Goal: Task Accomplishment & Management: Complete application form

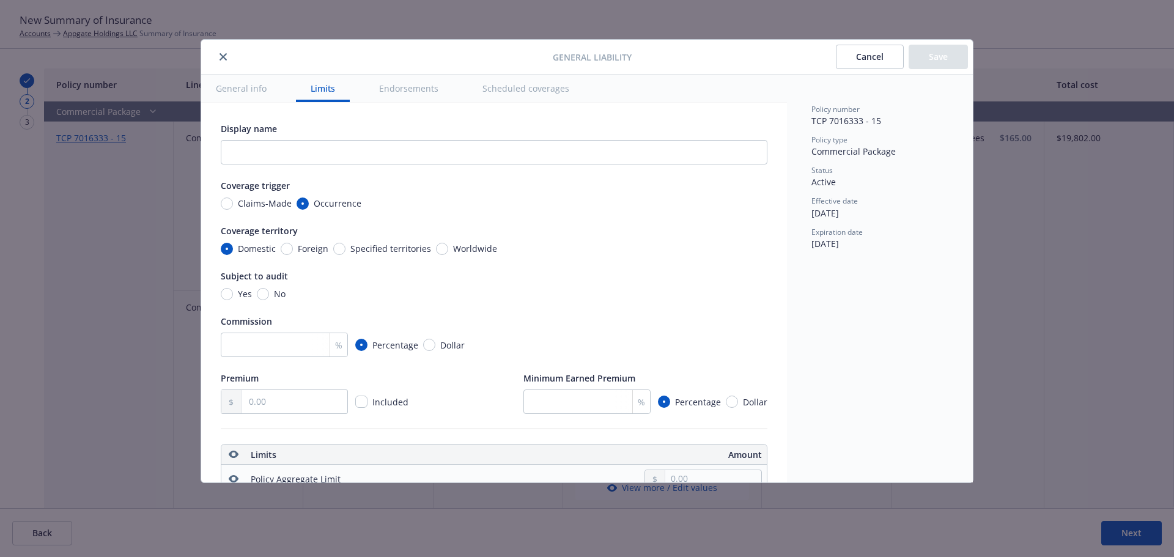
scroll to position [830, 0]
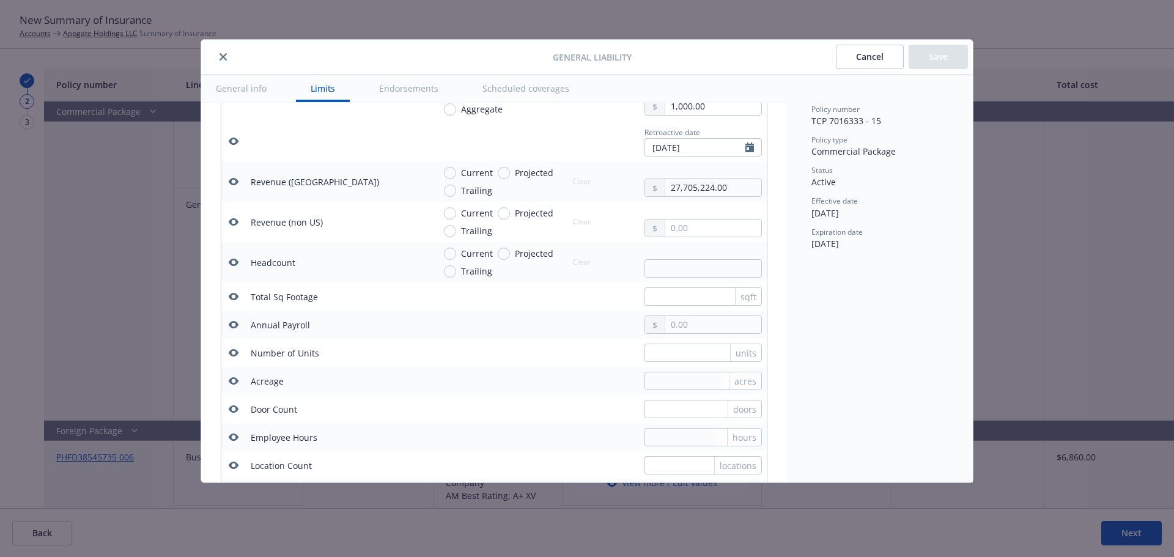
click at [226, 57] on icon "close" at bounding box center [222, 56] width 7 height 7
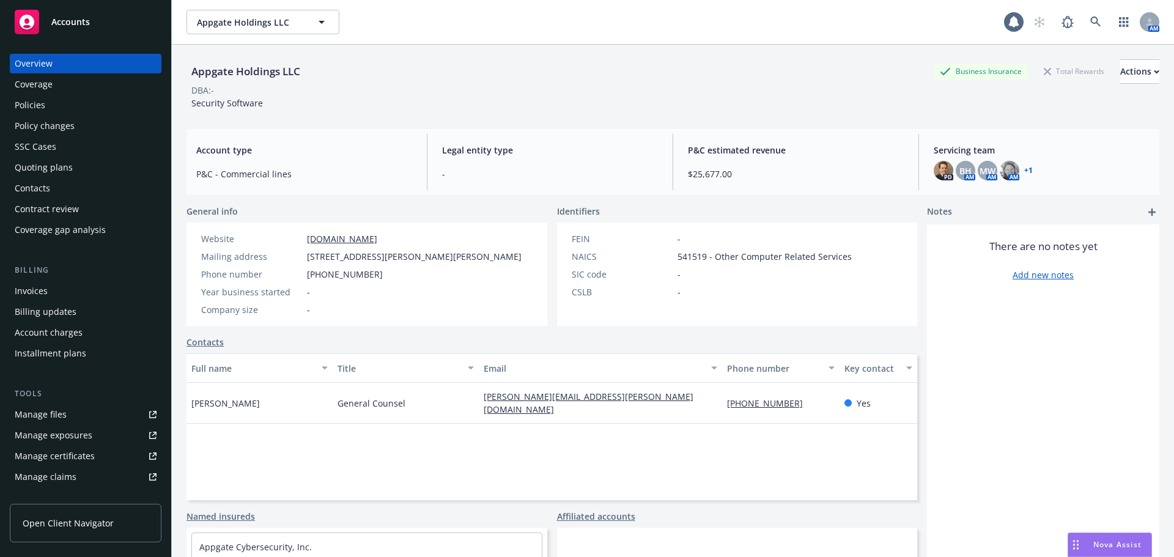
click at [70, 102] on div "Policies" at bounding box center [86, 105] width 142 height 20
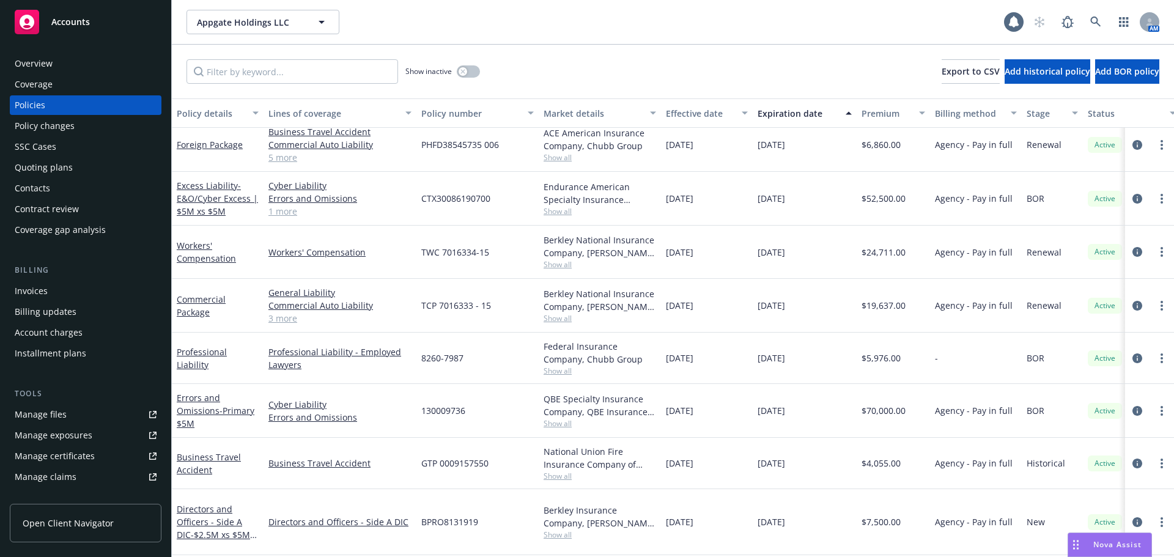
scroll to position [108, 0]
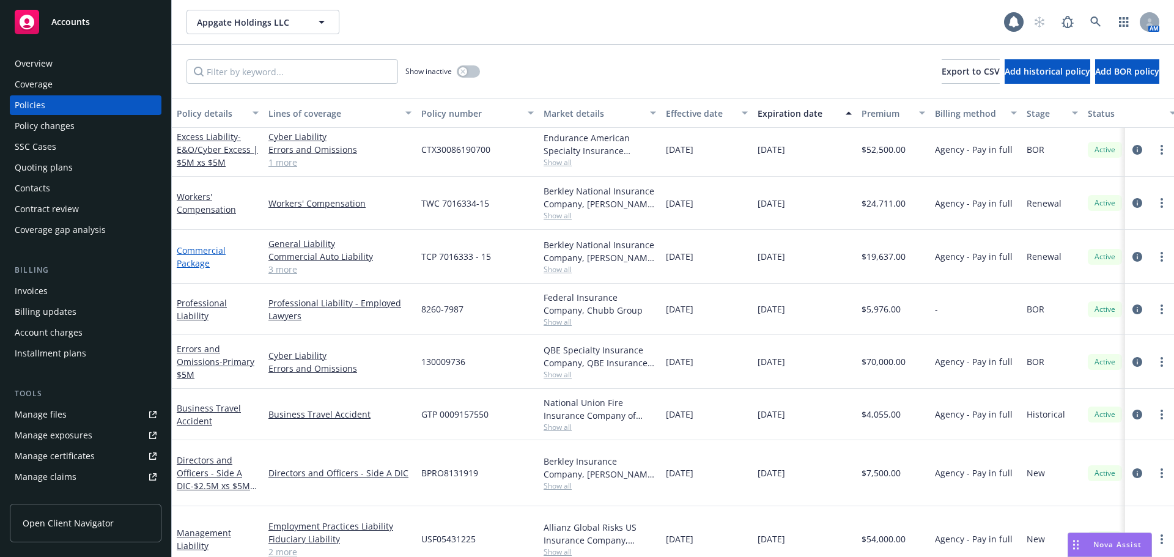
click at [202, 260] on link "Commercial Package" at bounding box center [201, 257] width 49 height 24
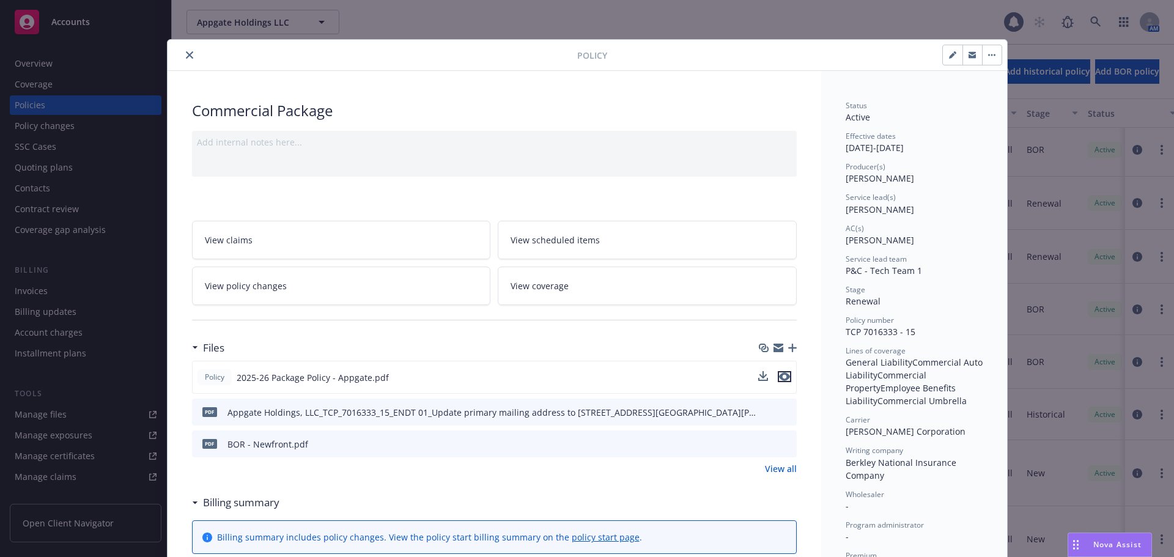
click at [785, 378] on button "preview file" at bounding box center [784, 376] width 13 height 11
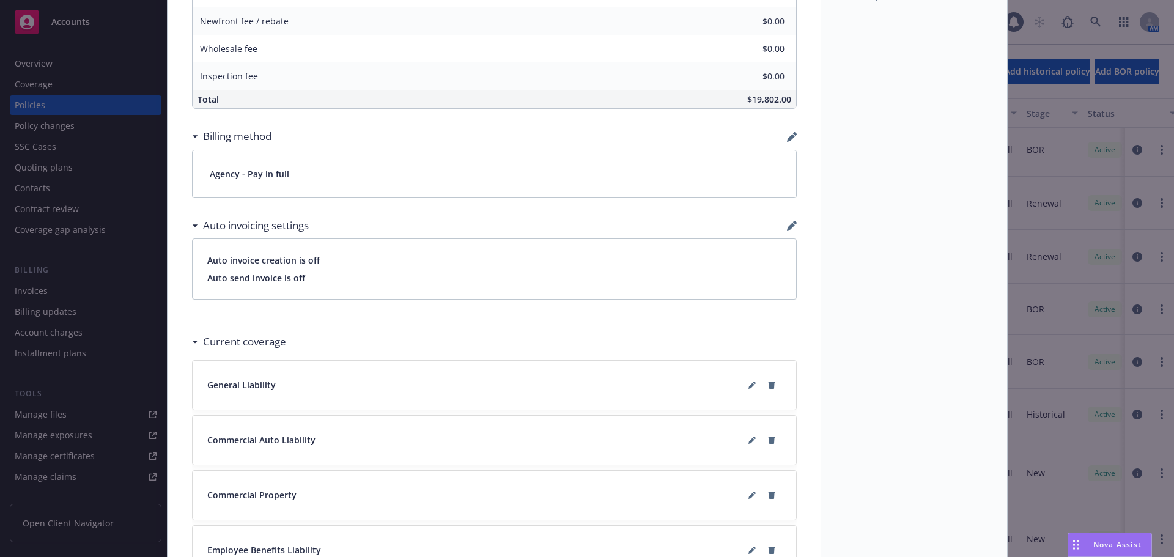
scroll to position [734, 0]
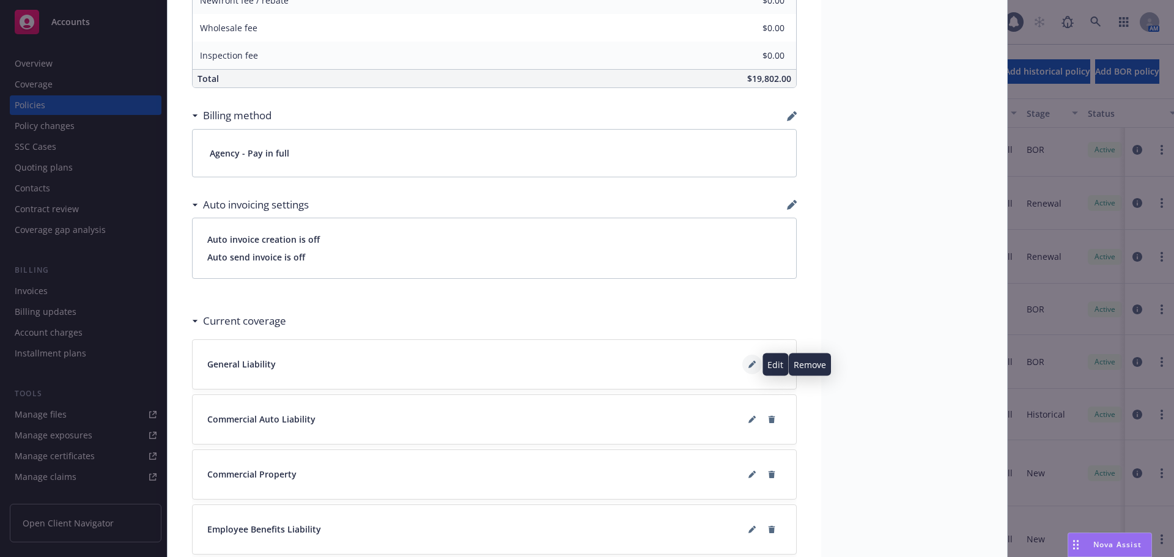
click at [748, 364] on icon at bounding box center [751, 364] width 7 height 7
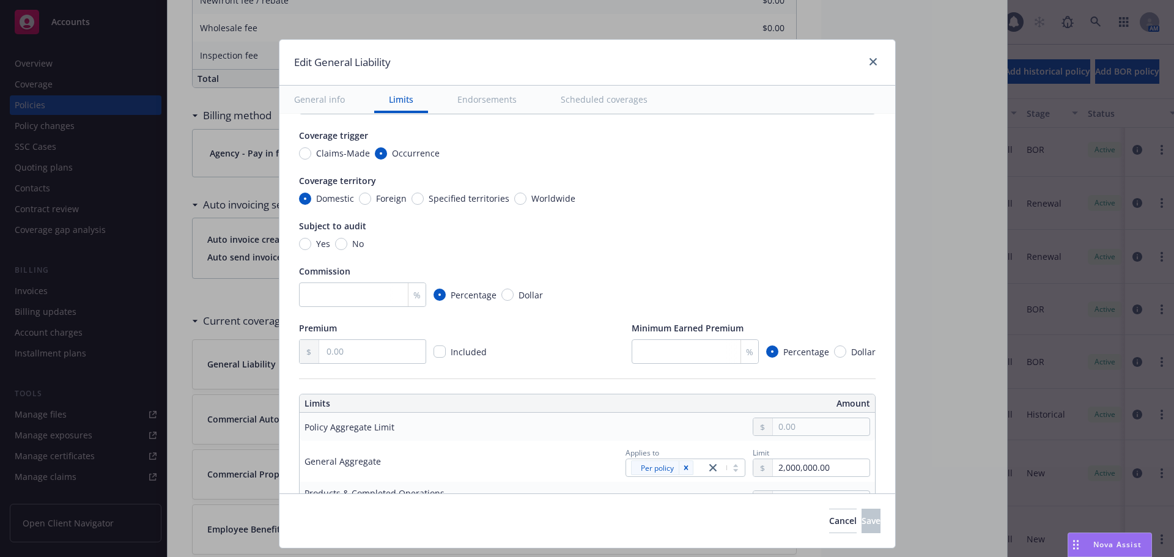
scroll to position [122, 0]
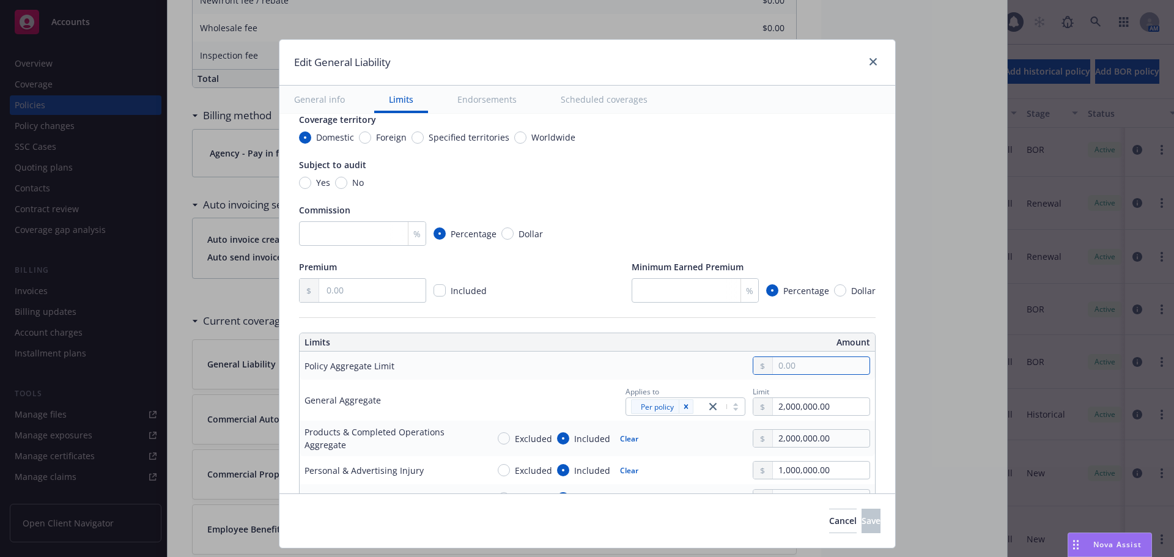
click at [777, 373] on input "text" at bounding box center [821, 365] width 96 height 17
type input "2,000,000.00"
click at [775, 438] on button "$2,000,000.00" at bounding box center [805, 441] width 105 height 23
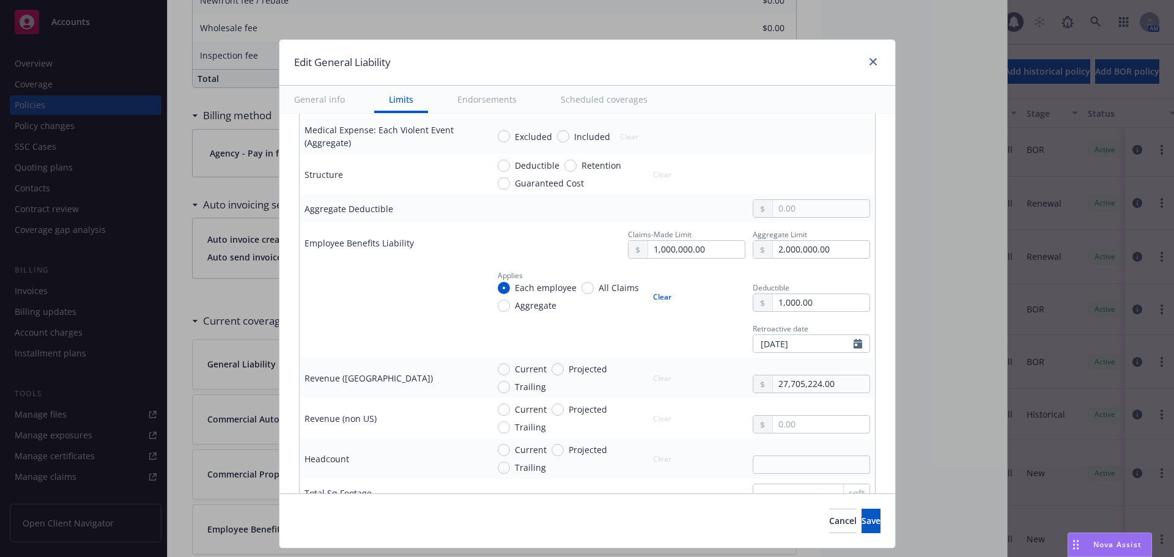
scroll to position [611, 0]
click at [529, 366] on span "Current" at bounding box center [531, 365] width 32 height 13
click at [510, 366] on input "Current" at bounding box center [504, 365] width 12 height 12
radio input "true"
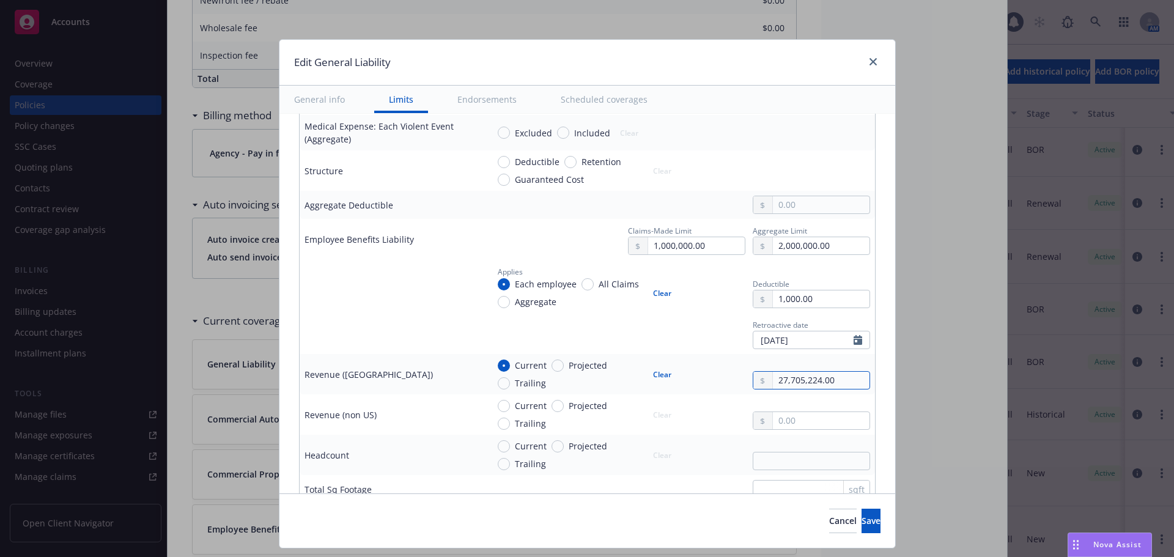
drag, startPoint x: 828, startPoint y: 377, endPoint x: 678, endPoint y: 383, distance: 150.5
click at [678, 383] on div "Current Projected Trailing Clear 27,705,224.00" at bounding box center [679, 374] width 382 height 31
type input "38,109,399.00"
click at [720, 370] on div "Current Projected Trailing Clear 38,109,399.00" at bounding box center [679, 374] width 382 height 31
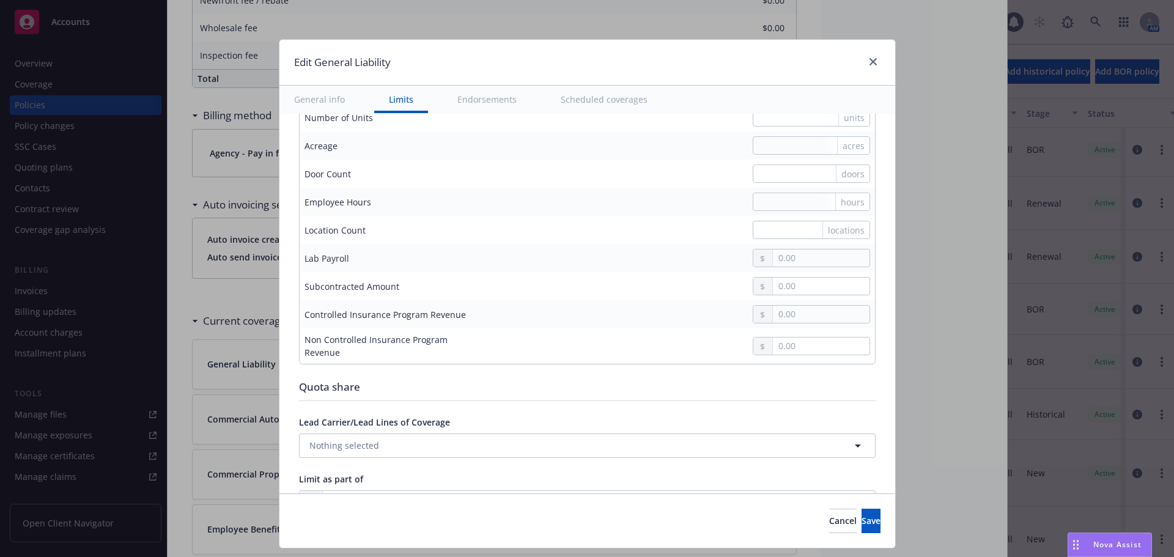
scroll to position [1101, 0]
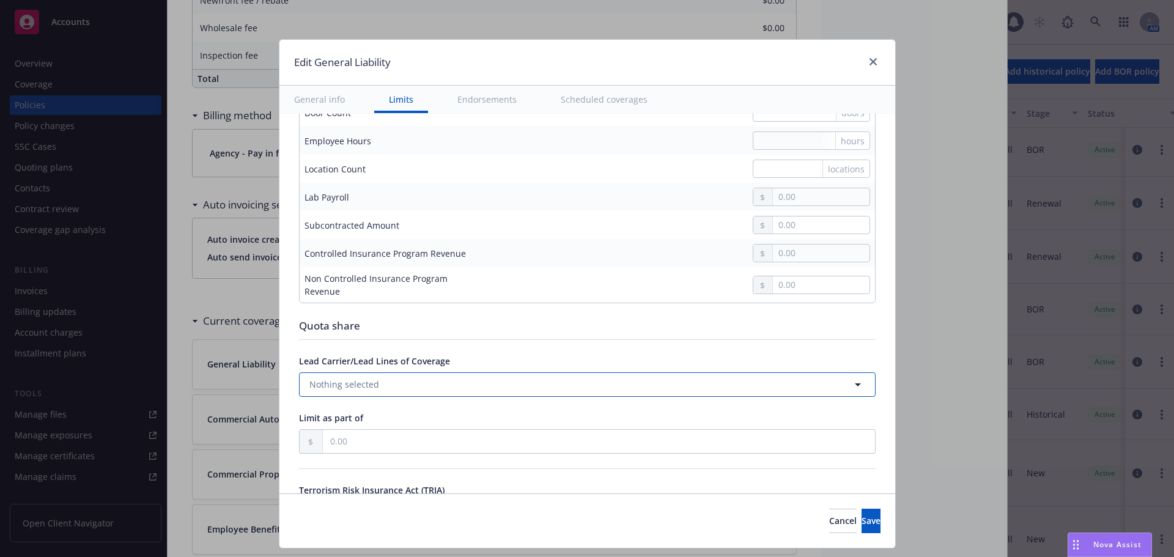
click at [512, 388] on button "Nothing selected" at bounding box center [587, 384] width 577 height 24
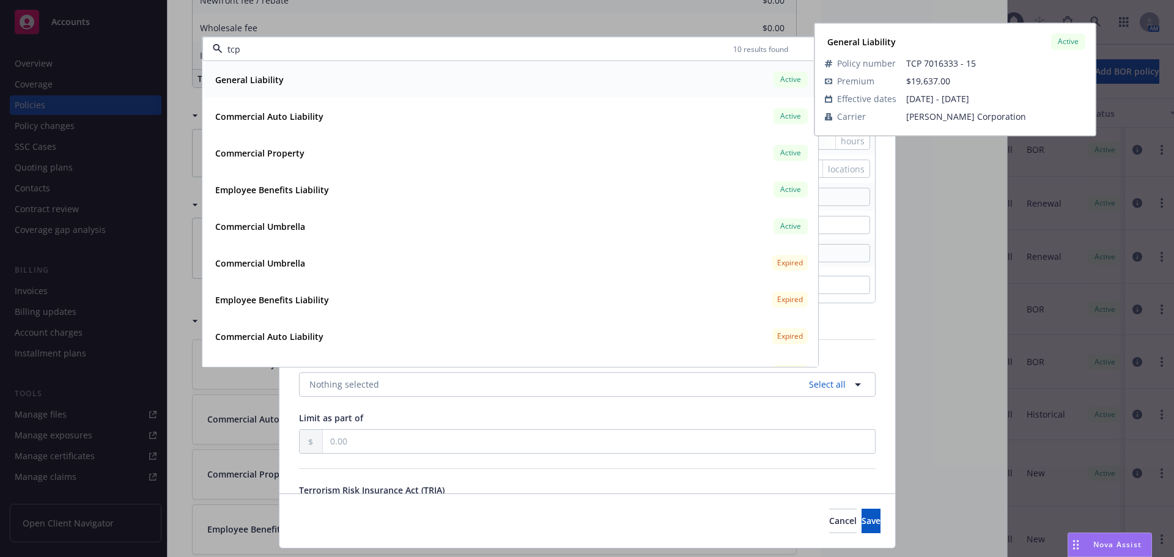
click at [279, 78] on div "General Liability Active" at bounding box center [510, 79] width 600 height 21
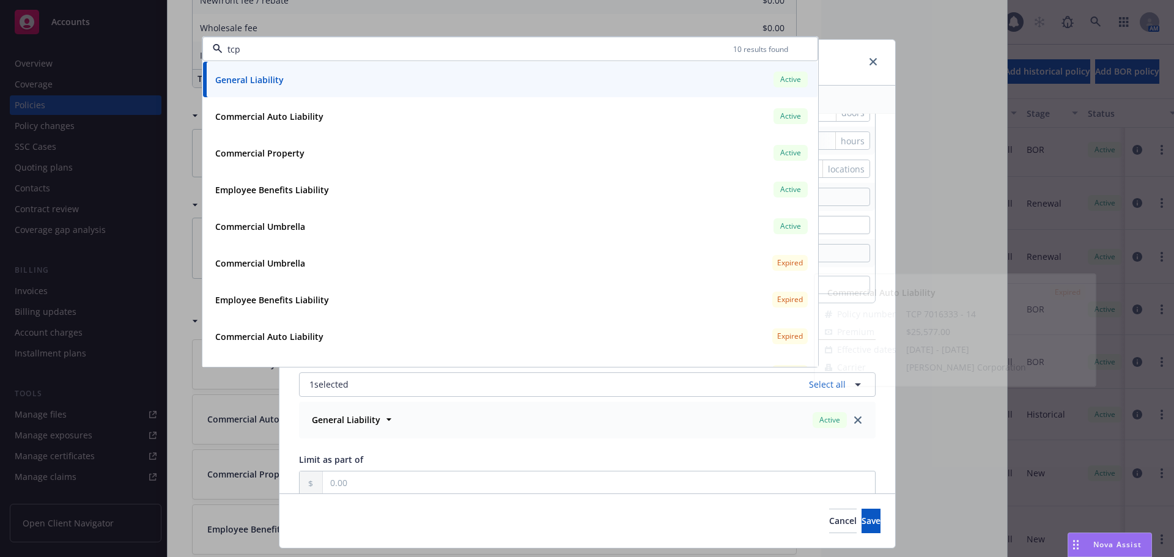
type input "tcp"
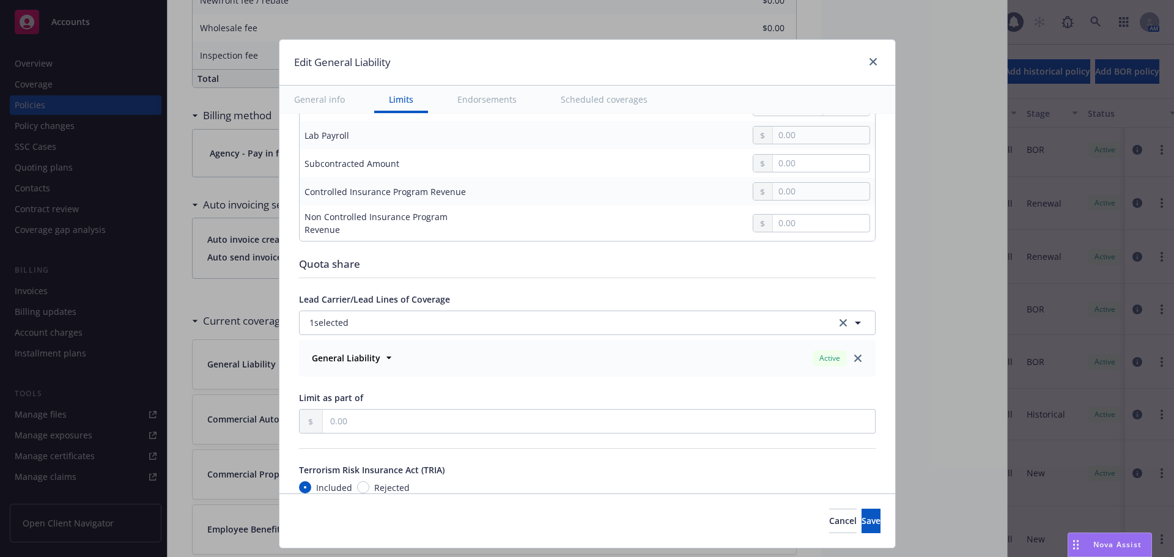
scroll to position [1223, 0]
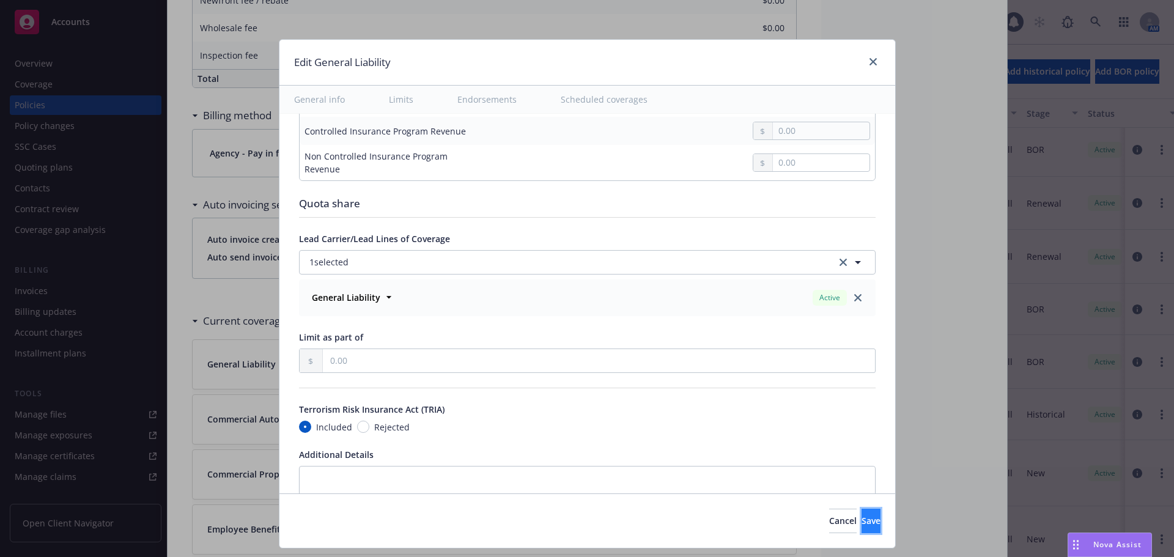
click at [861, 523] on span "Save" at bounding box center [870, 521] width 19 height 12
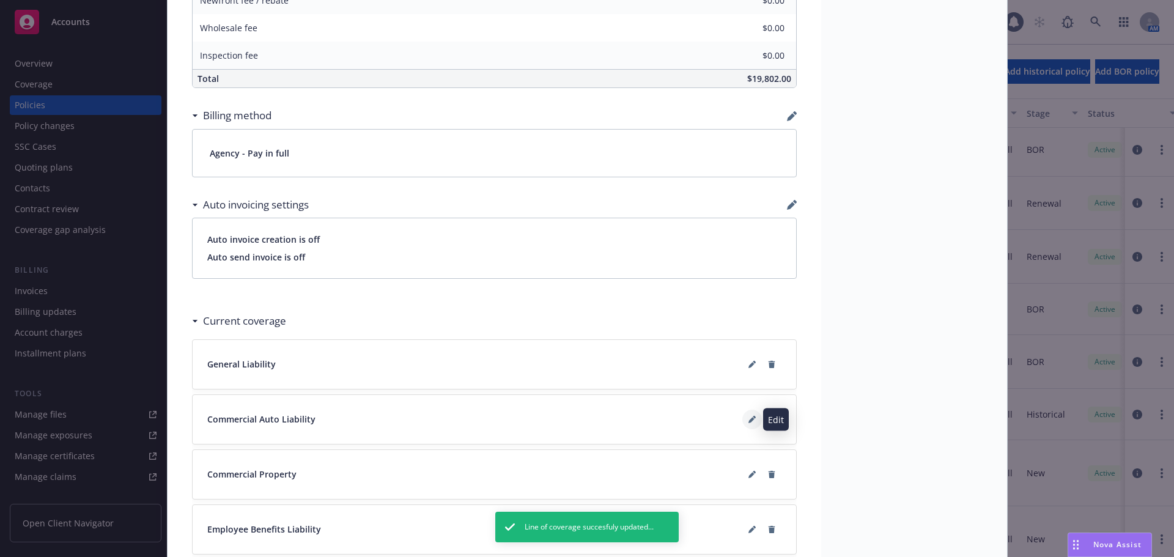
click at [742, 424] on button at bounding box center [752, 420] width 20 height 20
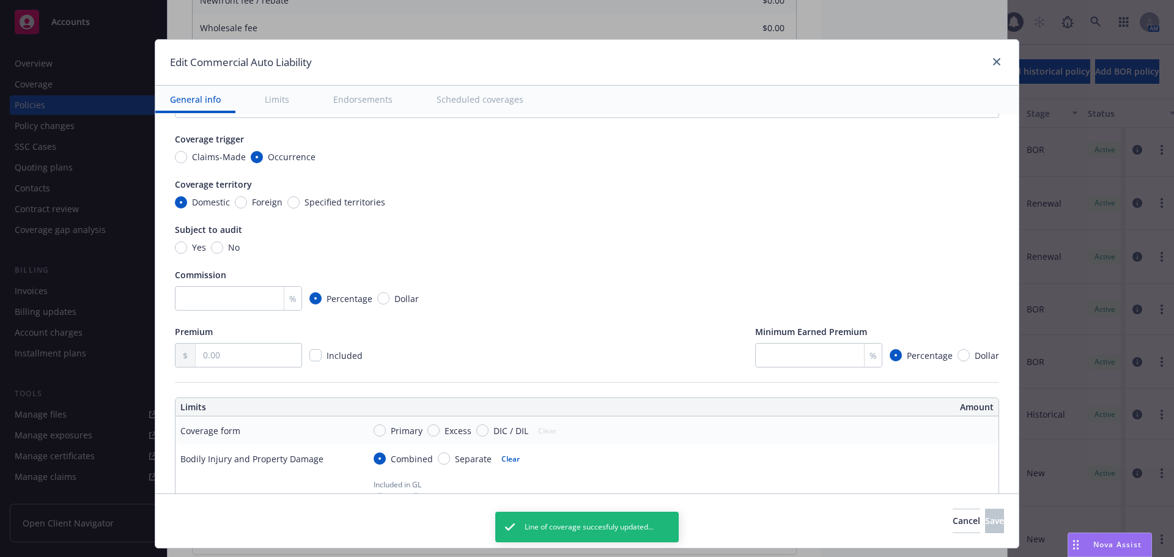
type textarea "x"
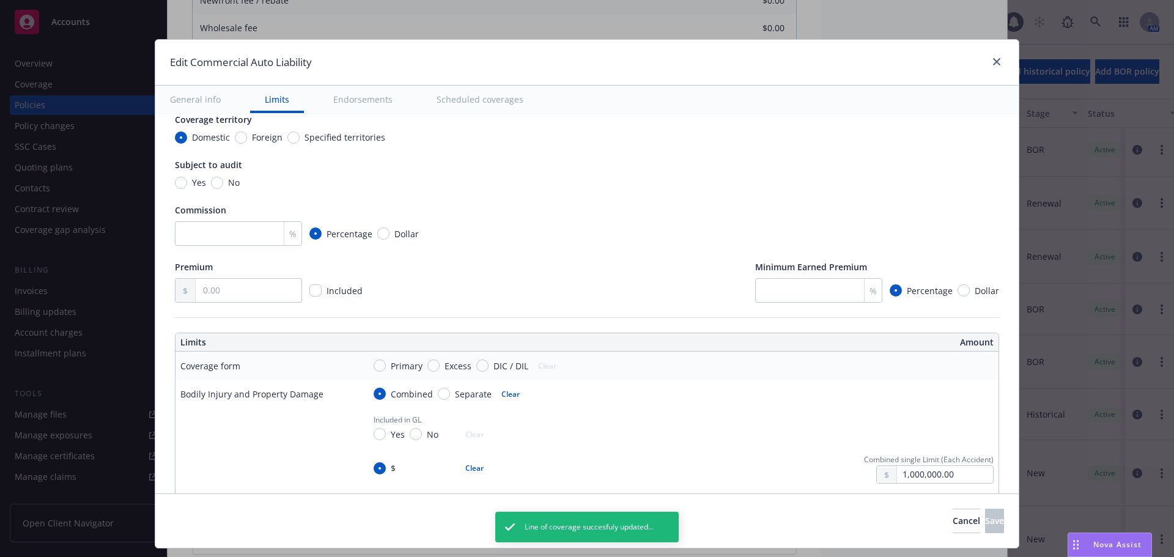
click at [498, 362] on span "DIC / DIL" at bounding box center [510, 365] width 35 height 13
click at [489, 362] on input "DIC / DIL" at bounding box center [482, 365] width 12 height 12
radio input "true"
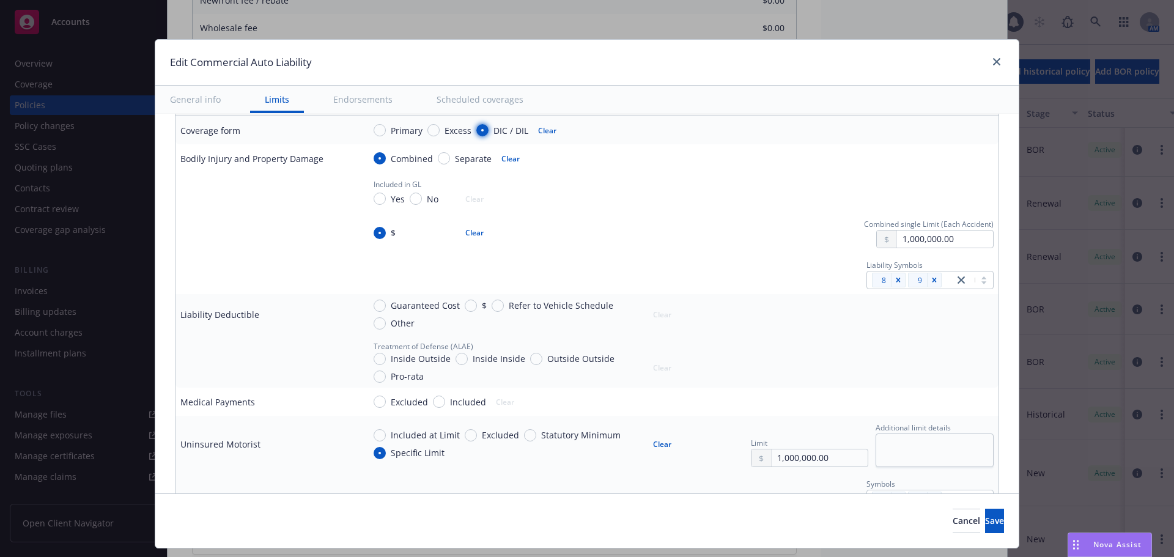
scroll to position [367, 0]
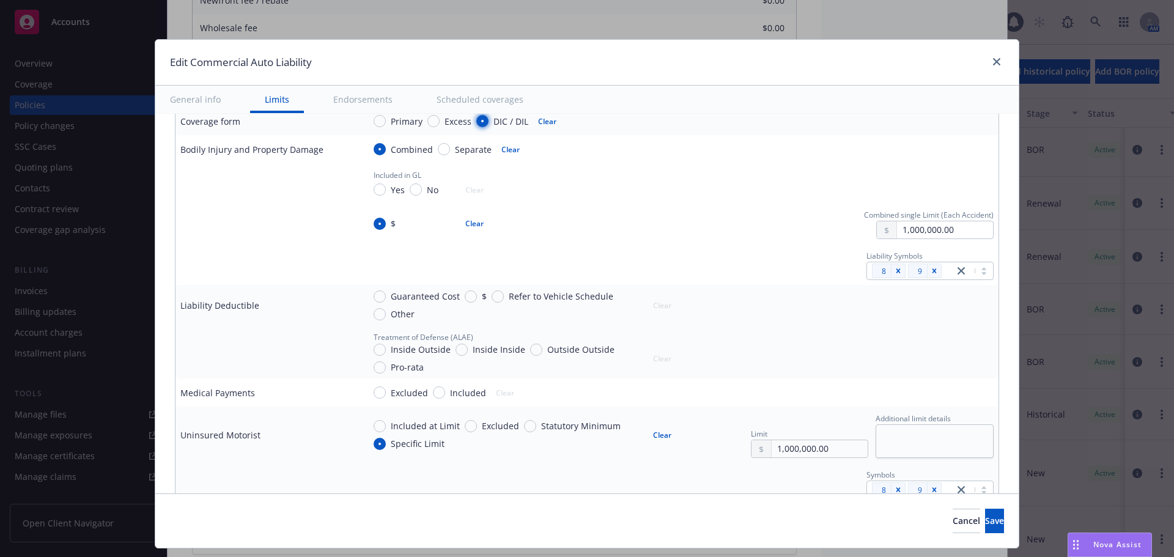
type textarea "x"
click at [417, 391] on span "Excluded" at bounding box center [409, 392] width 37 height 13
click at [386, 391] on input "Excluded" at bounding box center [380, 392] width 12 height 12
radio input "true"
type textarea "x"
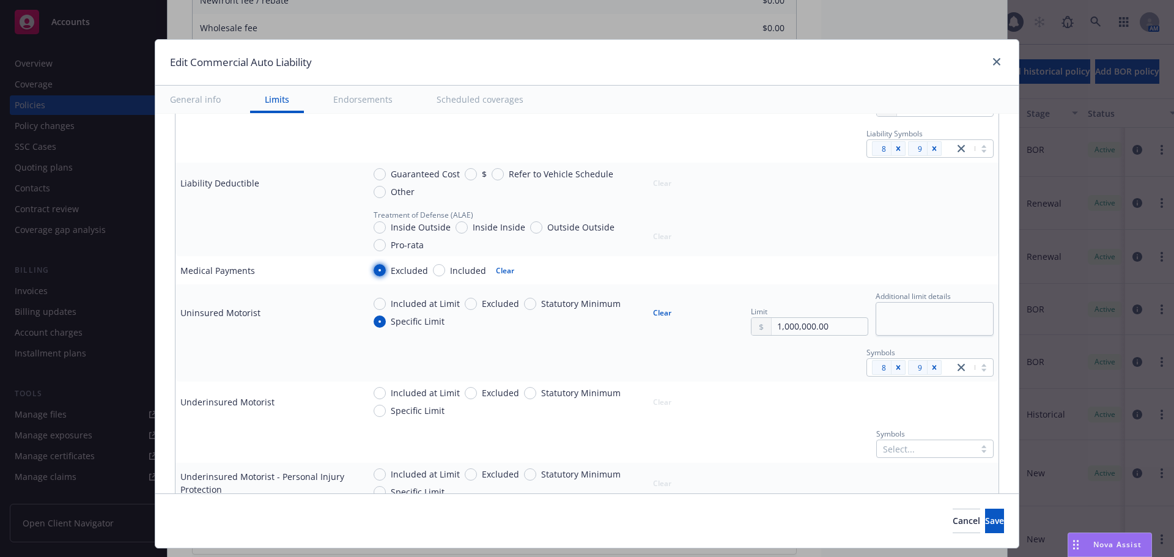
scroll to position [550, 0]
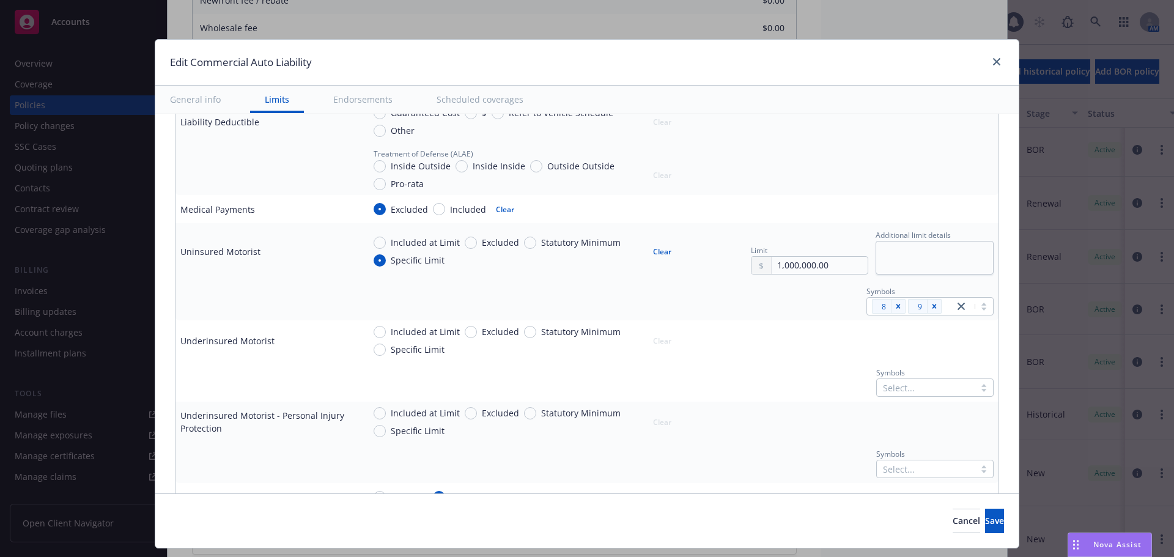
click at [493, 329] on span "Excluded" at bounding box center [500, 331] width 37 height 13
click at [477, 329] on input "Excluded" at bounding box center [471, 332] width 12 height 12
radio input "true"
type textarea "x"
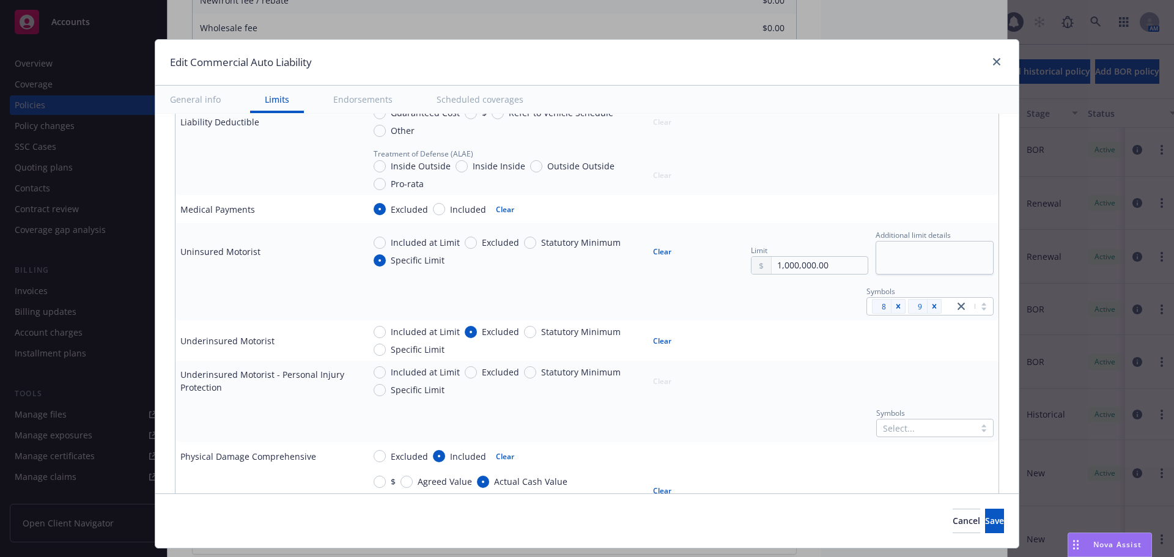
click at [487, 373] on span "Excluded" at bounding box center [500, 372] width 37 height 13
click at [477, 373] on input "Excluded" at bounding box center [471, 372] width 12 height 12
radio input "true"
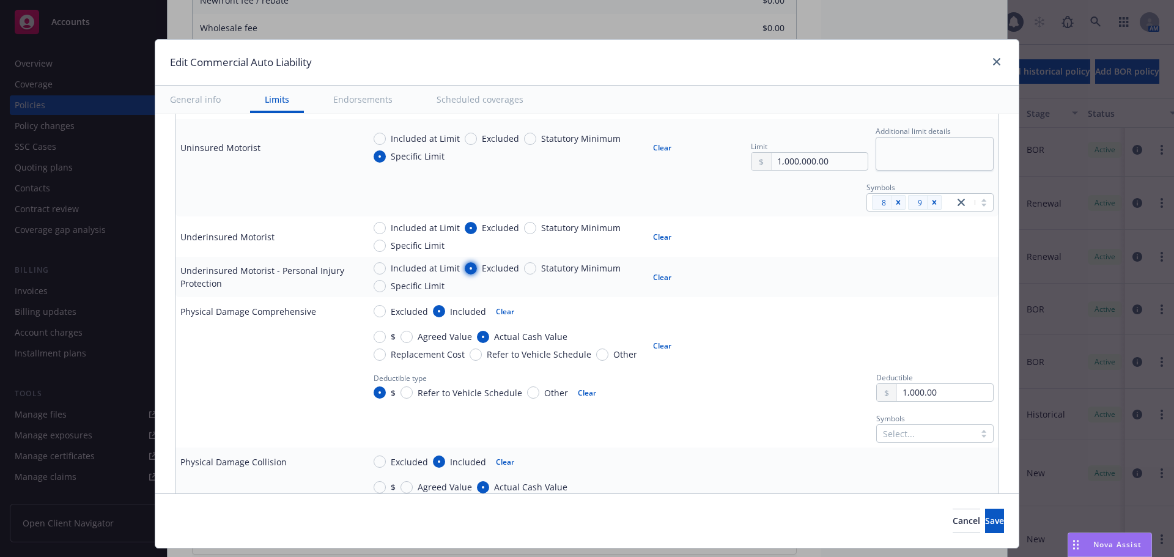
scroll to position [673, 0]
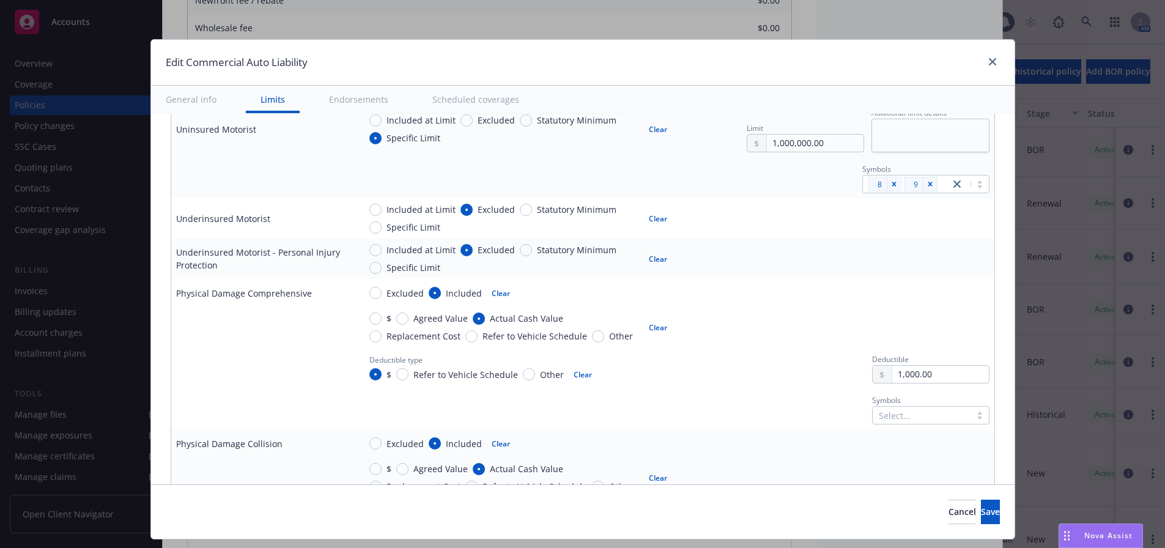
click at [909, 418] on div at bounding box center [922, 415] width 86 height 15
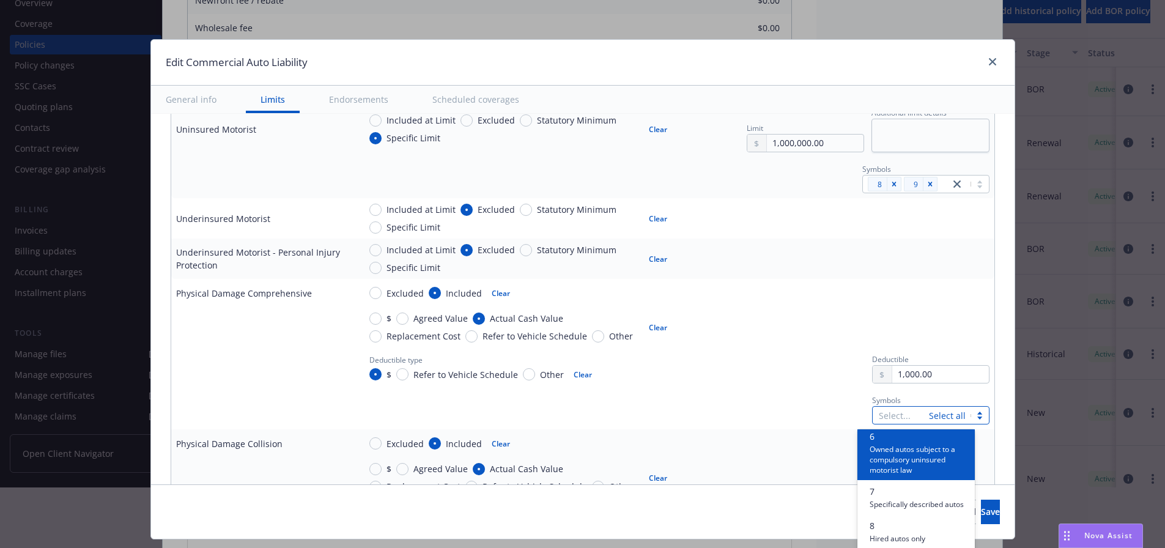
scroll to position [279, 0]
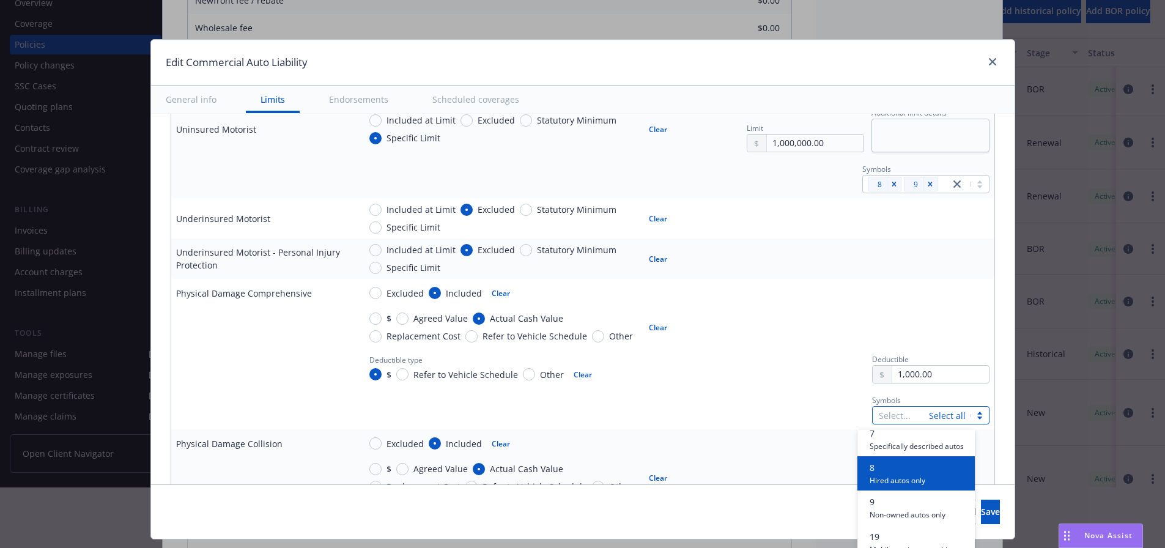
click at [885, 485] on span "Hired autos only" at bounding box center [897, 480] width 56 height 12
click at [709, 371] on div "Deductible type $ Refer to Vehicle Schedule Other Clear Deductible 1,000.00" at bounding box center [674, 367] width 630 height 31
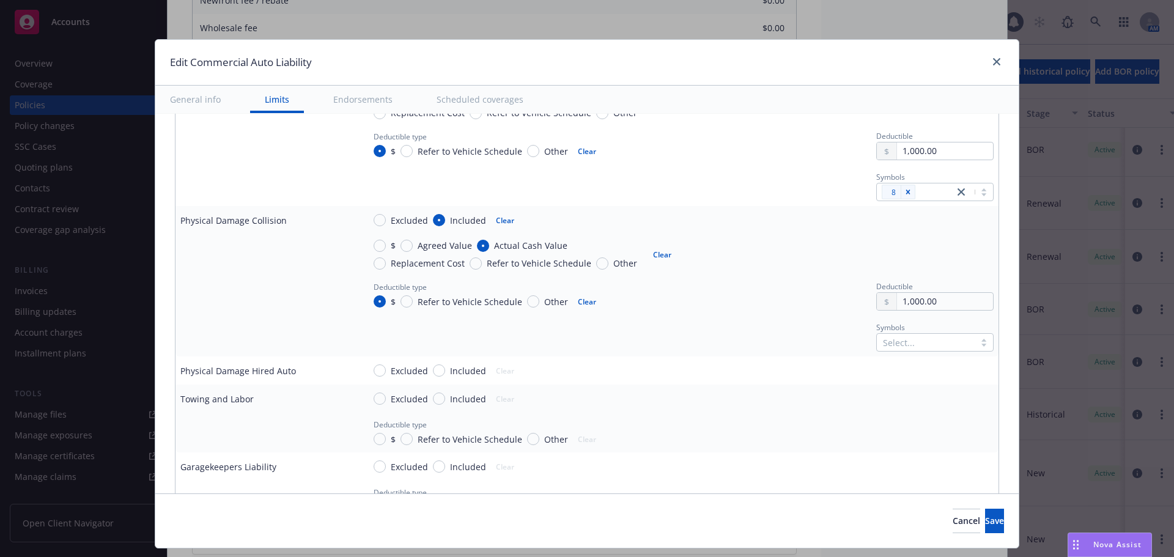
scroll to position [917, 0]
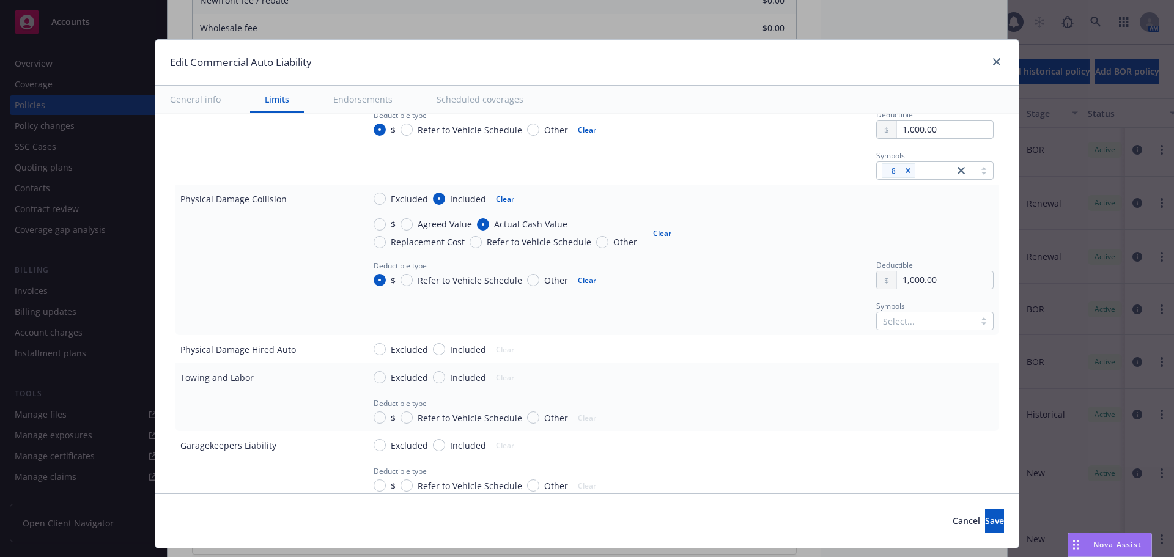
click at [931, 320] on div "Select..." at bounding box center [934, 321] width 117 height 18
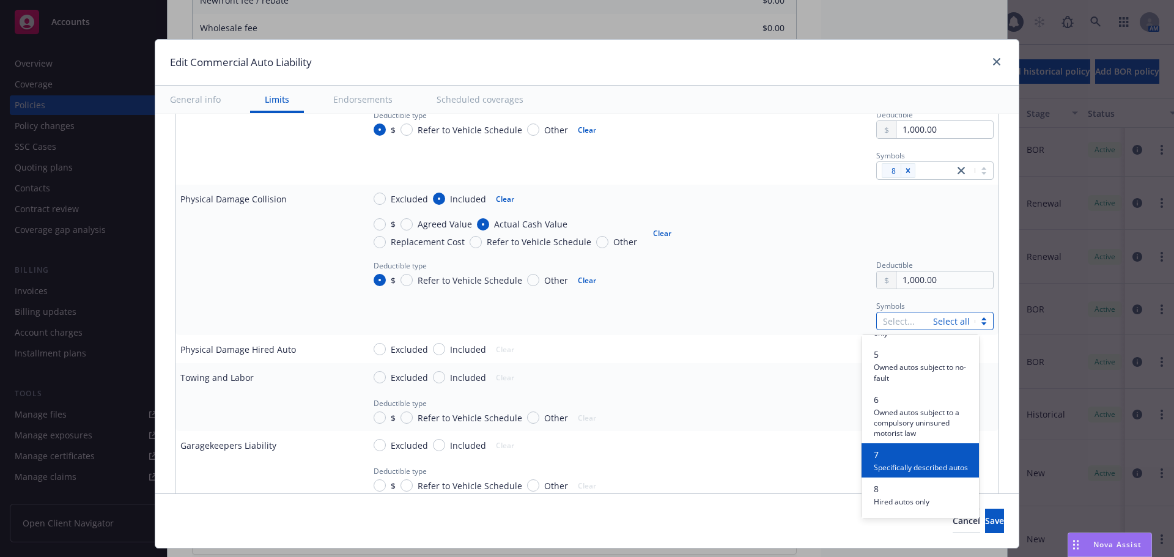
scroll to position [183, 0]
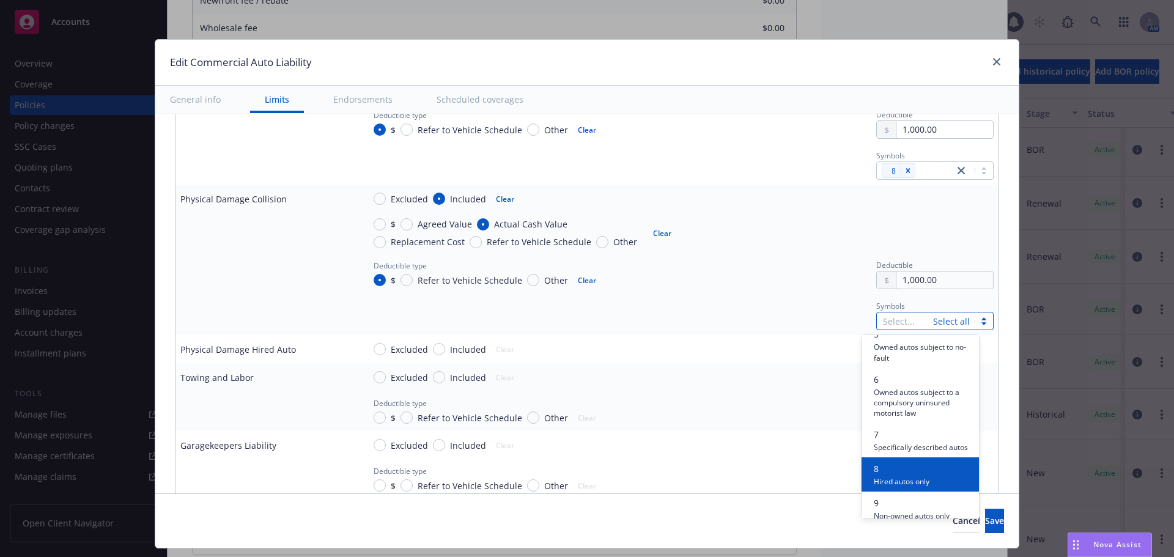
click at [913, 487] on span "Hired autos only" at bounding box center [902, 481] width 56 height 12
type textarea "x"
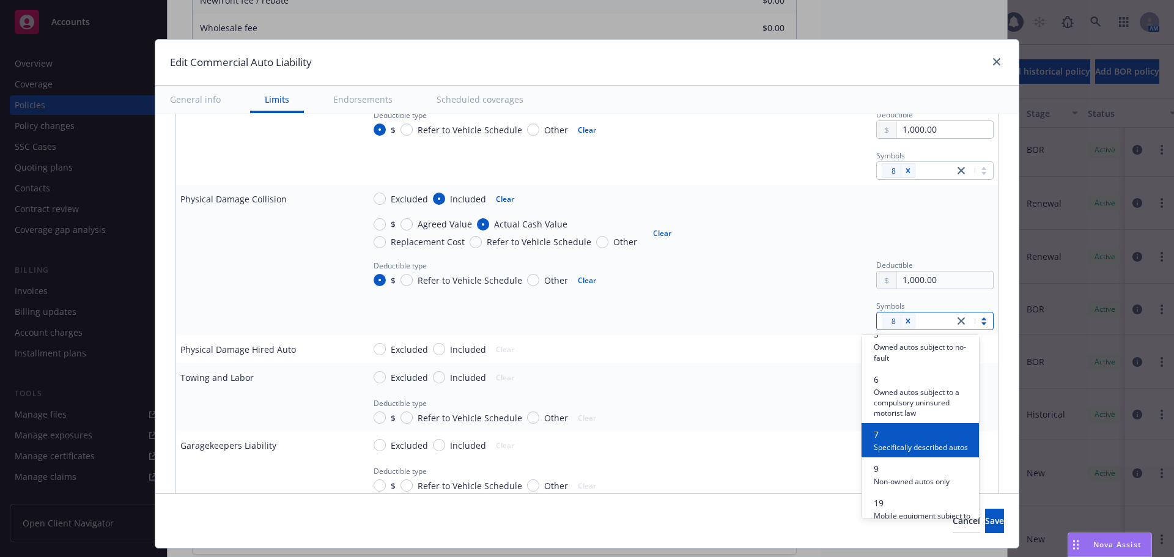
click at [736, 300] on div "Symbols option 8, selected. option 7 focused, 7 of 10. 10 results available. Us…" at bounding box center [679, 314] width 630 height 31
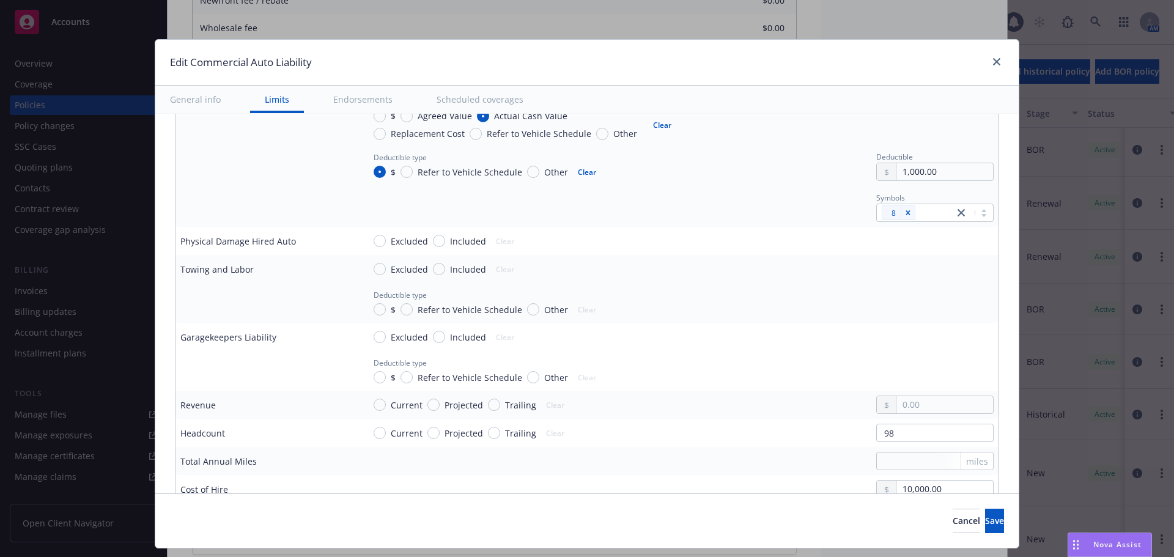
scroll to position [1039, 0]
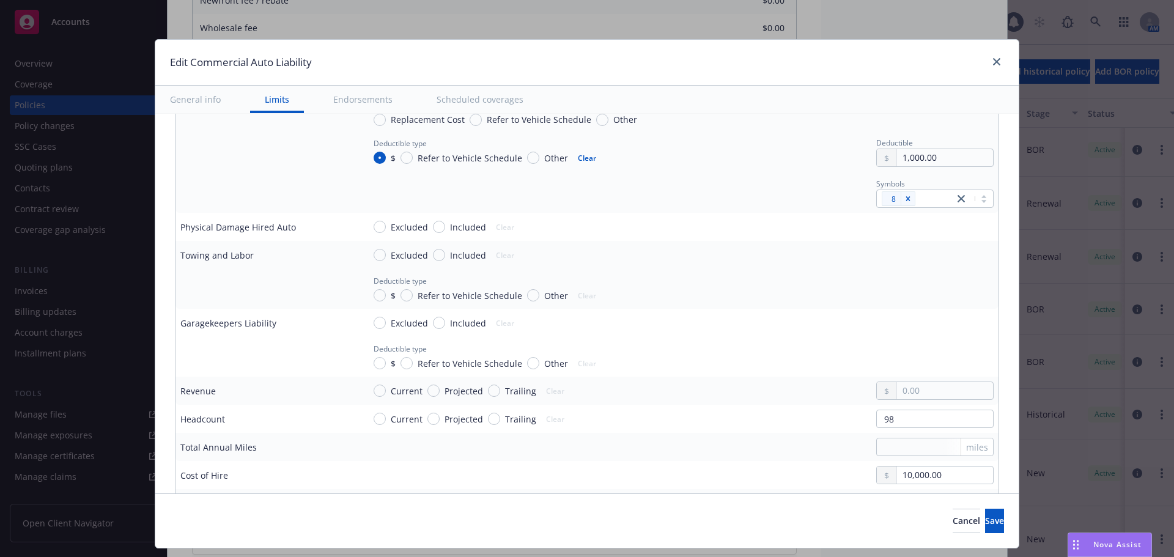
click at [396, 255] on span "Excluded" at bounding box center [409, 255] width 37 height 13
click at [386, 255] on input "Excluded" at bounding box center [380, 255] width 12 height 12
radio input "true"
type textarea "x"
click at [399, 320] on span "Excluded" at bounding box center [409, 323] width 37 height 13
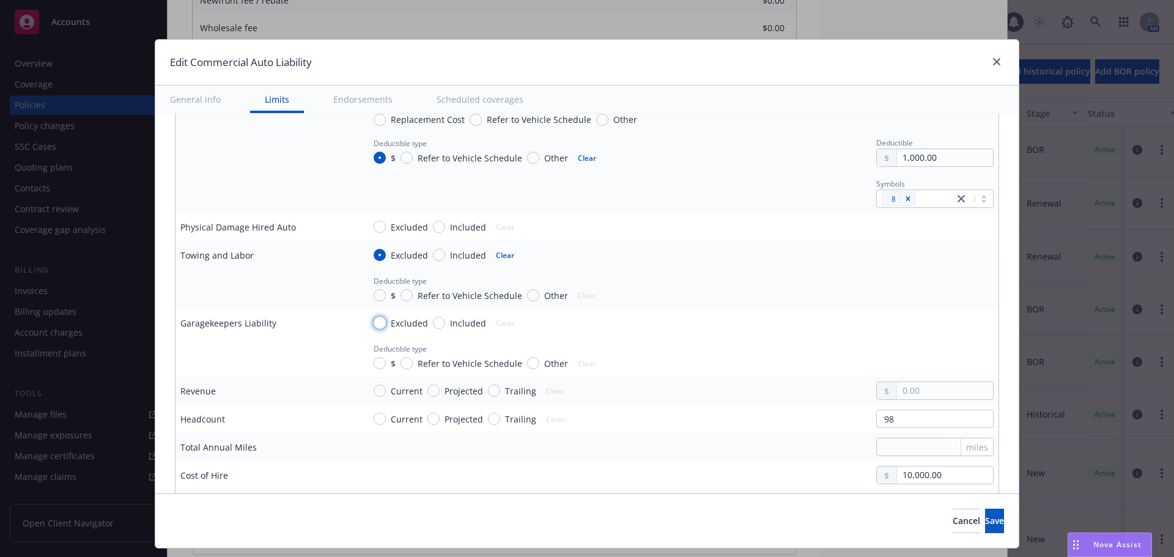
click at [386, 320] on input "Excluded" at bounding box center [380, 323] width 12 height 12
radio input "true"
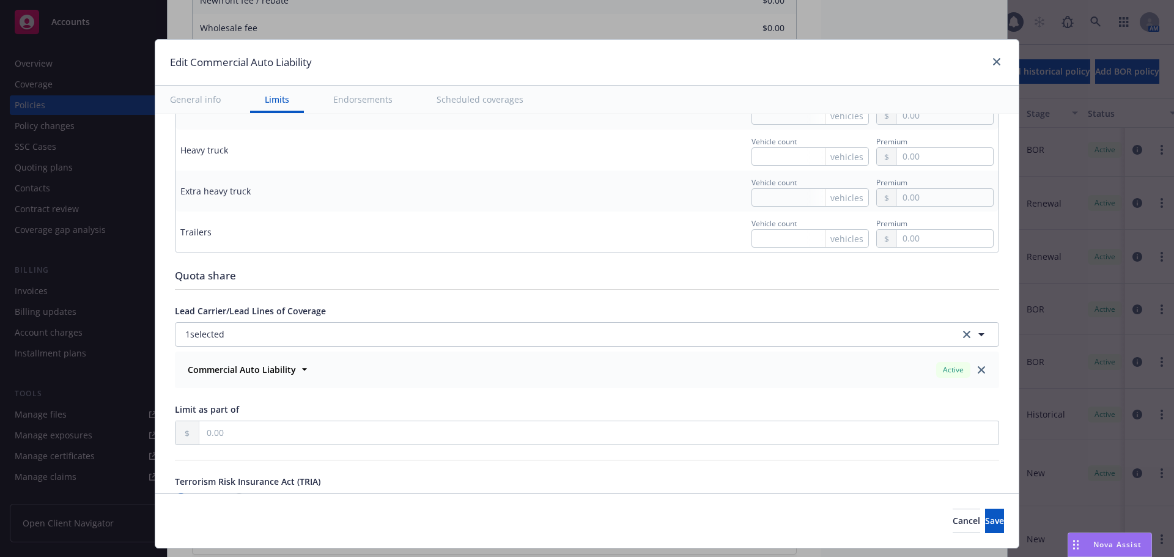
scroll to position [1590, 0]
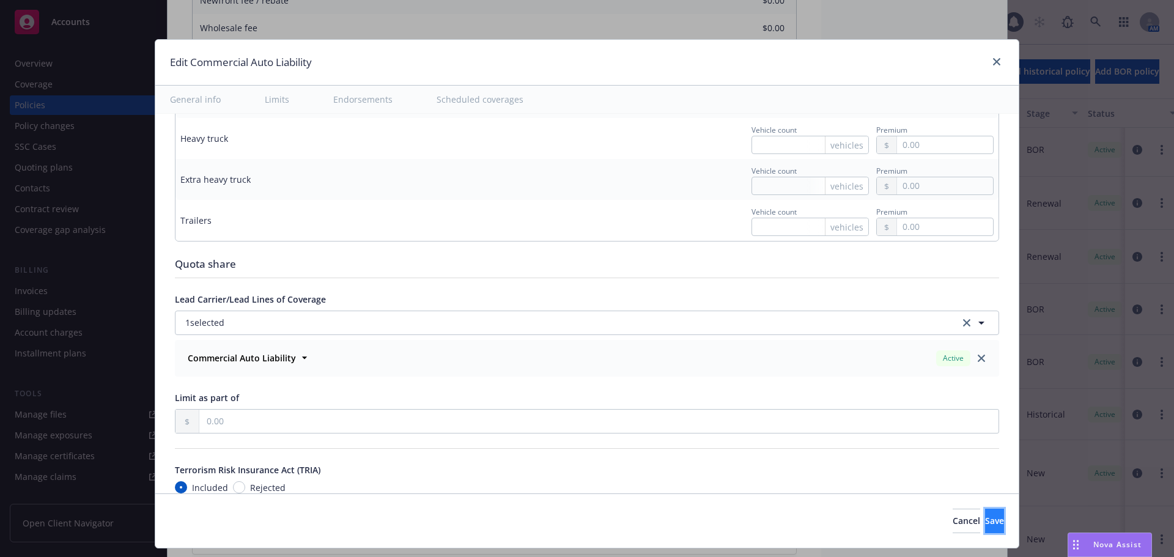
click at [985, 520] on span "Save" at bounding box center [994, 521] width 19 height 12
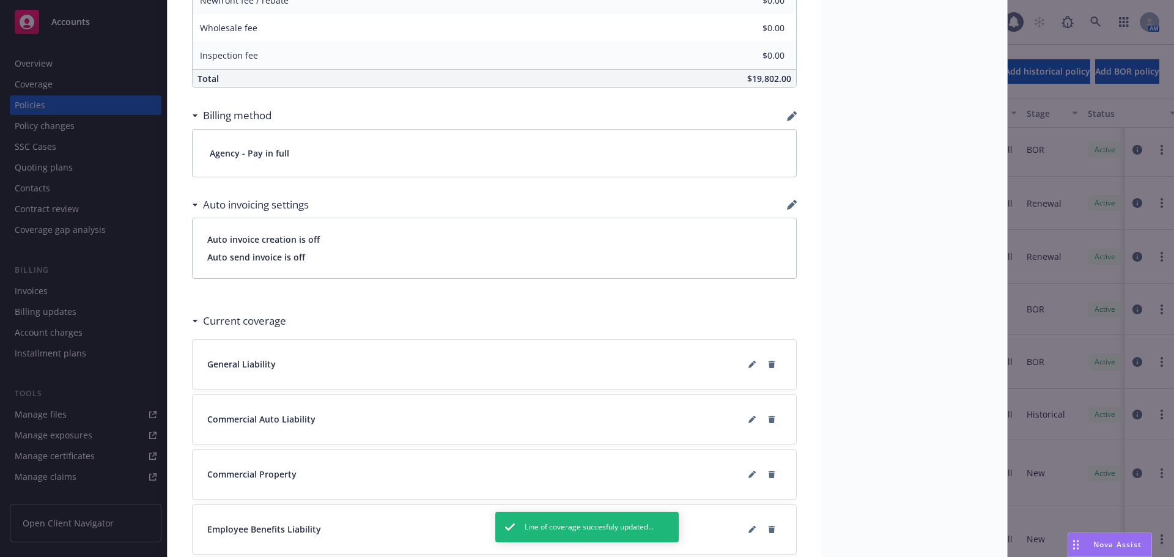
scroll to position [795, 0]
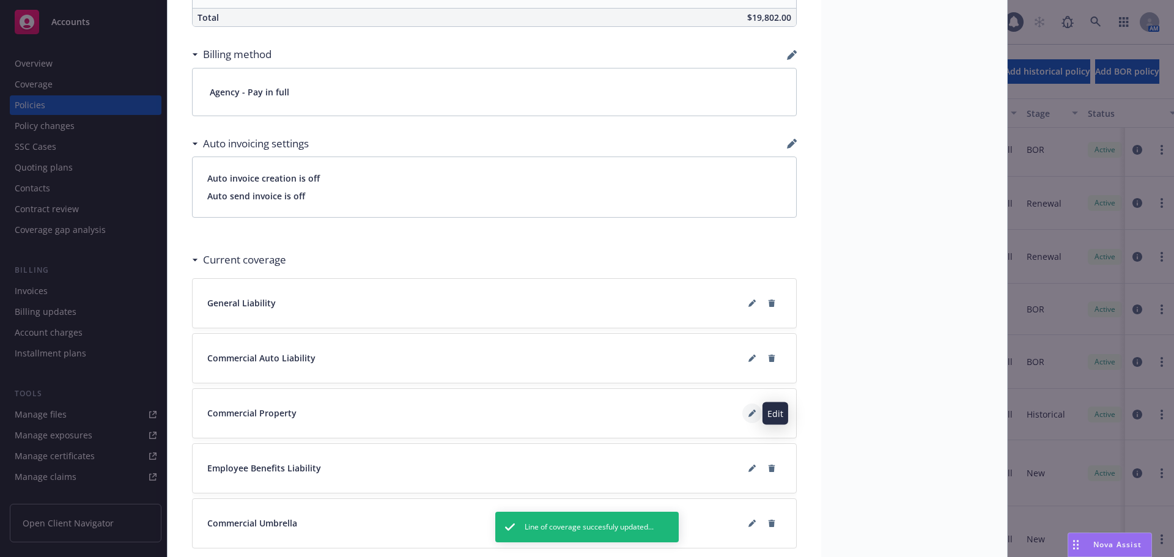
click at [742, 410] on button at bounding box center [752, 414] width 20 height 20
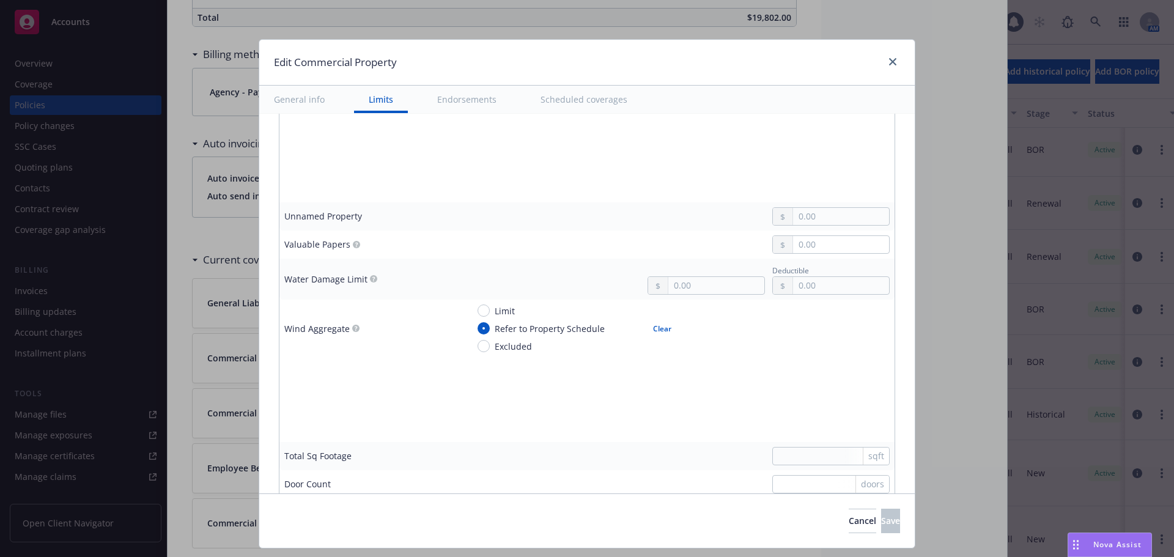
scroll to position [3791, 0]
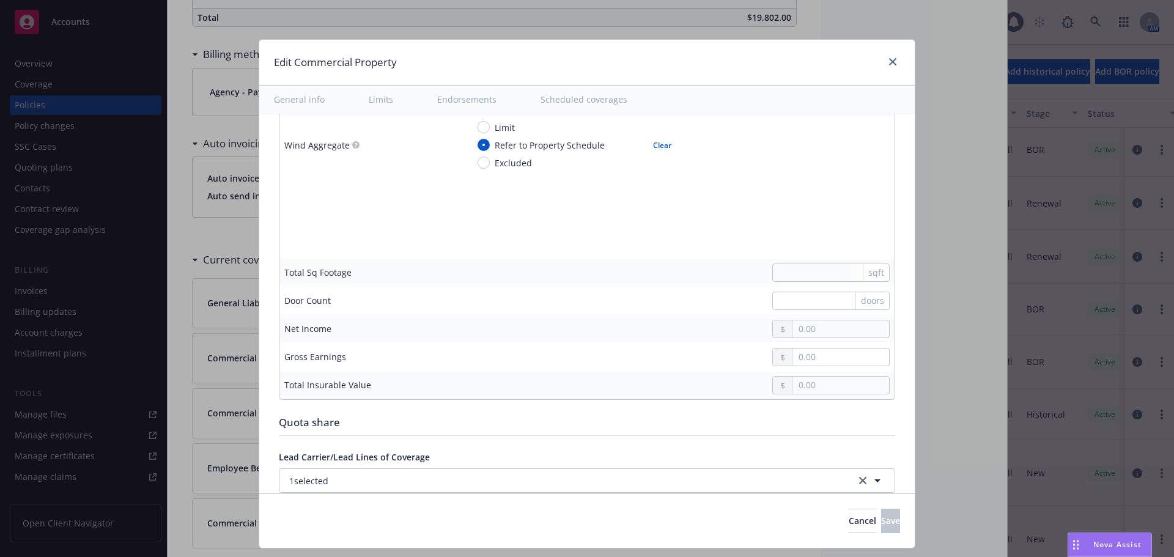
type textarea "x"
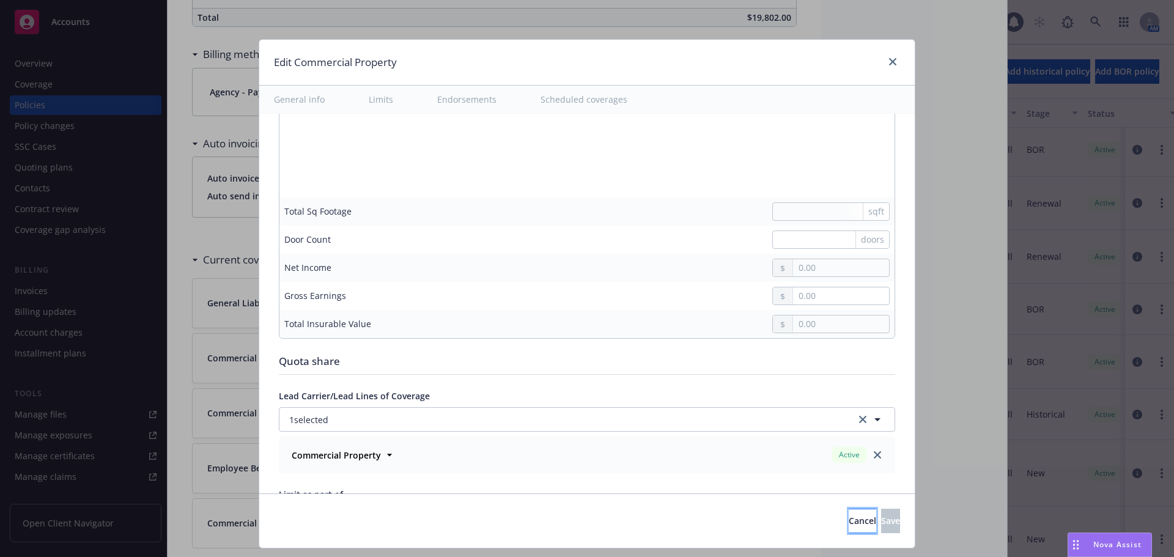
click at [849, 519] on span "Cancel" at bounding box center [863, 521] width 28 height 12
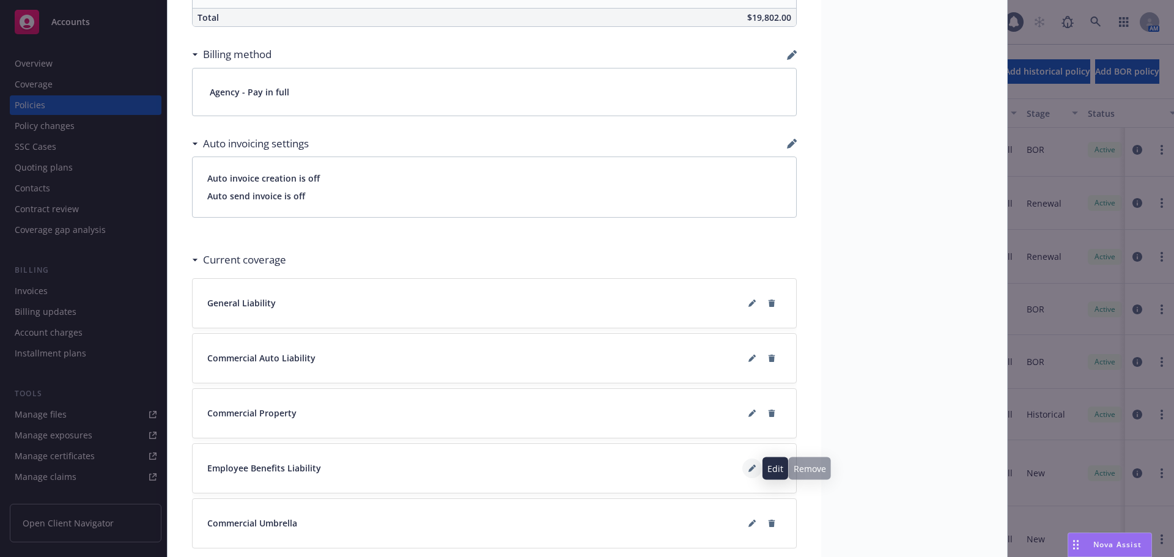
click at [753, 466] on icon at bounding box center [754, 466] width 3 height 3
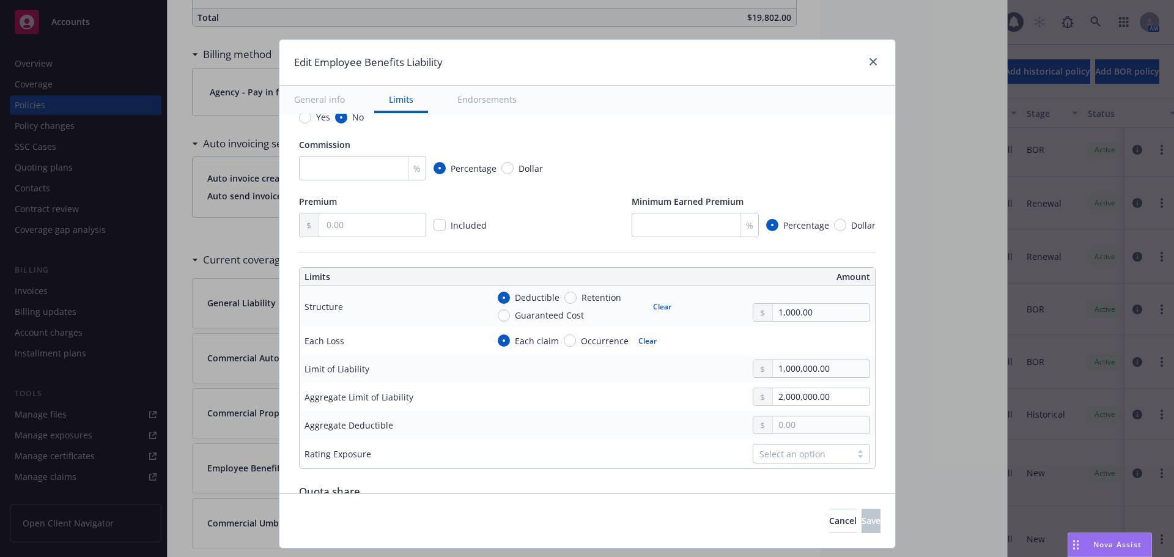
scroll to position [306, 0]
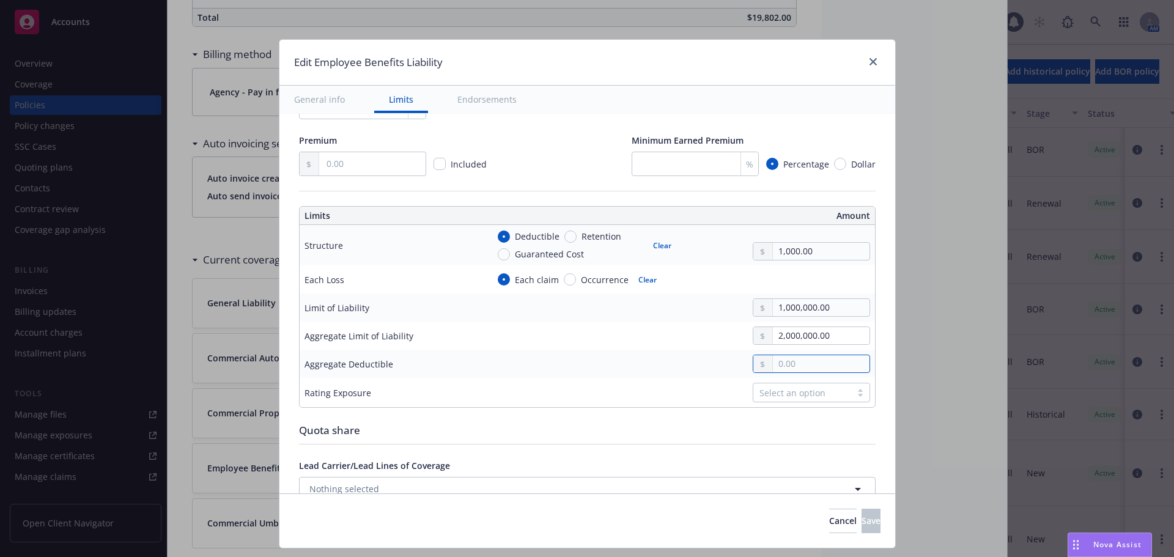
click at [773, 364] on input "text" at bounding box center [821, 363] width 96 height 17
type input "1,000.00"
click at [802, 389] on div "Select an option" at bounding box center [802, 392] width 86 height 13
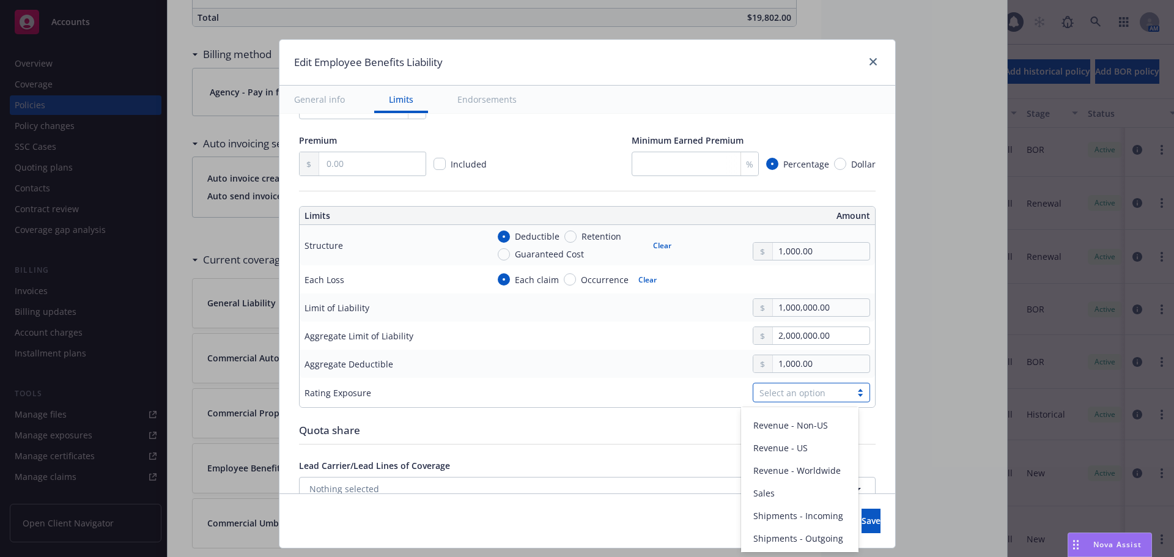
scroll to position [538, 0]
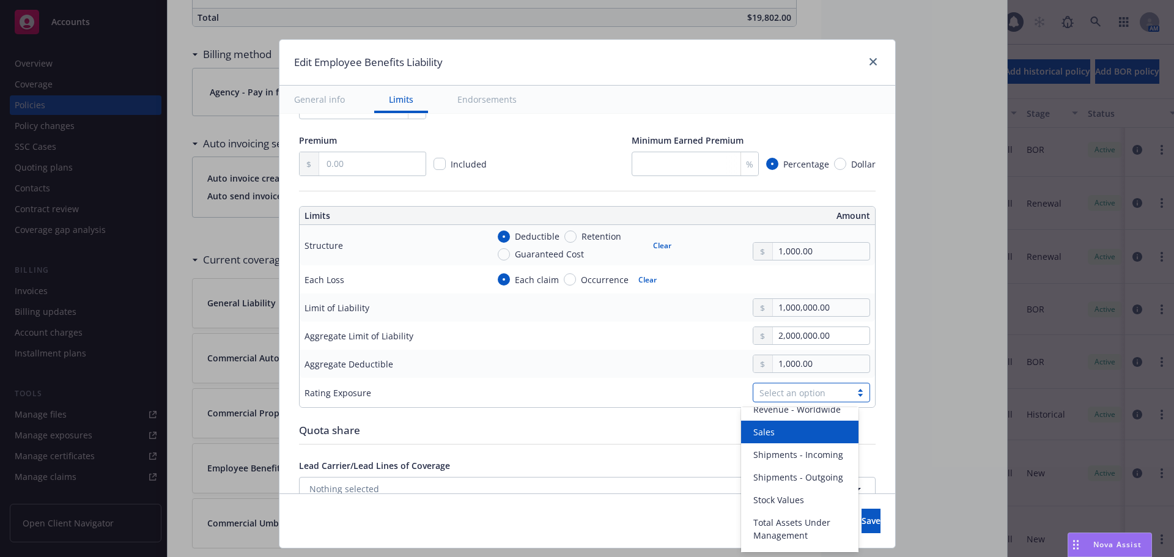
click at [801, 438] on div "Sales" at bounding box center [799, 432] width 103 height 13
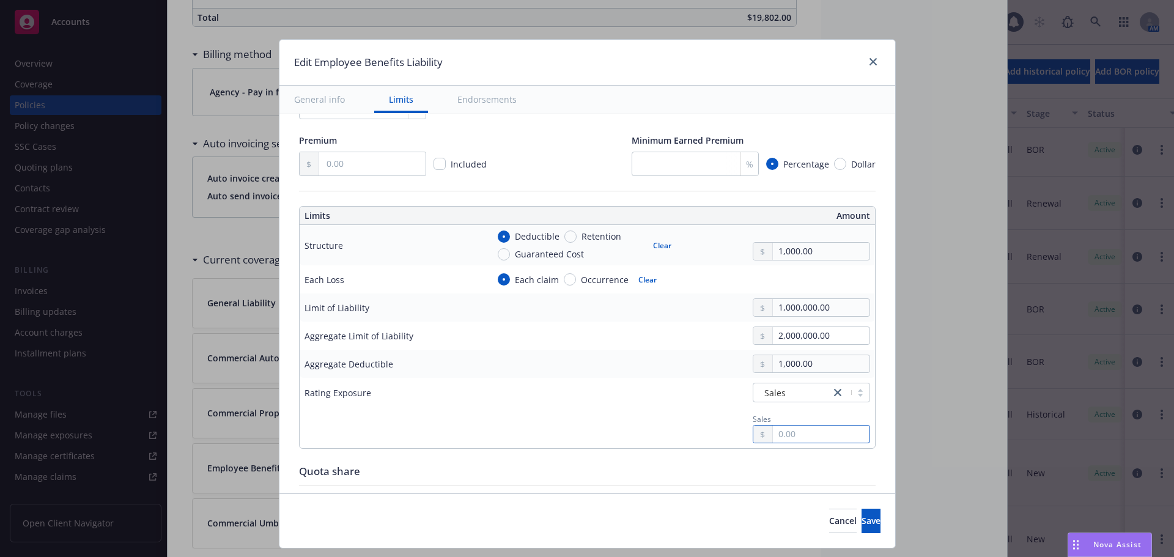
click at [787, 434] on input "text" at bounding box center [821, 434] width 96 height 17
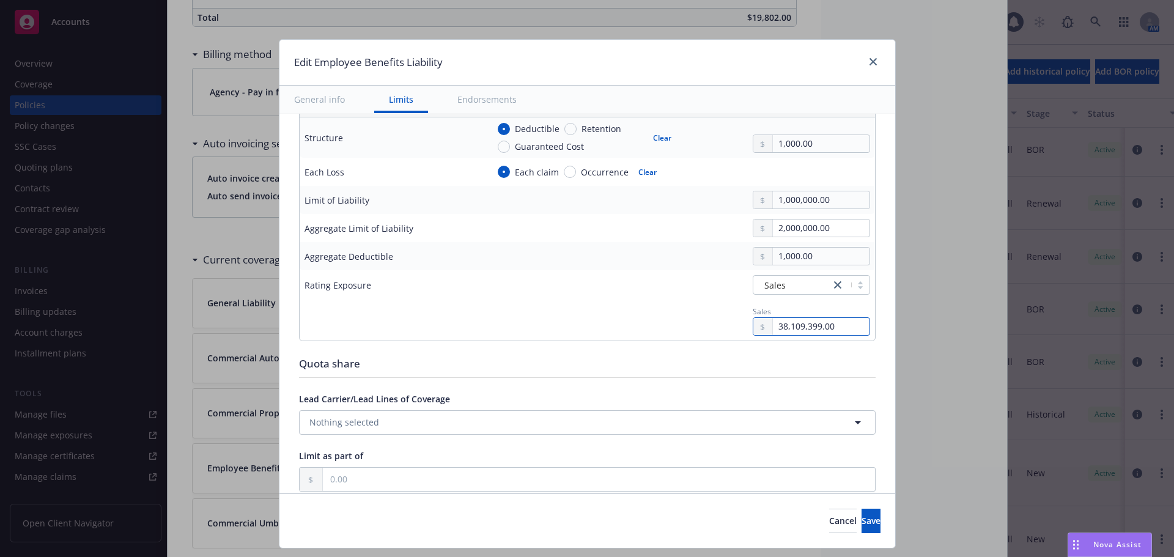
scroll to position [428, 0]
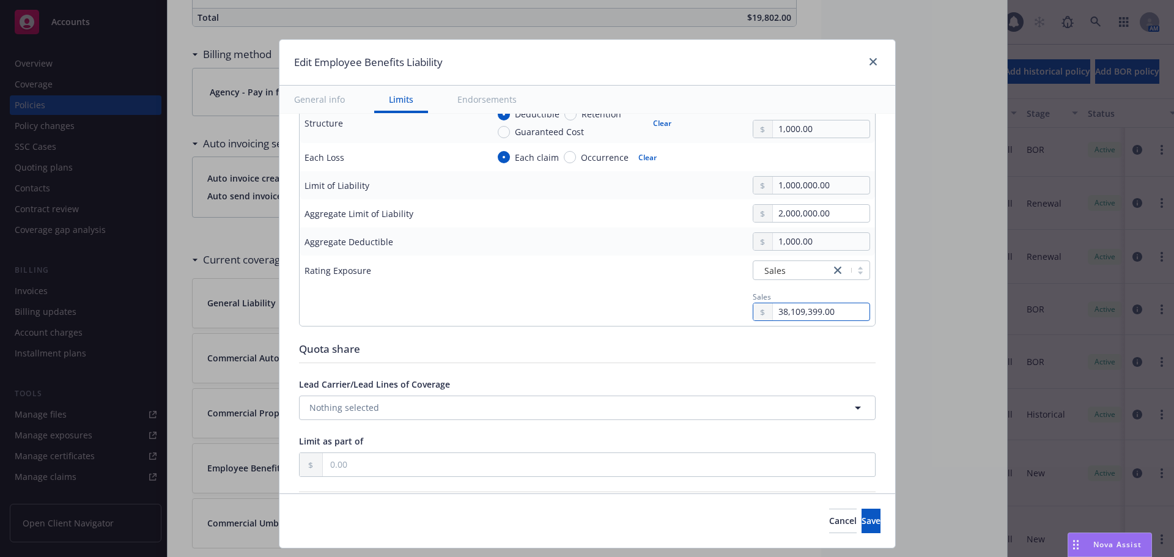
type input "38,109,399.00"
click at [518, 411] on button "Nothing selected" at bounding box center [587, 408] width 577 height 24
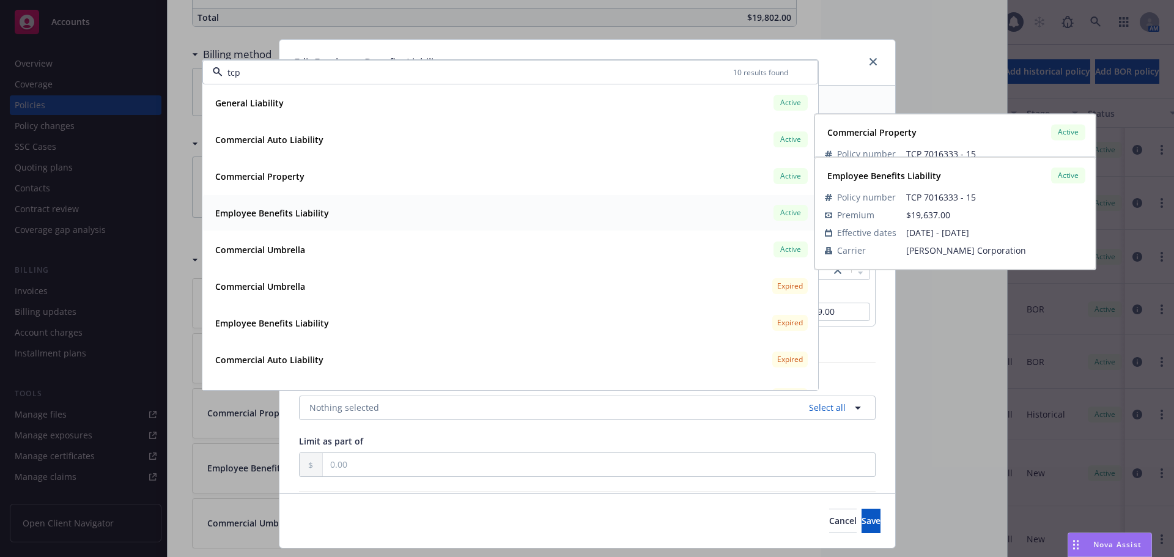
click at [287, 212] on strong "Employee Benefits Liability" at bounding box center [272, 213] width 114 height 12
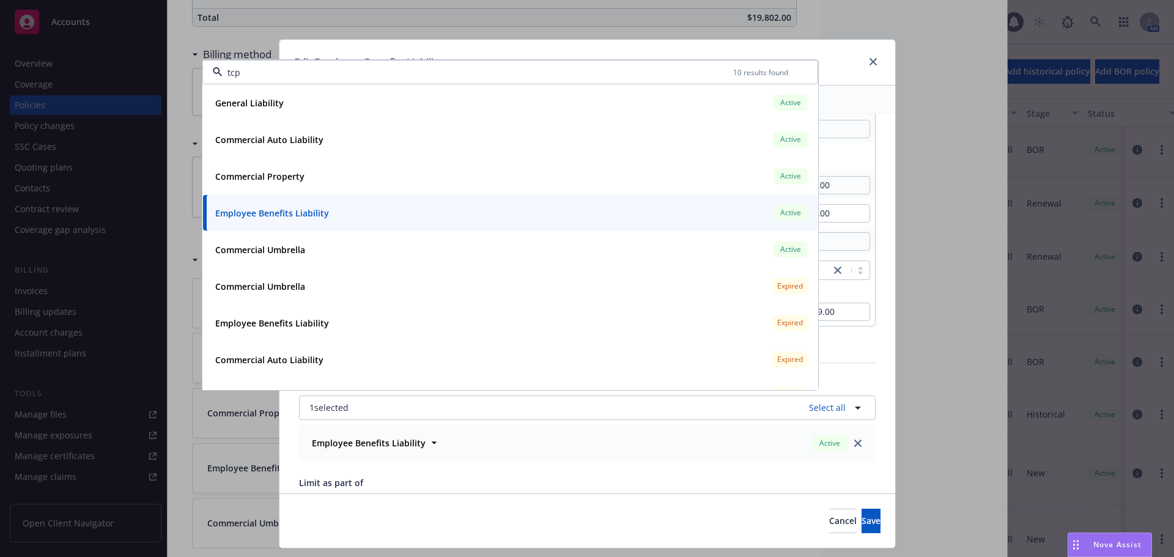
type input "tcp"
click at [279, 439] on div "Display name Coverage trigger Claims-Made Occurrence Claims-Made and Reported R…" at bounding box center [587, 243] width 616 height 1115
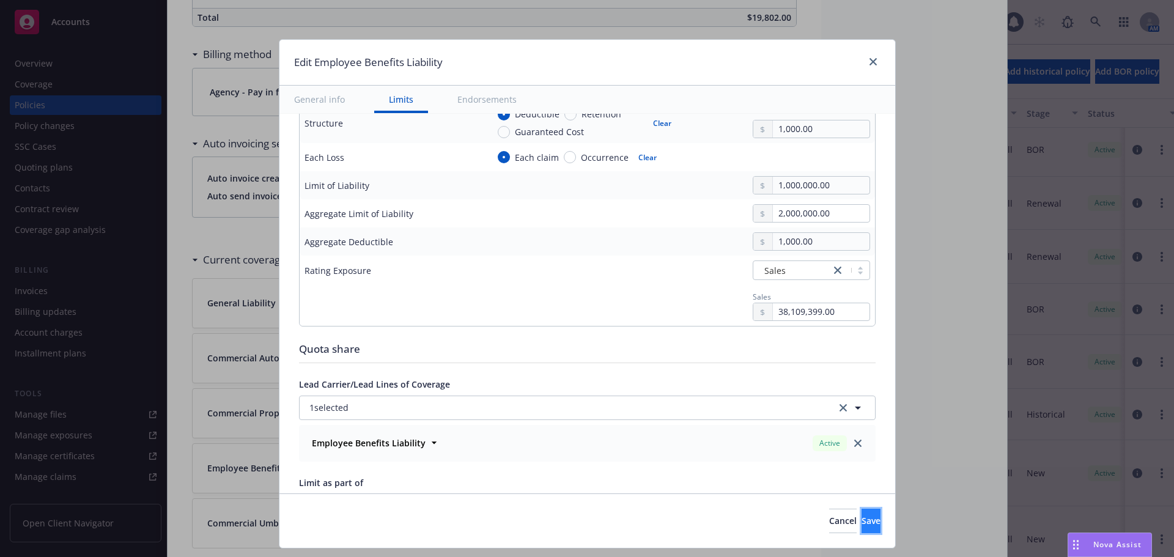
click at [861, 516] on button "Save" at bounding box center [870, 521] width 19 height 24
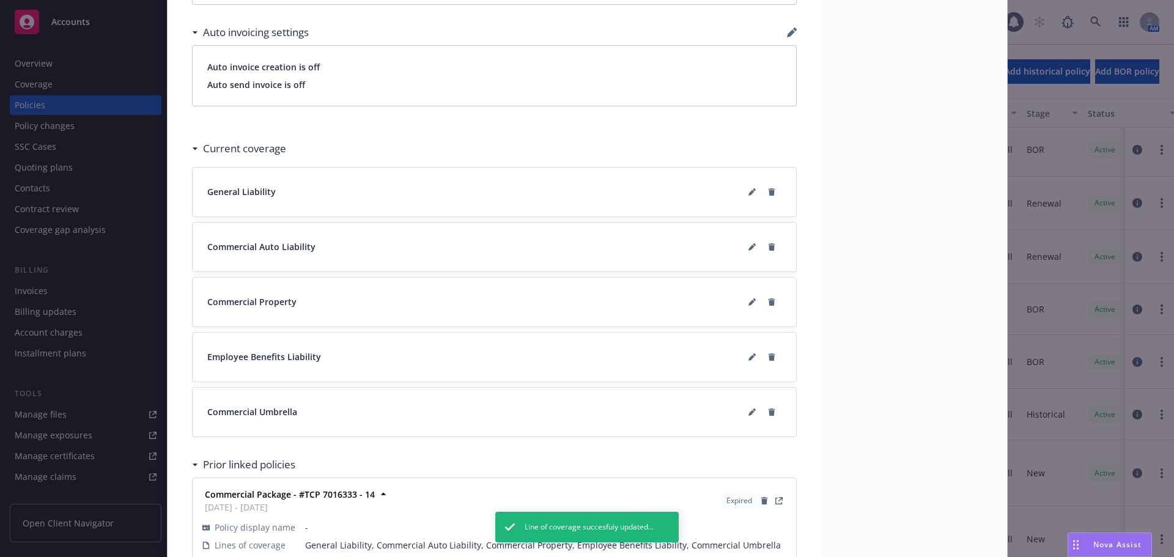
scroll to position [917, 0]
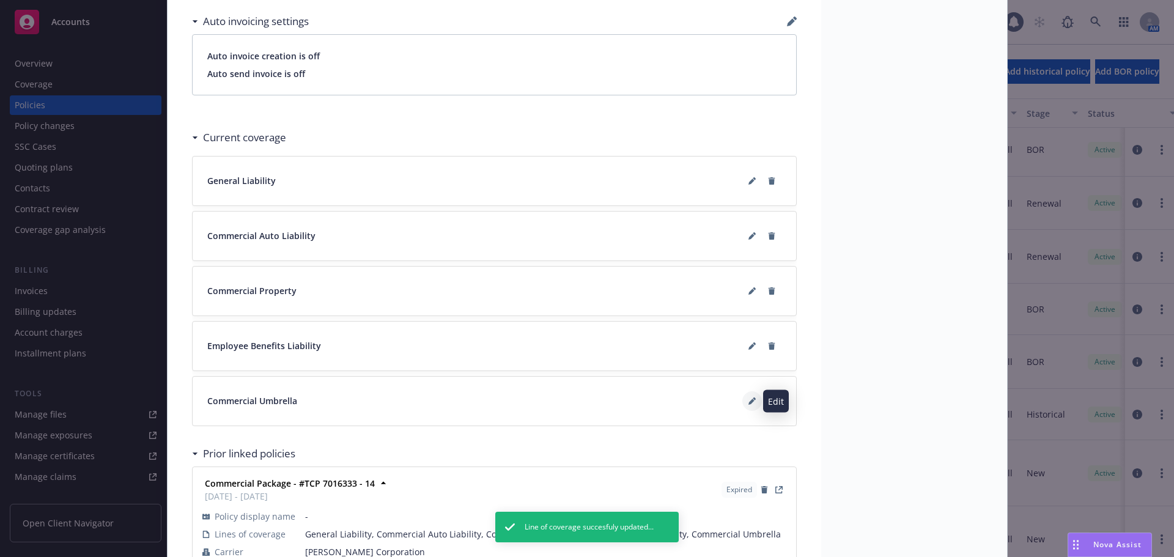
click at [742, 405] on button at bounding box center [752, 401] width 20 height 20
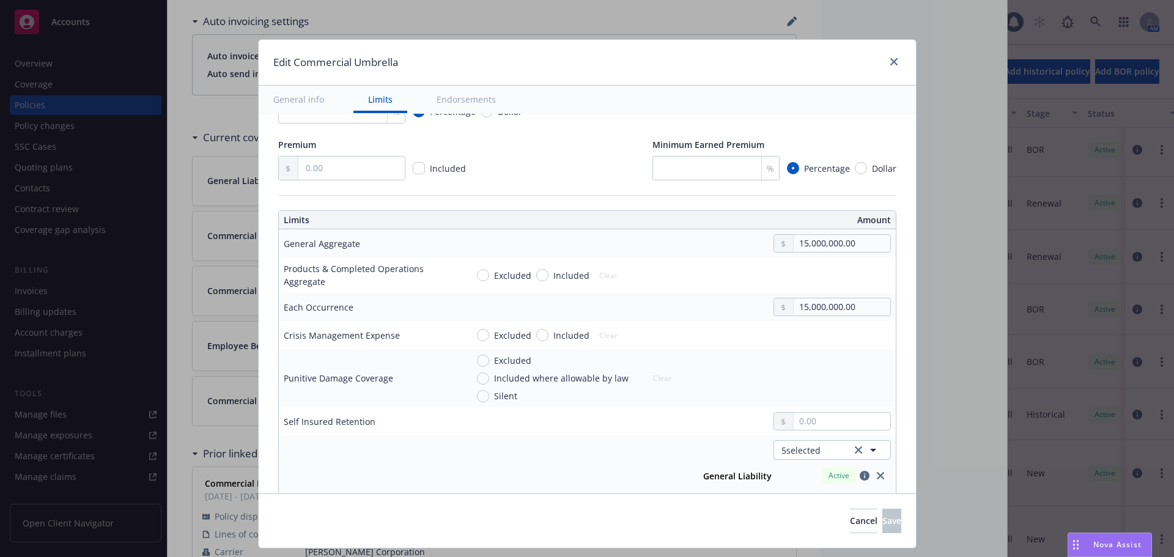
scroll to position [306, 0]
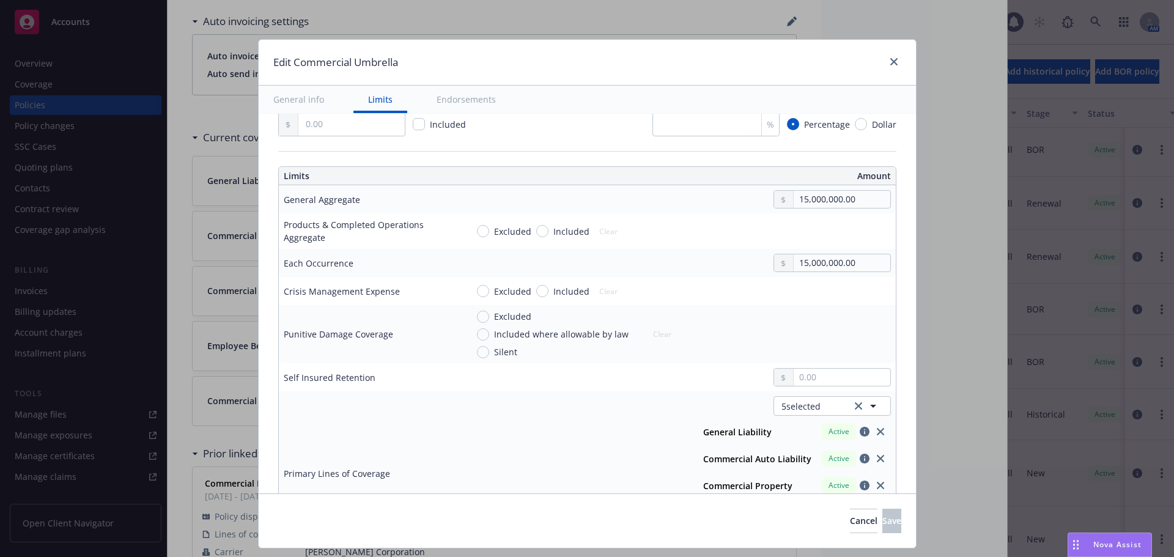
type textarea "x"
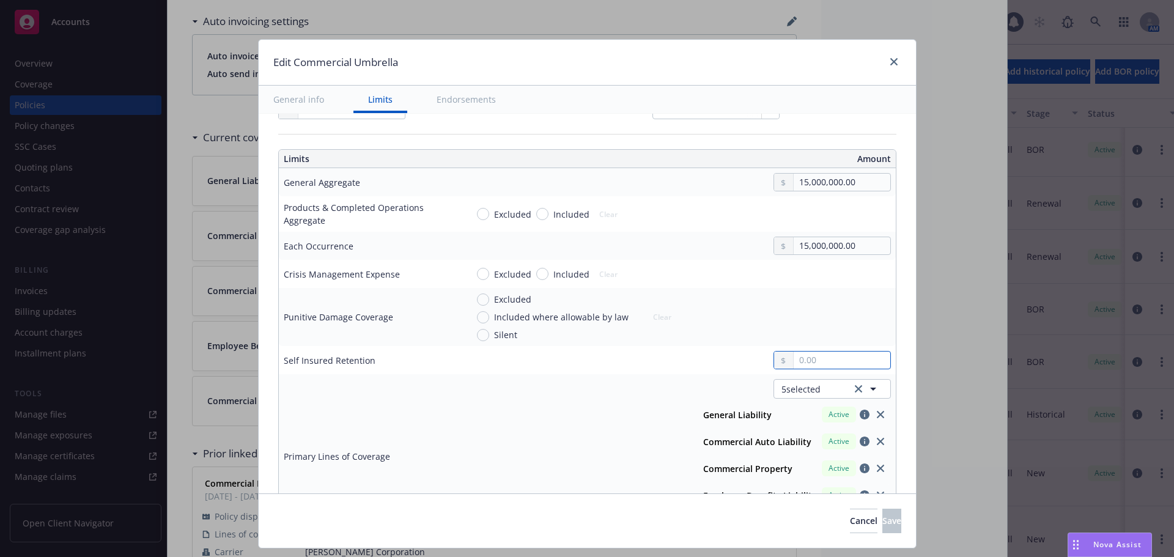
click at [800, 358] on input "text" at bounding box center [842, 360] width 96 height 17
type input "0.00"
click at [599, 365] on div "0.00" at bounding box center [679, 360] width 424 height 18
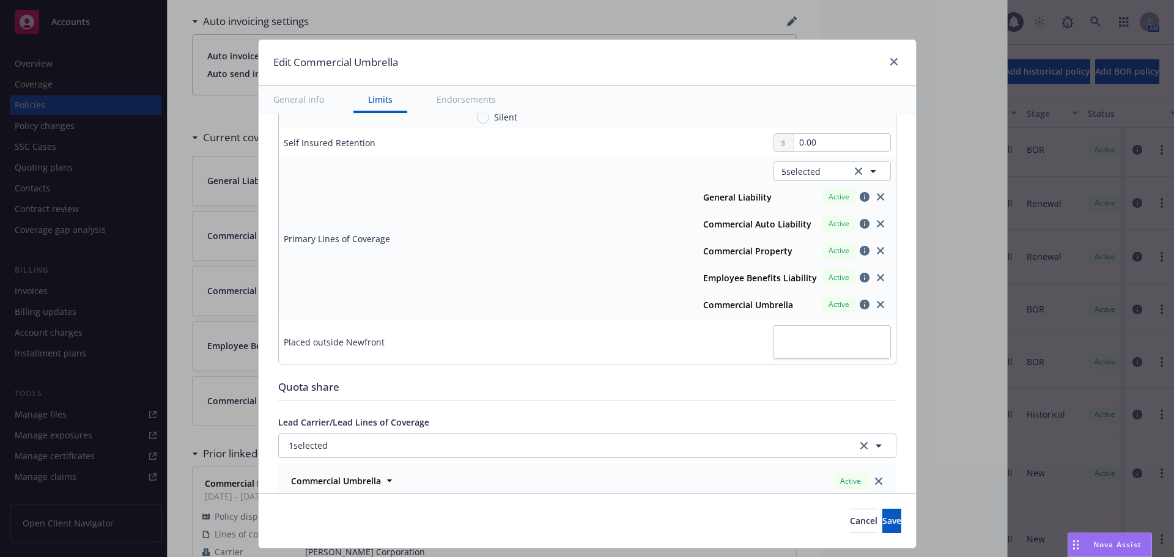
scroll to position [550, 0]
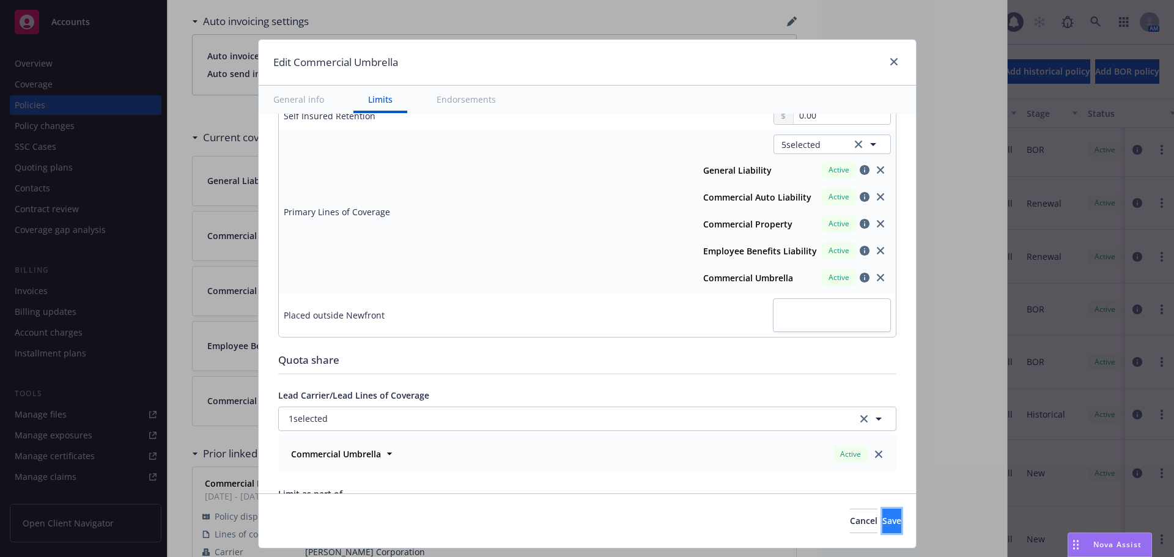
click at [882, 525] on span "Save" at bounding box center [891, 521] width 19 height 12
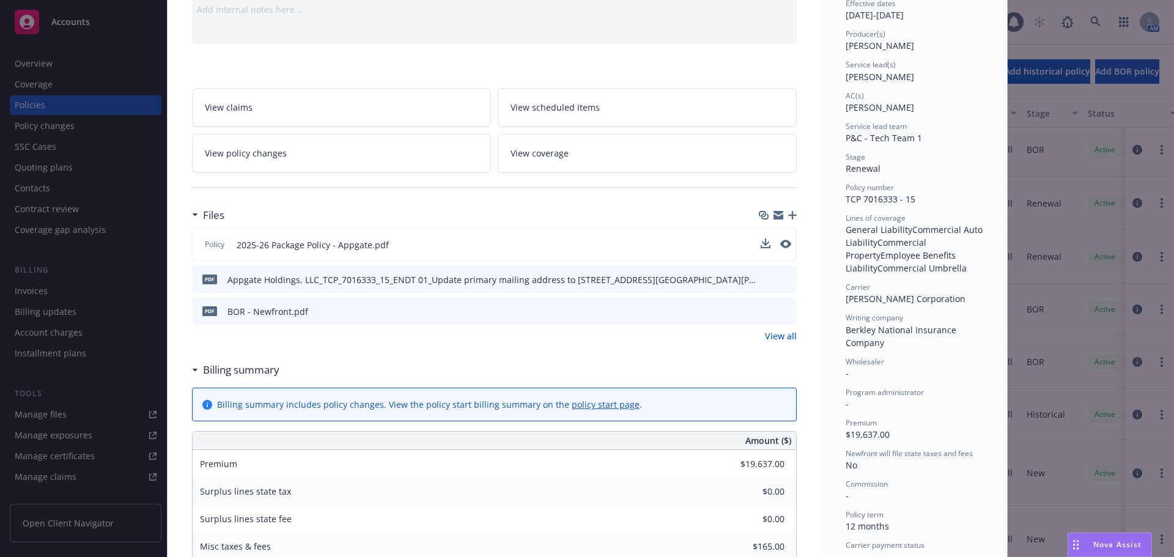
scroll to position [0, 0]
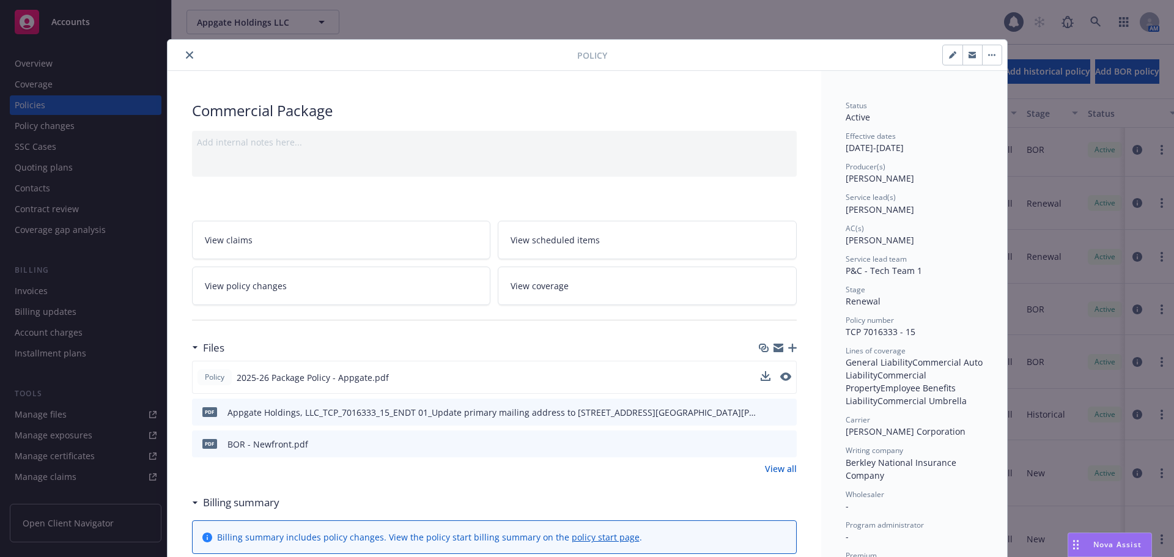
click at [188, 49] on button "close" at bounding box center [189, 55] width 15 height 15
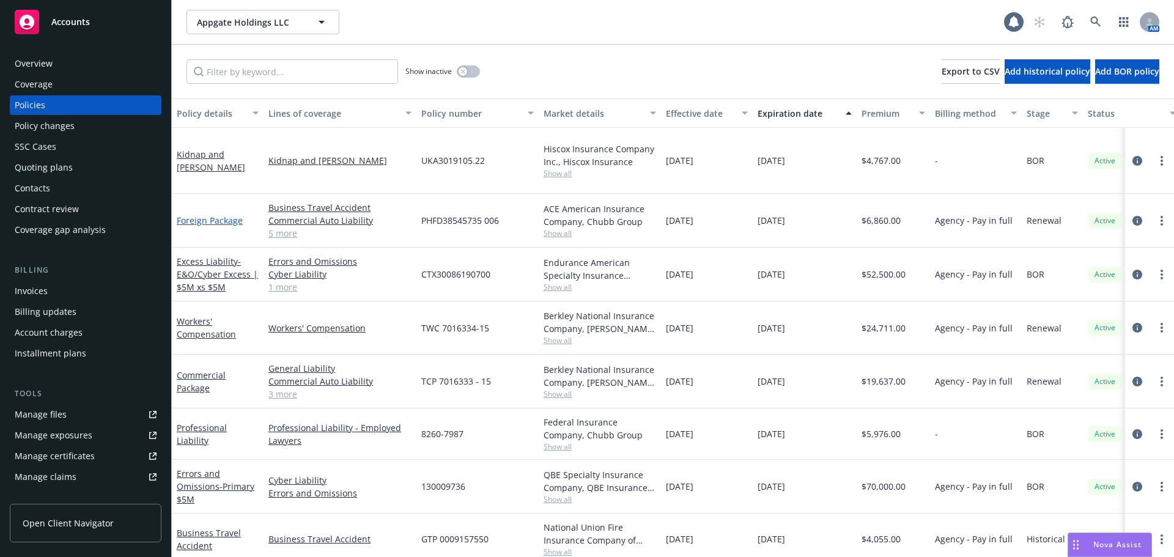
click at [227, 215] on link "Foreign Package" at bounding box center [210, 221] width 66 height 12
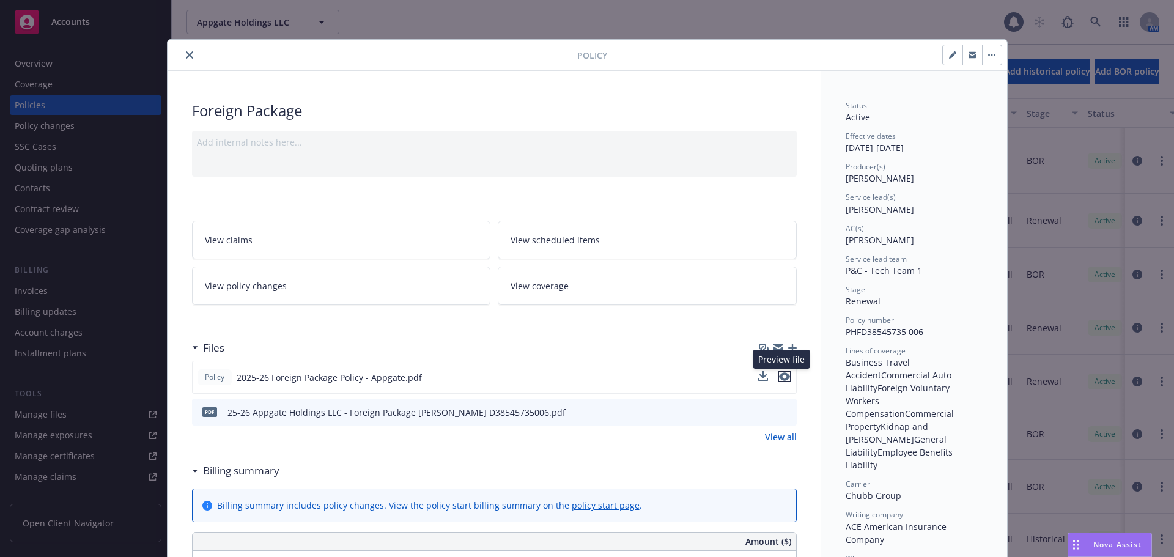
click at [779, 375] on icon "preview file" at bounding box center [784, 376] width 11 height 9
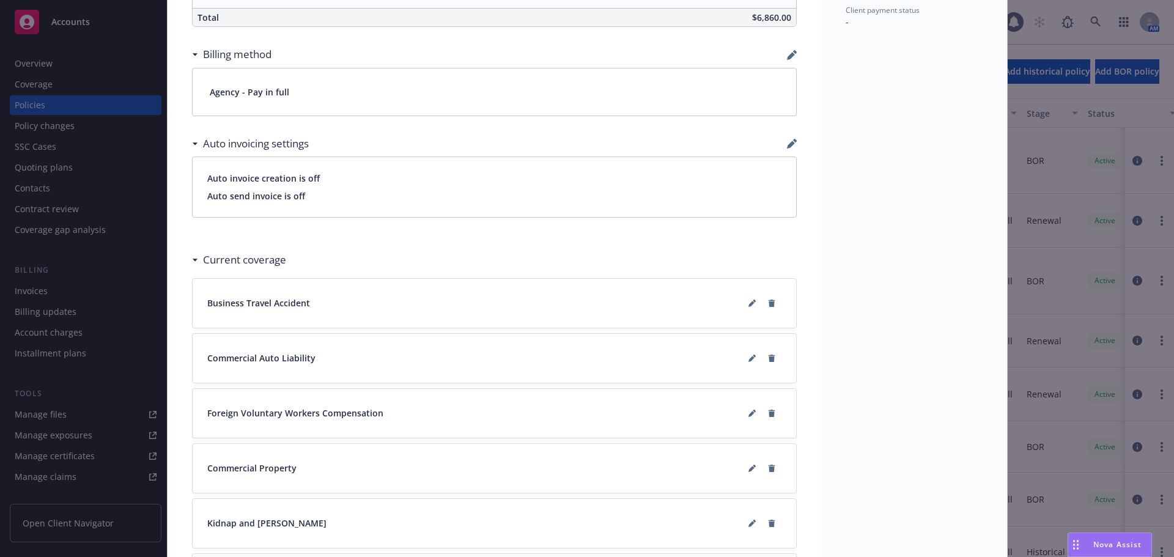
scroll to position [795, 0]
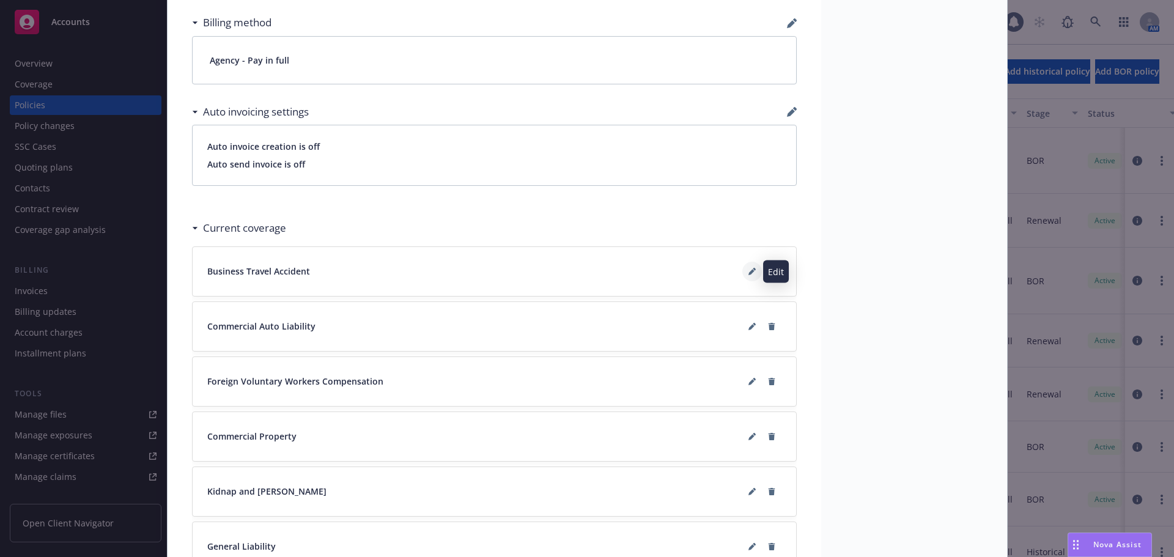
click at [742, 268] on button at bounding box center [752, 272] width 20 height 20
type textarea "x"
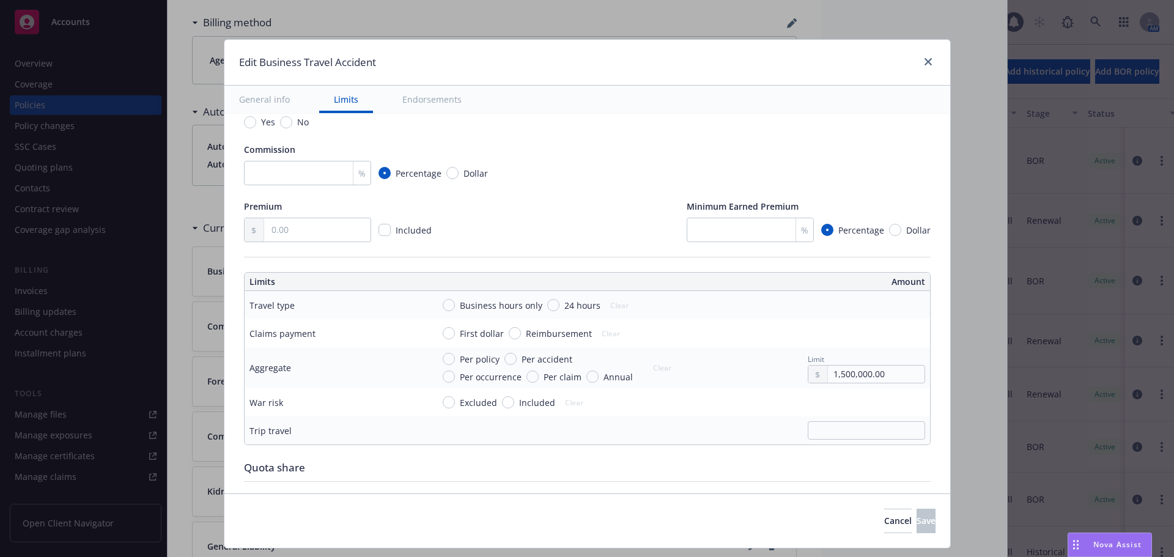
scroll to position [183, 0]
click at [460, 355] on span "Per policy" at bounding box center [480, 358] width 40 height 13
click at [453, 355] on input "Per policy" at bounding box center [449, 358] width 12 height 12
radio input "true"
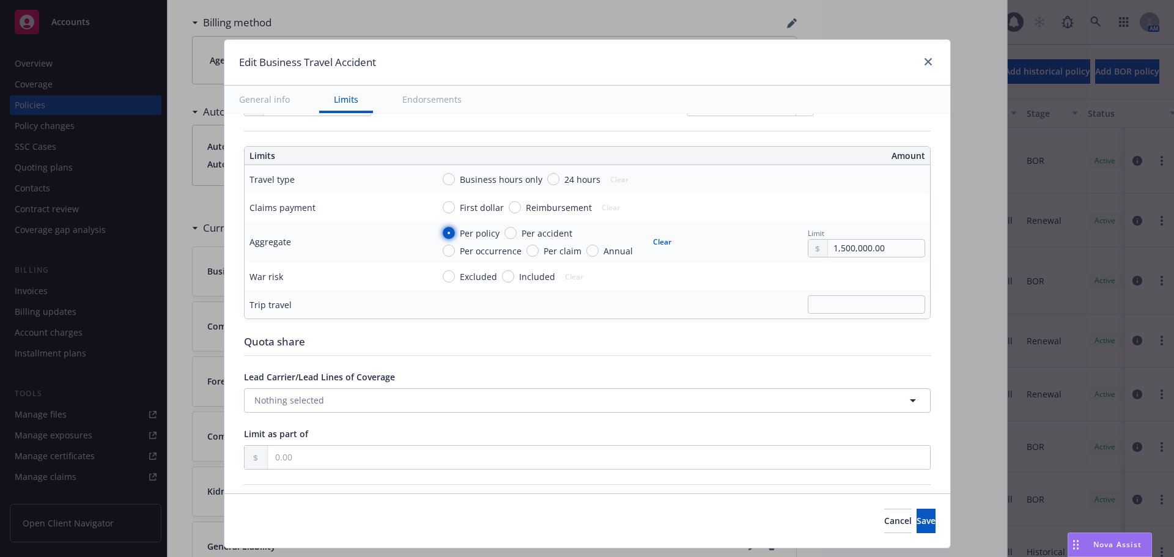
type textarea "x"
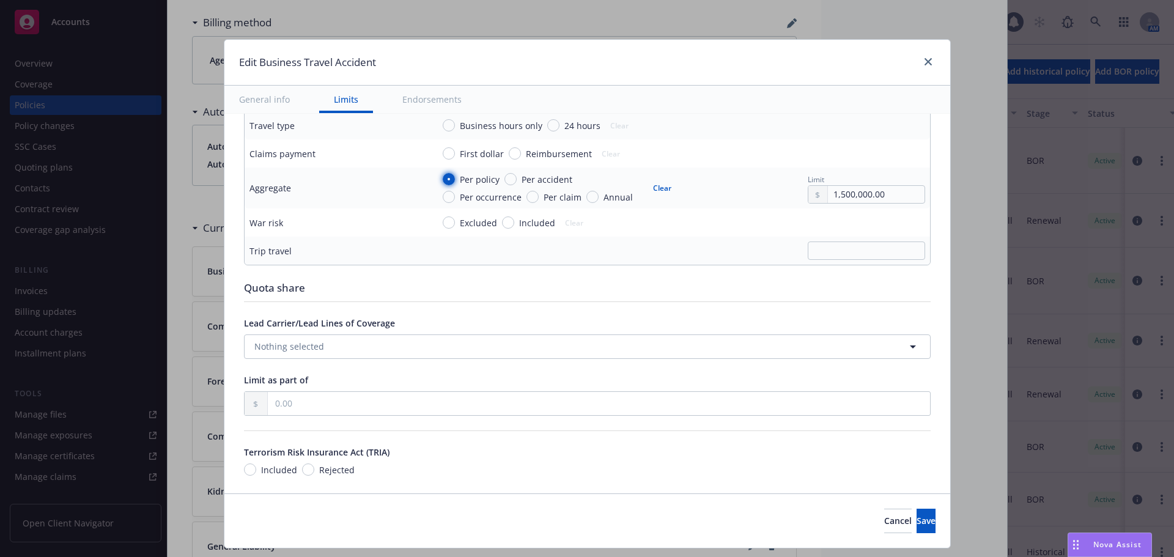
scroll to position [367, 0]
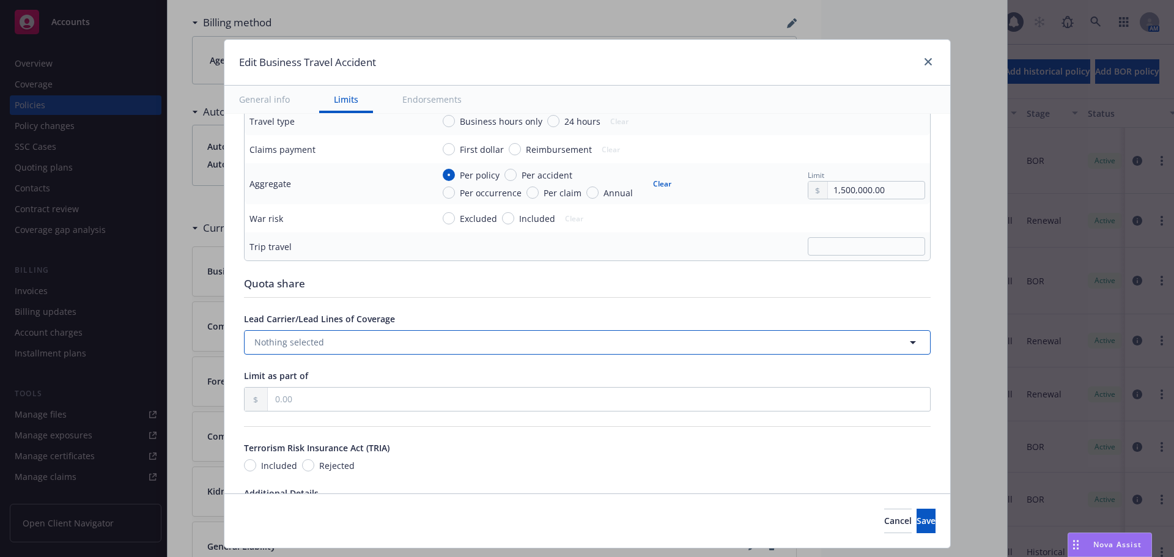
click at [531, 342] on button "Nothing selected" at bounding box center [587, 342] width 687 height 24
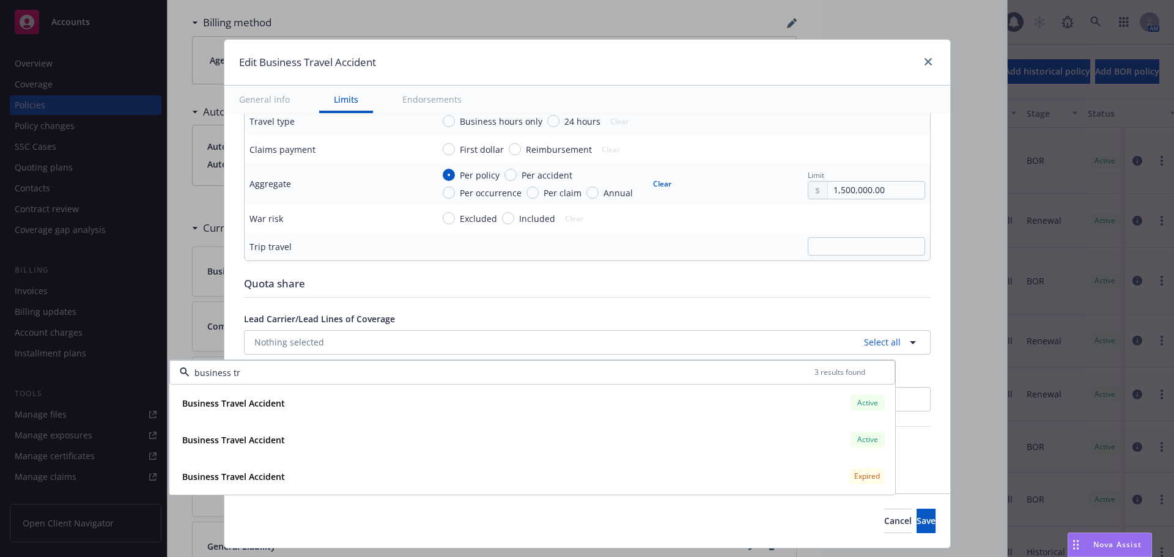
type input "business tr"
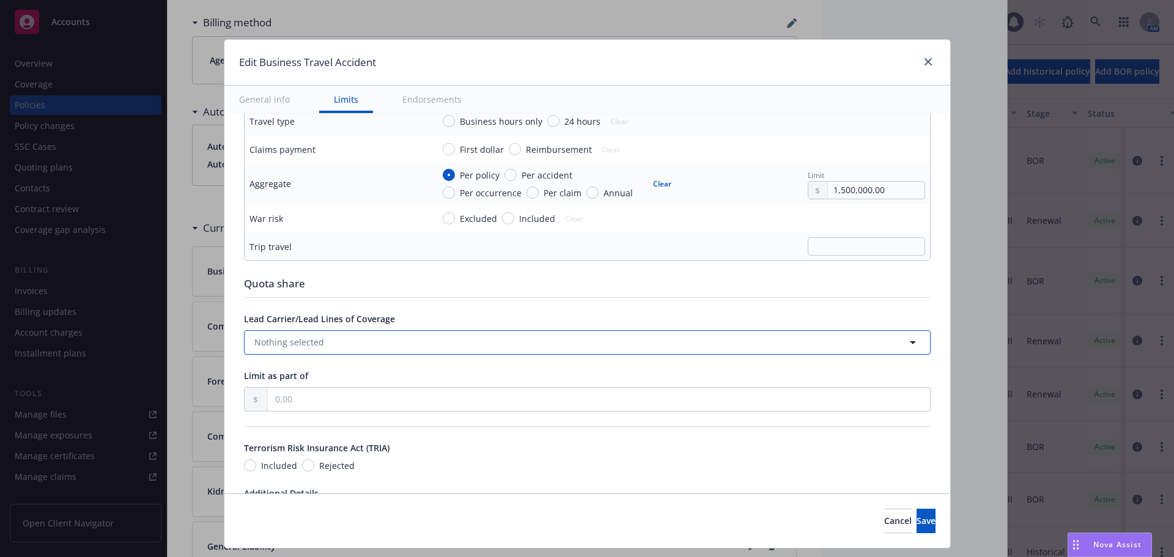
click at [378, 339] on button "Nothing selected" at bounding box center [587, 342] width 687 height 24
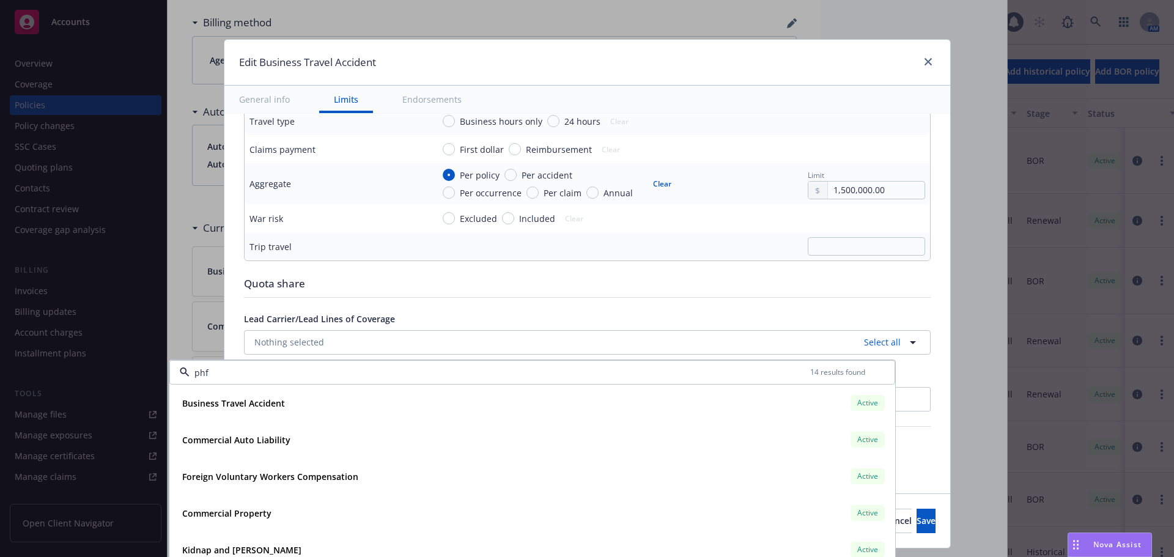
type input "phfd"
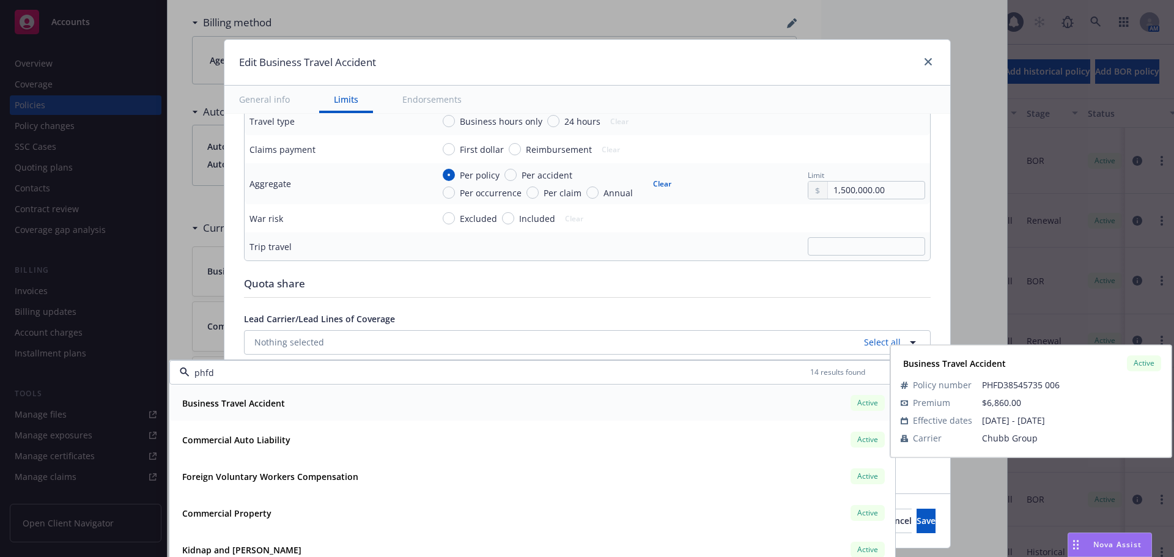
click at [290, 407] on div "Business Travel Accident Active" at bounding box center [532, 403] width 710 height 21
type textarea "x"
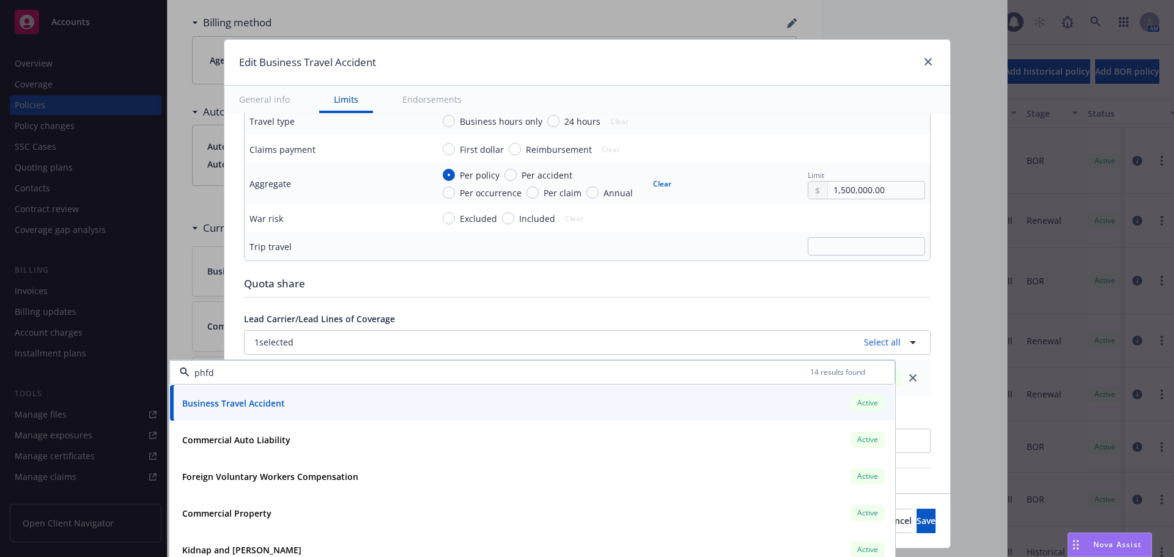
type input "phfd"
click at [369, 279] on div "Quota share" at bounding box center [587, 284] width 687 height 16
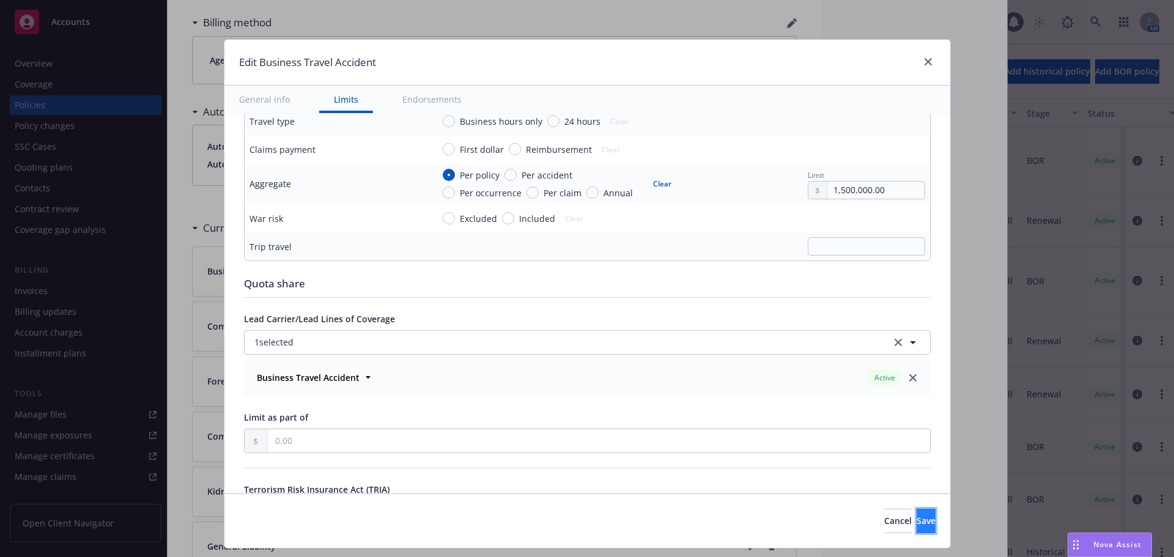
click at [916, 515] on span "Save" at bounding box center [925, 521] width 19 height 12
type textarea "x"
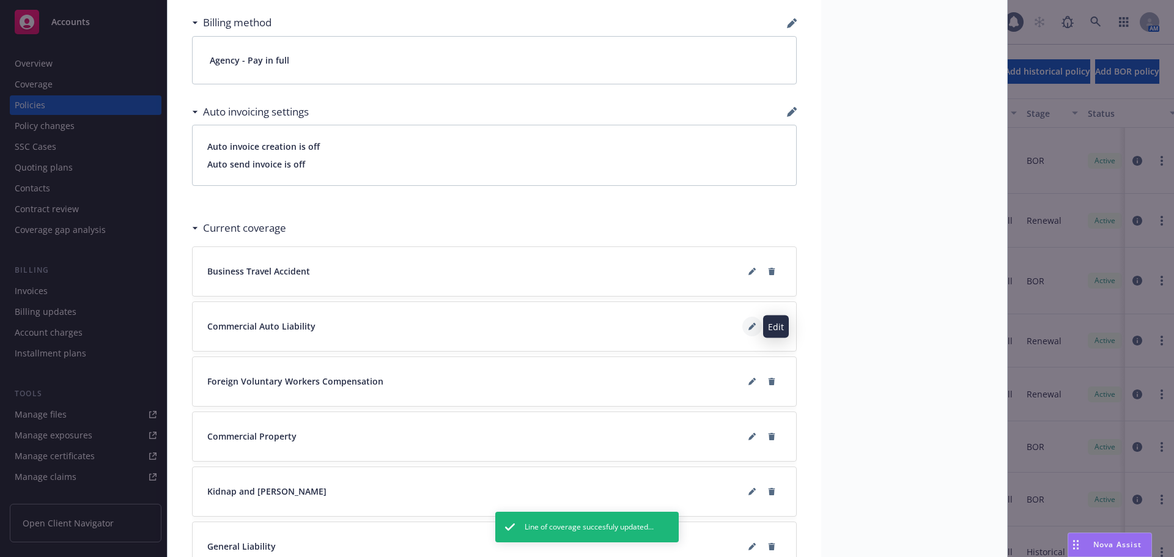
click at [749, 328] on icon at bounding box center [751, 326] width 7 height 7
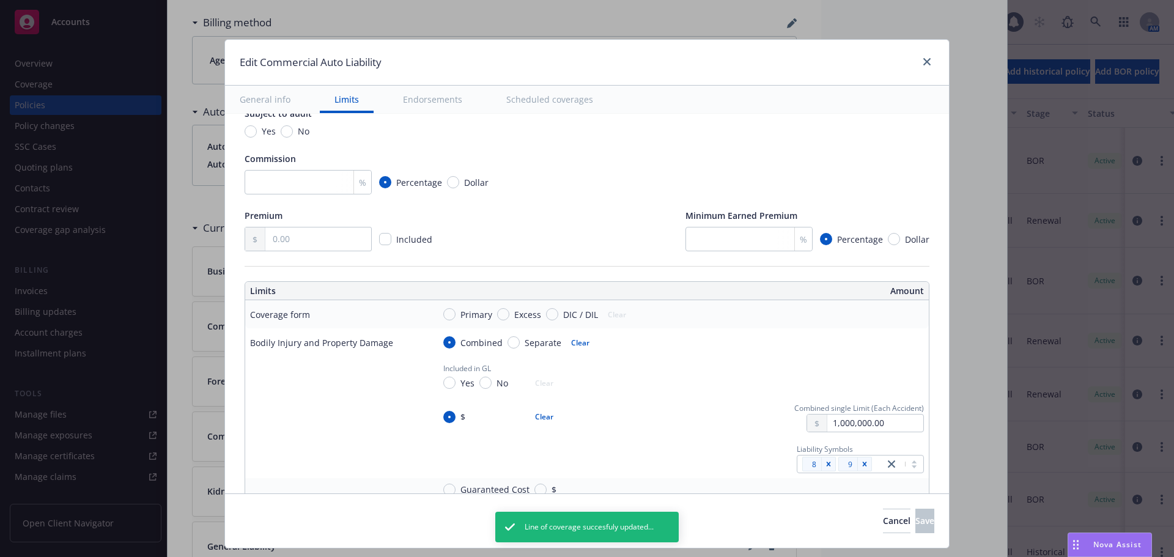
scroll to position [183, 0]
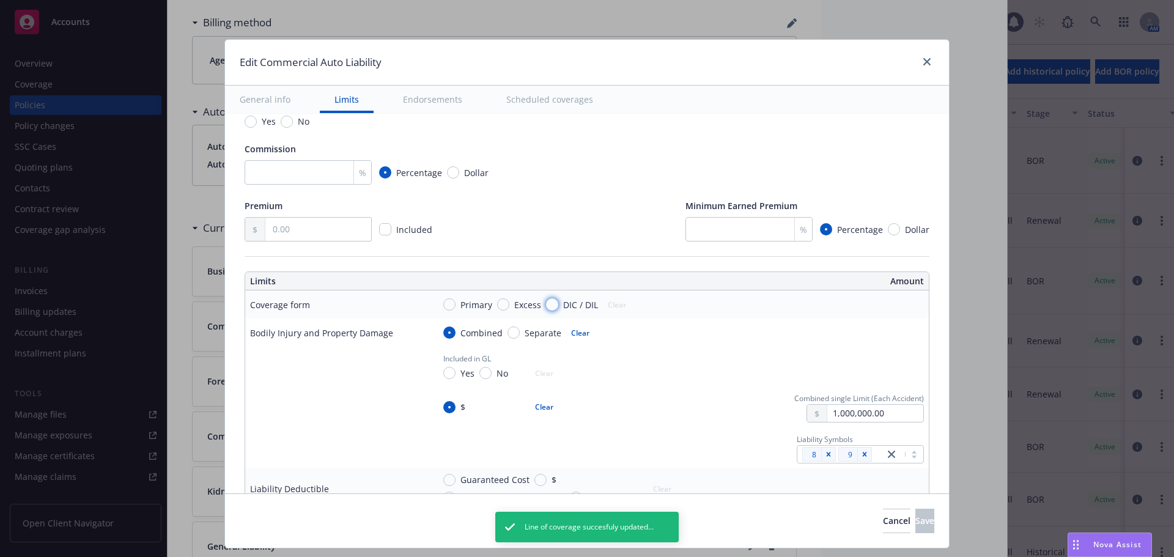
click at [546, 307] on input "DIC / DIL" at bounding box center [552, 304] width 12 height 12
radio input "true"
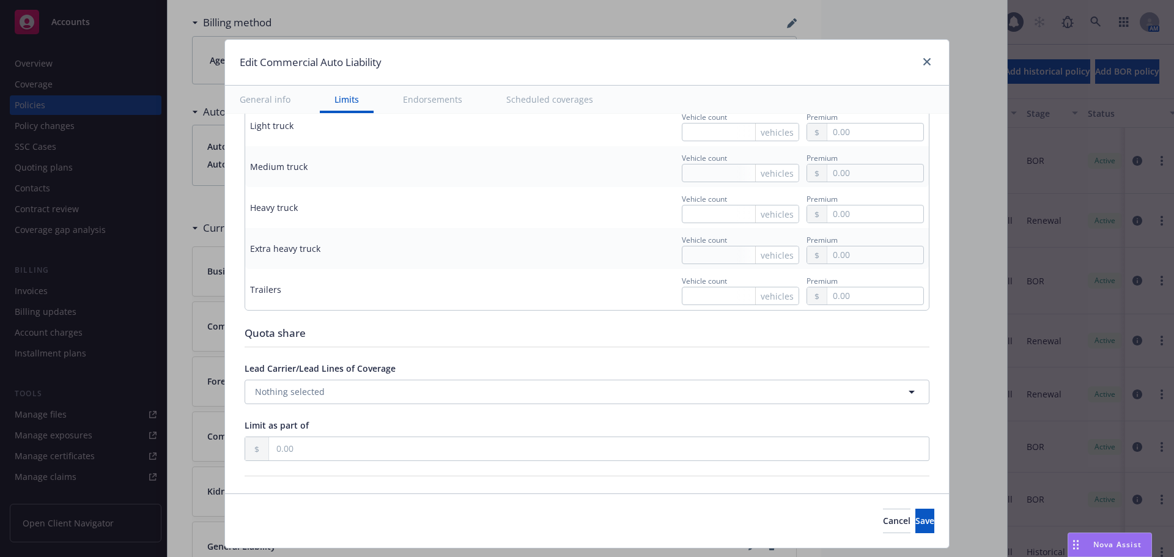
scroll to position [1590, 0]
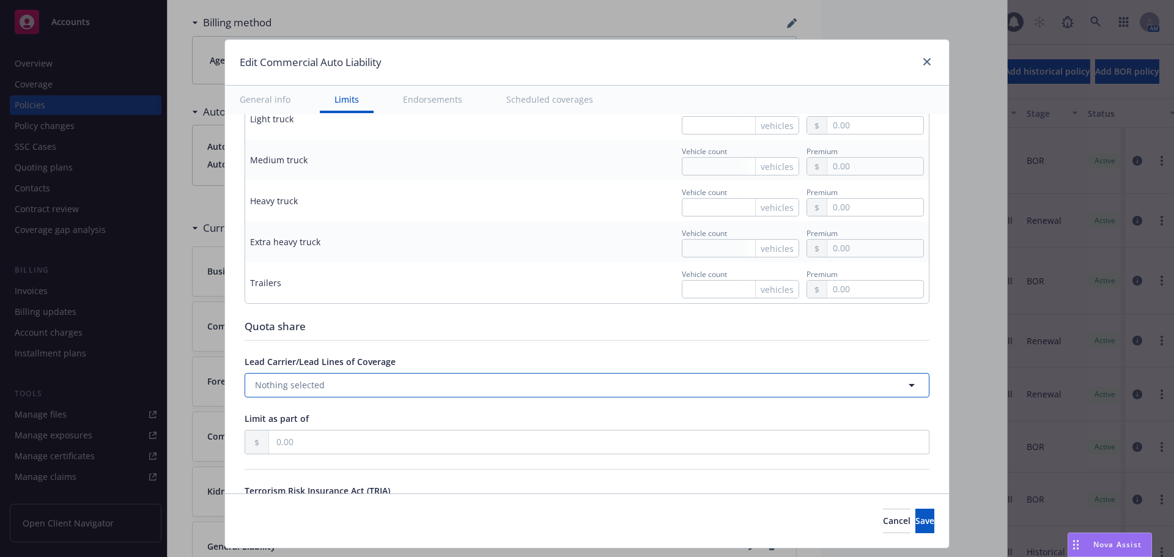
click at [453, 386] on button "Nothing selected" at bounding box center [587, 385] width 685 height 24
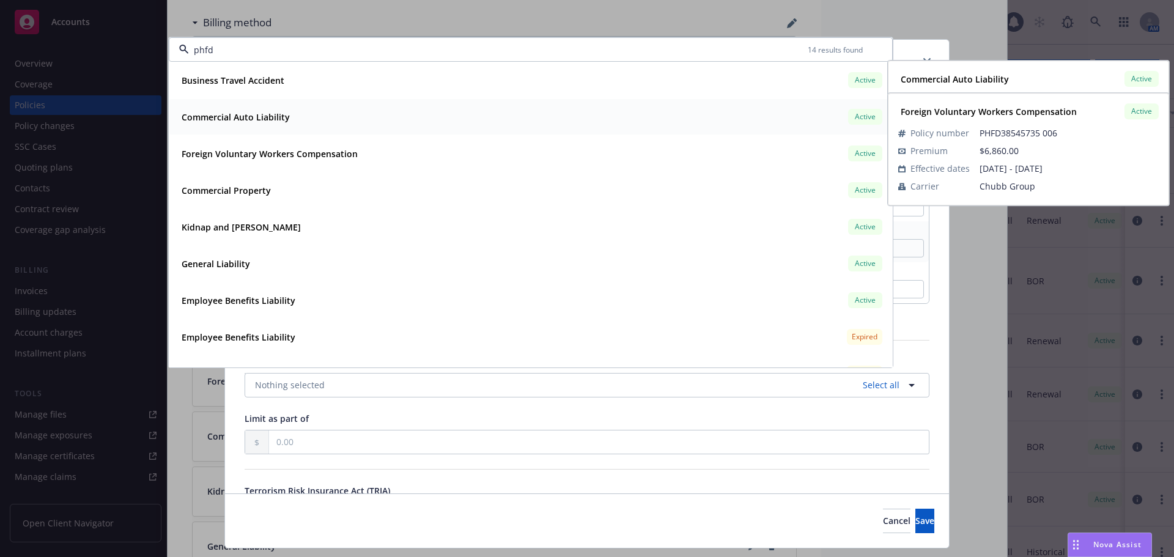
click at [294, 120] on div "Commercial Auto Liability Active" at bounding box center [531, 116] width 708 height 21
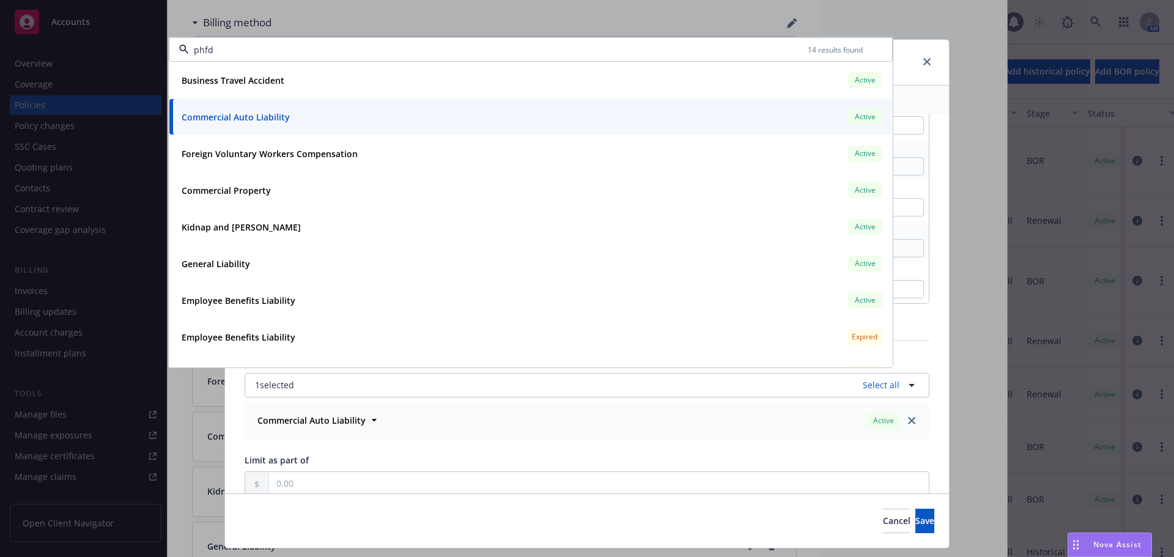
type input "phfd"
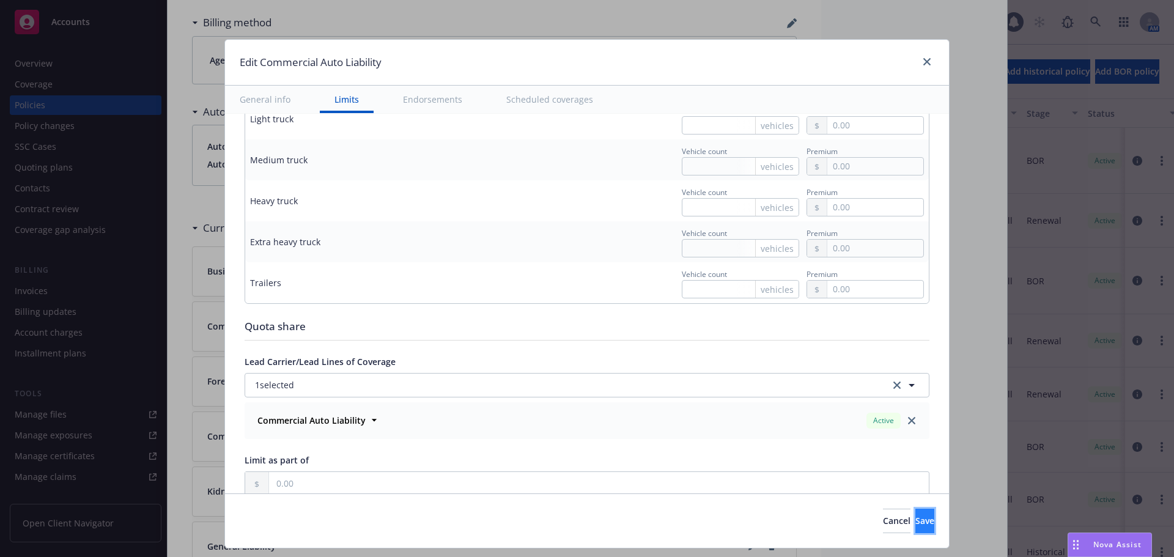
click at [915, 521] on button "Save" at bounding box center [924, 521] width 19 height 24
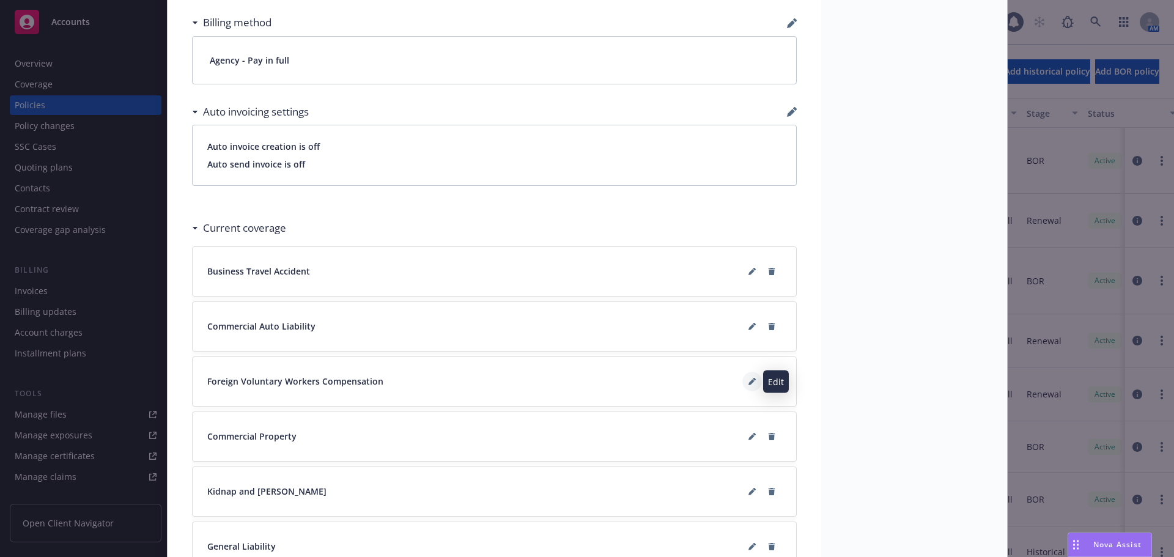
click at [753, 378] on icon at bounding box center [754, 379] width 3 height 3
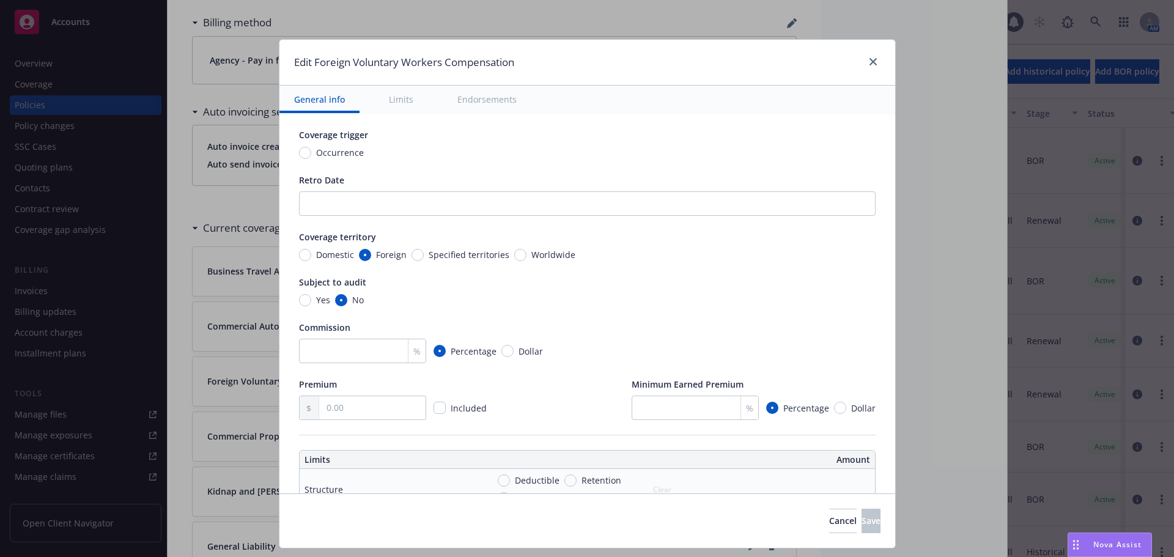
type textarea "x"
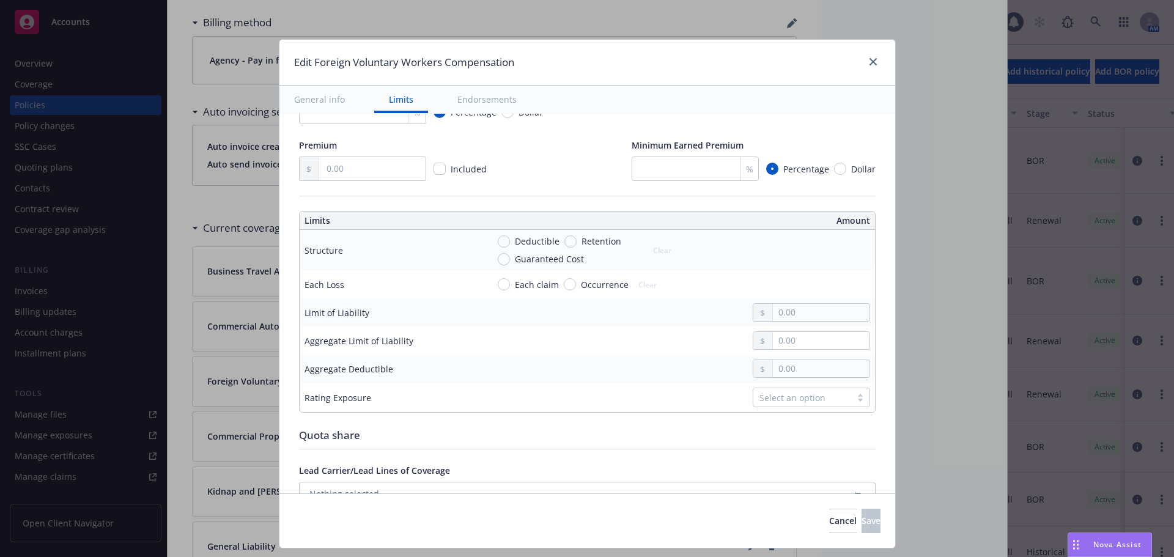
scroll to position [306, 0]
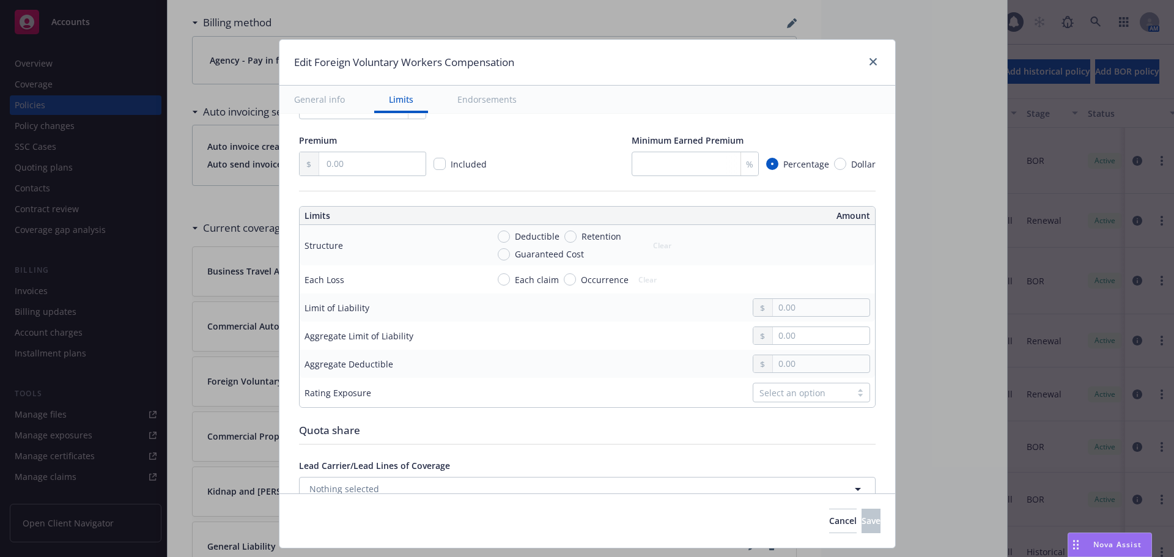
click at [539, 282] on span "Each claim" at bounding box center [537, 279] width 44 height 13
click at [510, 282] on input "Each claim" at bounding box center [504, 279] width 12 height 12
radio input "true"
click at [829, 520] on button "Cancel" at bounding box center [843, 521] width 28 height 24
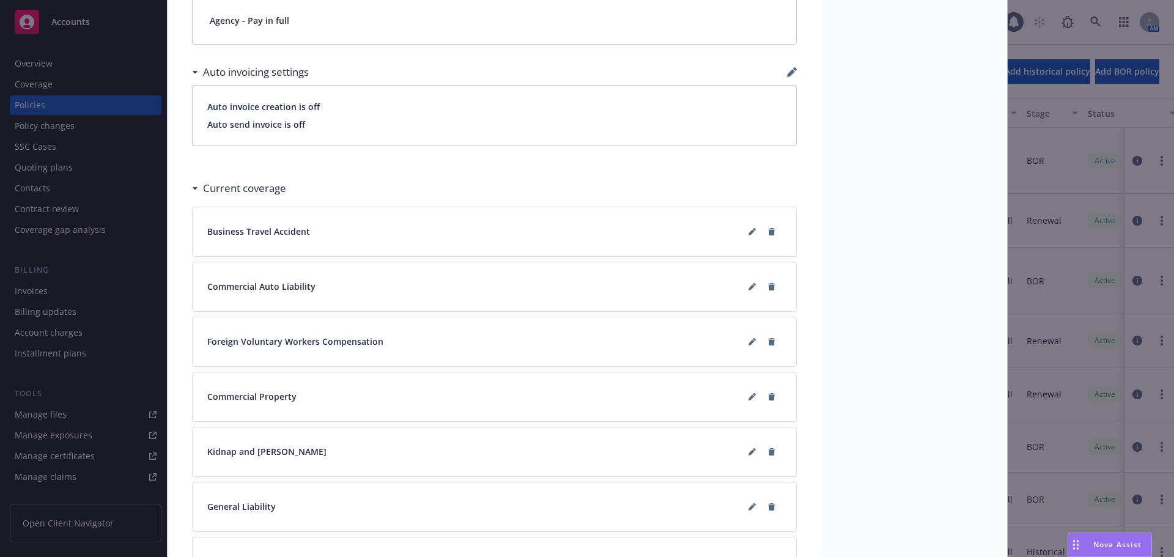
scroll to position [856, 0]
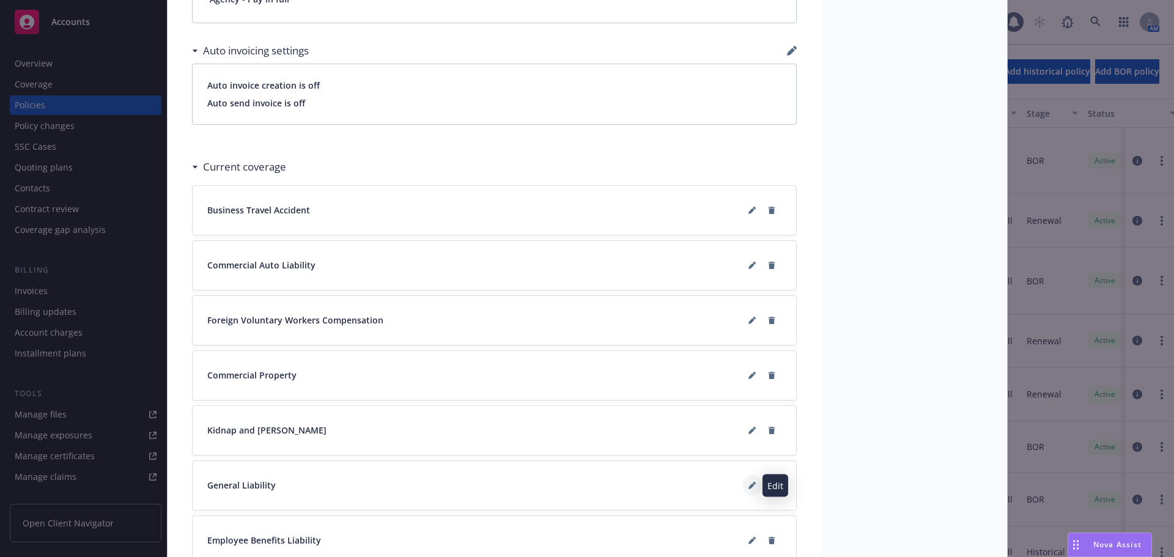
click at [742, 489] on button at bounding box center [752, 486] width 20 height 20
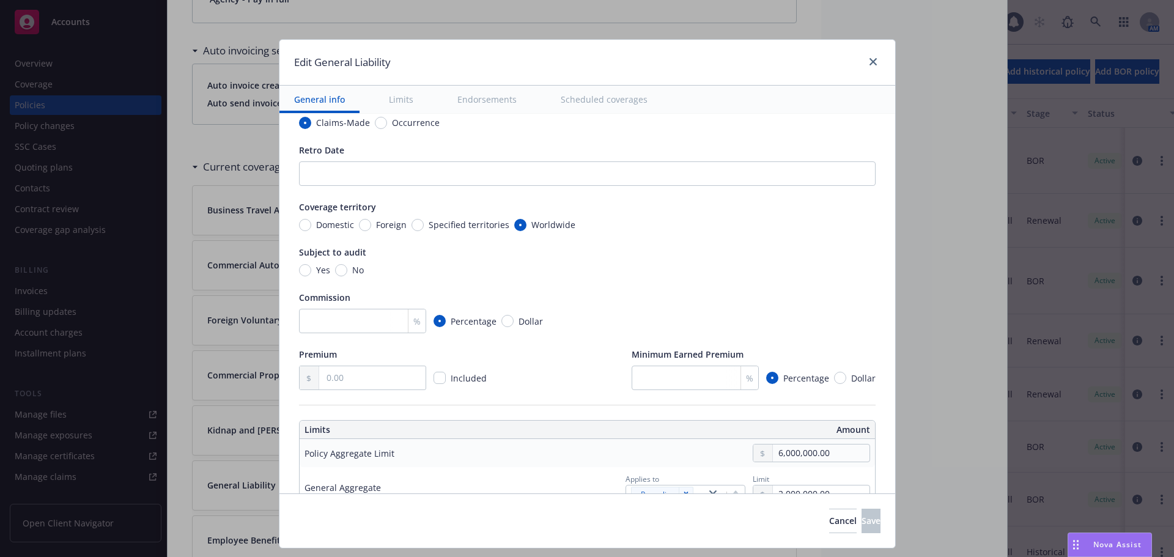
scroll to position [183, 0]
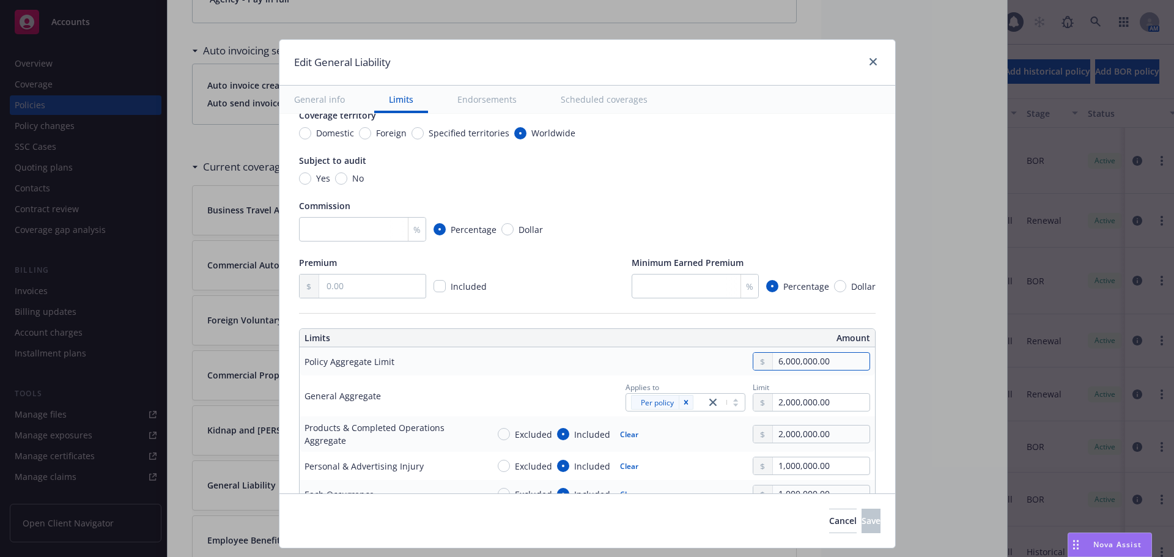
click at [796, 357] on input "6,000,000.00" at bounding box center [821, 361] width 96 height 17
type textarea "x"
type input "2,000,000.00"
click at [809, 430] on button "$2,000,000.00" at bounding box center [805, 437] width 105 height 23
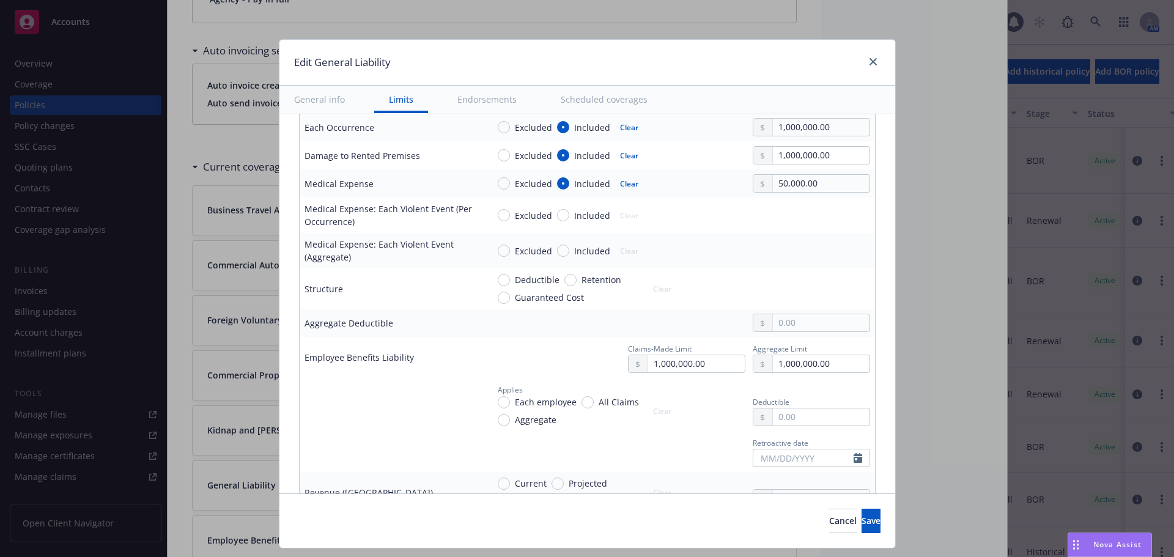
scroll to position [611, 0]
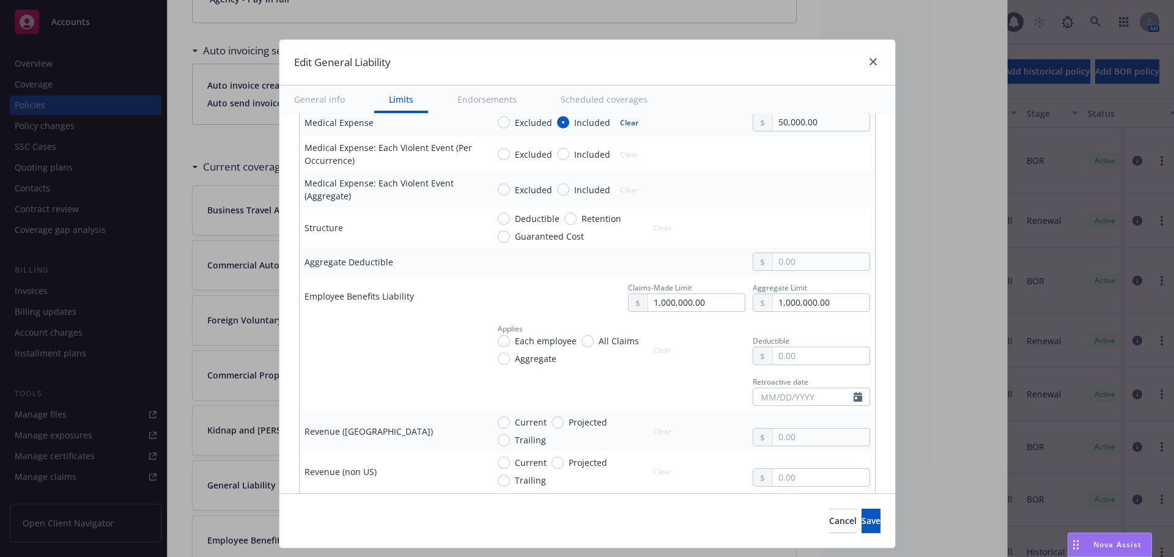
type textarea "x"
click at [581, 341] on input "All Claims" at bounding box center [587, 341] width 12 height 12
radio input "true"
type textarea "x"
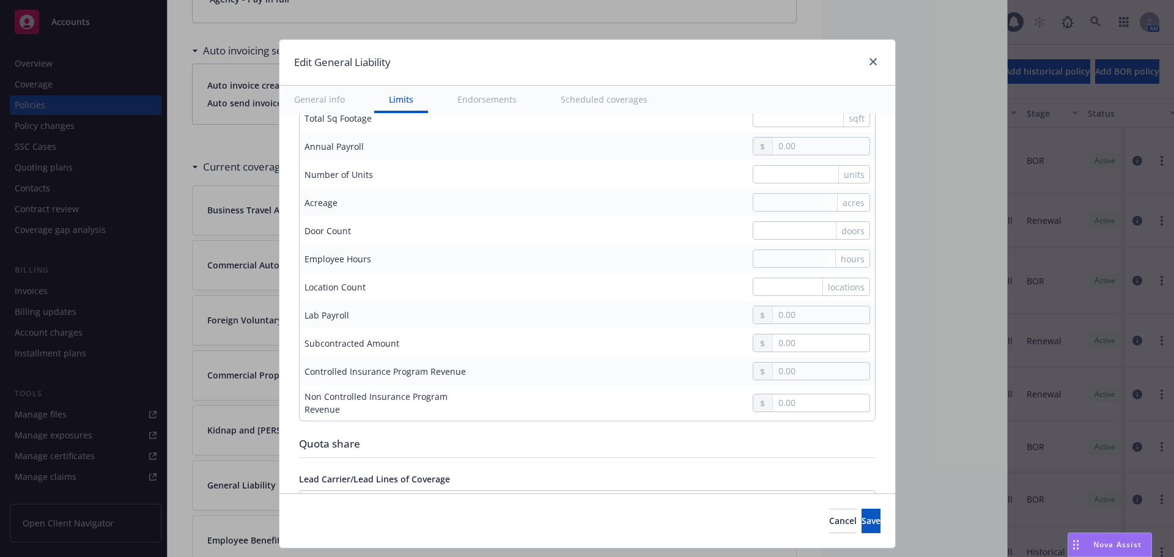
scroll to position [1101, 0]
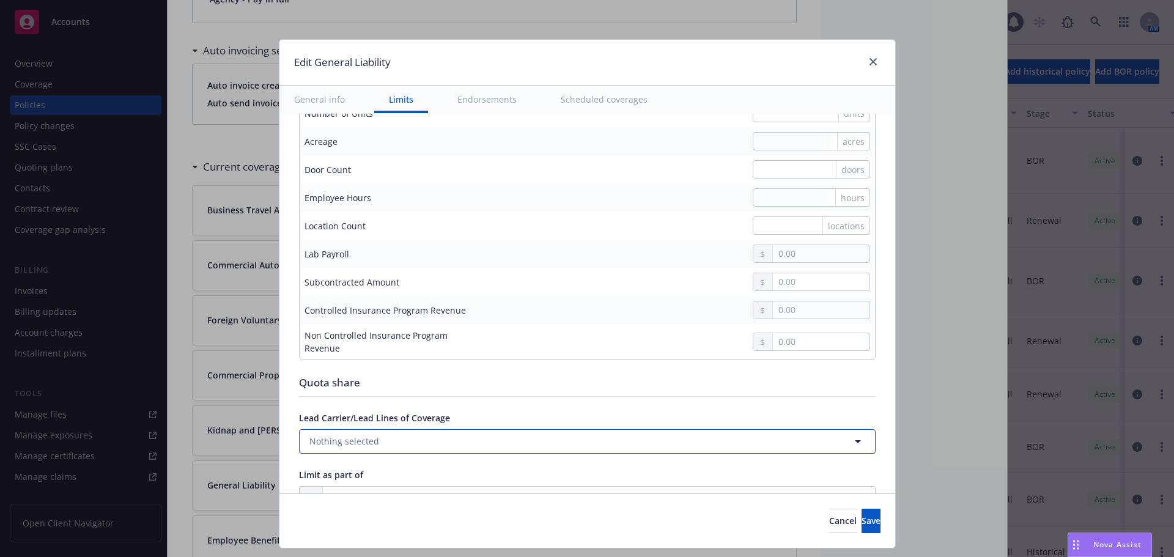
click at [419, 447] on button "Nothing selected" at bounding box center [587, 441] width 577 height 24
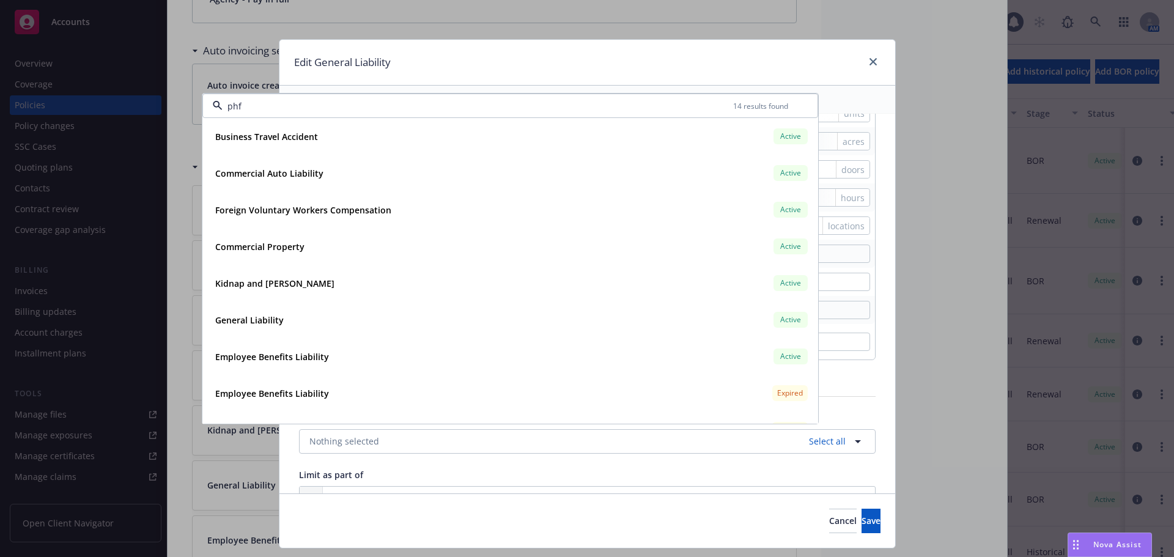
type input "phfd"
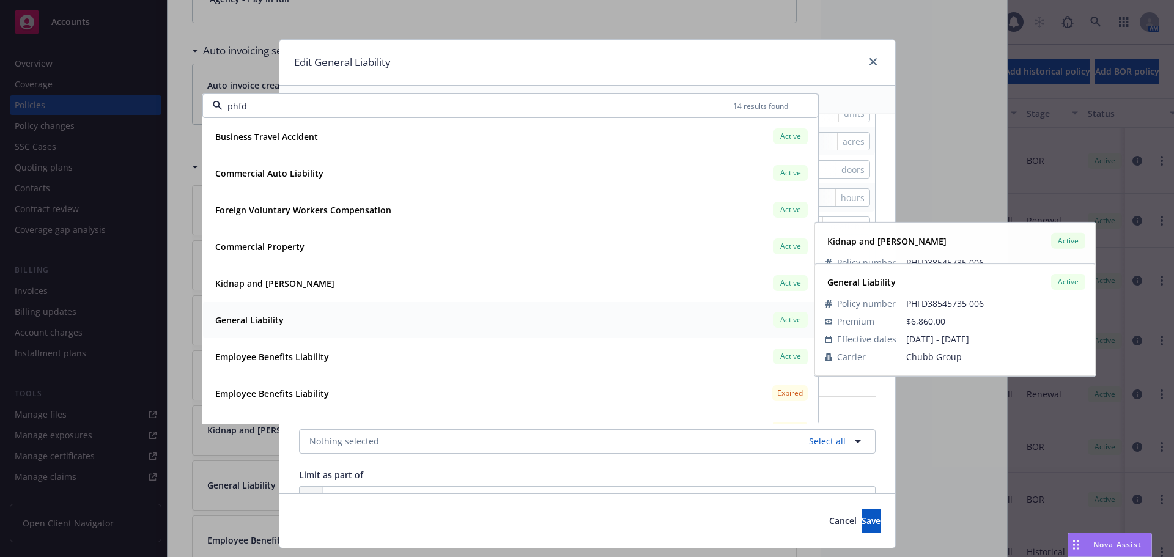
click at [282, 311] on div "General Liability Active" at bounding box center [510, 319] width 600 height 21
type textarea "x"
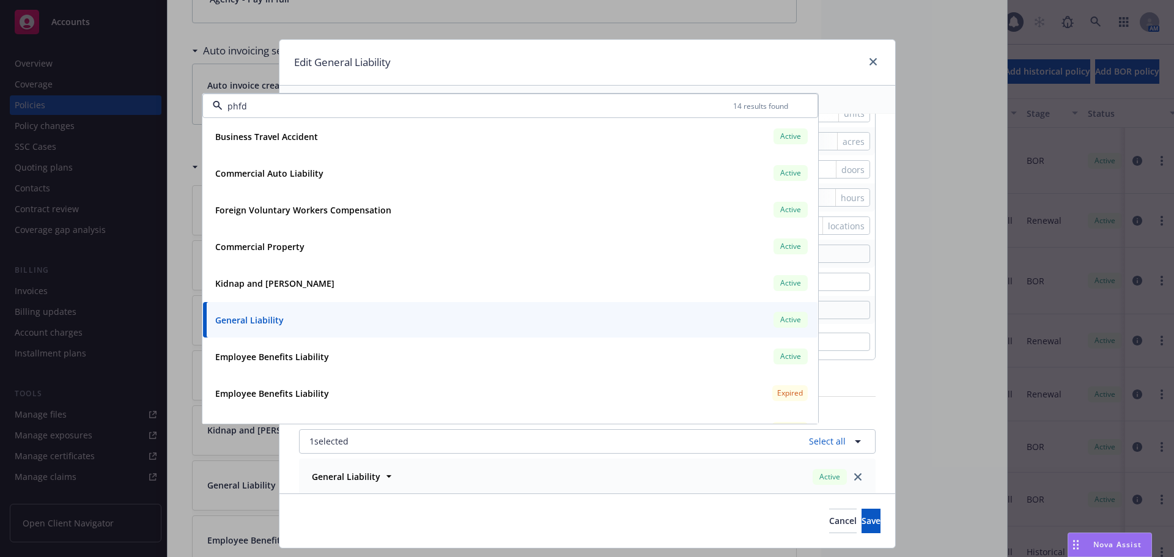
type input "phfd"
click at [864, 386] on div "Quota share" at bounding box center [587, 383] width 577 height 16
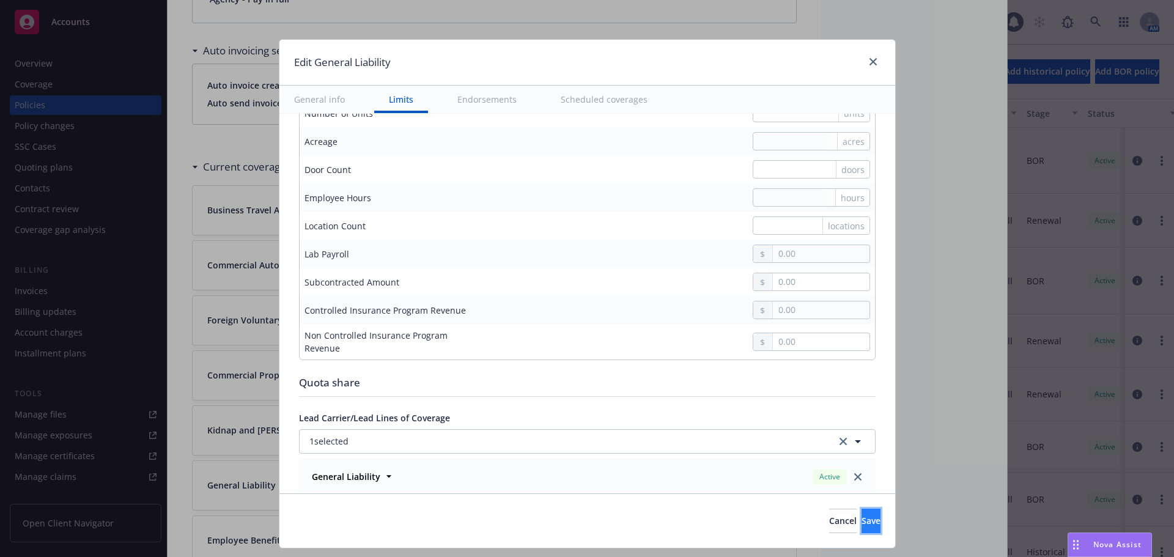
click at [861, 521] on button "Save" at bounding box center [870, 521] width 19 height 24
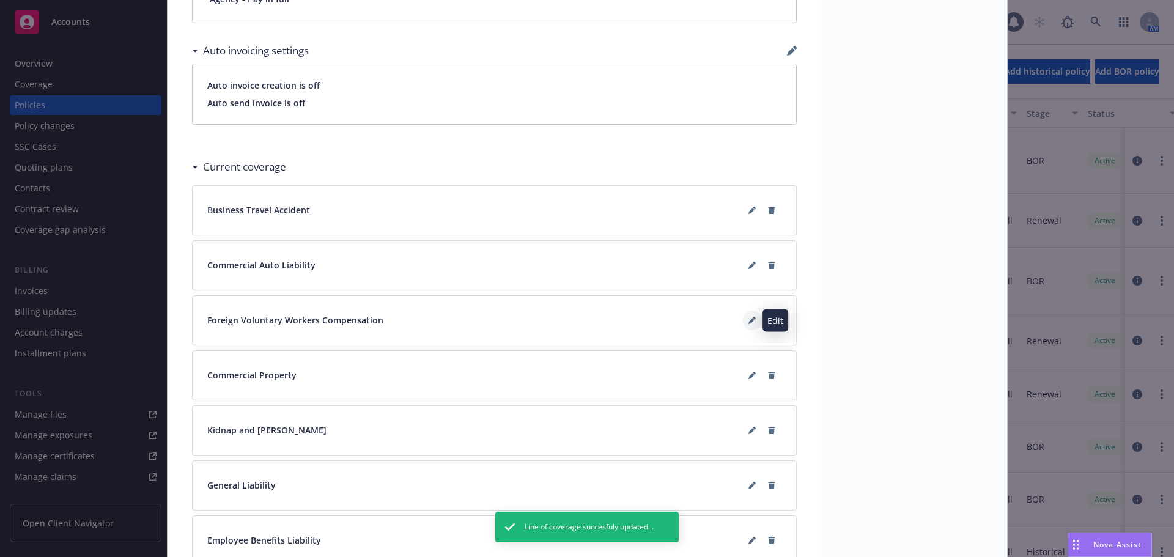
click at [753, 320] on button at bounding box center [752, 321] width 20 height 20
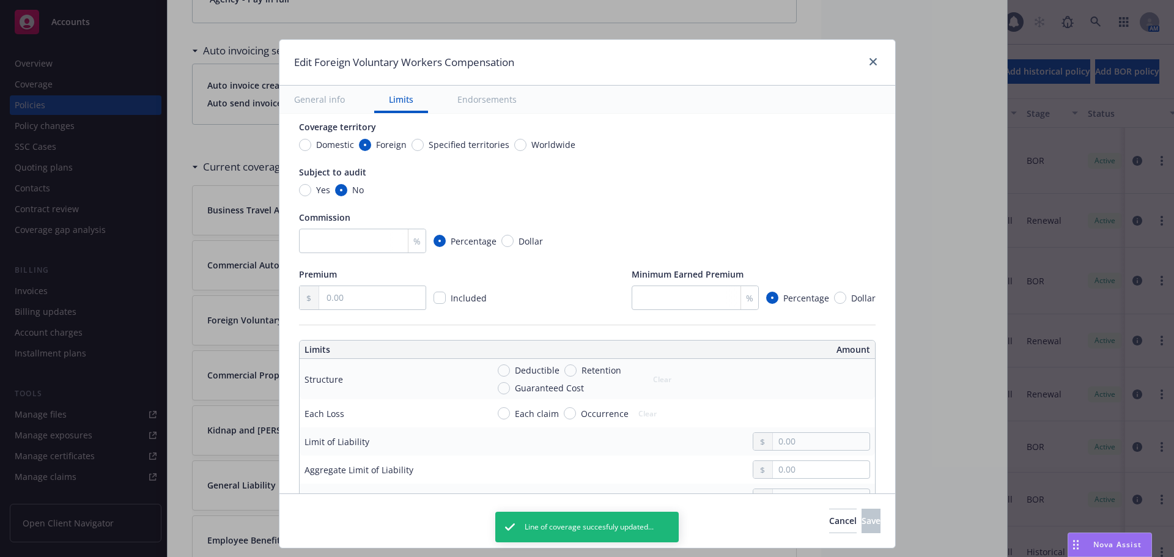
scroll to position [183, 0]
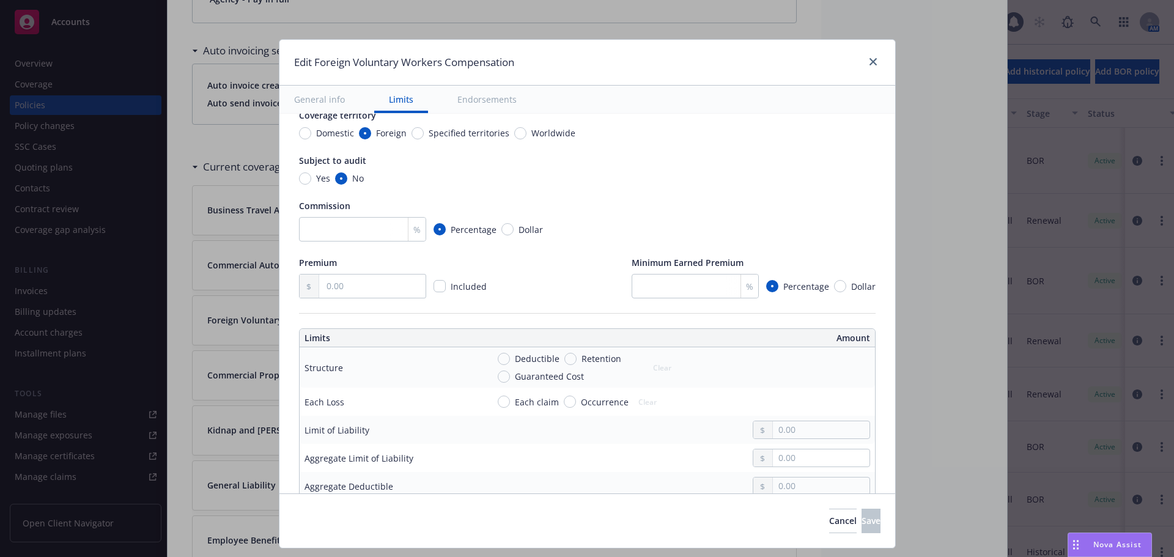
type textarea "x"
click at [543, 401] on span "Each claim" at bounding box center [537, 402] width 44 height 13
click at [510, 401] on input "Each claim" at bounding box center [504, 402] width 12 height 12
radio input "true"
type textarea "x"
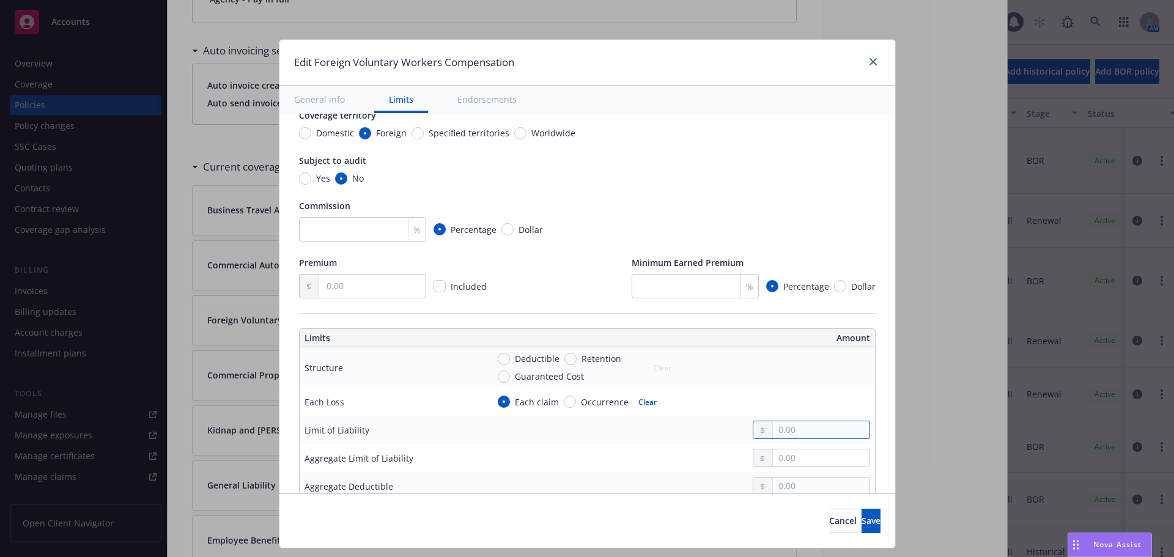
click at [780, 431] on input "text" at bounding box center [821, 429] width 96 height 17
type input "1,000,000.00"
type textarea "x"
click at [786, 460] on input "text" at bounding box center [821, 457] width 96 height 17
type input "1,000,000.00"
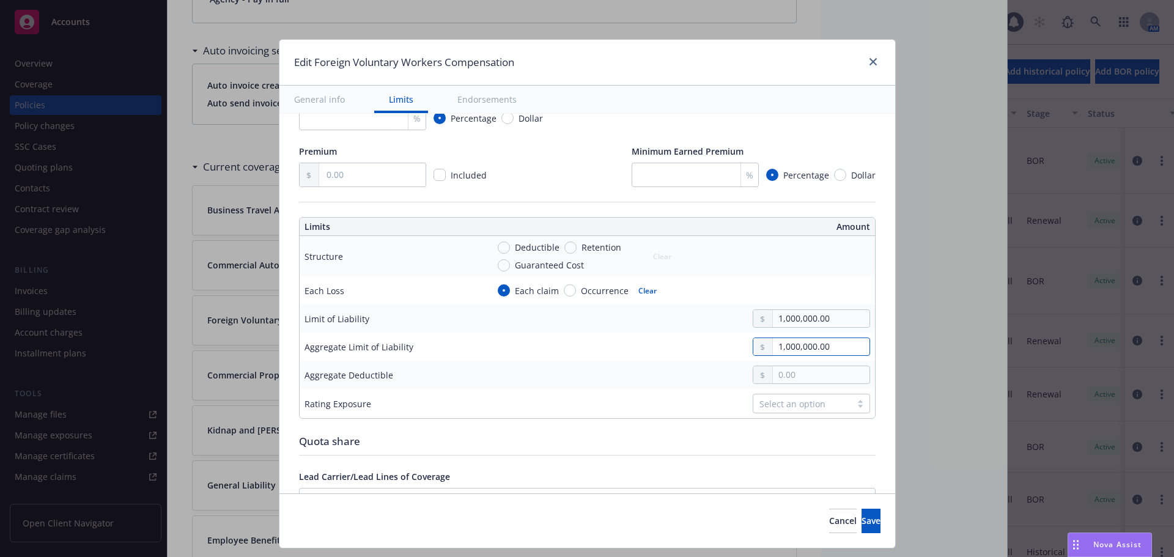
scroll to position [306, 0]
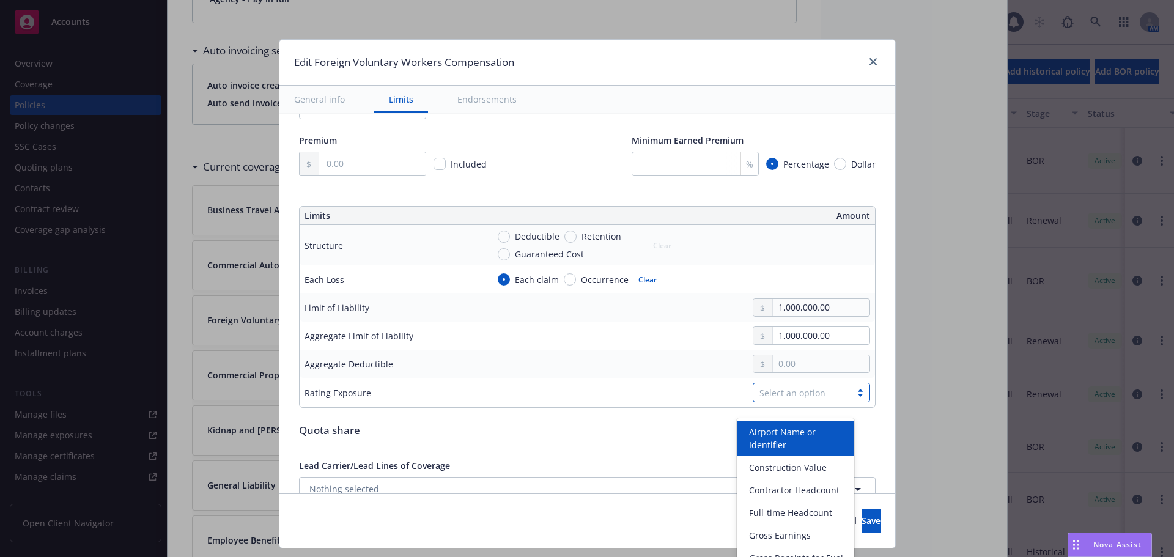
click at [784, 396] on div "Select an option" at bounding box center [802, 392] width 86 height 13
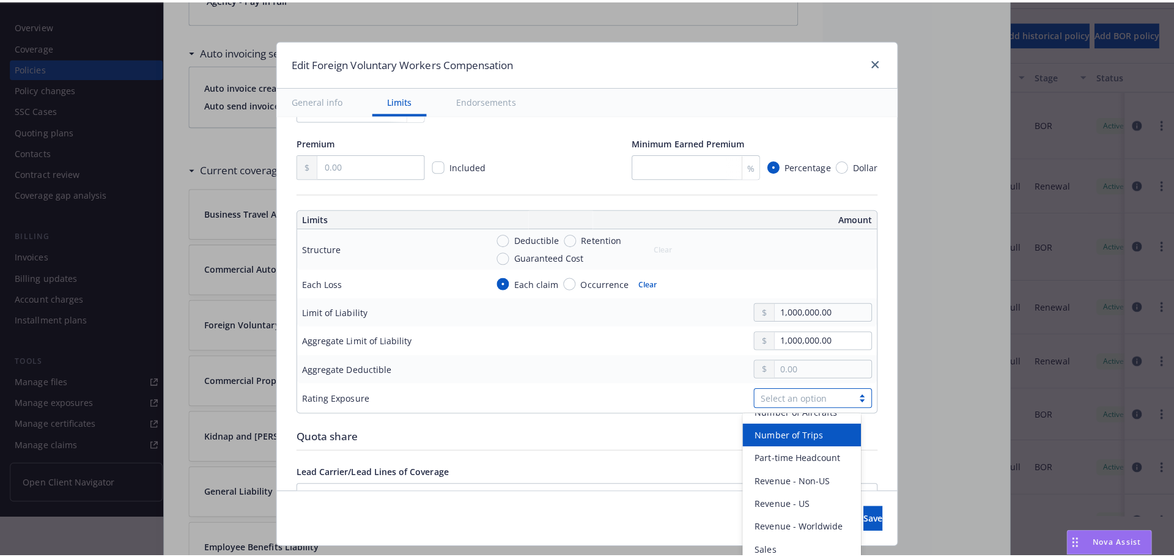
scroll to position [0, 0]
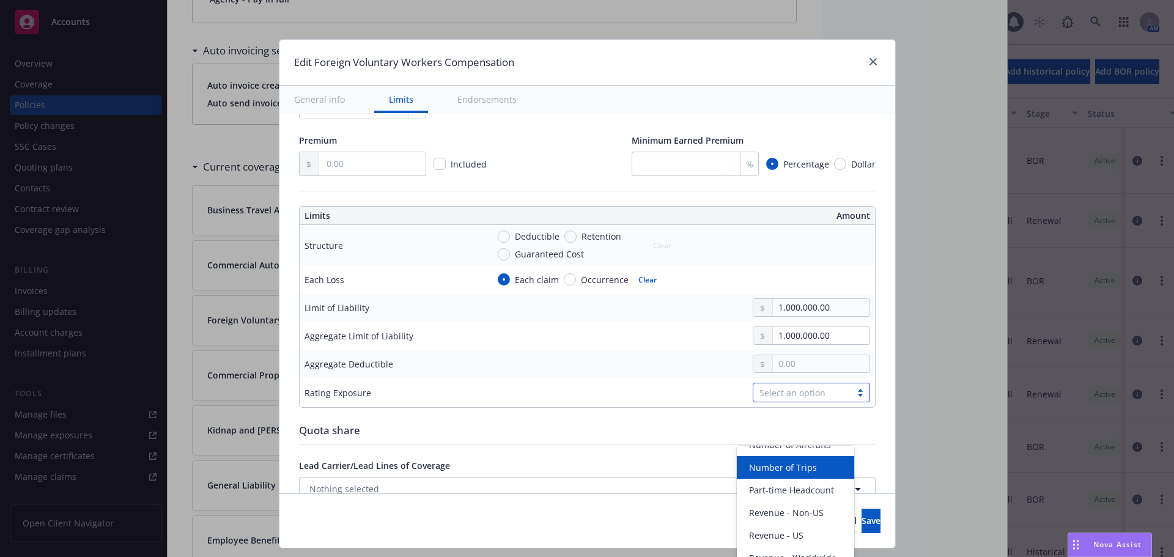
click at [614, 370] on div at bounding box center [679, 364] width 382 height 18
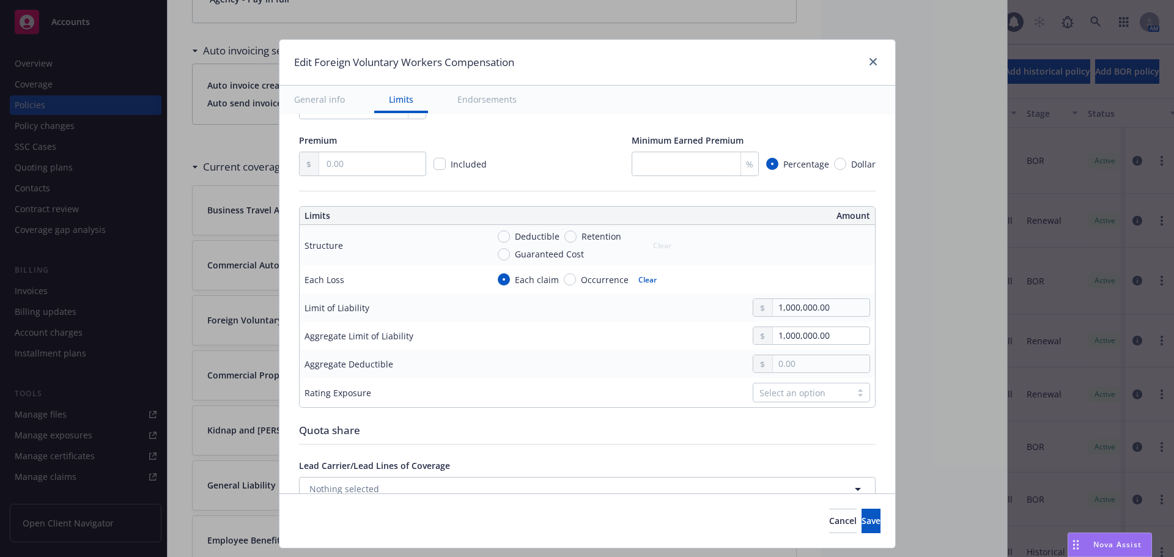
type textarea "x"
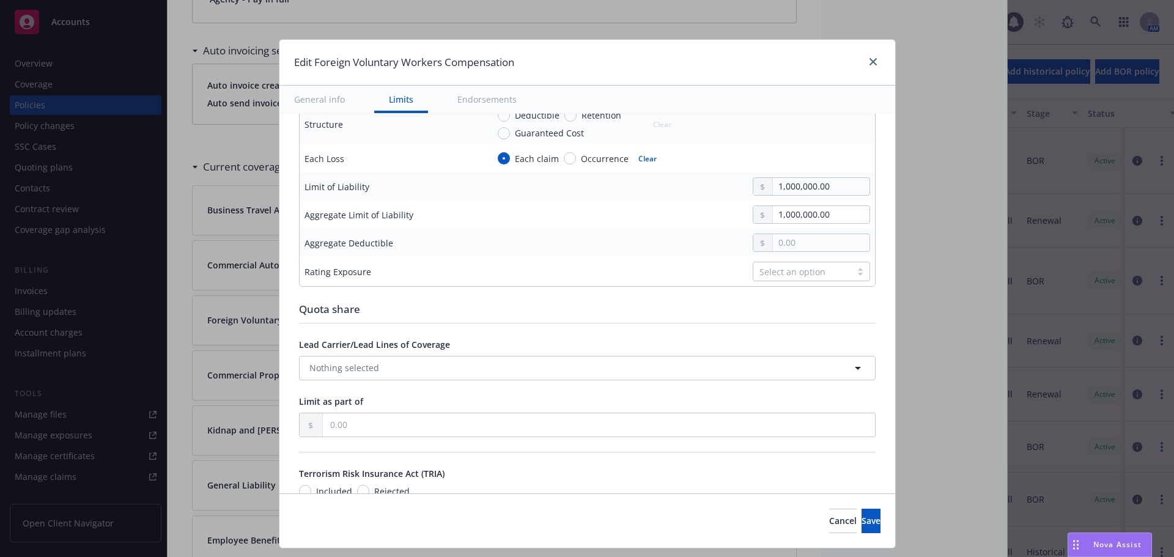
scroll to position [428, 0]
click at [490, 369] on button "Nothing selected" at bounding box center [587, 367] width 577 height 24
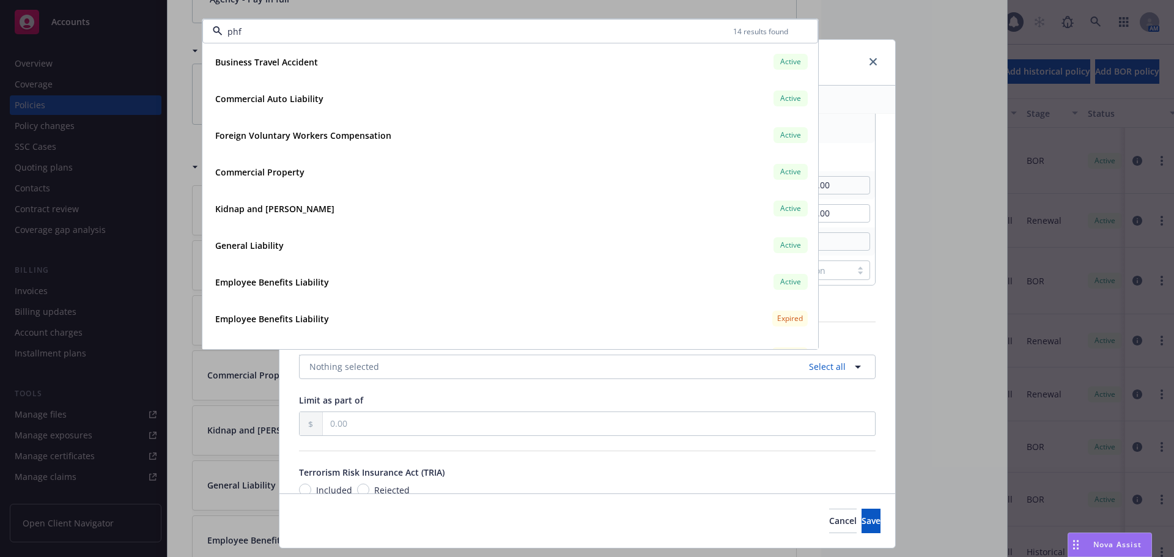
type input "phfd"
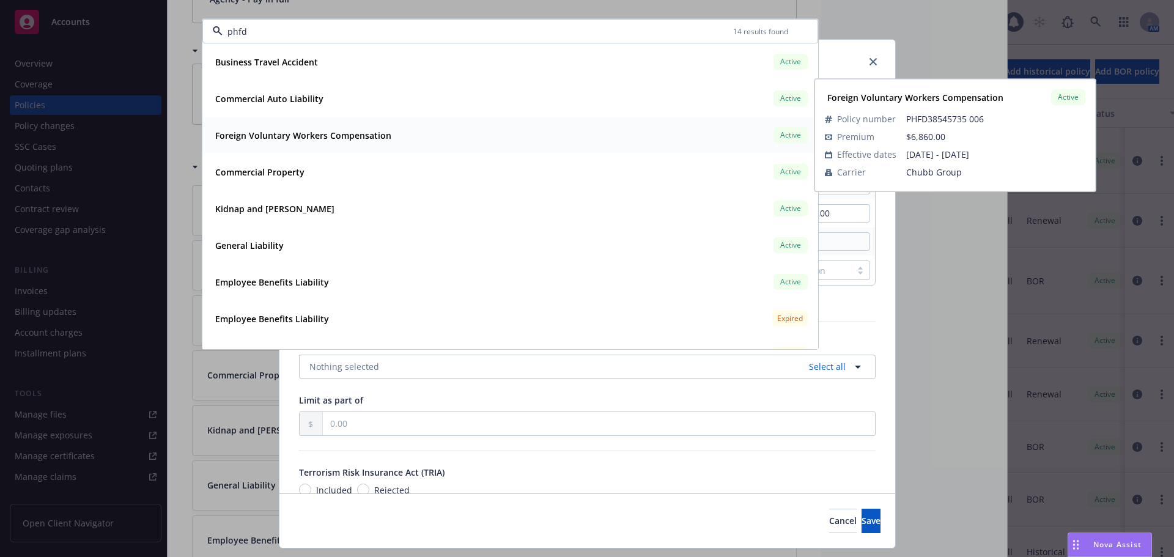
click at [383, 126] on div "Foreign Voluntary Workers Compensation Active" at bounding box center [510, 135] width 600 height 21
type textarea "x"
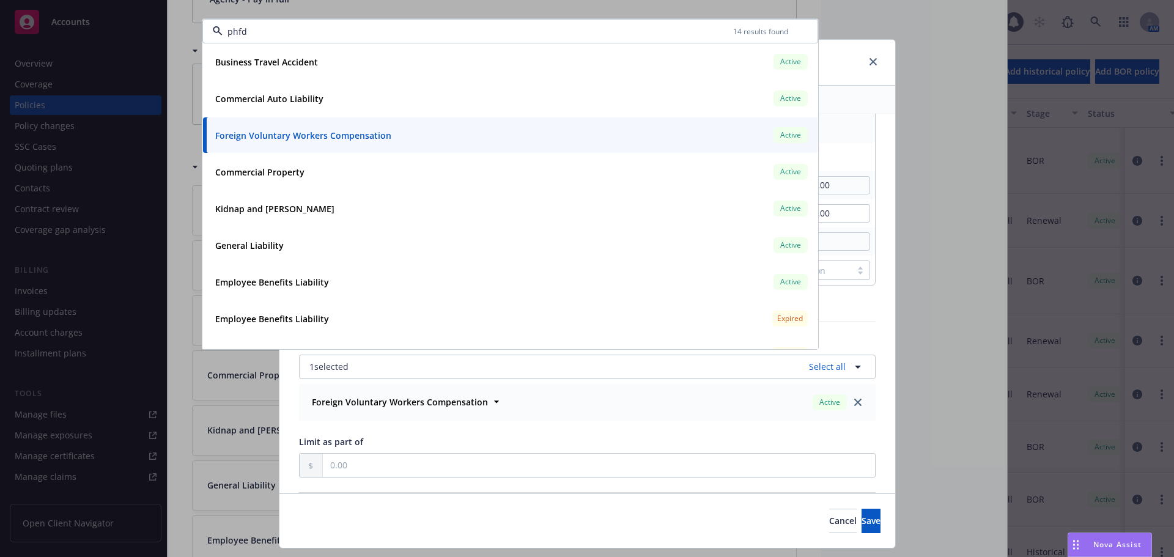
type input "phfd"
click at [833, 331] on div "Display name Coverage trigger Occurrence Retro Date Coverage territory Domestic…" at bounding box center [587, 286] width 577 height 1163
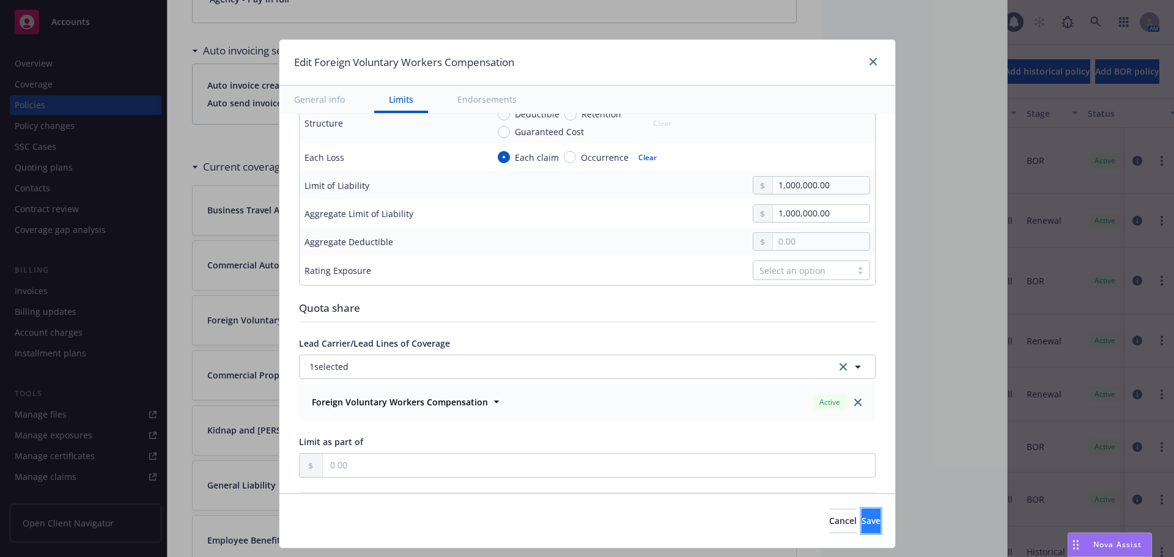
click at [861, 528] on button "Save" at bounding box center [870, 521] width 19 height 24
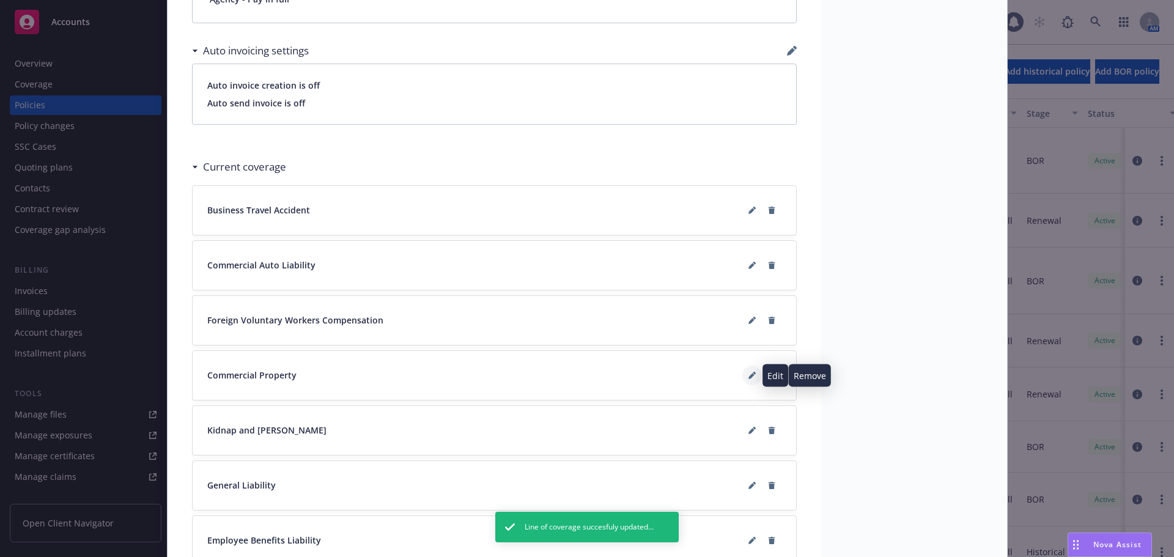
click at [748, 375] on icon at bounding box center [751, 376] width 6 height 6
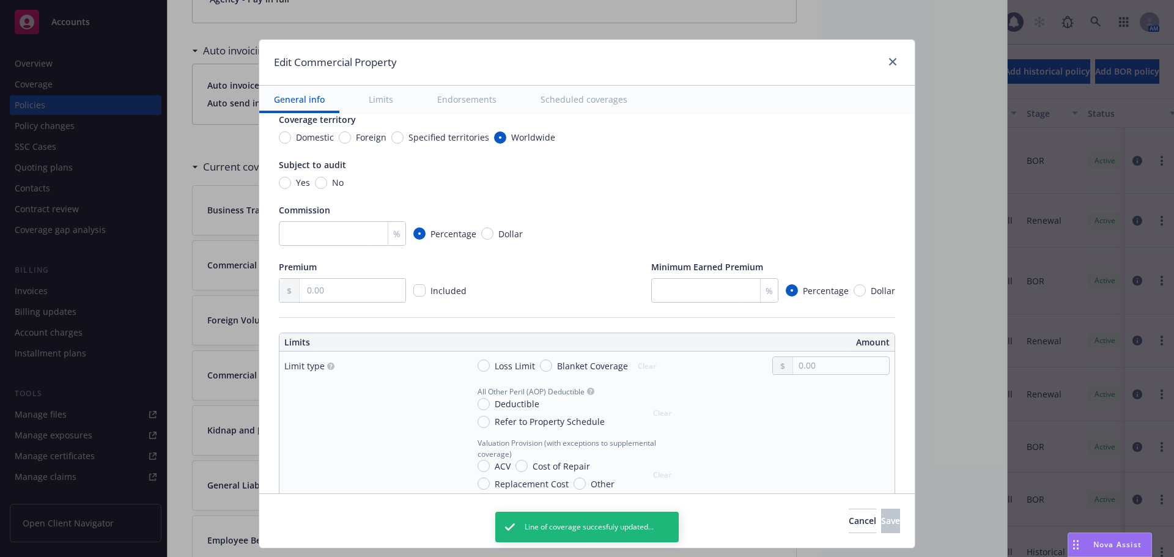
scroll to position [183, 0]
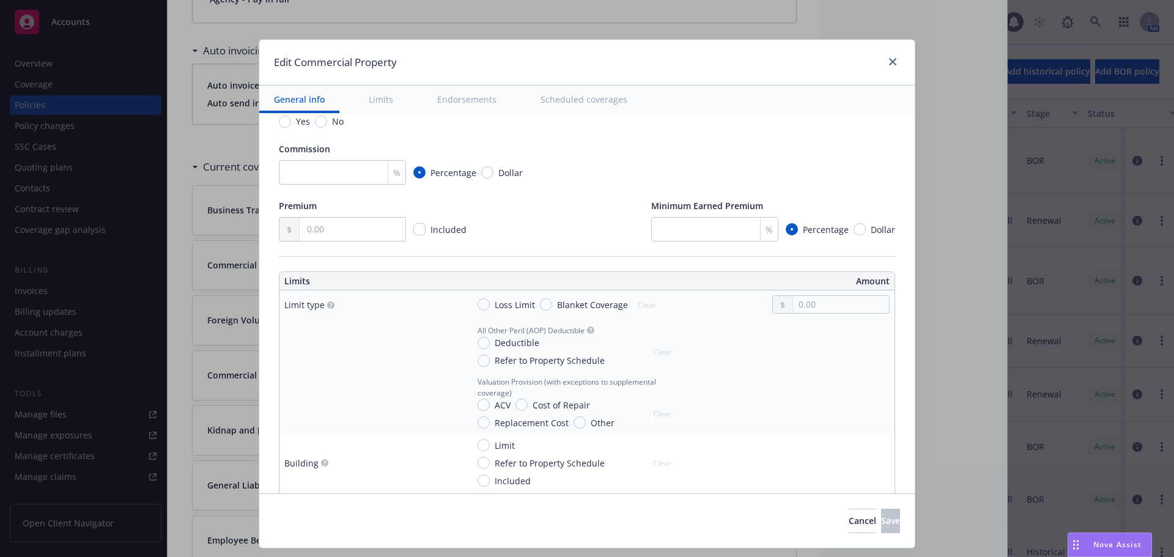
type textarea "x"
click at [518, 304] on span "Loss Limit" at bounding box center [515, 304] width 40 height 13
click at [490, 304] on input "Loss Limit" at bounding box center [483, 304] width 12 height 12
radio input "true"
click at [800, 305] on input "text" at bounding box center [841, 304] width 96 height 17
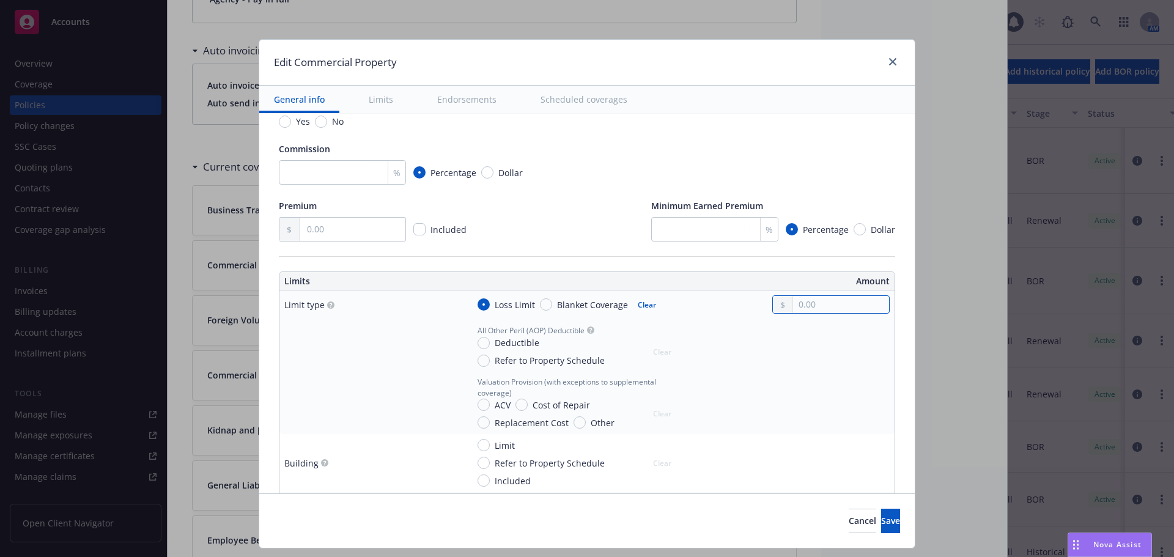
type textarea "x"
type input "2.00"
type textarea "x"
type input "25.00"
type textarea "x"
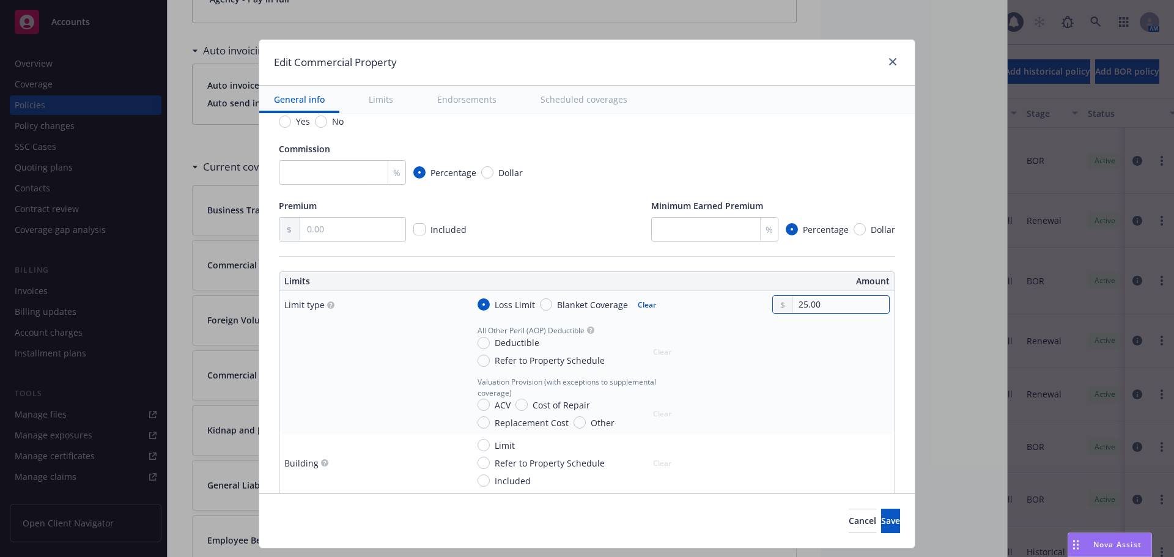
type input "250.00"
type textarea "x"
type input "2,500.00"
type textarea "x"
type input "25,000.00"
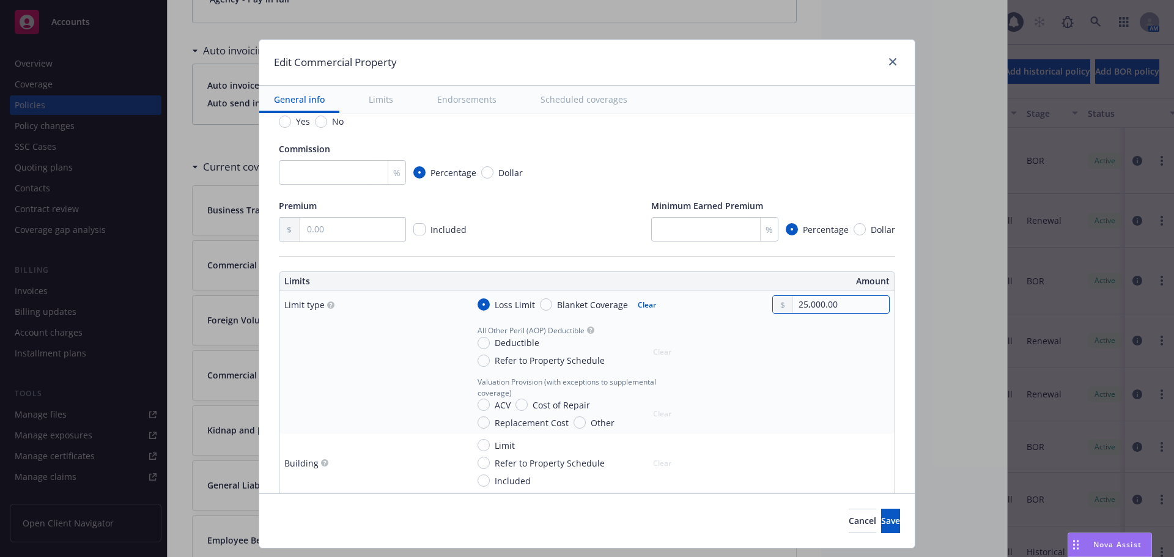
type textarea "x"
type input "250,000.00"
type textarea "x"
type input "250,000.00"
click at [479, 343] on input "Deductible" at bounding box center [483, 343] width 12 height 12
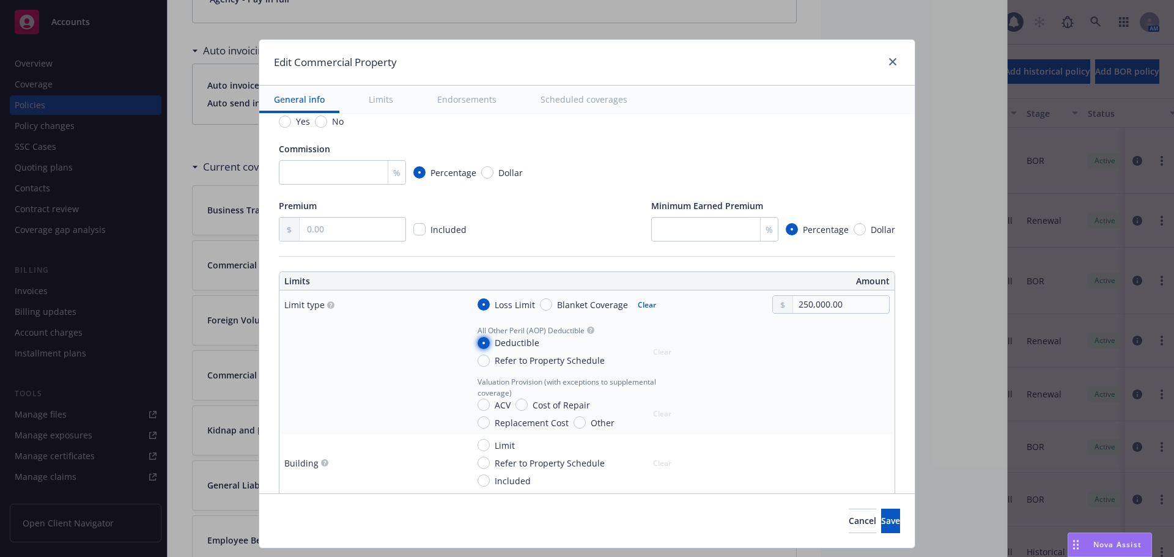
radio input "true"
click at [849, 357] on input "text" at bounding box center [841, 357] width 96 height 17
type textarea "x"
type input "1.00"
type textarea "x"
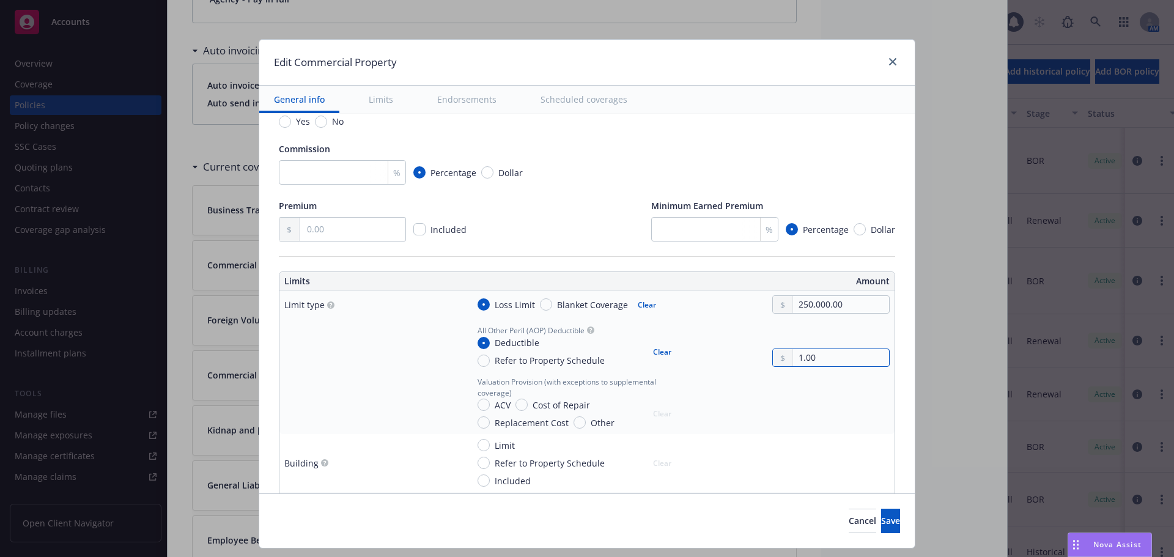
type input "10.00"
type textarea "x"
type input "100.00"
type textarea "x"
type input "1,000.00"
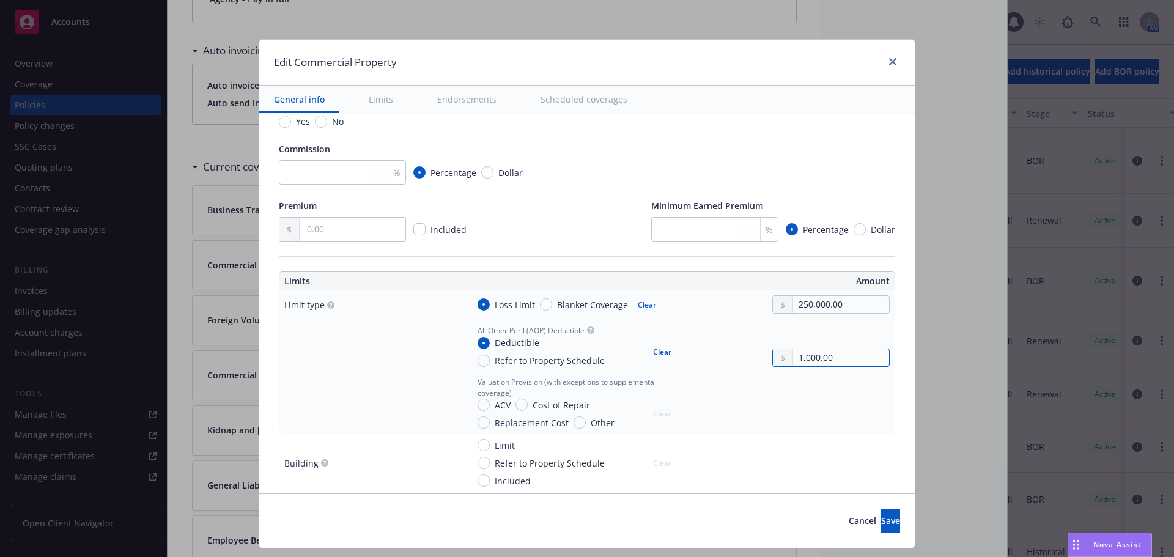
type textarea "x"
type input "1,000.00"
click at [531, 423] on span "Replacement Cost" at bounding box center [532, 422] width 74 height 13
click at [490, 423] on input "Replacement Cost" at bounding box center [483, 422] width 12 height 12
radio input "true"
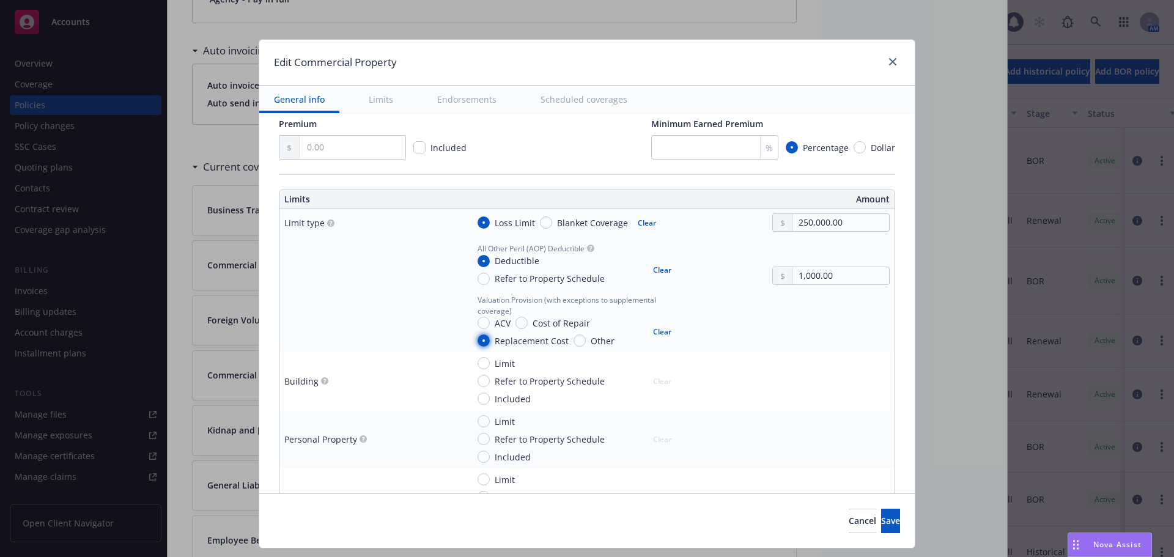
scroll to position [306, 0]
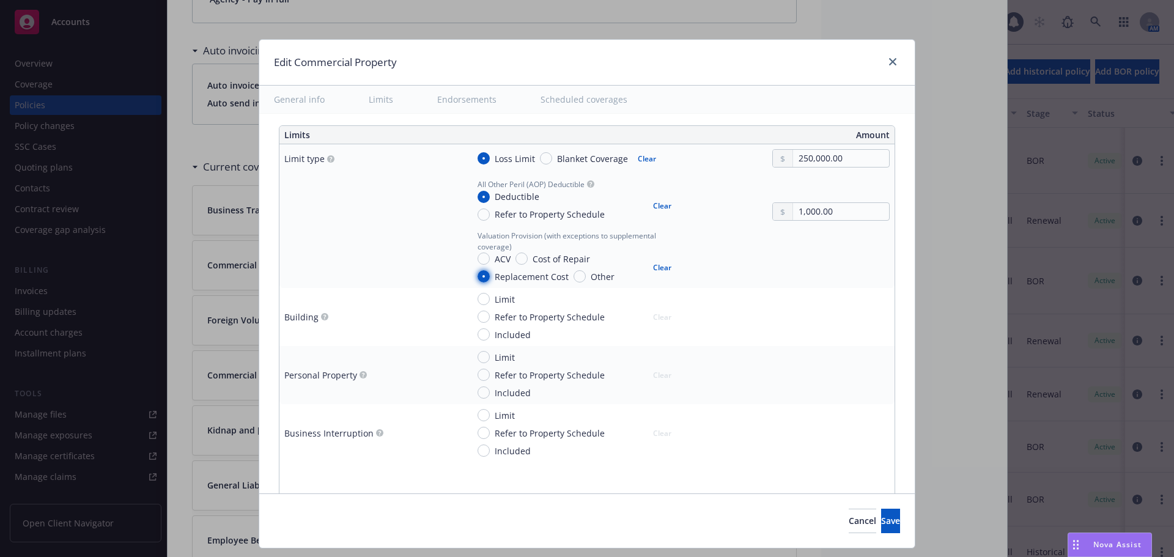
type textarea "x"
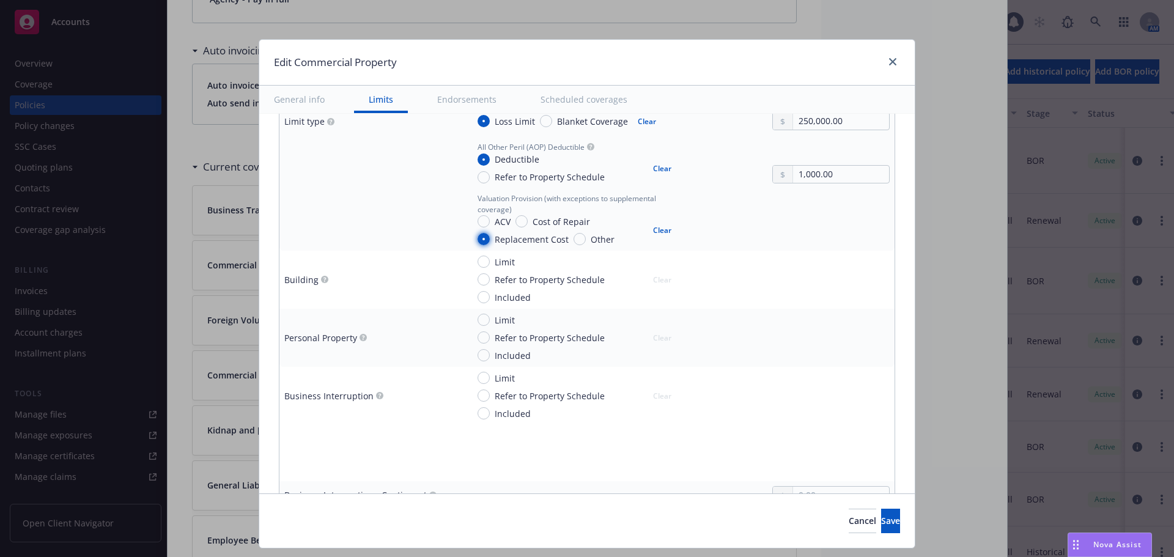
scroll to position [428, 0]
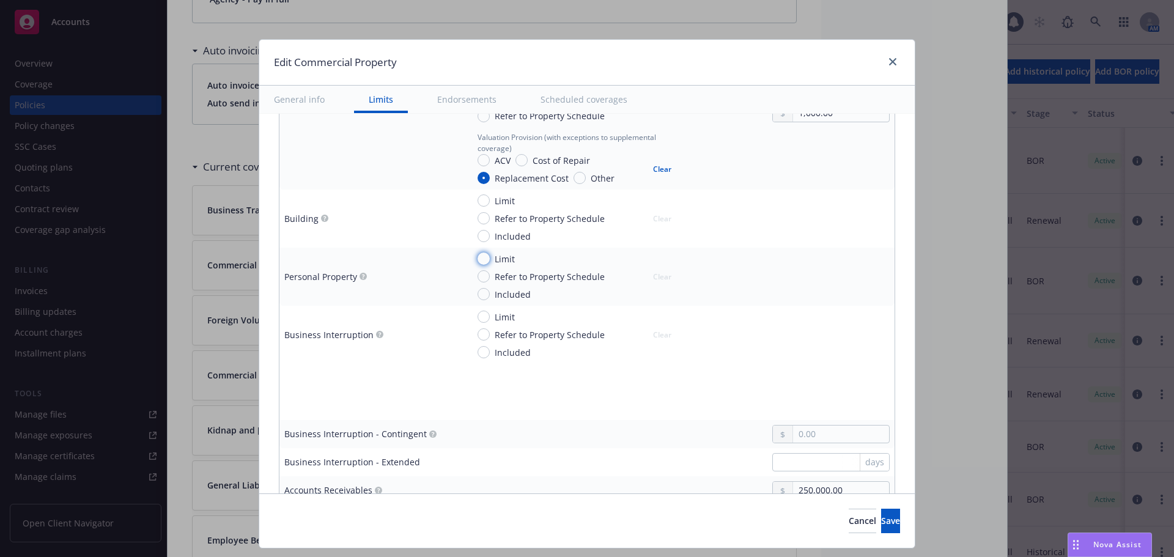
click at [478, 257] on input "Limit" at bounding box center [483, 259] width 12 height 12
radio input "true"
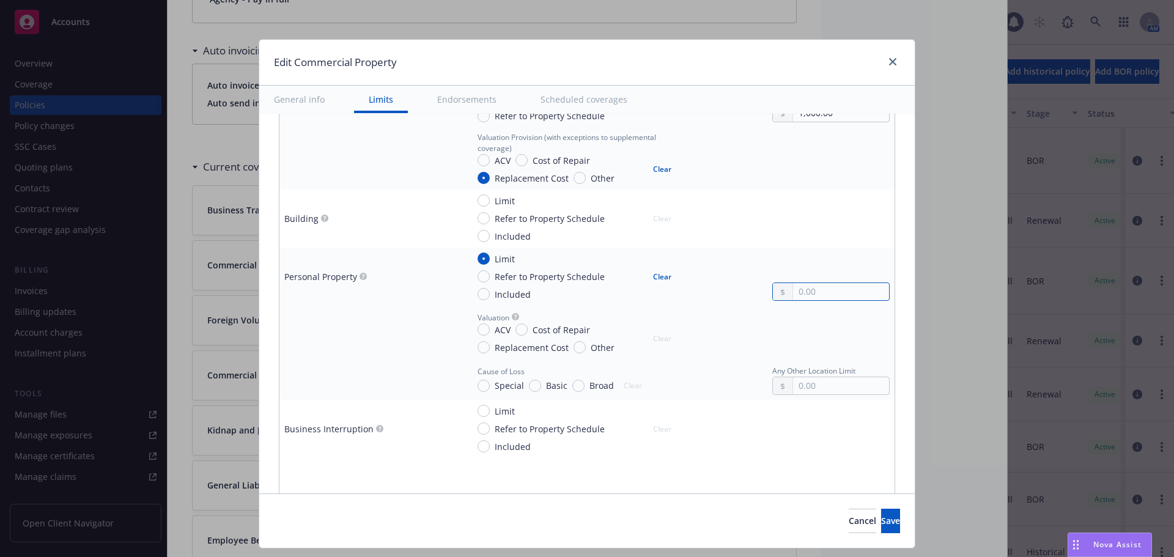
click at [805, 289] on input "text" at bounding box center [841, 291] width 96 height 17
type textarea "x"
type input "2.00"
type textarea "x"
type input "25.00"
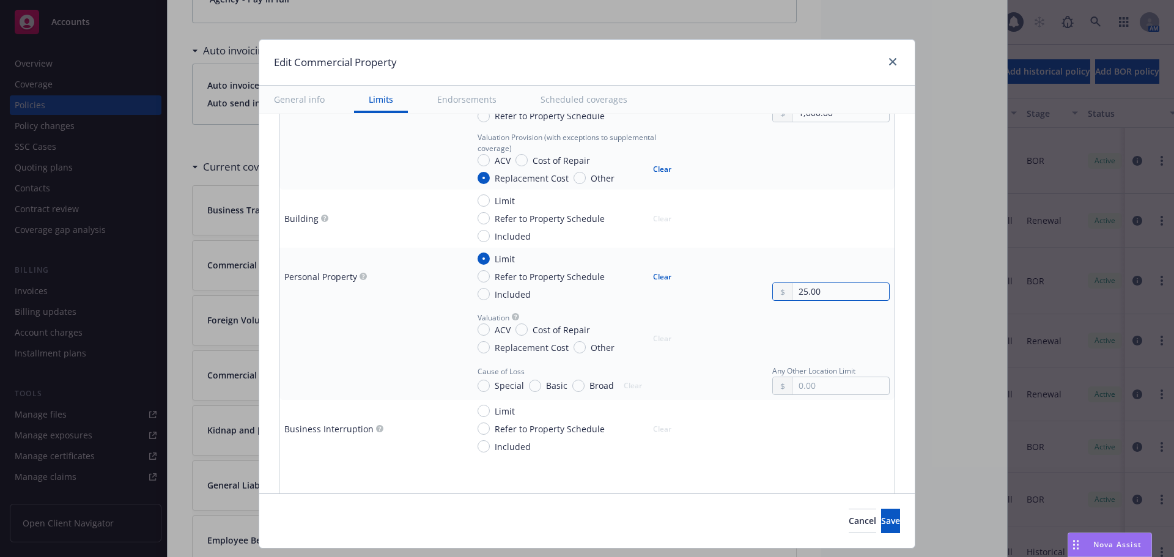
type textarea "x"
type input "250.00"
type textarea "x"
type input "2,500.00"
type textarea "x"
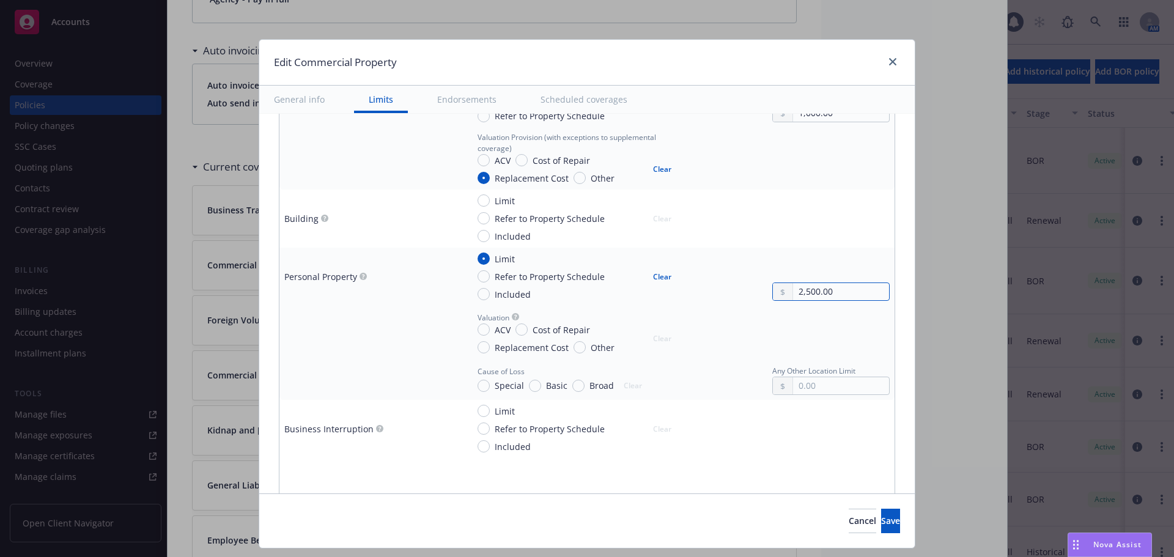
type input "25,000.00"
type textarea "x"
type input "250,000.00"
type textarea "x"
type input "250,000.00"
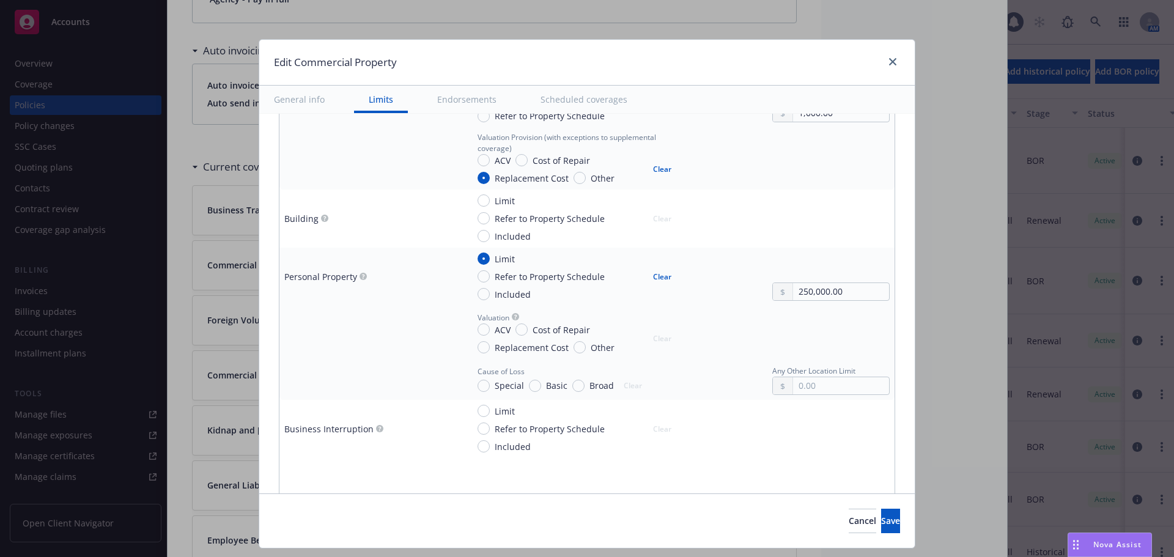
click at [527, 342] on span "Replacement Cost" at bounding box center [532, 347] width 74 height 13
click at [490, 342] on input "Replacement Cost" at bounding box center [483, 347] width 12 height 12
radio input "true"
type textarea "x"
click at [498, 386] on span "Special" at bounding box center [509, 385] width 29 height 13
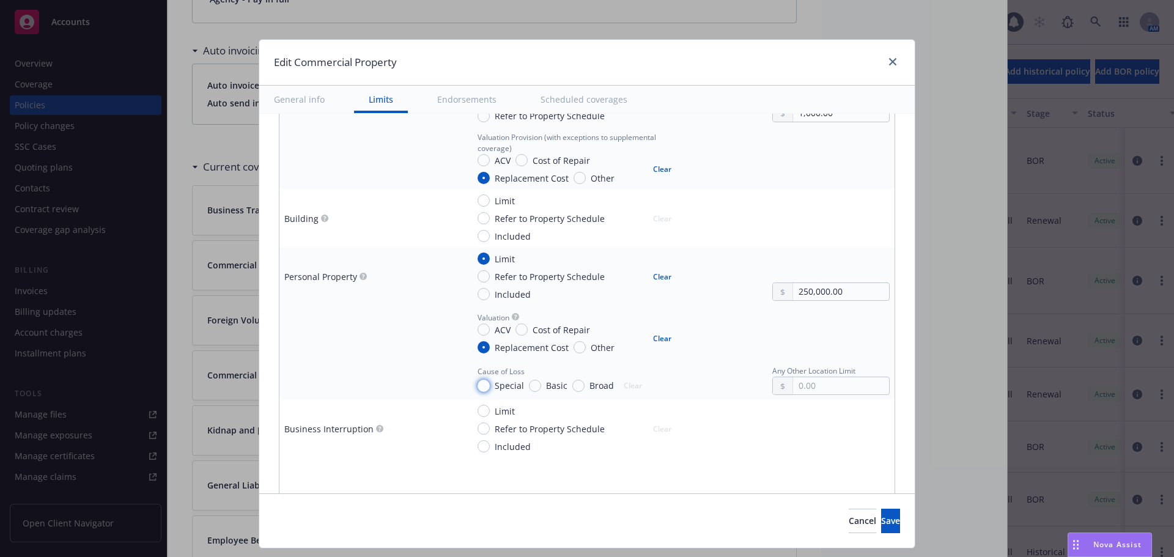
click at [490, 386] on input "Special" at bounding box center [483, 386] width 12 height 12
radio input "true"
type textarea "x"
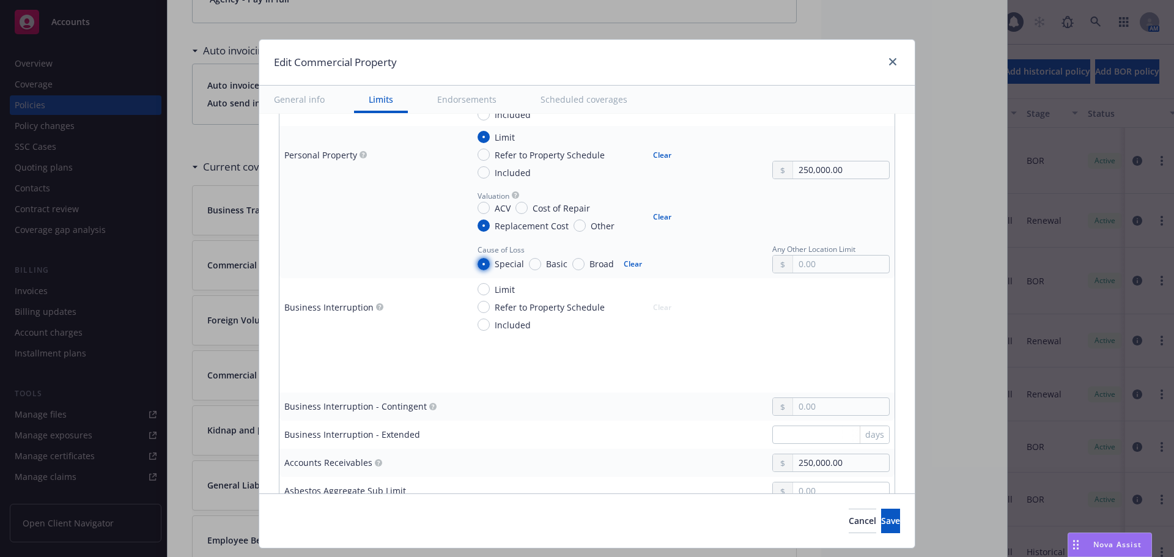
scroll to position [550, 0]
click at [498, 287] on span "Limit" at bounding box center [505, 288] width 20 height 13
click at [490, 287] on input "Limit" at bounding box center [483, 288] width 12 height 12
radio input "true"
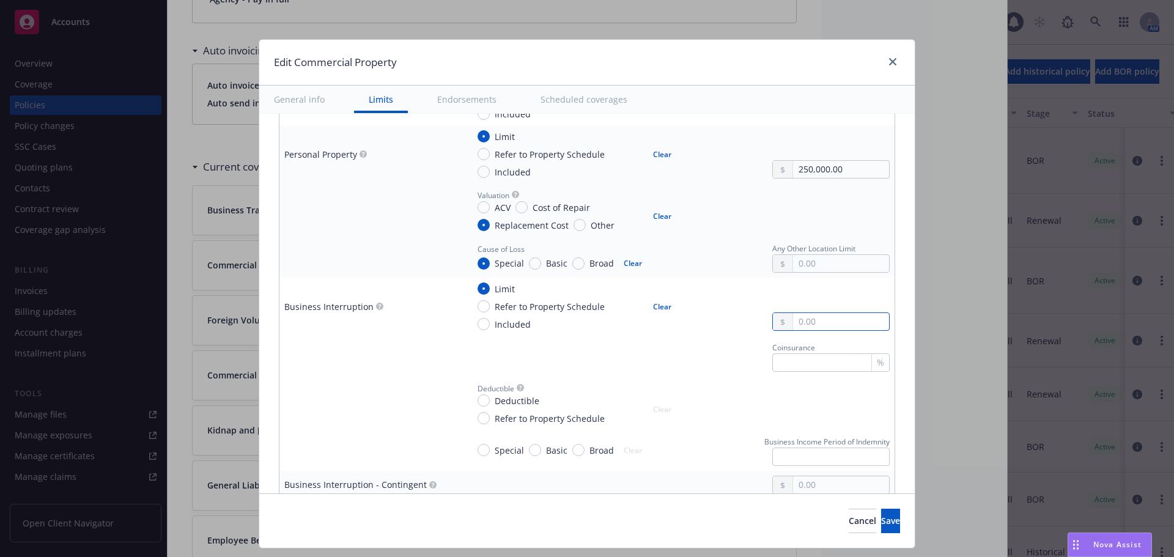
click at [811, 322] on input "text" at bounding box center [841, 321] width 96 height 17
type textarea "x"
type input "1.00"
type textarea "x"
type input "10.00"
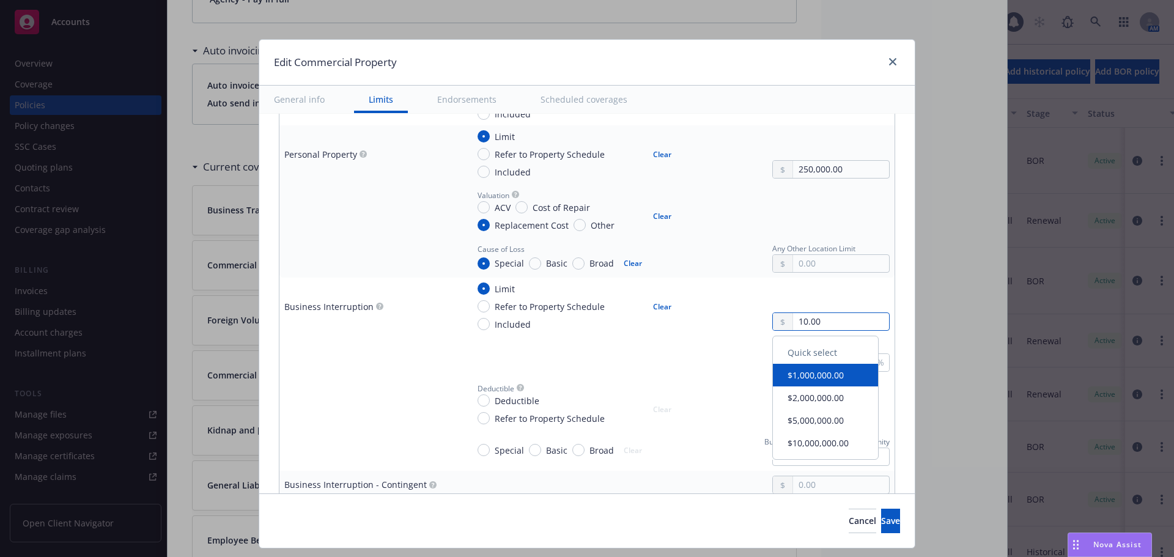
type textarea "x"
type input "100.00"
type textarea "x"
type input "1,000.00"
type textarea "x"
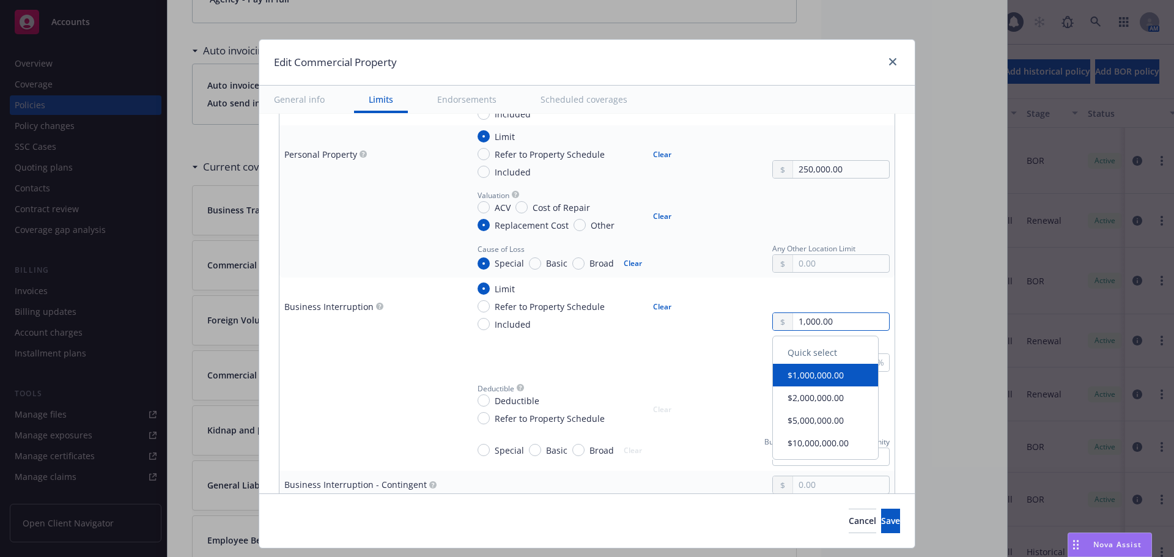
type input "10,000.00"
type textarea "x"
type input "100,000.00"
click at [674, 369] on div "Coinsurance %" at bounding box center [679, 356] width 422 height 31
click at [500, 446] on span "Special" at bounding box center [509, 450] width 29 height 13
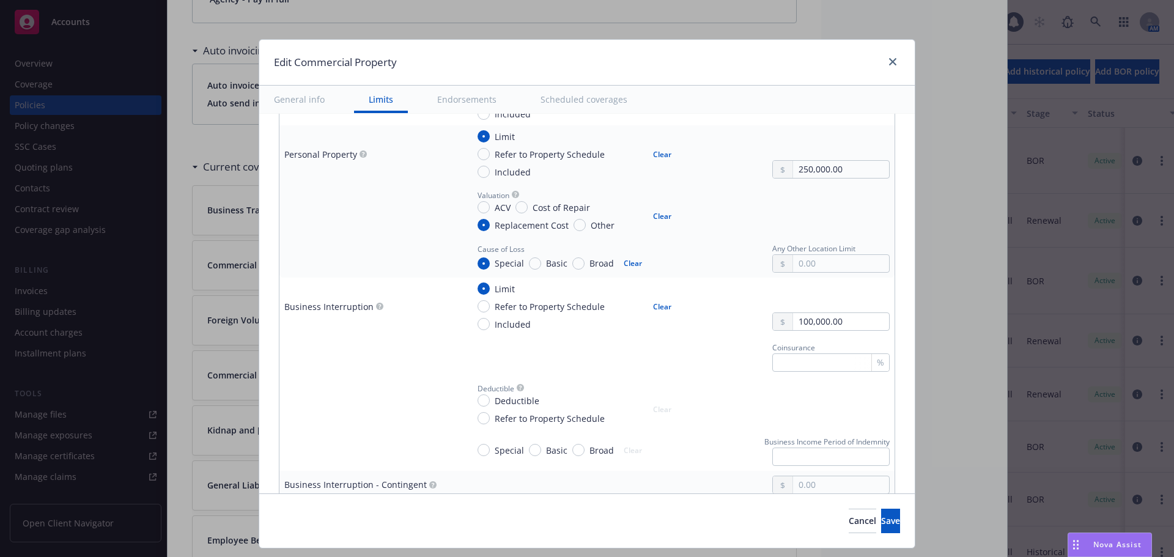
click at [490, 446] on input "Special" at bounding box center [483, 450] width 12 height 12
radio input "true"
type textarea "x"
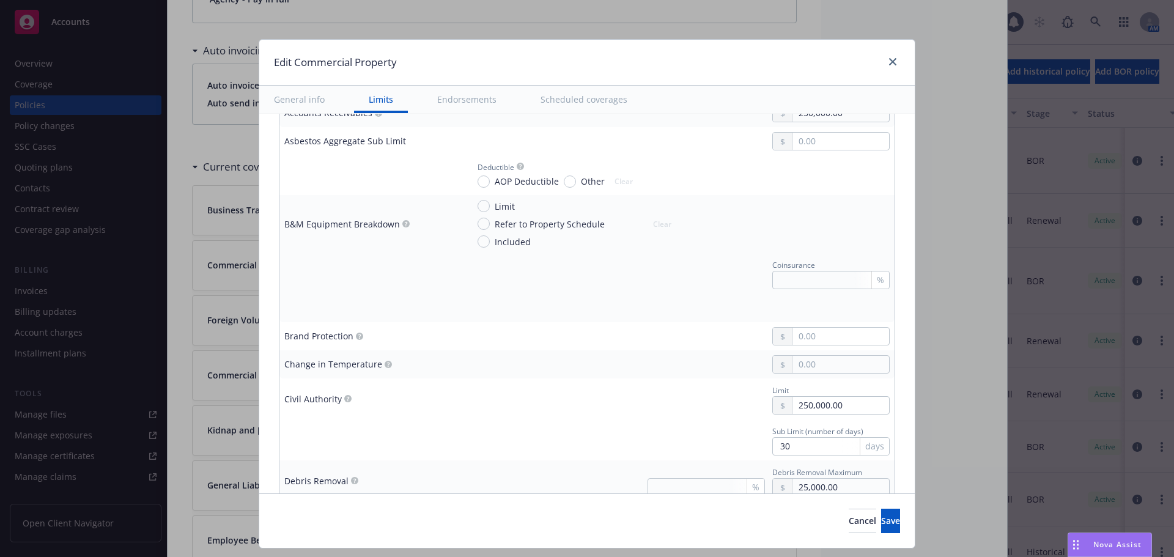
scroll to position [856, 0]
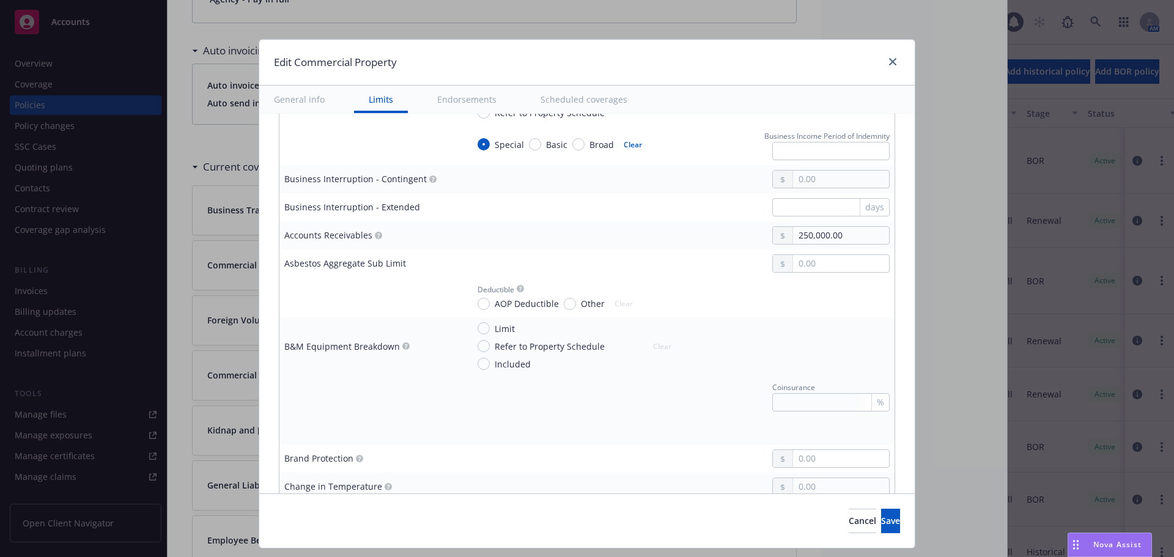
click at [495, 325] on span "Limit" at bounding box center [505, 328] width 20 height 13
click at [490, 325] on input "Limit" at bounding box center [483, 328] width 12 height 12
radio input "true"
type textarea "x"
click at [503, 467] on span "Special" at bounding box center [509, 469] width 29 height 13
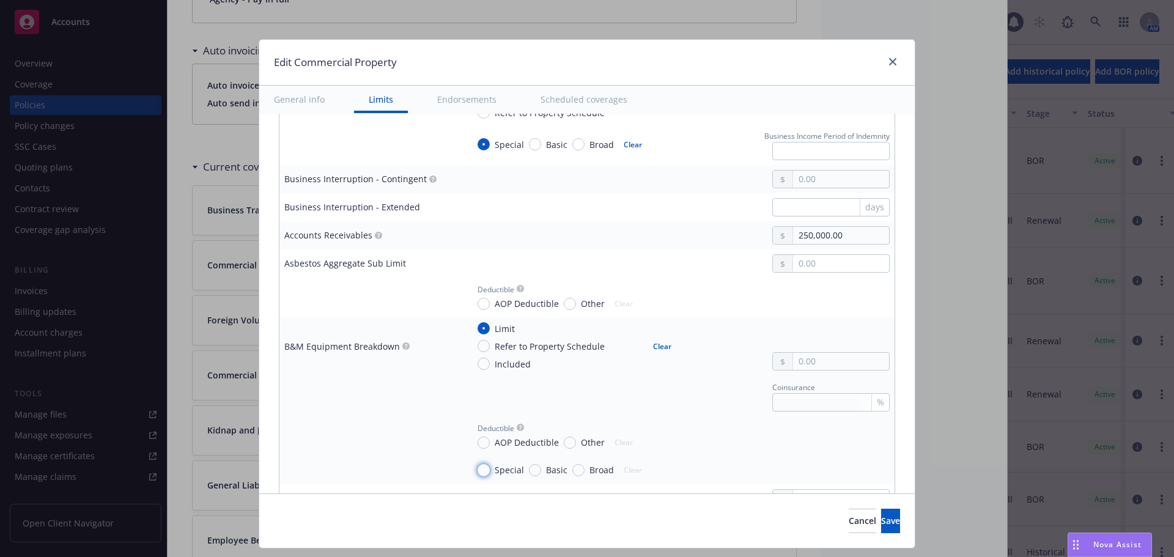
click at [490, 467] on input "Special" at bounding box center [483, 470] width 12 height 12
radio input "true"
click at [798, 364] on input "text" at bounding box center [841, 361] width 96 height 17
type textarea "x"
type input "1.00"
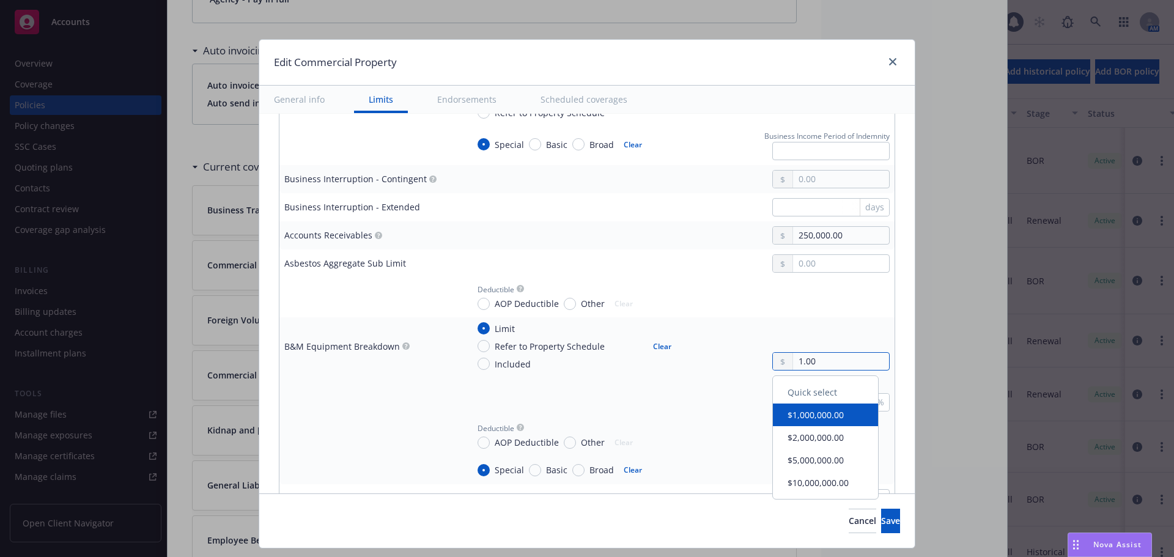
type textarea "x"
type input "10.00"
type textarea "x"
type input "100.00"
type textarea "x"
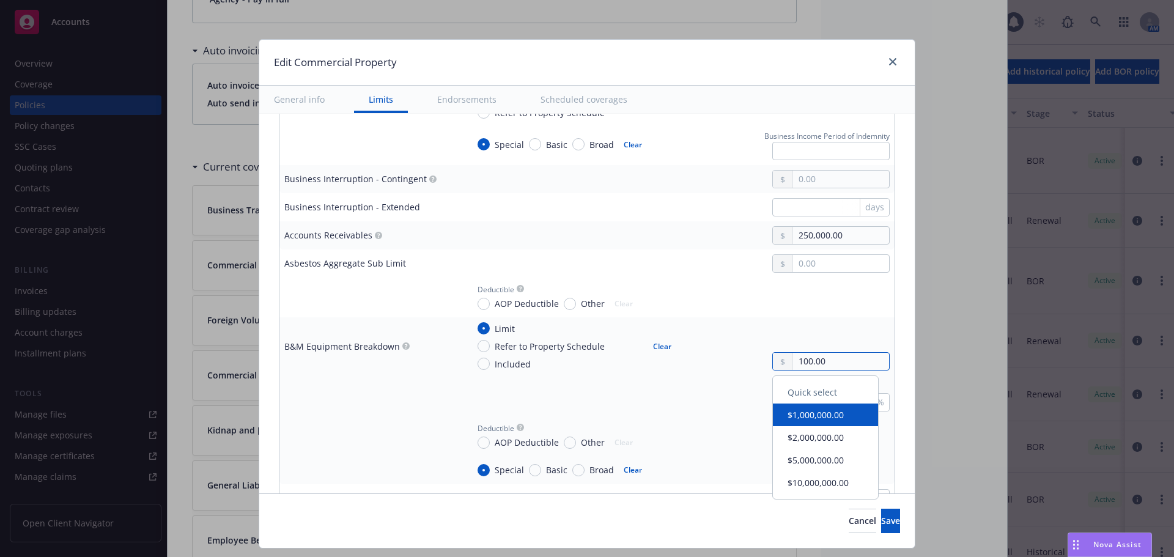
type input "1,000.00"
type textarea "x"
type input "10,000.00"
type textarea "x"
type input "100,000.00"
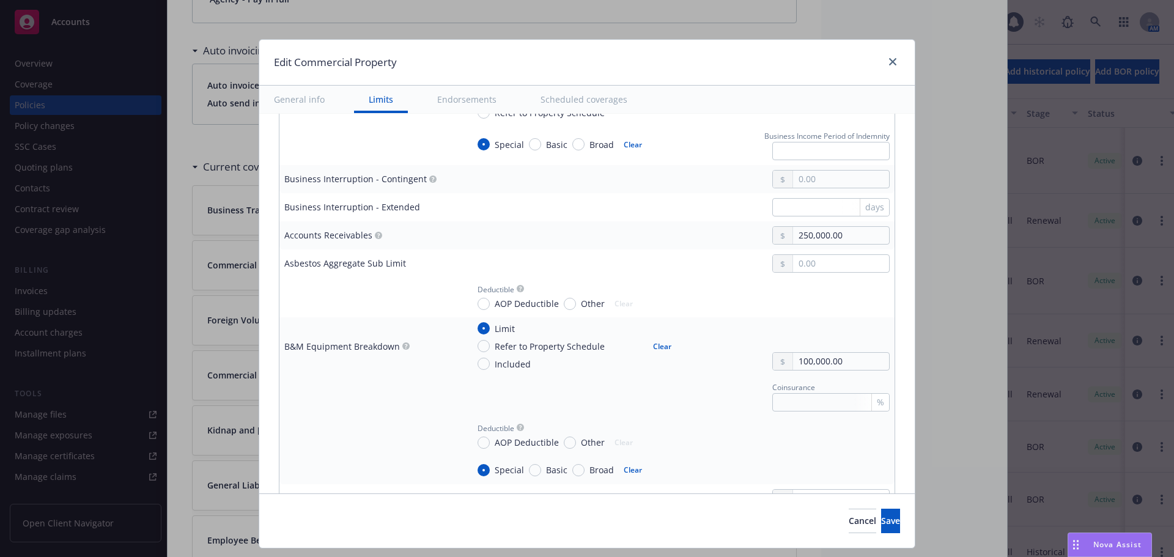
click at [669, 400] on div "Coinsurance %" at bounding box center [679, 395] width 422 height 31
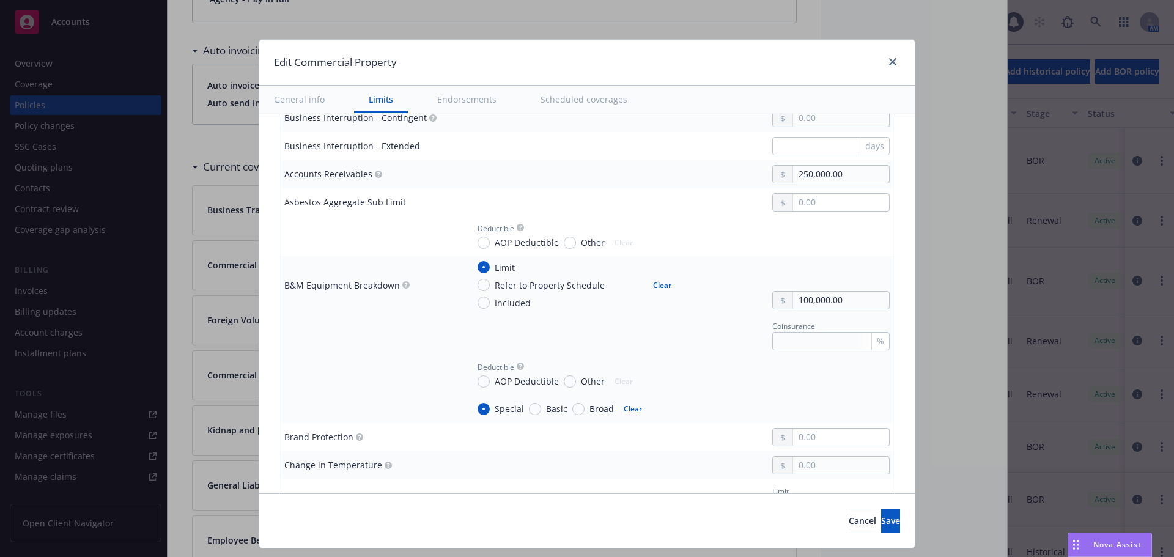
click at [519, 382] on span "AOP Deductible" at bounding box center [527, 381] width 64 height 13
click at [490, 382] on input "AOP Deductible" at bounding box center [483, 381] width 12 height 12
radio input "true"
type textarea "x"
click at [581, 384] on span "Other" at bounding box center [593, 381] width 24 height 13
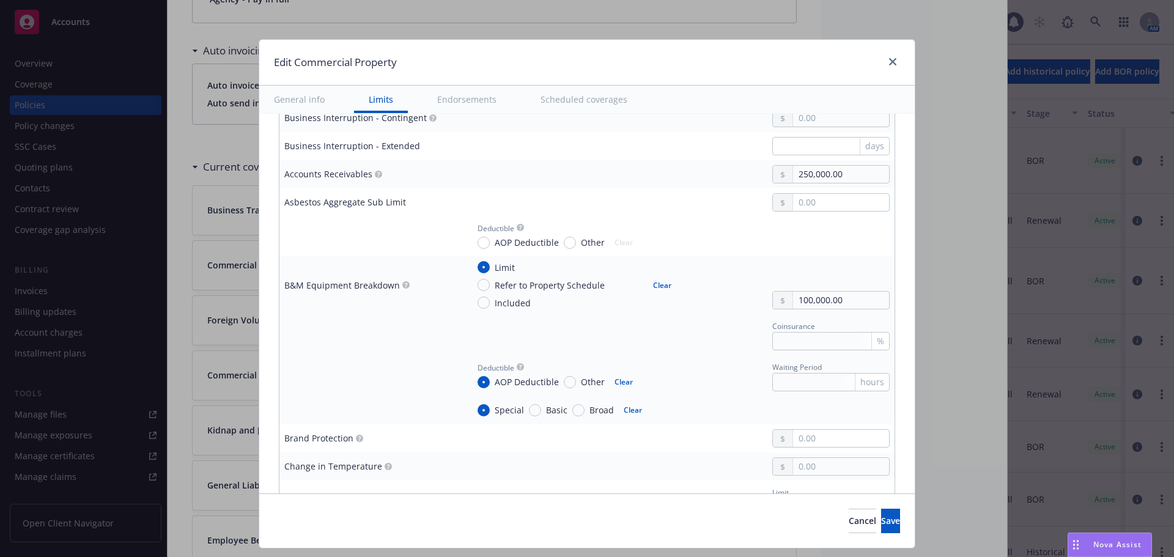
click at [576, 384] on input "Other" at bounding box center [570, 382] width 12 height 12
radio input "true"
click at [825, 381] on input "text" at bounding box center [841, 380] width 96 height 17
type textarea "x"
type input "1.00"
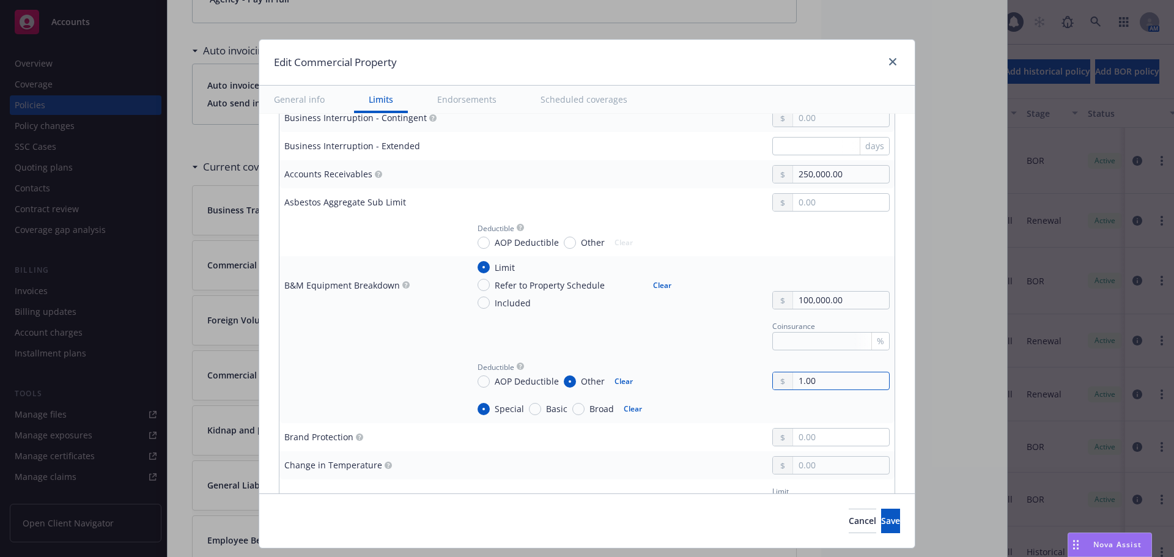
type textarea "x"
type input "10.00"
type textarea "x"
type input "100.00"
type textarea "x"
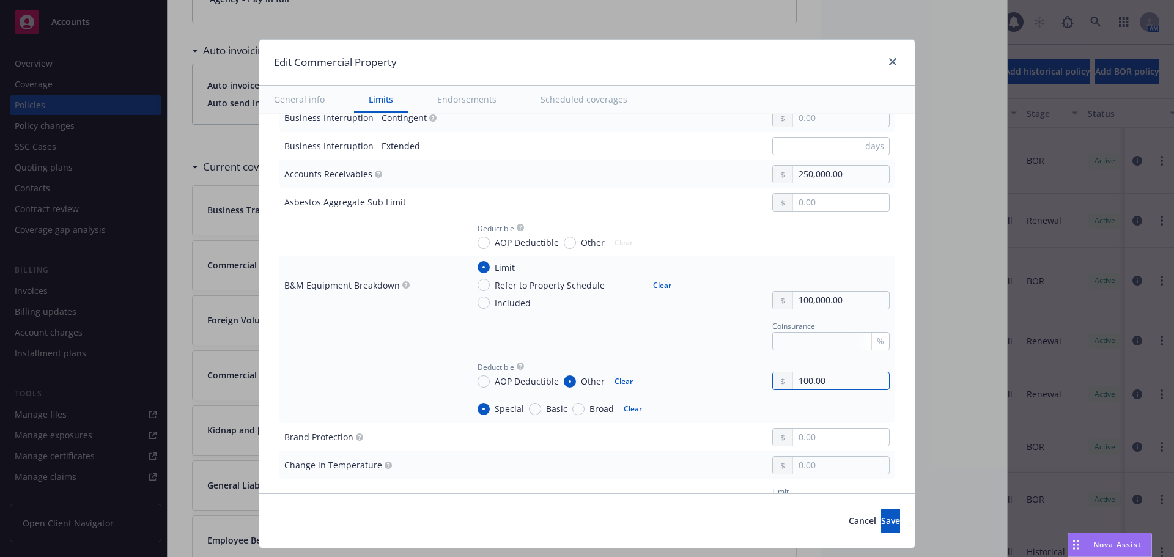
type input "1,000.00"
type textarea "x"
type input "1,000.00"
click at [726, 376] on div "Deductible AOP Deductible Other Clear 1,000.00" at bounding box center [679, 375] width 422 height 30
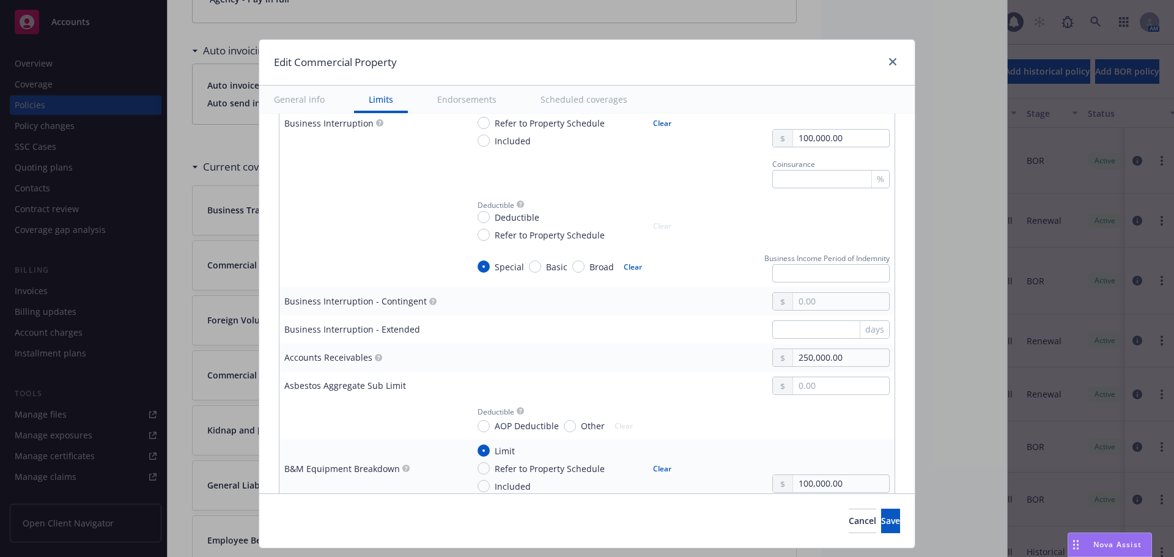
scroll to position [673, 0]
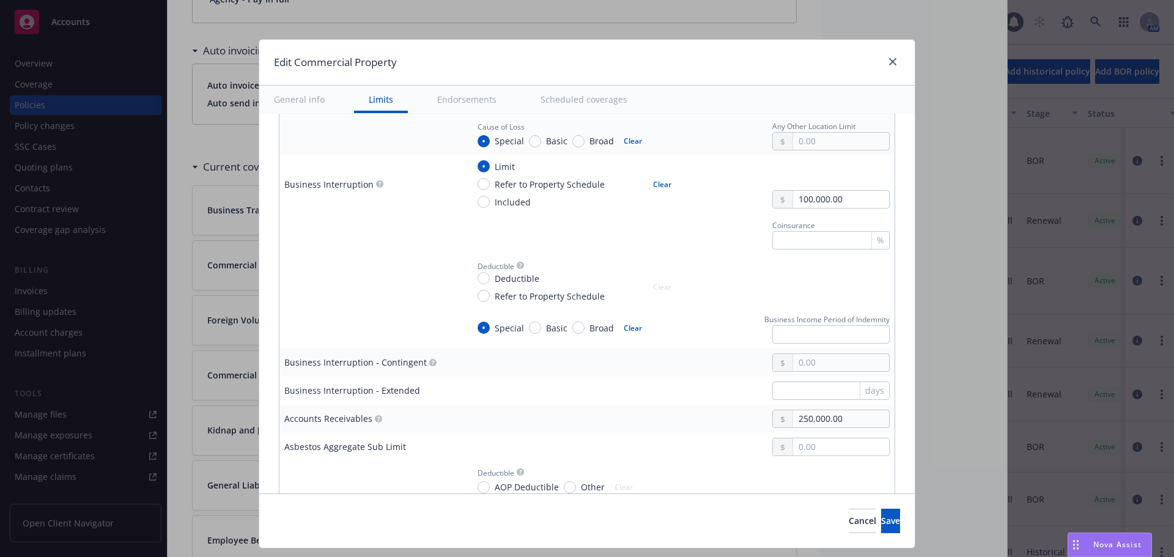
click at [654, 187] on button "Clear" at bounding box center [662, 183] width 33 height 17
type textarea "x"
radio input "false"
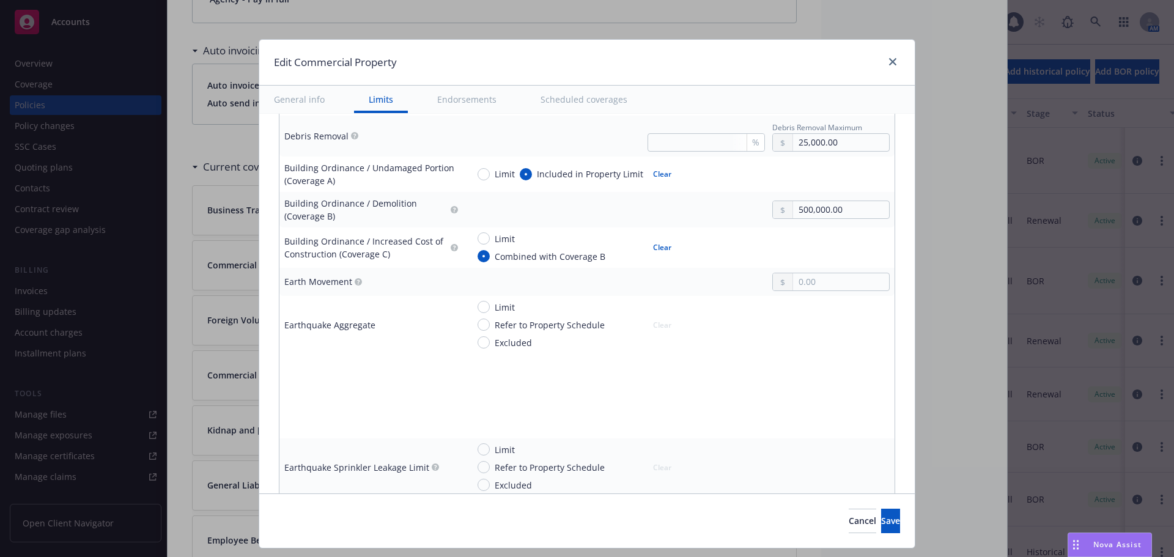
scroll to position [1345, 0]
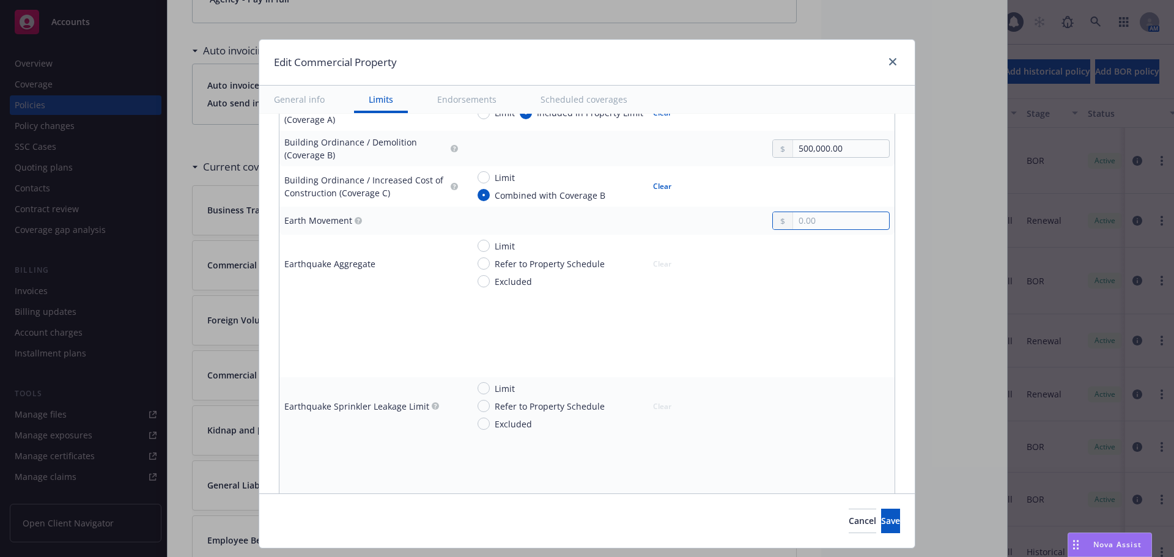
click at [799, 216] on input "text" at bounding box center [841, 220] width 96 height 17
type textarea "x"
type input "50.00"
type textarea "x"
type input "500.00"
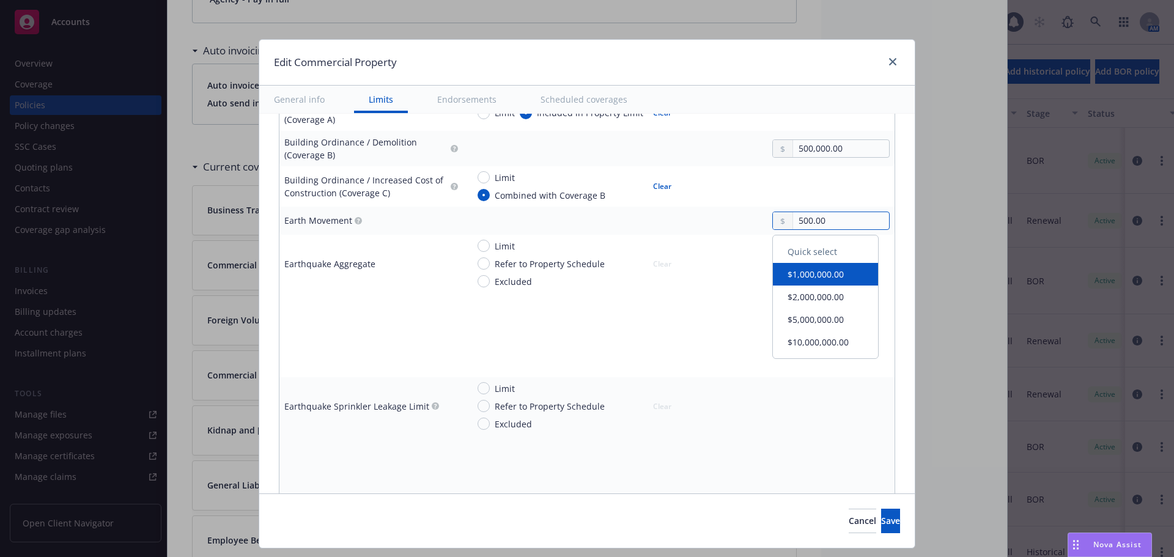
type textarea "x"
type input "5,000.00"
type textarea "x"
type input "50,000.00"
type textarea "x"
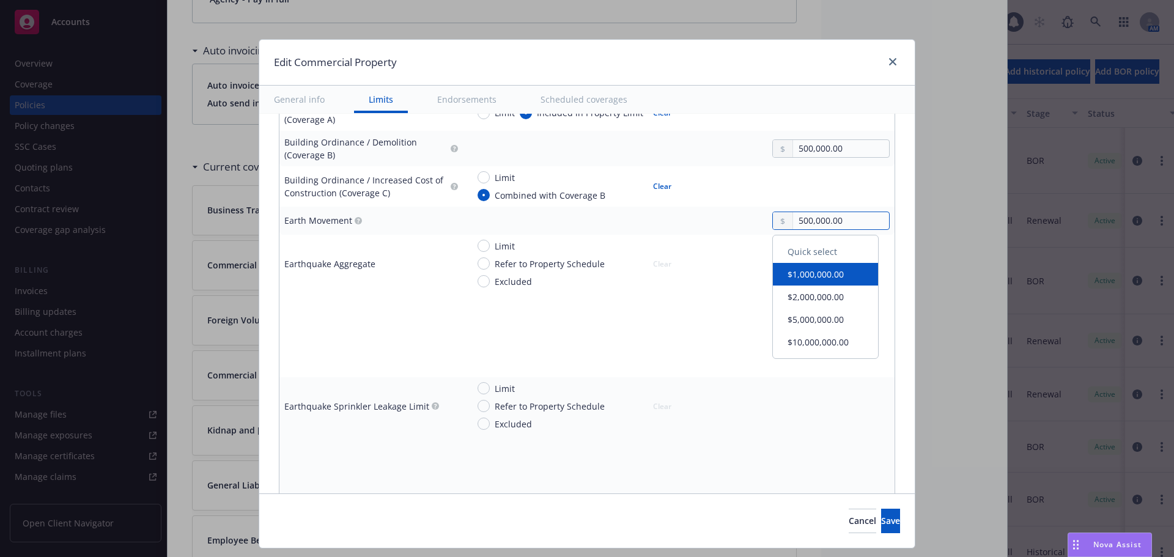
type input "500,000.00"
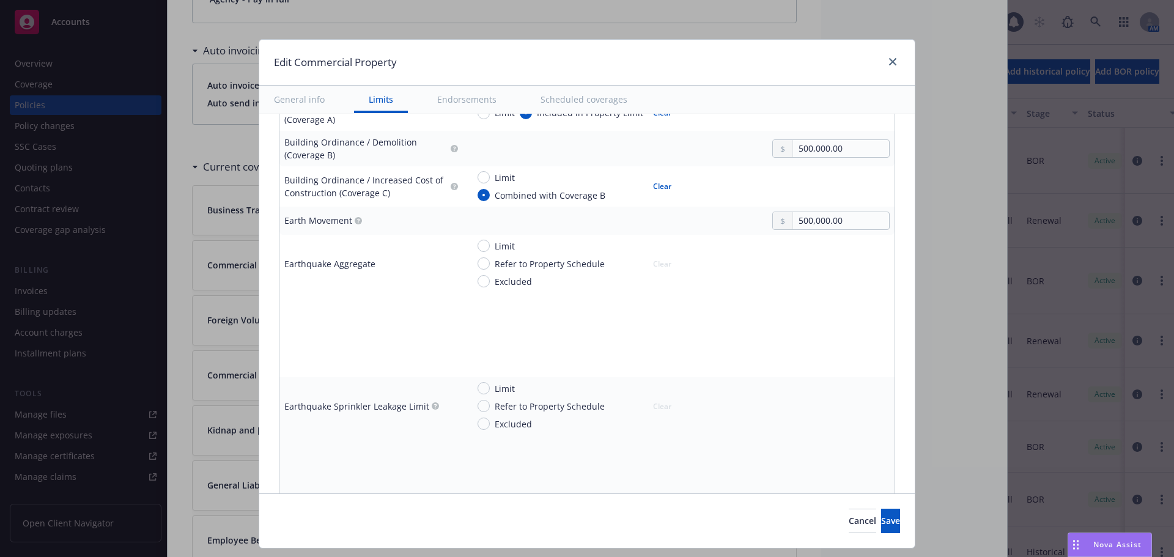
click at [662, 267] on div "Limit Refer to Property Schedule Excluded Clear" at bounding box center [577, 264] width 201 height 48
click at [512, 280] on span "Excluded" at bounding box center [513, 281] width 37 height 13
click at [490, 280] on input "Excluded" at bounding box center [483, 281] width 12 height 12
radio input "true"
type textarea "x"
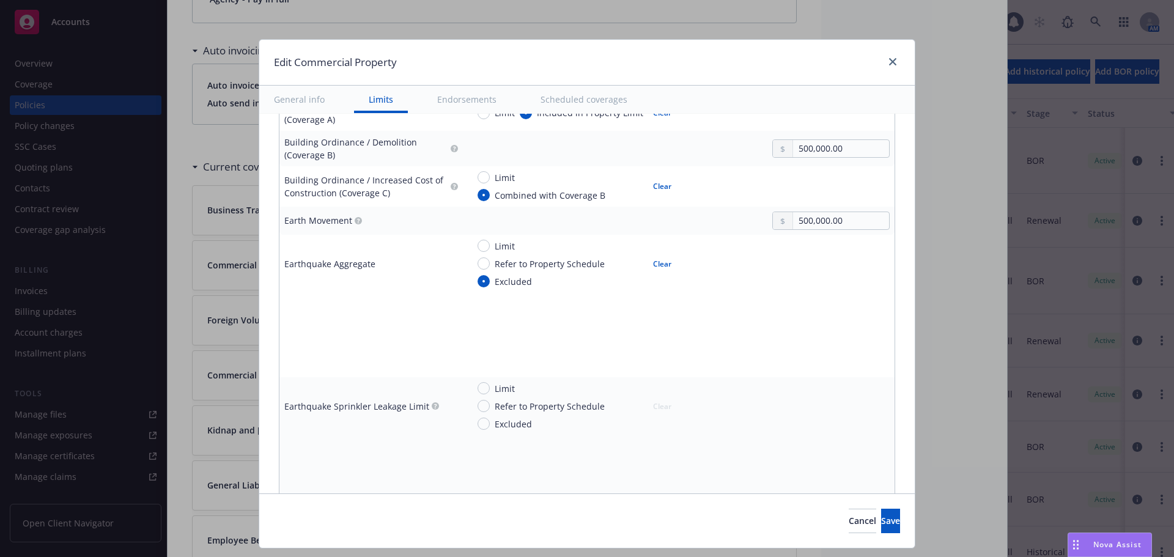
click at [504, 423] on span "Excluded" at bounding box center [513, 424] width 37 height 13
click at [490, 423] on input "Excluded" at bounding box center [483, 424] width 12 height 12
radio input "true"
type textarea "x"
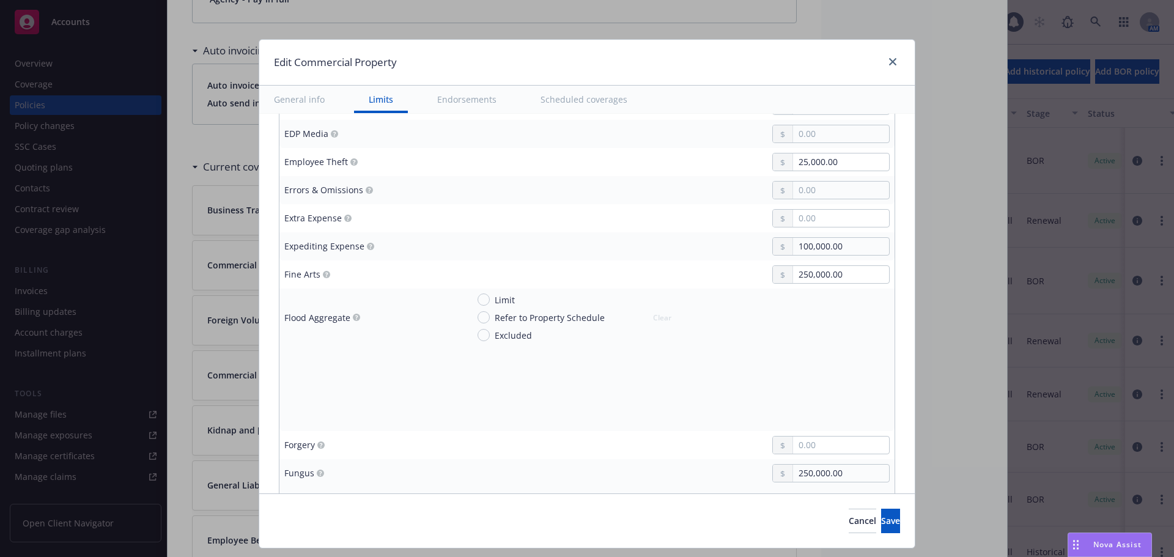
scroll to position [1834, 0]
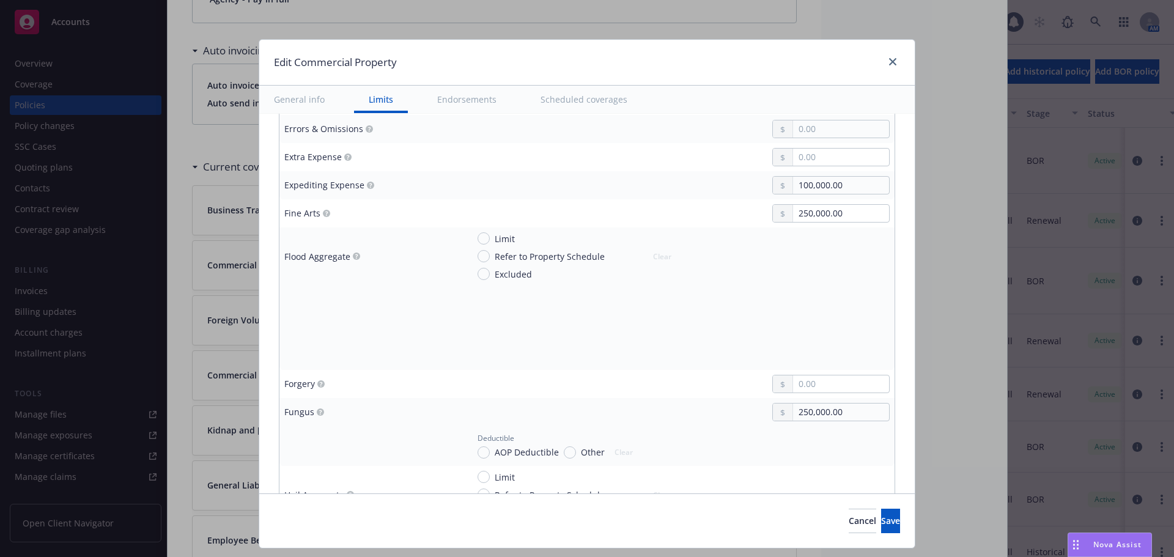
click at [490, 237] on span "Limit" at bounding box center [502, 238] width 25 height 13
click at [484, 237] on input "Limit" at bounding box center [483, 238] width 12 height 12
radio input "true"
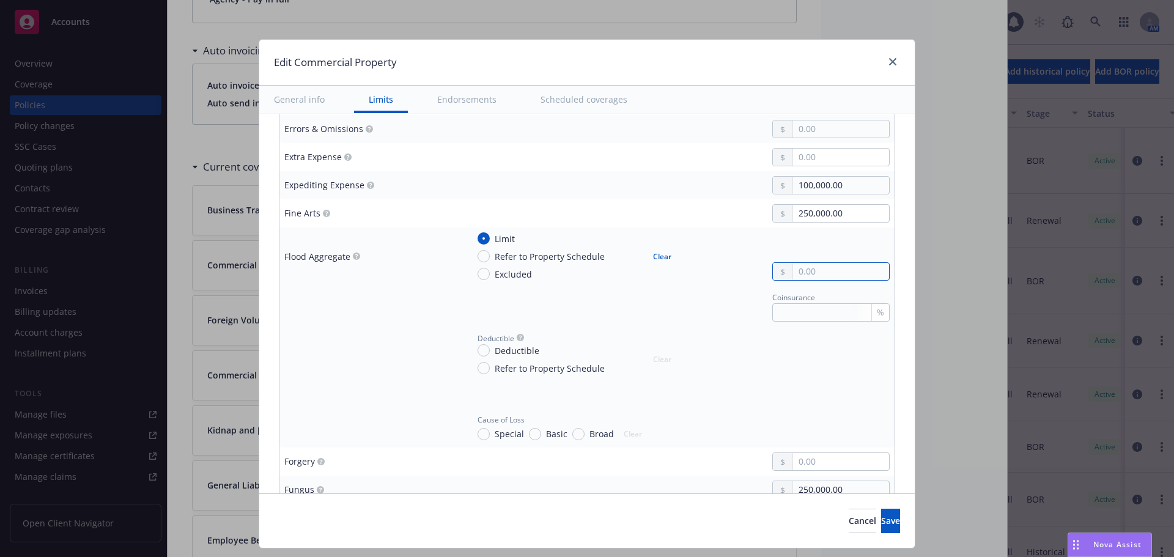
click at [795, 272] on input "text" at bounding box center [841, 271] width 96 height 17
type textarea "x"
type input "5.00"
type textarea "x"
type input "50.00"
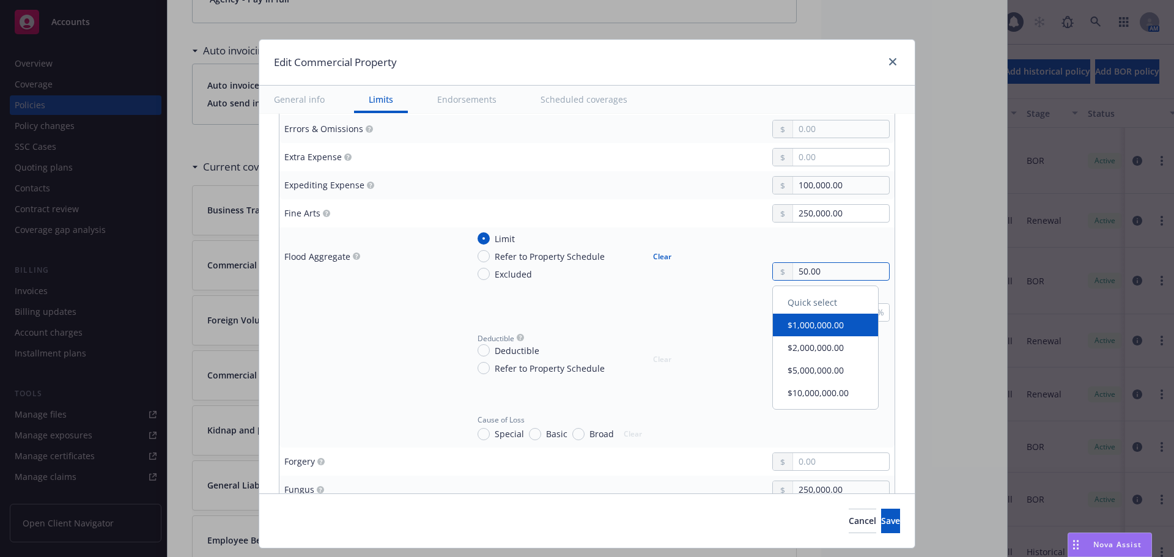
type textarea "x"
type input "500.00"
type textarea "x"
type input "5,000.00"
type textarea "x"
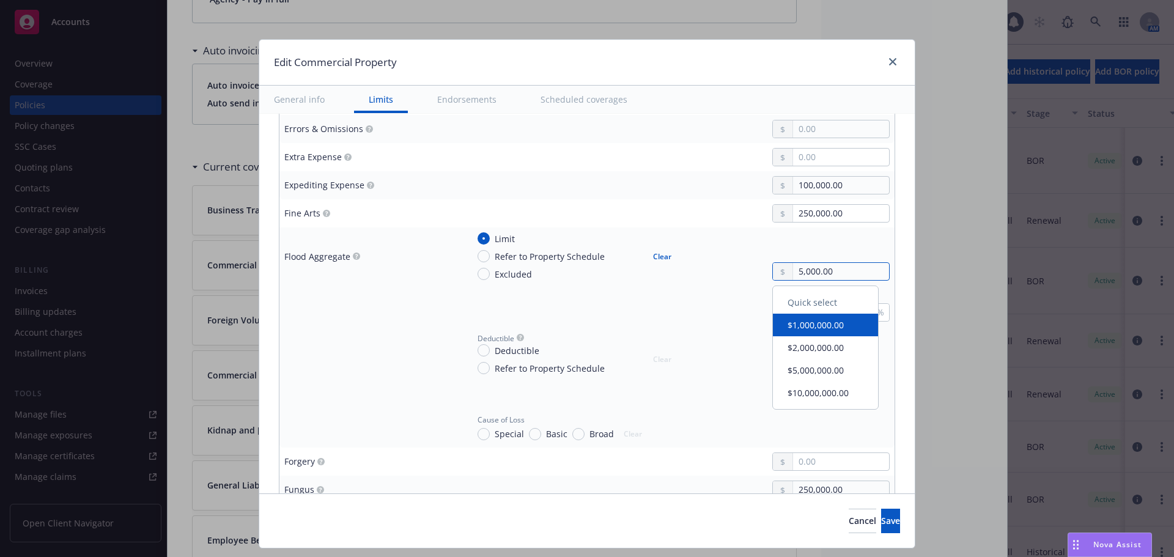
type input "50,000.00"
type textarea "x"
type input "500,000.00"
click at [649, 286] on td "Coinsurance %" at bounding box center [679, 306] width 432 height 41
click at [518, 350] on span "Deductible" at bounding box center [517, 350] width 45 height 13
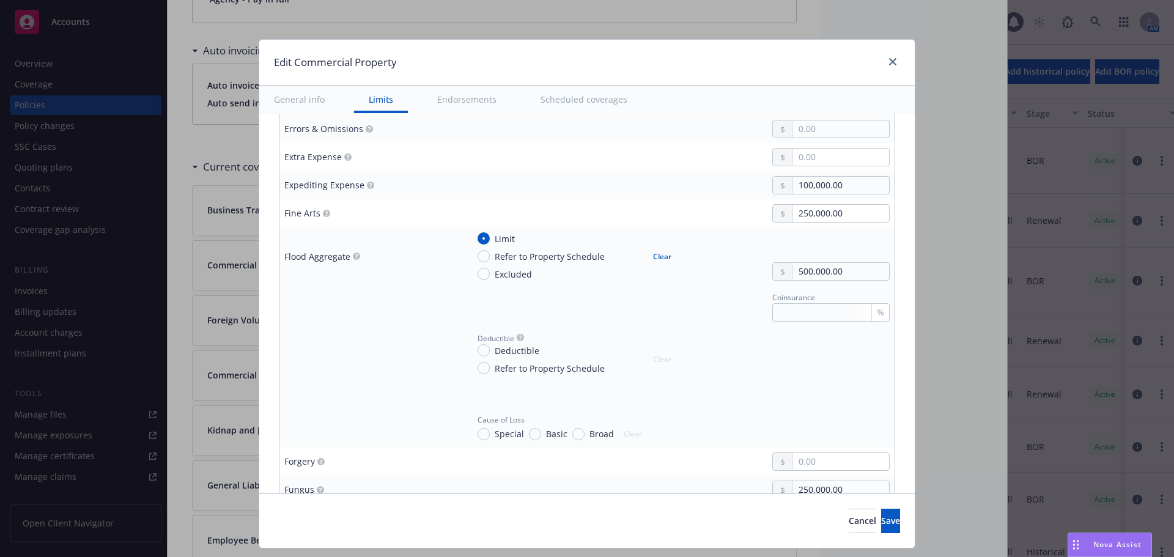
click at [490, 350] on input "Deductible" at bounding box center [483, 350] width 12 height 12
radio input "true"
click at [808, 369] on input "text" at bounding box center [841, 365] width 96 height 17
type textarea "x"
type input "25.00"
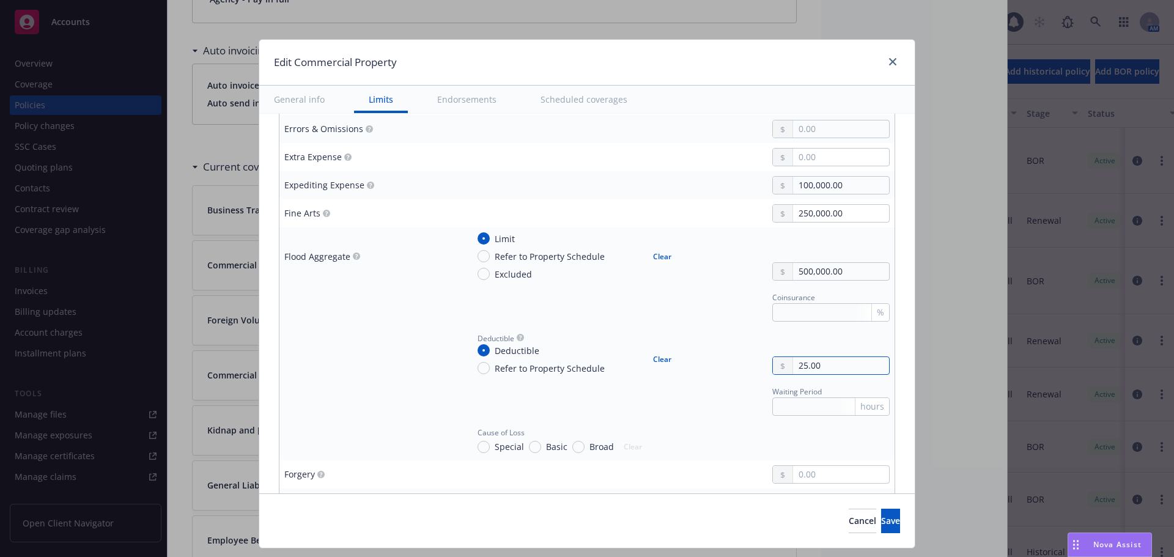
type textarea "x"
type input "250.00"
type textarea "x"
type input "2,500.00"
type textarea "x"
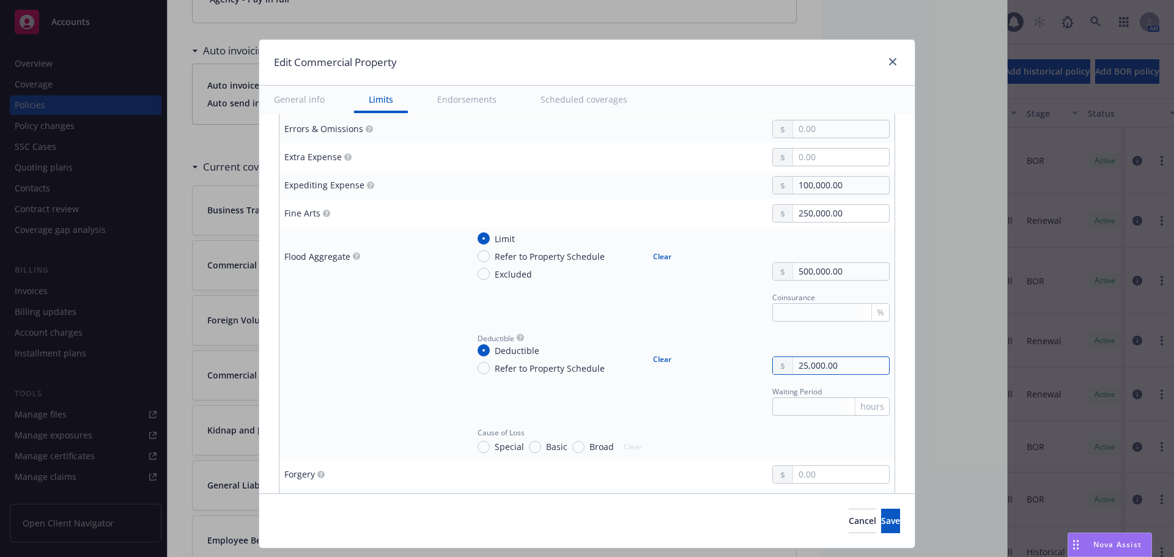
type input "25,000.00"
click at [479, 441] on input "Special" at bounding box center [483, 447] width 12 height 12
radio input "true"
type textarea "x"
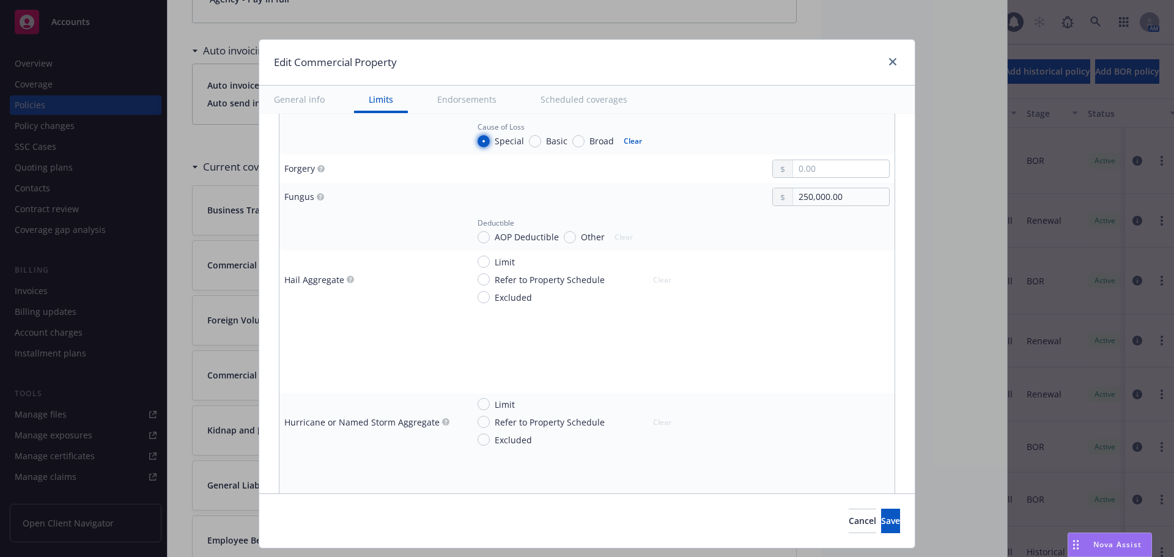
scroll to position [2201, 0]
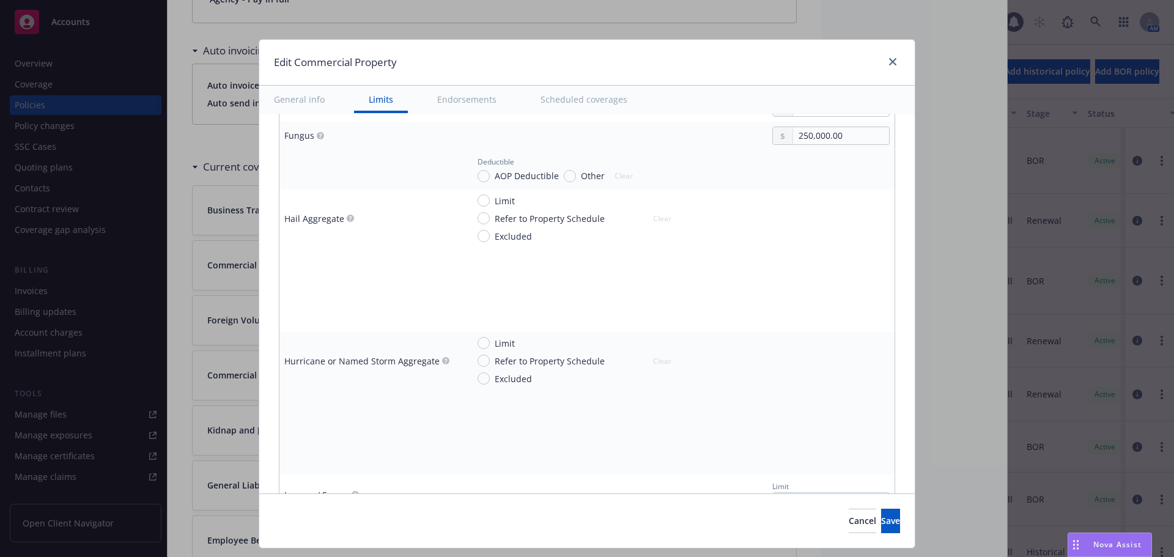
click at [495, 344] on span "Limit" at bounding box center [505, 343] width 20 height 13
click at [490, 344] on input "Limit" at bounding box center [483, 343] width 12 height 12
radio input "true"
click at [795, 375] on input "text" at bounding box center [841, 375] width 96 height 17
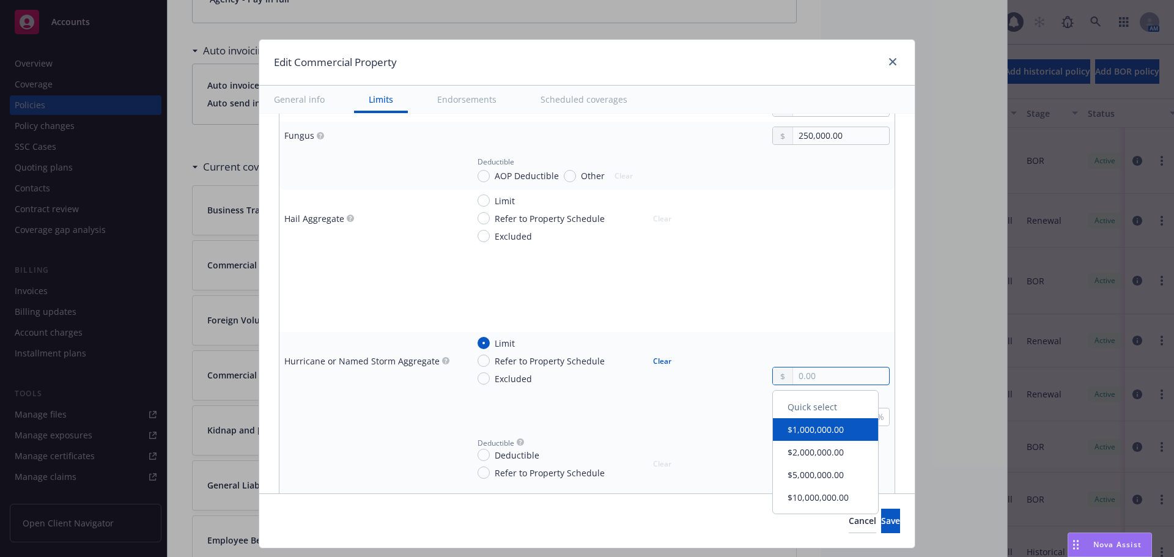
type textarea "x"
type input "5.00"
type textarea "x"
type input "50.00"
type textarea "x"
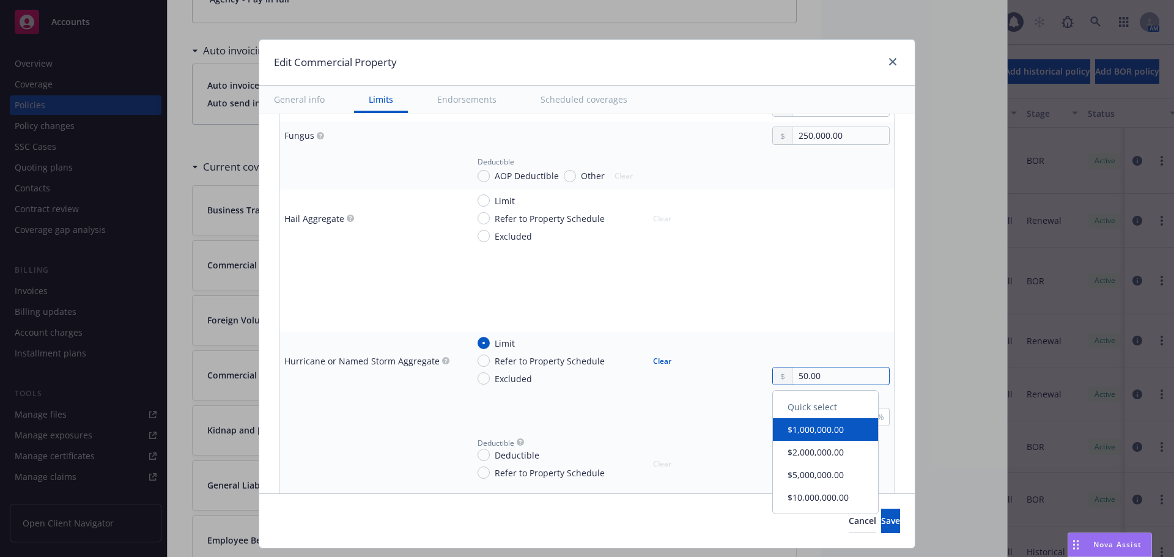
type input "500.00"
type textarea "x"
type input "5,000.00"
type textarea "x"
type input "50,000.00"
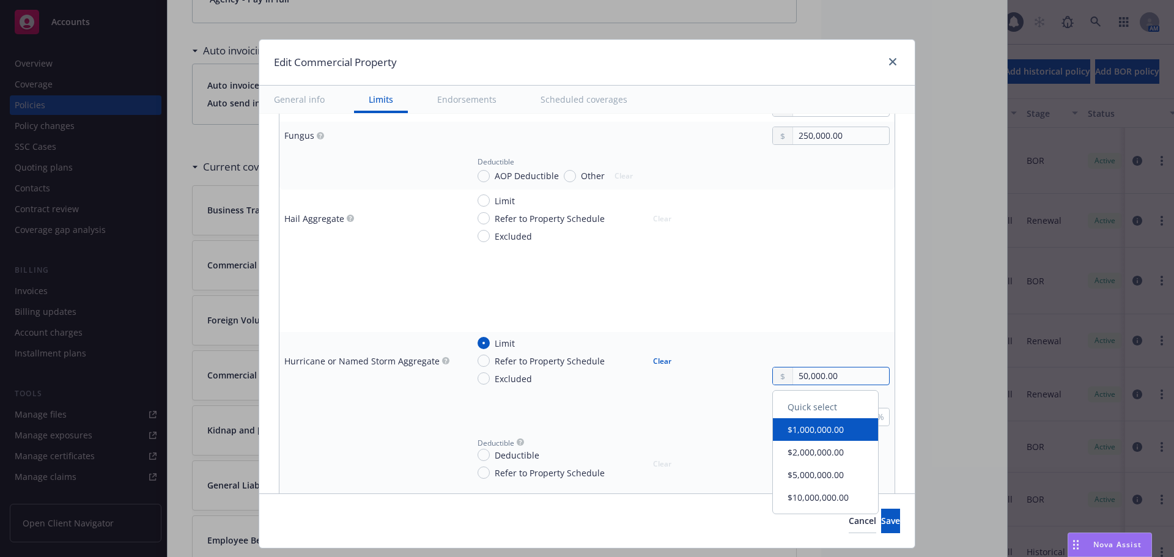
type textarea "x"
type input "500,000.00"
type textarea "x"
type input "500,000.00"
click at [657, 397] on div "Coinsurance %" at bounding box center [679, 410] width 422 height 31
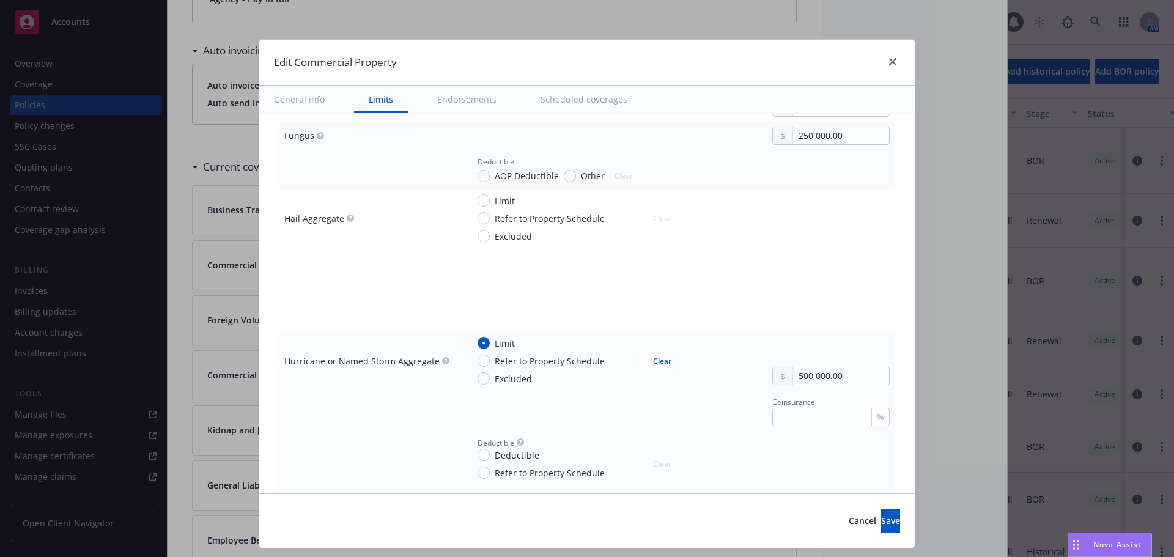
scroll to position [2262, 0]
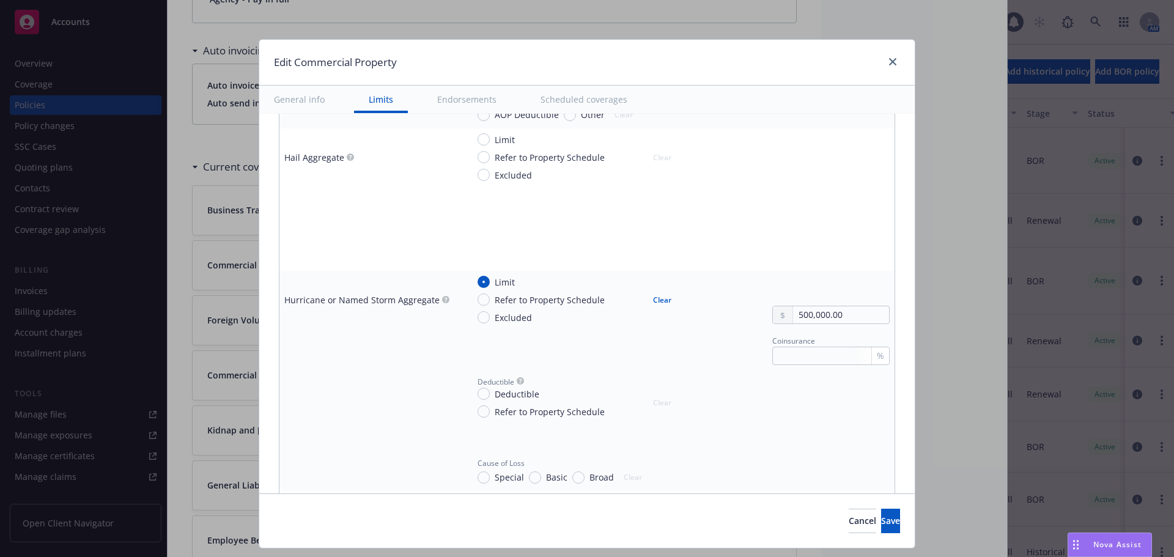
click at [510, 393] on span "Deductible" at bounding box center [517, 394] width 45 height 13
click at [490, 393] on input "Deductible" at bounding box center [483, 394] width 12 height 12
radio input "true"
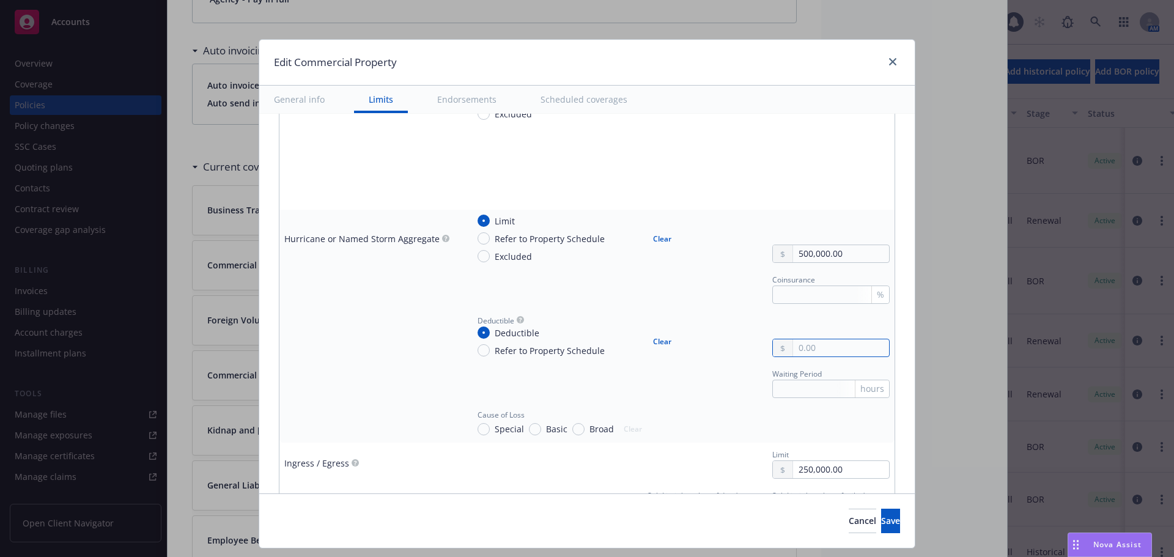
click at [803, 347] on input "text" at bounding box center [841, 347] width 96 height 17
type textarea "x"
click at [497, 430] on span "Special" at bounding box center [509, 428] width 29 height 13
click at [490, 430] on input "Special" at bounding box center [483, 429] width 12 height 12
click at [437, 410] on td at bounding box center [370, 423] width 183 height 40
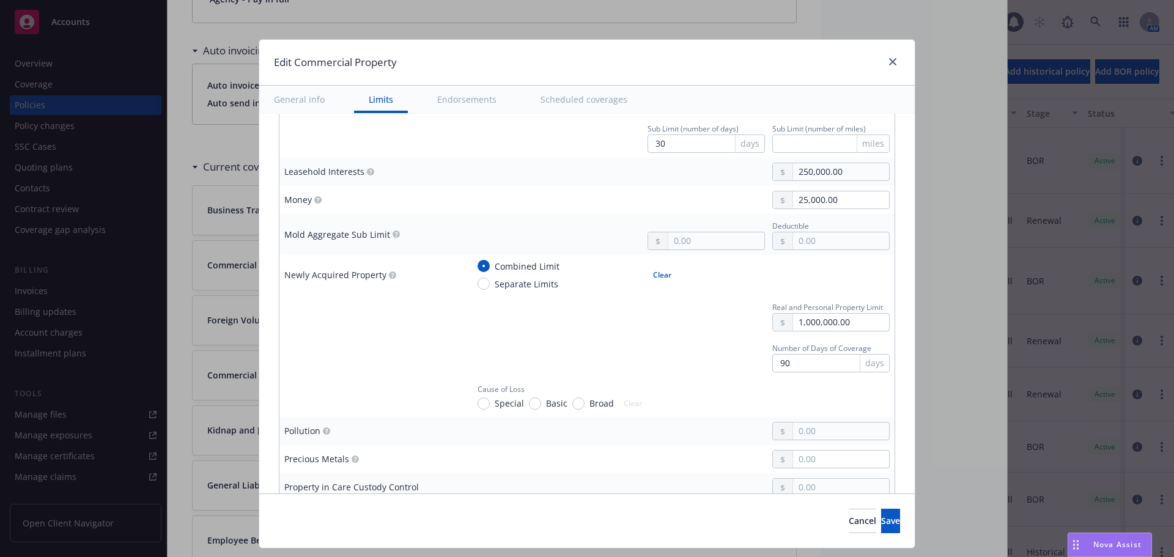
scroll to position [2751, 0]
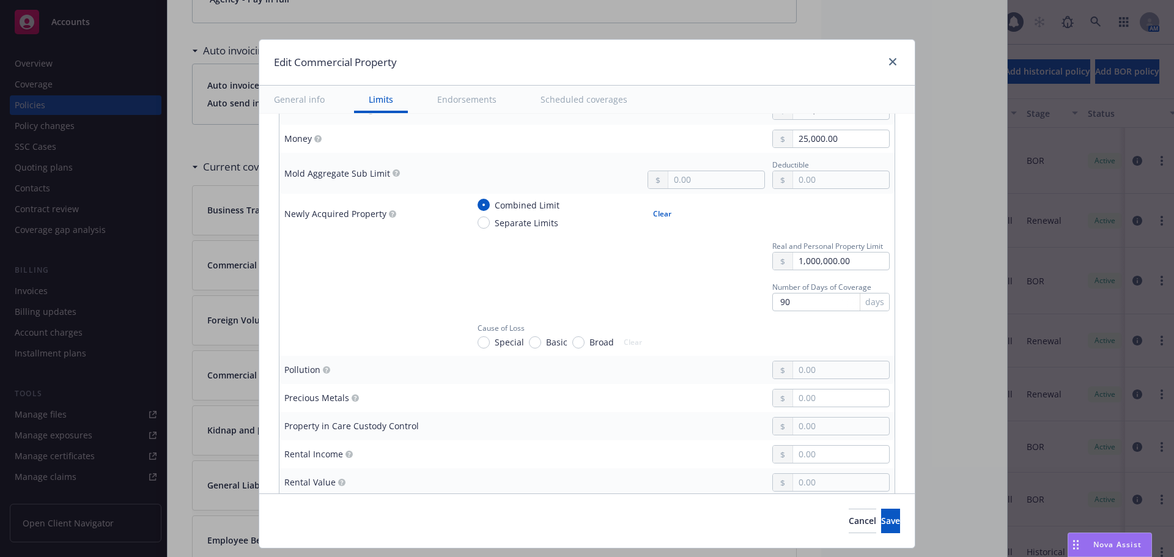
click at [502, 339] on span "Special" at bounding box center [509, 342] width 29 height 13
click at [490, 339] on input "Special" at bounding box center [483, 342] width 12 height 12
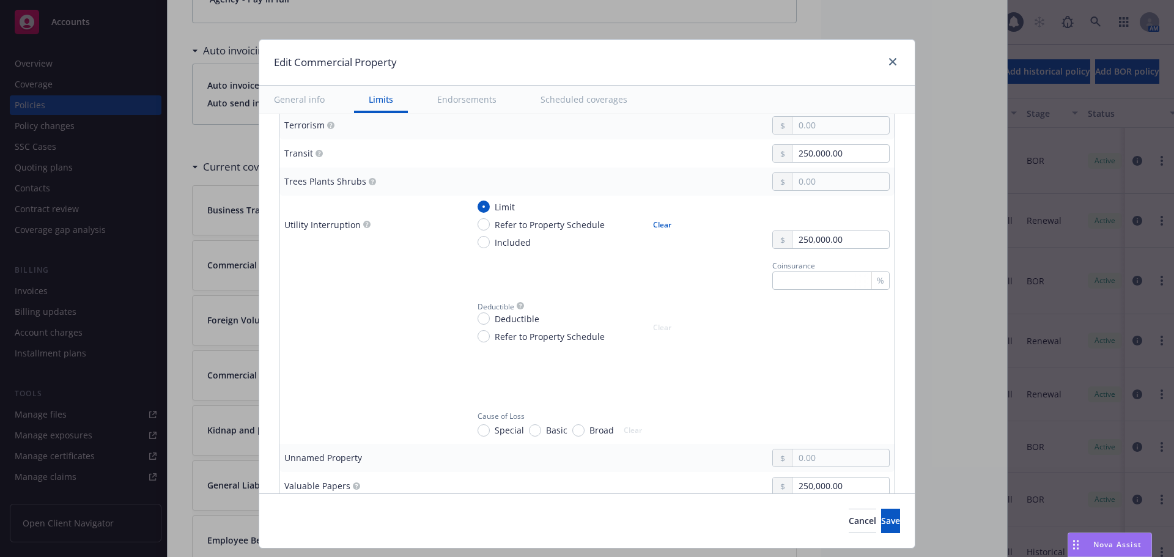
scroll to position [3424, 0]
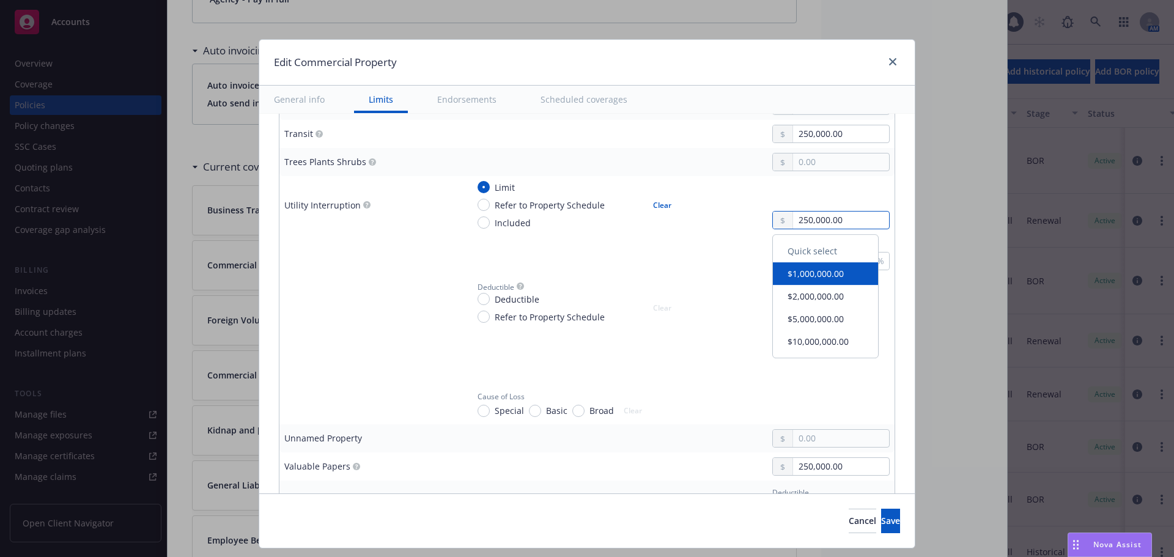
drag, startPoint x: 850, startPoint y: 218, endPoint x: 747, endPoint y: 225, distance: 102.9
click at [747, 225] on div "Limit Refer to Property Schedule Included Clear 250,000.00" at bounding box center [679, 205] width 422 height 48
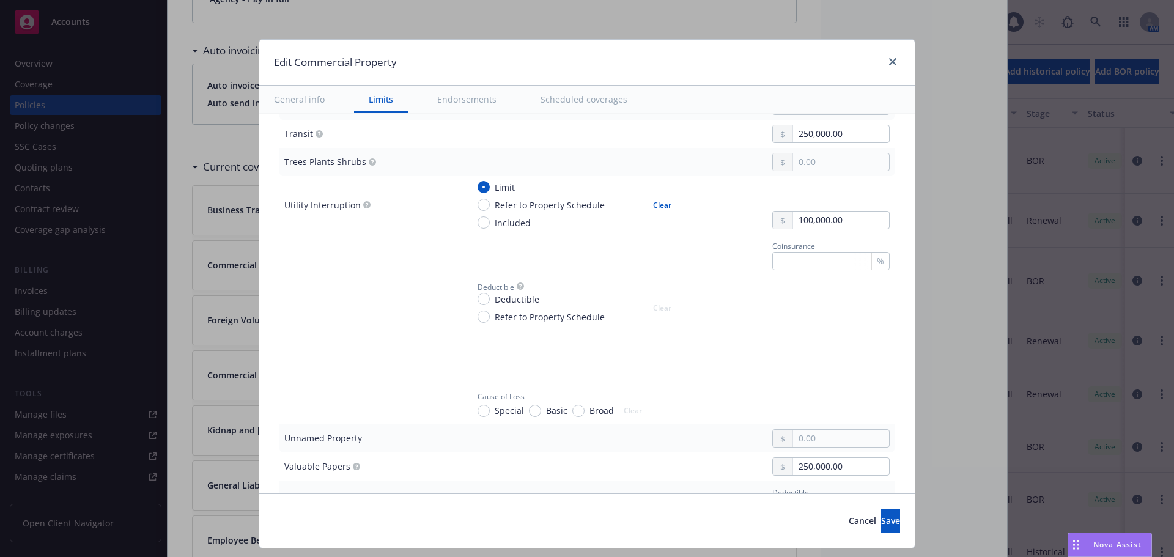
click at [745, 240] on div "Coinsurance %" at bounding box center [679, 254] width 422 height 31
click at [526, 299] on span "Deductible" at bounding box center [517, 299] width 45 height 13
click at [490, 299] on input "Deductible" at bounding box center [483, 299] width 12 height 12
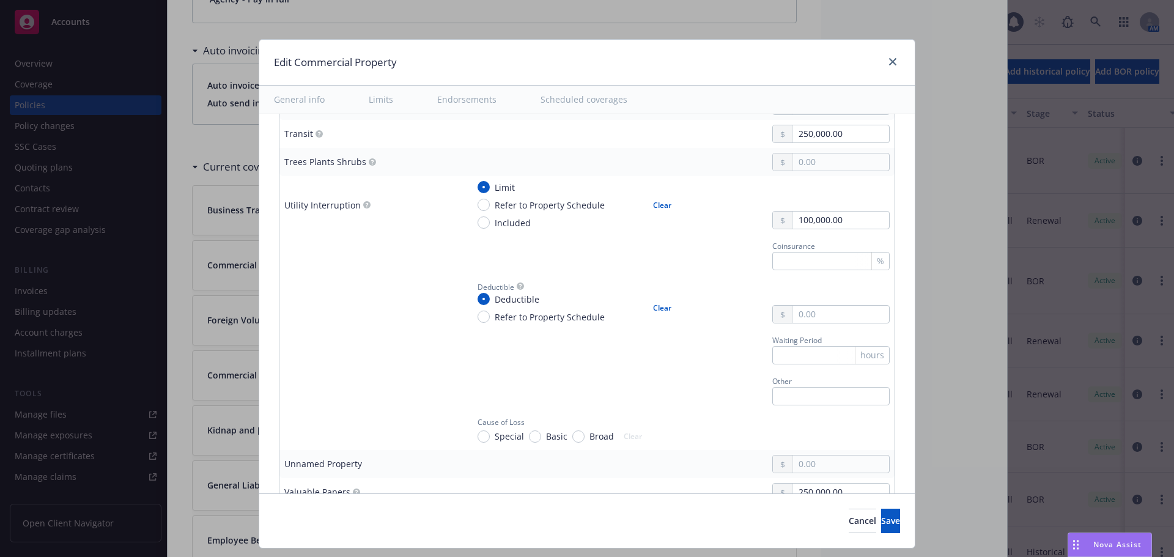
click at [661, 306] on button "Clear" at bounding box center [662, 308] width 33 height 17
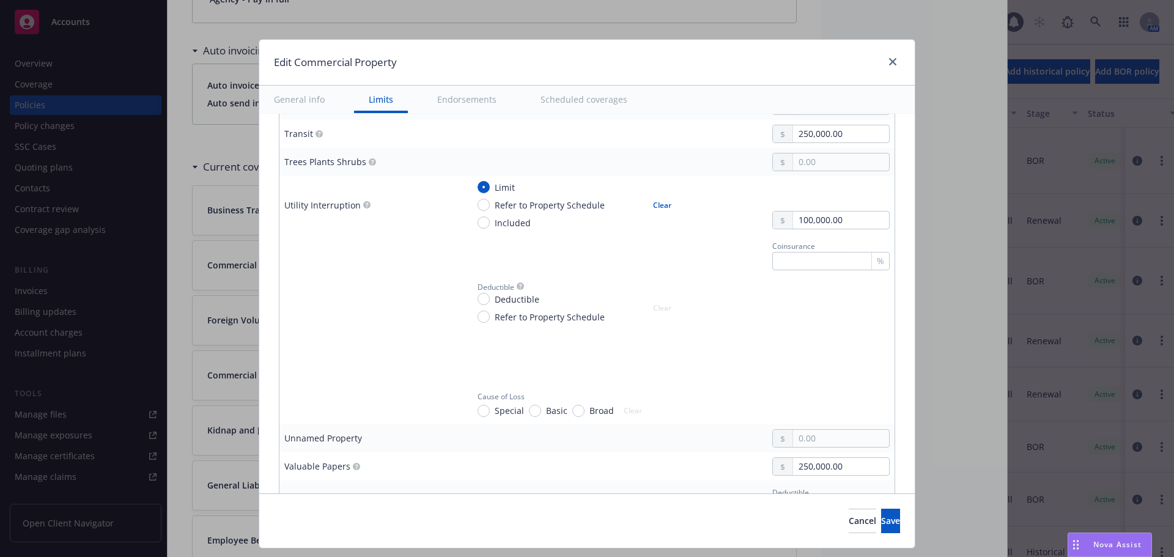
click at [495, 405] on span "Special" at bounding box center [509, 410] width 29 height 13
click at [490, 405] on input "Special" at bounding box center [483, 411] width 12 height 12
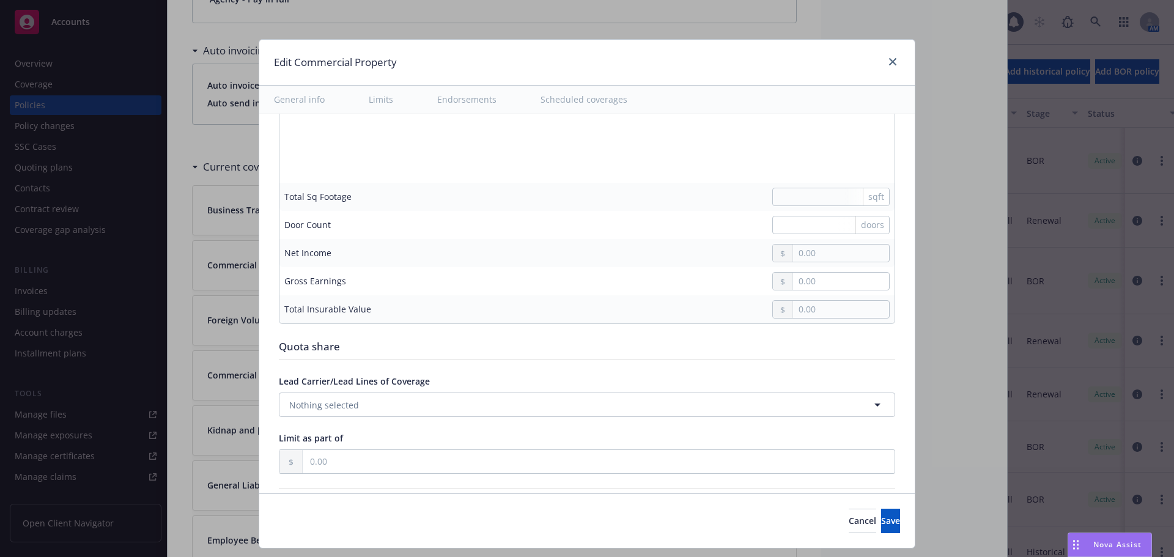
scroll to position [3913, 0]
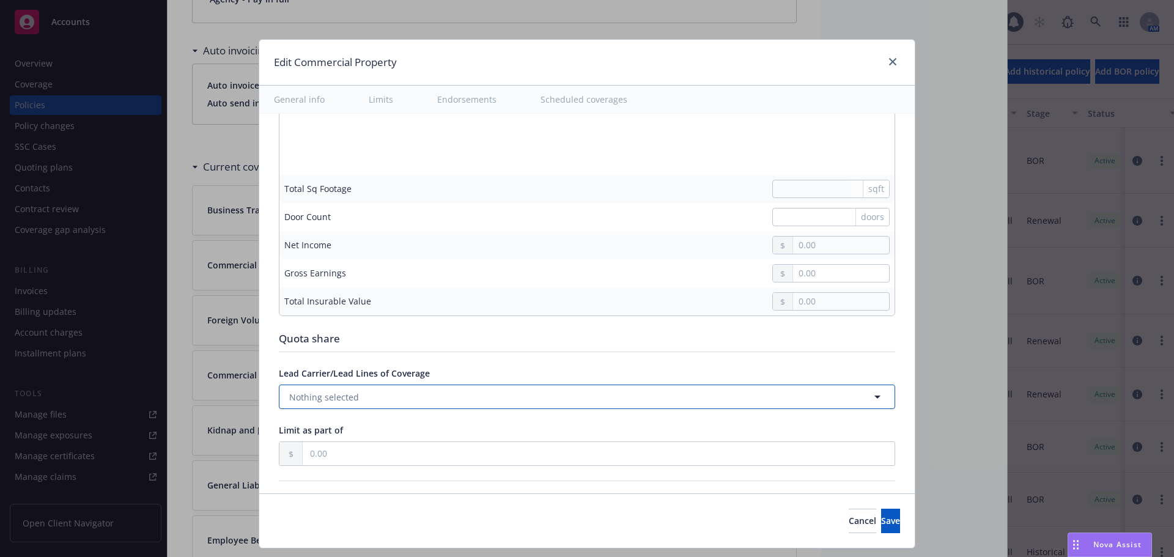
click at [437, 395] on button "Nothing selected" at bounding box center [587, 397] width 616 height 24
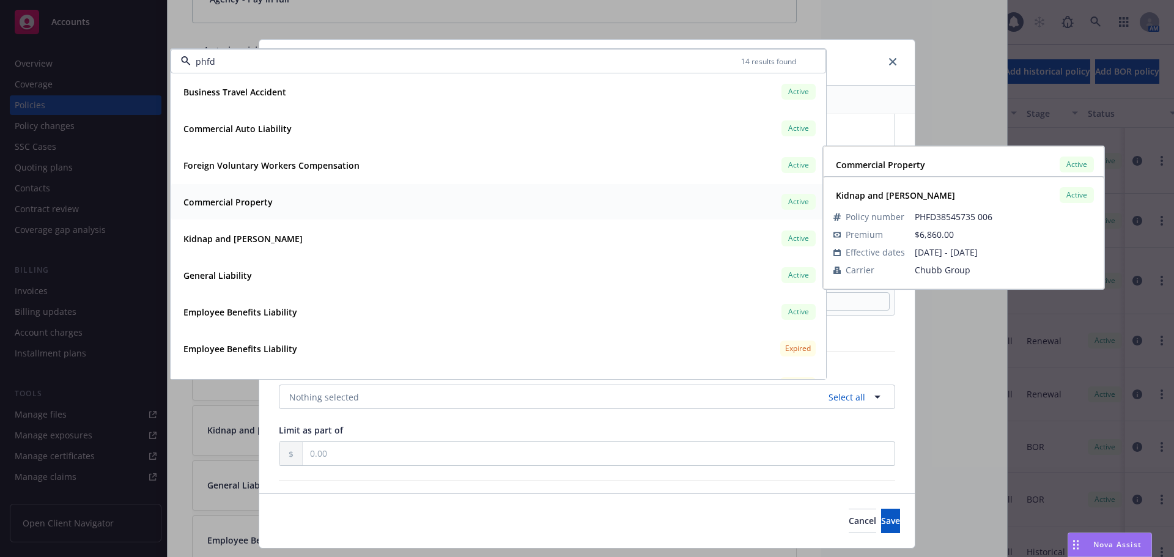
click at [276, 210] on div "Commercial Property Active" at bounding box center [499, 201] width 640 height 21
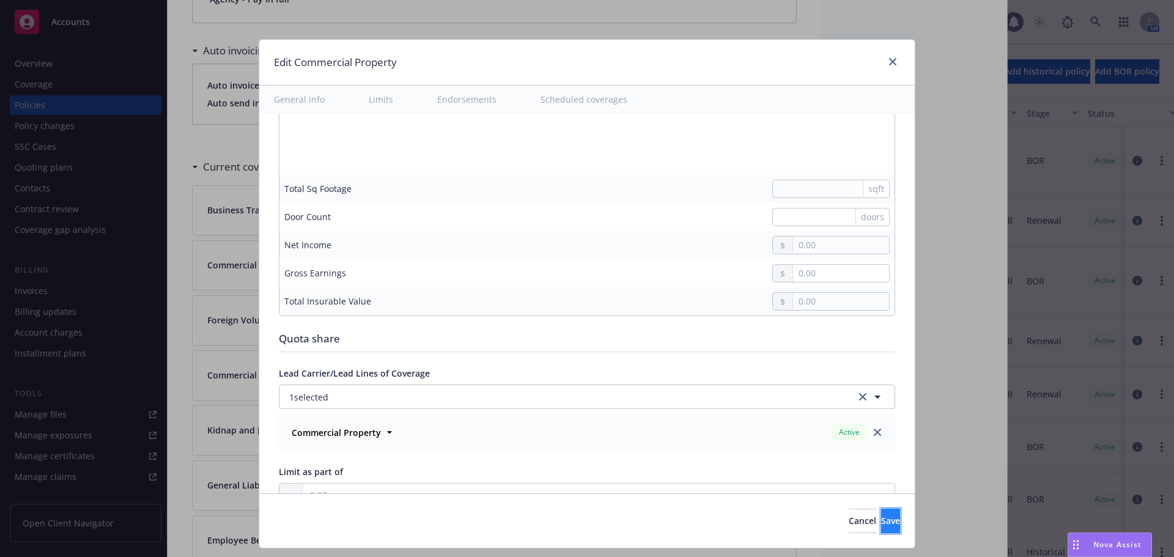
click at [881, 523] on button "Save" at bounding box center [890, 521] width 19 height 24
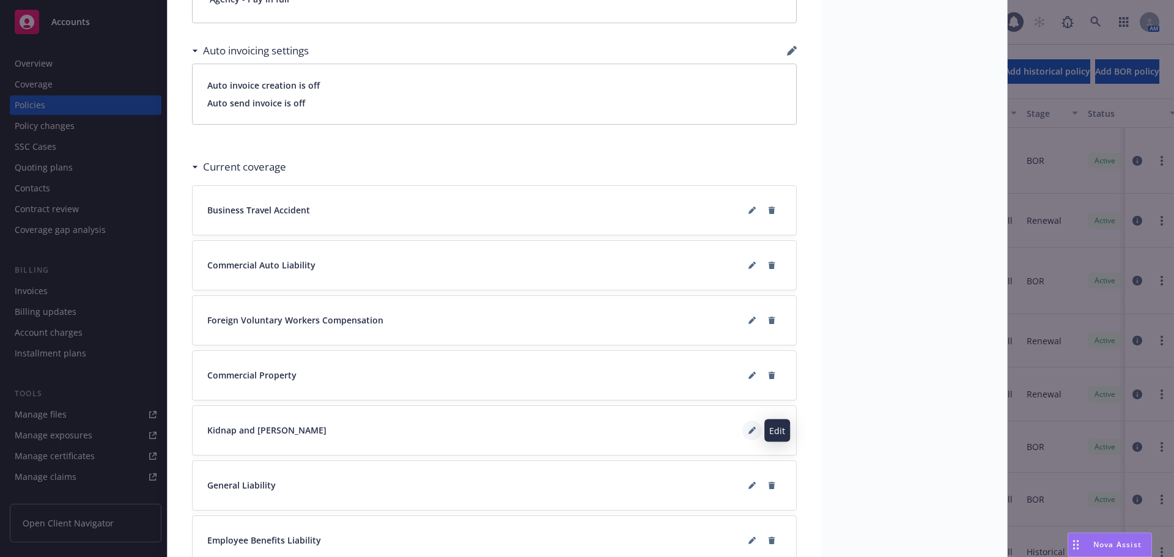
click at [753, 428] on icon at bounding box center [754, 428] width 3 height 3
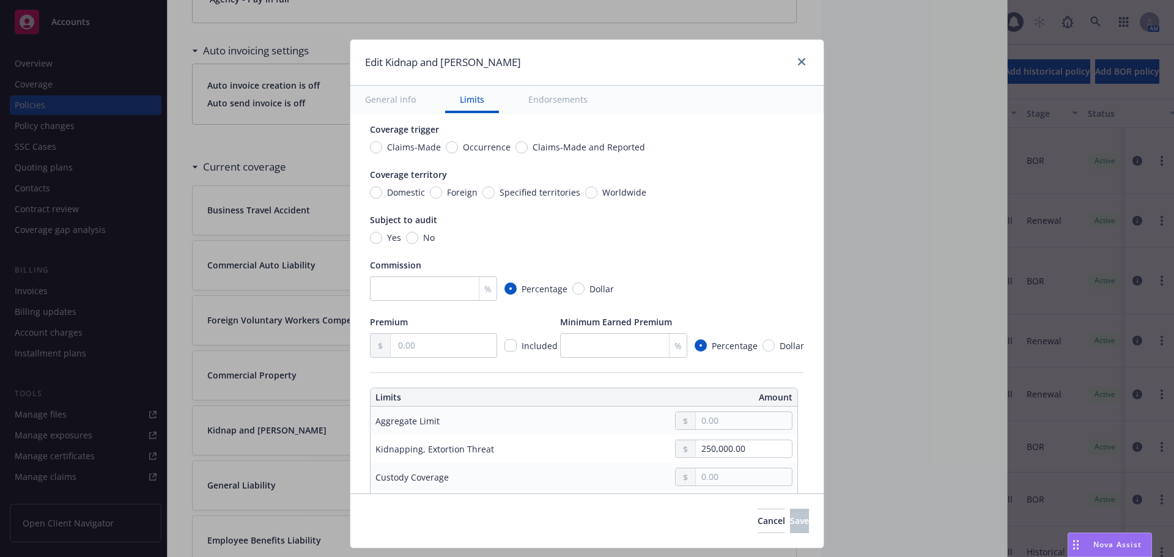
scroll to position [122, 0]
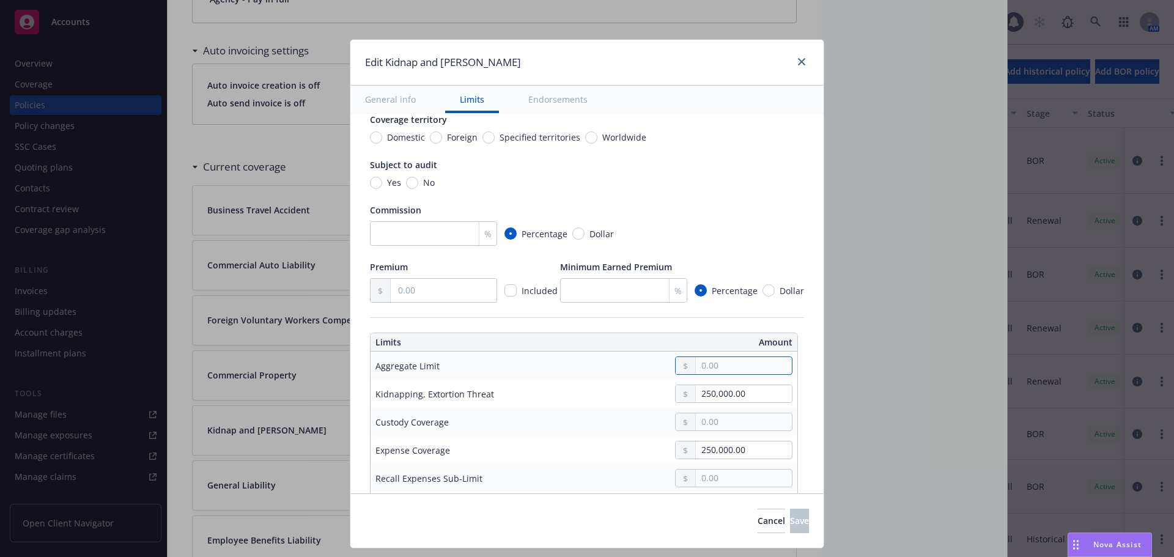
click at [737, 367] on input "text" at bounding box center [744, 365] width 96 height 17
click at [605, 380] on td "250,000.00" at bounding box center [675, 394] width 243 height 28
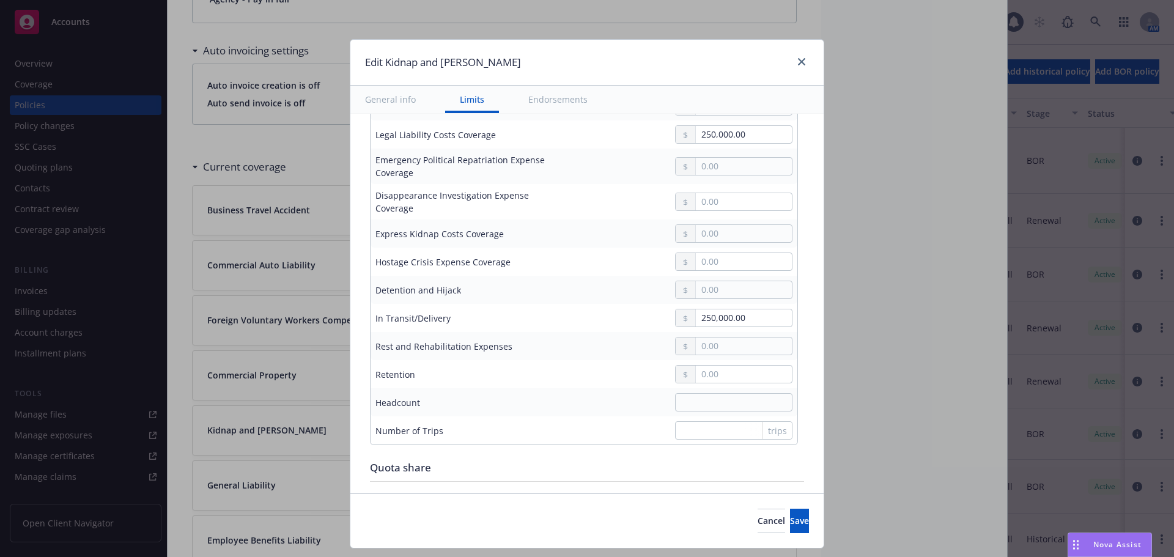
scroll to position [673, 0]
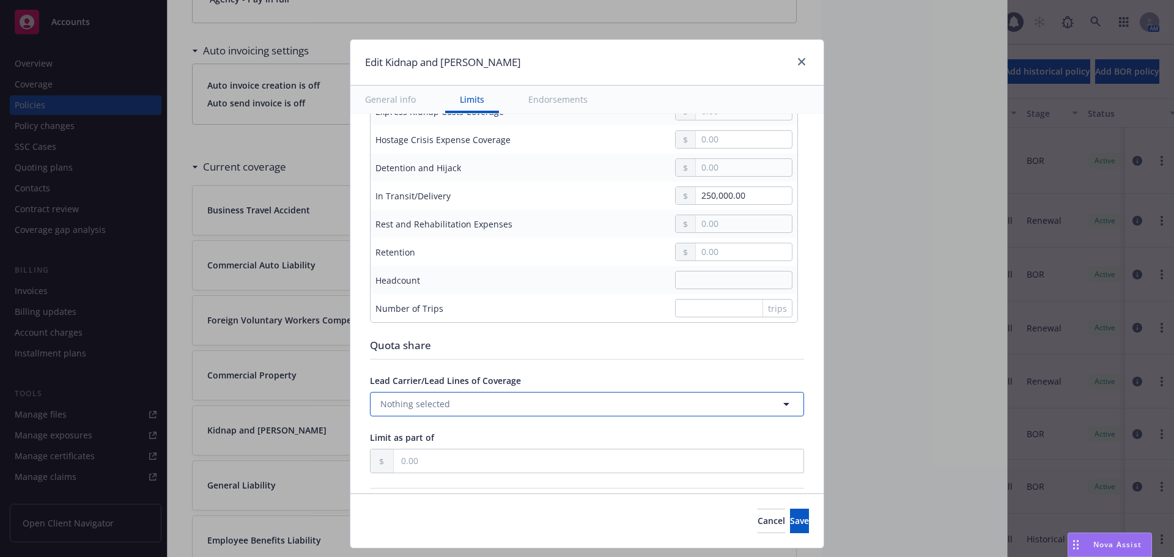
click at [570, 404] on button "Nothing selected" at bounding box center [587, 404] width 434 height 24
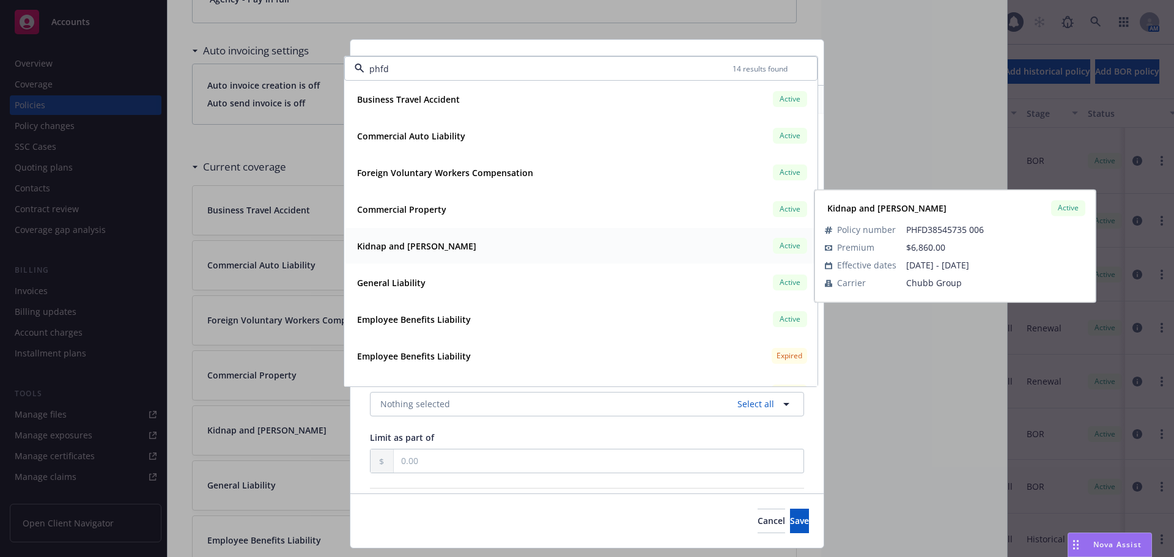
click at [408, 253] on div "Kidnap and [PERSON_NAME]" at bounding box center [415, 246] width 127 height 18
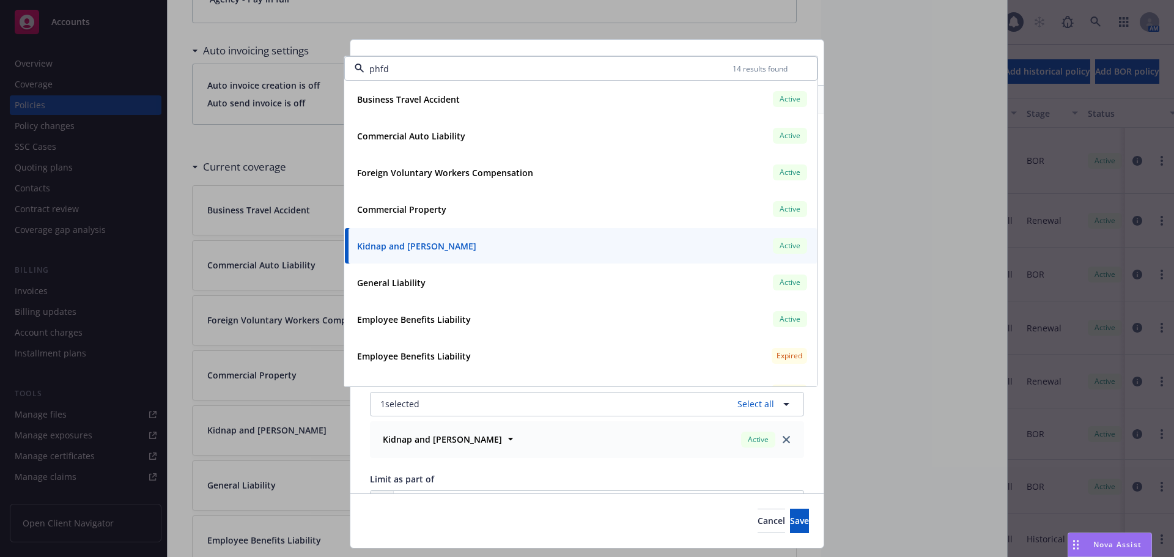
click at [356, 422] on div "Display name Coverage trigger Claims-Made Occurrence Claims-Made and Reported C…" at bounding box center [586, 177] width 473 height 1472
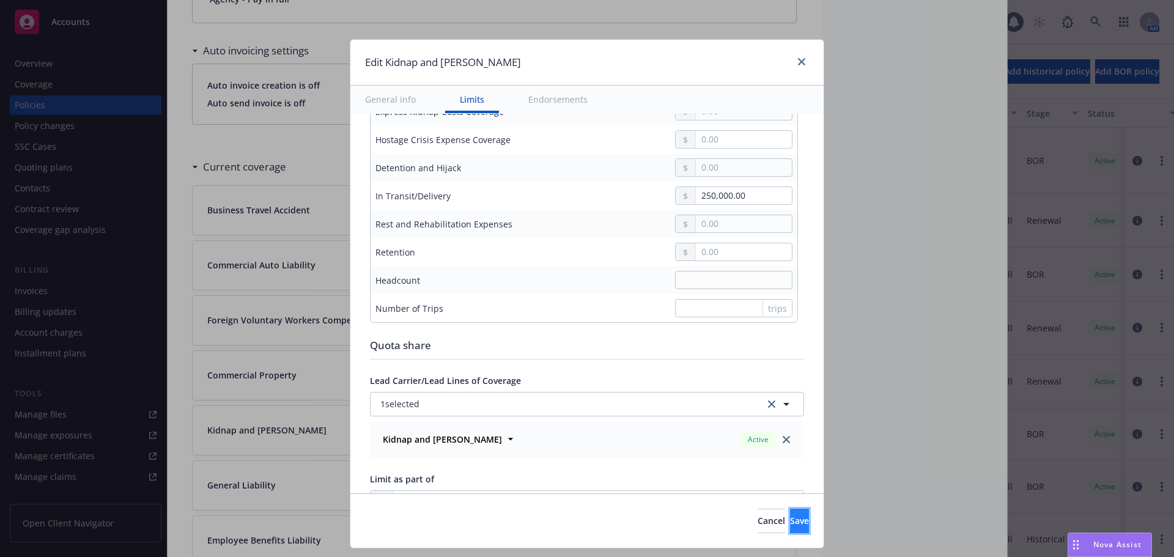
click at [798, 523] on button "Save" at bounding box center [799, 521] width 19 height 24
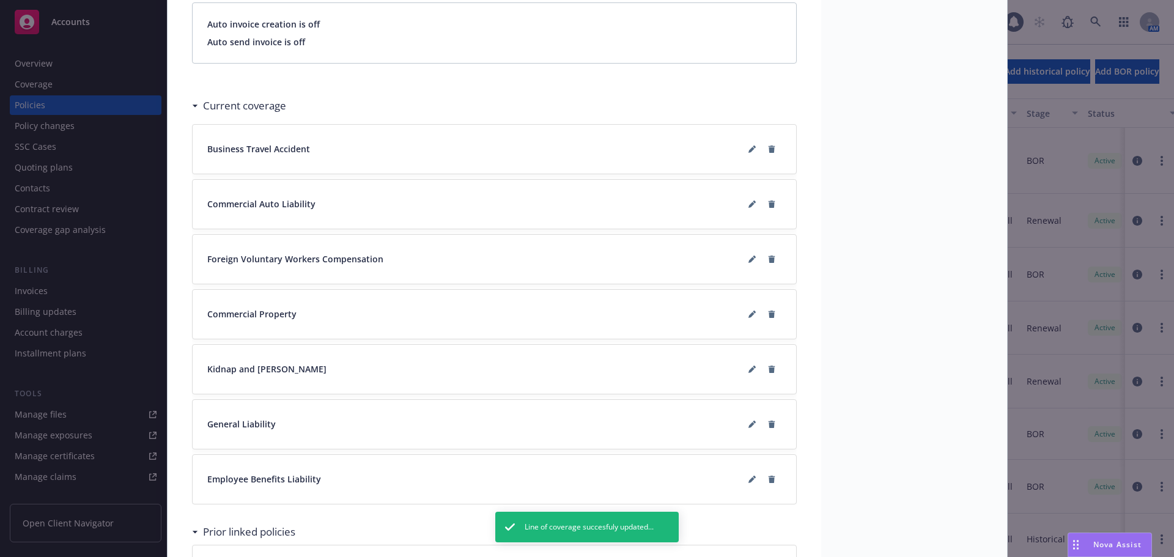
scroll to position [978, 0]
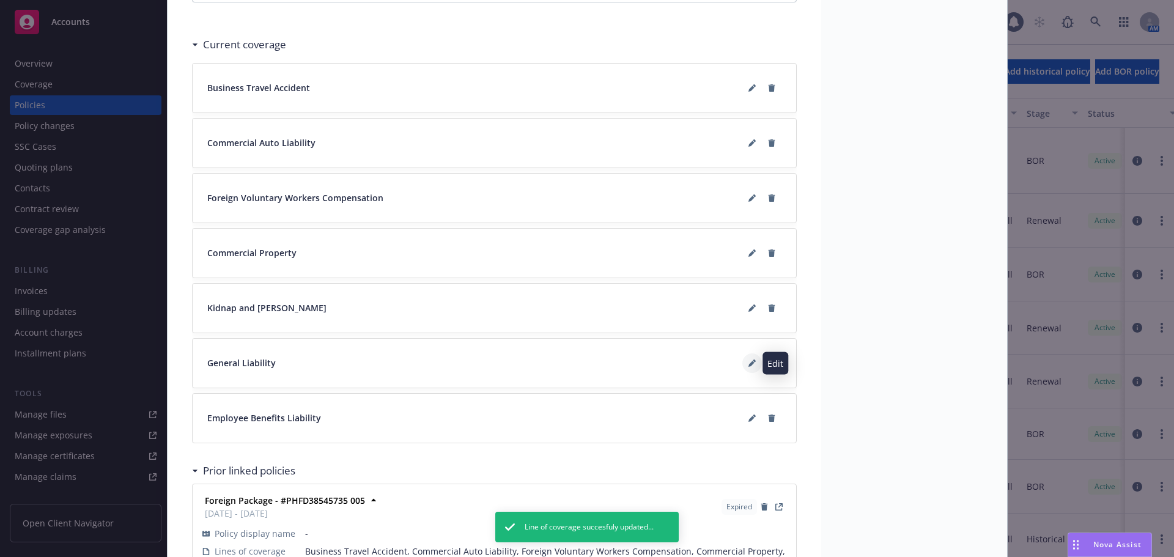
click at [742, 361] on button at bounding box center [752, 363] width 20 height 20
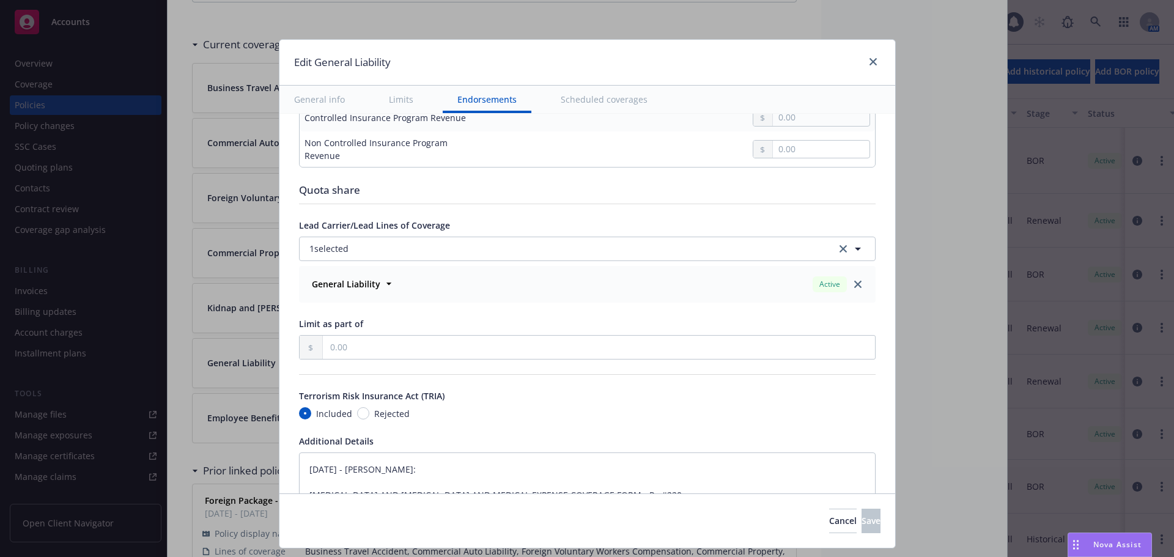
scroll to position [1284, 0]
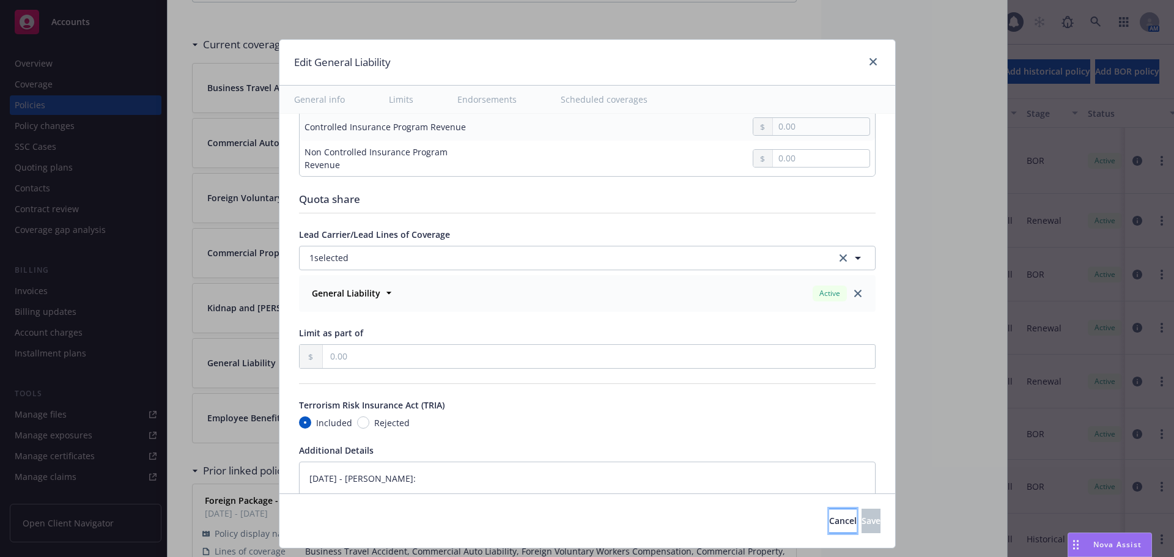
click at [829, 511] on button "Cancel" at bounding box center [843, 521] width 28 height 24
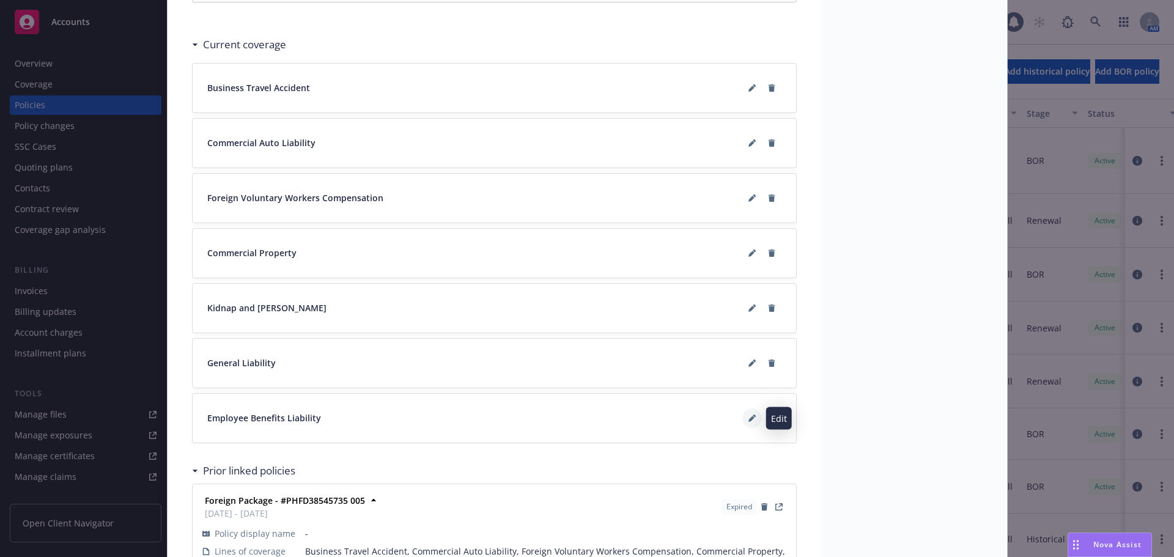
click at [742, 416] on button at bounding box center [752, 418] width 20 height 20
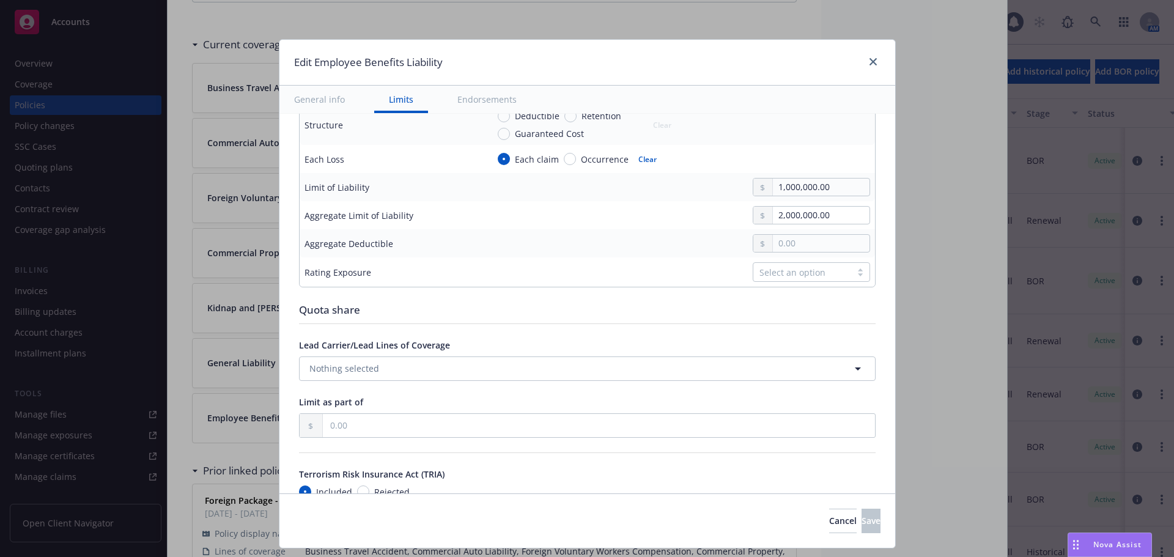
scroll to position [428, 0]
click at [397, 365] on button "Nothing selected" at bounding box center [587, 367] width 577 height 24
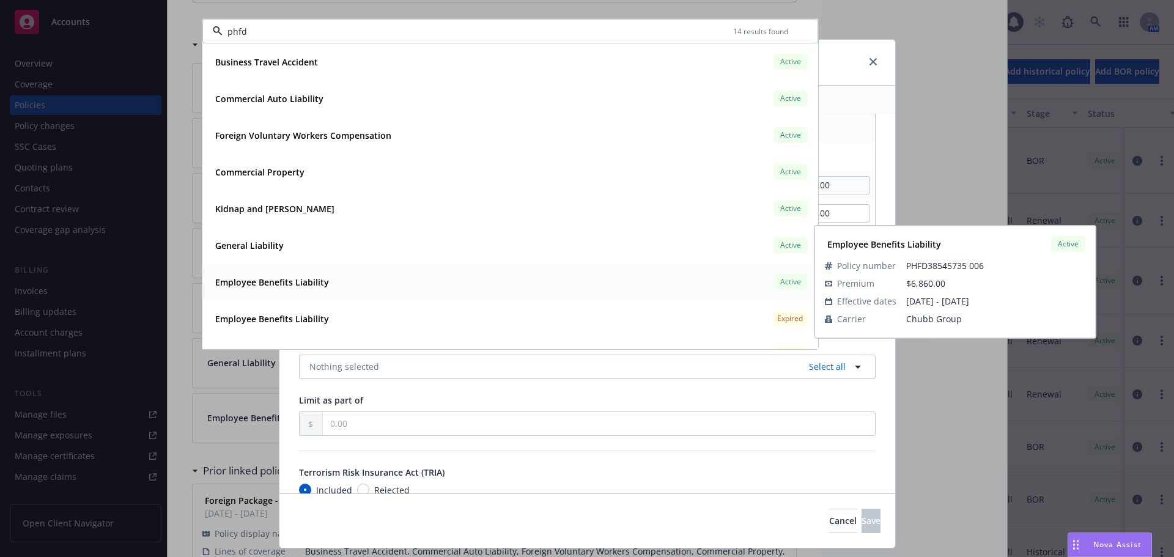
click at [311, 288] on strong "Employee Benefits Liability" at bounding box center [272, 282] width 114 height 12
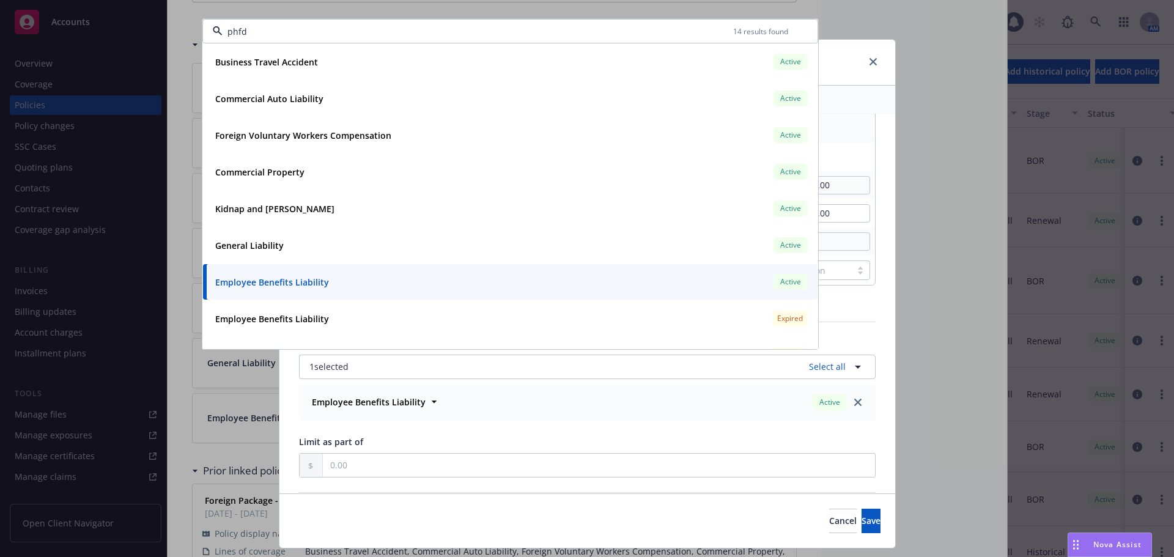
click at [280, 399] on div "Display name Coverage trigger Claims-Made Occurrence Claims-Made and Reported R…" at bounding box center [587, 223] width 616 height 1074
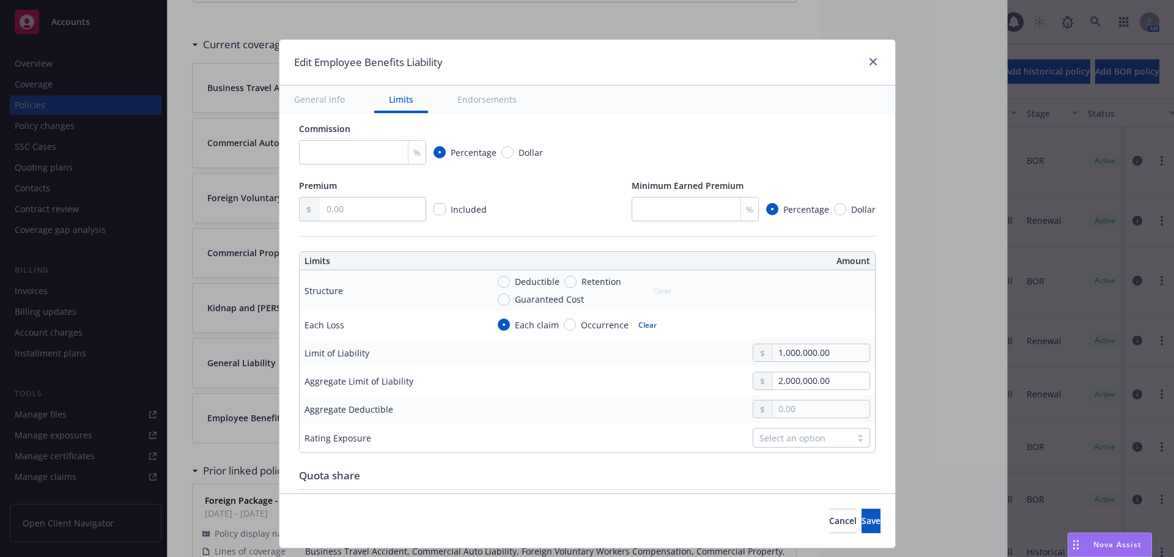
scroll to position [245, 0]
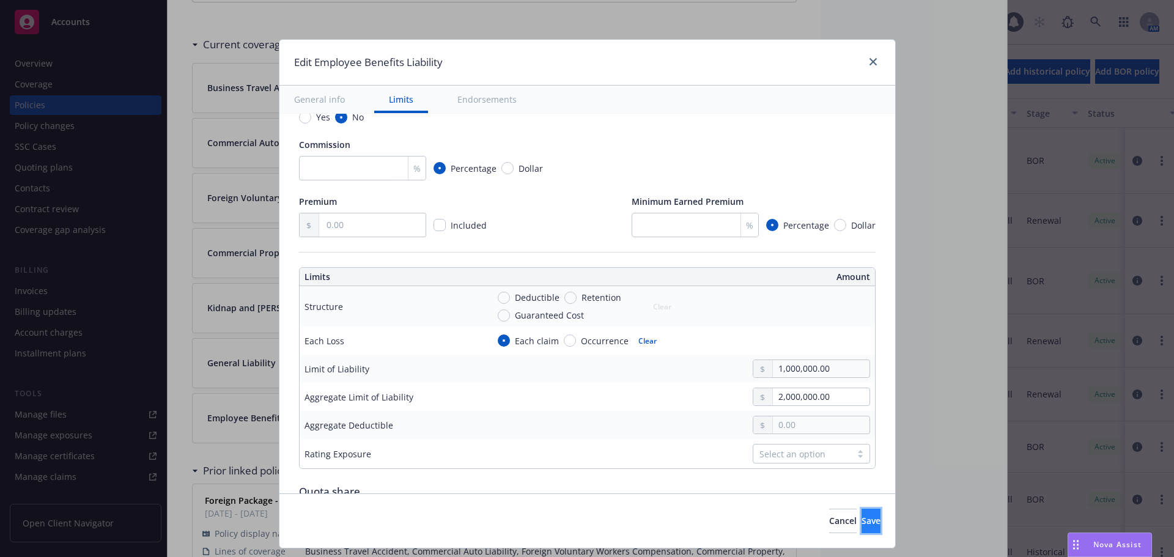
click at [861, 529] on button "Save" at bounding box center [870, 521] width 19 height 24
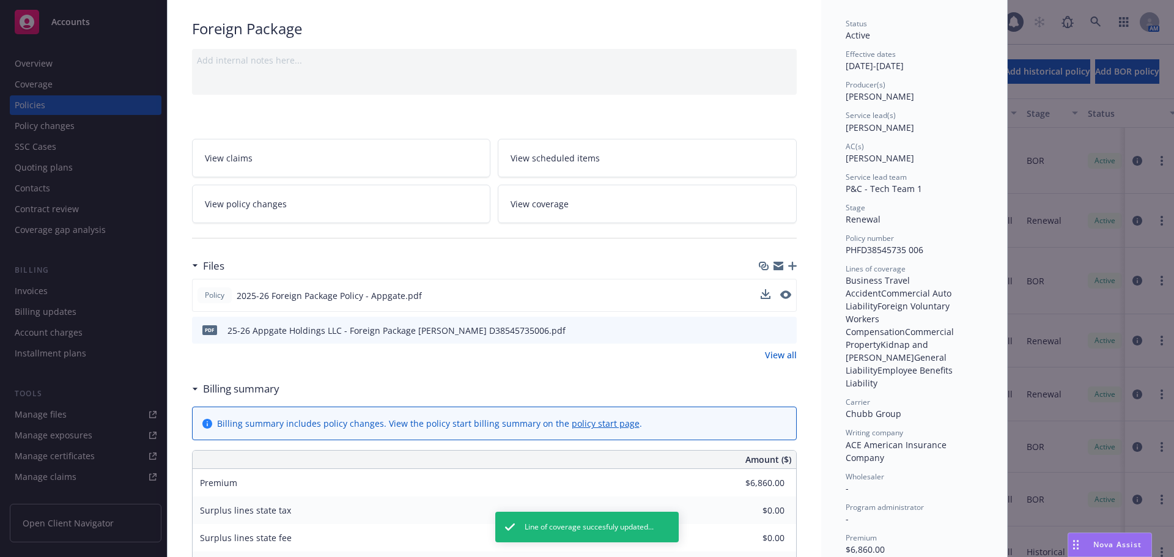
scroll to position [0, 0]
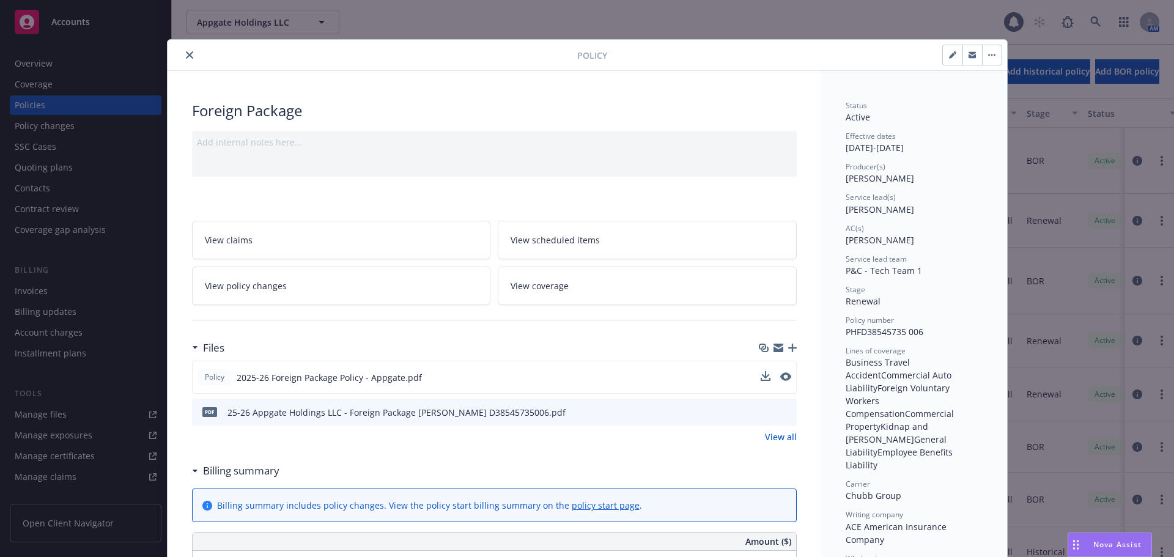
click at [186, 56] on icon "close" at bounding box center [189, 54] width 7 height 7
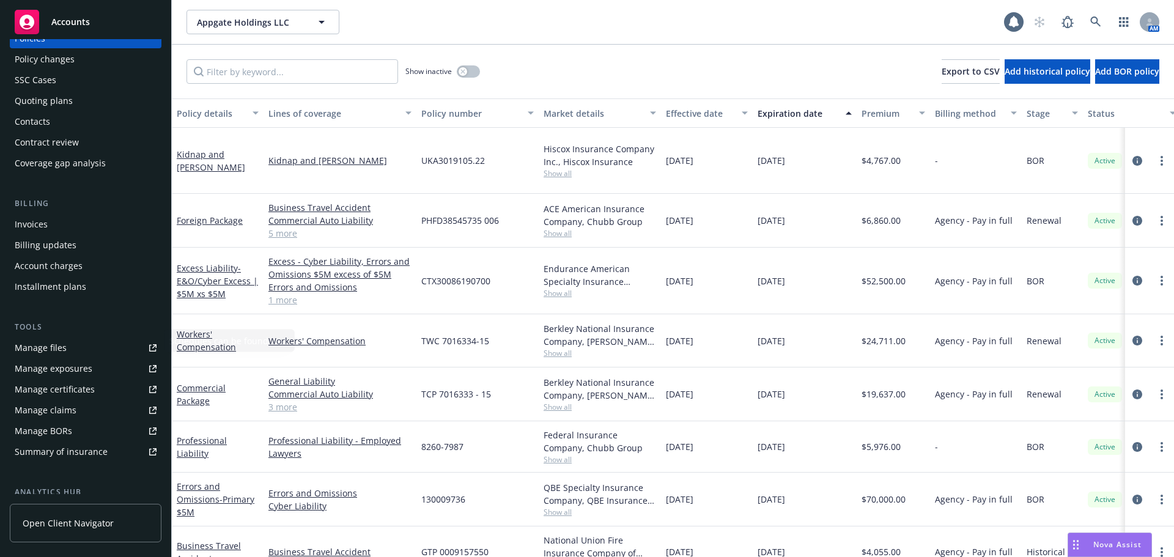
scroll to position [122, 0]
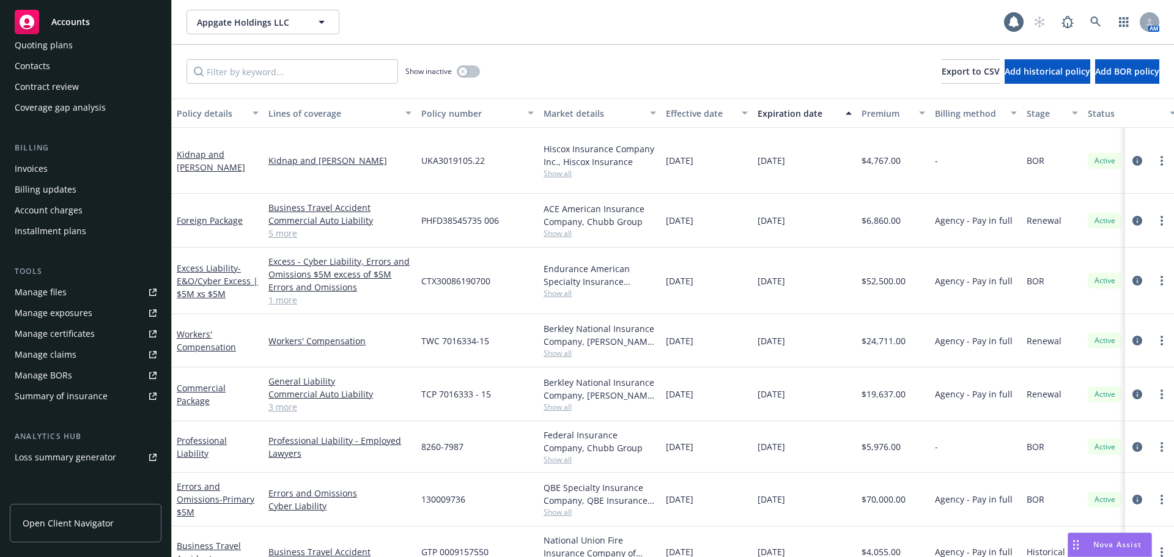
click at [104, 389] on div "Summary of insurance" at bounding box center [61, 396] width 93 height 20
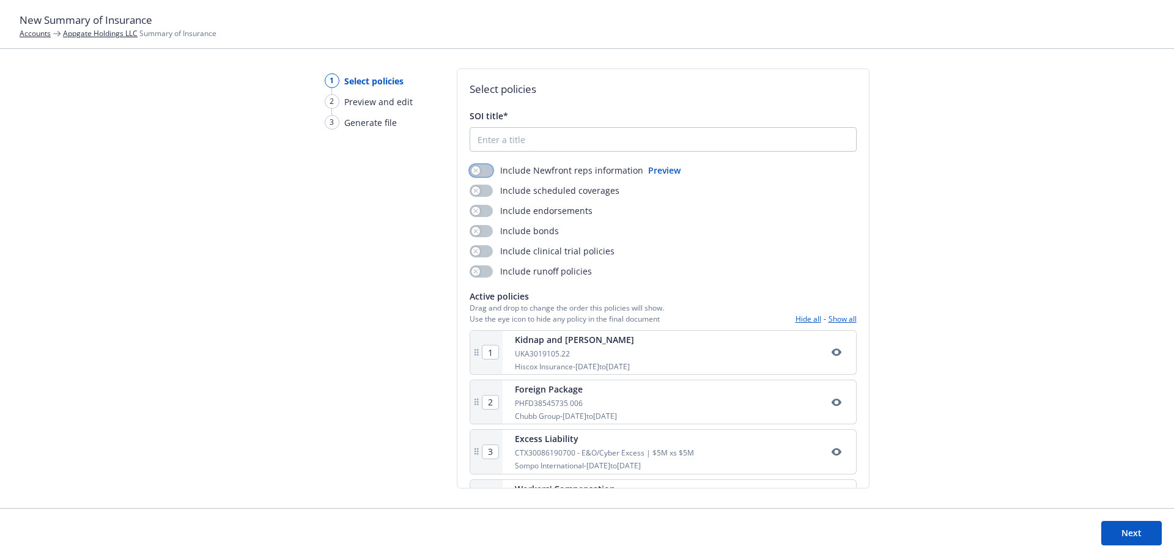
click at [482, 170] on button "button" at bounding box center [481, 170] width 23 height 12
click at [540, 133] on input "SOI title*" at bounding box center [663, 139] width 386 height 23
type input "yeah idk"
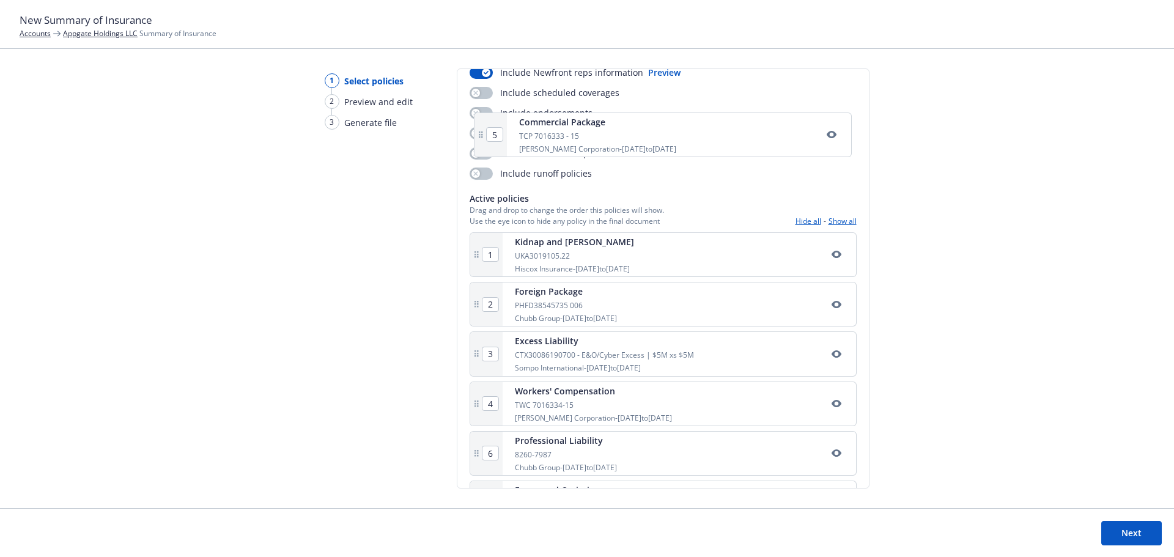
scroll to position [96, 0]
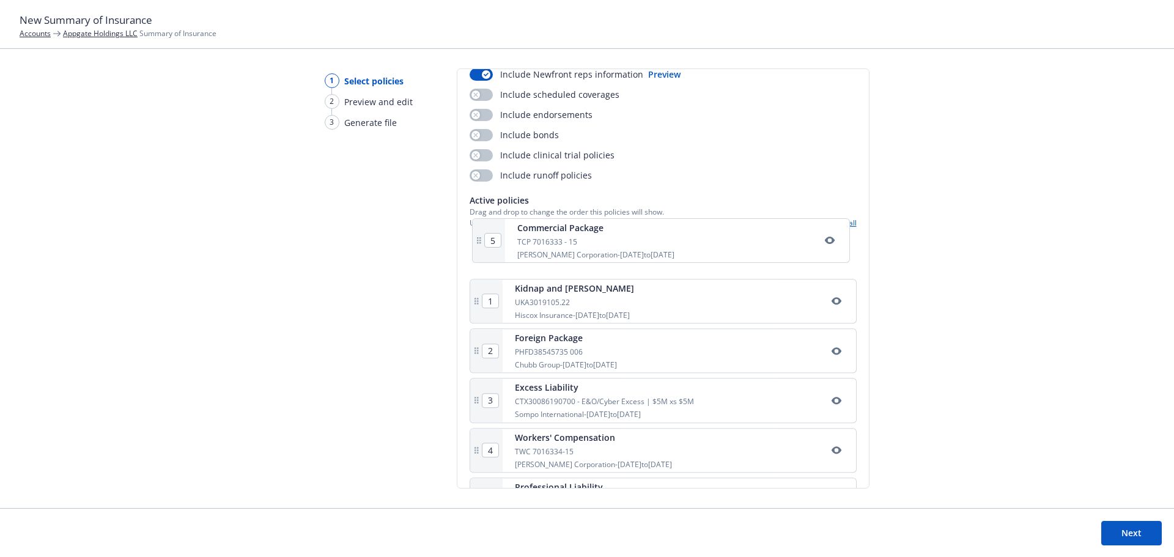
drag, startPoint x: 477, startPoint y: 304, endPoint x: 481, endPoint y: 235, distance: 69.2
click at [481, 235] on div "1 Kidnap and [PERSON_NAME] UKA3019105.22 Hiscox Insurance - [DATE] to [DATE] 2 …" at bounding box center [663, 430] width 387 height 393
type input "2"
type input "3"
type input "4"
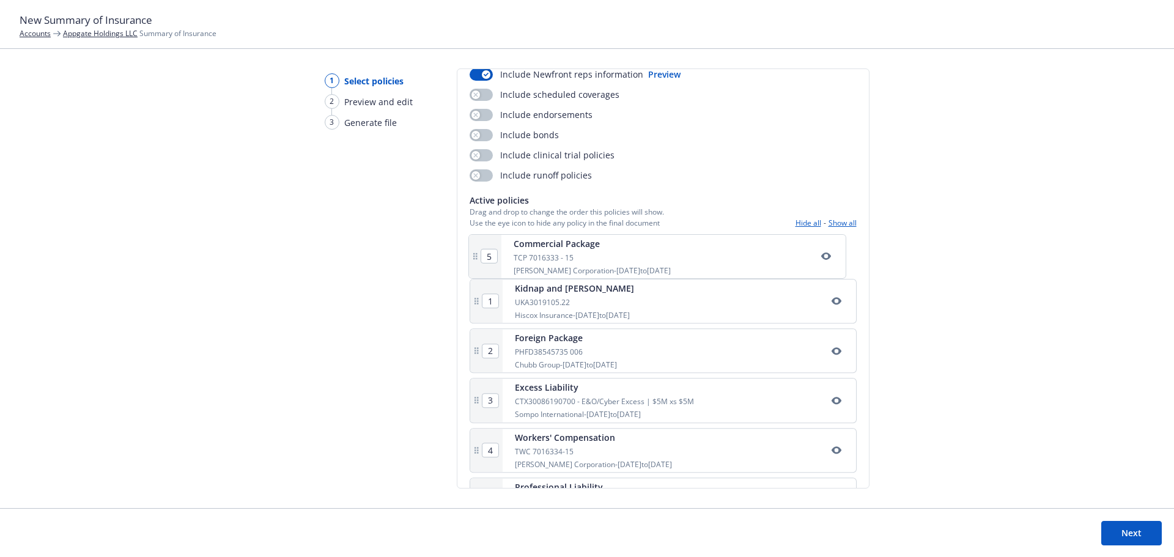
type input "5"
type input "1"
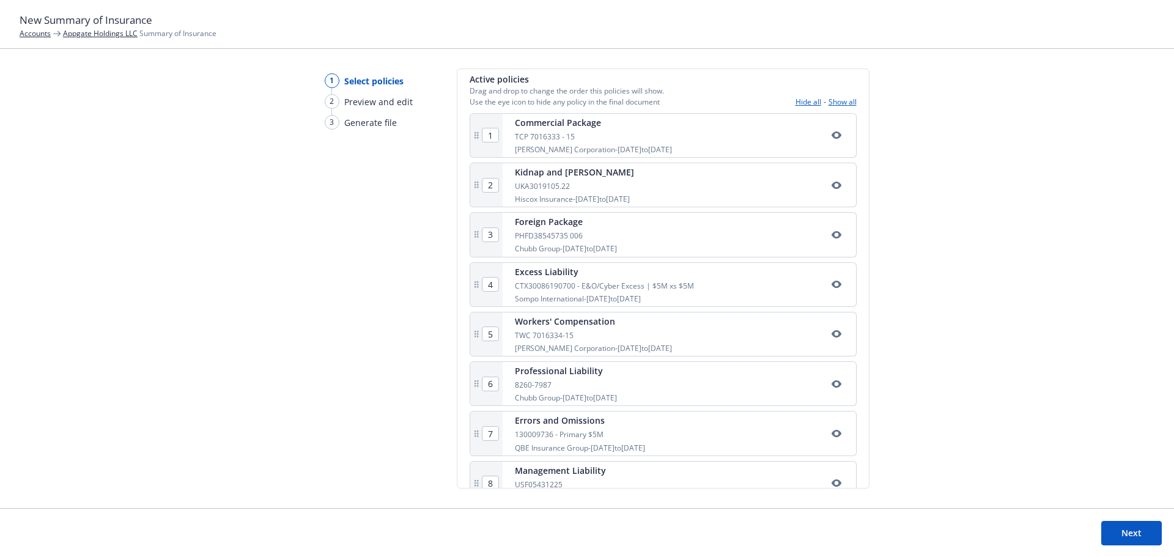
scroll to position [218, 0]
type input "yeah idk"
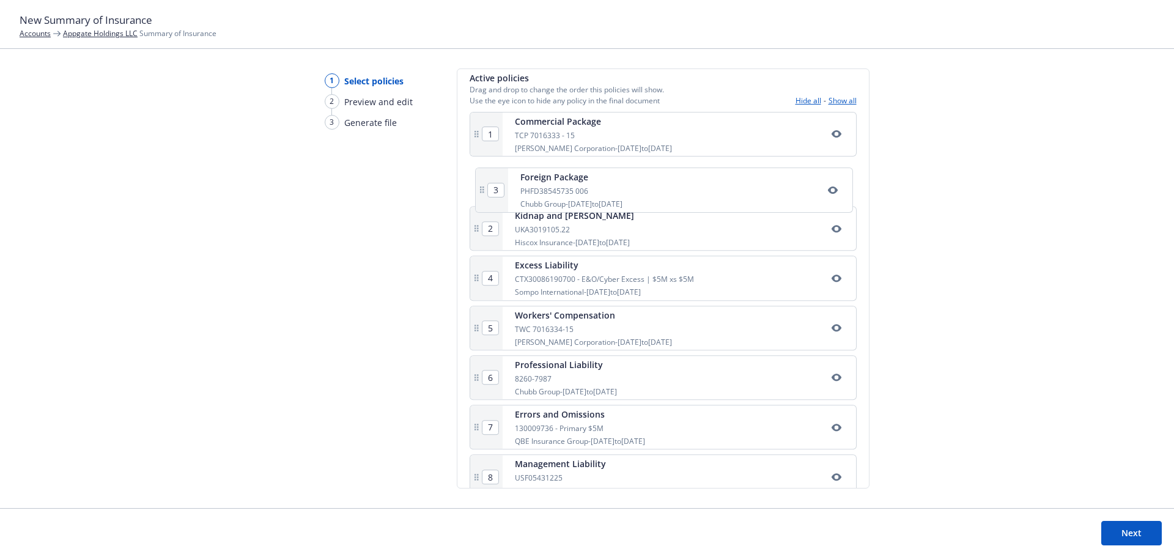
drag, startPoint x: 472, startPoint y: 235, endPoint x: 479, endPoint y: 188, distance: 47.6
click at [479, 188] on div "1 Commercial Package TCP 7016333 - 15 [PERSON_NAME] Corporation - [DATE] to [DA…" at bounding box center [663, 308] width 387 height 393
type input "3"
type input "2"
drag, startPoint x: 478, startPoint y: 332, endPoint x: 482, endPoint y: 229, distance: 102.8
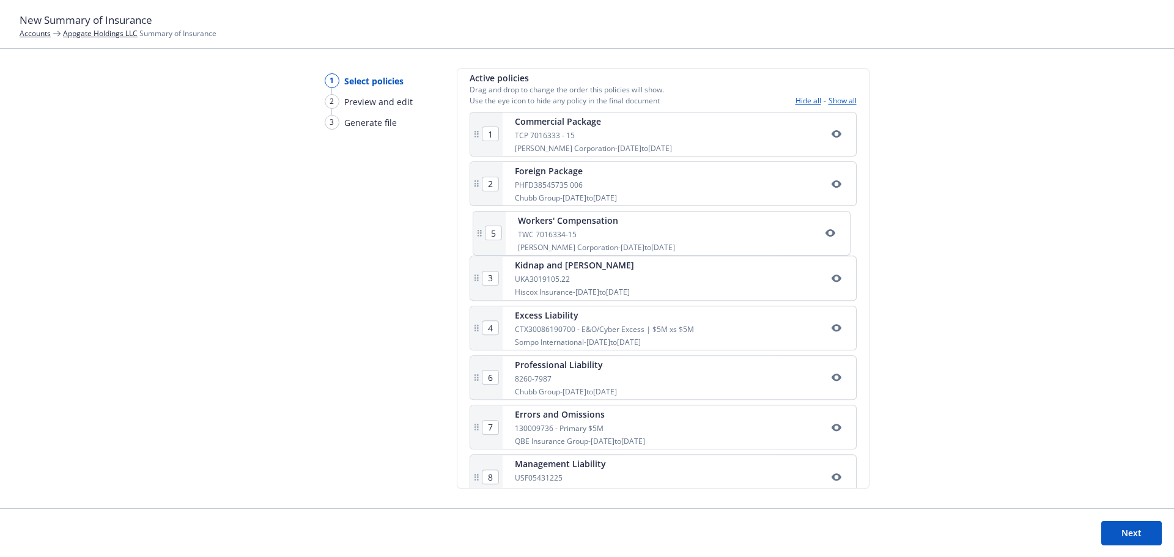
click at [482, 229] on div "1 Commercial Package TCP 7016333 - 15 [PERSON_NAME] Corporation - [DATE] to [DA…" at bounding box center [663, 308] width 387 height 393
type input "5"
type input "3"
type input "4"
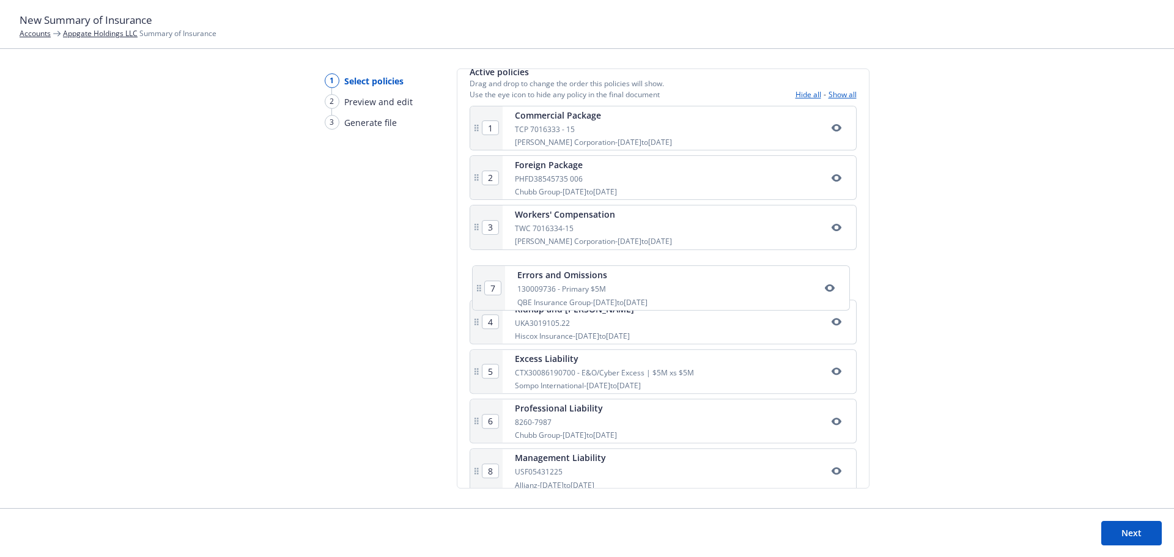
drag, startPoint x: 478, startPoint y: 433, endPoint x: 482, endPoint y: 284, distance: 149.9
click at [482, 284] on div "1 Commercial Package TCP 7016333 - 15 [PERSON_NAME] Corporation - [DATE] to [DA…" at bounding box center [663, 302] width 387 height 393
type input "7"
type input "4"
type input "5"
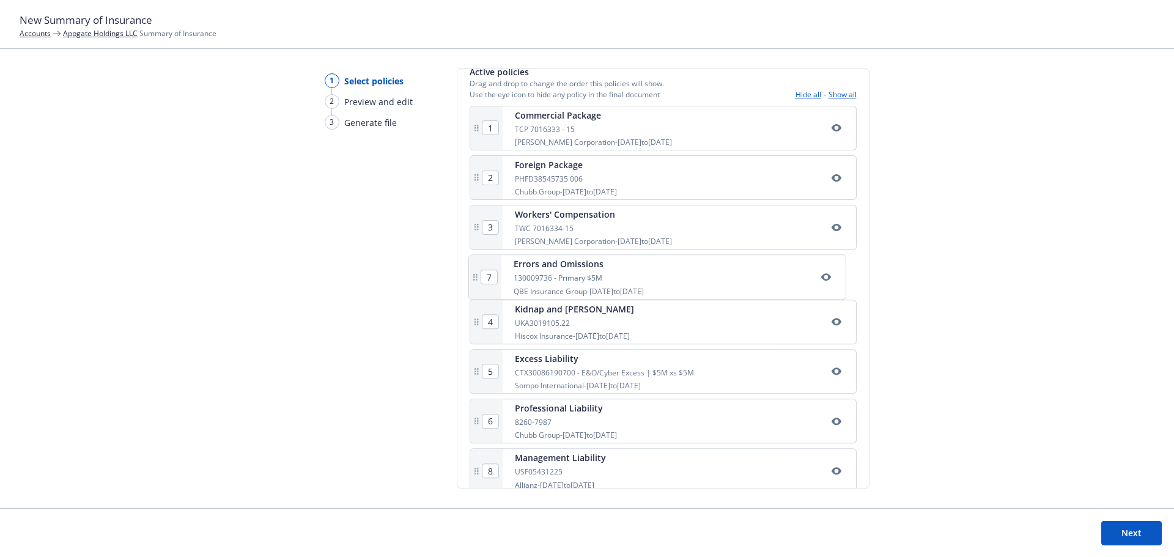
type input "6"
drag, startPoint x: 475, startPoint y: 377, endPoint x: 488, endPoint y: 325, distance: 54.1
click at [488, 325] on div "1 Commercial Package TCP 7016333 - 15 [PERSON_NAME] Corporation - [DATE] to [DA…" at bounding box center [663, 302] width 387 height 393
type input "6"
type input "5"
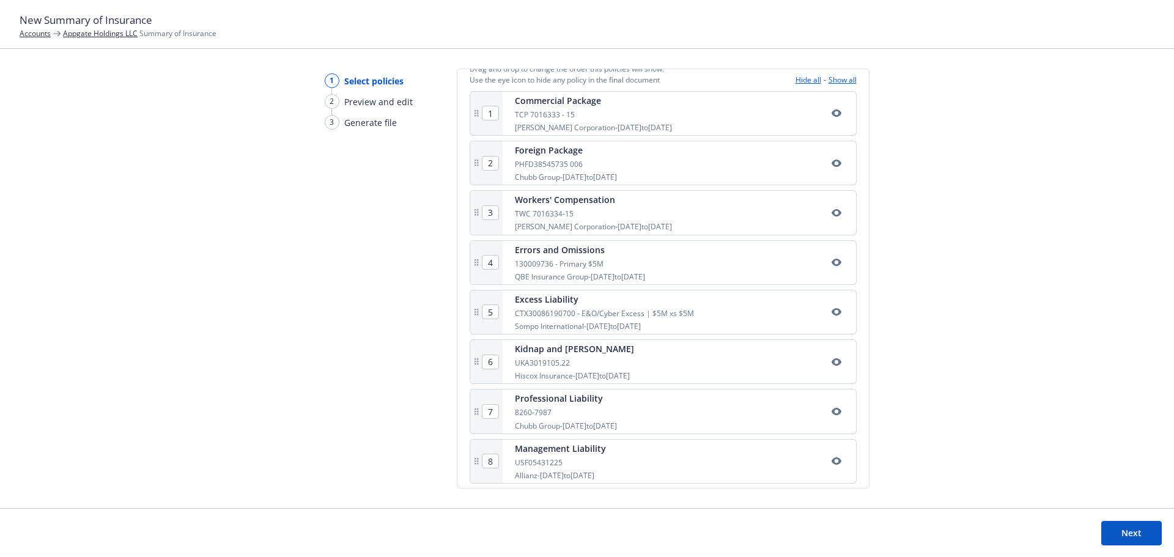
scroll to position [247, 0]
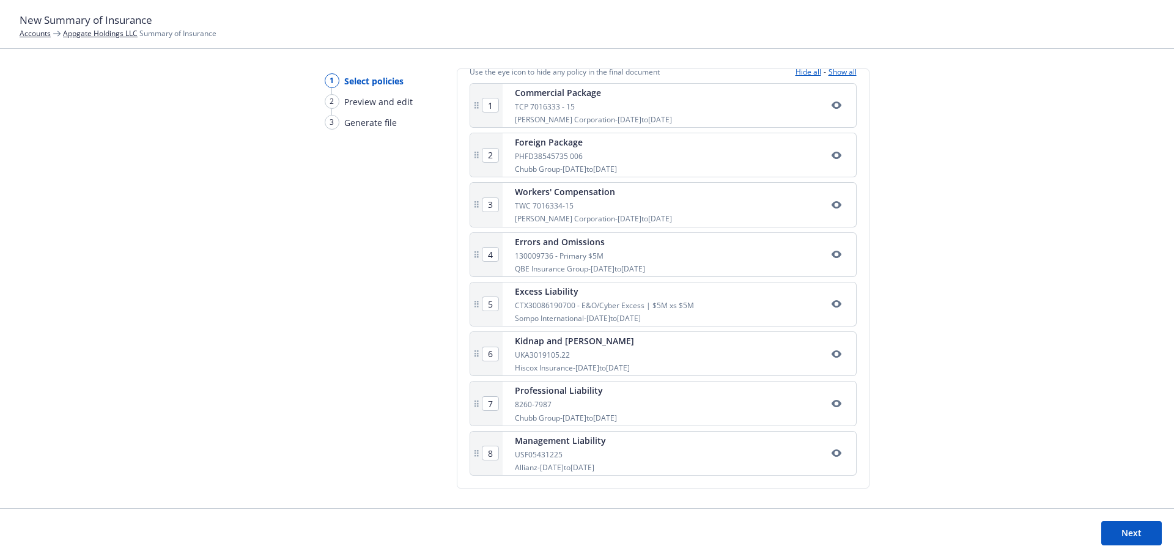
click at [1131, 529] on button "Next" at bounding box center [1131, 533] width 61 height 24
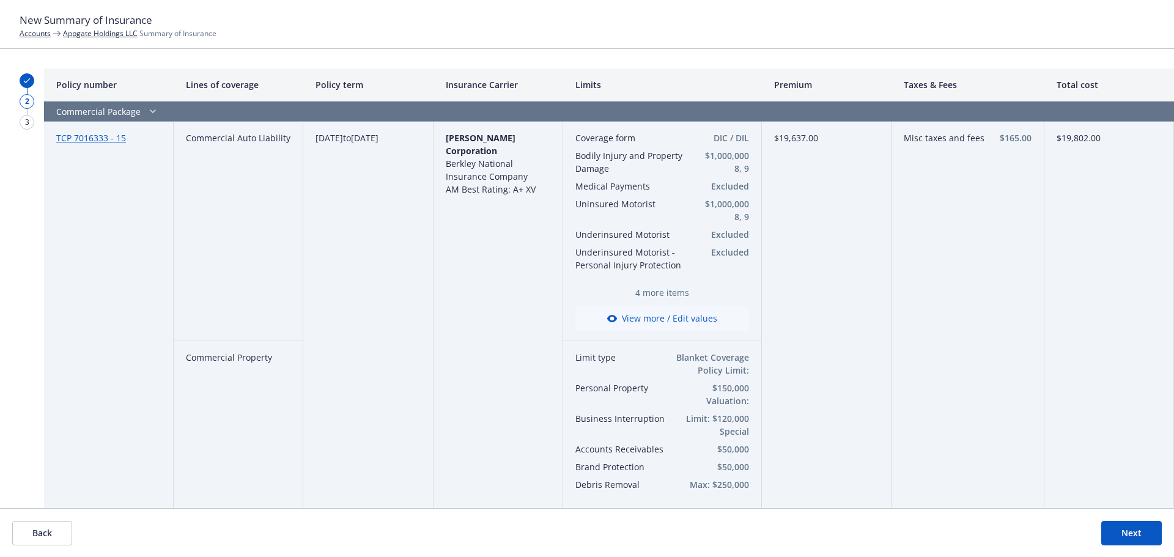
click at [663, 317] on button "View more / Edit values" at bounding box center [662, 318] width 174 height 24
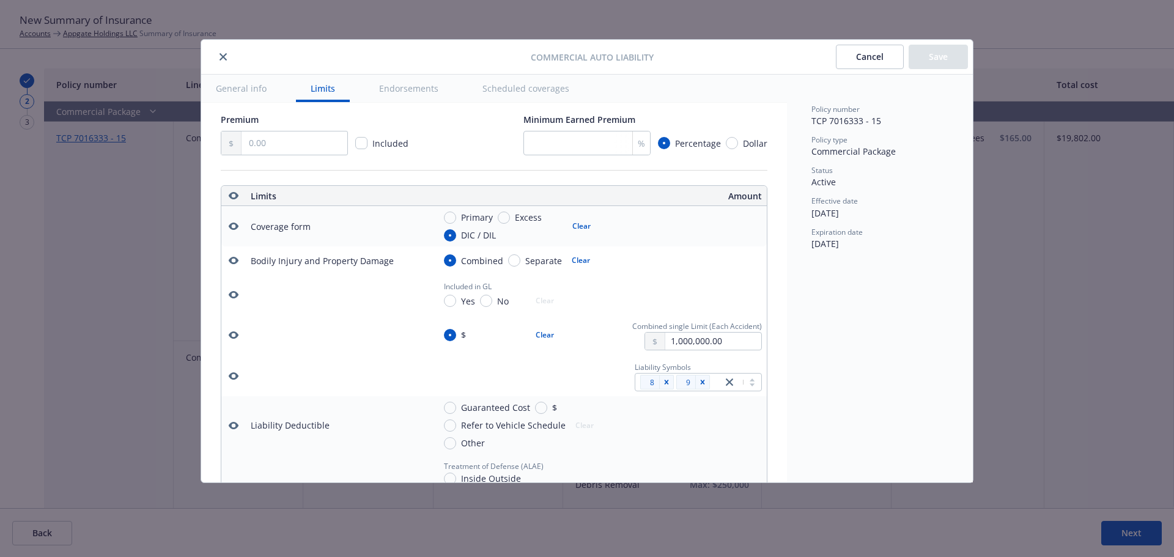
scroll to position [280, 0]
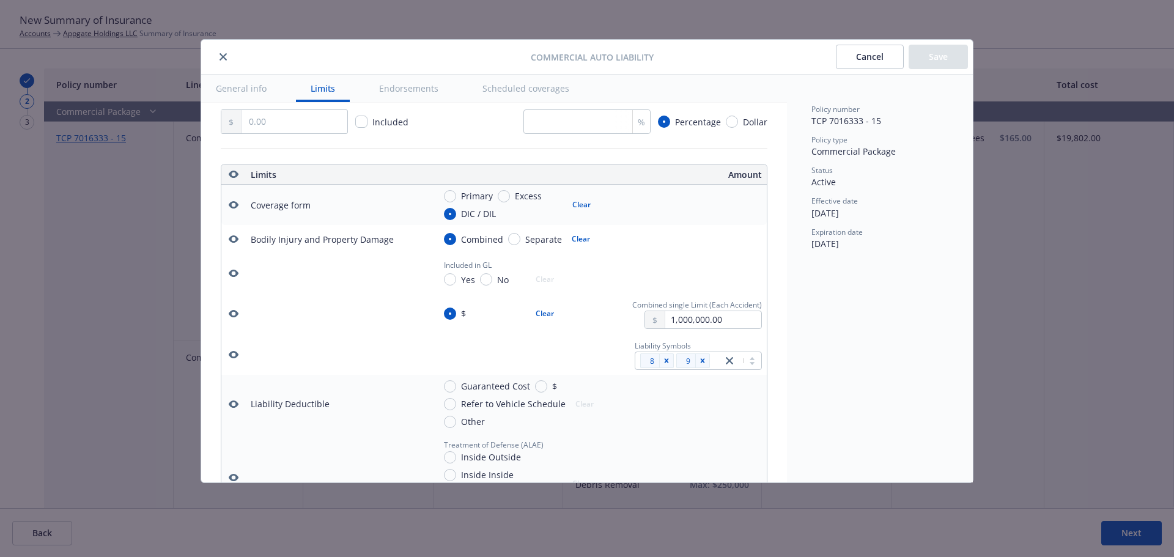
click at [236, 277] on icon "button" at bounding box center [234, 273] width 10 height 7
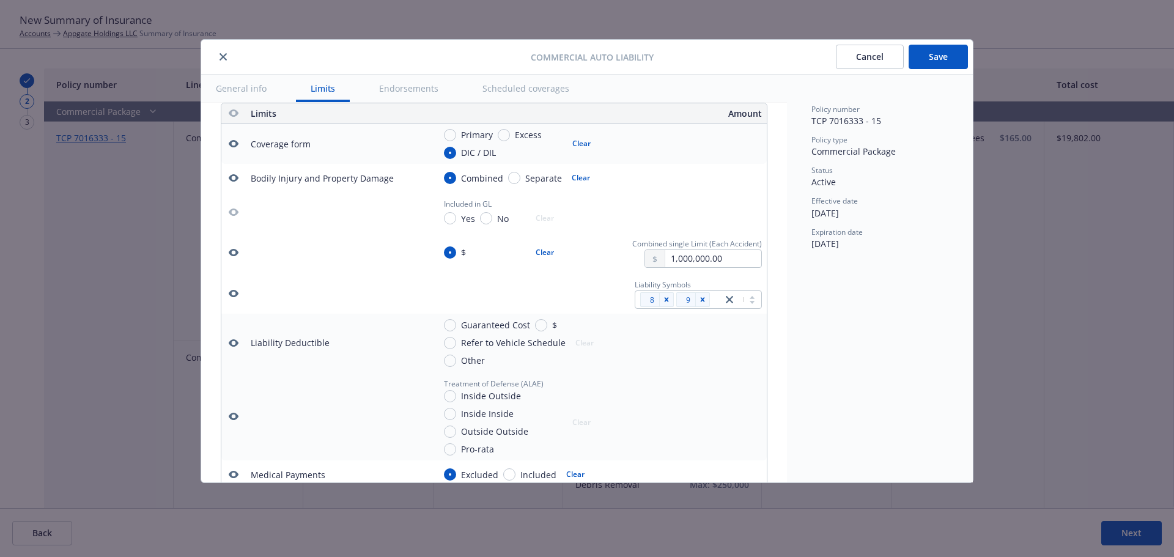
scroll to position [402, 0]
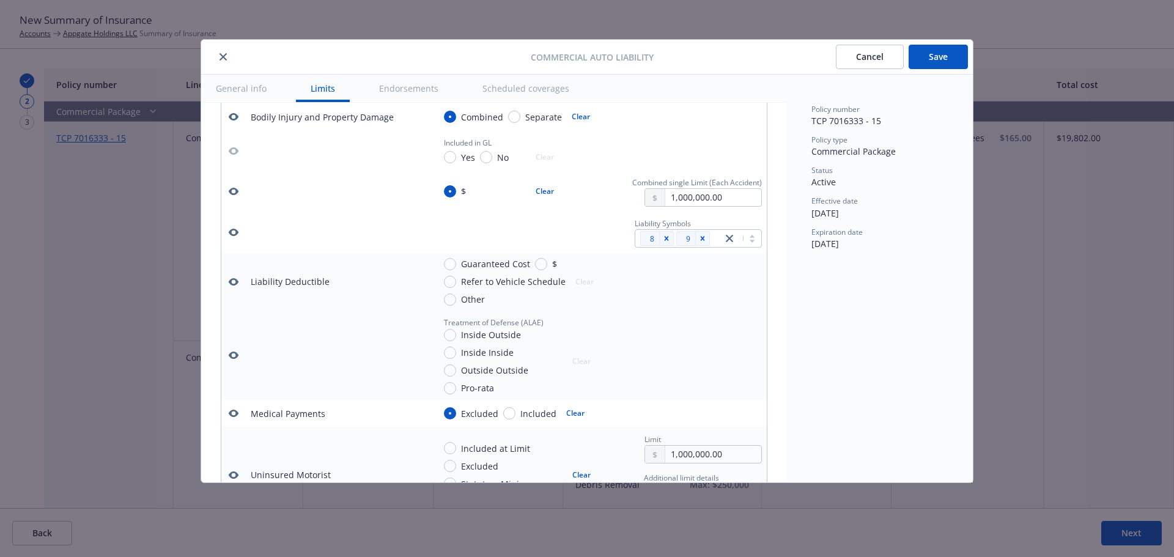
click at [234, 359] on icon "button" at bounding box center [234, 355] width 10 height 7
click at [234, 287] on icon "button" at bounding box center [234, 282] width 10 height 10
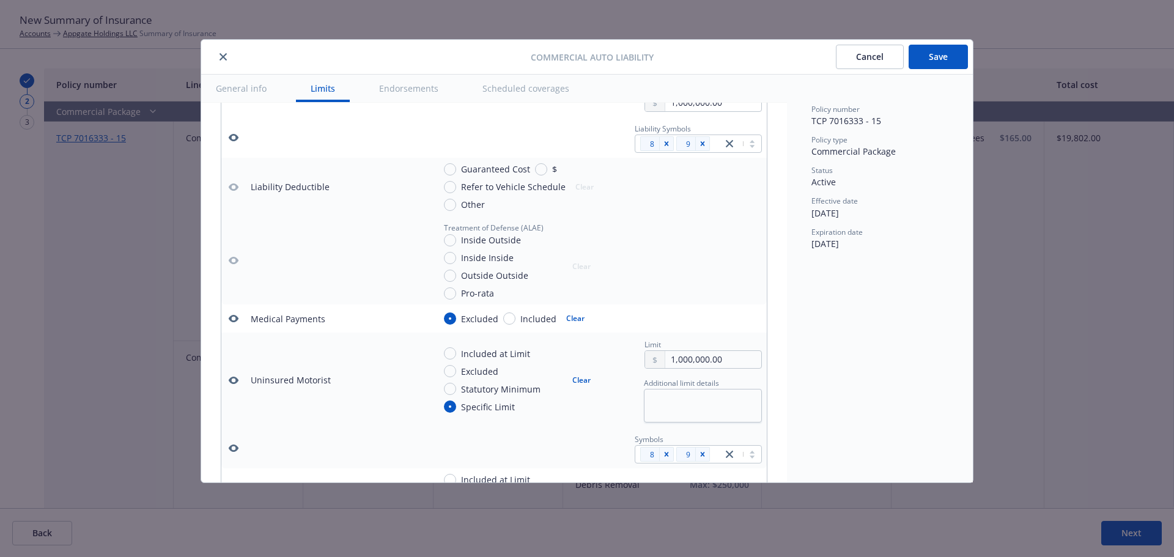
scroll to position [525, 0]
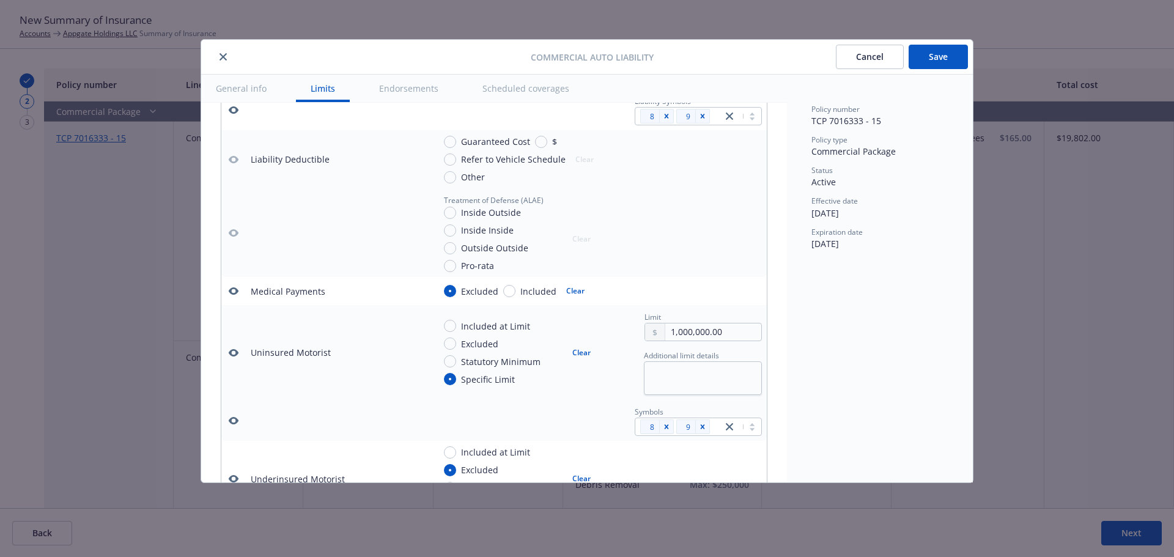
click at [234, 295] on icon "button" at bounding box center [234, 290] width 10 height 7
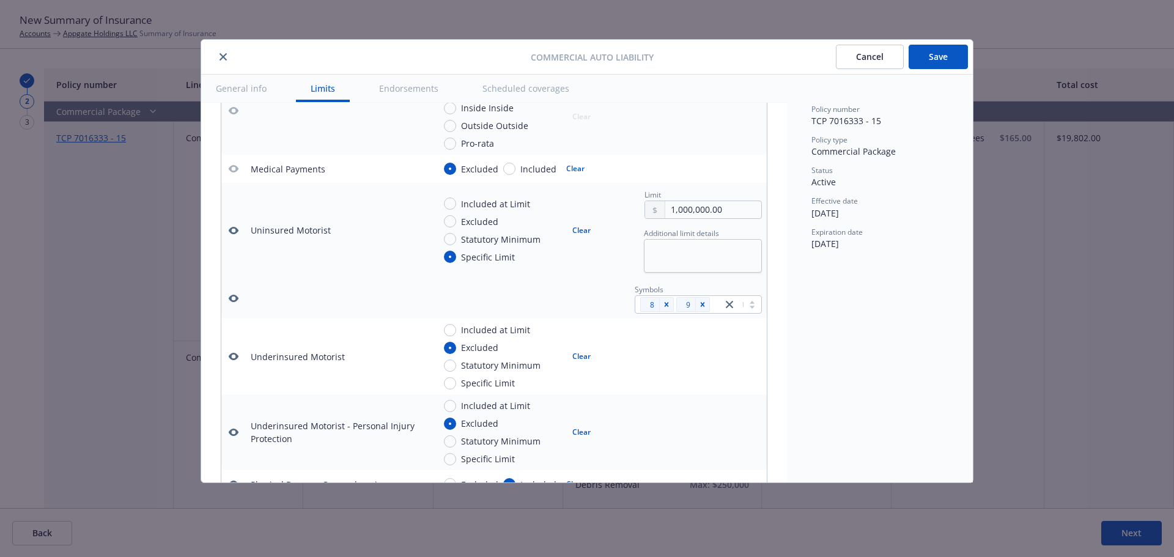
scroll to position [708, 0]
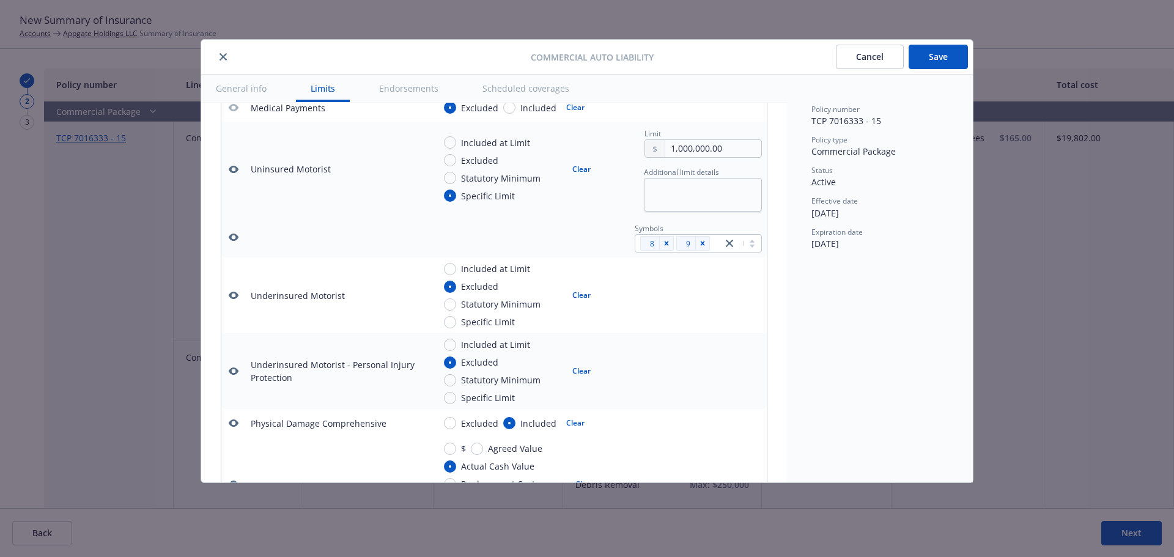
click at [231, 300] on icon "button" at bounding box center [234, 295] width 10 height 10
click at [235, 376] on icon "button" at bounding box center [234, 371] width 10 height 10
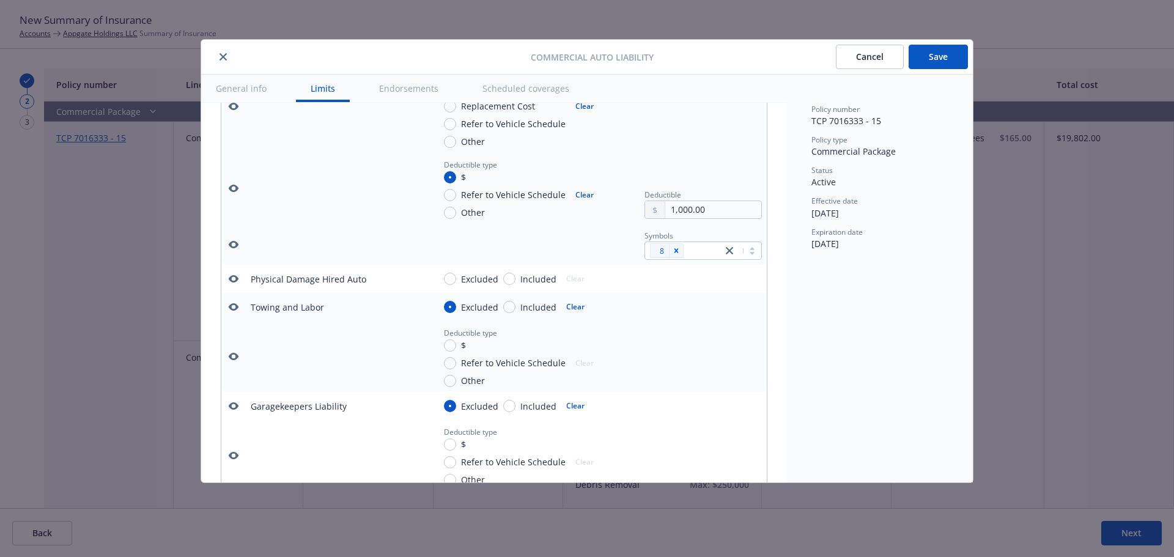
scroll to position [1381, 0]
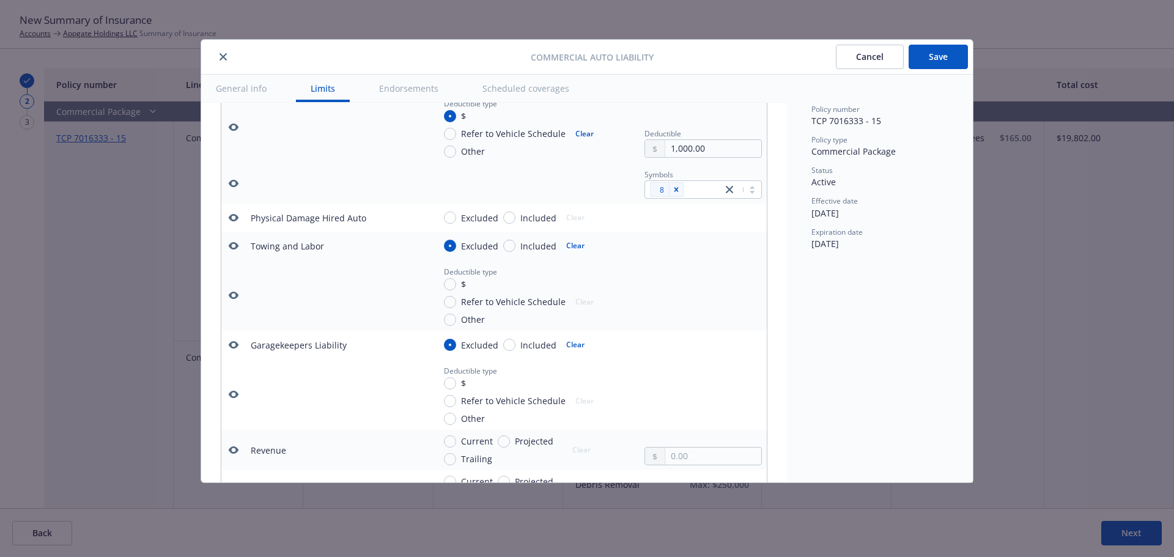
click at [237, 350] on icon "button" at bounding box center [234, 345] width 10 height 10
click at [234, 300] on icon "button" at bounding box center [234, 295] width 10 height 10
click at [232, 251] on icon "button" at bounding box center [234, 246] width 10 height 10
click at [234, 223] on icon "button" at bounding box center [234, 218] width 10 height 10
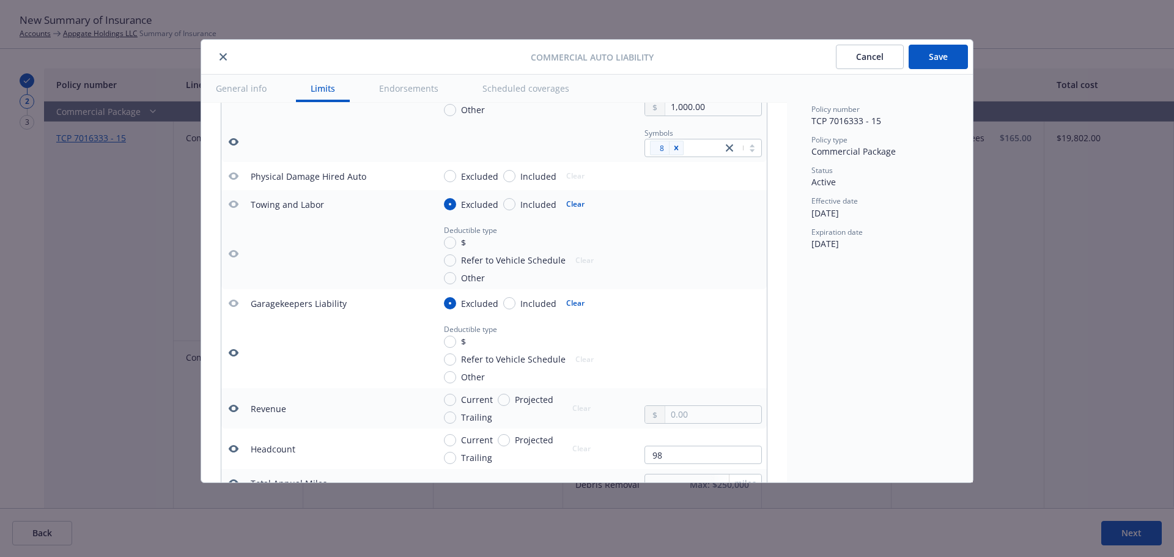
scroll to position [1442, 0]
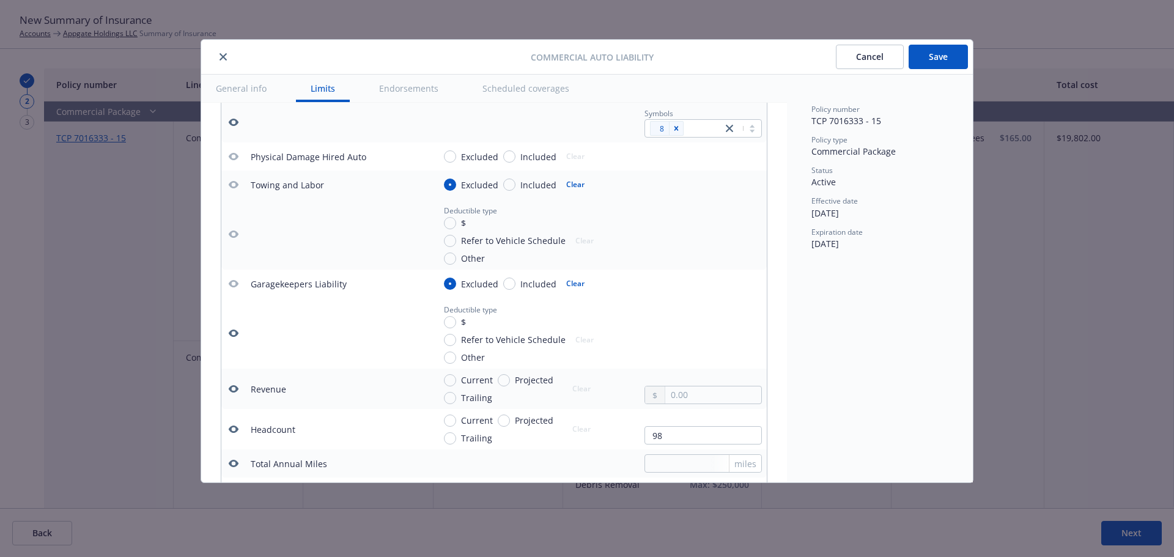
click at [238, 341] on button "button" at bounding box center [233, 333] width 15 height 15
click at [235, 393] on icon "button" at bounding box center [234, 388] width 10 height 7
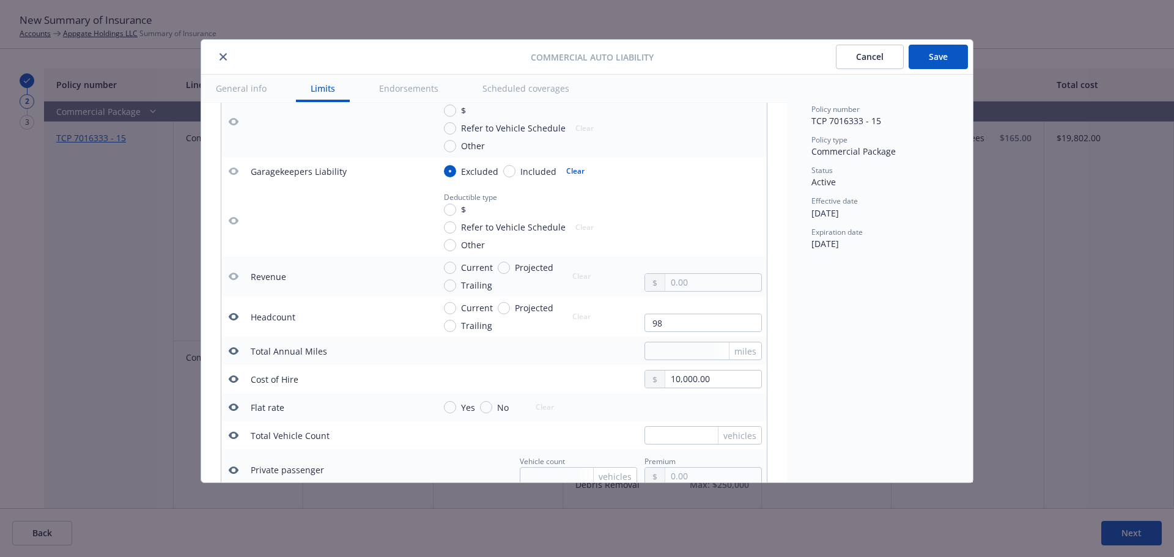
scroll to position [1564, 0]
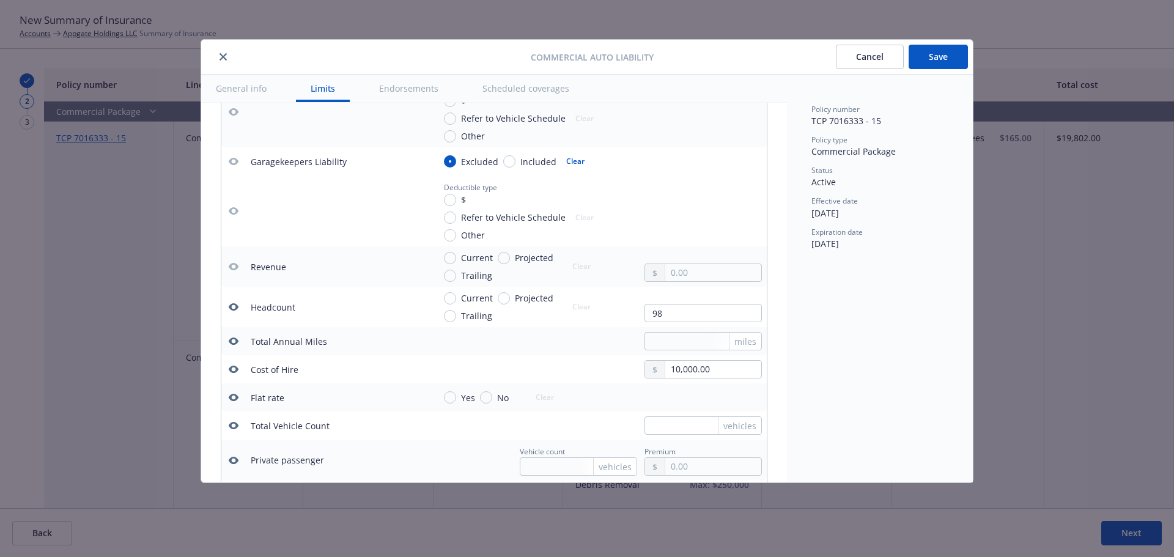
click at [232, 311] on icon "button" at bounding box center [234, 306] width 10 height 7
click at [233, 346] on icon "button" at bounding box center [234, 341] width 10 height 10
click at [232, 374] on icon "button" at bounding box center [234, 369] width 10 height 10
click at [229, 402] on icon "button" at bounding box center [234, 398] width 10 height 10
click at [232, 429] on icon "button" at bounding box center [234, 425] width 10 height 7
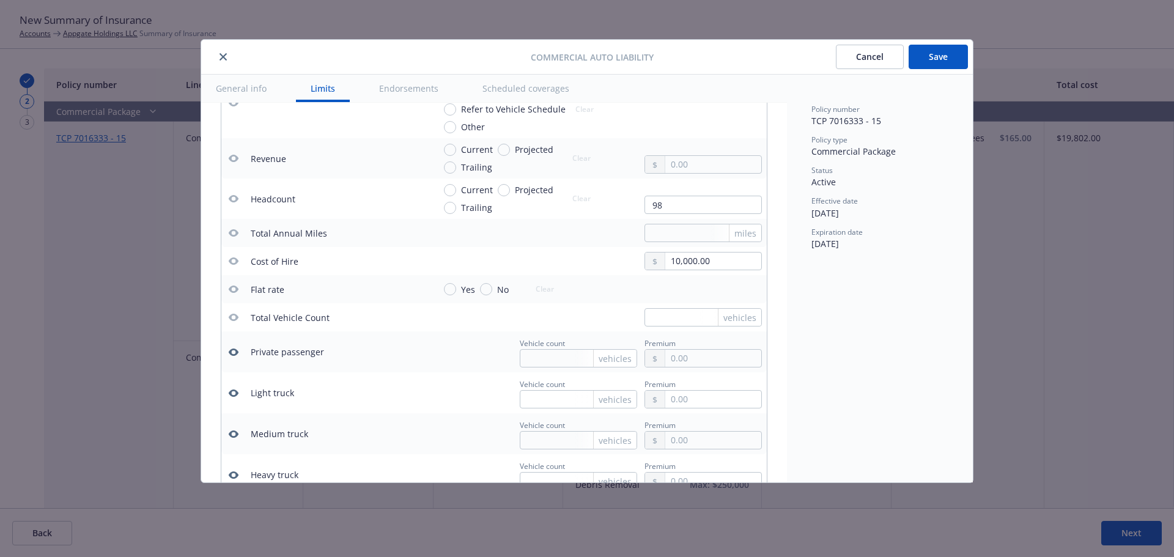
scroll to position [1686, 0]
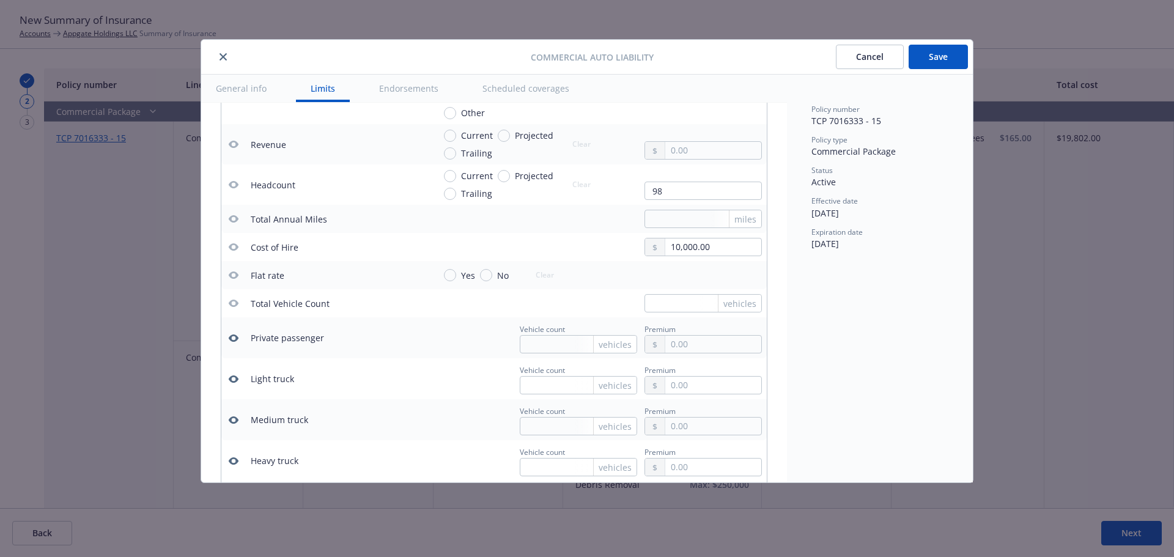
click at [234, 343] on icon "button" at bounding box center [234, 338] width 10 height 10
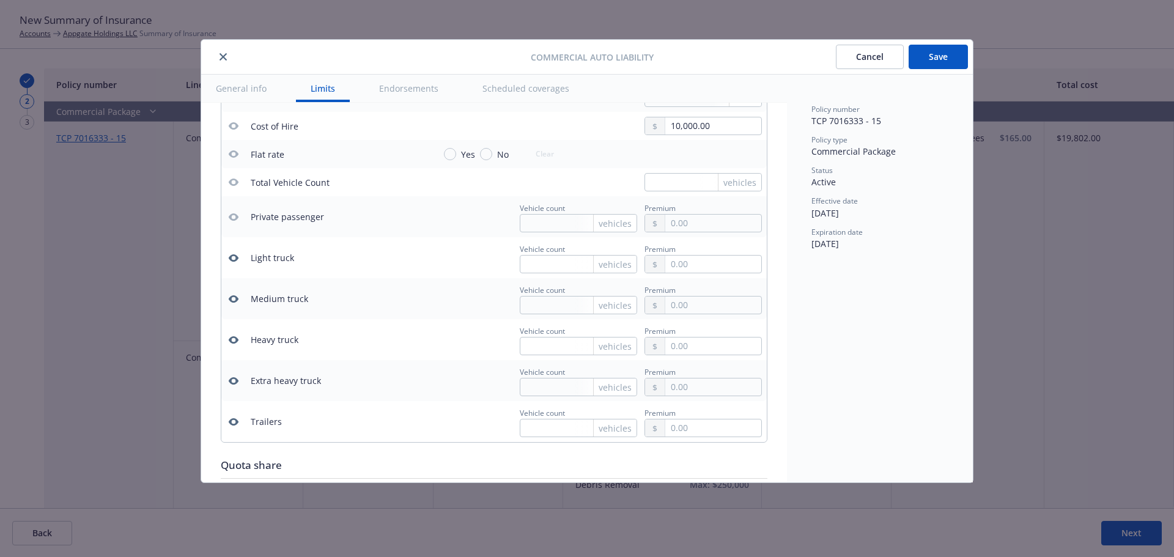
scroll to position [1809, 0]
click at [232, 428] on button "button" at bounding box center [233, 420] width 15 height 15
click at [238, 387] on button "button" at bounding box center [233, 379] width 15 height 15
click at [234, 344] on icon "button" at bounding box center [234, 339] width 10 height 10
click at [237, 303] on icon "button" at bounding box center [234, 298] width 10 height 10
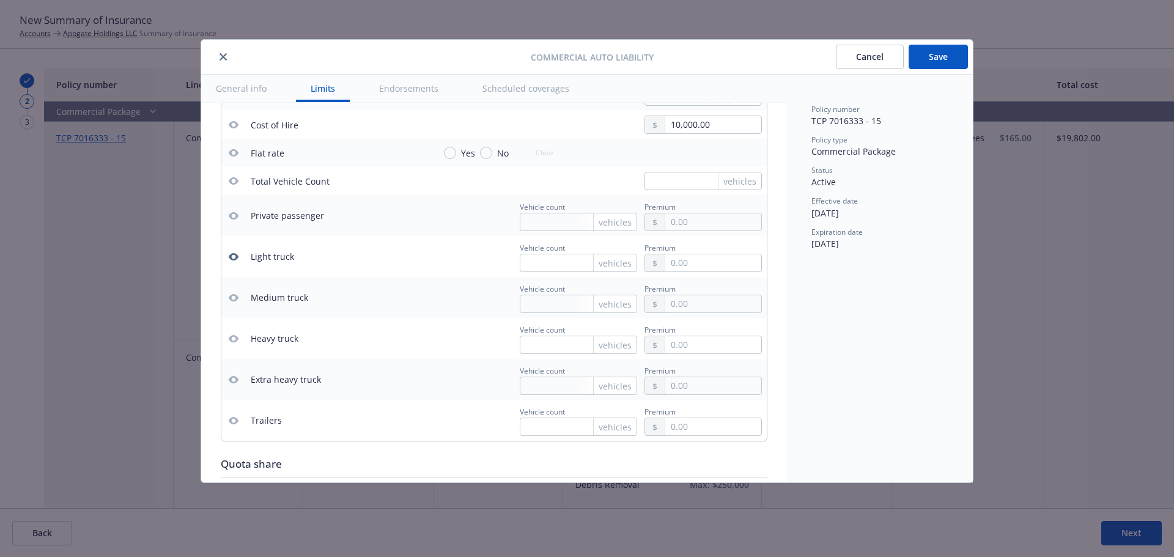
click at [237, 262] on icon "button" at bounding box center [234, 257] width 10 height 10
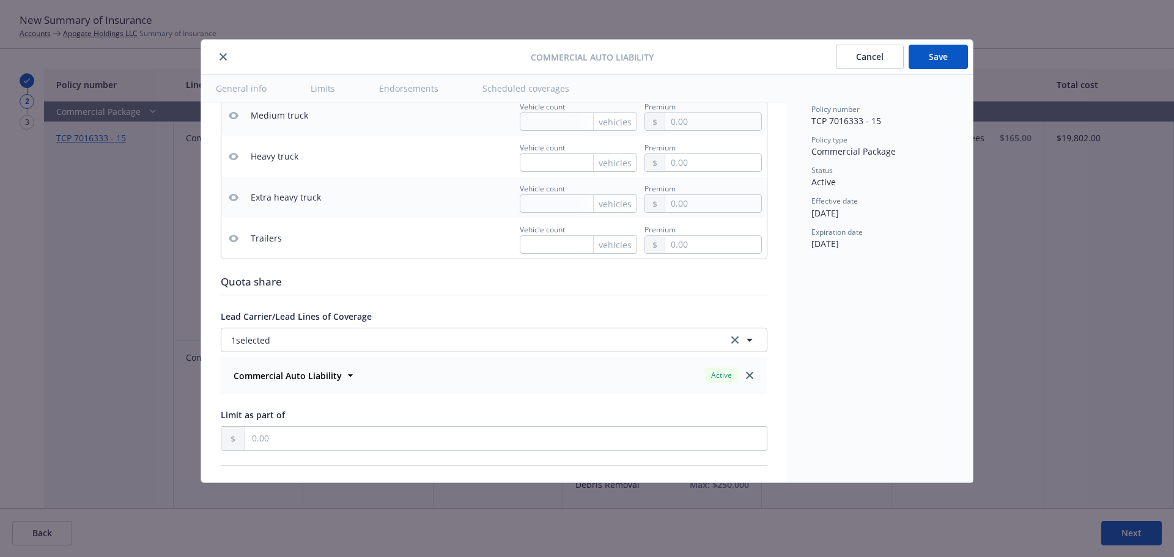
scroll to position [1992, 0]
click at [931, 58] on button "Save" at bounding box center [938, 57] width 59 height 24
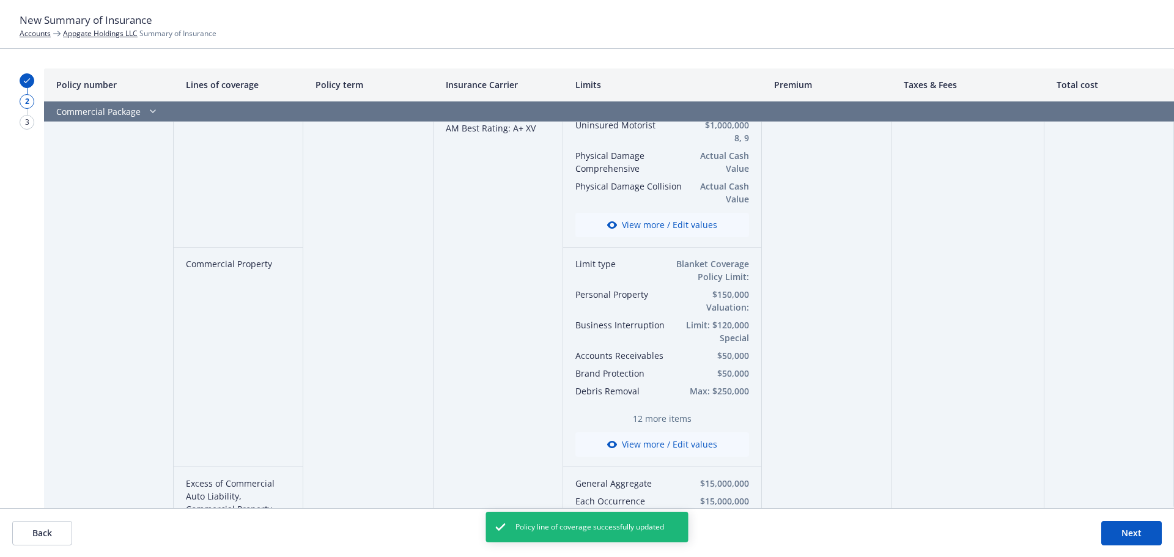
scroll to position [122, 0]
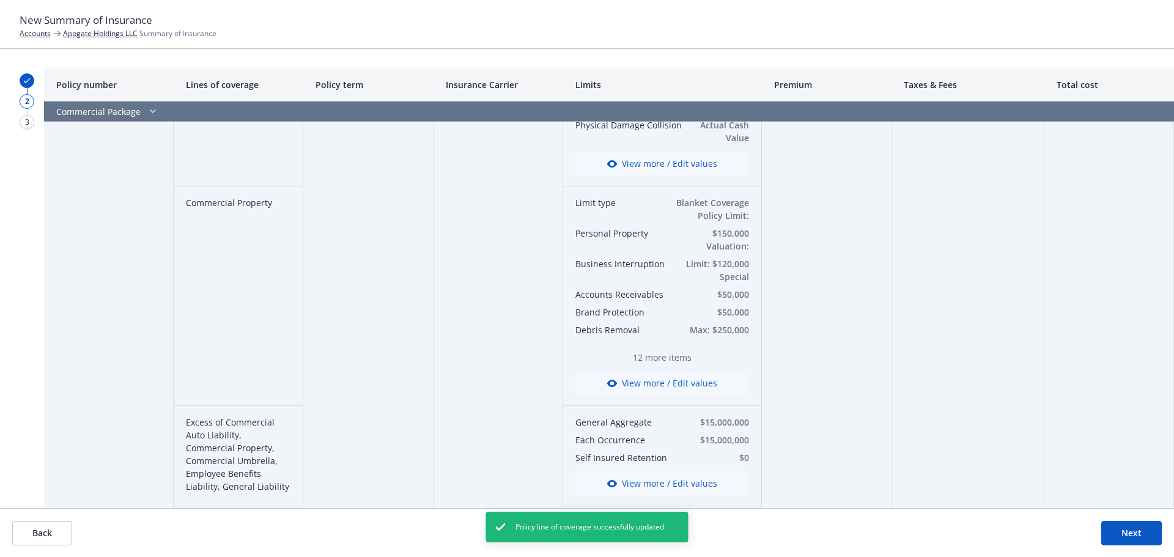
click at [643, 385] on button "View more / Edit values" at bounding box center [662, 383] width 174 height 24
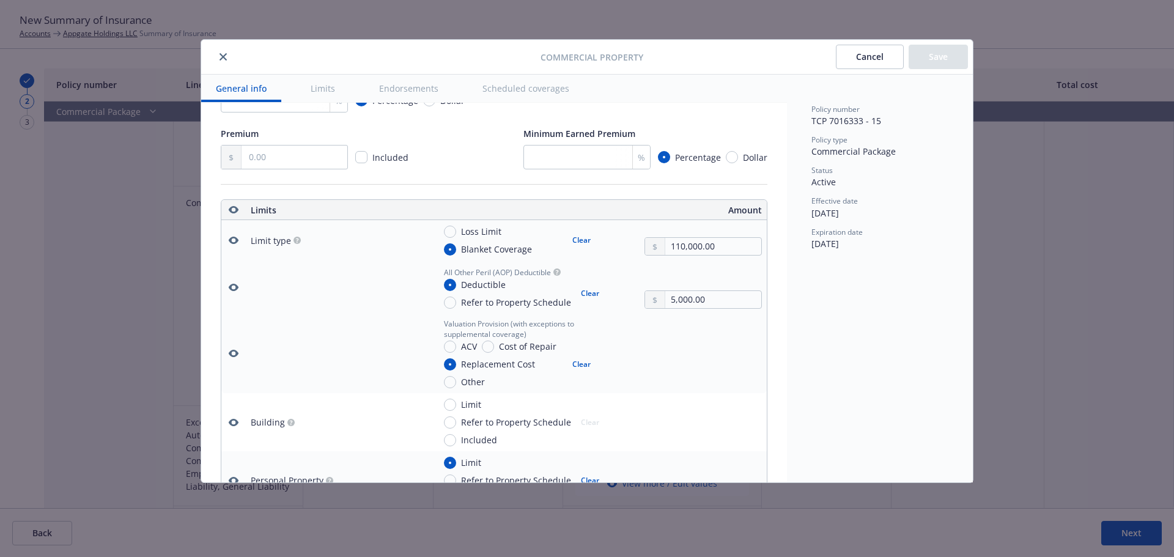
scroll to position [306, 0]
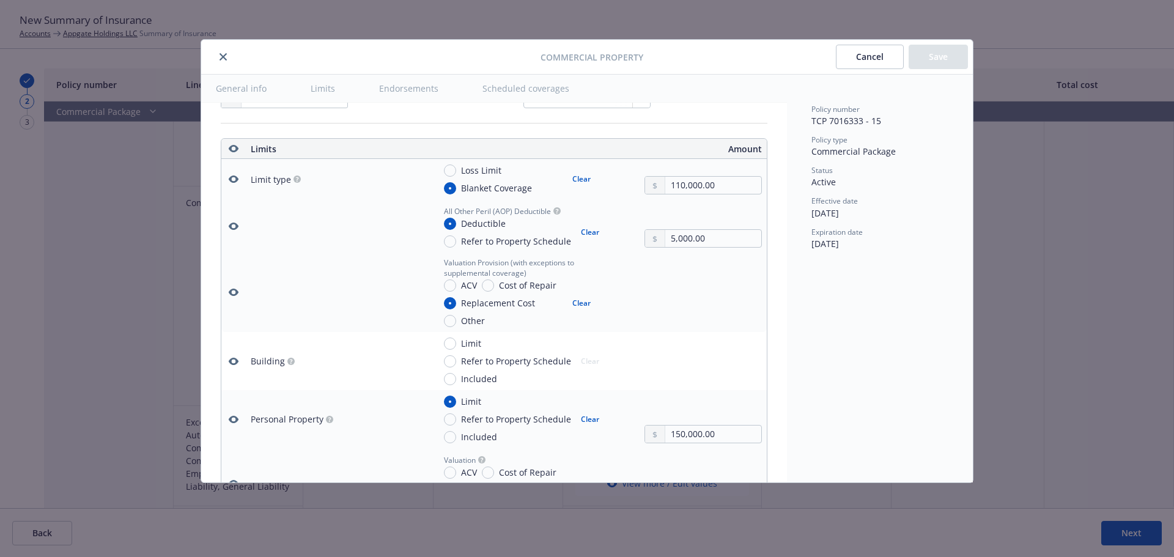
click at [229, 359] on icon "button" at bounding box center [234, 361] width 10 height 10
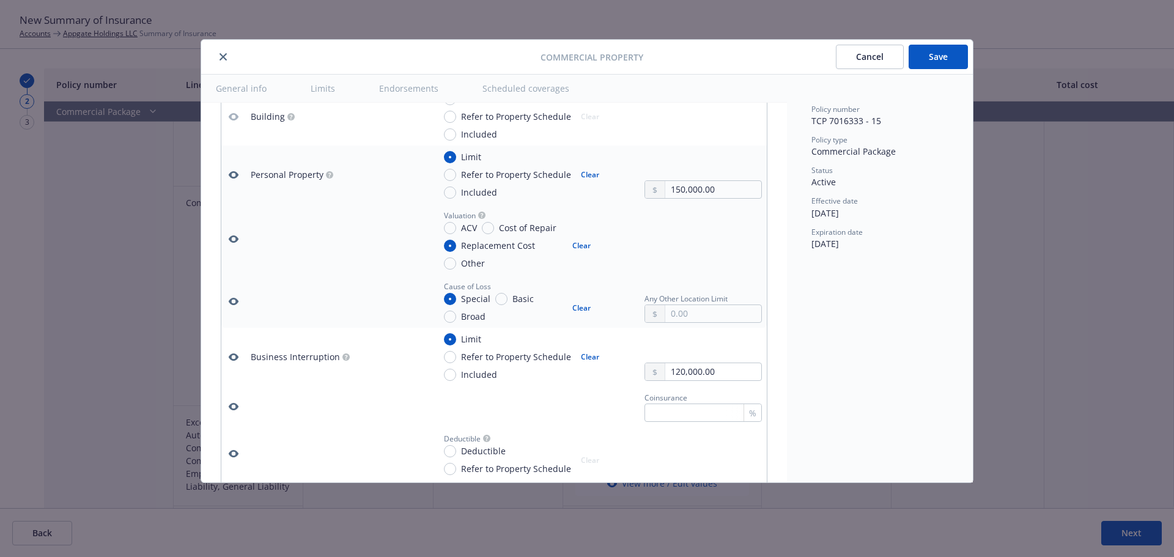
scroll to position [611, 0]
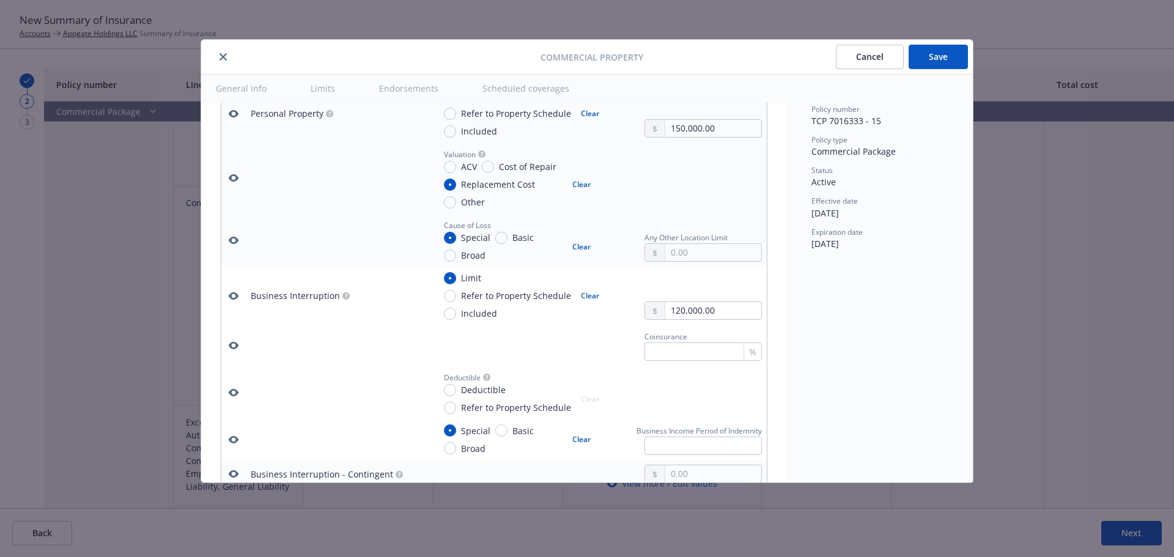
click at [234, 348] on icon "button" at bounding box center [234, 345] width 10 height 7
click at [237, 389] on icon "button" at bounding box center [234, 393] width 10 height 10
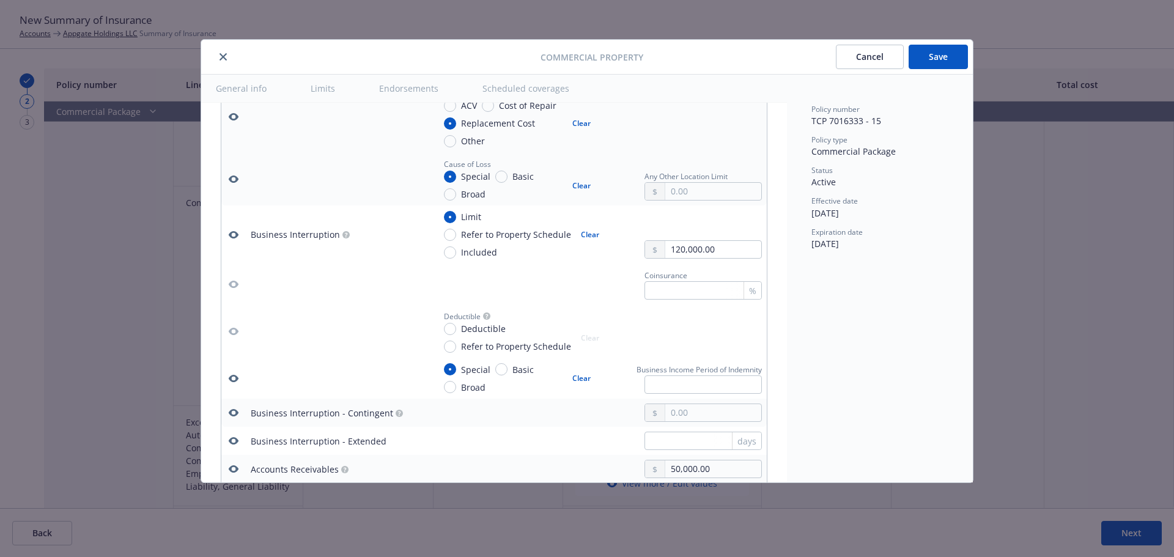
scroll to position [734, 0]
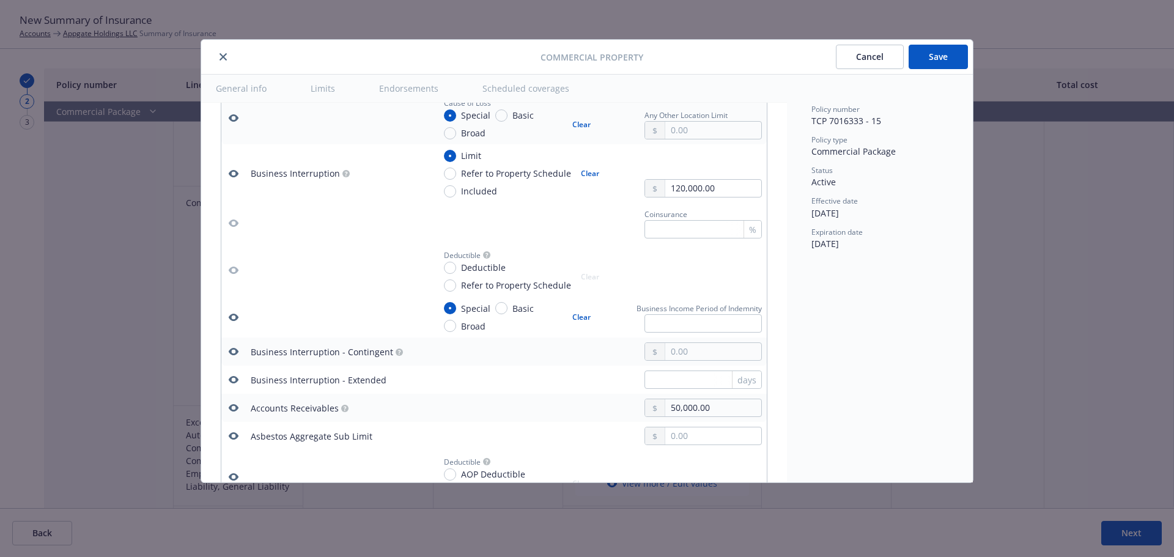
click at [232, 318] on icon "button" at bounding box center [234, 317] width 10 height 10
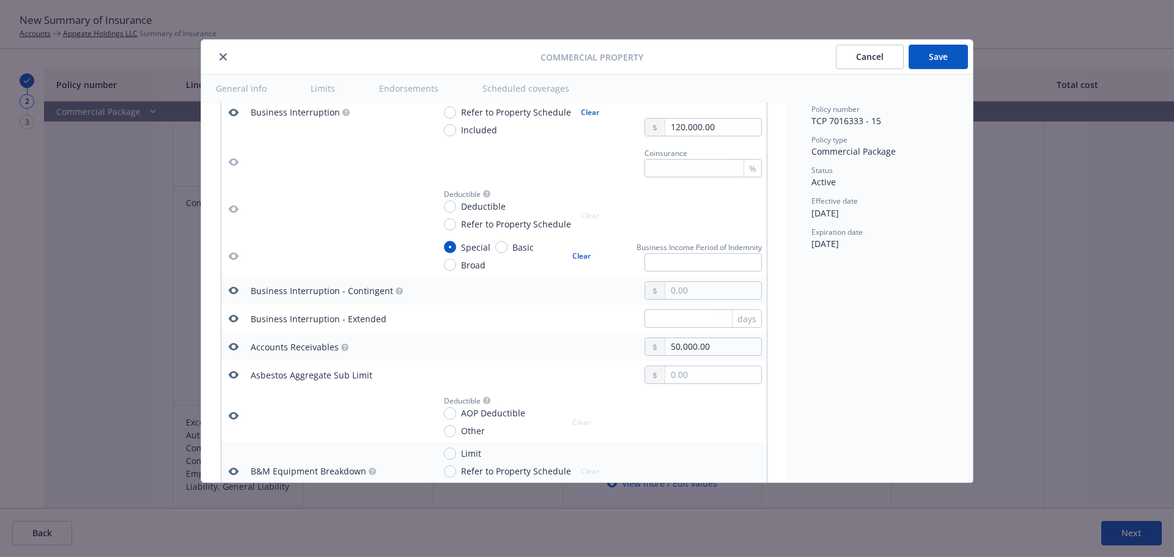
click at [235, 319] on icon "button" at bounding box center [234, 319] width 10 height 10
click at [234, 290] on icon "button" at bounding box center [234, 291] width 10 height 10
click at [235, 372] on icon "button" at bounding box center [234, 374] width 10 height 7
click at [235, 414] on icon "button" at bounding box center [234, 416] width 10 height 10
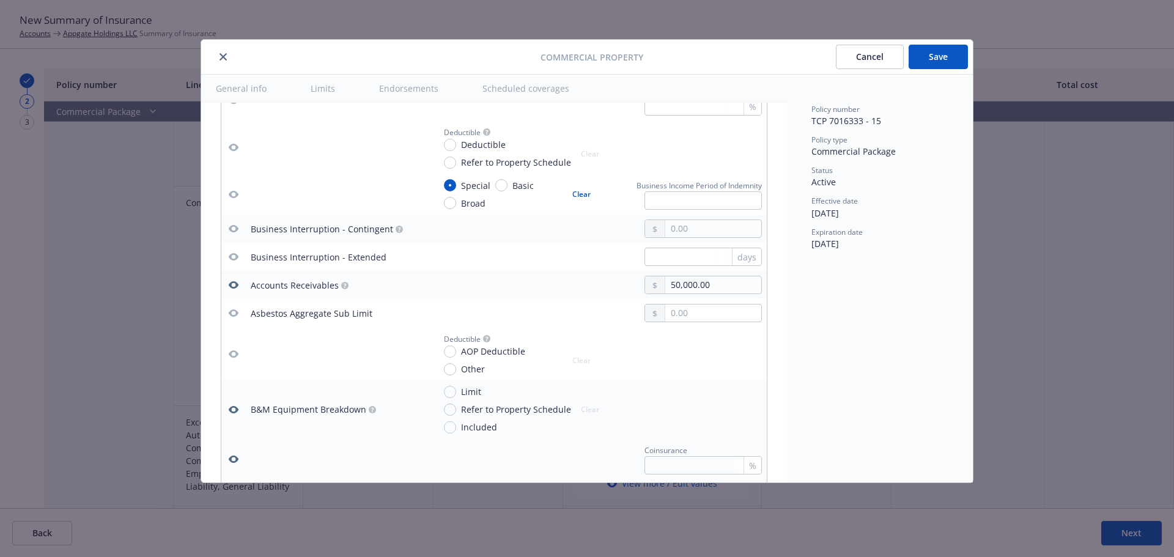
scroll to position [978, 0]
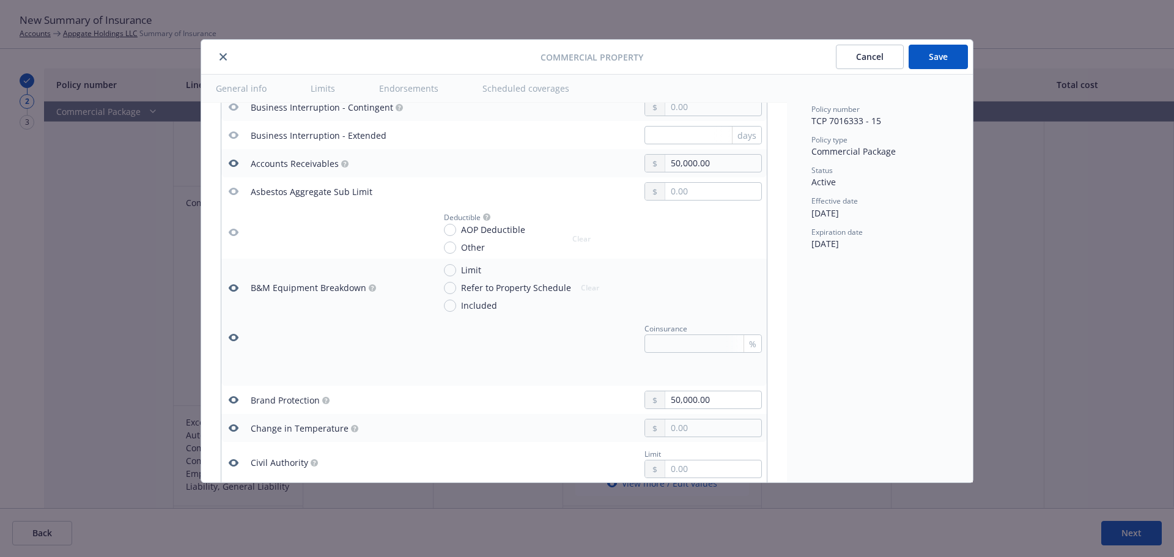
click at [230, 334] on icon "button" at bounding box center [234, 338] width 10 height 10
click at [237, 286] on icon "button" at bounding box center [234, 287] width 10 height 7
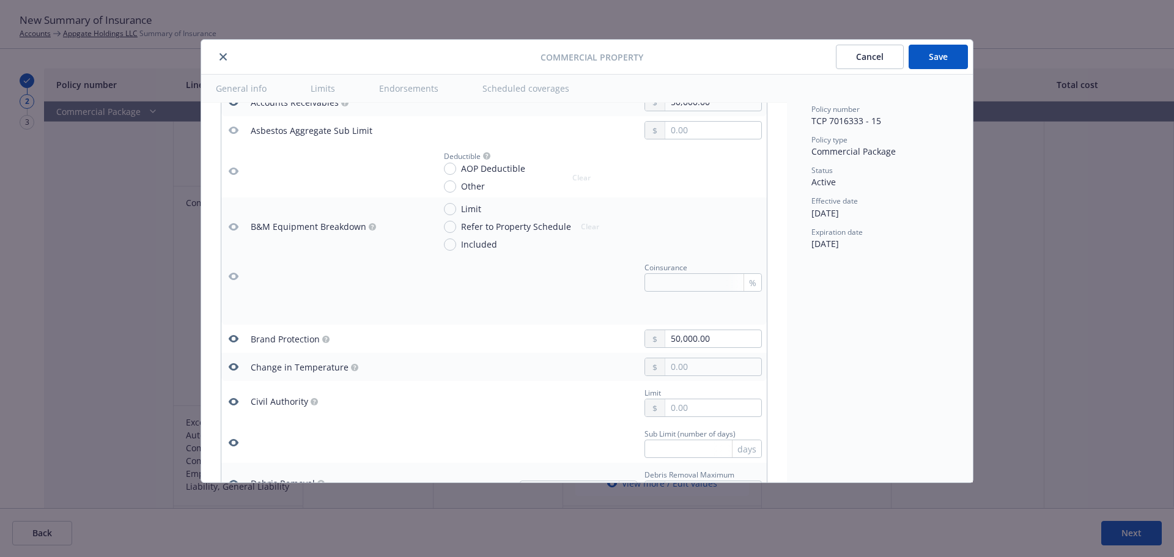
click at [234, 369] on icon "button" at bounding box center [234, 367] width 10 height 10
click at [234, 396] on button "button" at bounding box center [233, 401] width 15 height 15
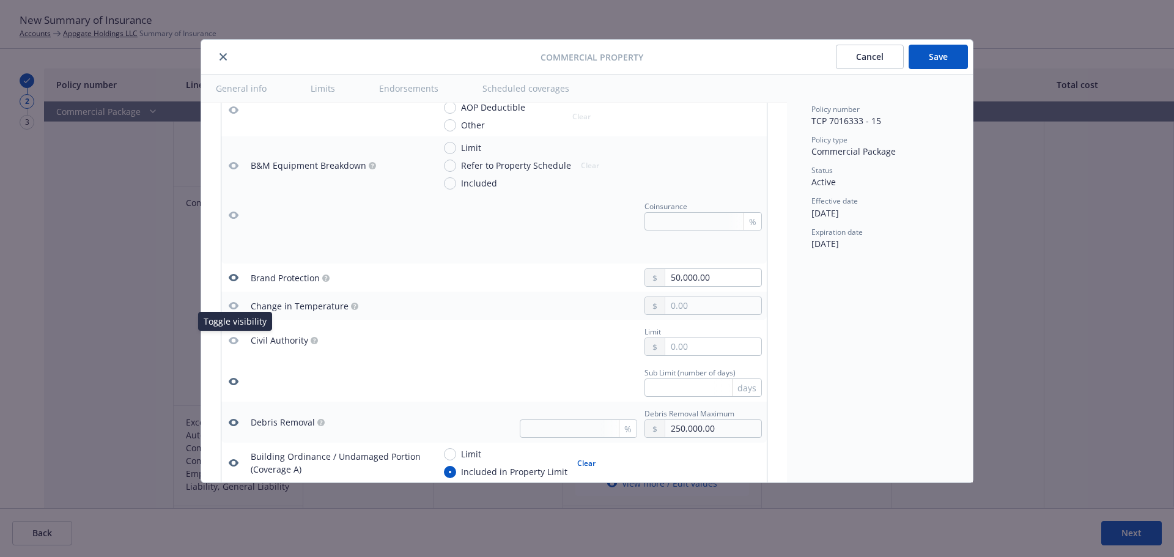
click at [232, 279] on icon "button" at bounding box center [234, 277] width 10 height 7
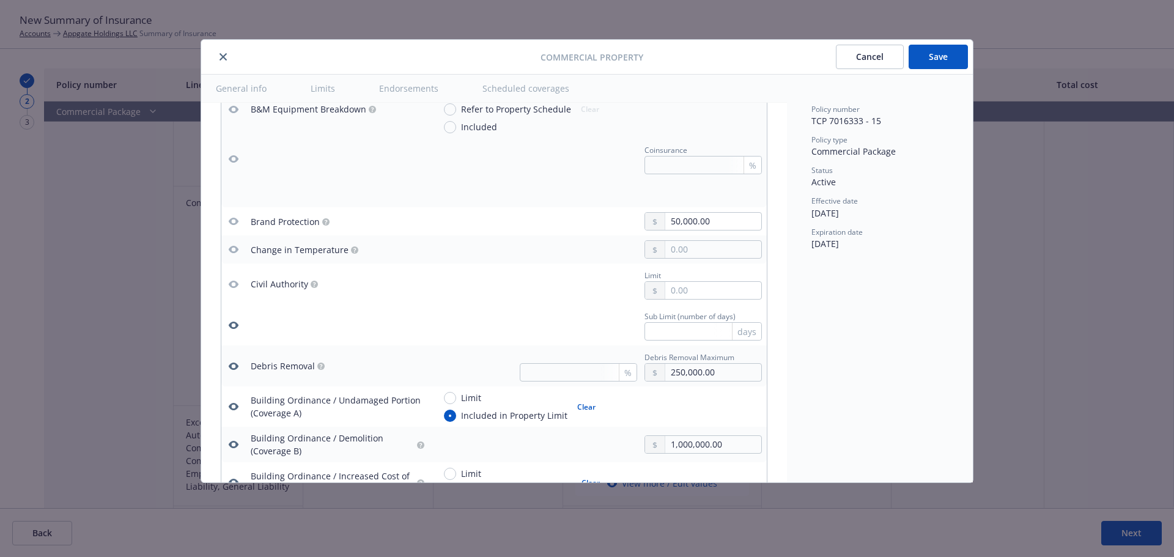
scroll to position [1162, 0]
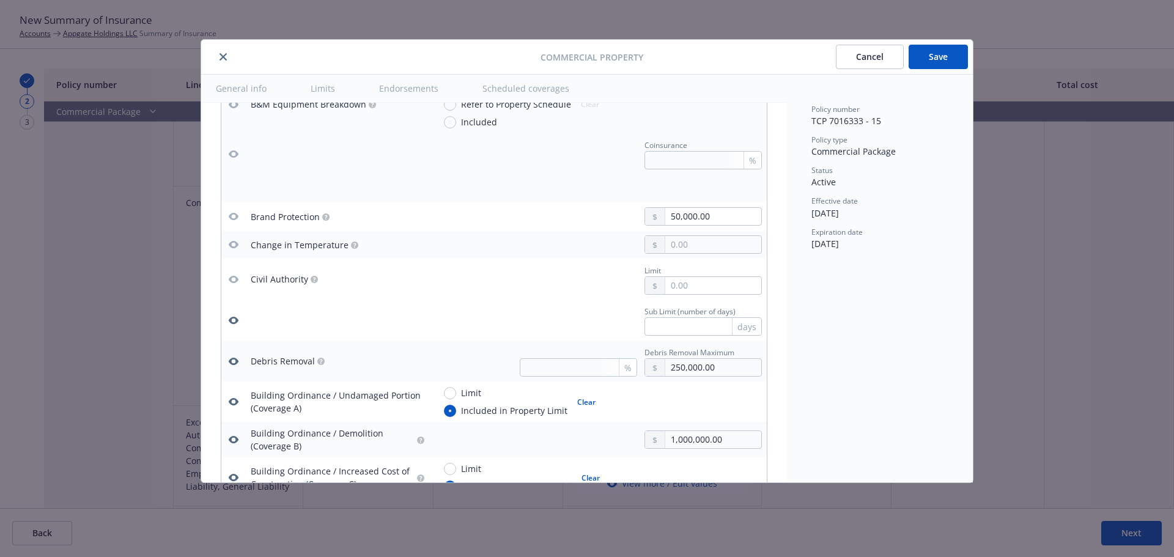
click at [238, 320] on icon "button" at bounding box center [234, 320] width 10 height 7
click at [237, 364] on icon "button" at bounding box center [234, 361] width 10 height 10
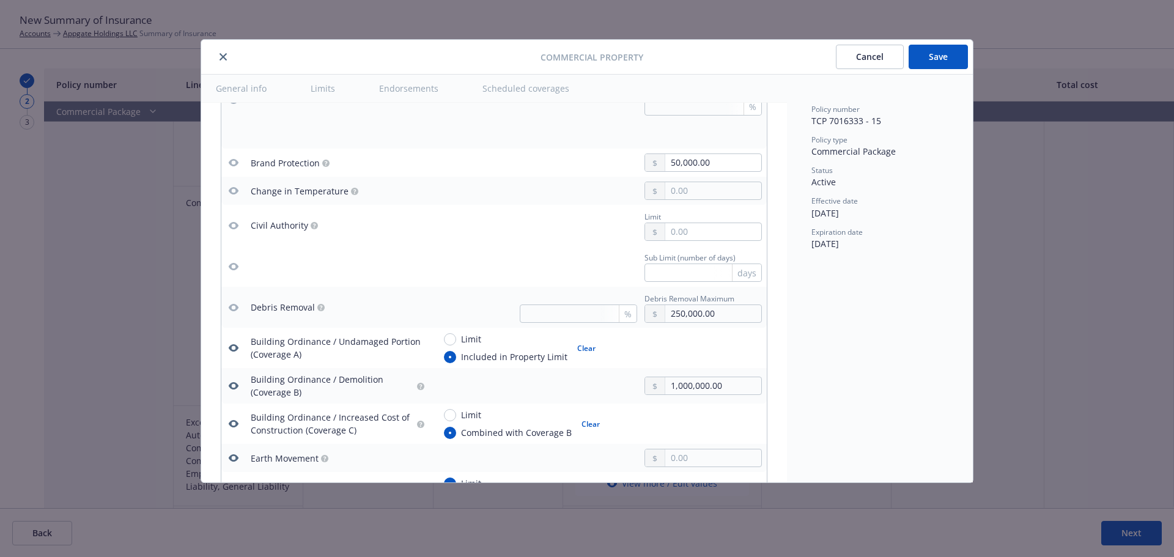
scroll to position [1284, 0]
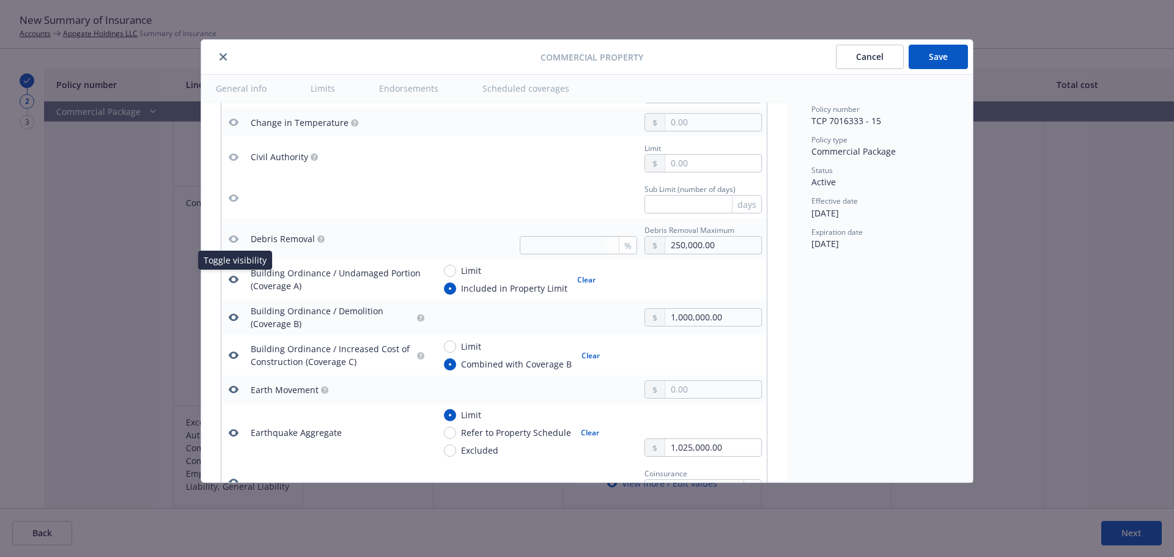
click at [232, 279] on icon "button" at bounding box center [234, 280] width 10 height 10
click at [238, 314] on button "button" at bounding box center [233, 317] width 15 height 15
click at [230, 355] on icon "button" at bounding box center [234, 355] width 10 height 7
click at [235, 388] on icon "button" at bounding box center [234, 390] width 10 height 10
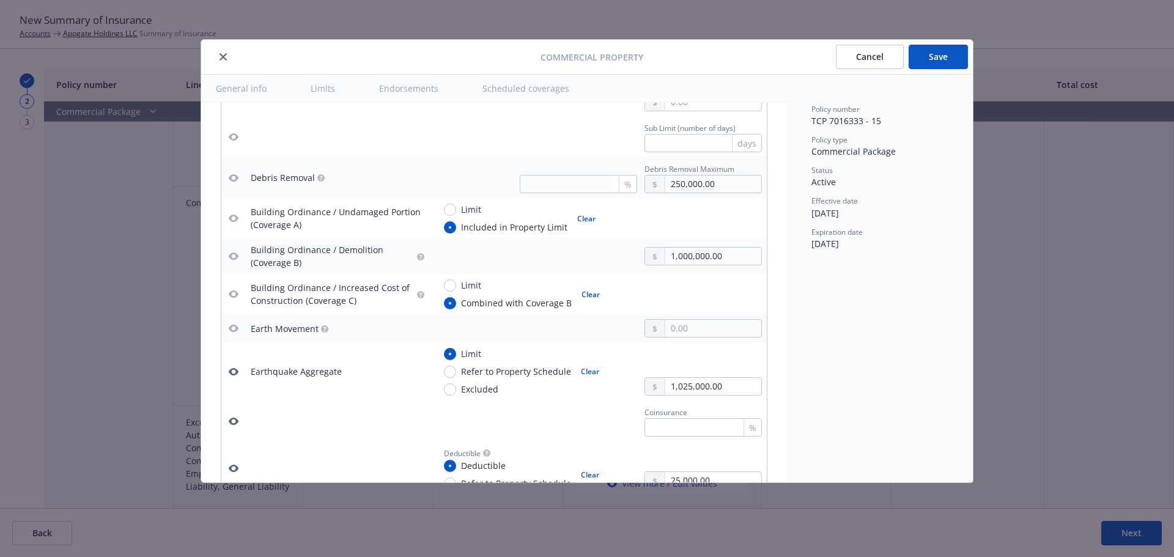
scroll to position [1406, 0]
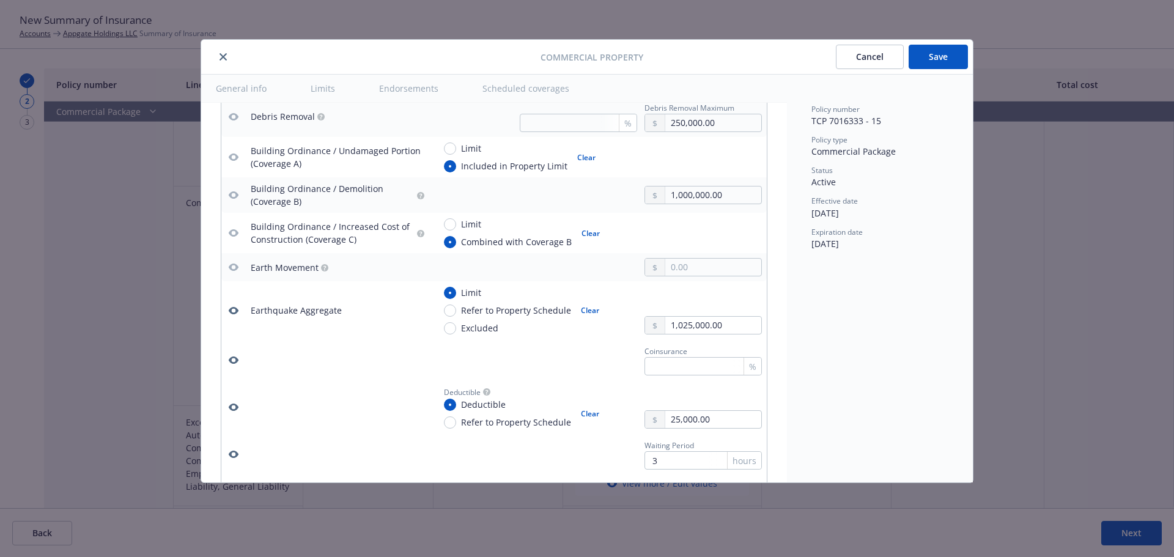
click at [235, 359] on icon "button" at bounding box center [234, 360] width 10 height 10
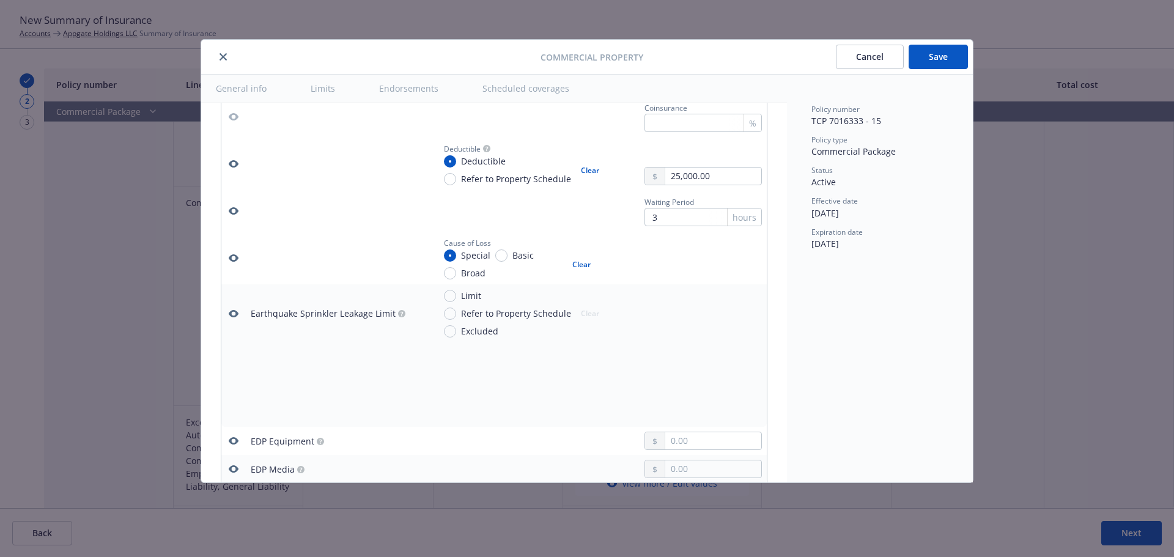
scroll to position [1651, 0]
click at [234, 310] on icon "button" at bounding box center [234, 312] width 10 height 7
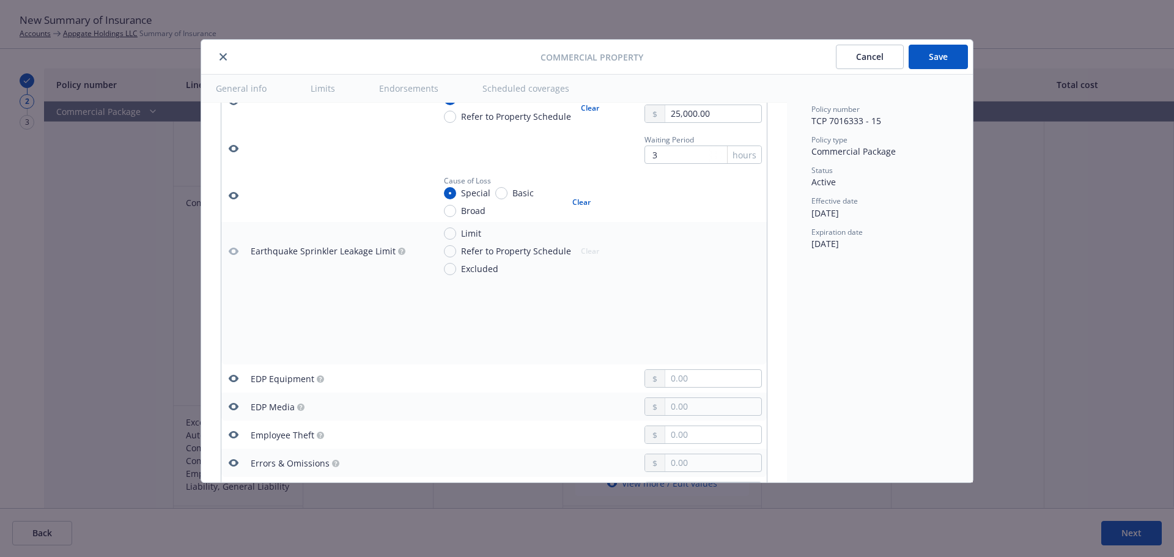
click at [237, 378] on icon "button" at bounding box center [234, 378] width 10 height 7
click at [233, 462] on icon "button" at bounding box center [234, 463] width 10 height 10
click at [238, 430] on icon "button" at bounding box center [234, 435] width 10 height 10
click at [235, 407] on icon "button" at bounding box center [234, 407] width 10 height 10
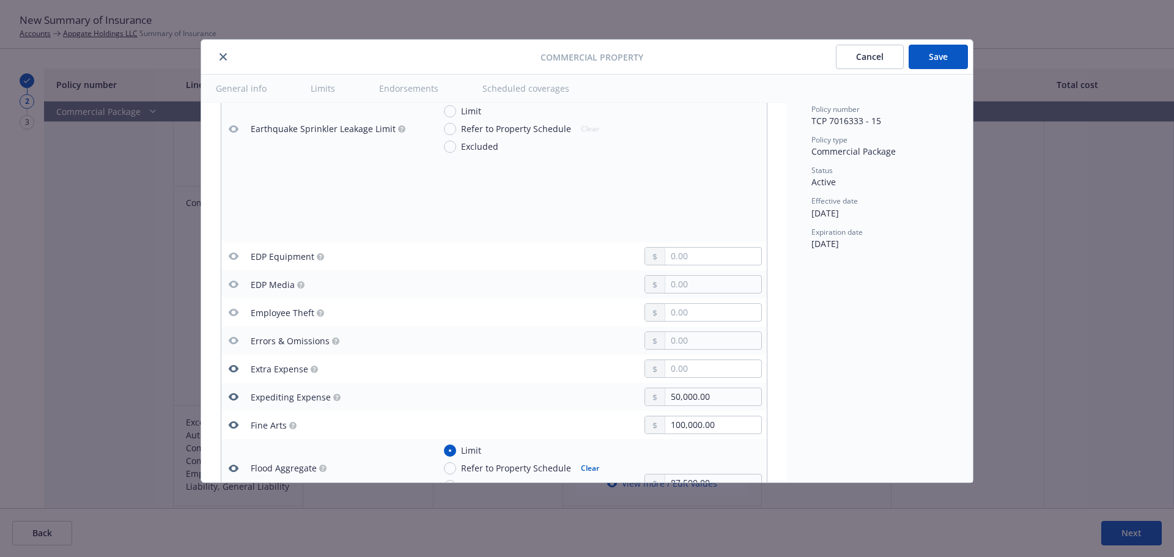
scroll to position [1895, 0]
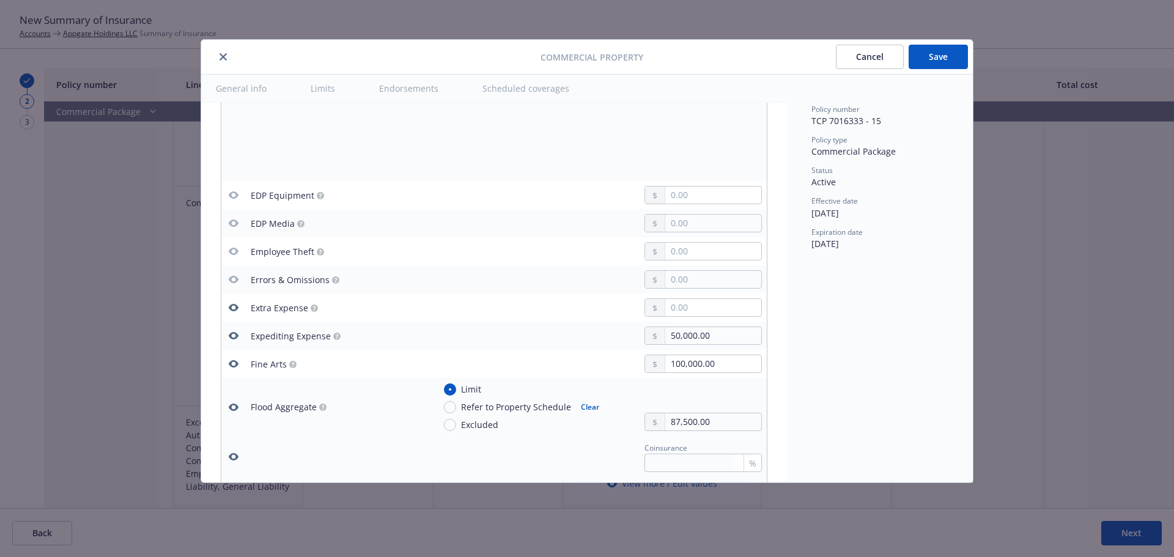
click at [235, 334] on icon "button" at bounding box center [234, 335] width 10 height 7
click at [235, 306] on icon "button" at bounding box center [234, 308] width 10 height 10
click at [232, 364] on icon "button" at bounding box center [234, 364] width 10 height 10
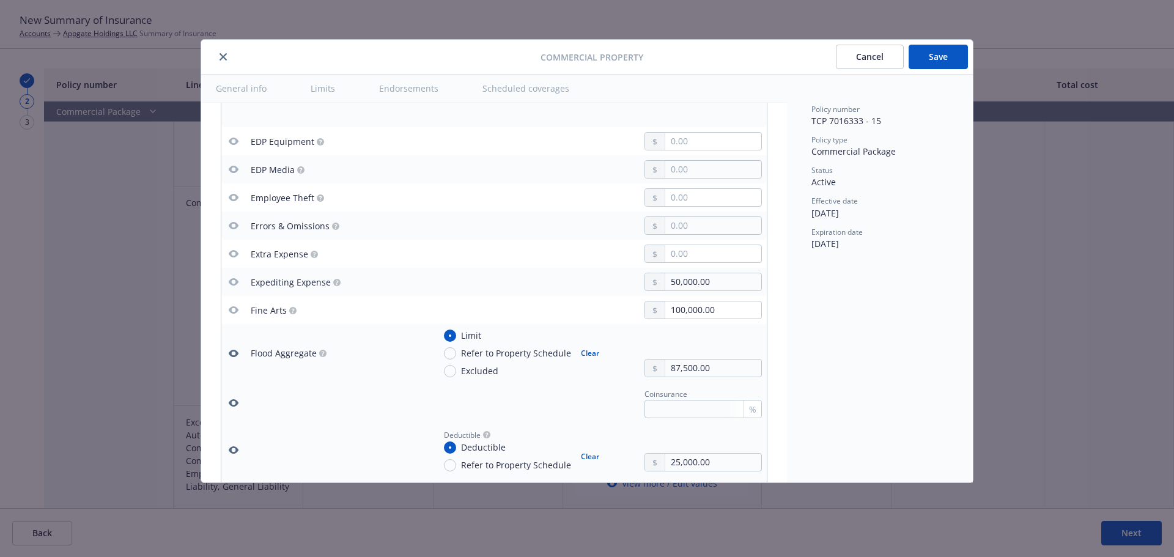
scroll to position [2018, 0]
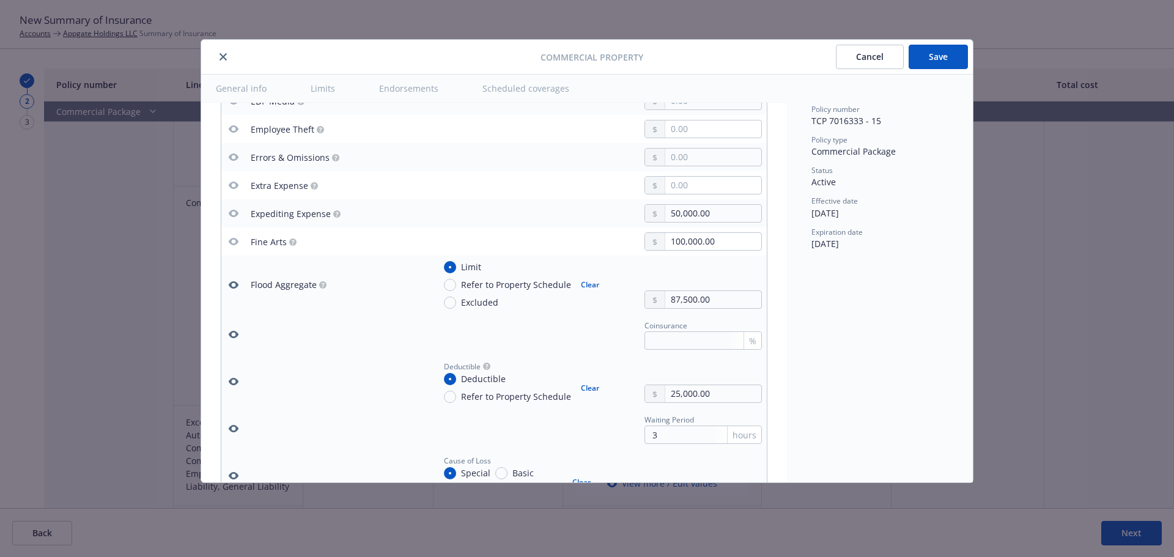
click at [237, 333] on icon "button" at bounding box center [234, 334] width 10 height 7
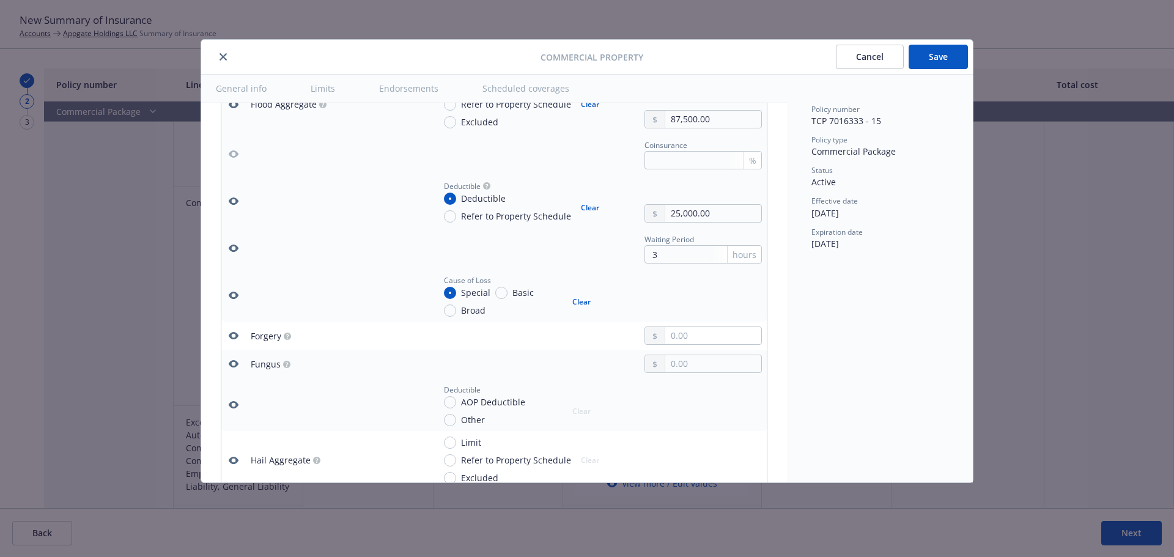
scroll to position [2201, 0]
click at [230, 336] on icon "button" at bounding box center [234, 333] width 10 height 10
click at [234, 358] on icon "button" at bounding box center [234, 360] width 10 height 7
click at [232, 399] on icon "button" at bounding box center [234, 401] width 10 height 7
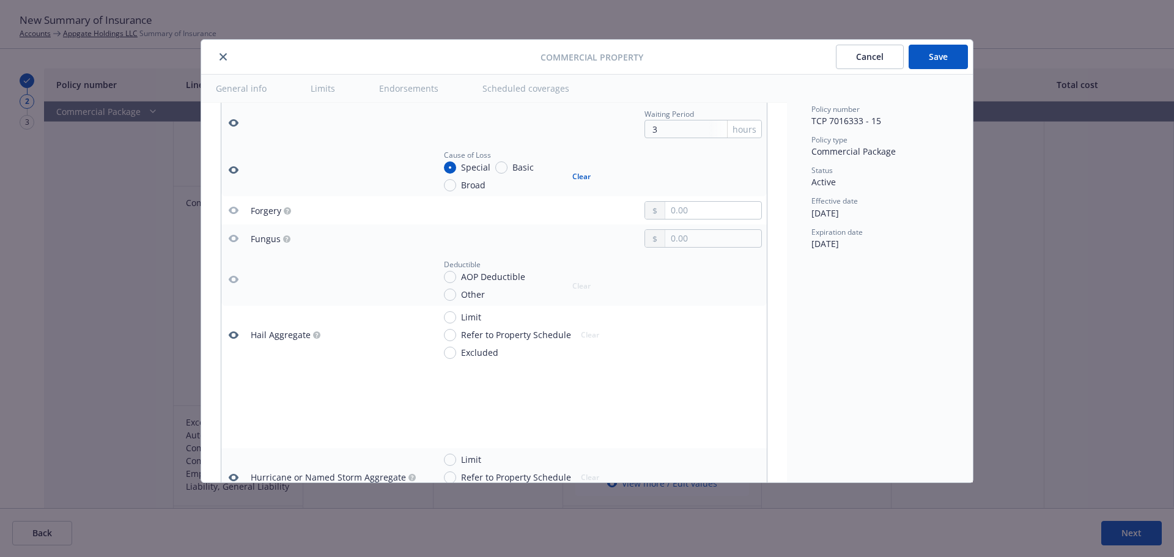
click at [235, 334] on icon "button" at bounding box center [234, 335] width 10 height 10
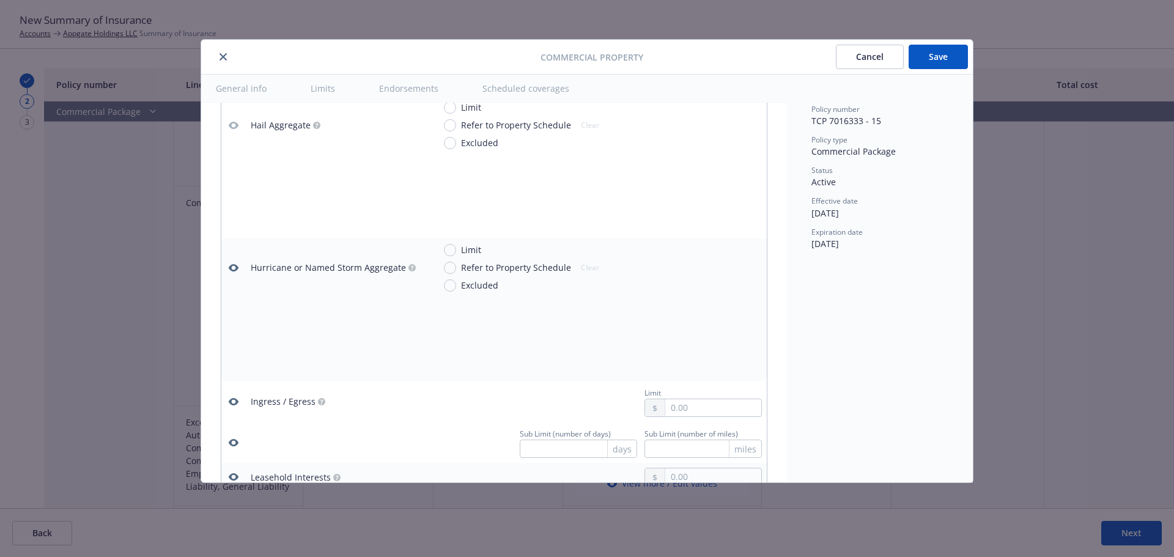
scroll to position [2568, 0]
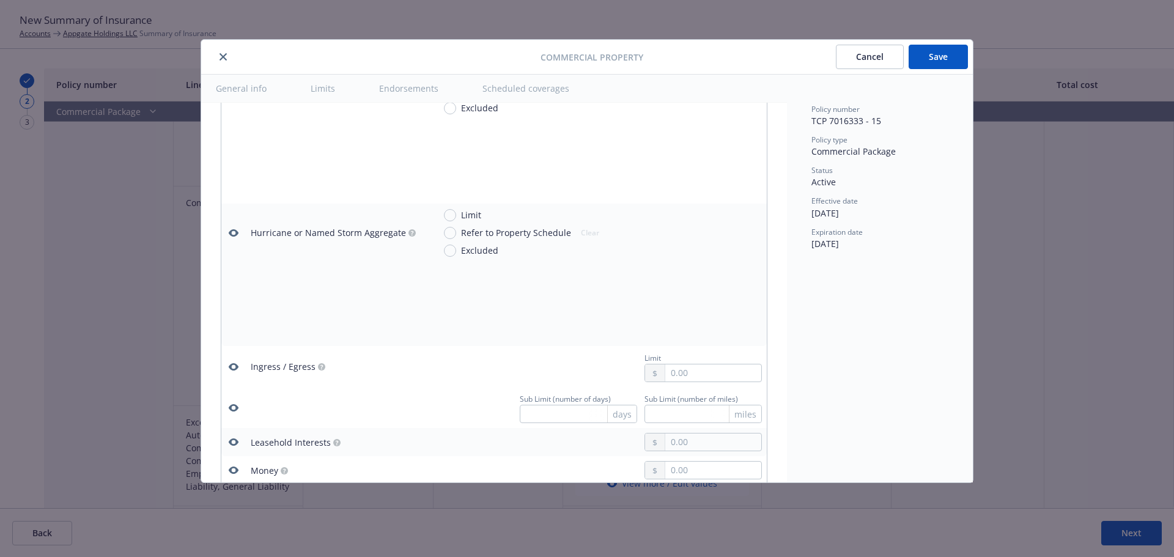
click at [230, 405] on icon "button" at bounding box center [234, 408] width 10 height 10
click at [232, 367] on icon "button" at bounding box center [234, 367] width 10 height 10
click at [235, 231] on icon "button" at bounding box center [234, 232] width 10 height 7
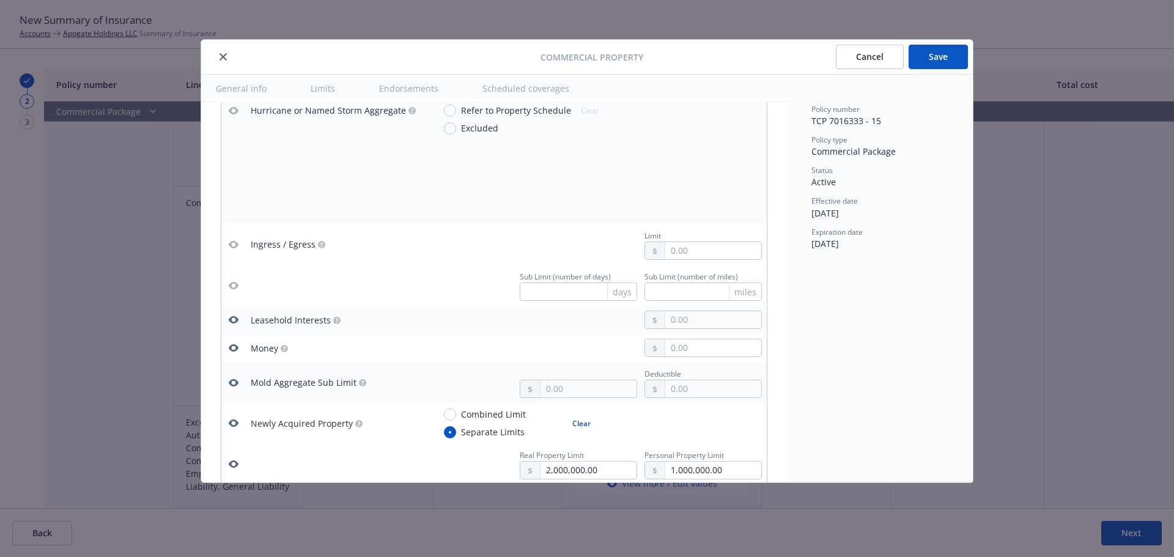
scroll to position [2751, 0]
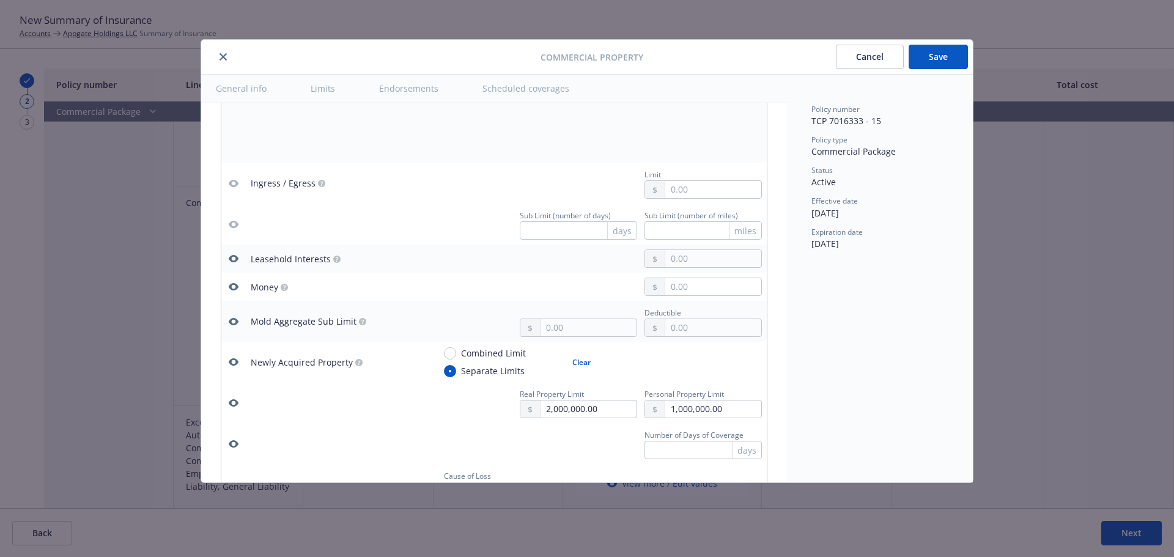
click at [231, 322] on icon "button" at bounding box center [234, 321] width 10 height 7
click at [234, 287] on icon "button" at bounding box center [234, 287] width 10 height 10
click at [235, 257] on icon "button" at bounding box center [234, 259] width 10 height 10
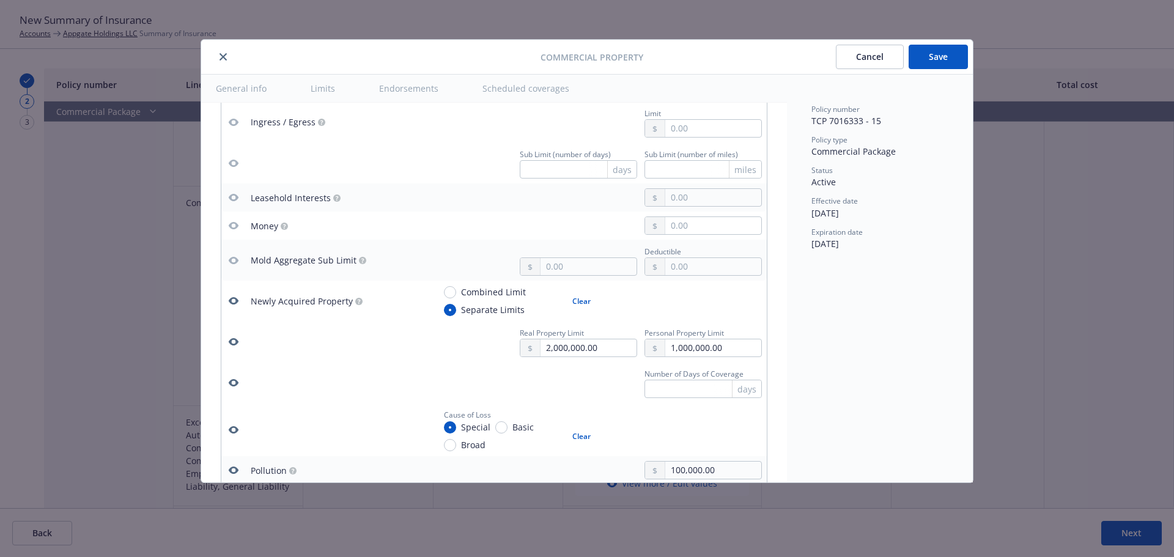
scroll to position [2874, 0]
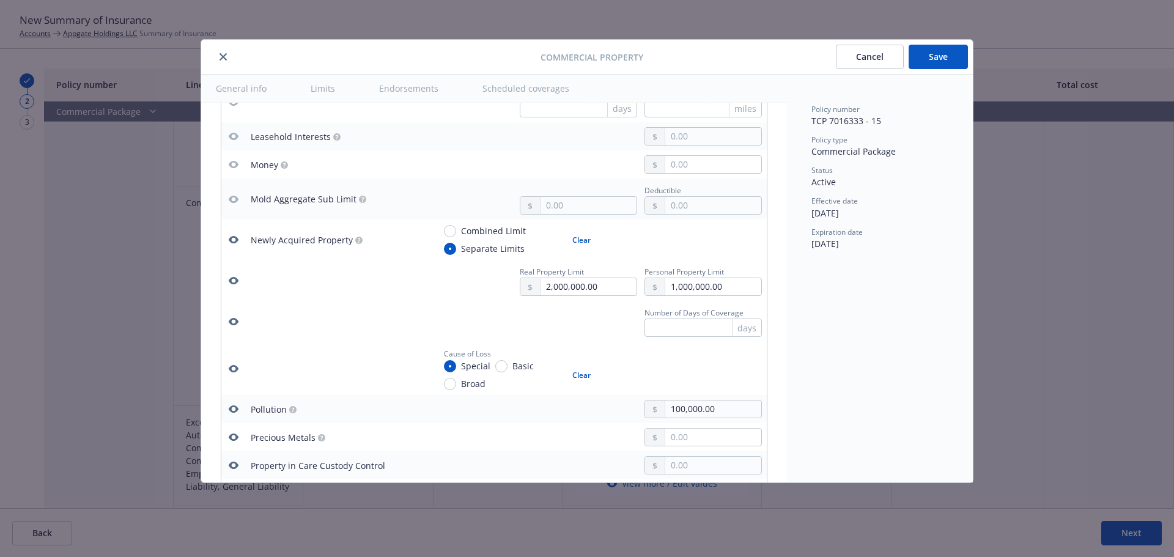
click at [234, 322] on icon "button" at bounding box center [234, 322] width 10 height 10
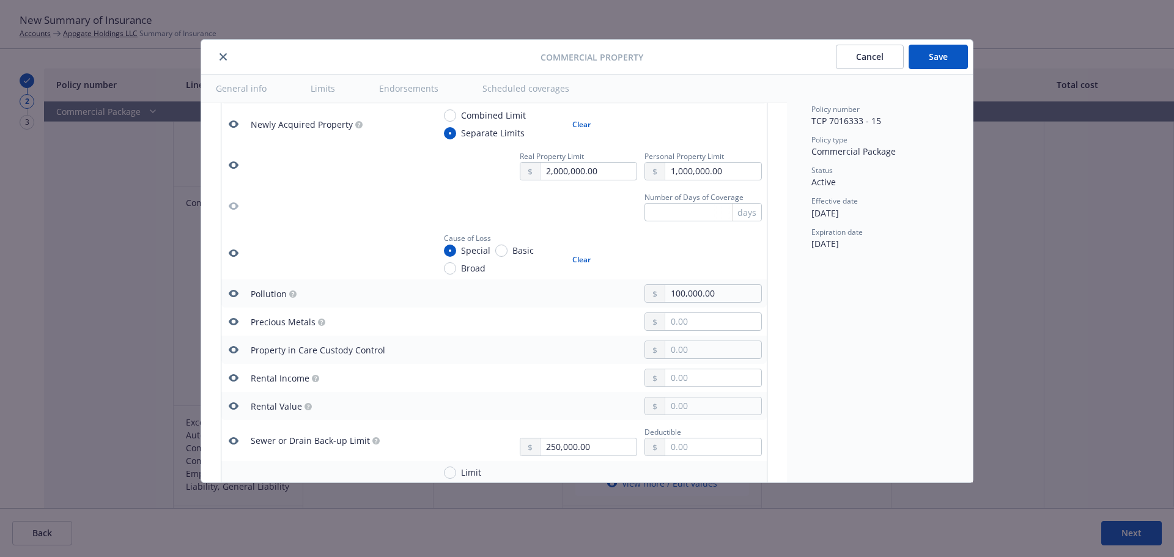
scroll to position [2996, 0]
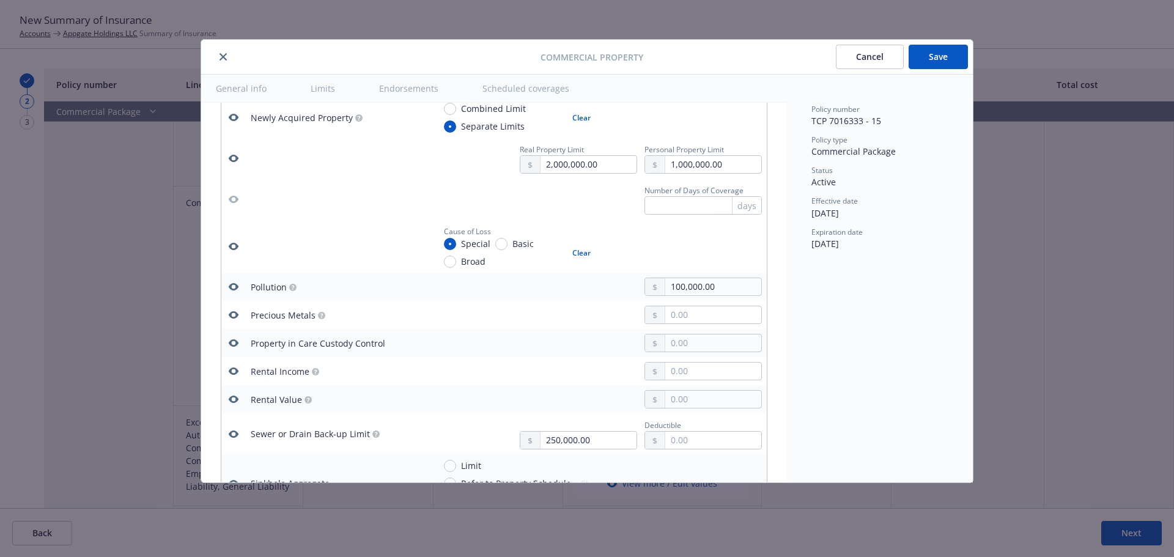
click at [231, 248] on icon "button" at bounding box center [234, 246] width 10 height 7
click at [236, 287] on icon "button" at bounding box center [234, 286] width 10 height 7
click at [235, 400] on icon "button" at bounding box center [234, 399] width 10 height 10
click at [236, 376] on icon "button" at bounding box center [234, 371] width 10 height 10
click at [234, 341] on icon "button" at bounding box center [234, 342] width 10 height 7
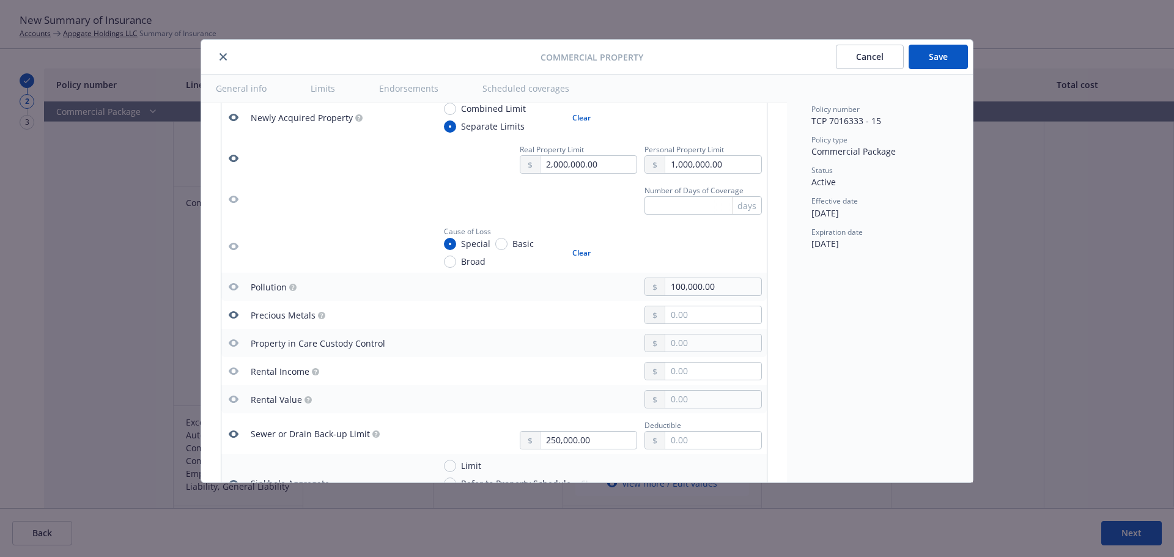
click at [237, 317] on icon "button" at bounding box center [234, 315] width 10 height 10
click at [234, 432] on icon "button" at bounding box center [234, 433] width 10 height 7
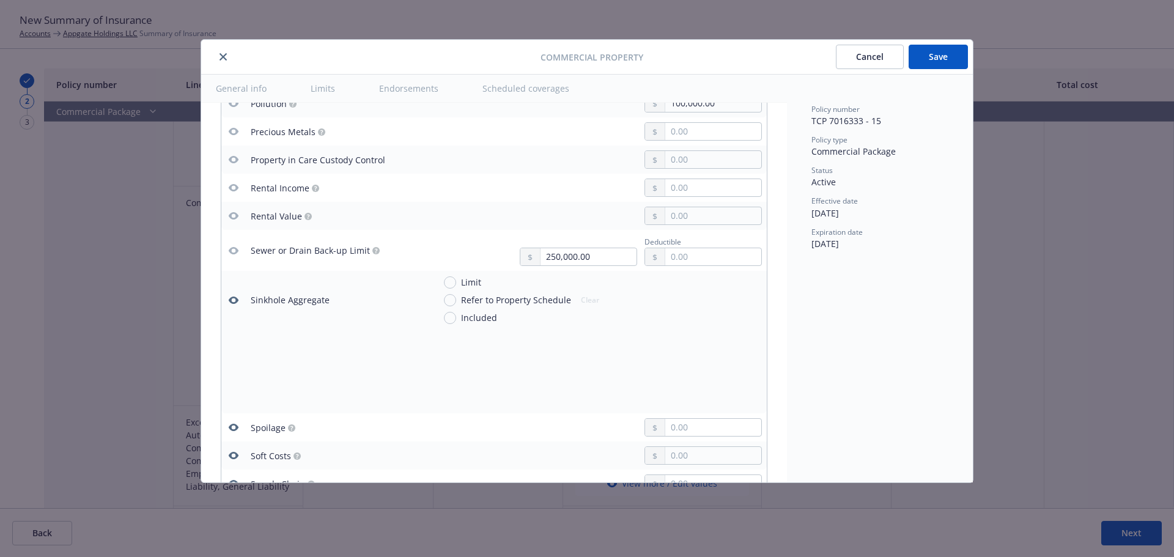
scroll to position [3240, 0]
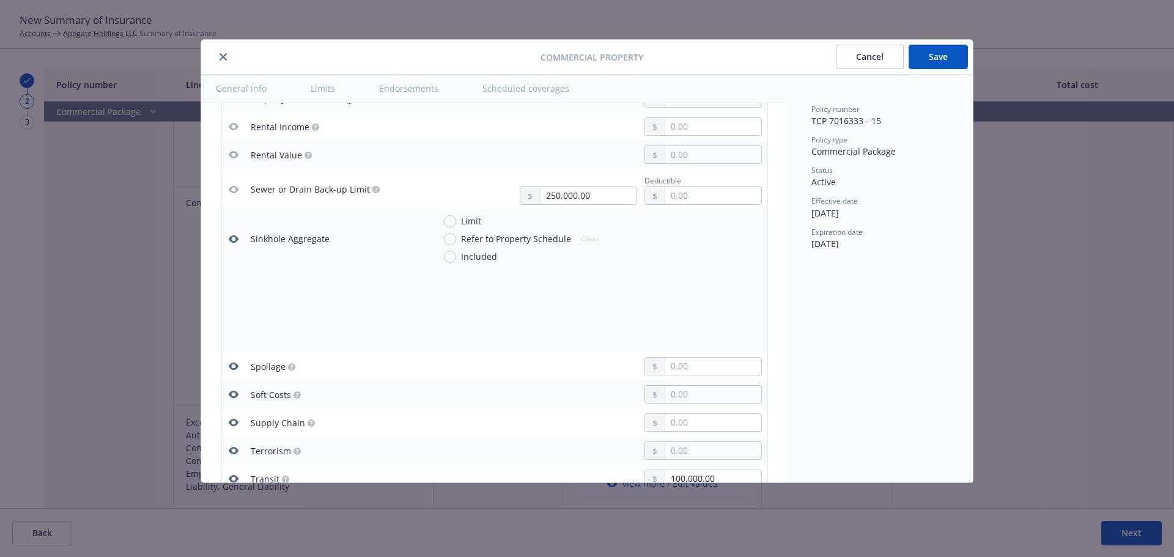
click at [231, 236] on icon "button" at bounding box center [234, 238] width 10 height 7
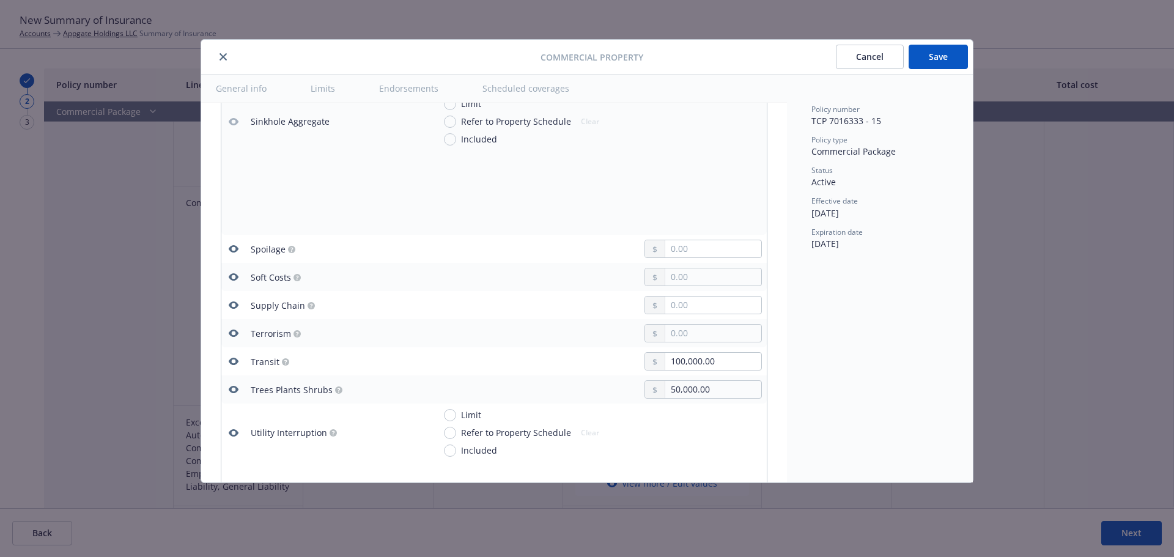
scroll to position [3363, 0]
click at [237, 328] on icon "button" at bounding box center [234, 328] width 10 height 7
click at [237, 300] on icon "button" at bounding box center [234, 300] width 10 height 7
click at [229, 268] on icon "button" at bounding box center [234, 272] width 10 height 10
click at [234, 244] on icon "button" at bounding box center [234, 244] width 10 height 10
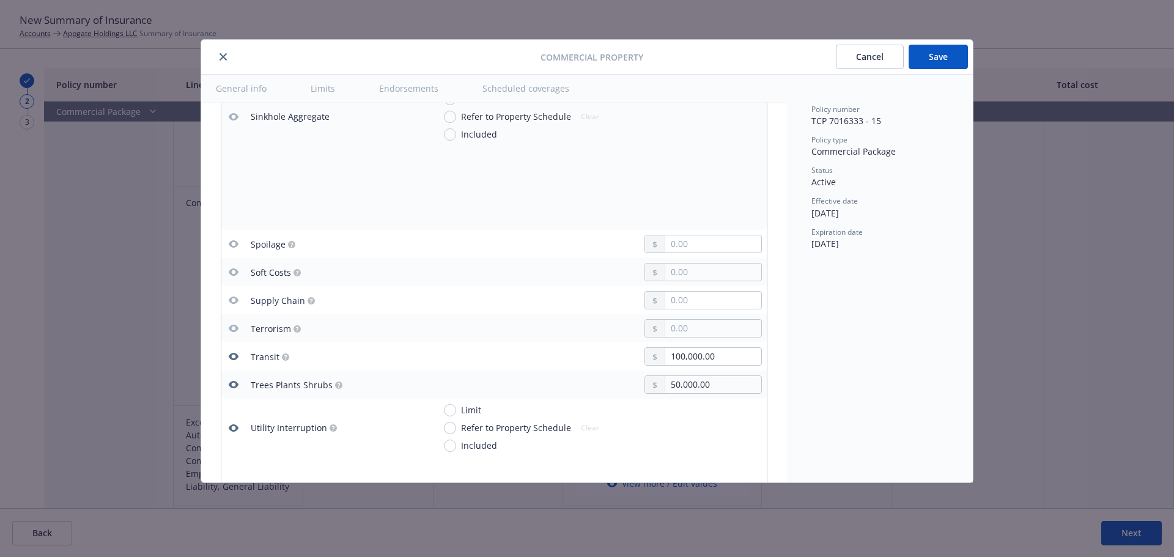
click at [237, 384] on icon "button" at bounding box center [234, 384] width 10 height 7
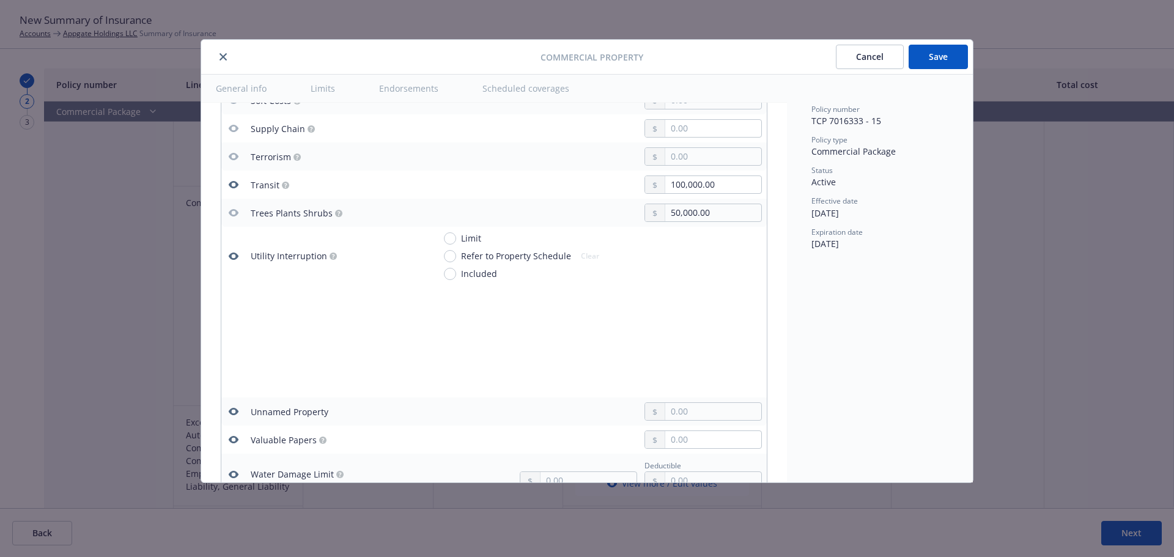
scroll to position [3546, 0]
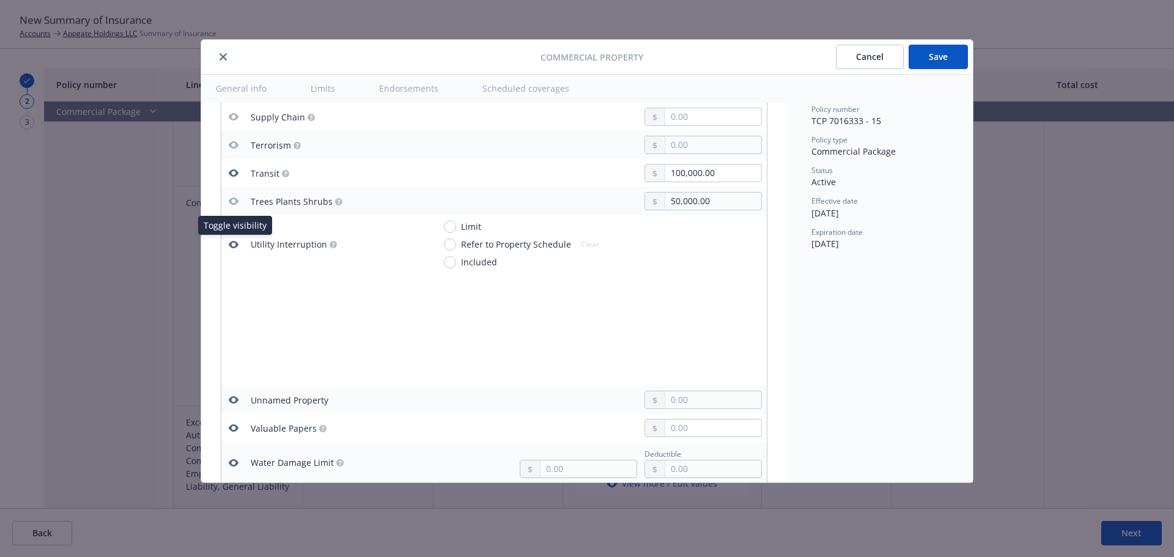
click at [232, 242] on icon "button" at bounding box center [234, 244] width 10 height 7
click at [234, 426] on icon "button" at bounding box center [234, 428] width 10 height 10
click at [235, 400] on icon "button" at bounding box center [234, 400] width 10 height 10
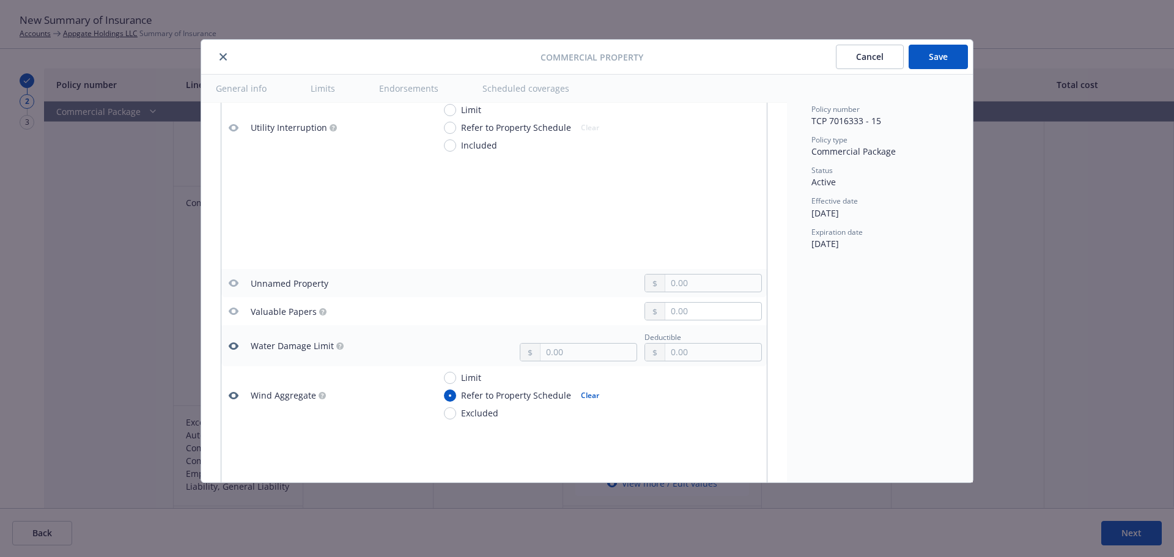
scroll to position [3729, 0]
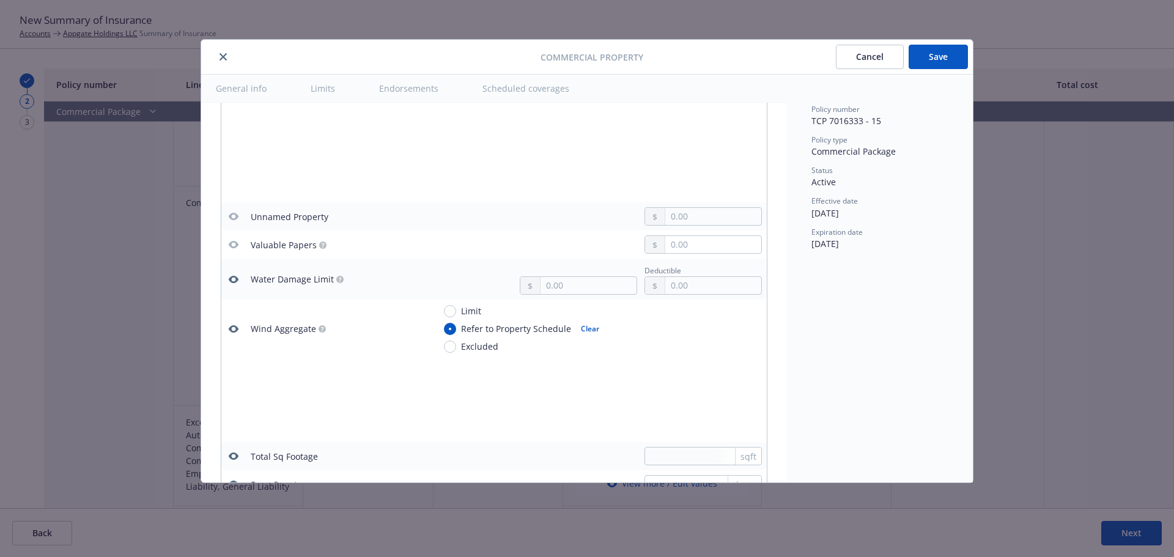
click at [234, 281] on icon "button" at bounding box center [234, 279] width 10 height 7
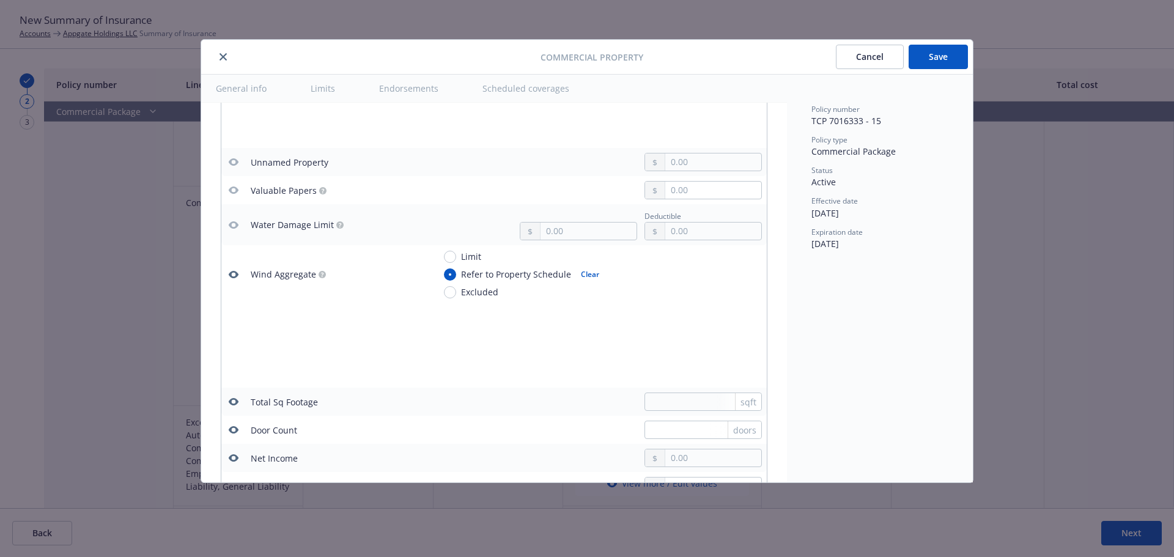
scroll to position [3791, 0]
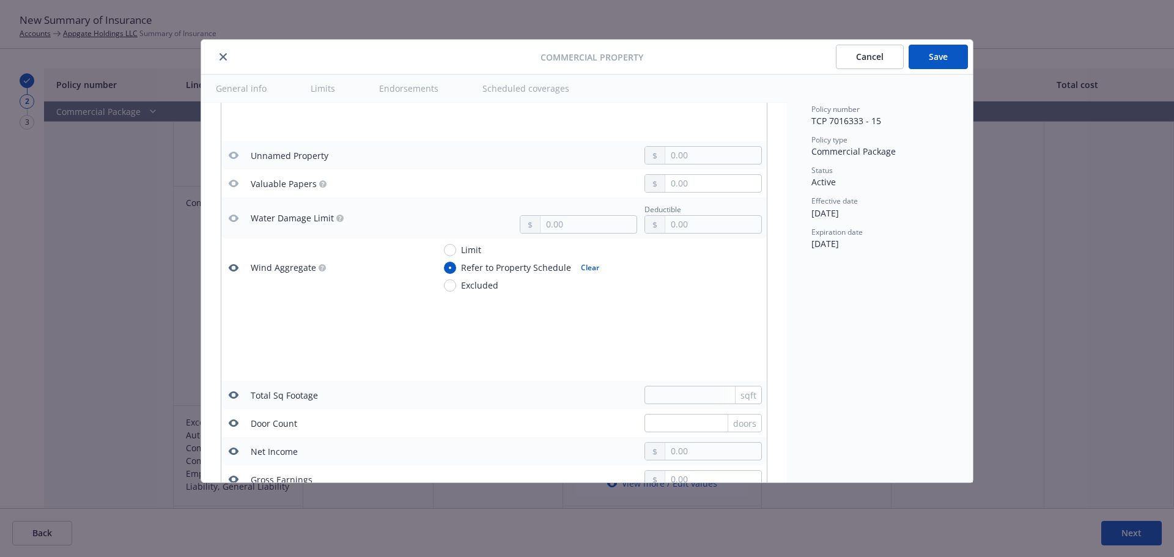
click at [234, 270] on icon "button" at bounding box center [234, 267] width 10 height 7
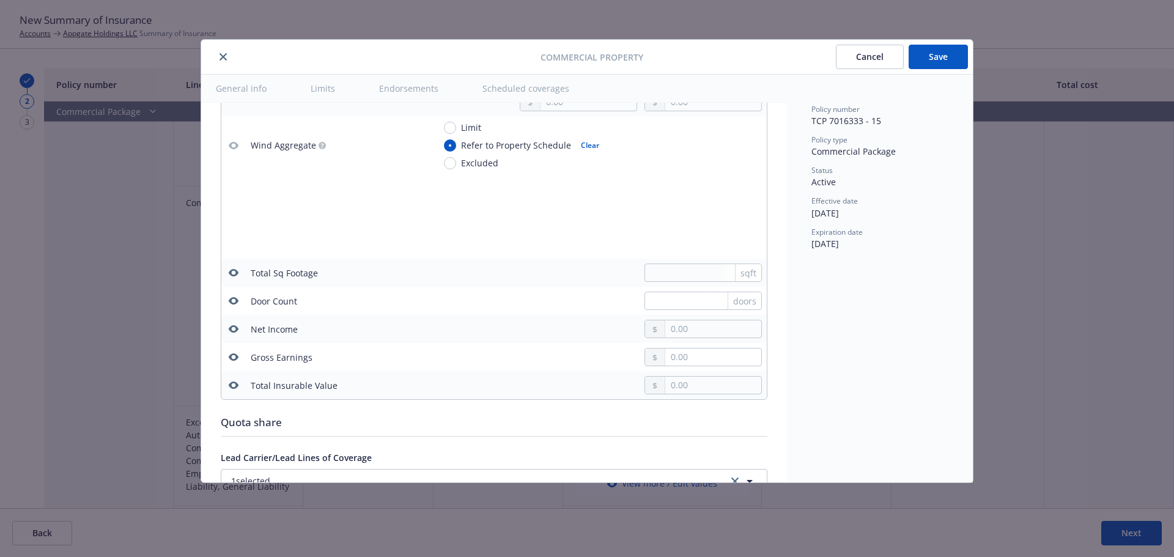
click at [234, 385] on icon "button" at bounding box center [234, 385] width 10 height 10
click at [234, 355] on icon "button" at bounding box center [234, 357] width 10 height 10
click at [236, 328] on icon "button" at bounding box center [234, 328] width 10 height 7
click at [234, 303] on icon "button" at bounding box center [234, 300] width 10 height 7
click at [235, 276] on icon "button" at bounding box center [234, 272] width 10 height 7
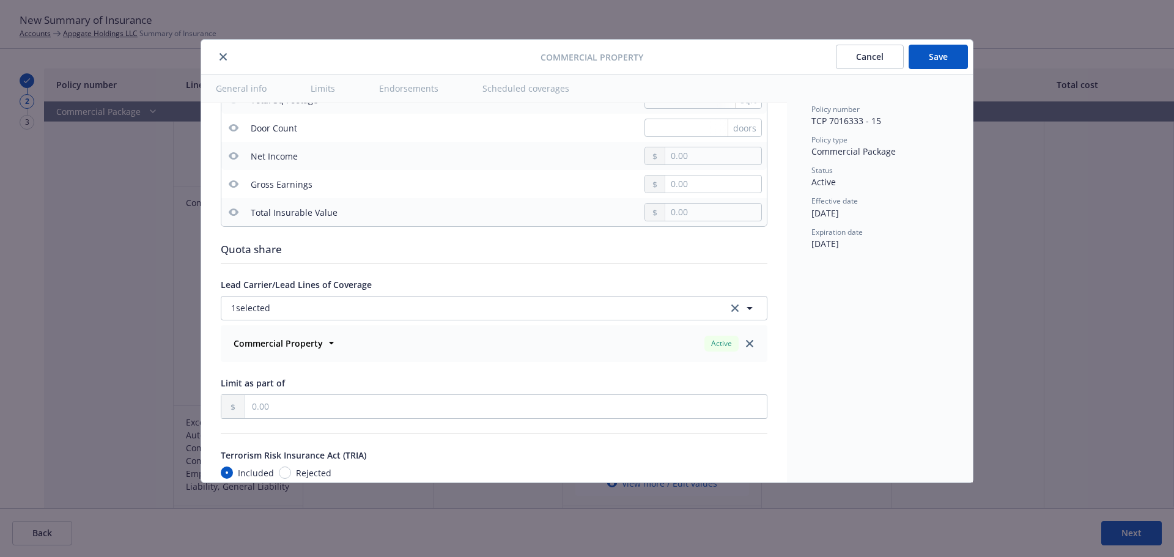
scroll to position [4096, 0]
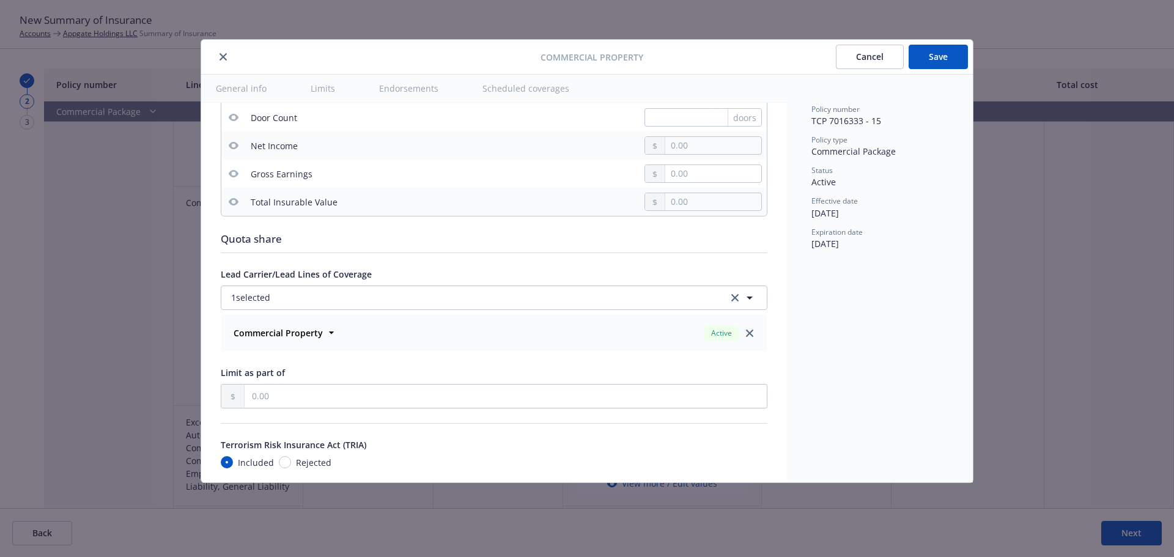
click at [930, 57] on button "Save" at bounding box center [938, 57] width 59 height 24
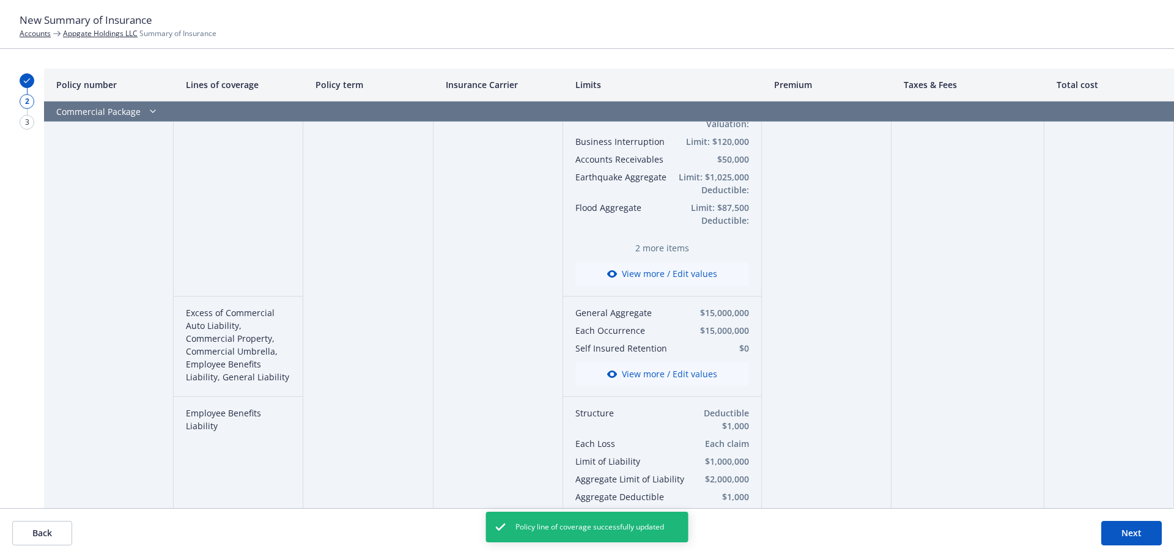
scroll to position [306, 0]
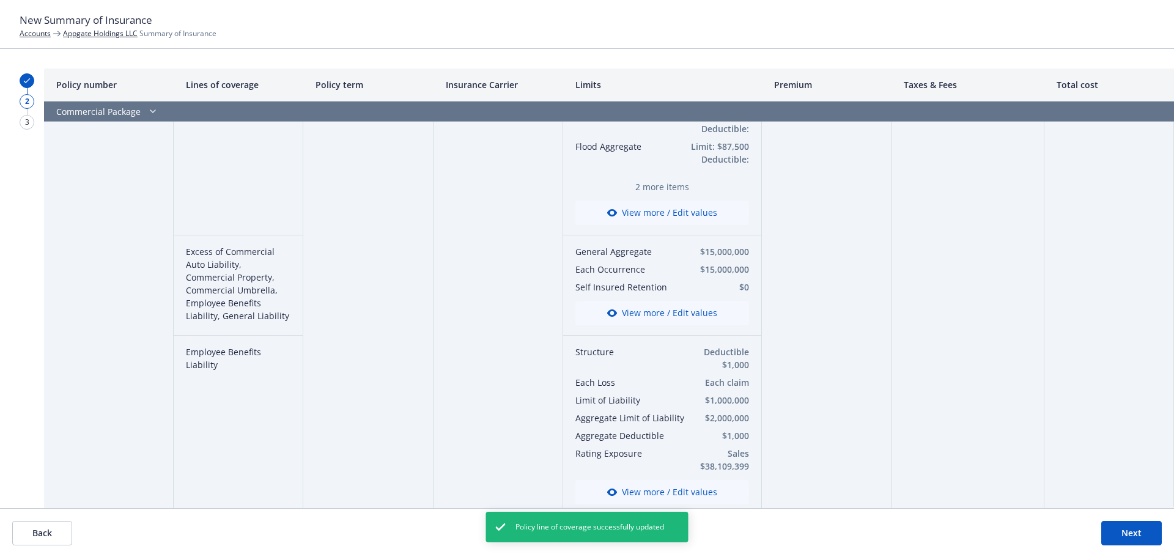
click at [649, 306] on button "View more / Edit values" at bounding box center [662, 313] width 174 height 24
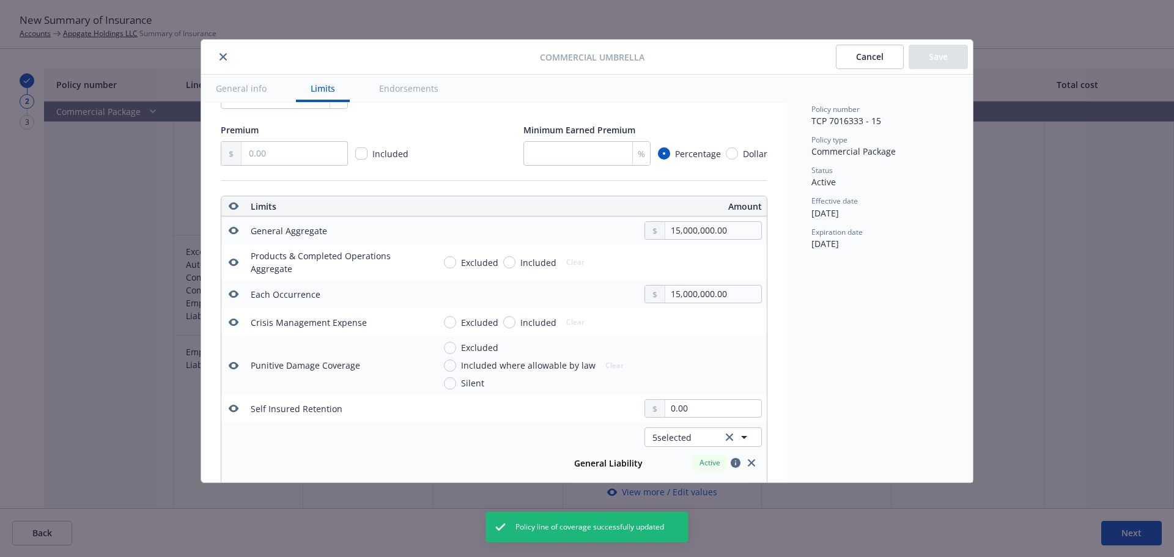
scroll to position [158, 0]
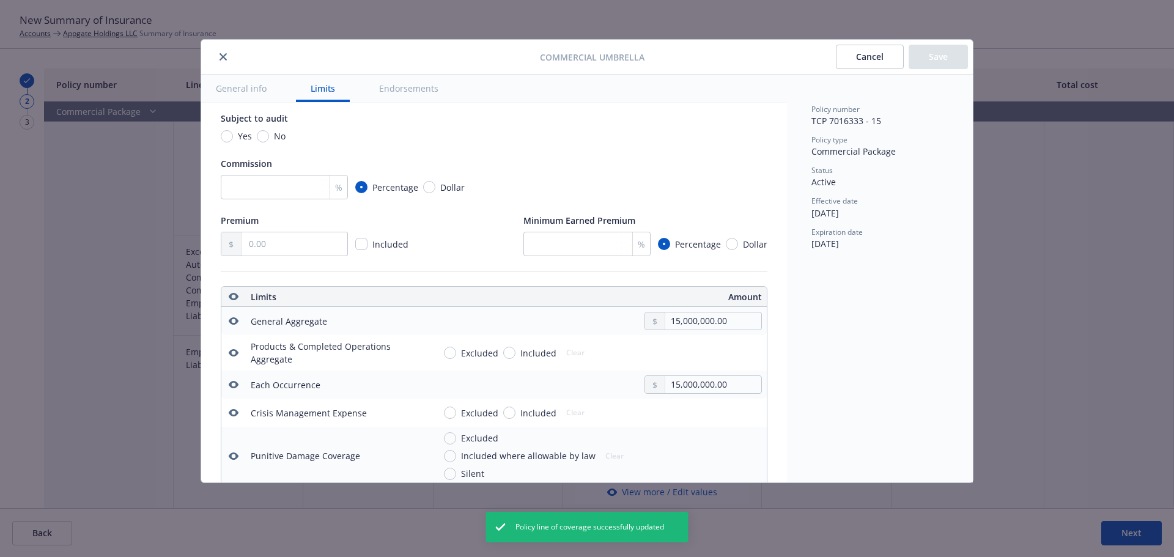
click at [238, 351] on icon "button" at bounding box center [234, 353] width 10 height 10
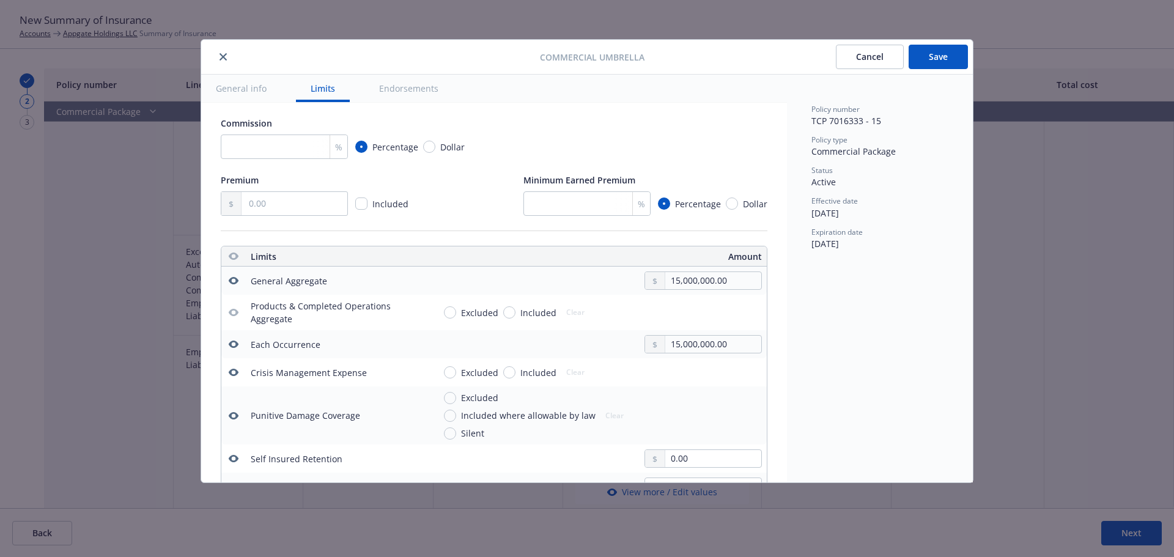
scroll to position [219, 0]
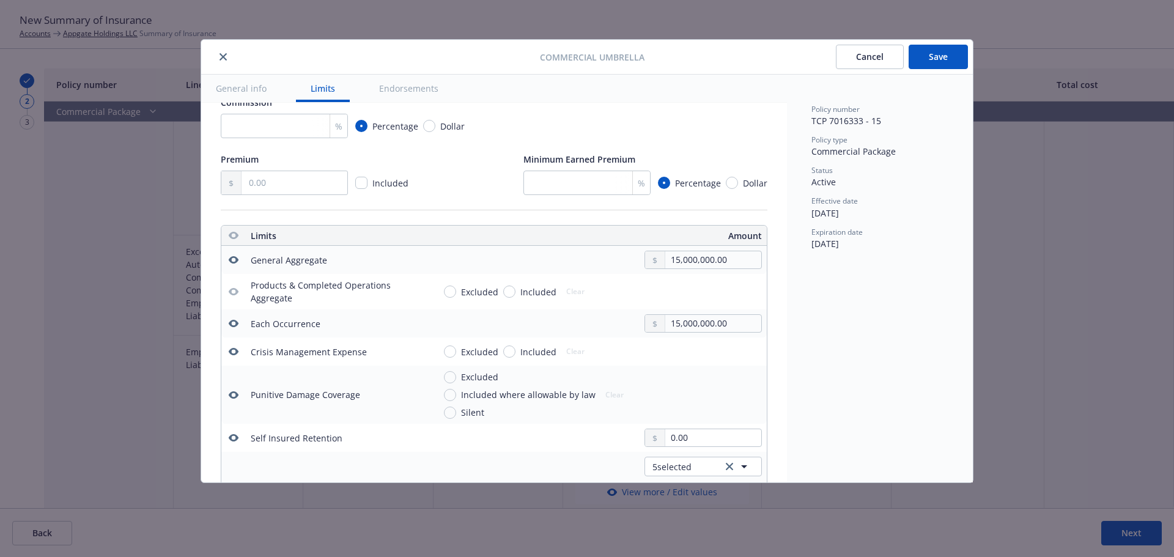
click at [234, 393] on icon "button" at bounding box center [234, 394] width 10 height 7
click at [233, 355] on icon "button" at bounding box center [234, 351] width 10 height 7
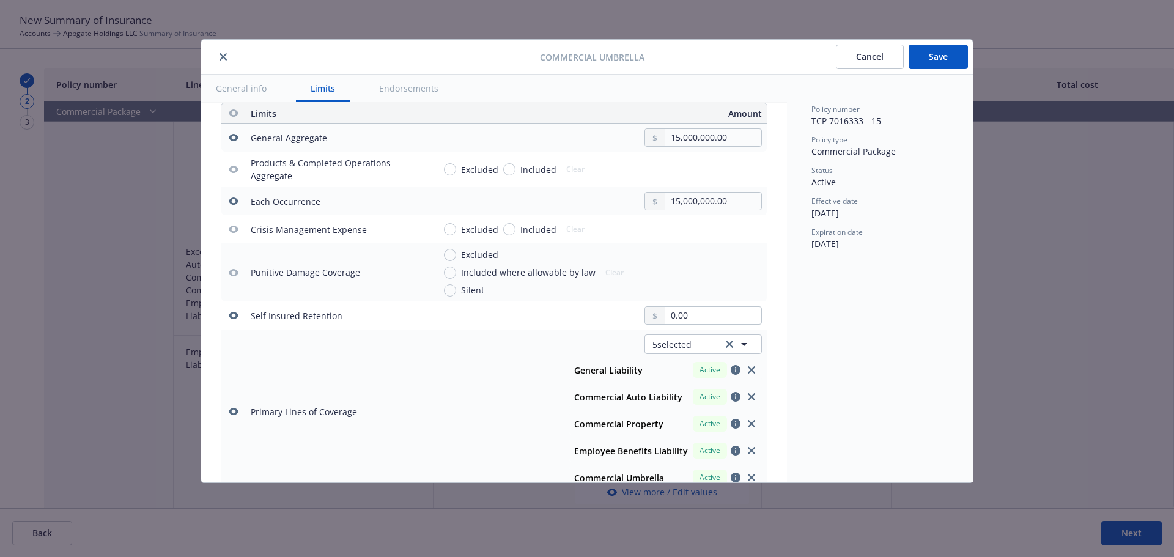
scroll to position [402, 0]
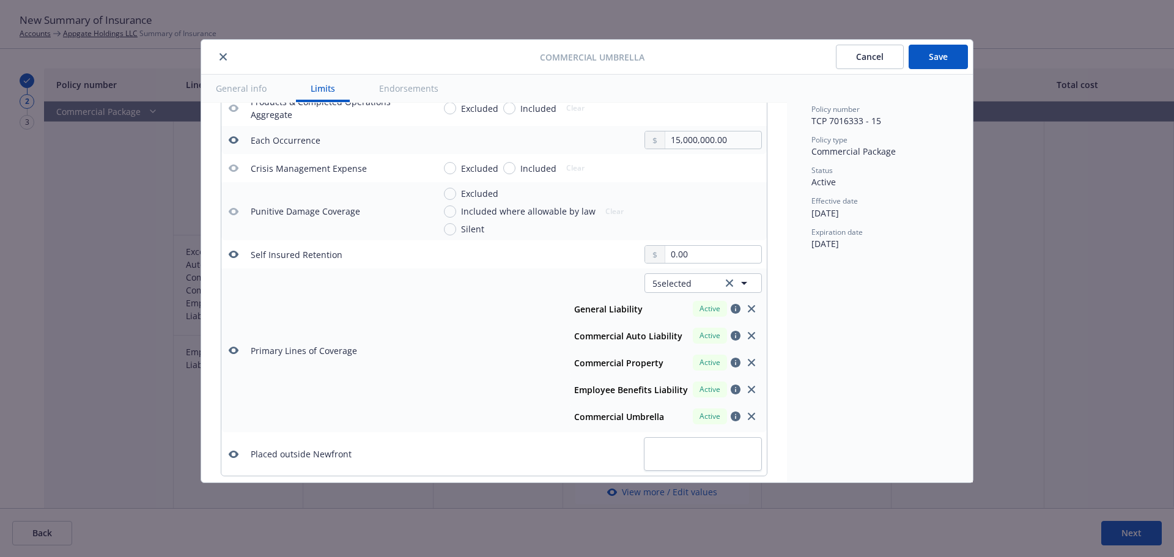
click at [235, 348] on icon "button" at bounding box center [234, 350] width 10 height 7
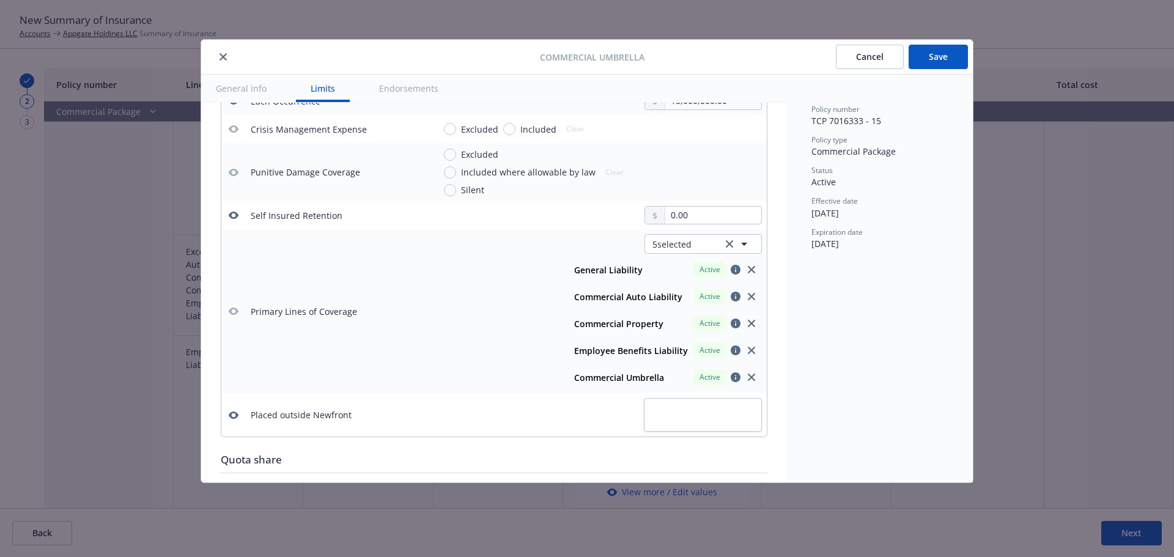
scroll to position [463, 0]
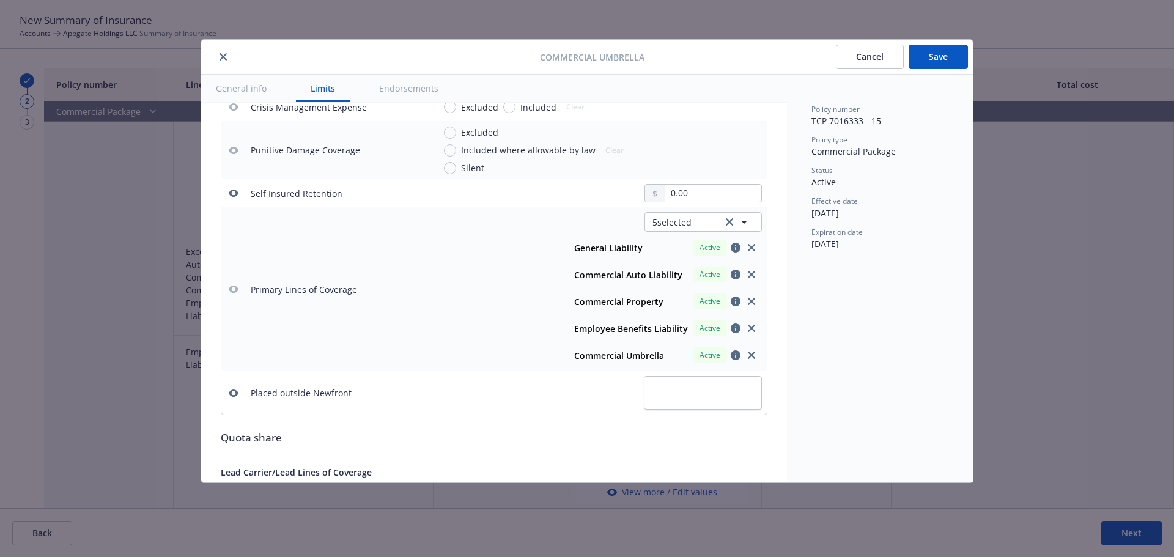
click at [229, 391] on icon "button" at bounding box center [234, 393] width 10 height 10
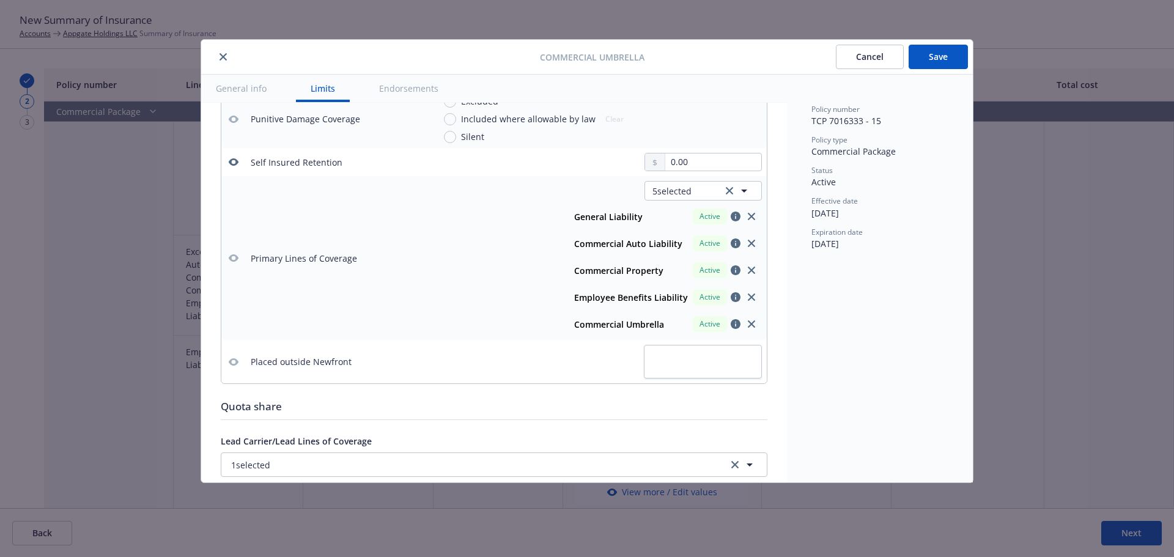
scroll to position [525, 0]
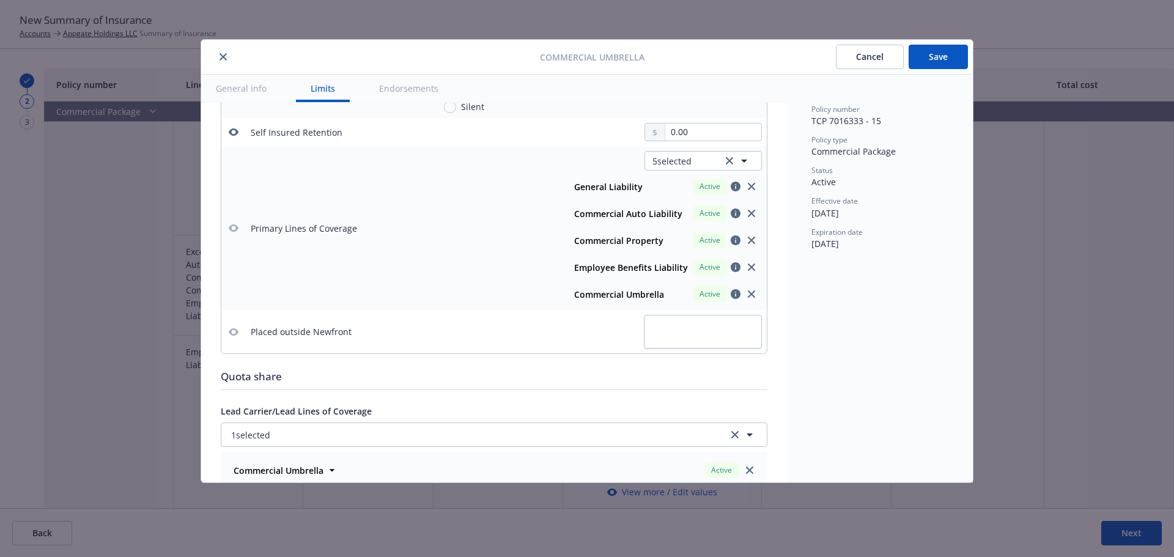
click at [959, 59] on button "Save" at bounding box center [938, 57] width 59 height 24
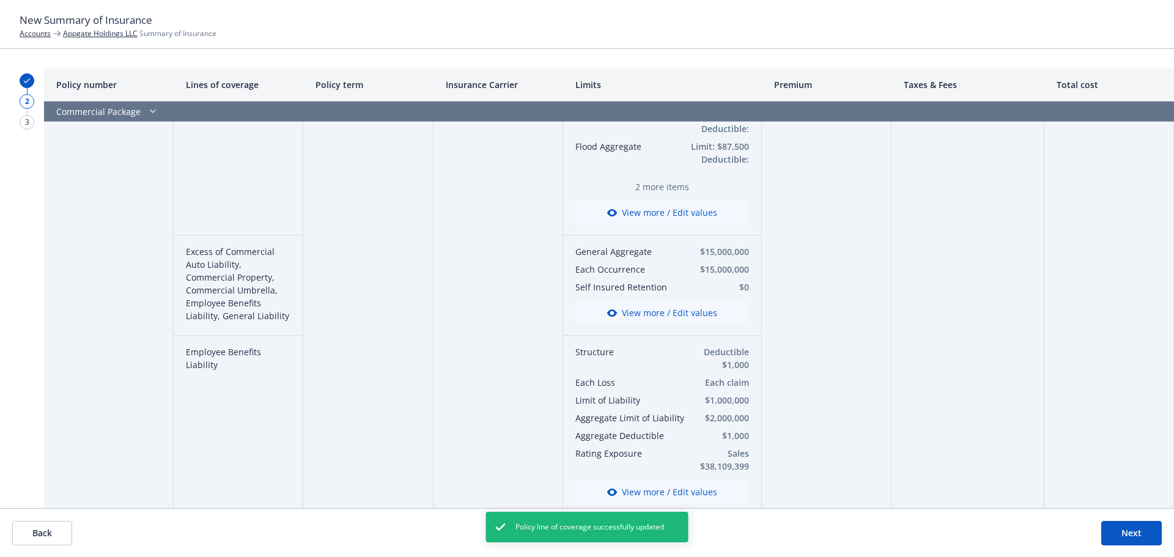
scroll to position [367, 0]
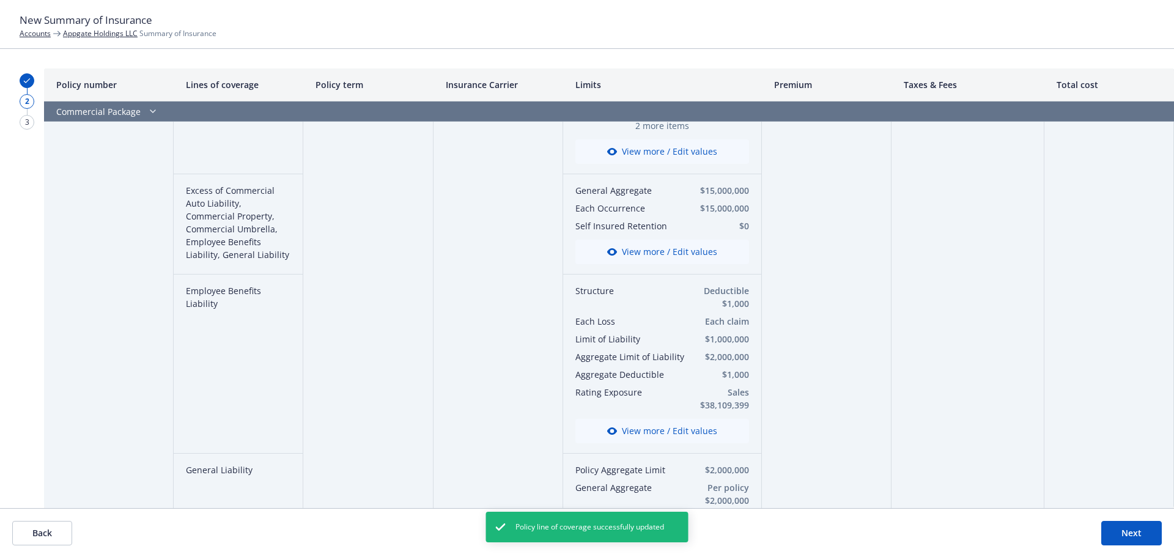
click at [663, 429] on button "View more / Edit values" at bounding box center [662, 431] width 174 height 24
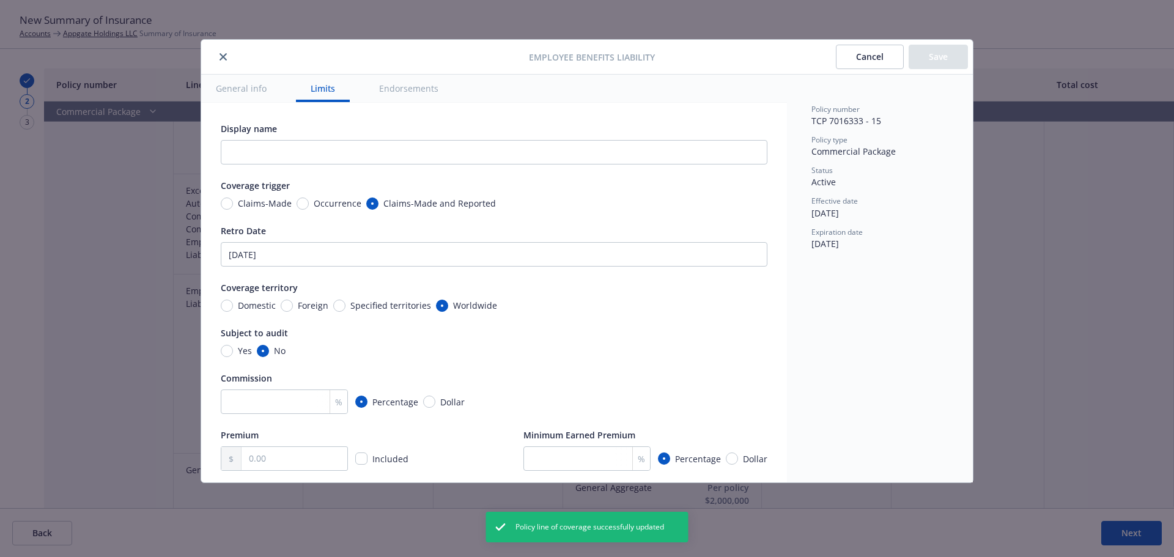
scroll to position [398, 0]
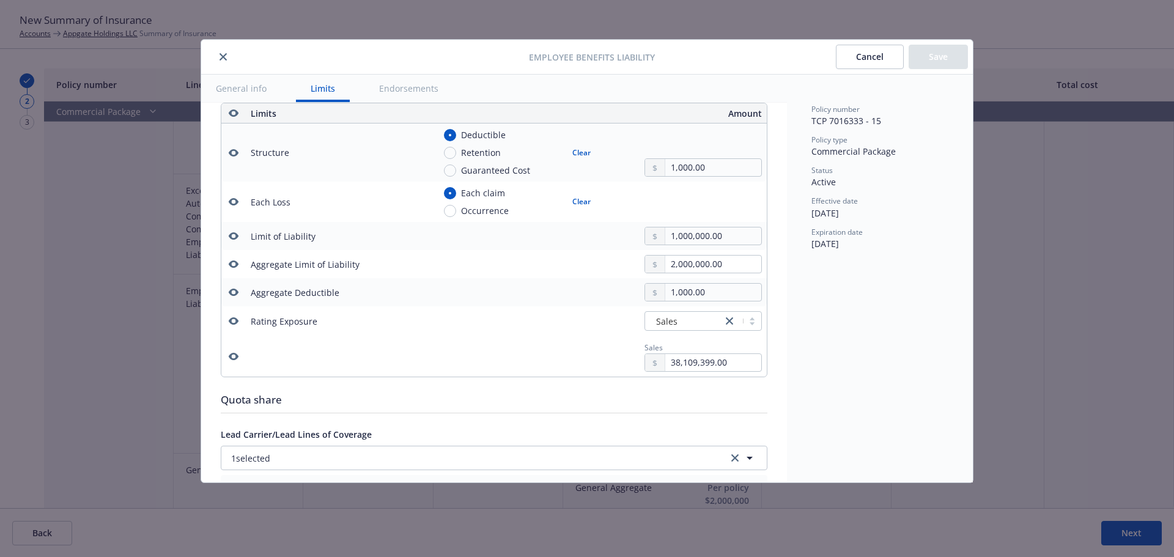
click at [236, 153] on icon "button" at bounding box center [234, 152] width 10 height 7
click at [924, 60] on button "Save" at bounding box center [938, 57] width 59 height 24
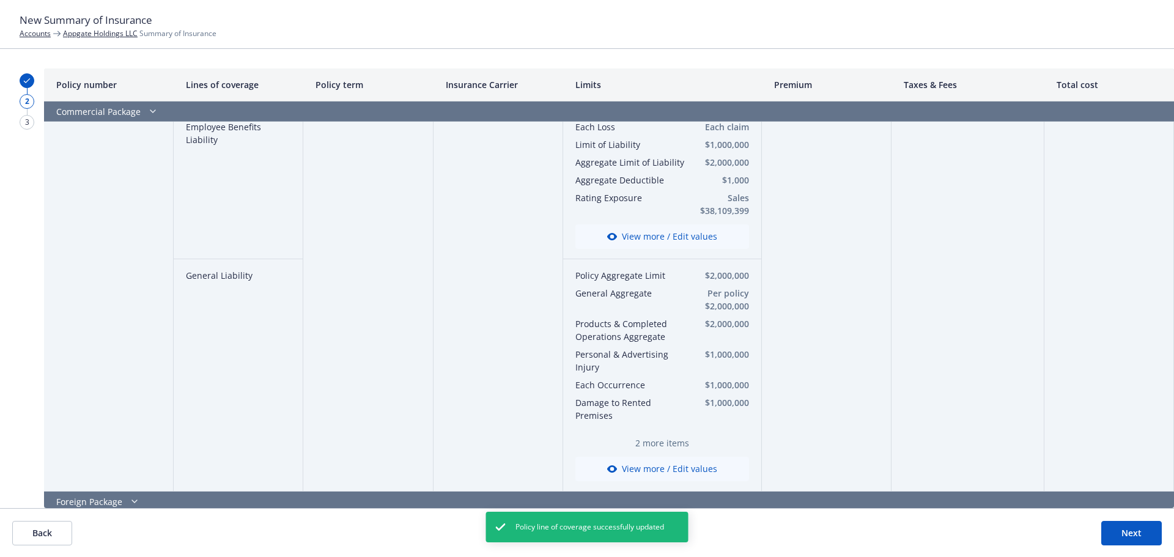
scroll to position [550, 0]
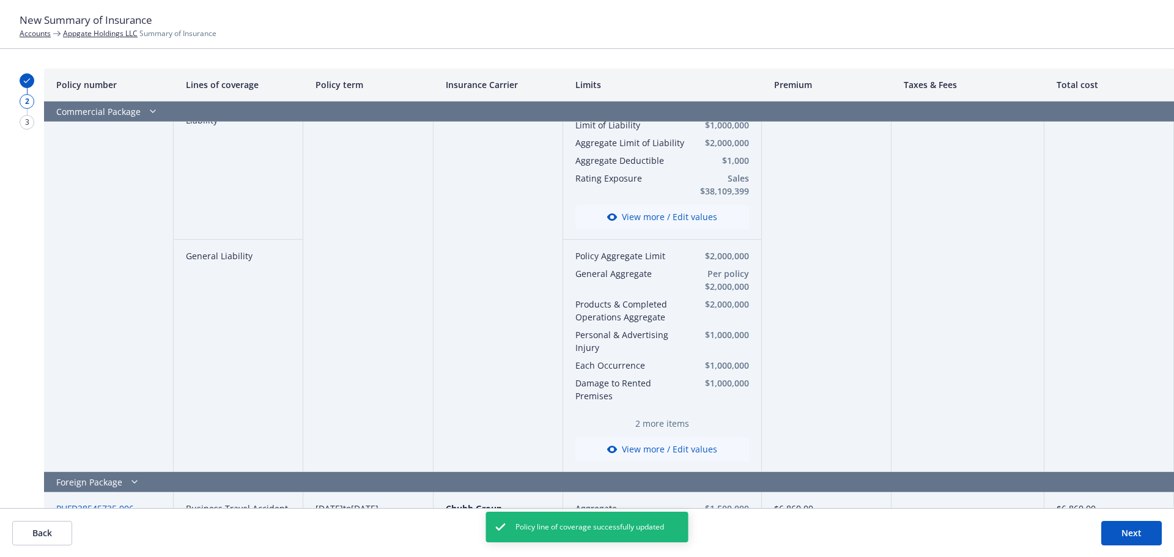
click at [657, 425] on span "2 more items" at bounding box center [662, 423] width 174 height 13
click at [652, 444] on button "View more / Edit values" at bounding box center [662, 449] width 174 height 24
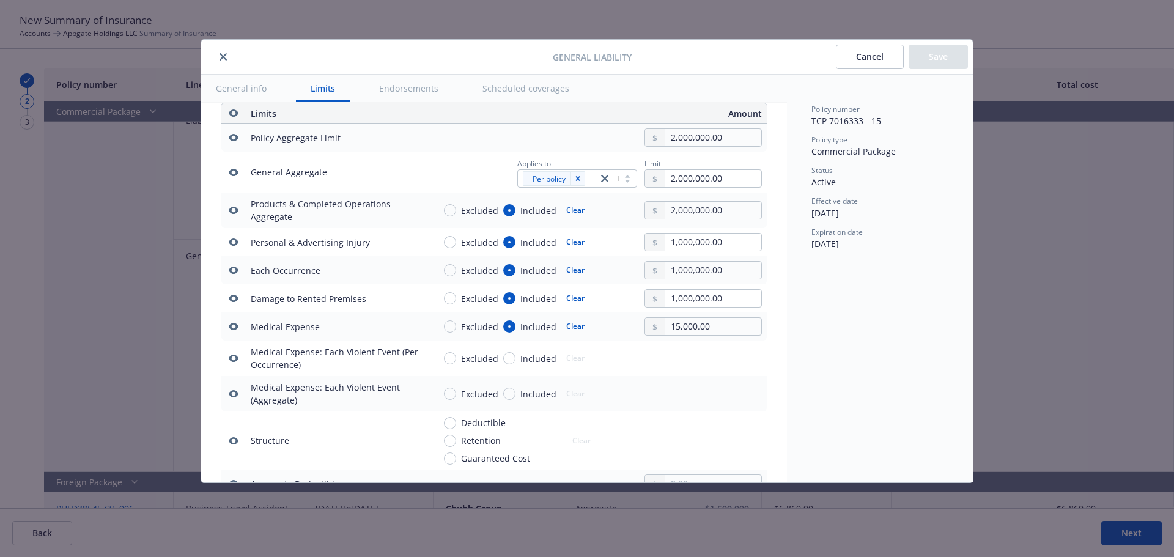
scroll to position [402, 0]
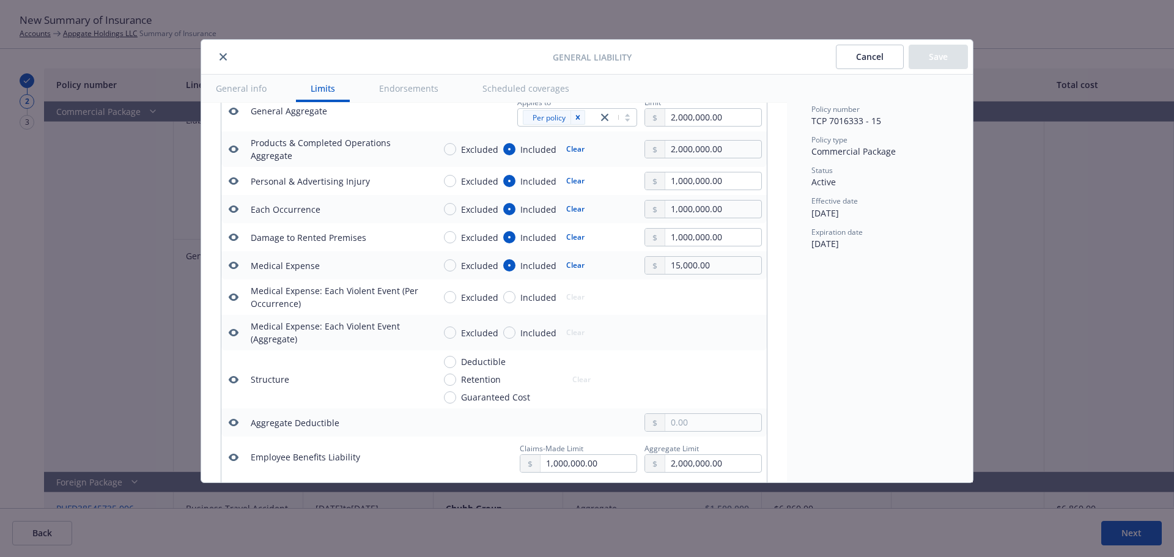
click at [238, 296] on icon "button" at bounding box center [234, 296] width 10 height 7
click at [237, 334] on icon "button" at bounding box center [234, 332] width 10 height 7
click at [237, 377] on icon "button" at bounding box center [234, 379] width 10 height 7
click at [235, 419] on icon "button" at bounding box center [234, 422] width 10 height 7
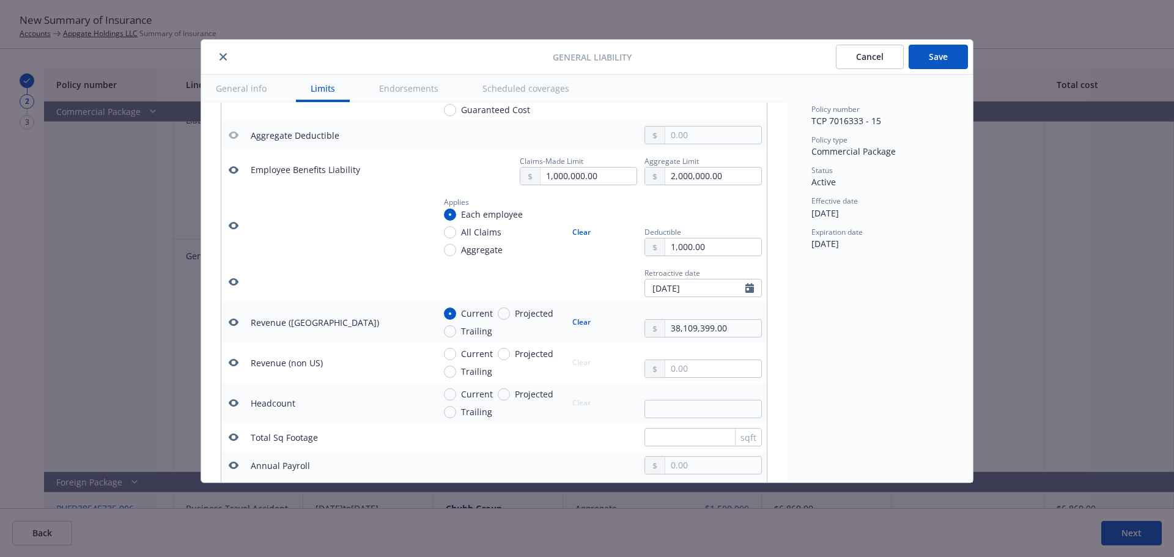
scroll to position [708, 0]
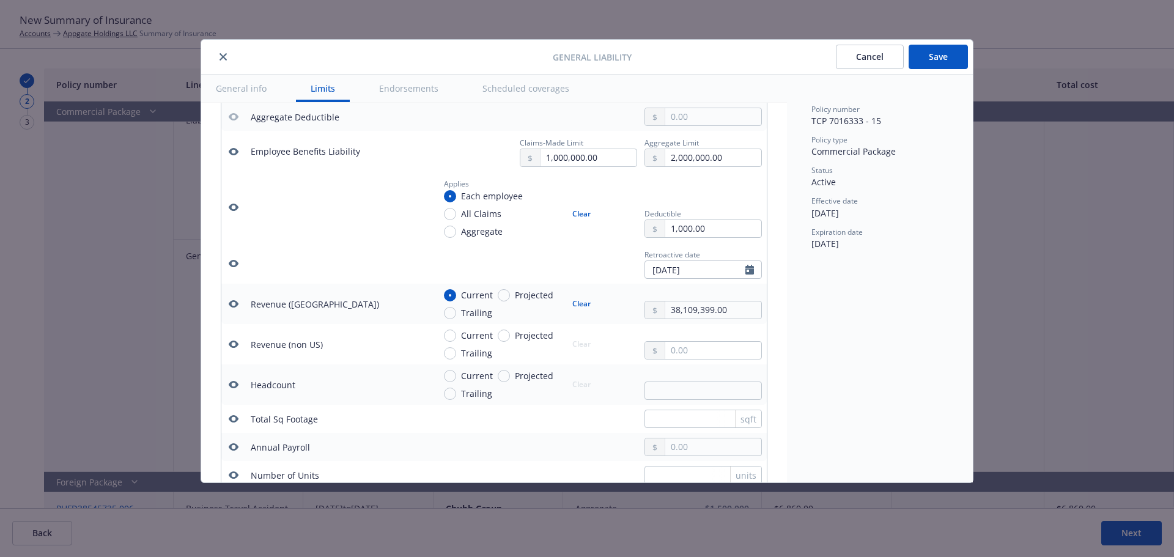
click at [230, 342] on icon "button" at bounding box center [234, 344] width 10 height 7
click at [235, 383] on icon "button" at bounding box center [234, 385] width 10 height 10
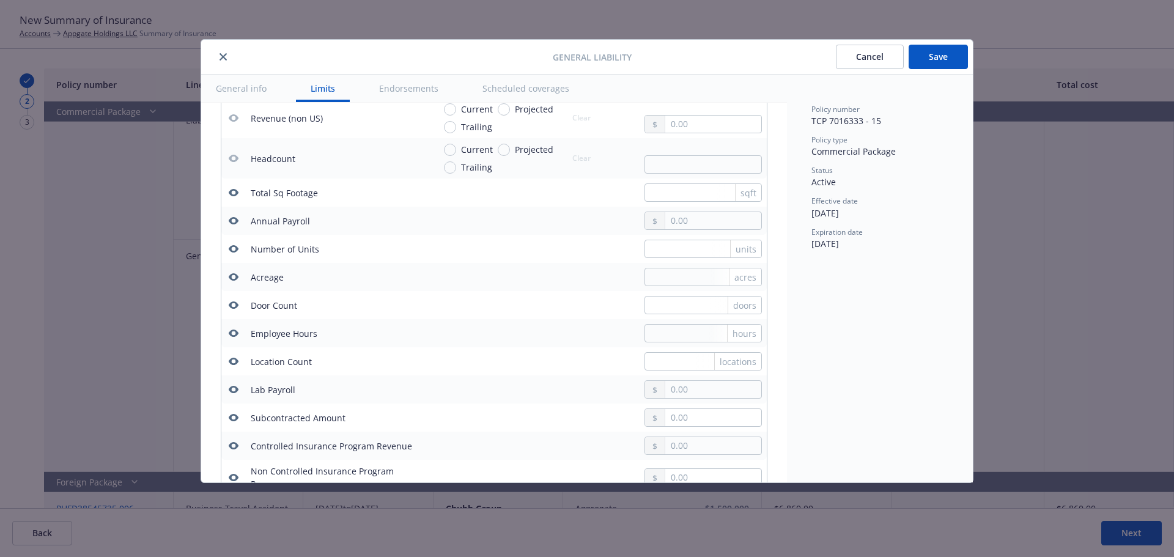
scroll to position [953, 0]
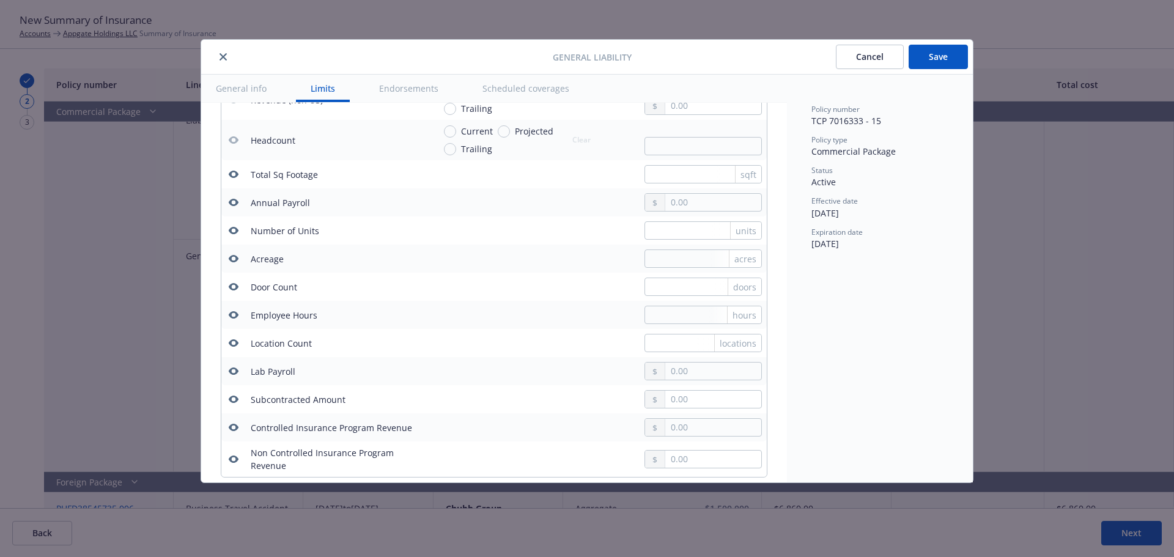
click at [228, 174] on button "button" at bounding box center [233, 174] width 15 height 15
click at [231, 199] on icon "button" at bounding box center [234, 202] width 10 height 10
click at [232, 229] on icon "button" at bounding box center [234, 230] width 10 height 7
click at [234, 257] on icon "button" at bounding box center [234, 259] width 10 height 10
click at [237, 287] on icon "button" at bounding box center [234, 286] width 10 height 7
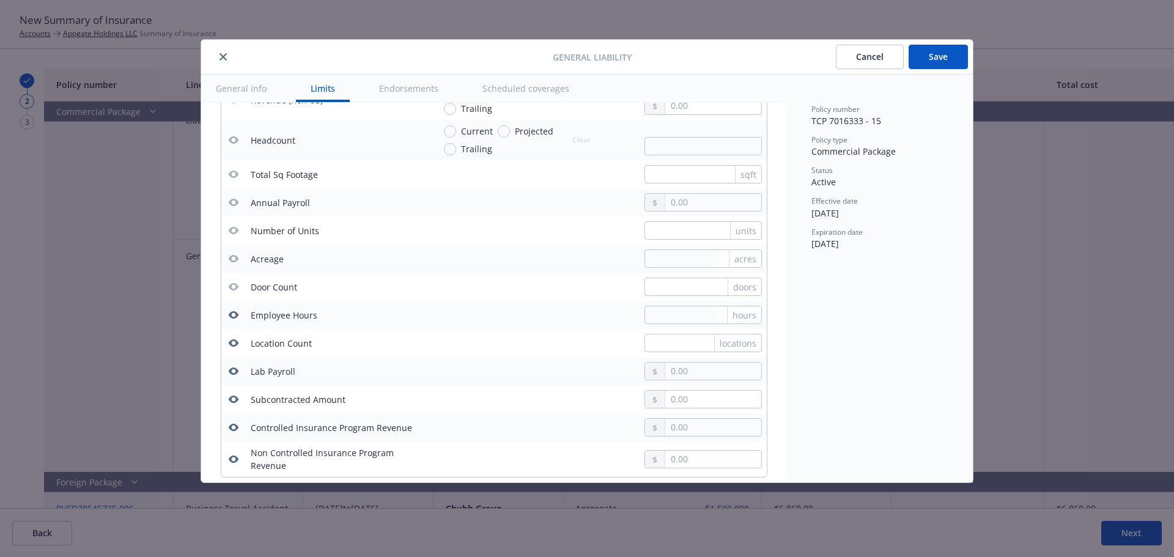
click at [236, 320] on button "button" at bounding box center [233, 315] width 15 height 15
click at [234, 348] on button "button" at bounding box center [233, 343] width 15 height 15
click at [237, 367] on icon "button" at bounding box center [234, 371] width 10 height 10
click at [235, 400] on icon "button" at bounding box center [234, 399] width 10 height 10
click at [238, 428] on button "button" at bounding box center [233, 427] width 15 height 15
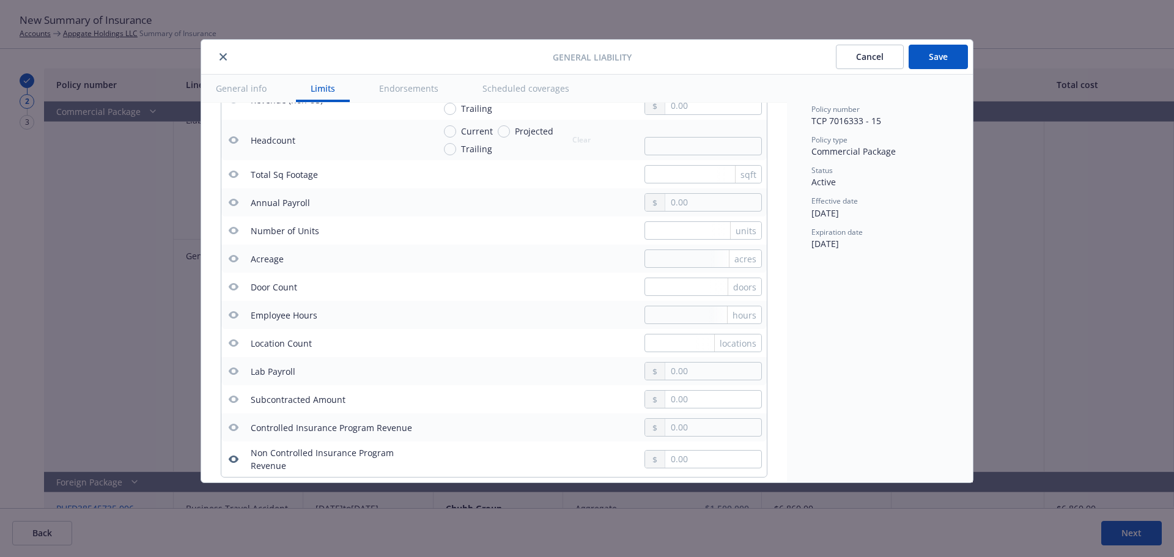
click at [234, 455] on icon "button" at bounding box center [234, 459] width 10 height 10
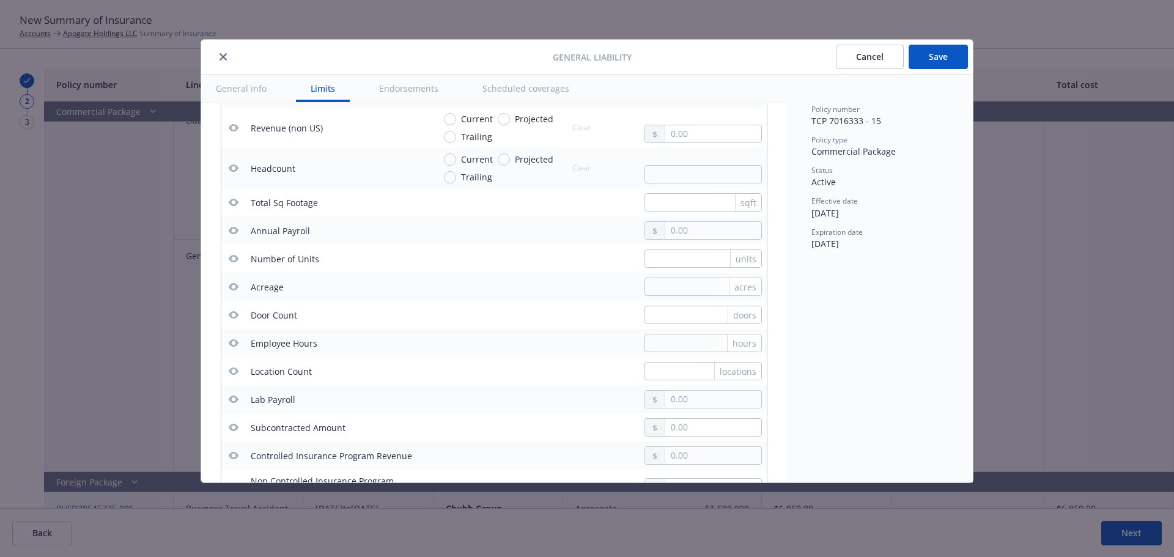
scroll to position [830, 0]
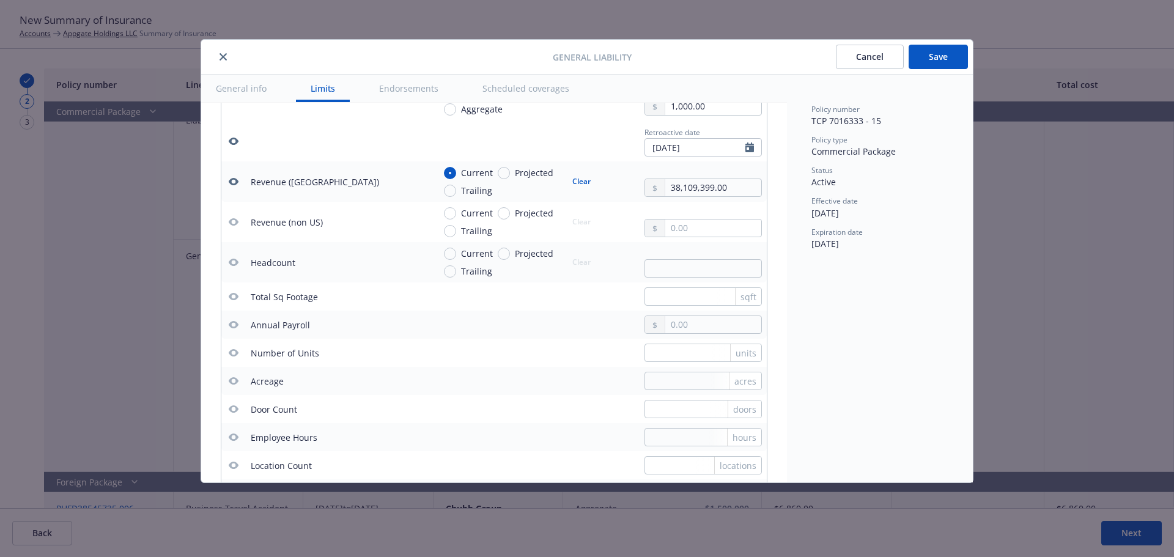
click at [935, 62] on button "Save" at bounding box center [938, 57] width 59 height 24
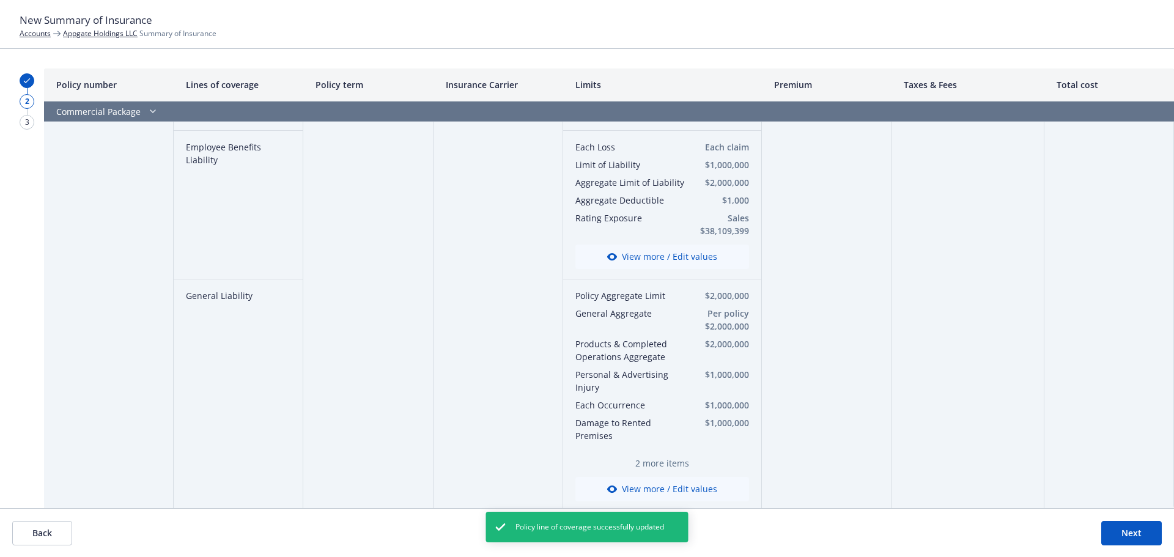
scroll to position [489, 0]
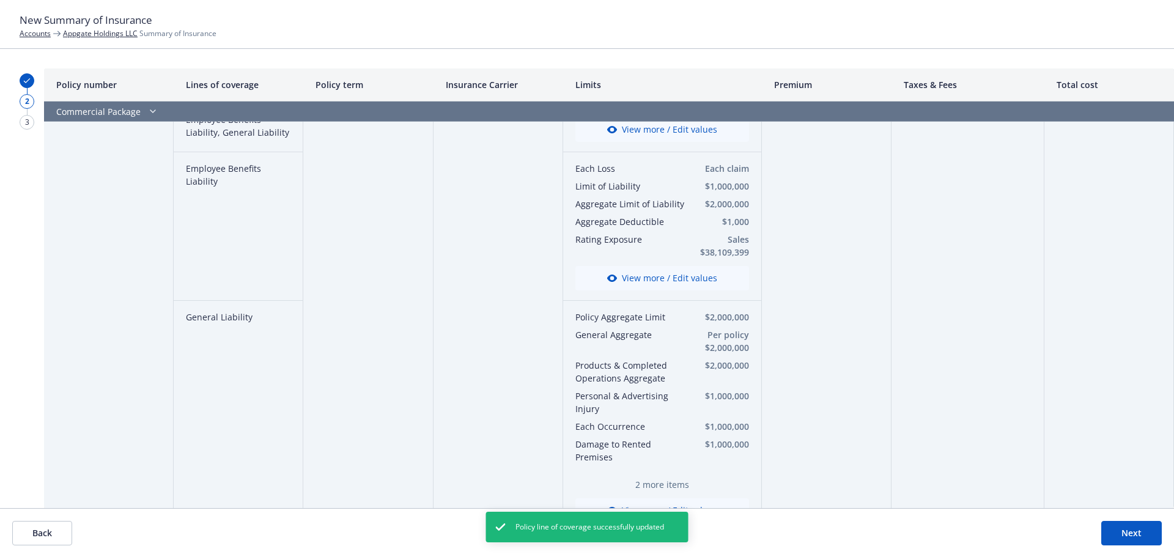
click at [671, 283] on button "View more / Edit values" at bounding box center [662, 278] width 174 height 24
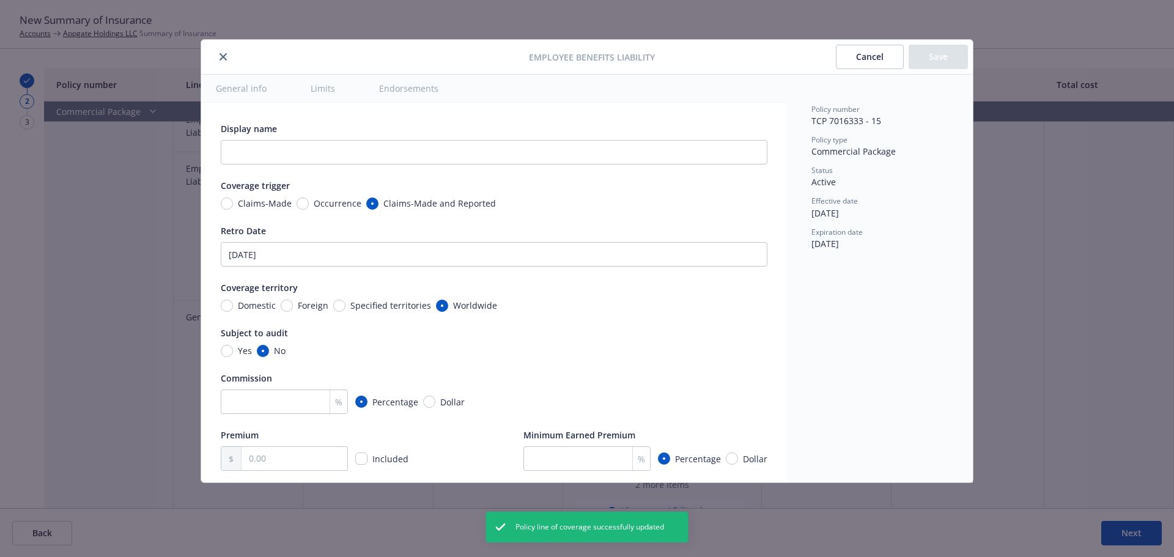
scroll to position [398, 0]
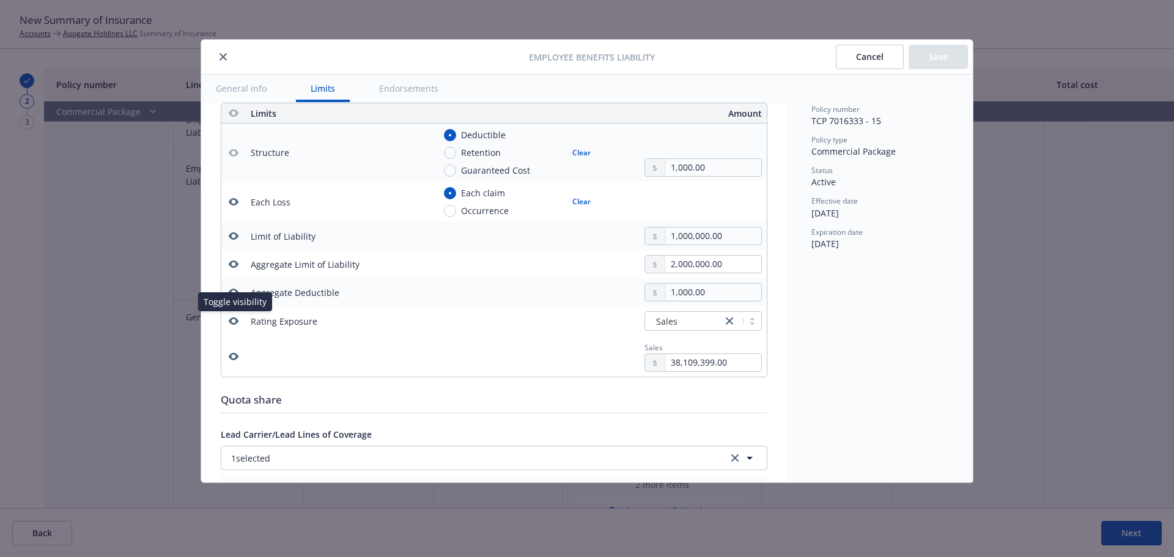
click at [237, 320] on icon "button" at bounding box center [234, 320] width 10 height 7
click at [232, 361] on icon "button" at bounding box center [234, 357] width 10 height 10
click at [930, 54] on button "Save" at bounding box center [938, 57] width 59 height 24
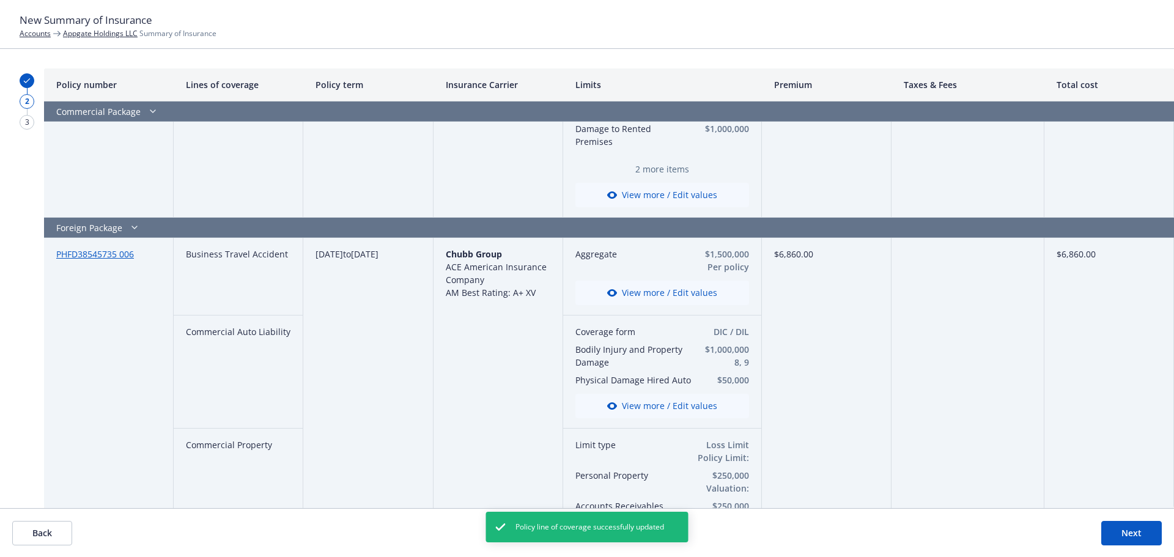
scroll to position [795, 0]
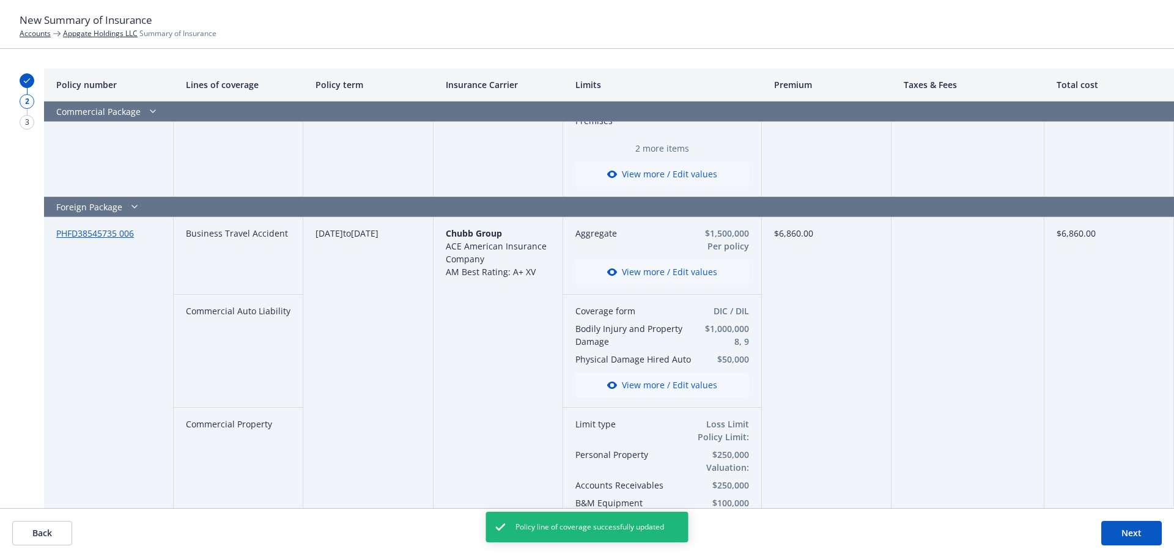
click at [674, 275] on button "View more / Edit values" at bounding box center [662, 272] width 174 height 24
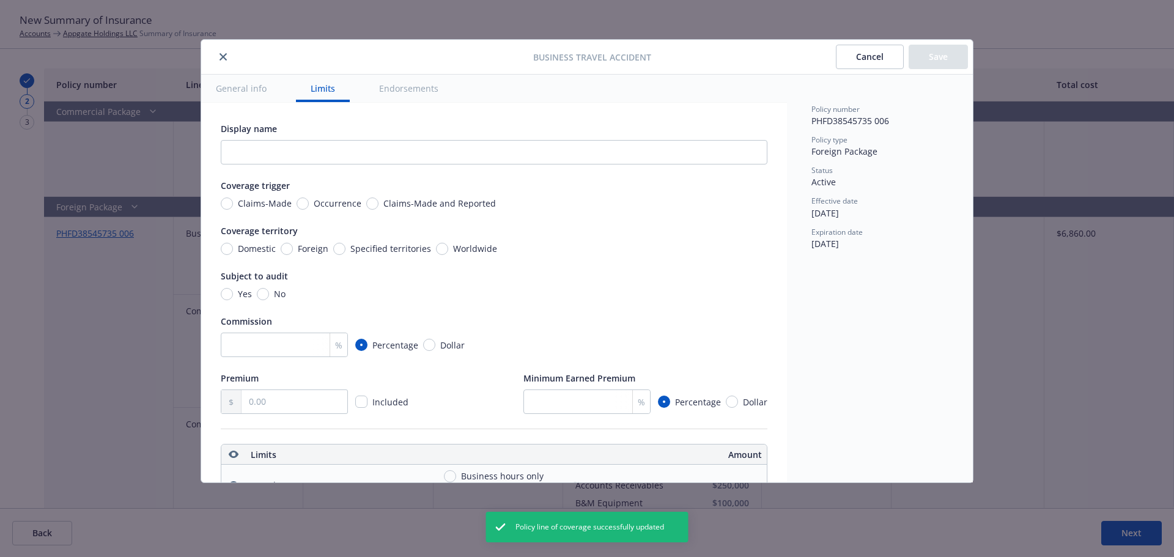
scroll to position [341, 0]
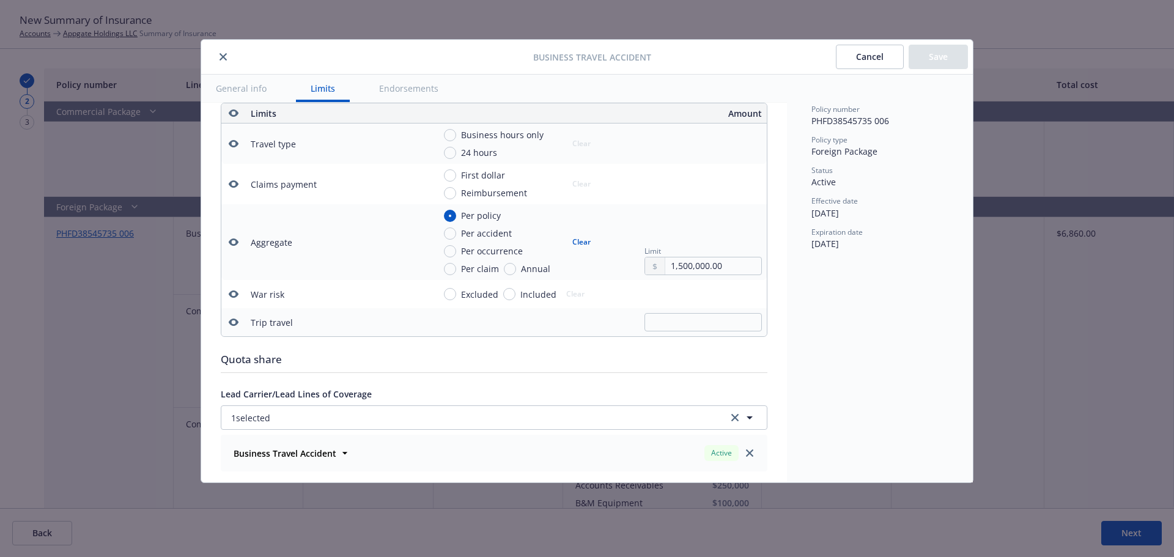
click at [233, 182] on icon "button" at bounding box center [234, 184] width 10 height 10
click at [235, 144] on icon "button" at bounding box center [234, 144] width 10 height 10
click at [237, 293] on icon "button" at bounding box center [234, 293] width 10 height 7
click at [231, 326] on icon "button" at bounding box center [234, 322] width 10 height 10
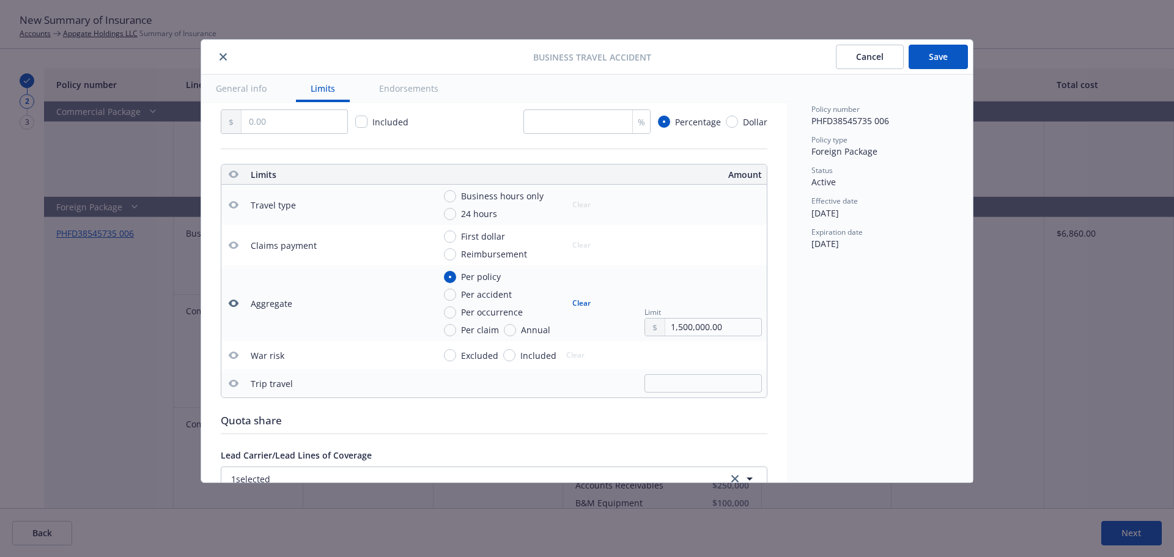
click at [924, 54] on button "Save" at bounding box center [938, 57] width 59 height 24
type textarea "x"
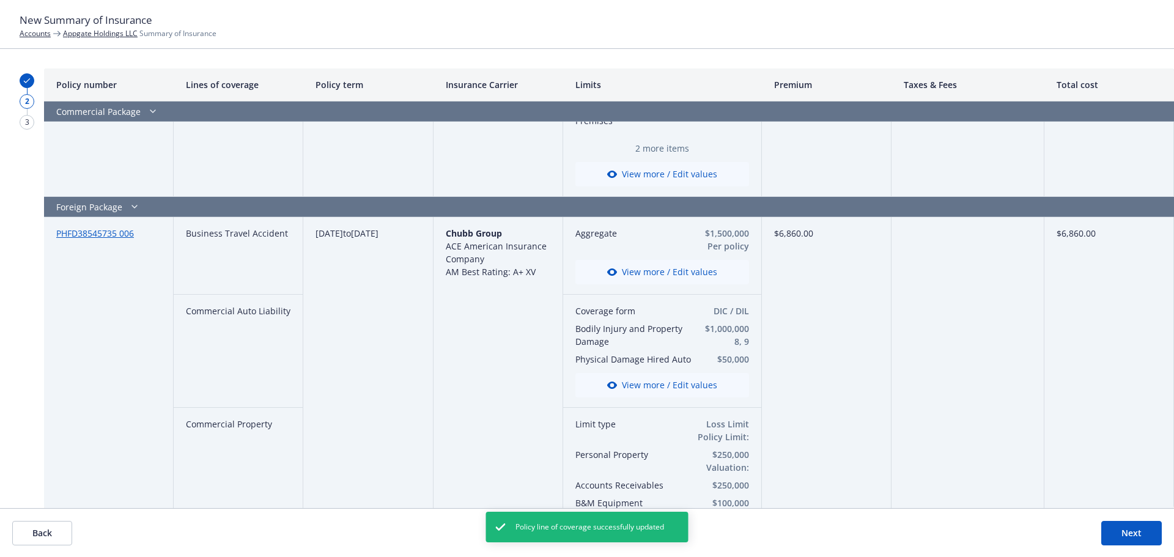
click at [636, 379] on button "View more / Edit values" at bounding box center [662, 385] width 174 height 24
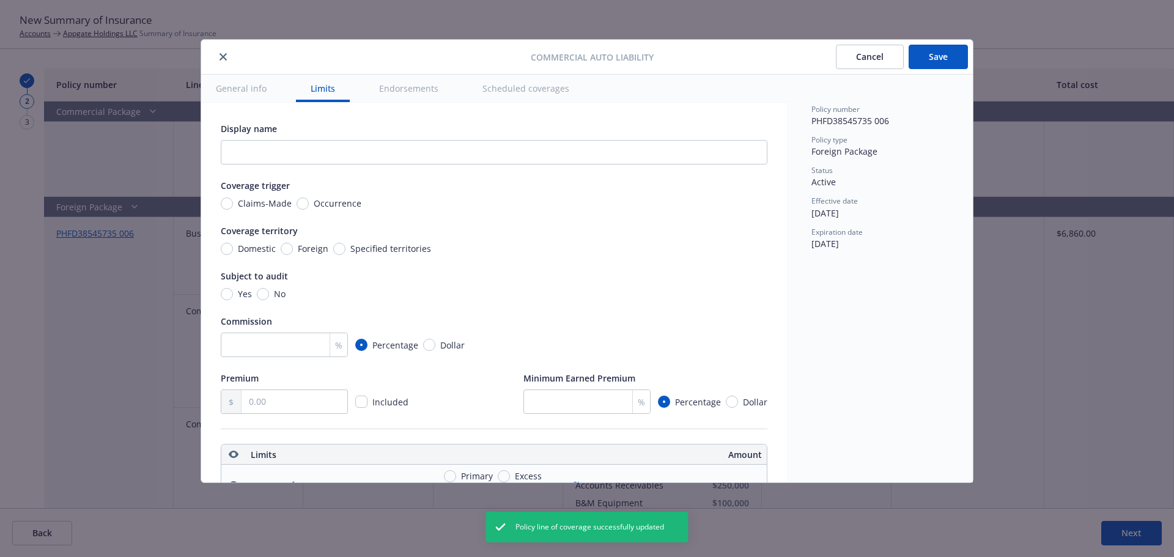
scroll to position [341, 0]
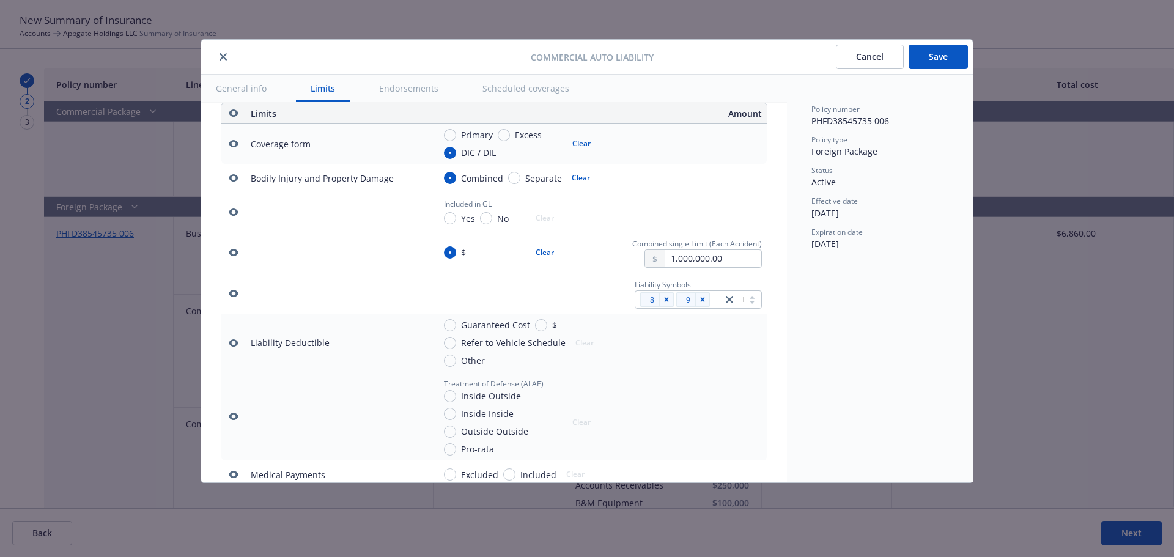
click at [235, 145] on icon "button" at bounding box center [234, 143] width 10 height 7
click at [234, 216] on icon "button" at bounding box center [234, 211] width 10 height 7
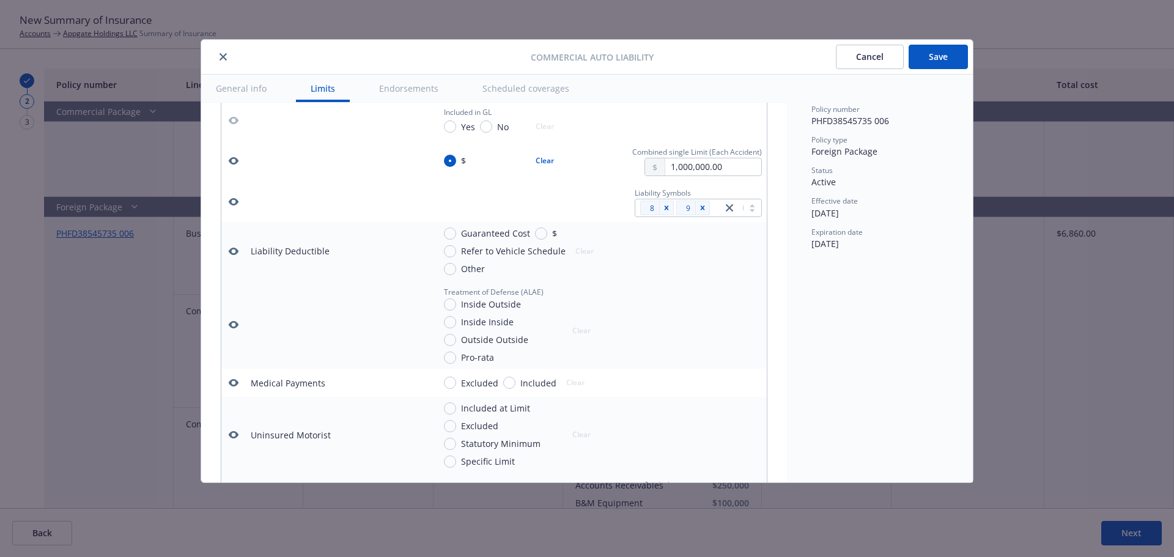
scroll to position [463, 0]
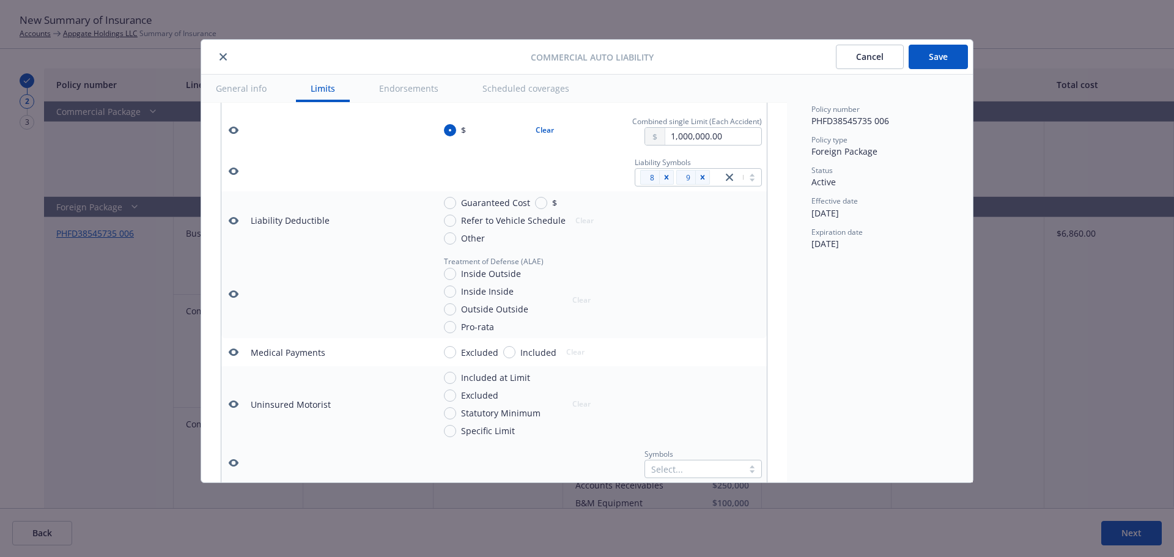
click at [229, 409] on icon "button" at bounding box center [234, 404] width 10 height 10
drag, startPoint x: 235, startPoint y: 366, endPoint x: 233, endPoint y: 343, distance: 23.4
click at [235, 356] on icon "button" at bounding box center [234, 351] width 10 height 7
click at [229, 298] on icon "button" at bounding box center [234, 293] width 10 height 7
click at [232, 226] on icon "button" at bounding box center [234, 221] width 10 height 10
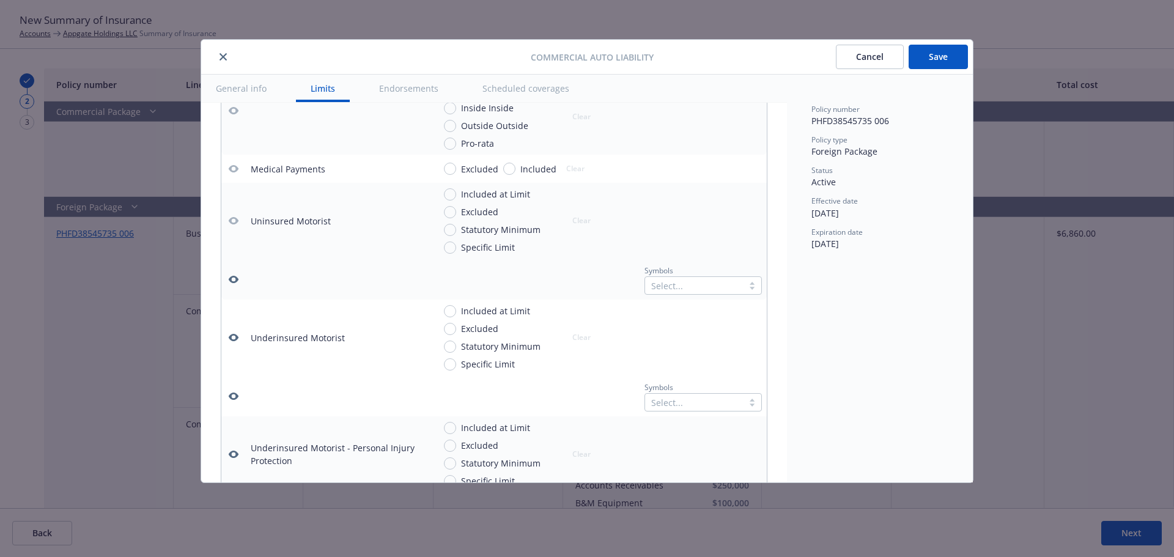
scroll to position [708, 0]
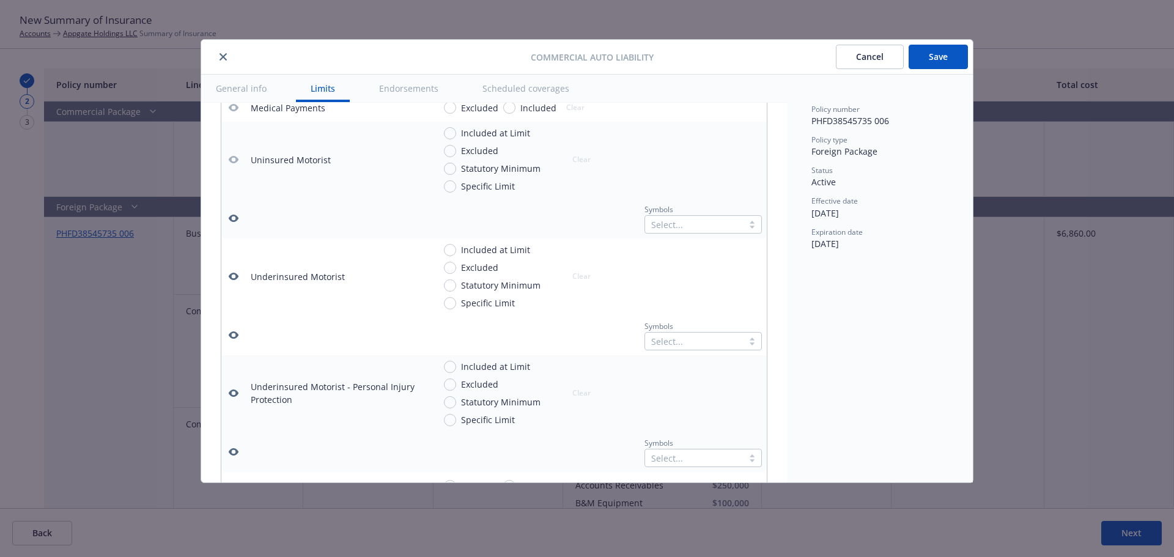
click at [233, 223] on icon "button" at bounding box center [234, 218] width 10 height 10
click at [231, 280] on icon "button" at bounding box center [234, 276] width 10 height 7
click at [237, 340] on icon "button" at bounding box center [234, 335] width 10 height 10
click at [234, 398] on icon "button" at bounding box center [234, 393] width 10 height 10
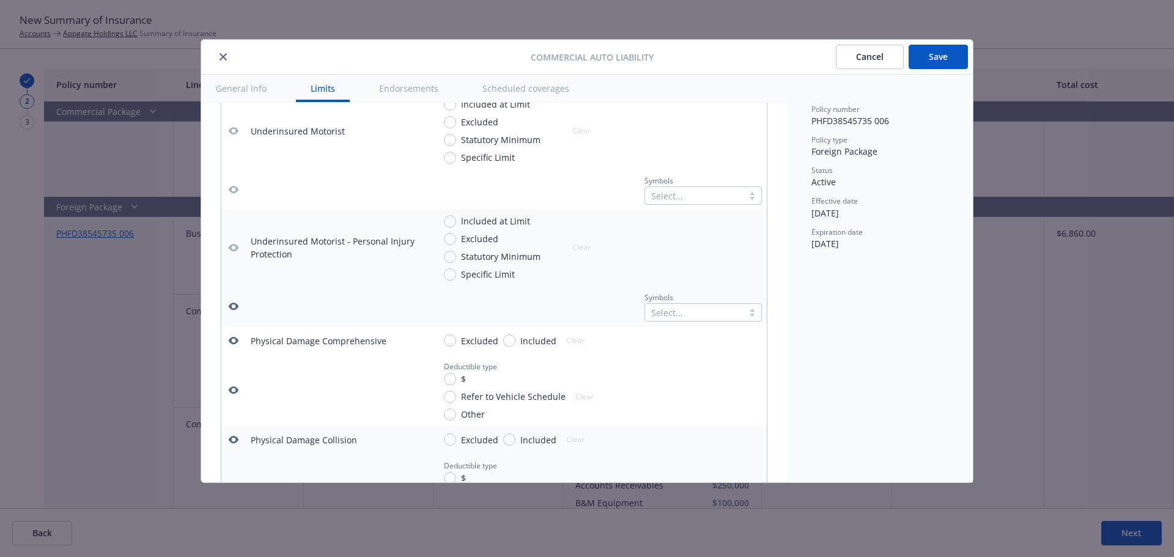
scroll to position [891, 0]
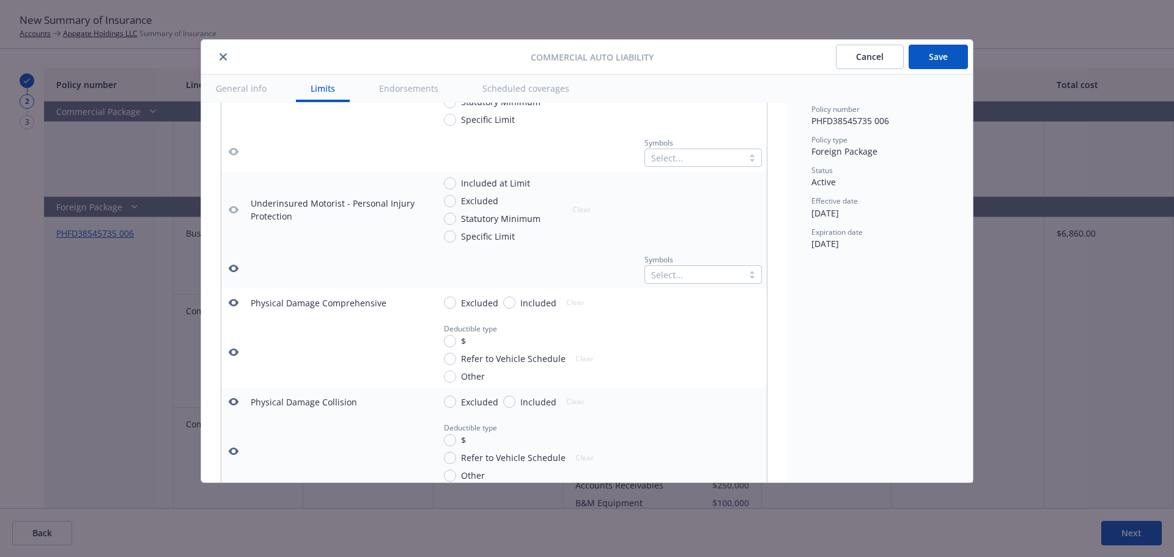
click at [235, 273] on icon "button" at bounding box center [234, 269] width 10 height 10
click at [232, 308] on button "button" at bounding box center [233, 302] width 15 height 15
click at [237, 356] on icon "button" at bounding box center [234, 351] width 10 height 7
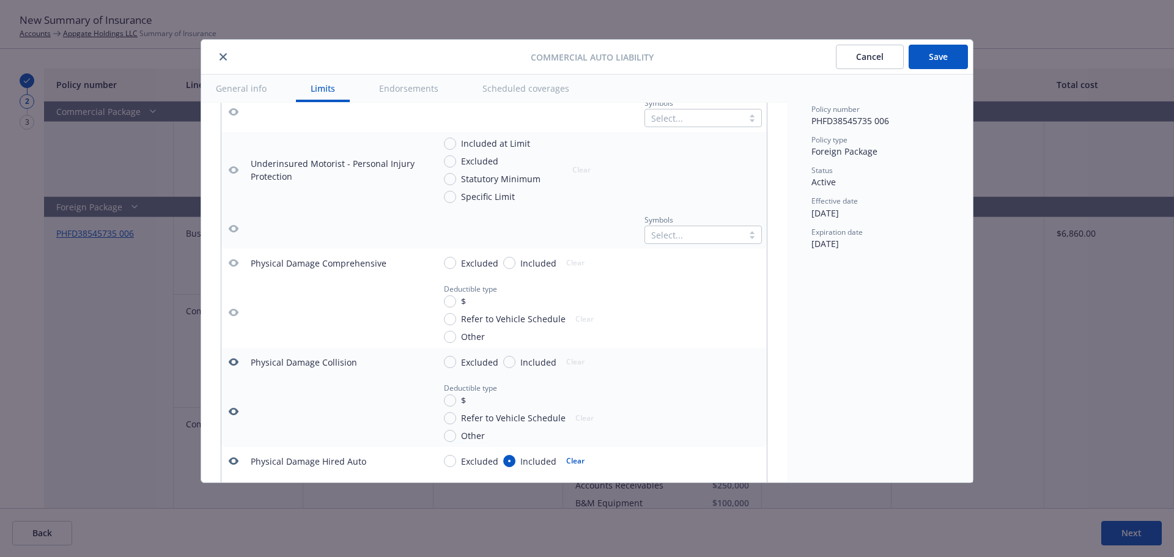
scroll to position [953, 0]
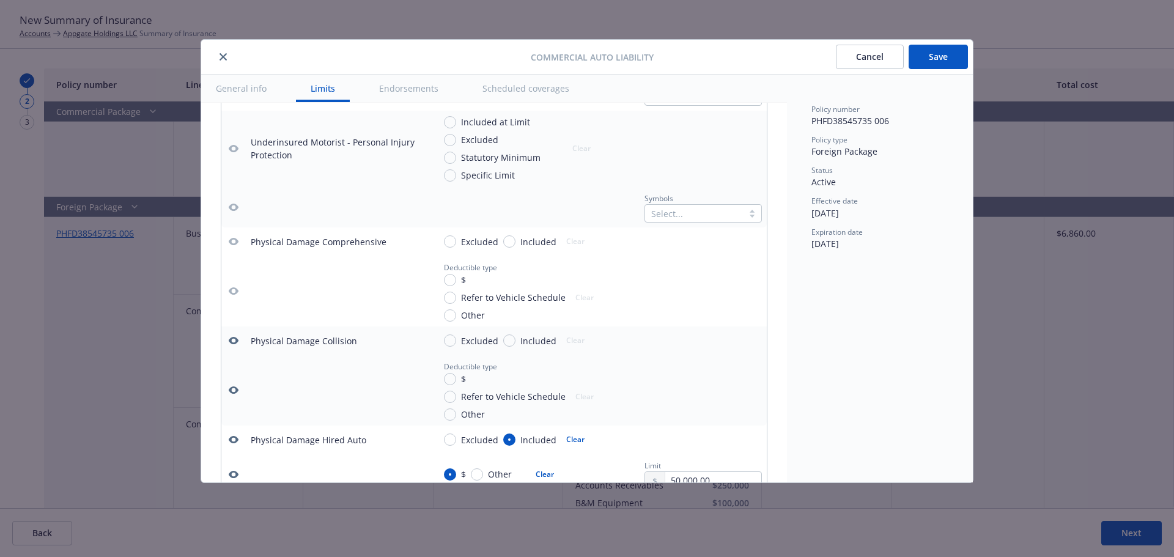
click at [235, 345] on icon "button" at bounding box center [234, 341] width 10 height 10
click at [232, 394] on icon "button" at bounding box center [234, 389] width 10 height 7
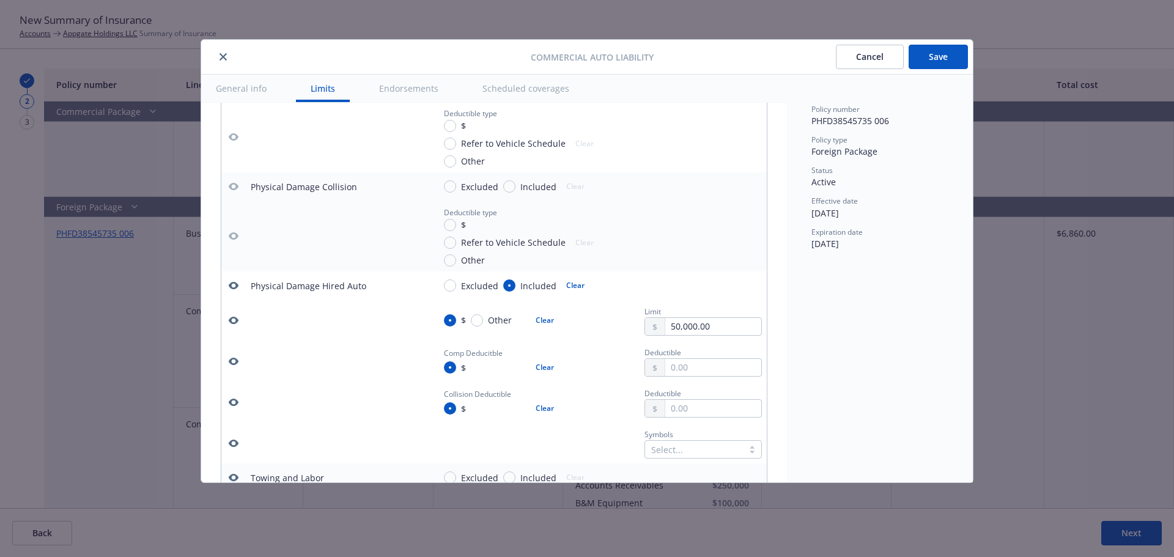
scroll to position [1136, 0]
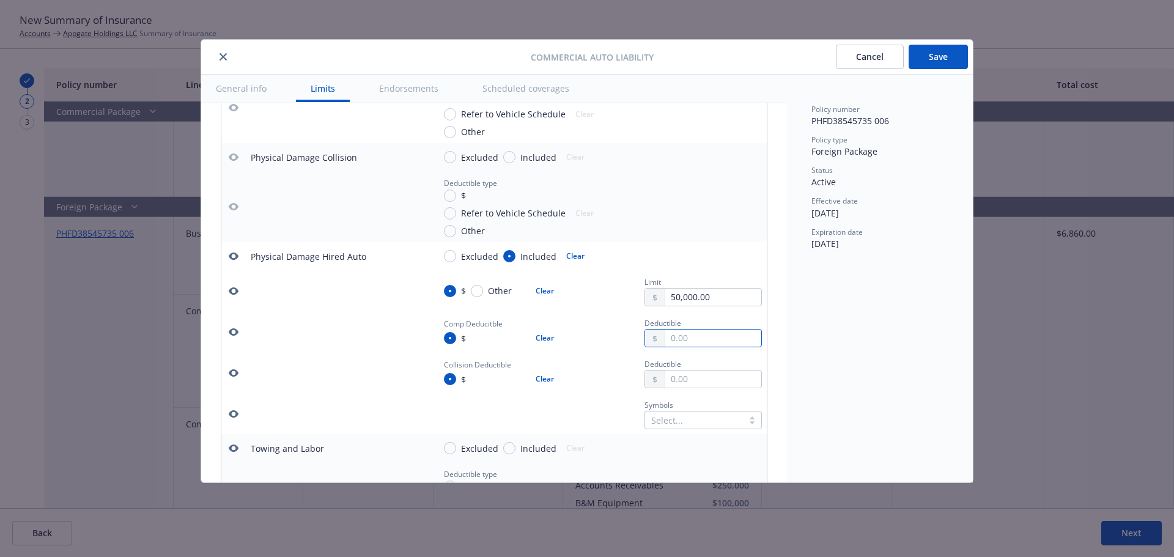
click at [690, 347] on input "text" at bounding box center [713, 338] width 96 height 17
type input "1,000.00"
drag, startPoint x: 679, startPoint y: 393, endPoint x: 685, endPoint y: 397, distance: 7.0
click at [679, 388] on input "text" at bounding box center [713, 379] width 96 height 17
type input "1,000.00"
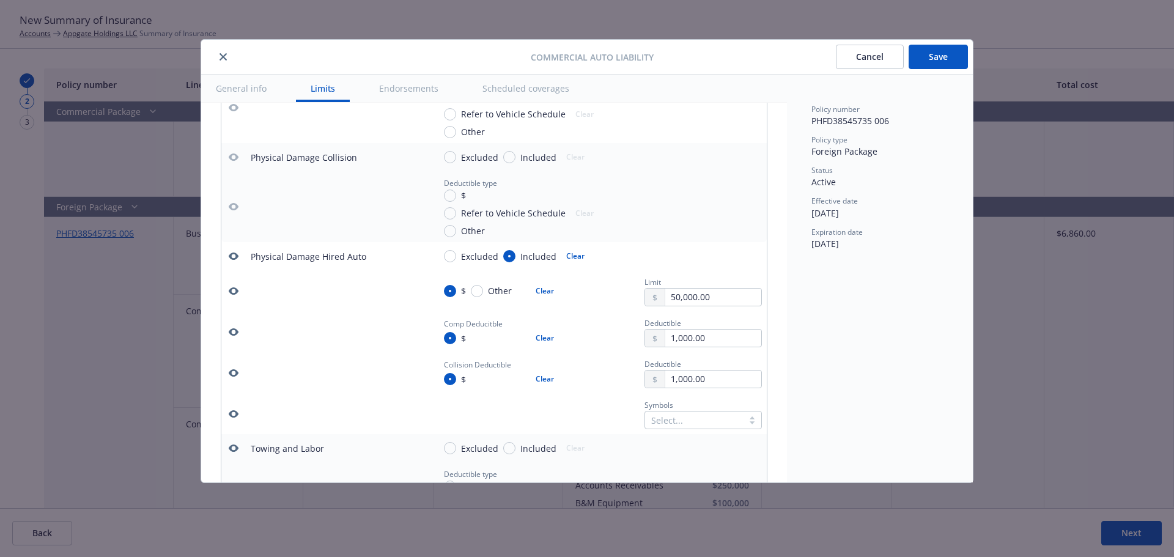
click at [688, 429] on div "Select..." at bounding box center [694, 419] width 98 height 17
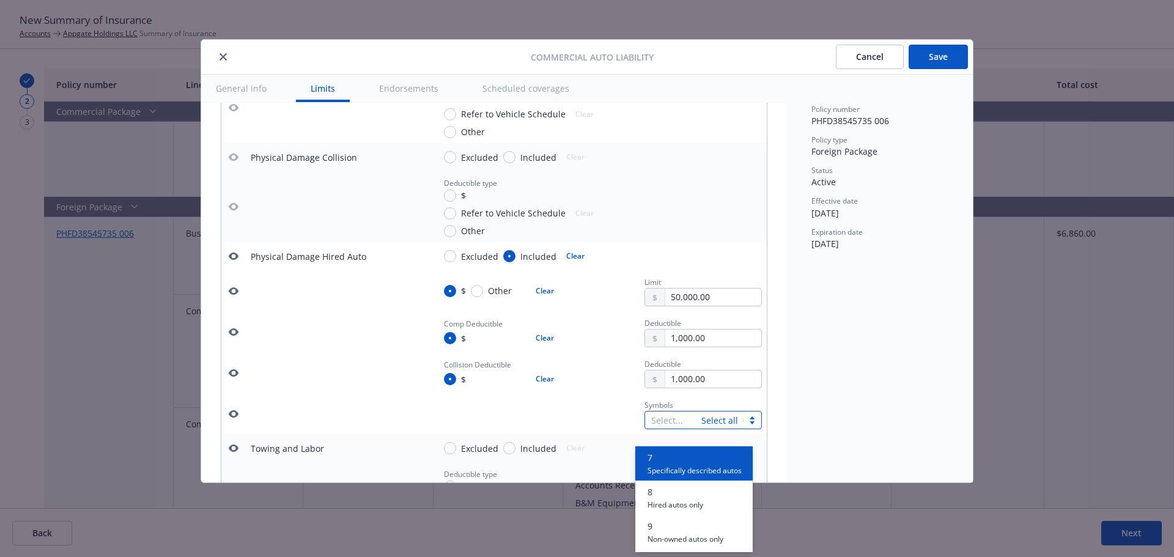
scroll to position [301, 0]
click at [679, 481] on span "Hired autos only" at bounding box center [675, 475] width 56 height 12
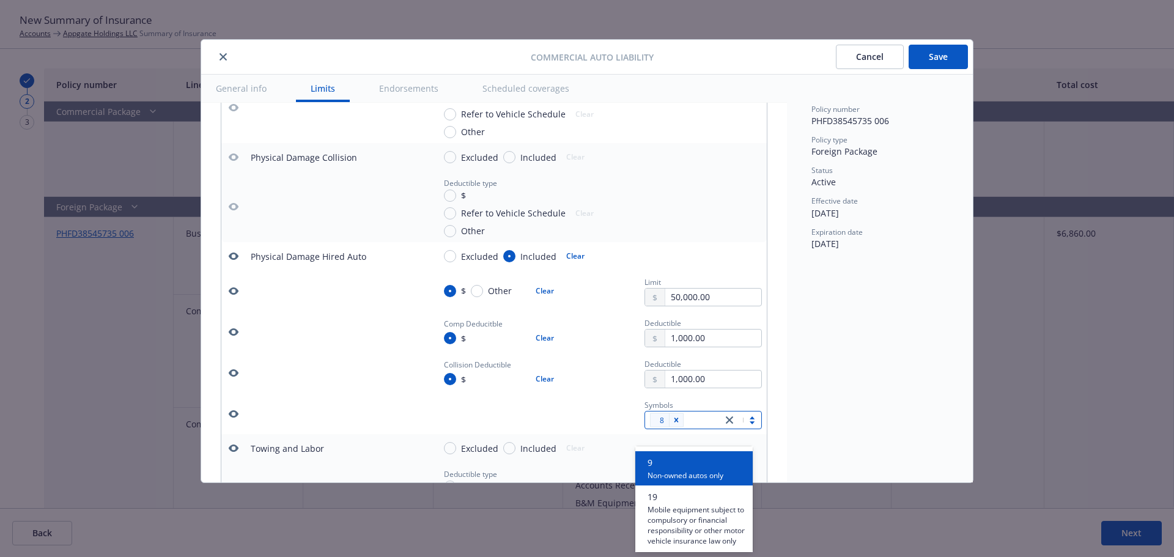
click at [507, 418] on div "Symbols option 8, selected. option 9 focused, 8 of 10. 10 results available. Us…" at bounding box center [598, 413] width 328 height 31
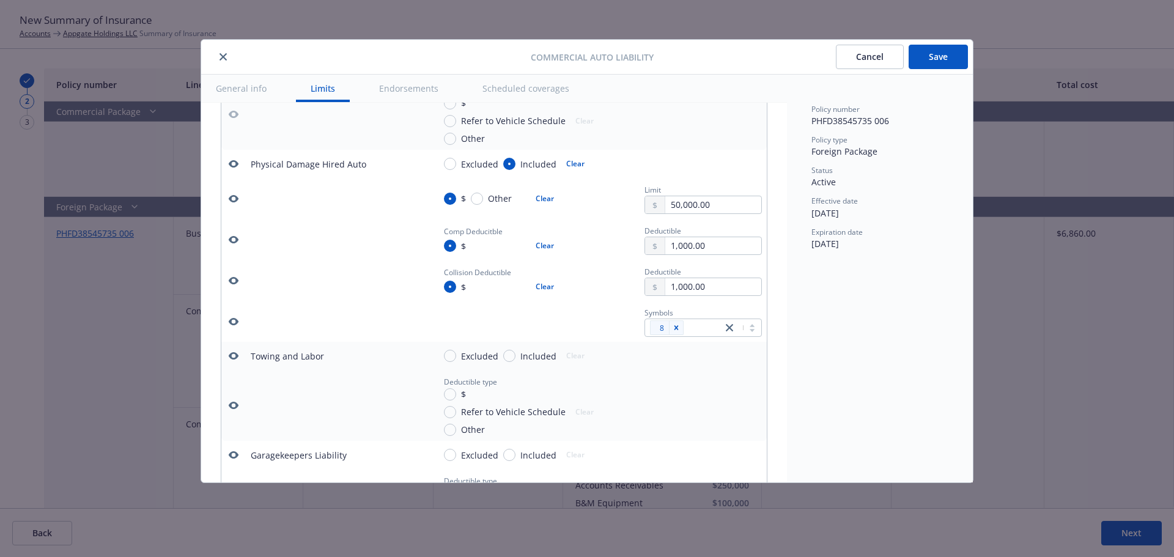
scroll to position [1258, 0]
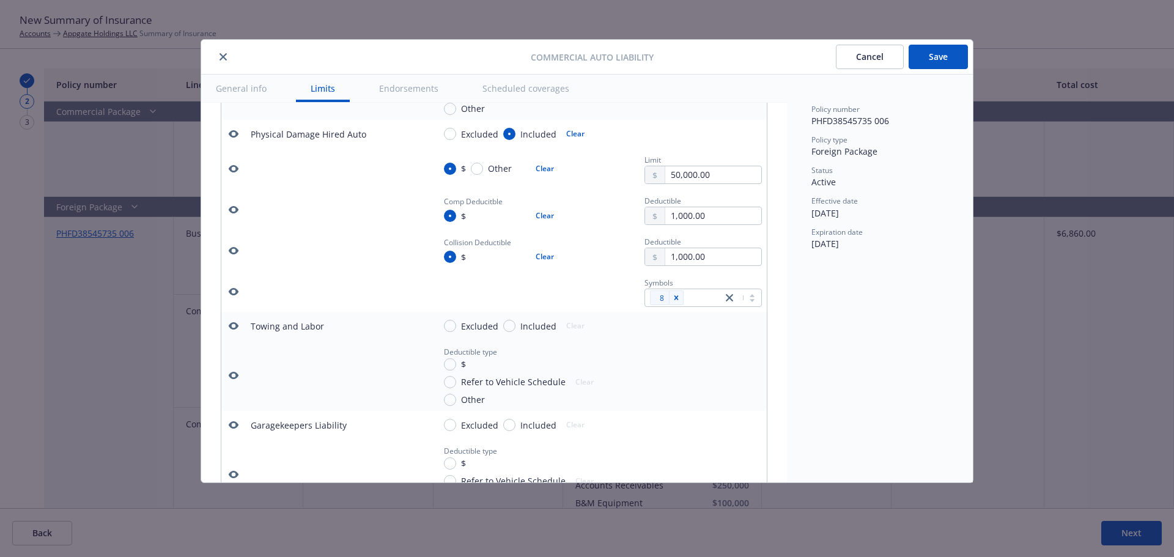
click at [234, 331] on icon "button" at bounding box center [234, 326] width 10 height 10
click at [235, 380] on icon "button" at bounding box center [234, 376] width 10 height 10
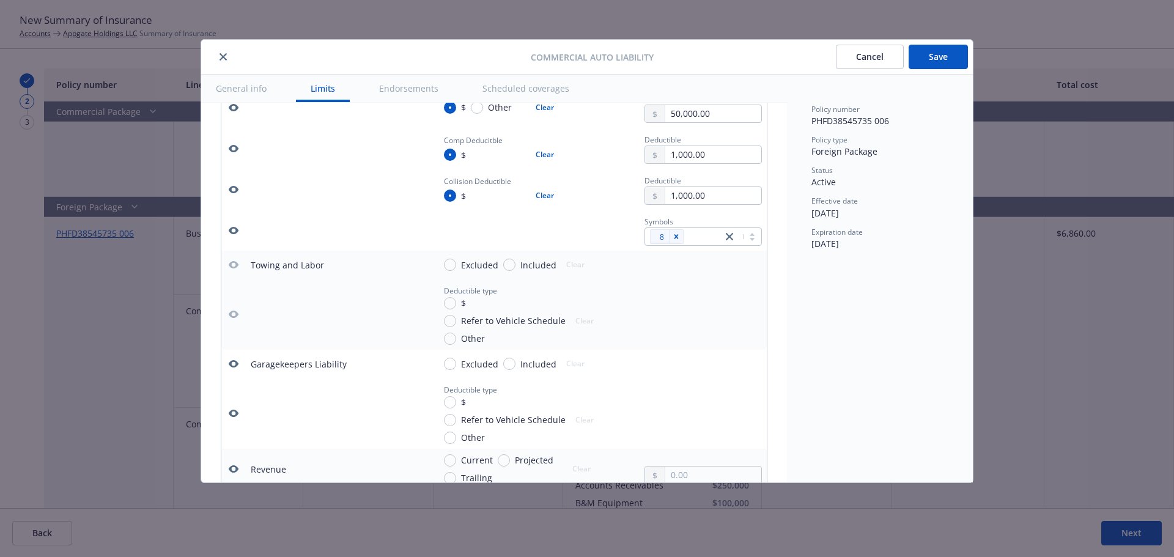
click at [234, 369] on icon "button" at bounding box center [234, 364] width 10 height 10
click at [229, 417] on icon "button" at bounding box center [234, 413] width 10 height 7
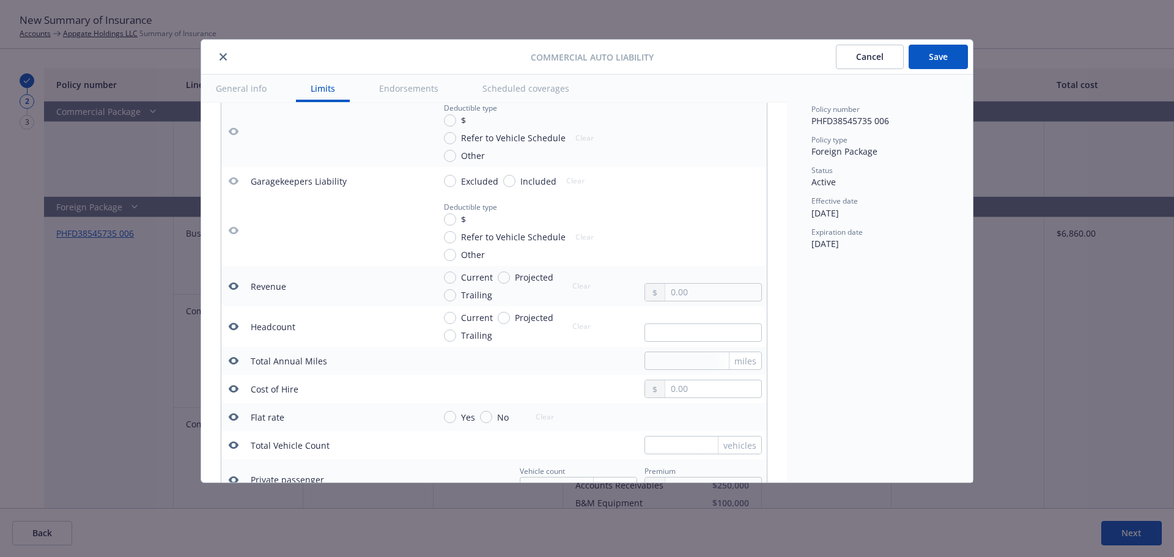
scroll to position [1503, 0]
click at [234, 289] on icon "button" at bounding box center [234, 285] width 10 height 7
click at [232, 330] on icon "button" at bounding box center [234, 325] width 10 height 7
click at [232, 367] on button "button" at bounding box center [233, 360] width 15 height 15
click at [237, 392] on icon "button" at bounding box center [234, 388] width 10 height 7
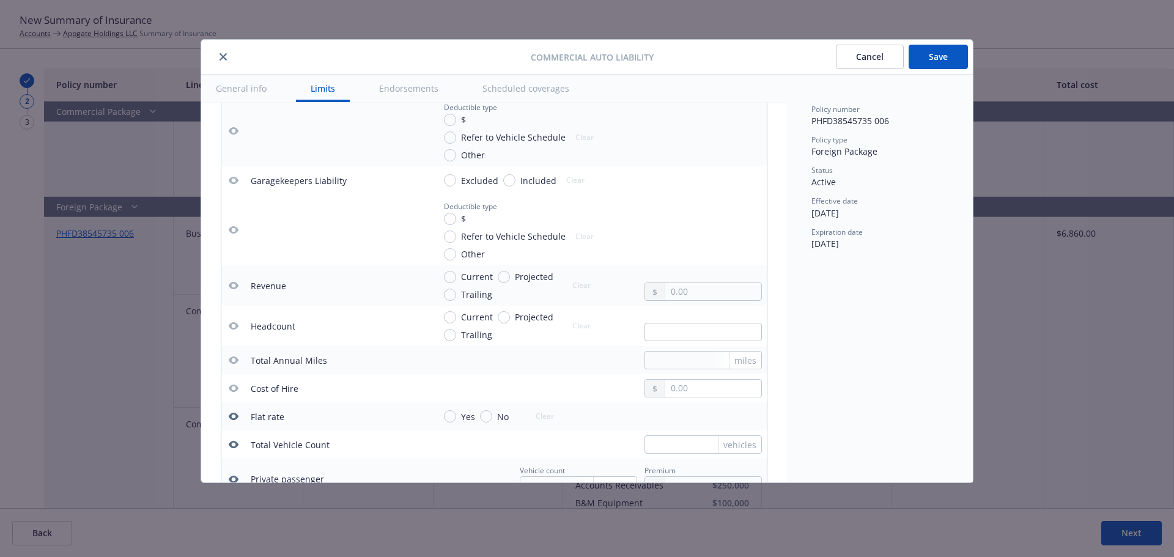
click at [235, 421] on icon "button" at bounding box center [234, 416] width 10 height 10
click at [237, 448] on icon "button" at bounding box center [234, 444] width 10 height 7
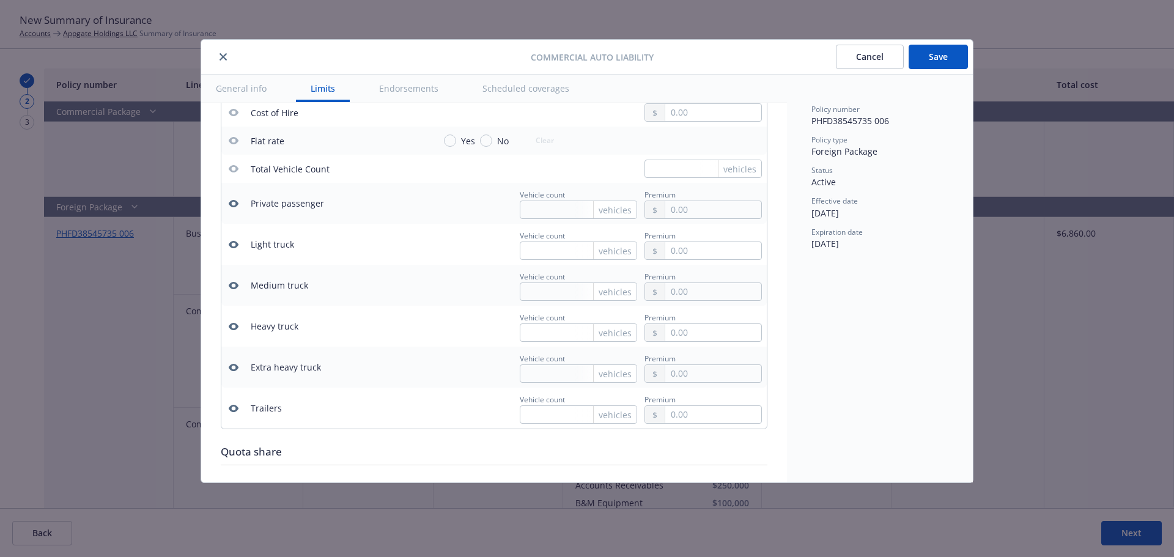
scroll to position [1809, 0]
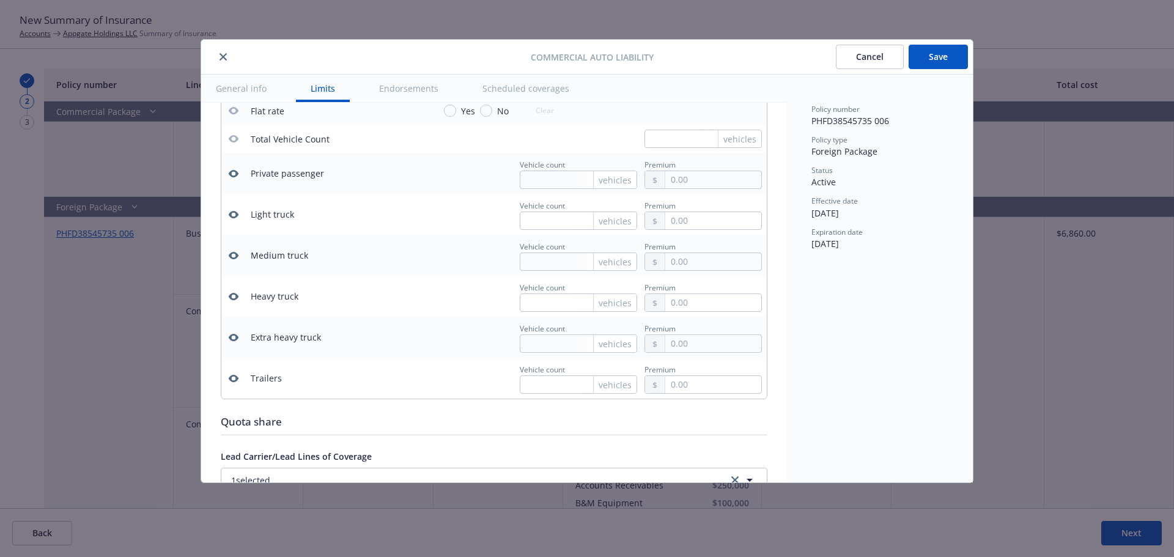
click at [235, 383] on icon "button" at bounding box center [234, 379] width 10 height 10
click at [234, 342] on icon "button" at bounding box center [234, 338] width 10 height 10
click at [236, 301] on icon "button" at bounding box center [234, 297] width 10 height 10
click at [237, 260] on icon "button" at bounding box center [234, 256] width 10 height 10
click at [236, 218] on icon "button" at bounding box center [234, 214] width 10 height 7
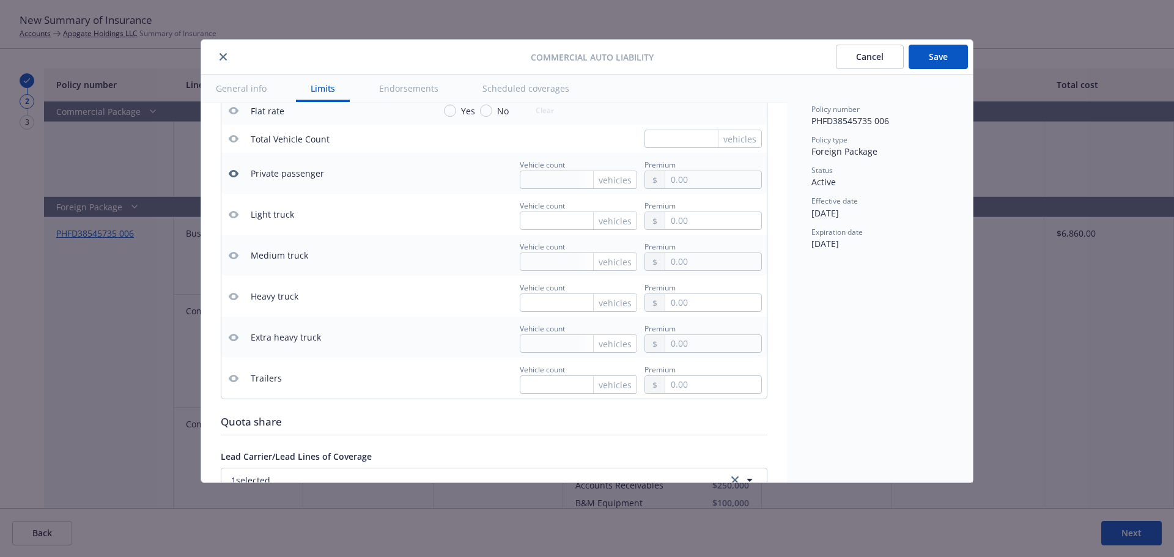
click at [230, 179] on icon "button" at bounding box center [234, 174] width 10 height 10
click at [923, 57] on button "Save" at bounding box center [938, 57] width 59 height 24
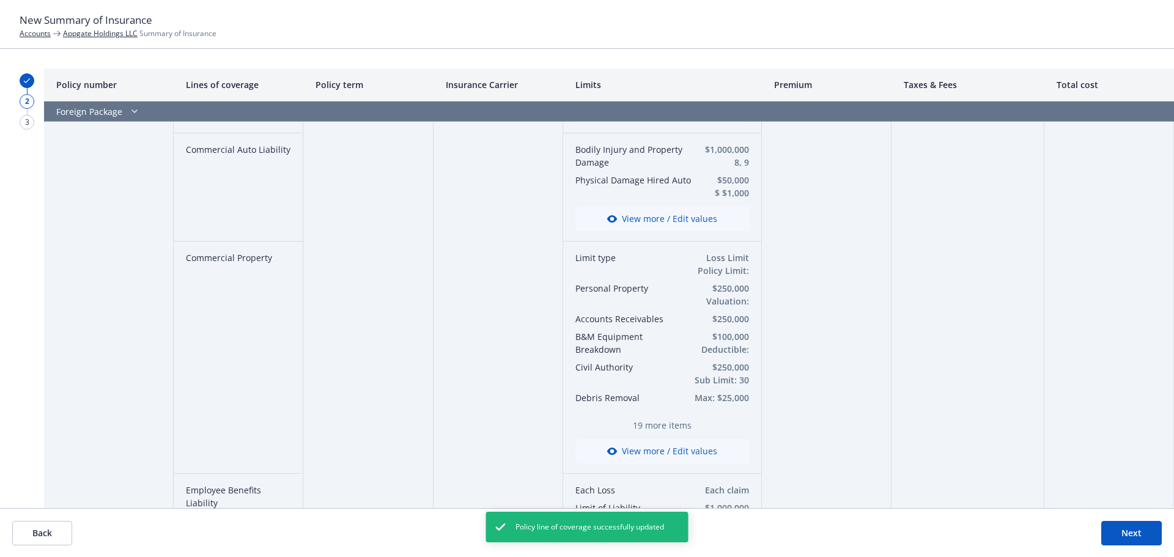
scroll to position [978, 0]
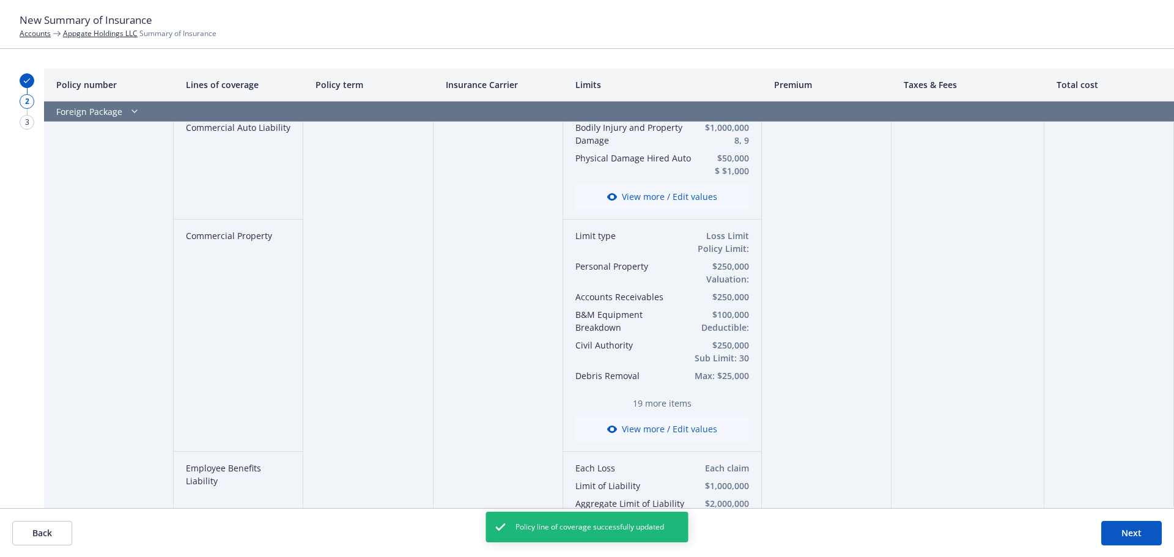
click at [672, 437] on button "View more / Edit values" at bounding box center [662, 429] width 174 height 24
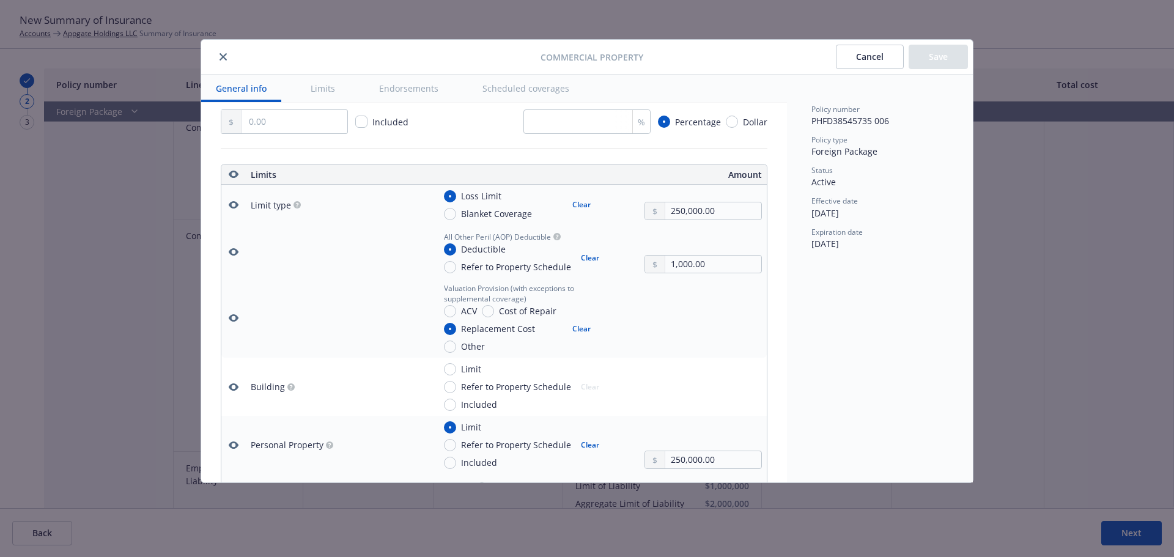
scroll to position [341, 0]
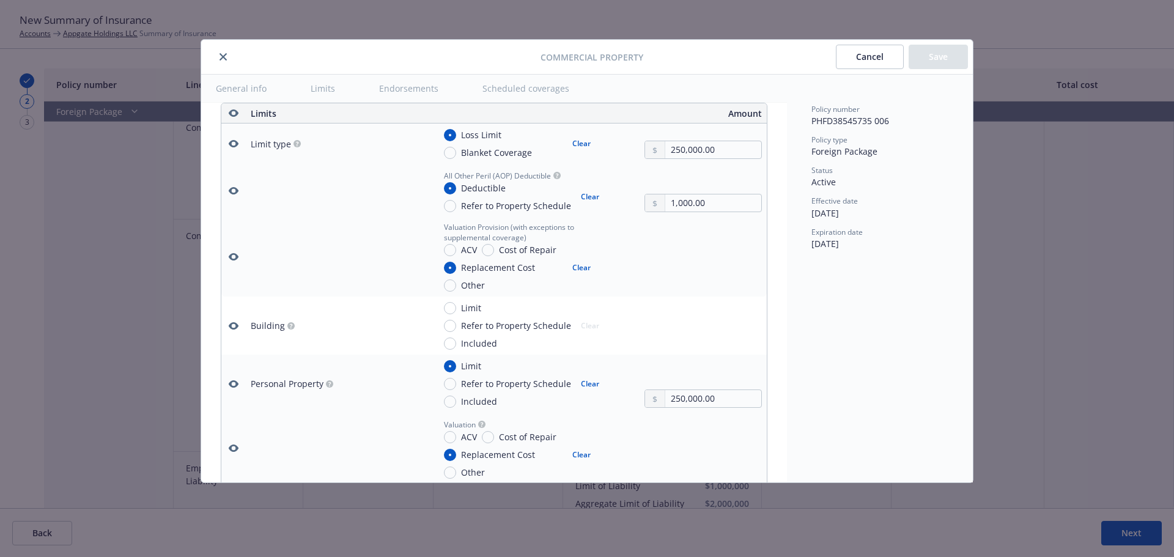
click at [231, 325] on icon "button" at bounding box center [234, 325] width 10 height 7
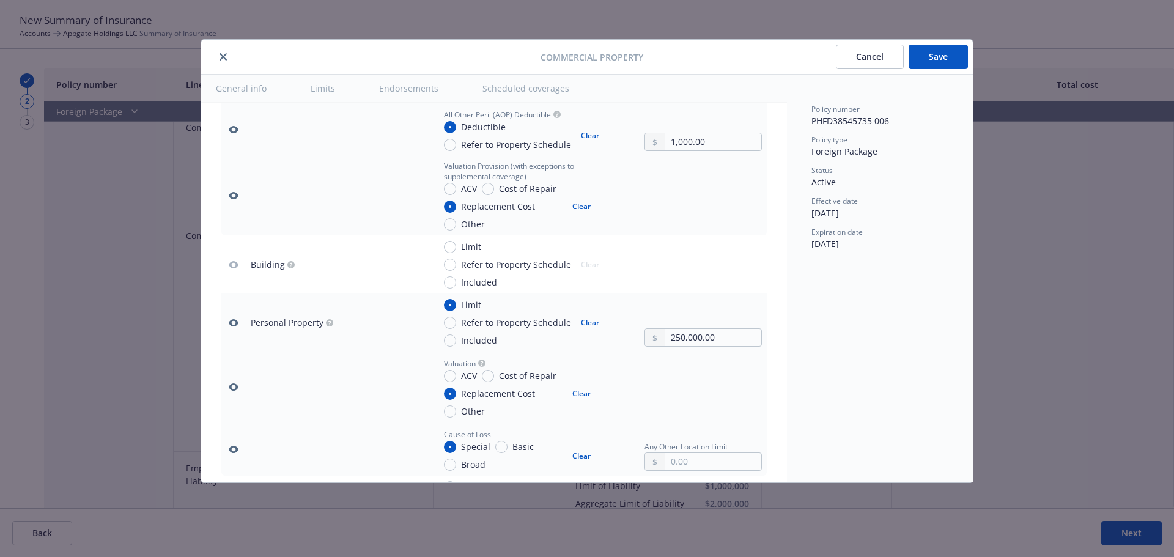
scroll to position [463, 0]
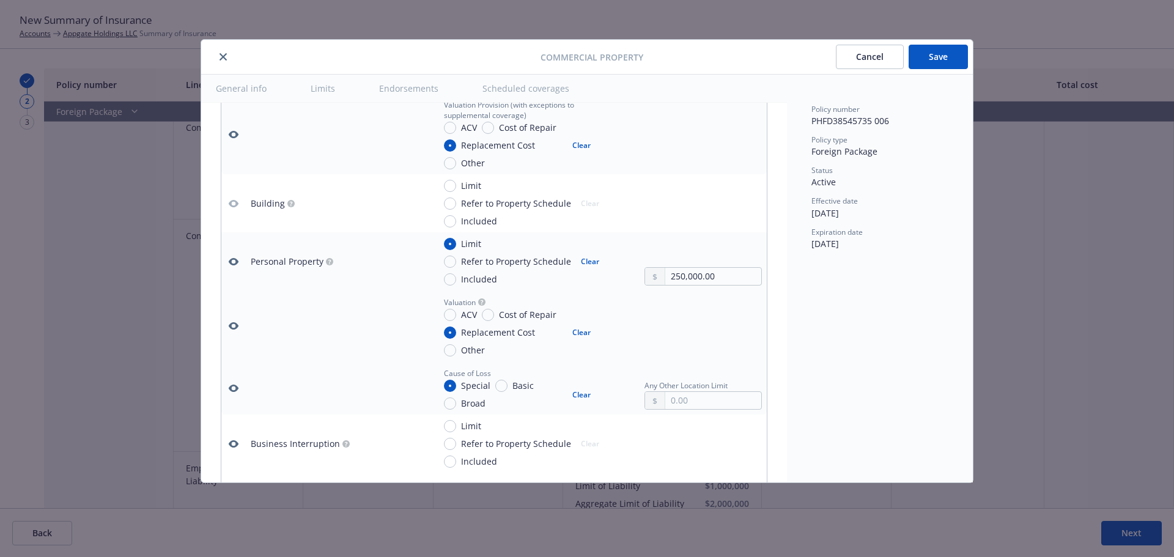
click at [235, 386] on icon "button" at bounding box center [234, 388] width 10 height 7
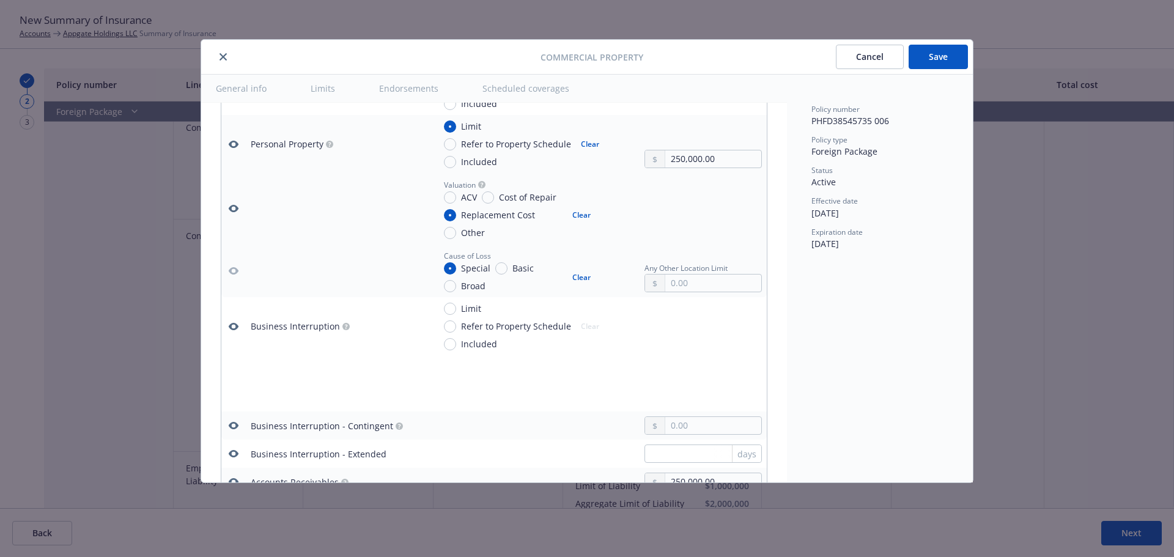
scroll to position [647, 0]
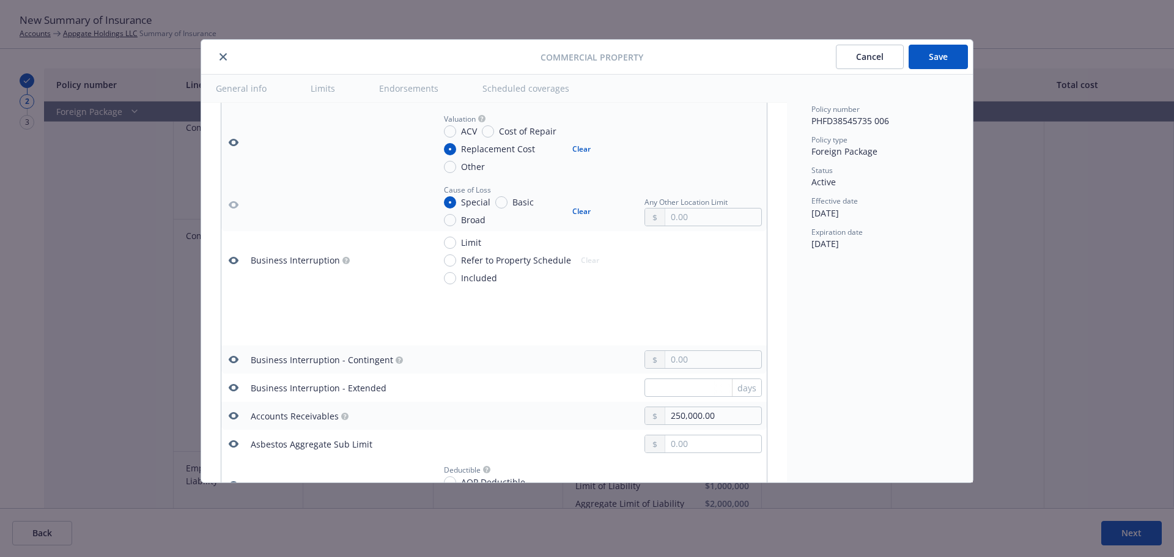
click at [234, 260] on icon "button" at bounding box center [234, 261] width 10 height 10
click at [237, 407] on td at bounding box center [233, 416] width 24 height 28
click at [233, 412] on icon "button" at bounding box center [234, 416] width 10 height 10
click at [234, 389] on icon "button" at bounding box center [234, 388] width 10 height 10
click at [234, 359] on icon "button" at bounding box center [234, 360] width 10 height 10
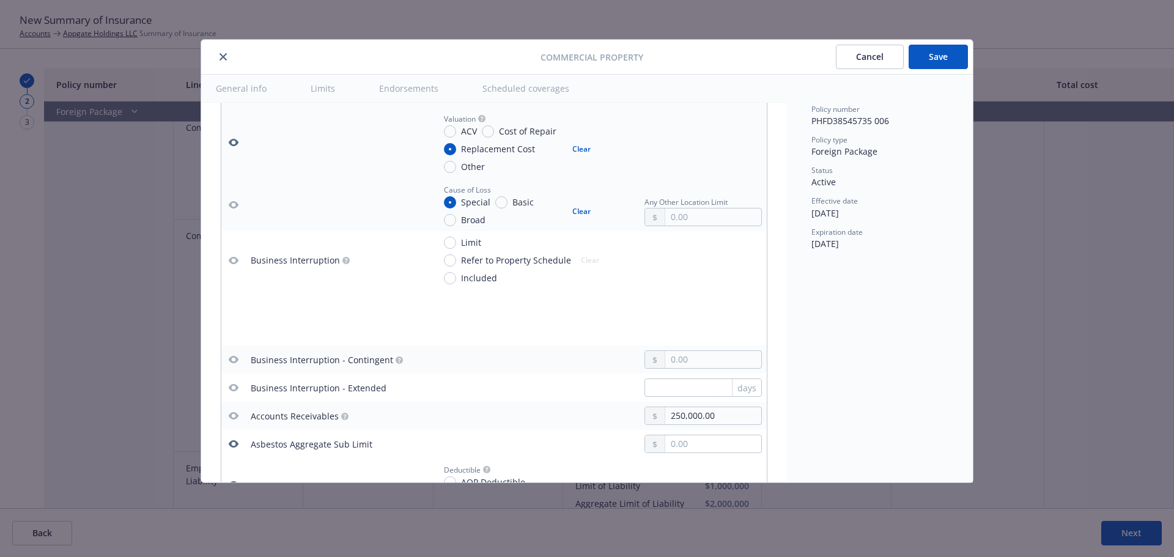
click at [232, 441] on icon "button" at bounding box center [234, 443] width 10 height 7
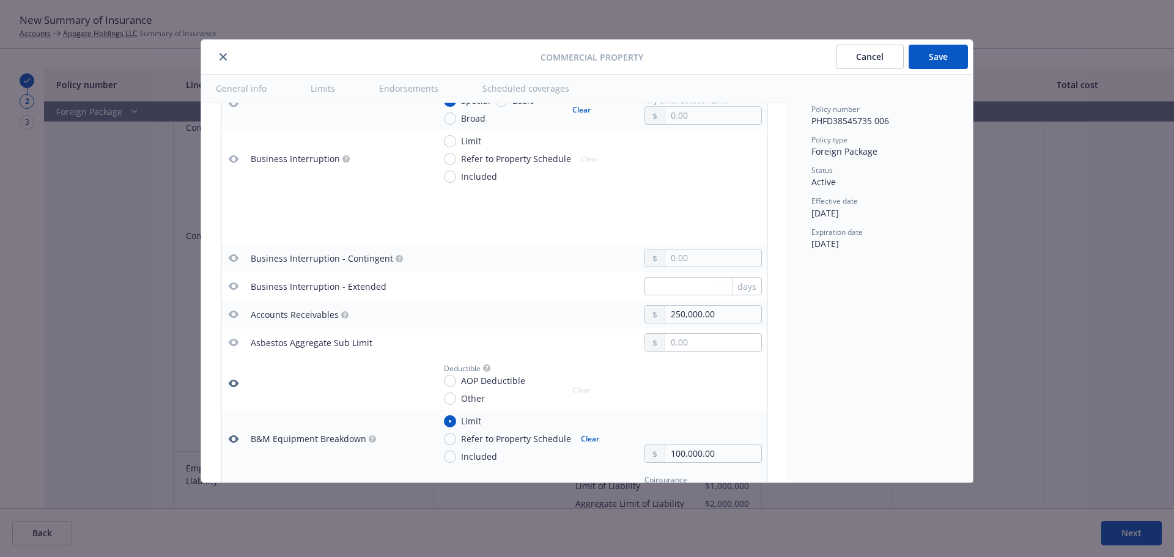
scroll to position [769, 0]
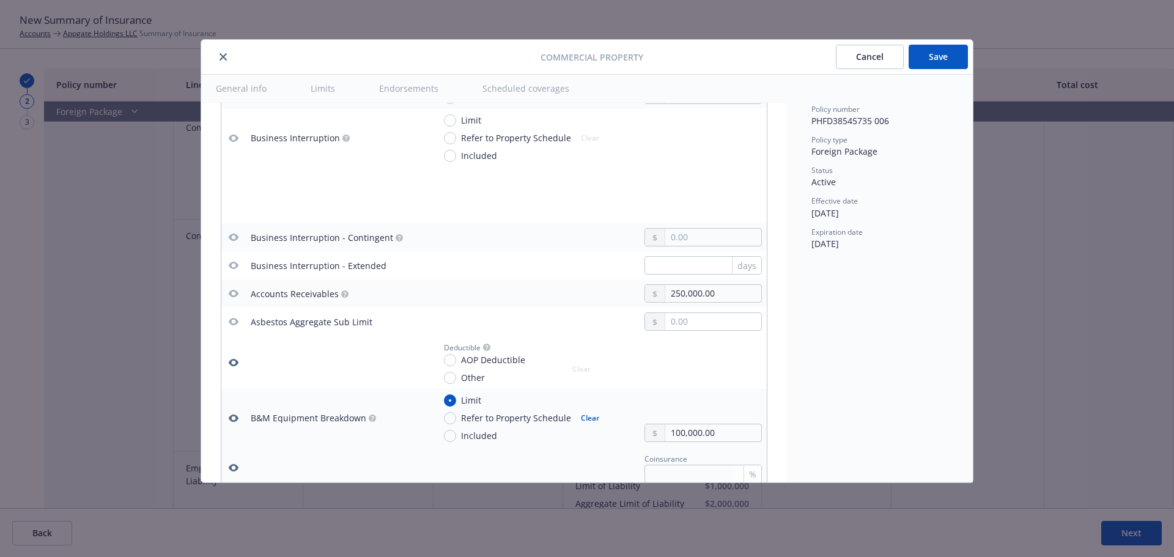
click at [232, 362] on icon "button" at bounding box center [234, 363] width 10 height 10
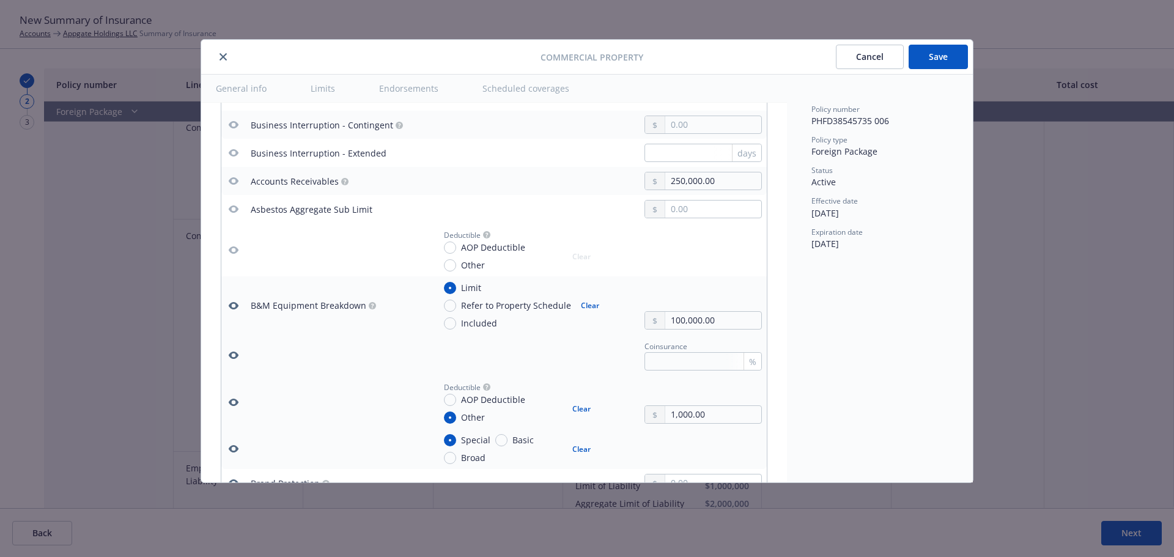
scroll to position [891, 0]
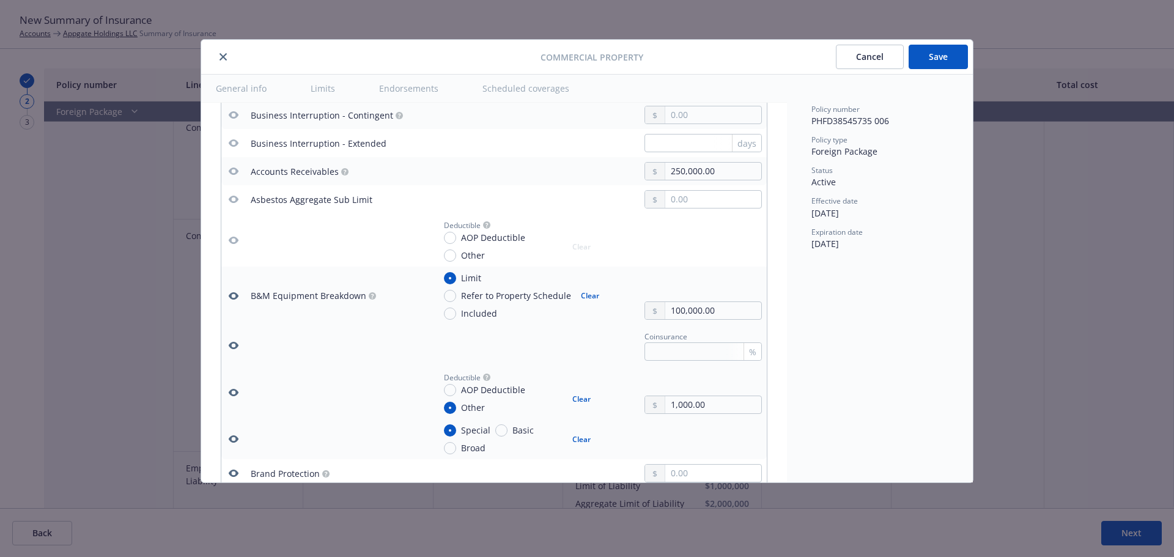
click at [236, 347] on icon "button" at bounding box center [234, 345] width 10 height 7
click at [237, 437] on icon "button" at bounding box center [234, 439] width 10 height 10
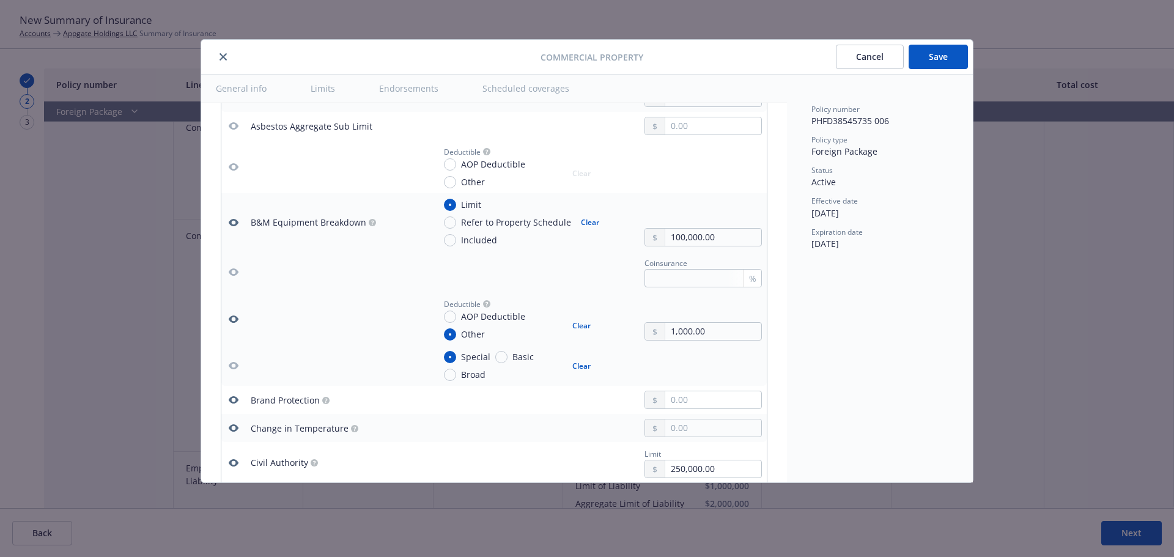
scroll to position [1014, 0]
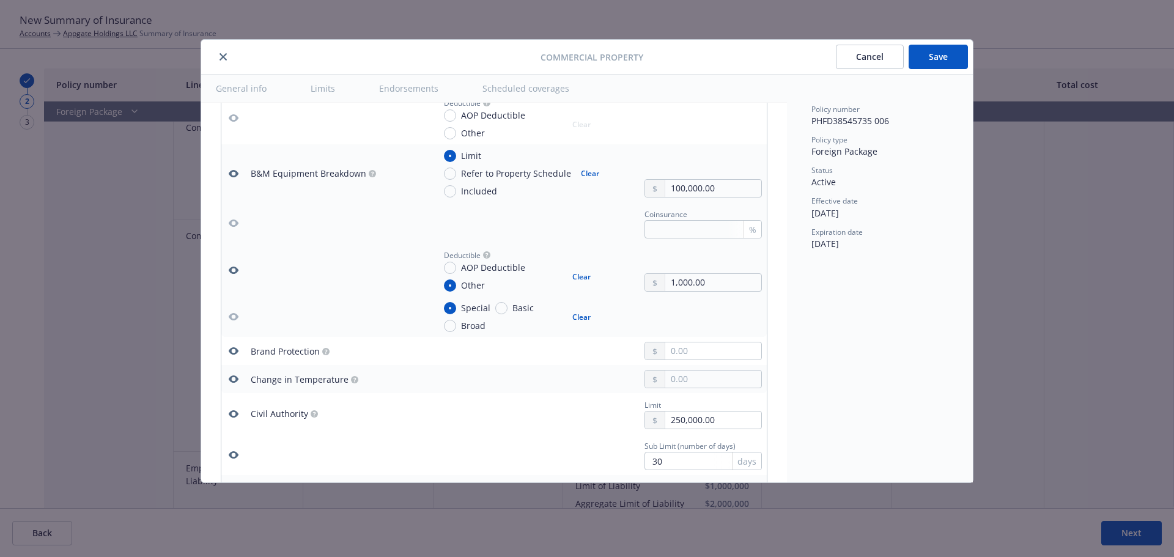
click at [235, 378] on icon "button" at bounding box center [234, 379] width 10 height 10
click at [236, 413] on icon "button" at bounding box center [234, 413] width 10 height 7
click at [233, 353] on icon "button" at bounding box center [234, 350] width 10 height 7
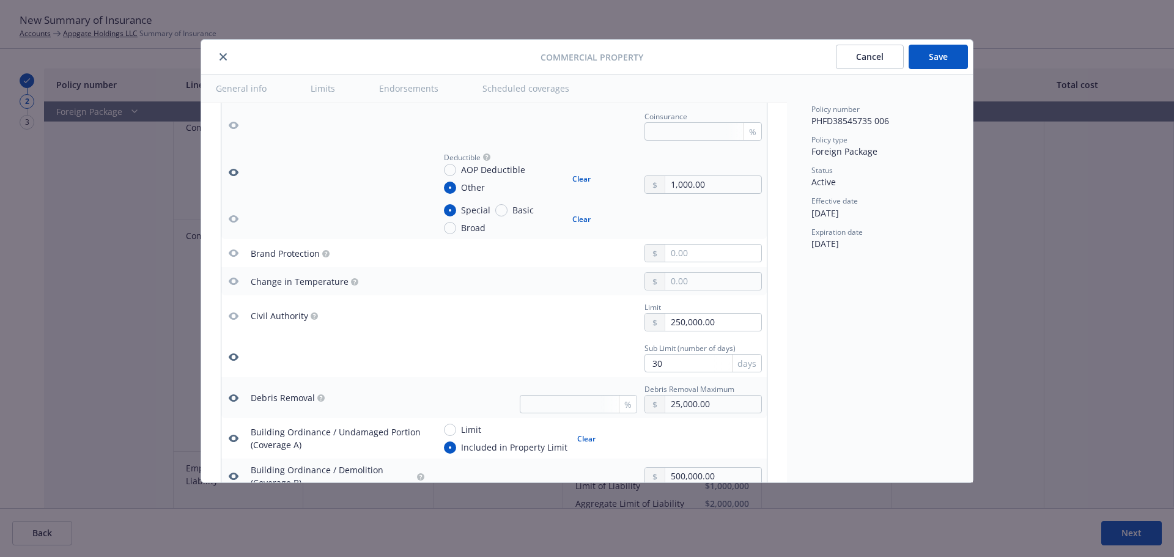
scroll to position [1136, 0]
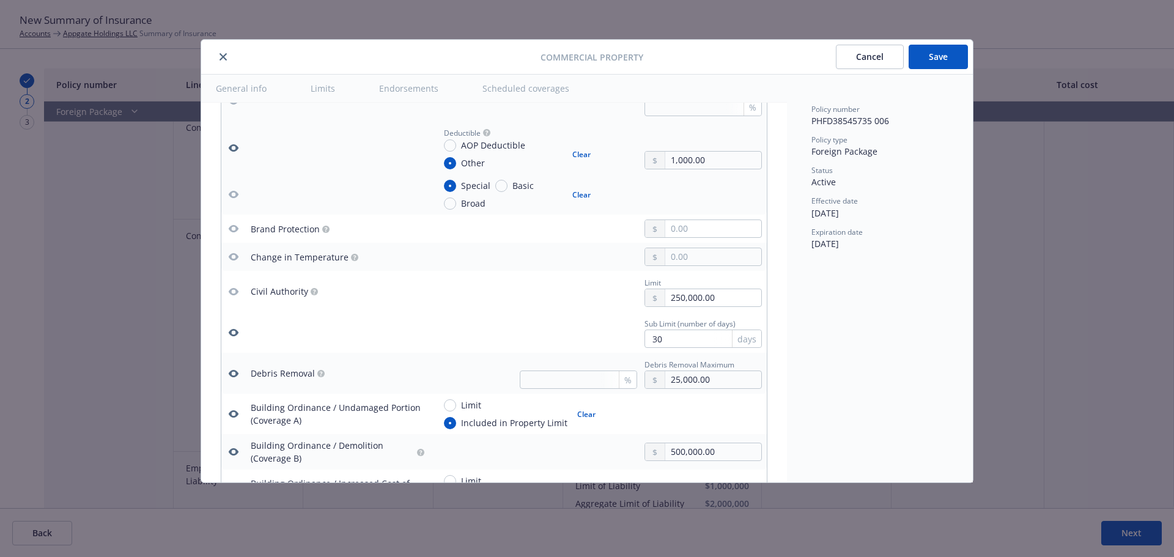
click at [236, 333] on icon "button" at bounding box center [234, 332] width 10 height 7
click at [234, 370] on icon "button" at bounding box center [234, 373] width 10 height 7
click at [232, 409] on icon "button" at bounding box center [234, 414] width 10 height 10
click at [233, 446] on button "button" at bounding box center [233, 451] width 15 height 15
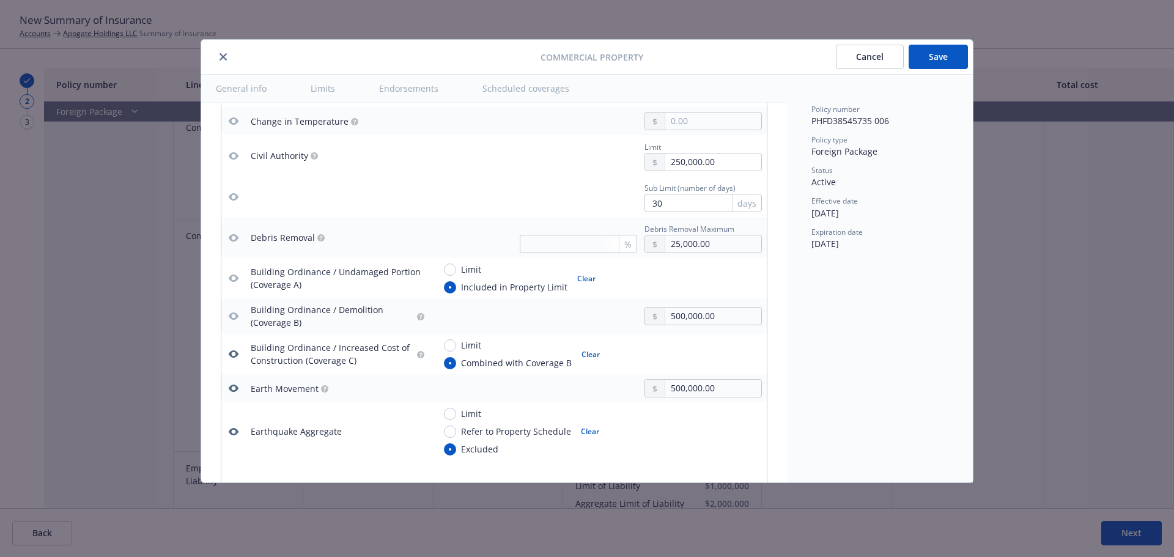
scroll to position [1319, 0]
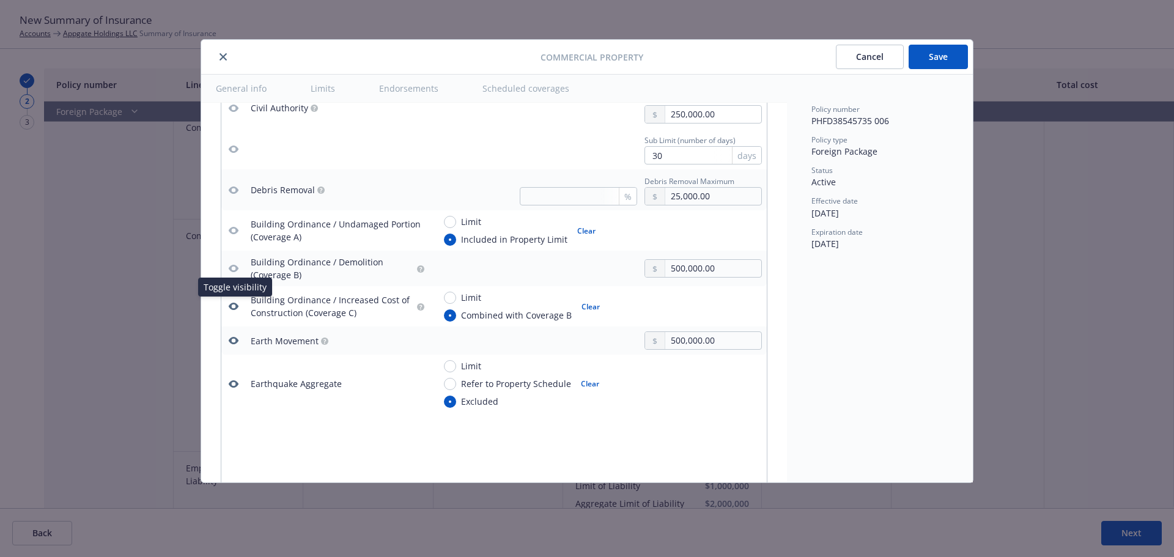
click at [234, 308] on icon "button" at bounding box center [234, 306] width 10 height 10
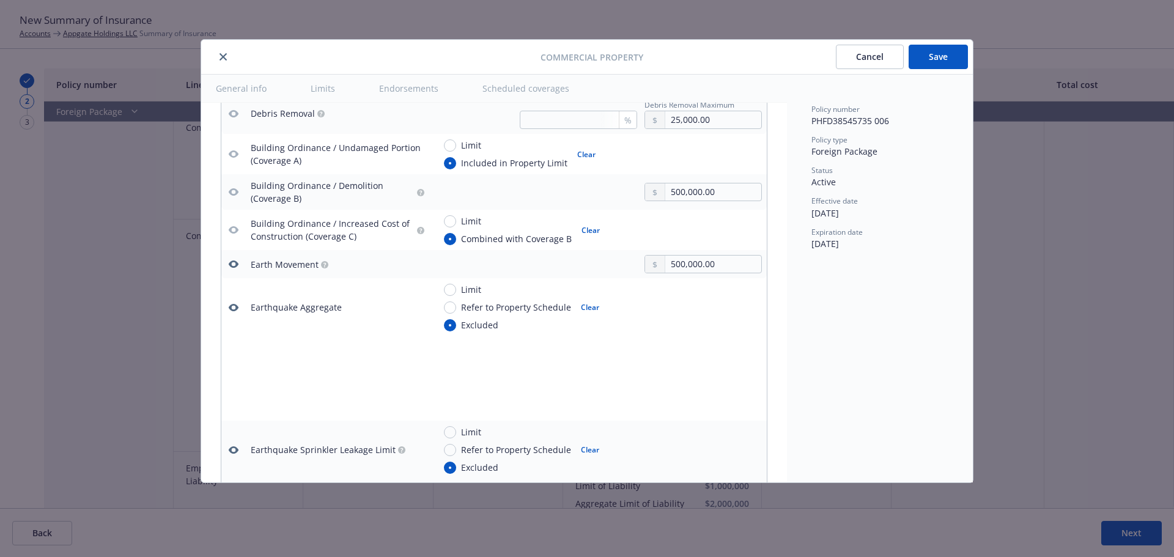
scroll to position [1442, 0]
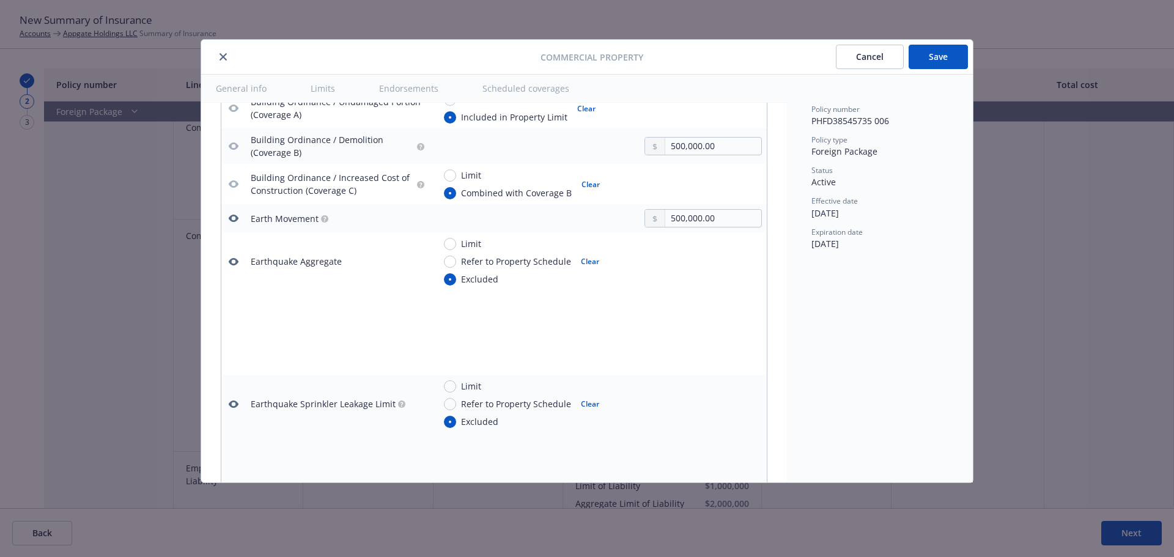
click at [233, 262] on icon "button" at bounding box center [234, 262] width 10 height 10
click at [236, 402] on icon "button" at bounding box center [234, 403] width 10 height 7
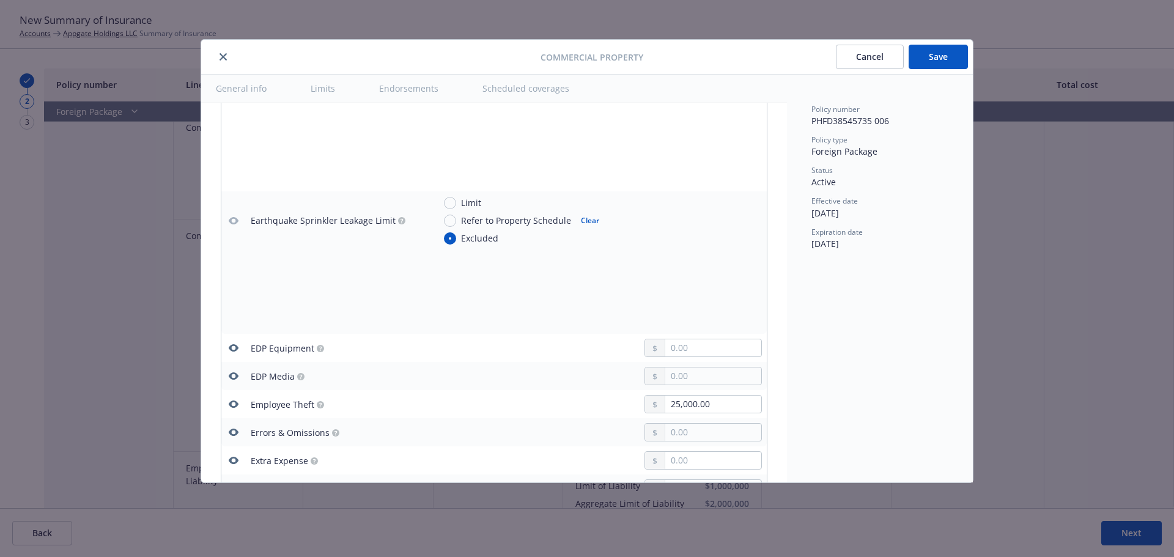
scroll to position [1686, 0]
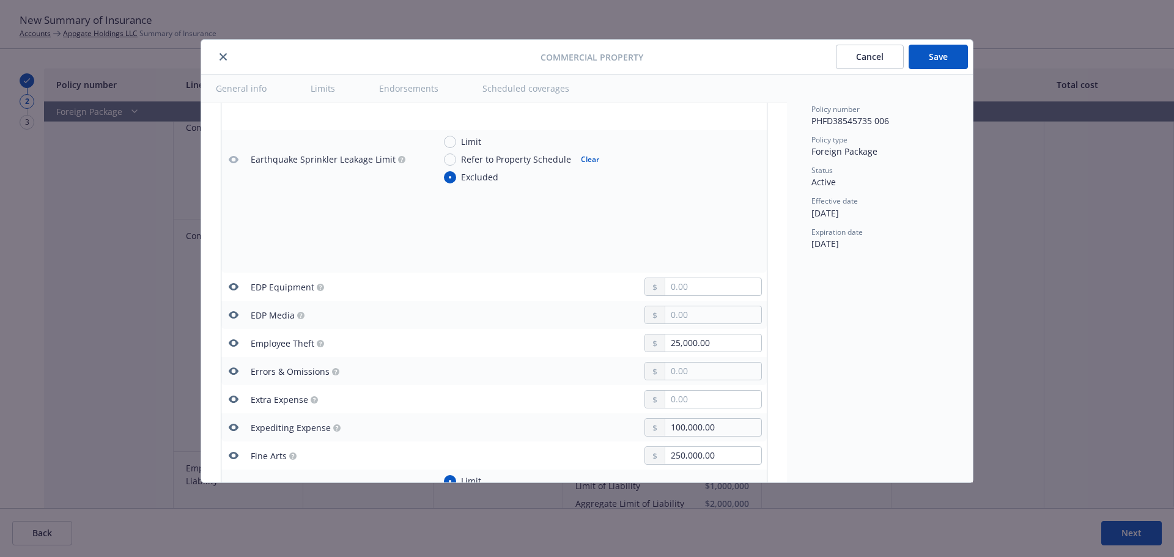
click at [234, 341] on icon "button" at bounding box center [234, 343] width 10 height 10
click at [232, 315] on icon "button" at bounding box center [234, 315] width 10 height 10
click at [234, 283] on icon "button" at bounding box center [234, 287] width 10 height 10
drag, startPoint x: 237, startPoint y: 424, endPoint x: 236, endPoint y: 414, distance: 9.8
click at [237, 423] on icon "button" at bounding box center [234, 427] width 10 height 10
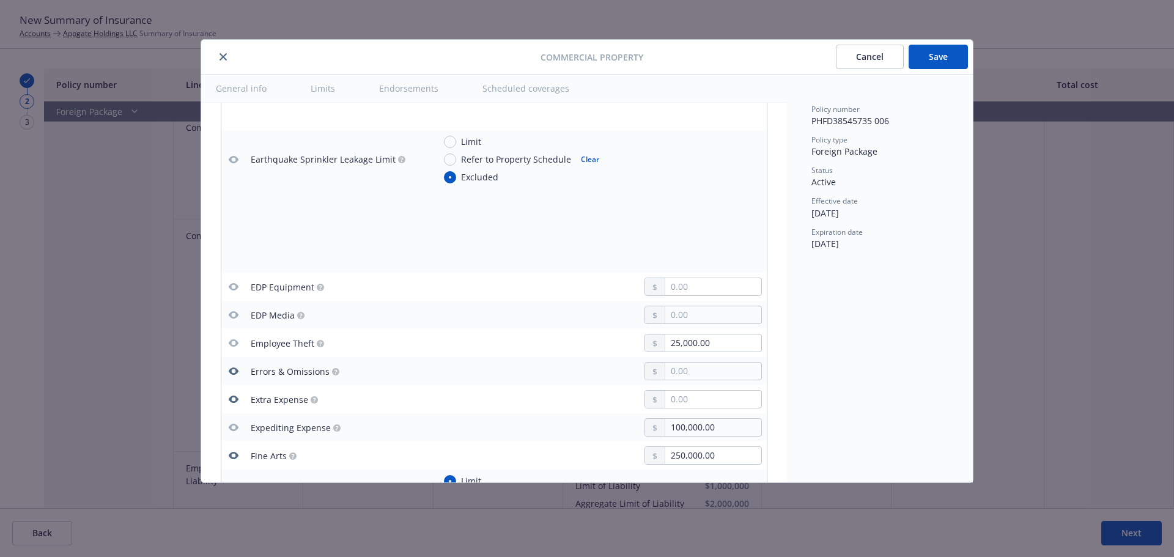
click at [236, 402] on icon "button" at bounding box center [234, 399] width 10 height 7
click at [237, 374] on icon "button" at bounding box center [234, 370] width 10 height 7
click at [236, 456] on icon "button" at bounding box center [234, 455] width 10 height 7
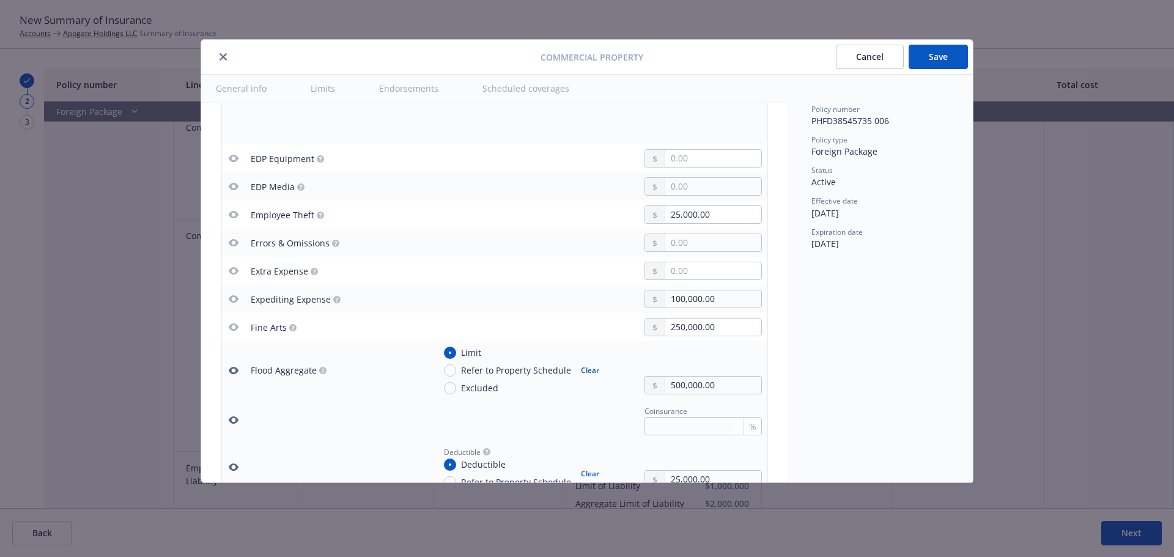
scroll to position [1870, 0]
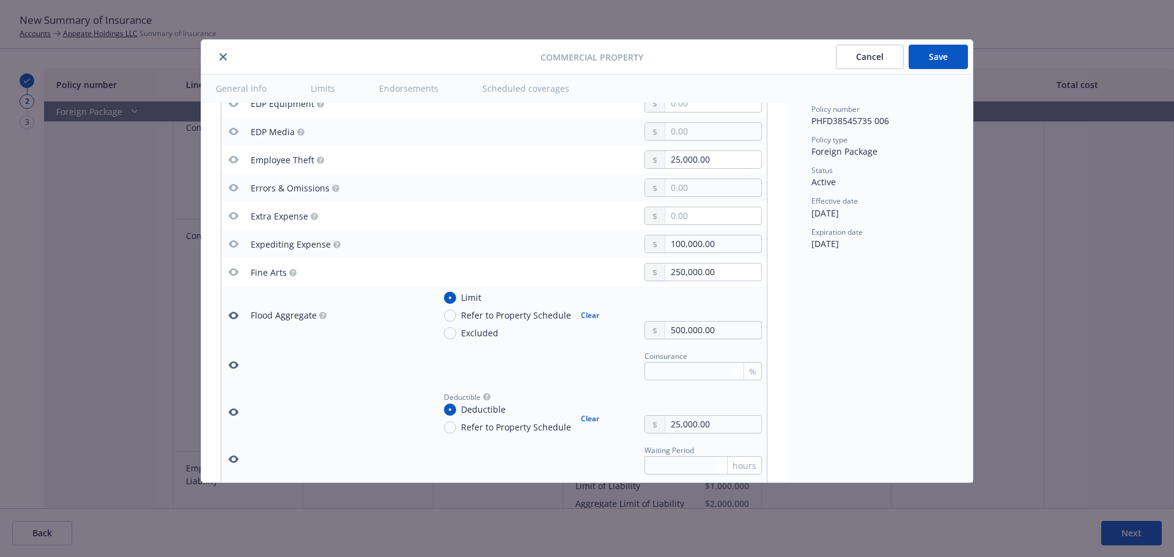
click at [227, 364] on button "button" at bounding box center [233, 365] width 15 height 15
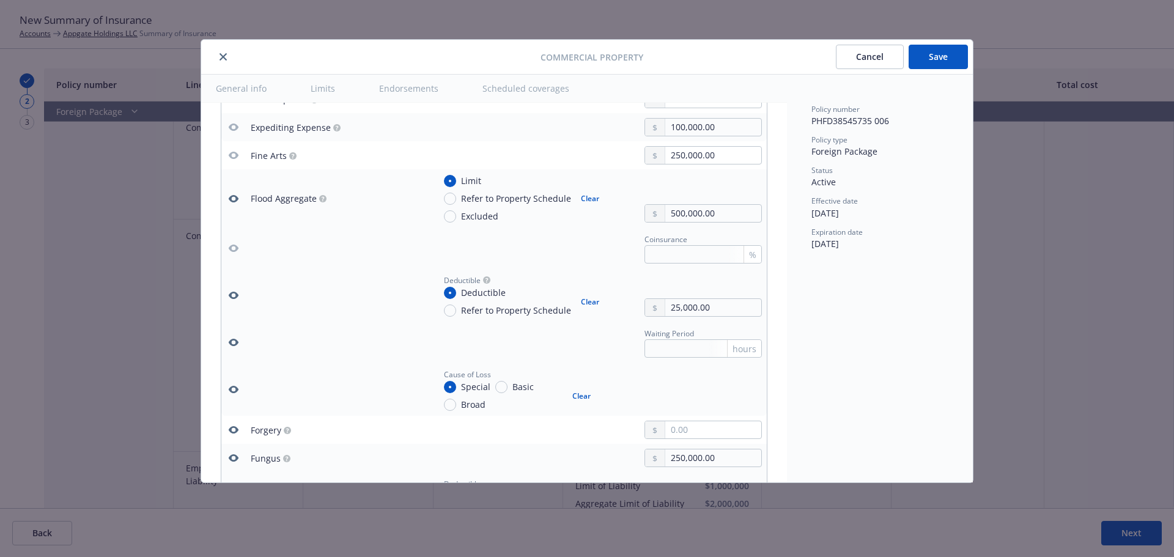
scroll to position [1992, 0]
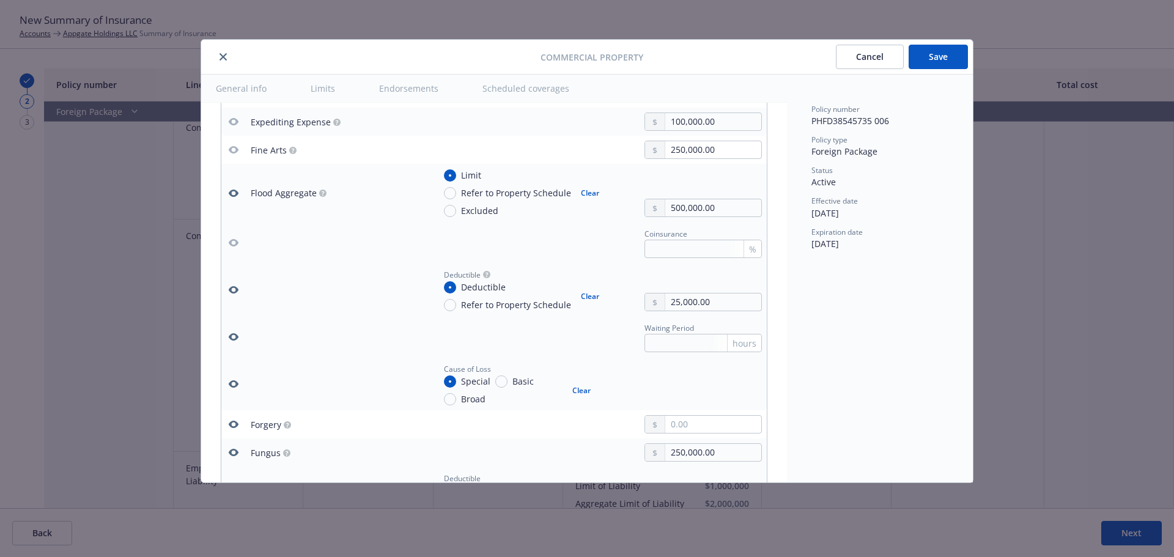
click at [236, 337] on icon "button" at bounding box center [234, 336] width 10 height 7
click at [230, 380] on icon "button" at bounding box center [234, 384] width 10 height 10
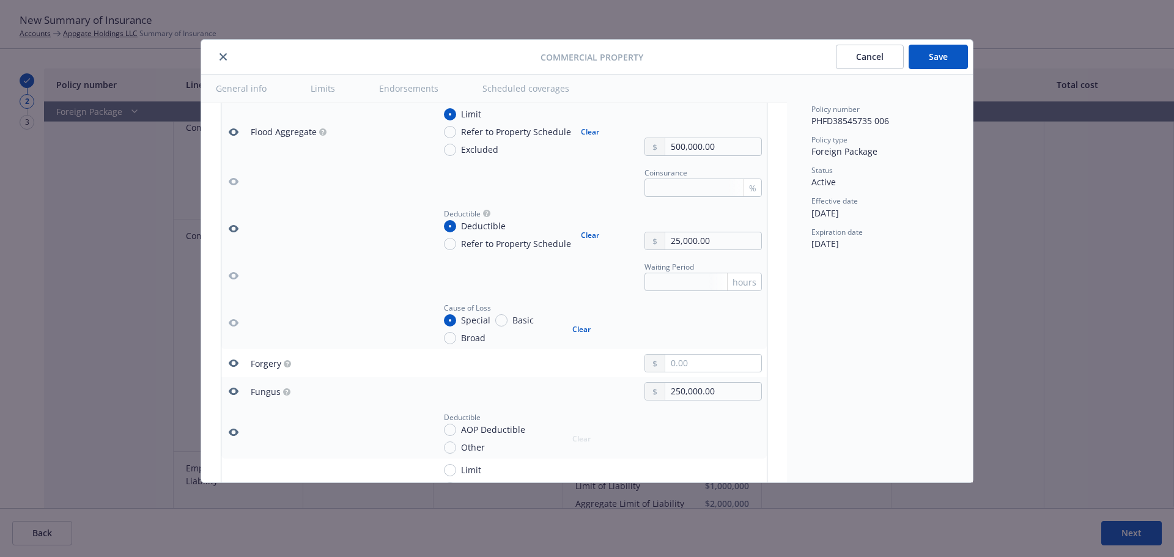
click at [238, 388] on button "button" at bounding box center [233, 391] width 15 height 15
click at [239, 361] on button "button" at bounding box center [233, 363] width 15 height 15
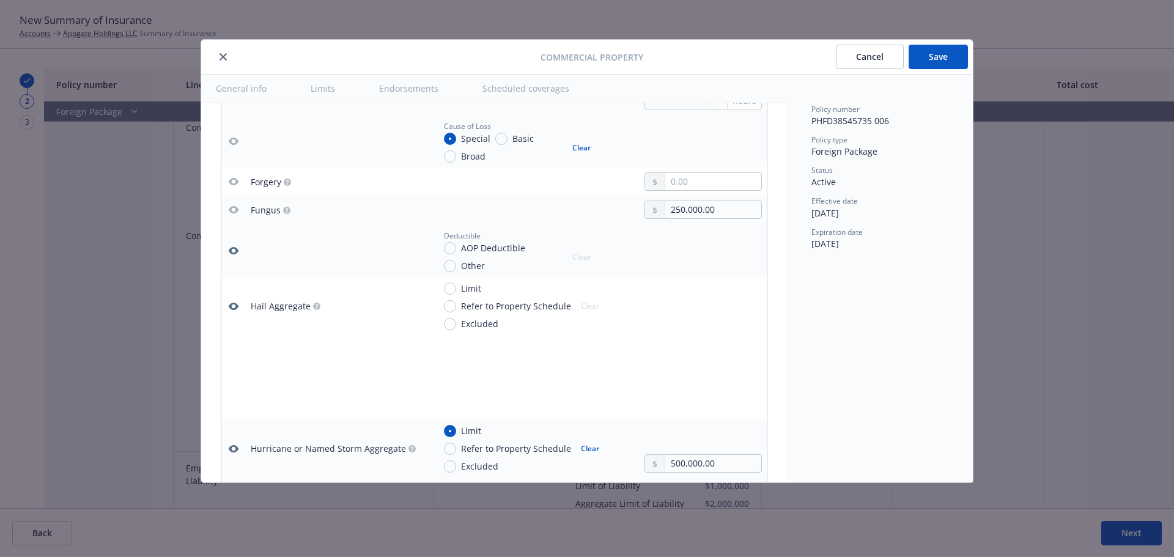
scroll to position [2236, 0]
click at [233, 304] on icon "button" at bounding box center [234, 305] width 10 height 10
click at [238, 250] on icon "button" at bounding box center [234, 249] width 10 height 10
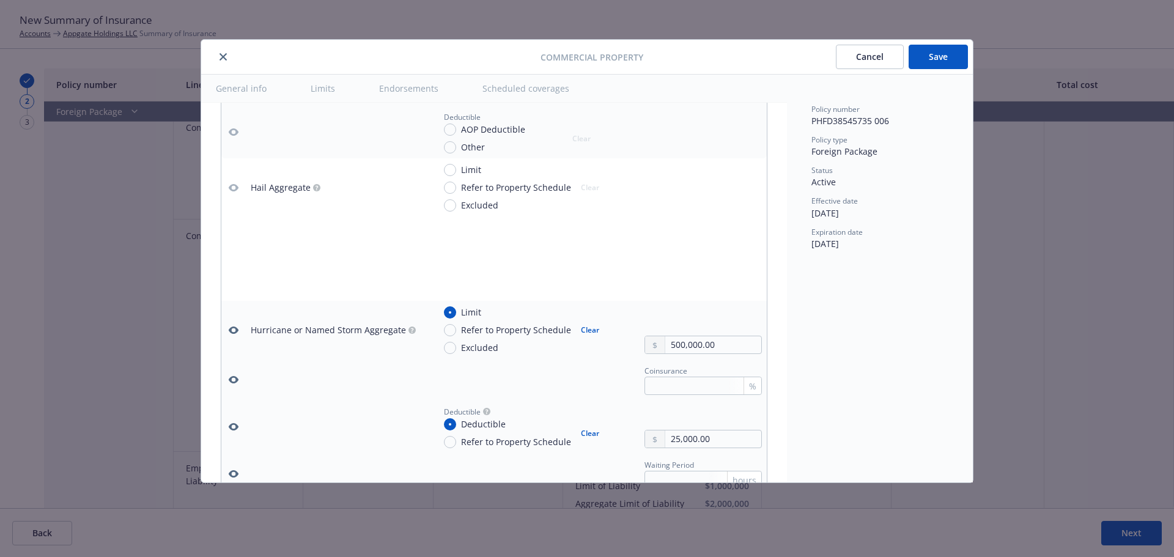
scroll to position [2359, 0]
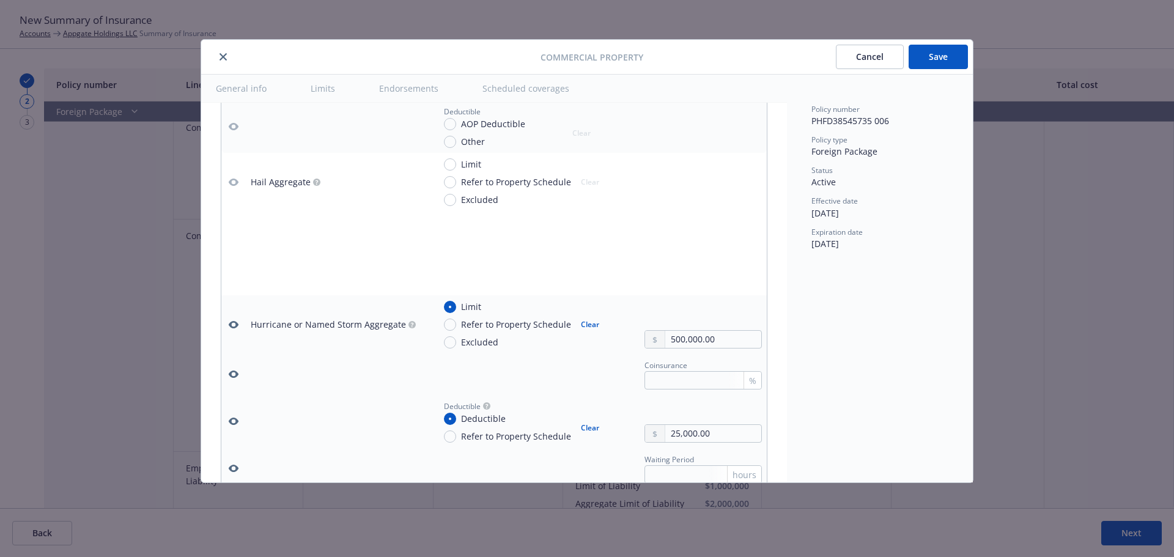
click at [235, 373] on icon "button" at bounding box center [234, 374] width 10 height 7
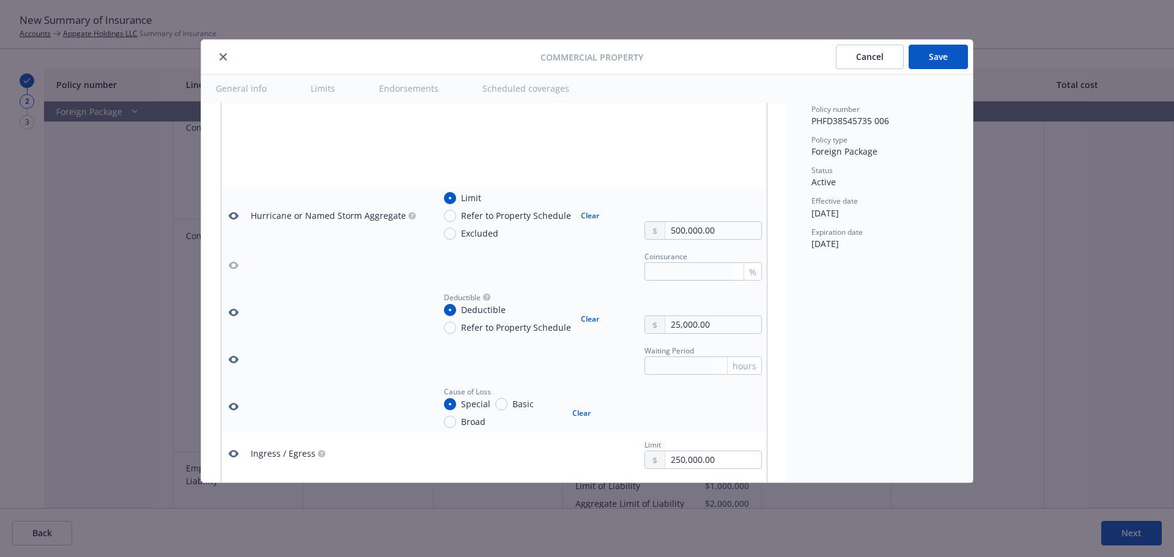
scroll to position [2481, 0]
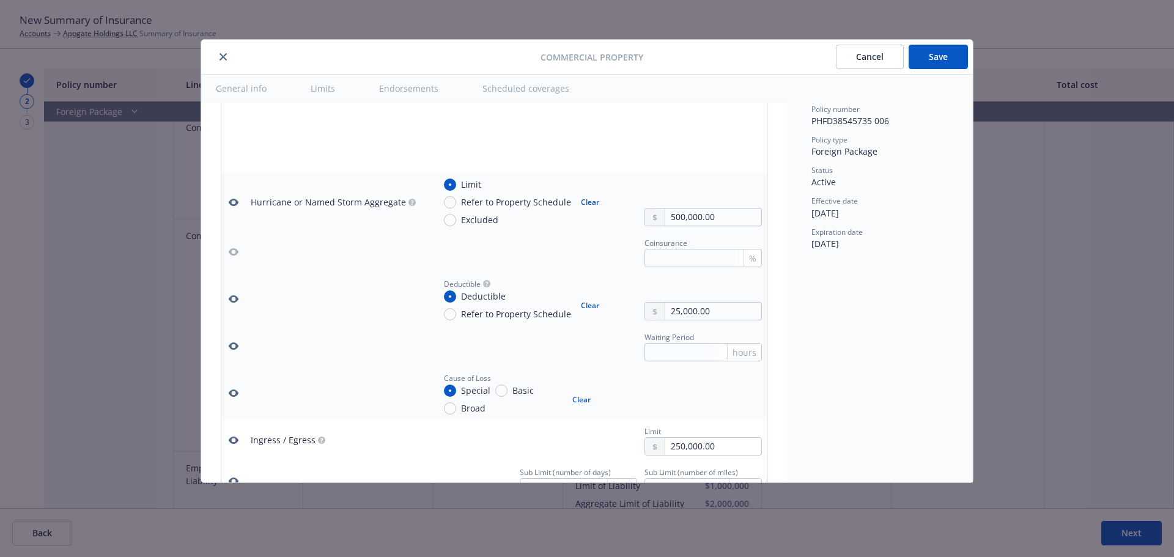
click at [235, 348] on icon "button" at bounding box center [234, 345] width 10 height 7
click at [236, 391] on icon "button" at bounding box center [234, 392] width 10 height 7
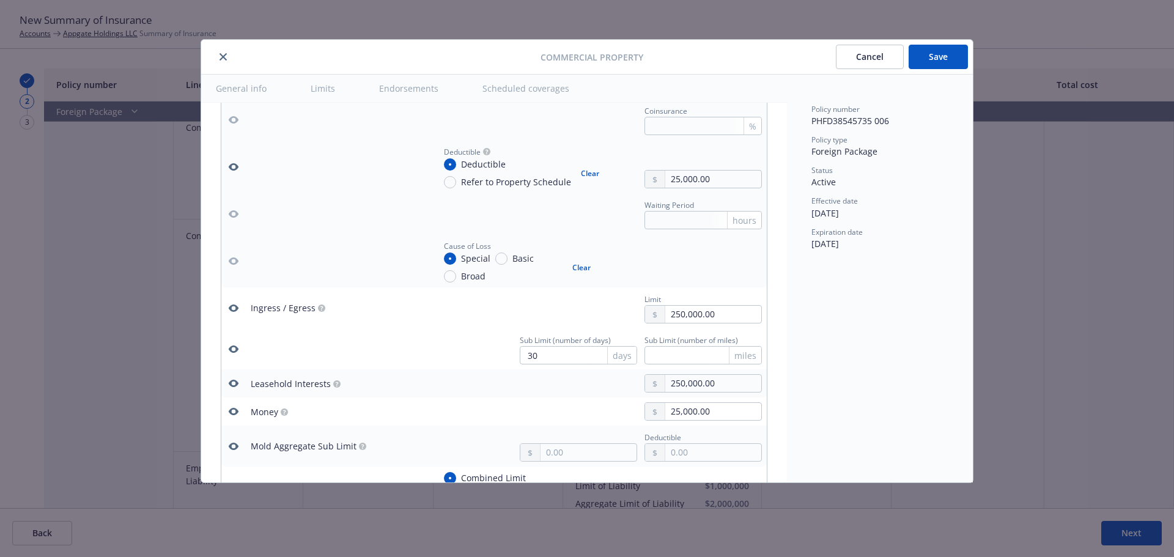
scroll to position [2664, 0]
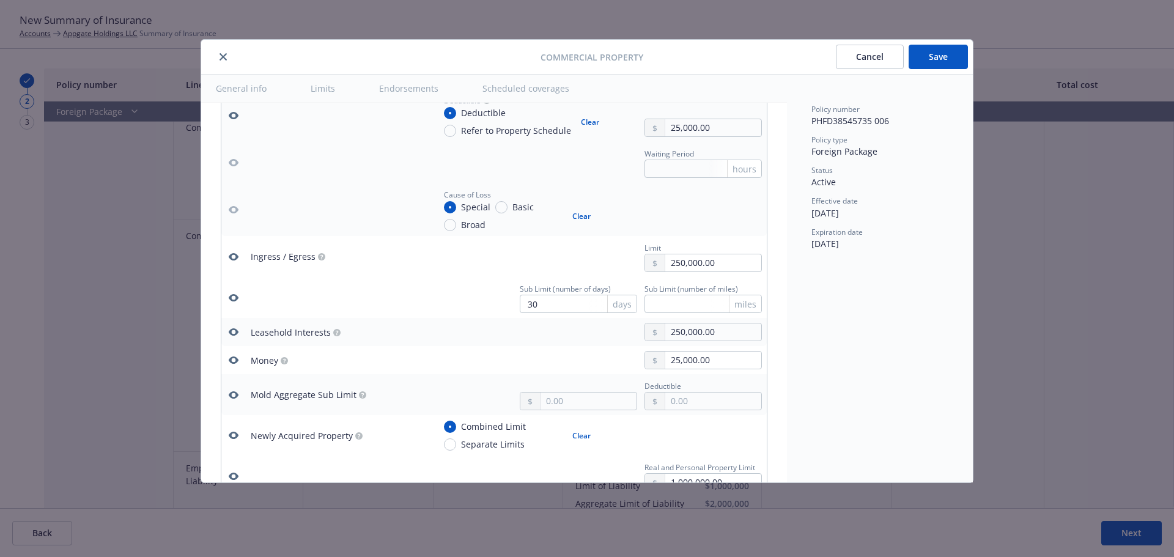
click at [230, 252] on icon "button" at bounding box center [234, 257] width 10 height 10
click at [234, 293] on icon "button" at bounding box center [234, 298] width 10 height 10
click at [233, 332] on icon "button" at bounding box center [234, 332] width 10 height 10
click at [234, 362] on icon "button" at bounding box center [234, 360] width 10 height 10
click at [235, 390] on icon "button" at bounding box center [234, 395] width 10 height 10
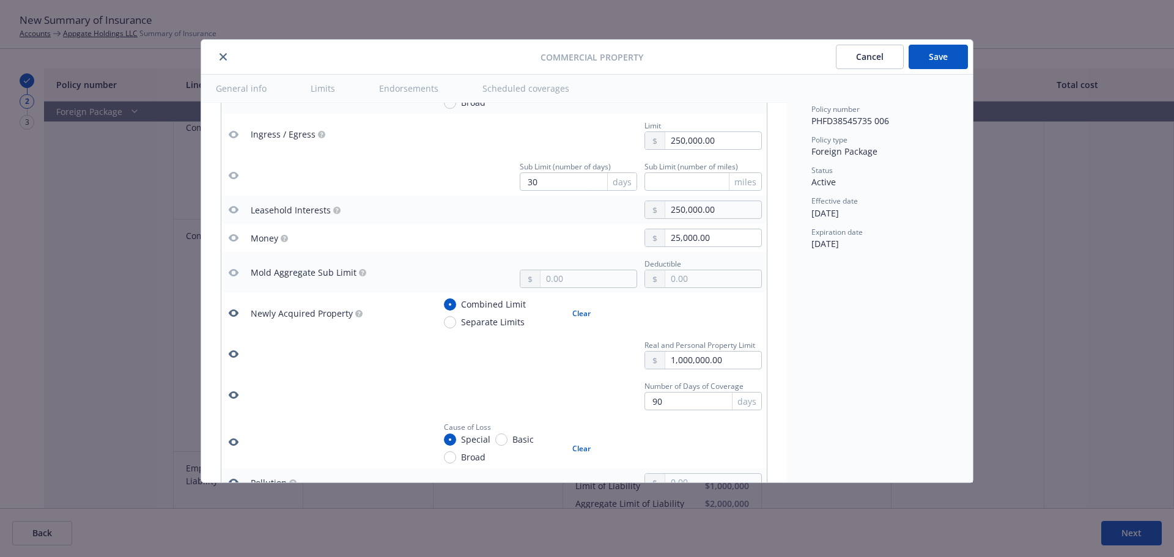
scroll to position [2848, 0]
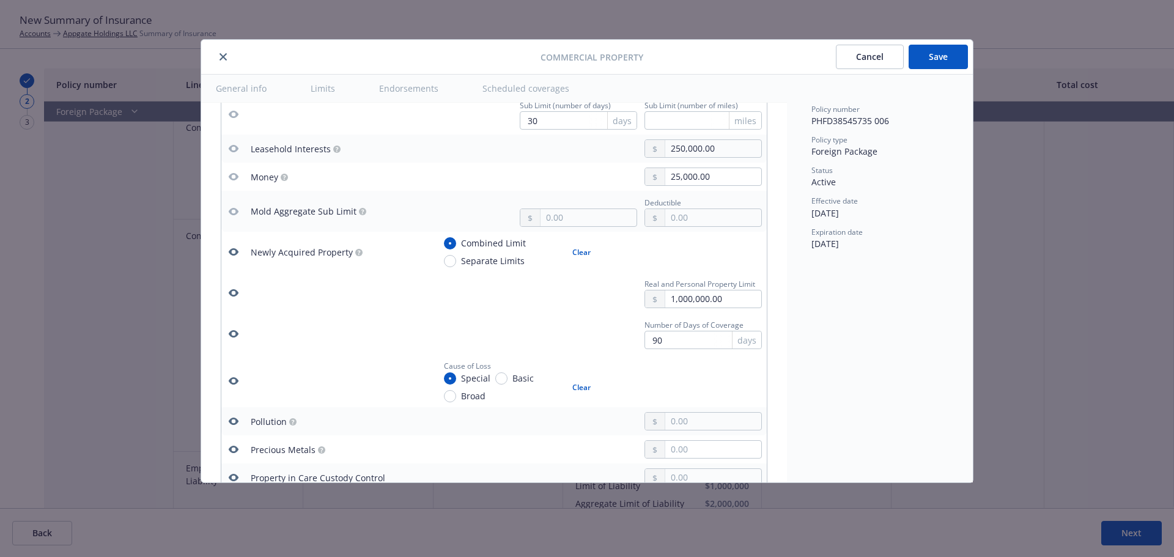
click at [233, 382] on icon "button" at bounding box center [234, 381] width 10 height 10
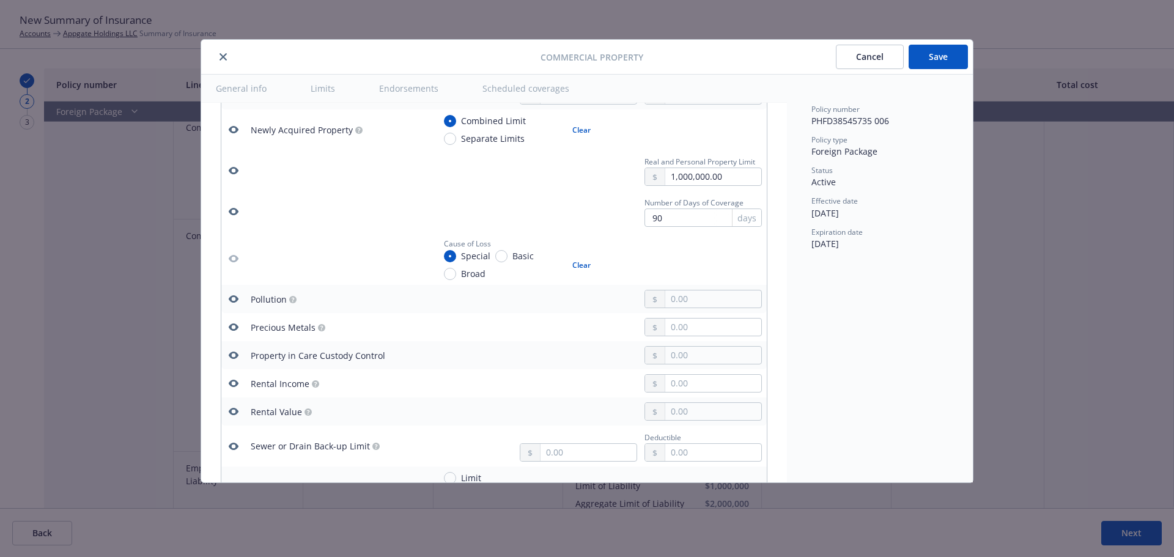
scroll to position [3031, 0]
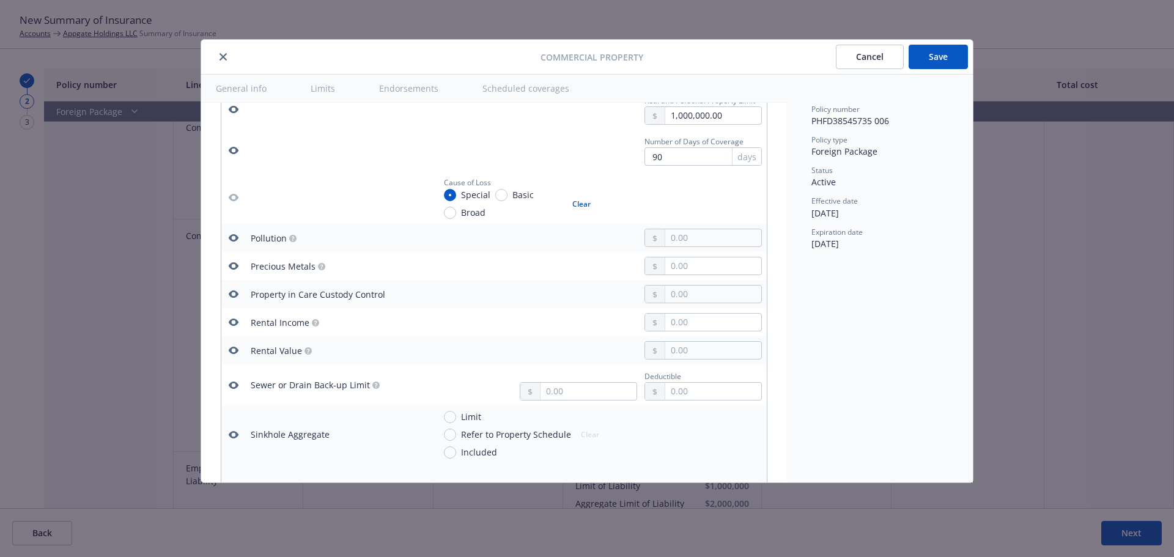
click at [232, 384] on icon "button" at bounding box center [234, 385] width 10 height 7
click at [234, 351] on icon "button" at bounding box center [234, 350] width 10 height 10
click at [235, 320] on icon "button" at bounding box center [234, 322] width 10 height 7
click at [232, 292] on icon "button" at bounding box center [234, 293] width 10 height 7
click at [234, 268] on icon "button" at bounding box center [234, 266] width 10 height 10
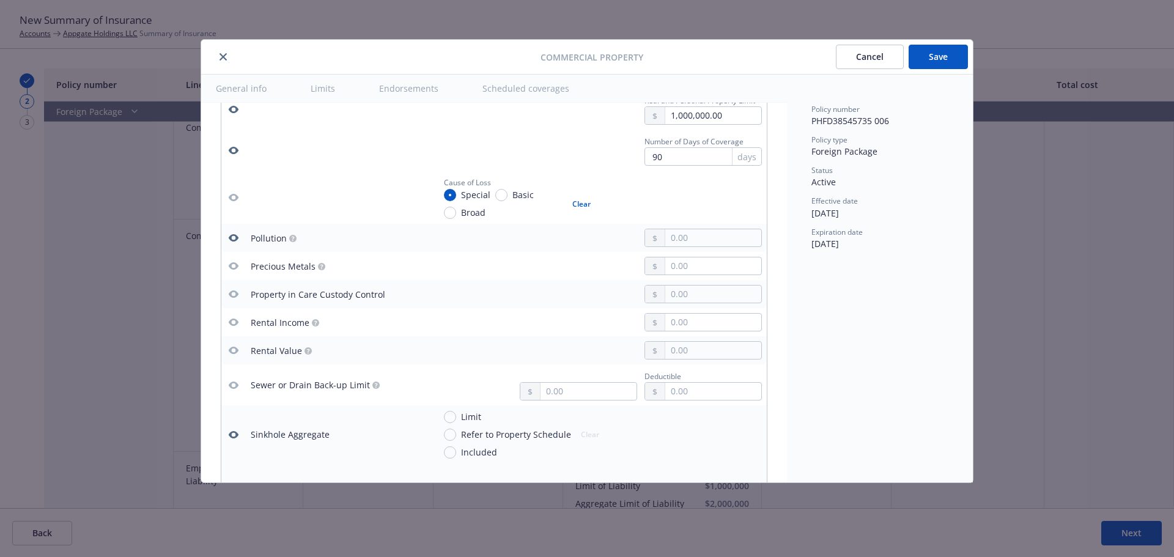
click at [233, 239] on icon "button" at bounding box center [234, 238] width 10 height 10
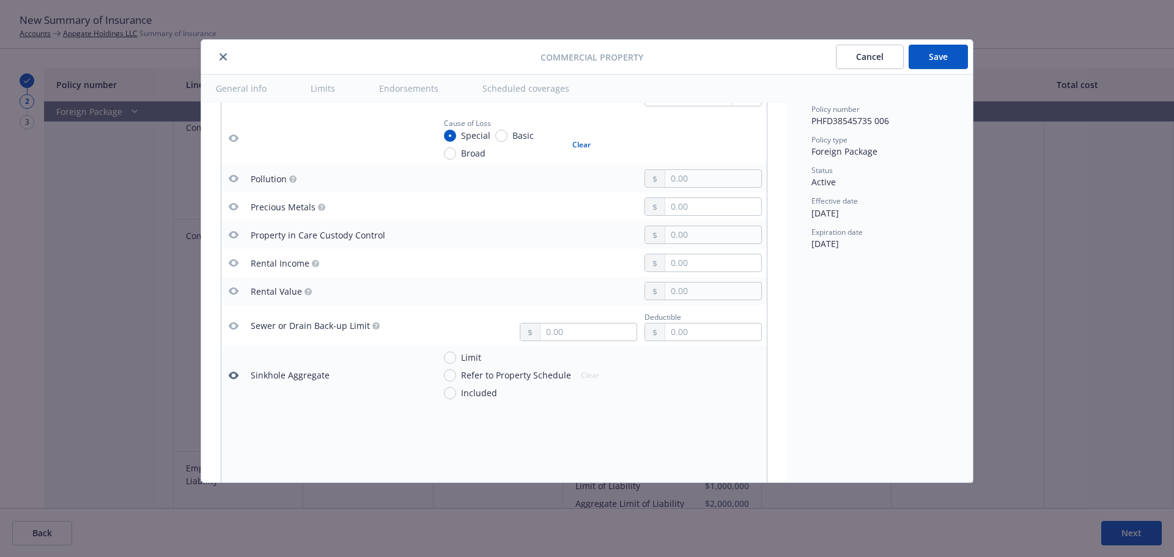
scroll to position [3154, 0]
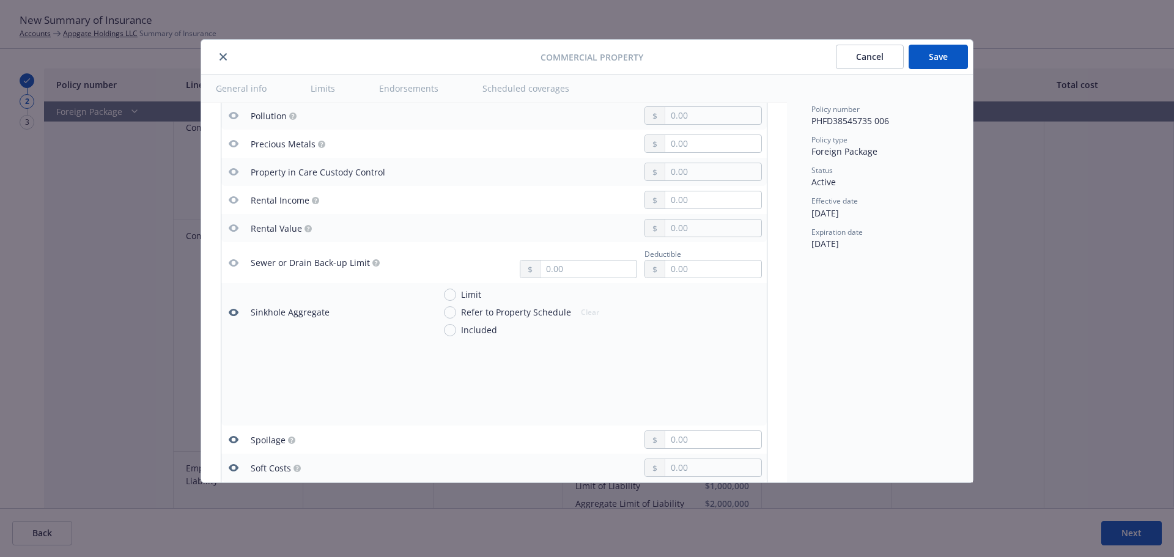
click at [230, 313] on icon "button" at bounding box center [234, 312] width 10 height 7
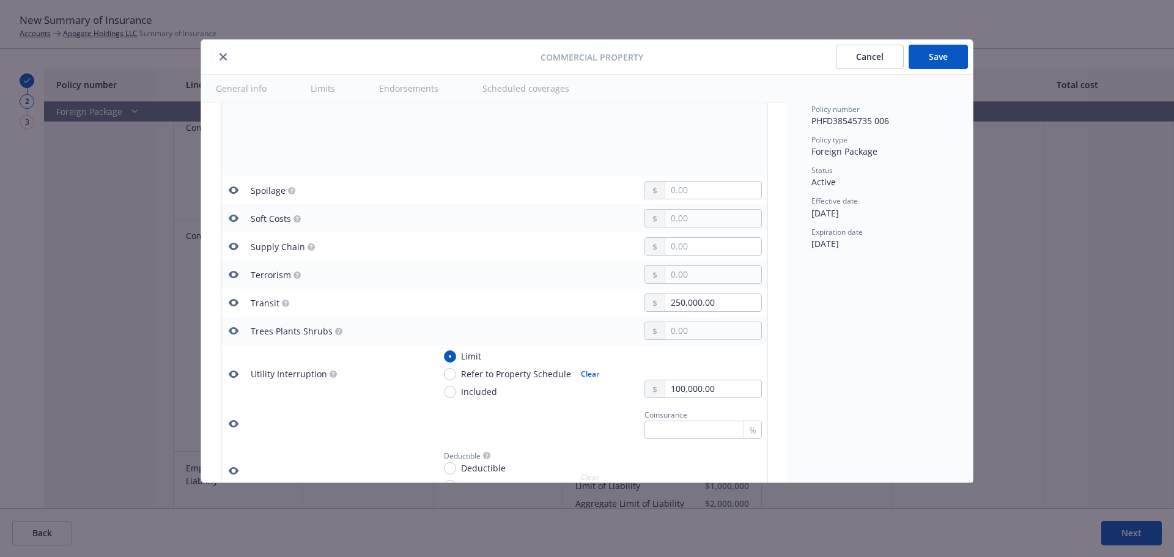
scroll to position [3337, 0]
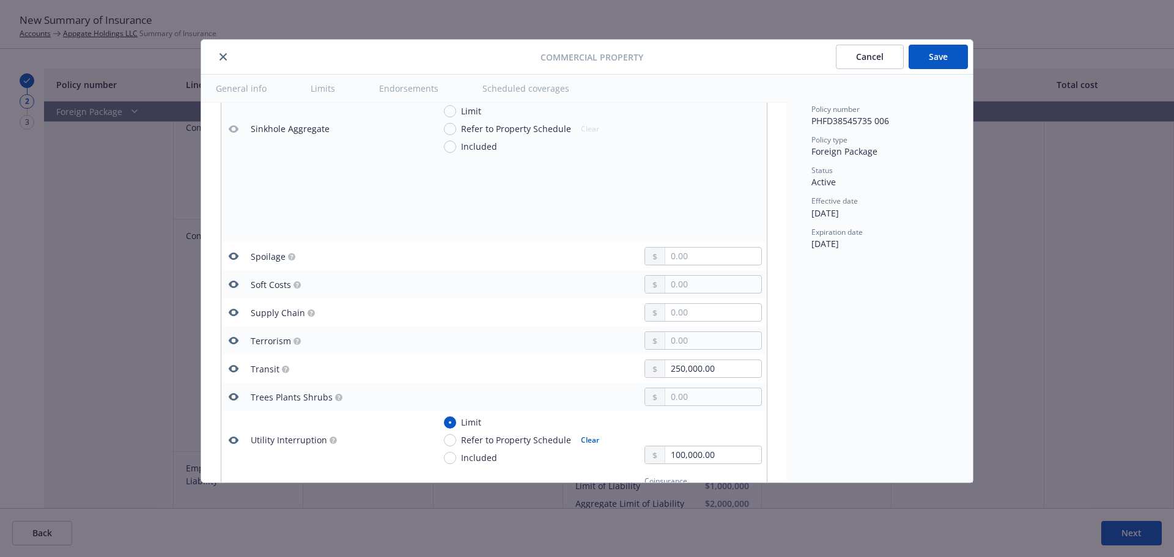
drag, startPoint x: 236, startPoint y: 396, endPoint x: 235, endPoint y: 377, distance: 18.4
click at [236, 396] on icon "button" at bounding box center [234, 396] width 10 height 7
drag, startPoint x: 235, startPoint y: 372, endPoint x: 234, endPoint y: 349, distance: 22.7
click at [235, 371] on icon "button" at bounding box center [234, 368] width 10 height 7
click at [234, 342] on icon "button" at bounding box center [234, 341] width 10 height 10
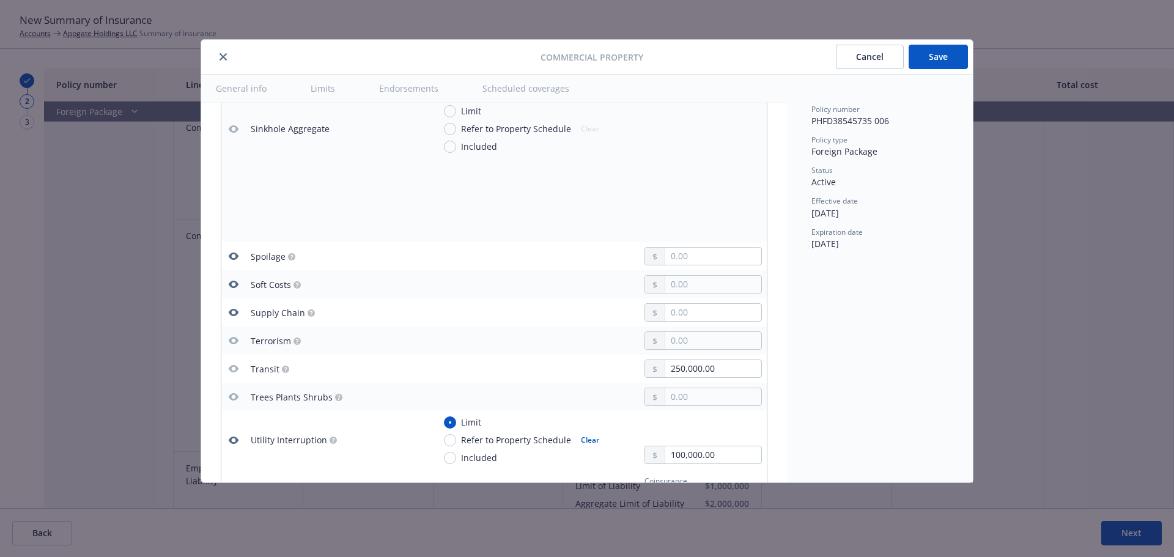
click at [235, 312] on icon "button" at bounding box center [234, 313] width 10 height 10
click at [232, 283] on icon "button" at bounding box center [234, 284] width 10 height 10
click at [234, 257] on icon "button" at bounding box center [234, 256] width 10 height 10
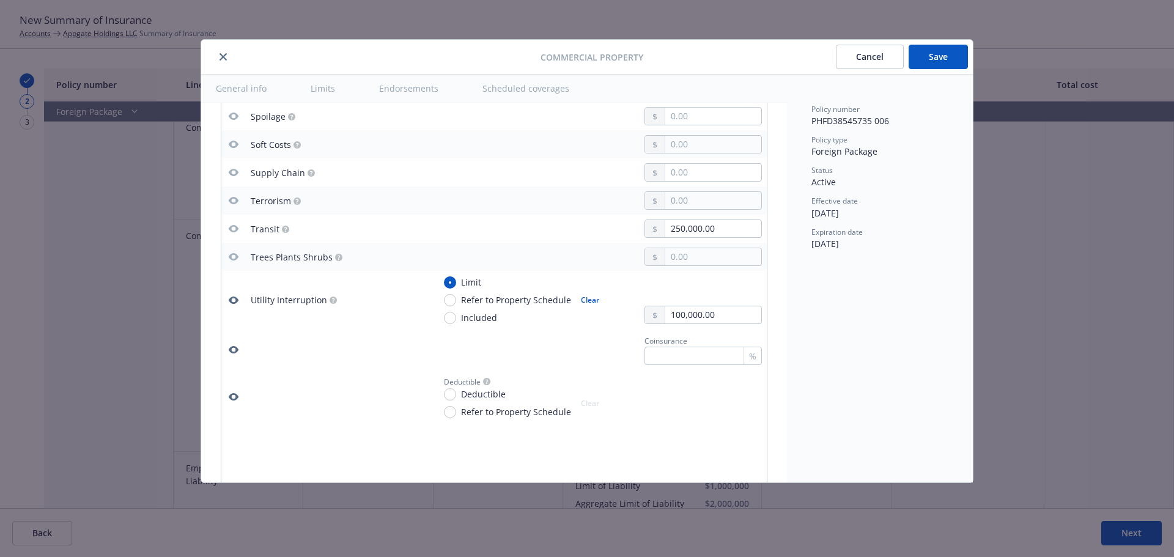
scroll to position [3520, 0]
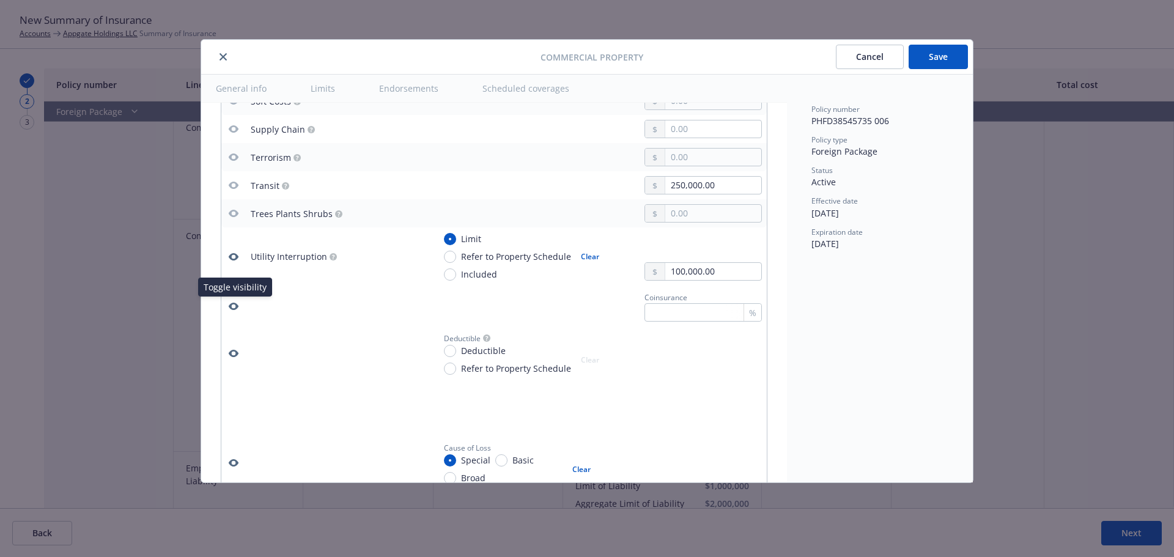
click at [232, 310] on icon "button" at bounding box center [234, 306] width 10 height 10
click at [229, 355] on icon "button" at bounding box center [234, 353] width 10 height 10
click at [235, 458] on icon "button" at bounding box center [234, 463] width 10 height 10
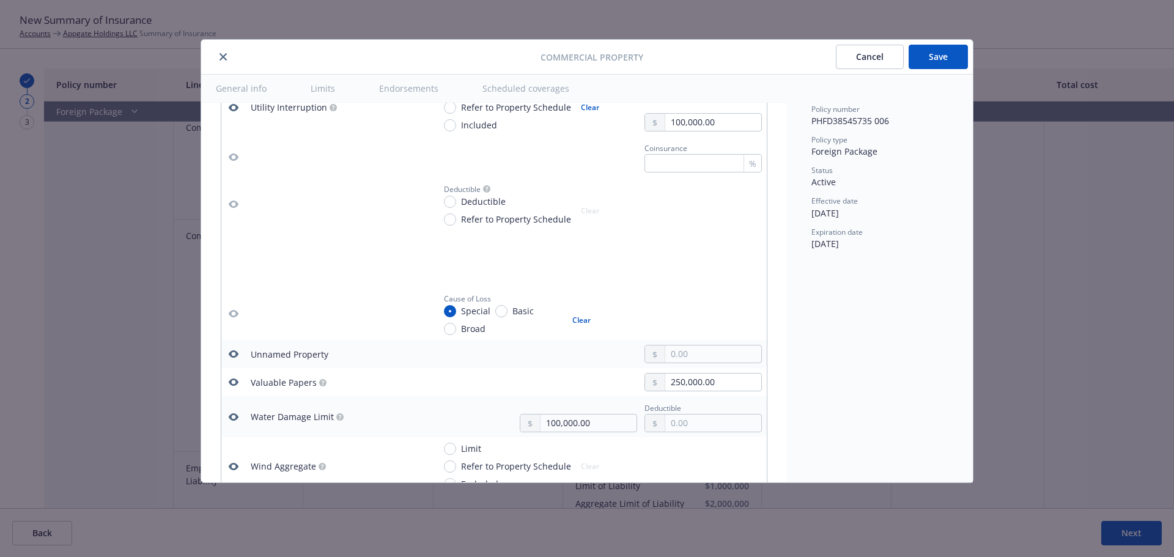
scroll to position [3704, 0]
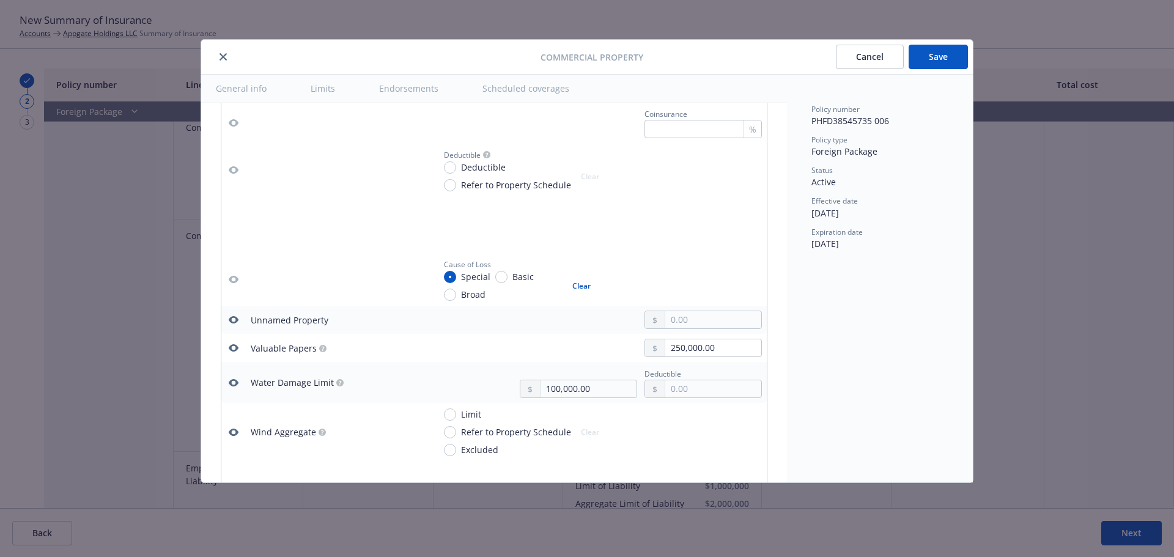
click at [235, 348] on icon "button" at bounding box center [234, 348] width 10 height 10
click at [232, 325] on icon "button" at bounding box center [234, 320] width 10 height 10
click at [232, 381] on icon "button" at bounding box center [234, 382] width 10 height 7
click at [232, 429] on icon "button" at bounding box center [234, 432] width 10 height 7
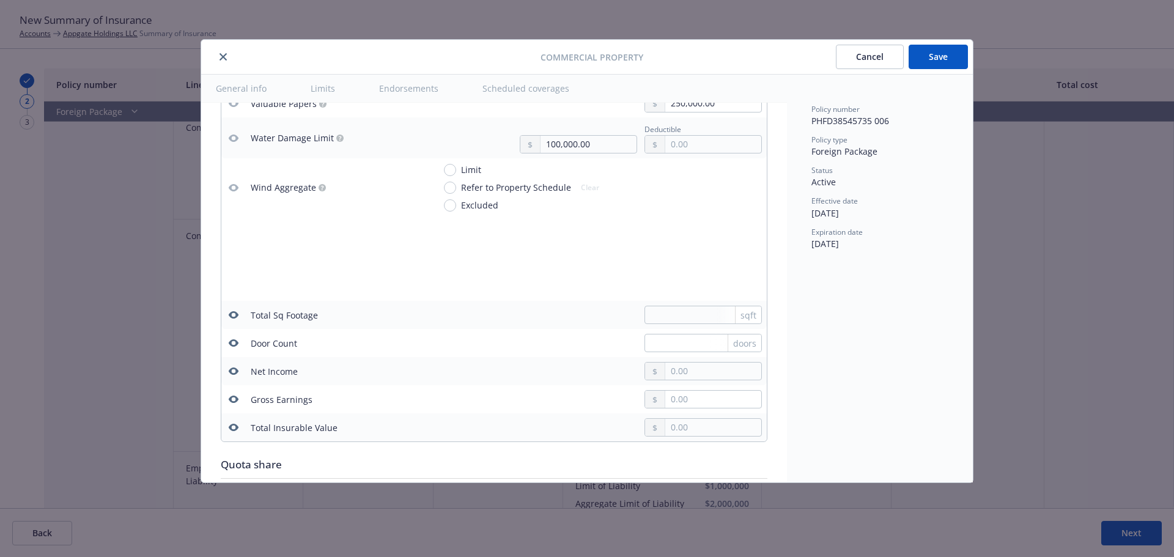
scroll to position [4010, 0]
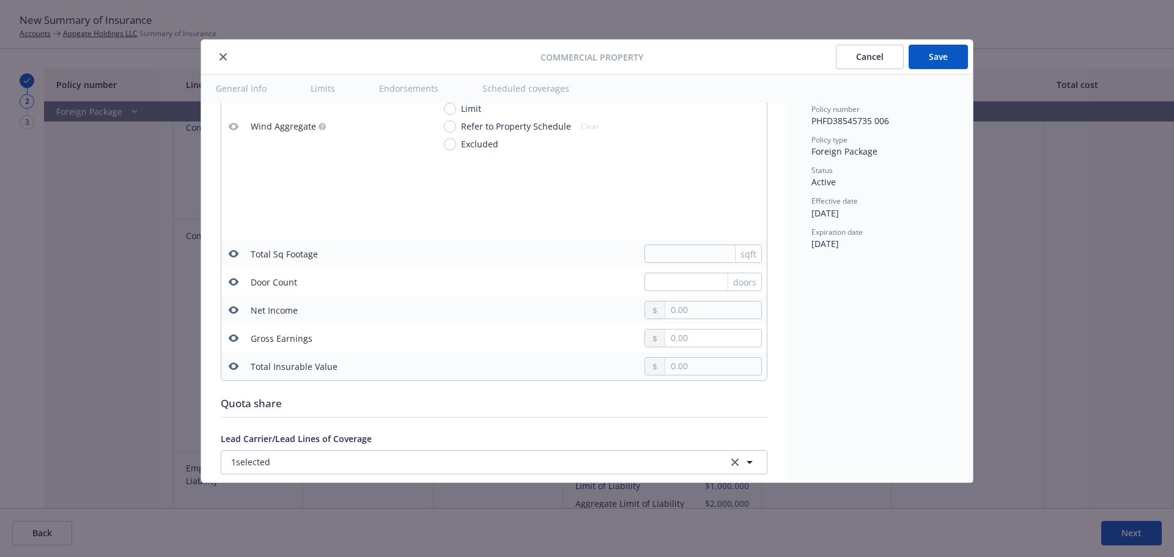
click at [237, 366] on icon "button" at bounding box center [234, 366] width 10 height 7
click at [234, 339] on icon "button" at bounding box center [234, 338] width 10 height 10
click at [230, 307] on icon "button" at bounding box center [234, 310] width 10 height 10
click at [231, 285] on icon "button" at bounding box center [234, 282] width 10 height 10
click at [232, 253] on icon "button" at bounding box center [234, 254] width 10 height 10
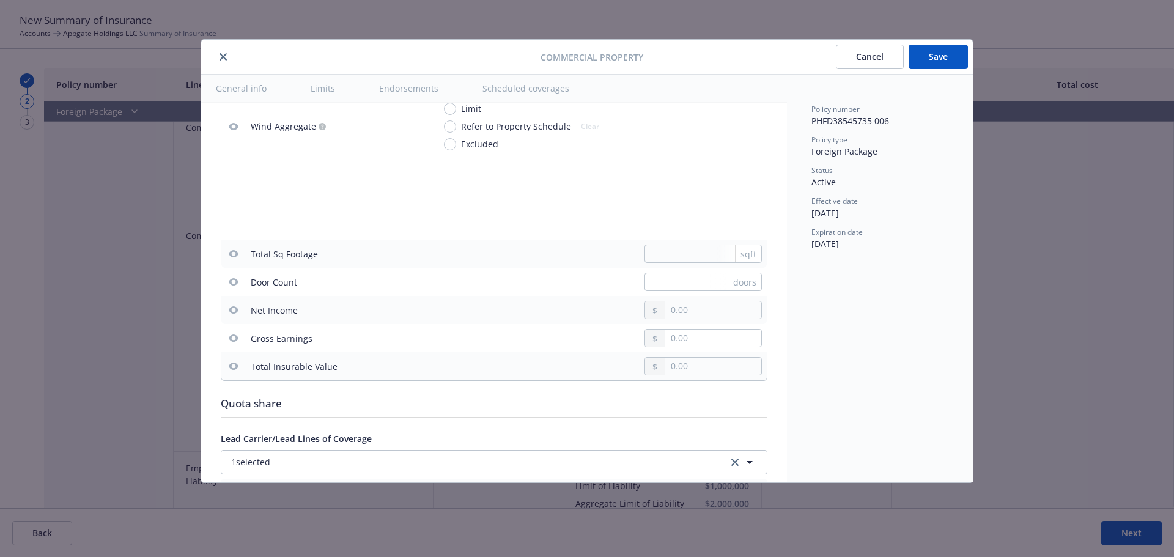
click at [948, 58] on button "Save" at bounding box center [938, 57] width 59 height 24
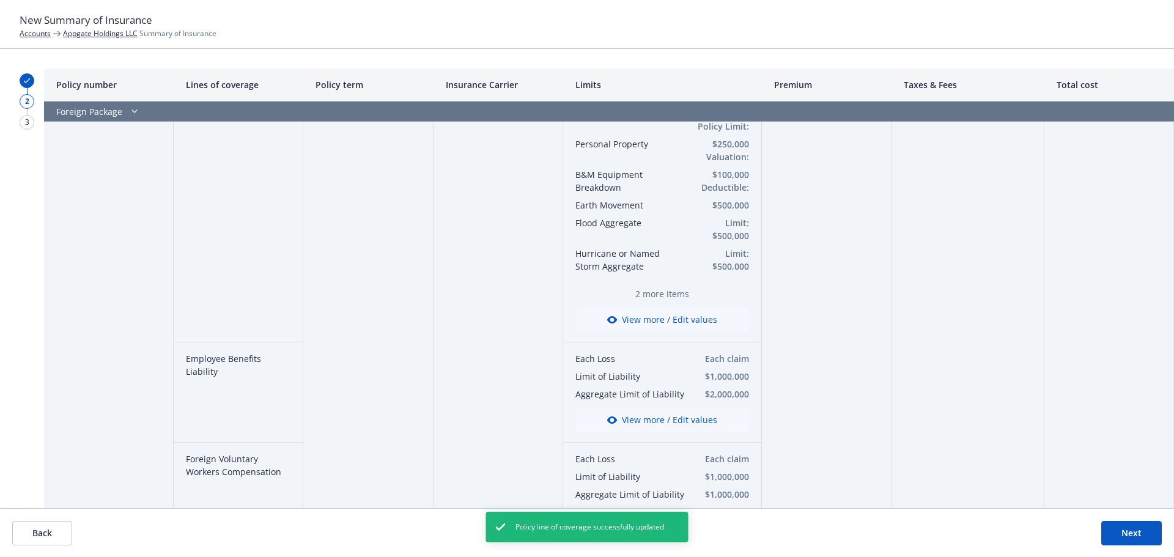
scroll to position [1162, 0]
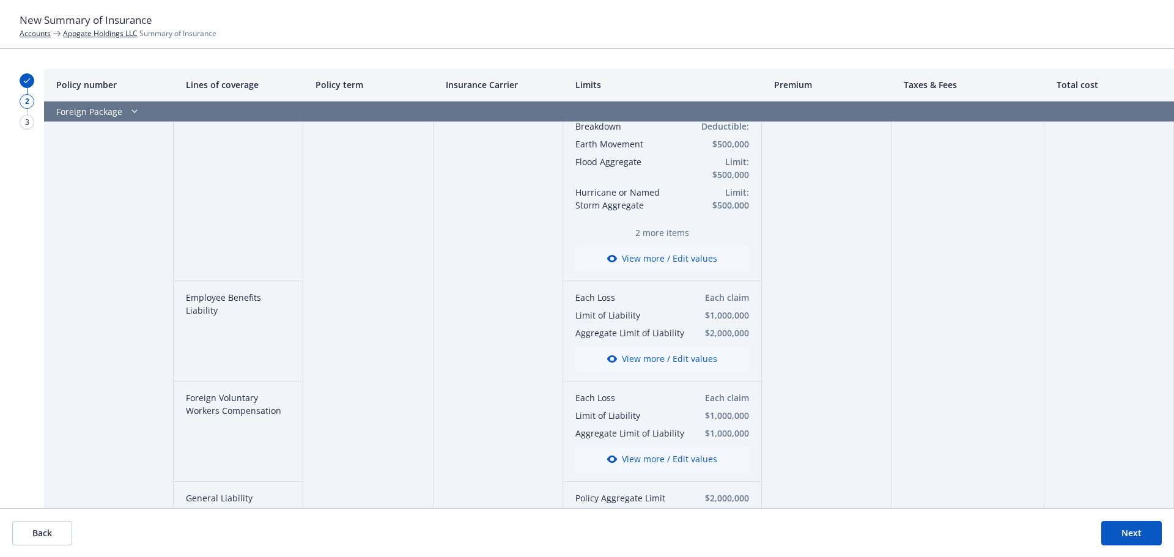
click at [668, 356] on button "View more / Edit values" at bounding box center [662, 359] width 174 height 24
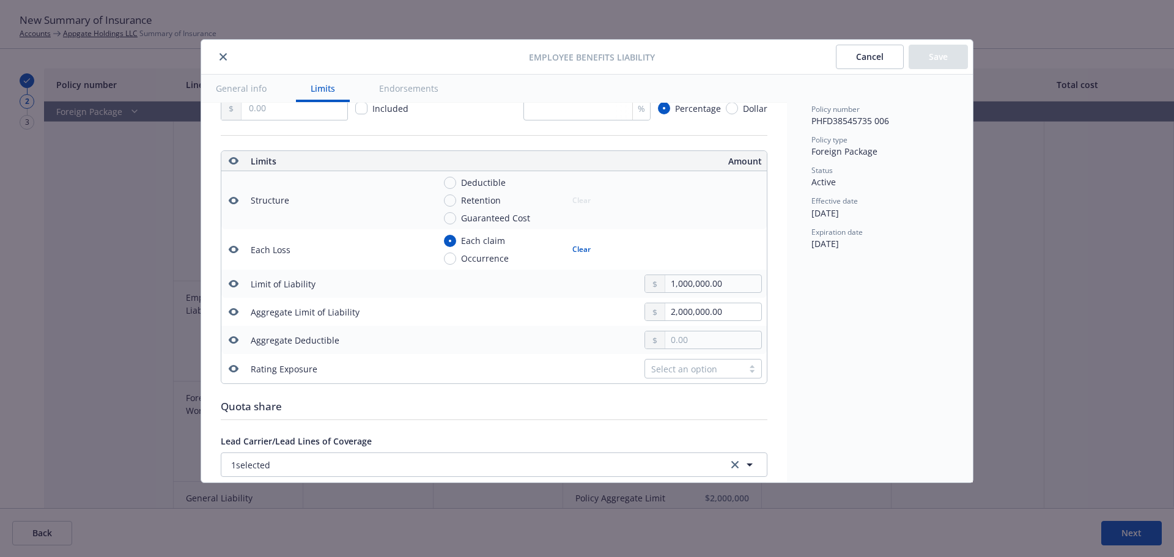
scroll to position [337, 0]
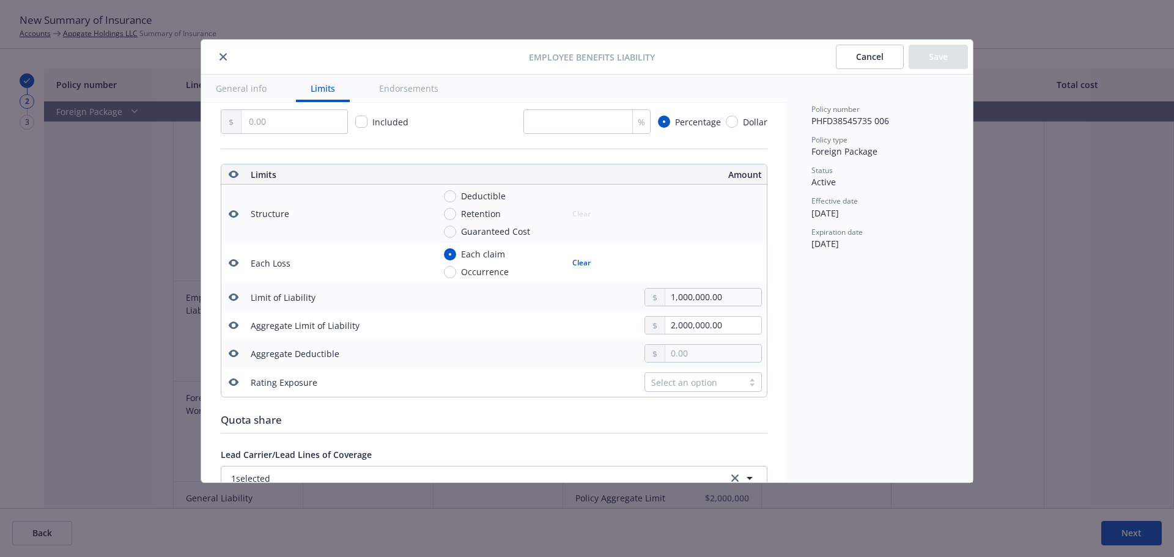
click at [234, 210] on icon "button" at bounding box center [234, 214] width 10 height 10
click at [232, 353] on icon "button" at bounding box center [234, 353] width 10 height 10
click at [227, 385] on button "button" at bounding box center [233, 382] width 15 height 15
click at [953, 48] on button "Save" at bounding box center [938, 57] width 59 height 24
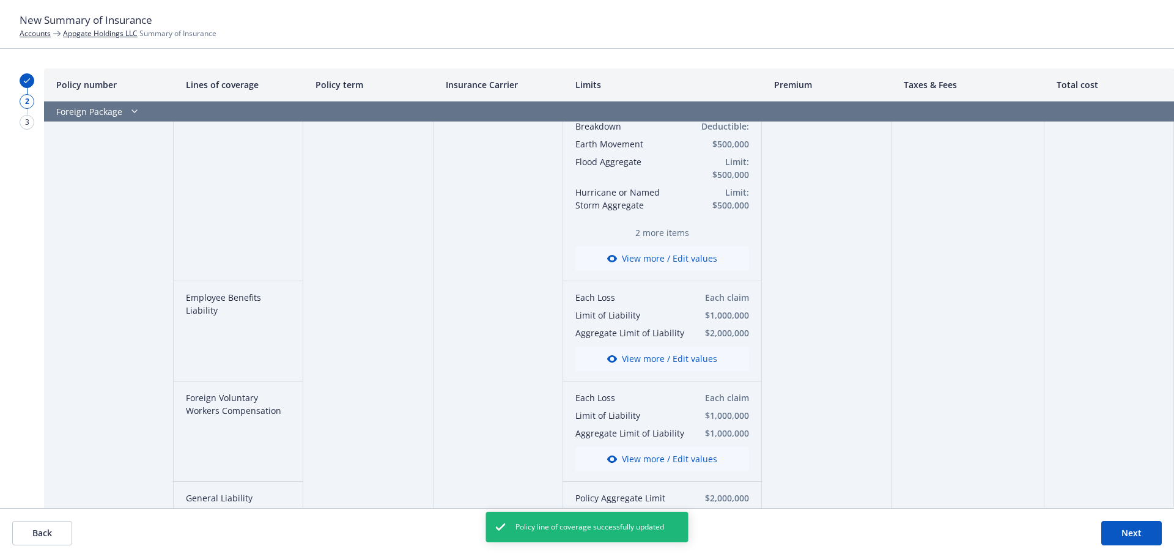
click at [624, 457] on button "View more / Edit values" at bounding box center [662, 459] width 174 height 24
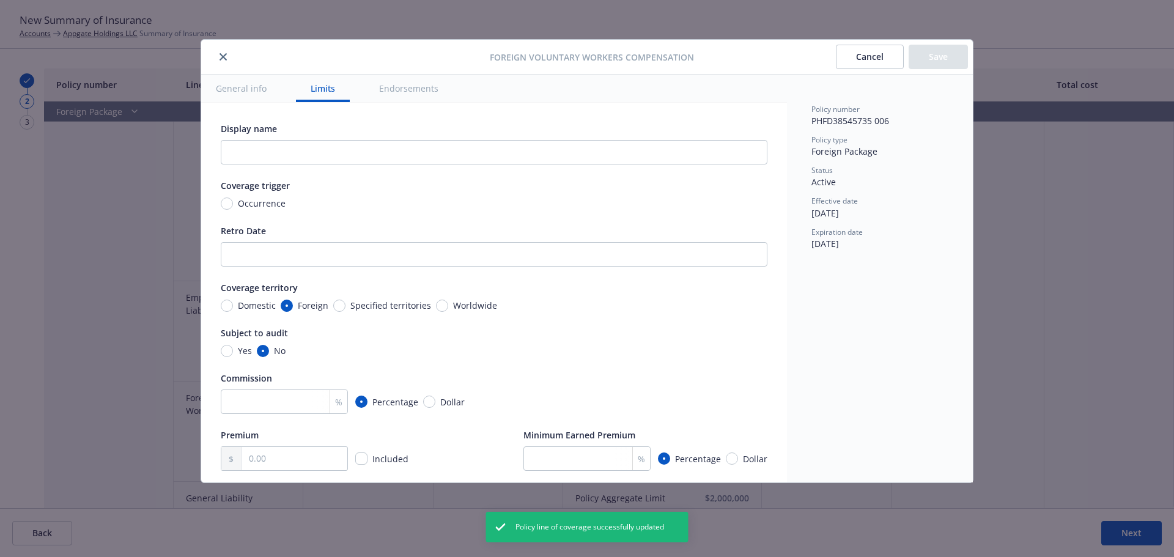
scroll to position [398, 0]
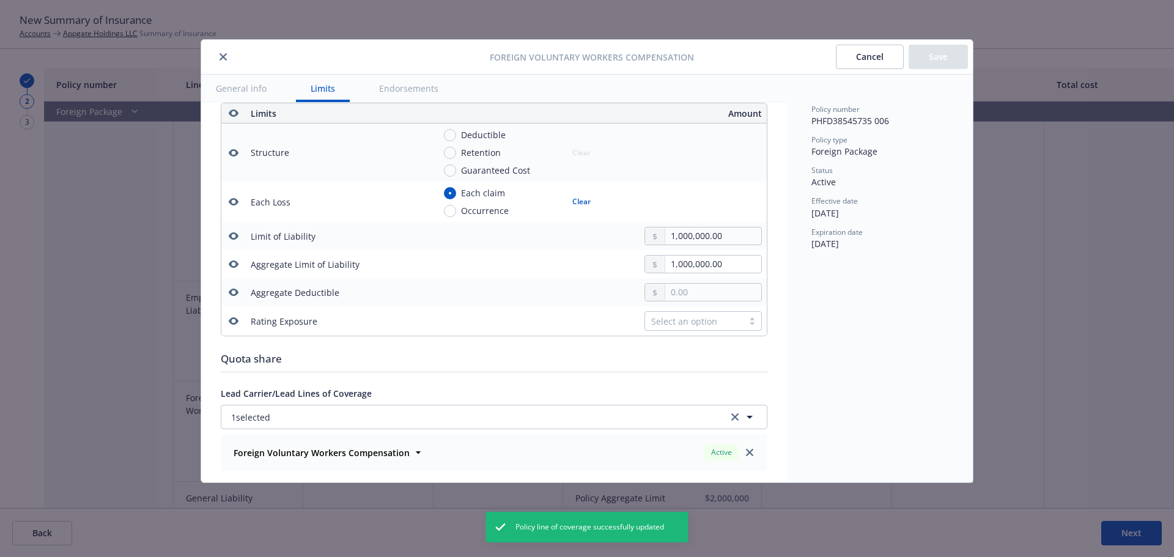
click at [227, 292] on button "button" at bounding box center [233, 292] width 15 height 15
click at [232, 317] on icon "button" at bounding box center [234, 321] width 10 height 10
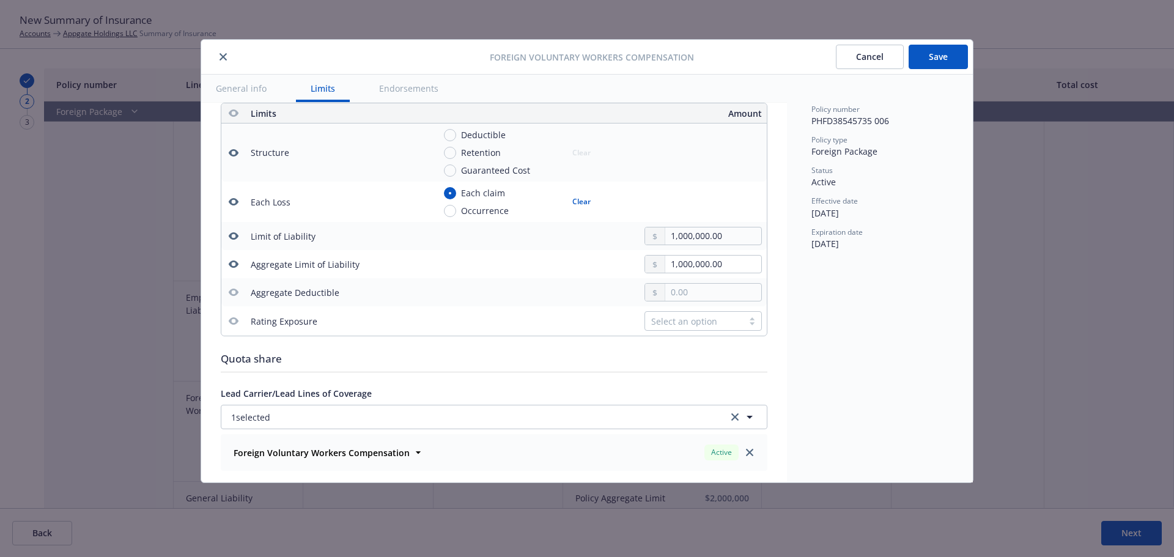
click at [232, 149] on icon "button" at bounding box center [234, 153] width 10 height 10
click at [949, 59] on button "Save" at bounding box center [938, 57] width 59 height 24
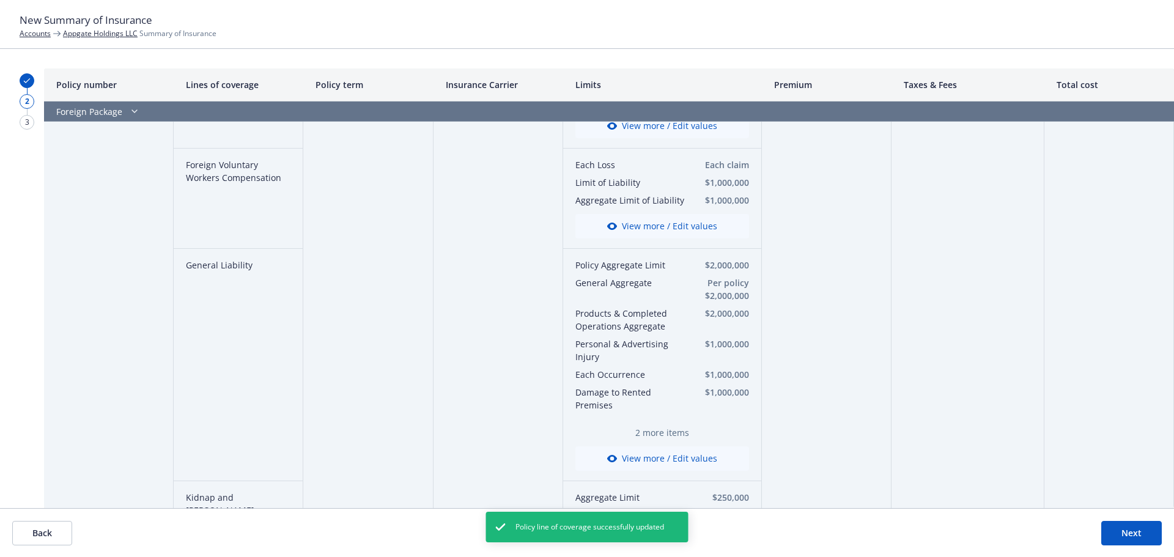
scroll to position [1406, 0]
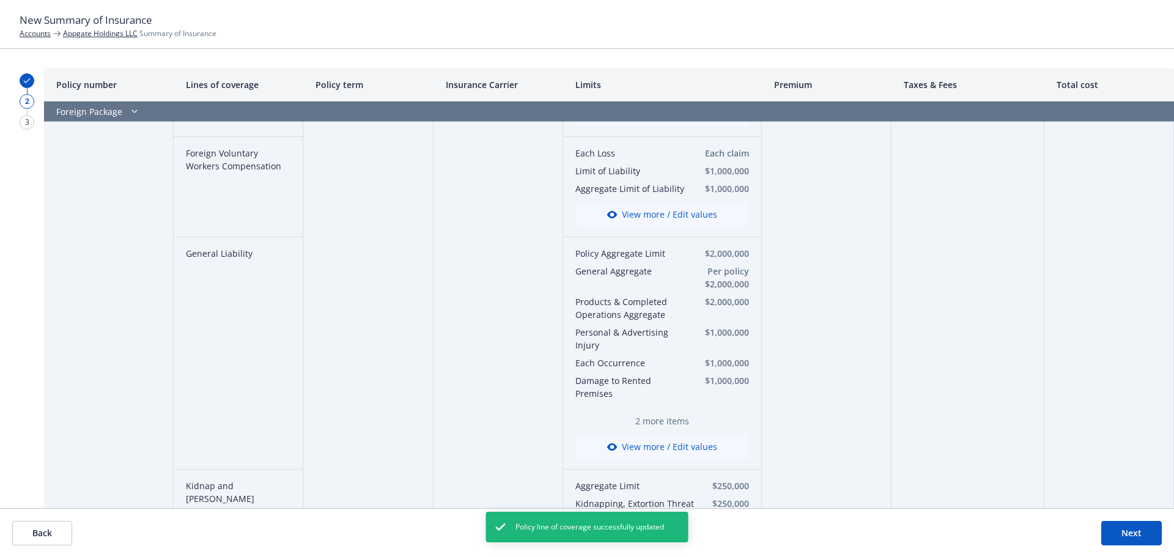
click at [621, 440] on button "View more / Edit values" at bounding box center [662, 447] width 174 height 24
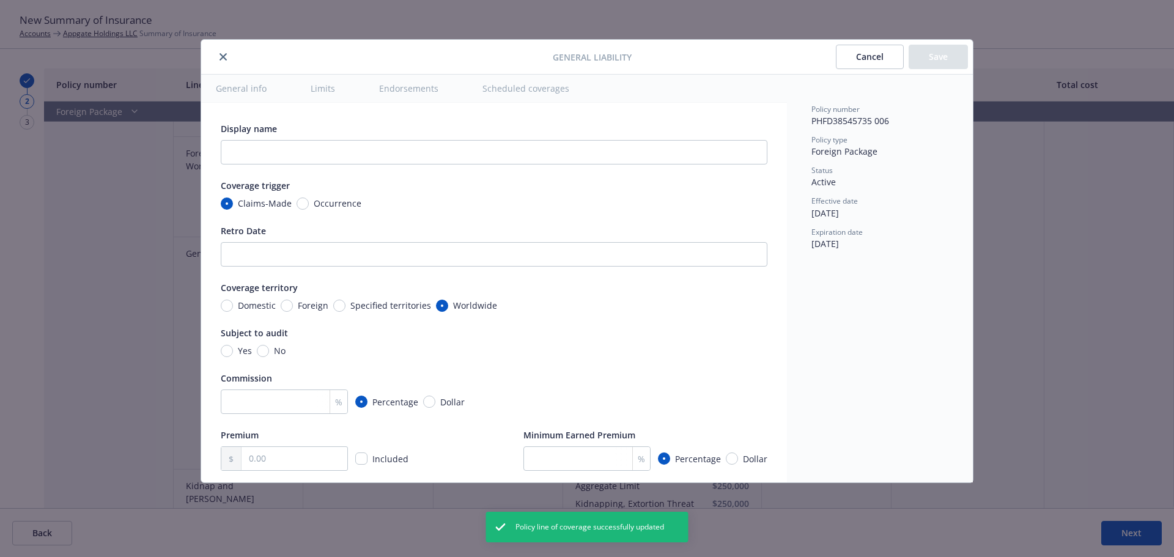
scroll to position [398, 0]
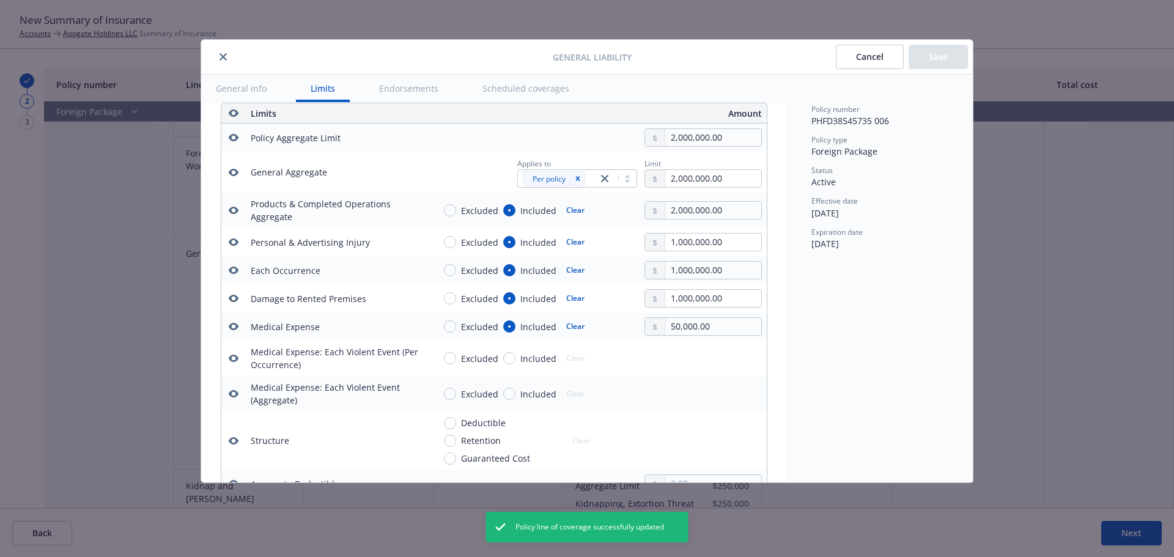
click at [234, 356] on icon "button" at bounding box center [234, 358] width 10 height 10
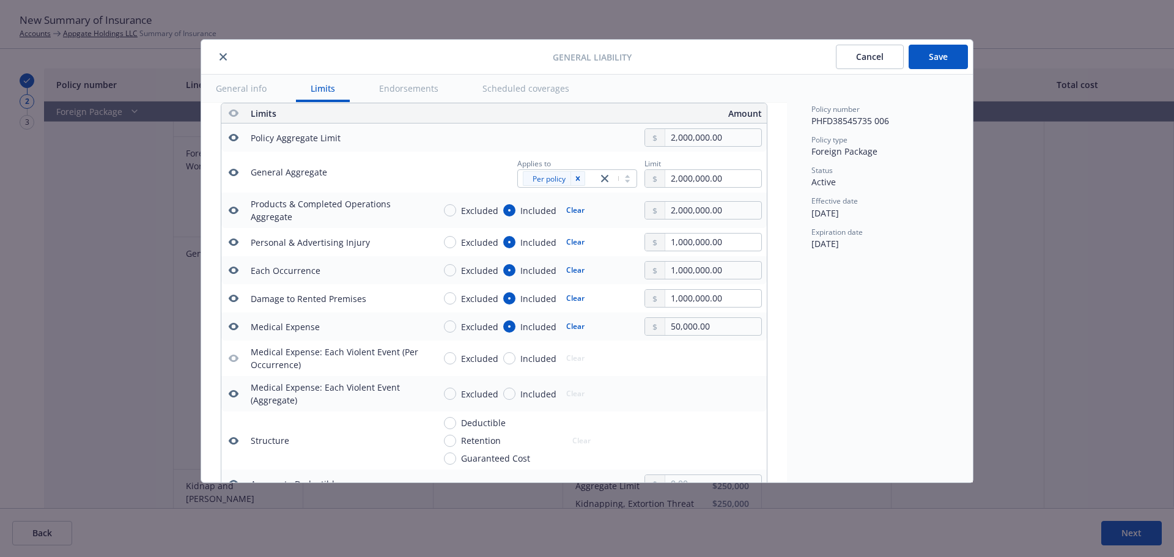
click at [233, 389] on icon "button" at bounding box center [234, 394] width 10 height 10
click at [234, 438] on icon "button" at bounding box center [234, 440] width 10 height 7
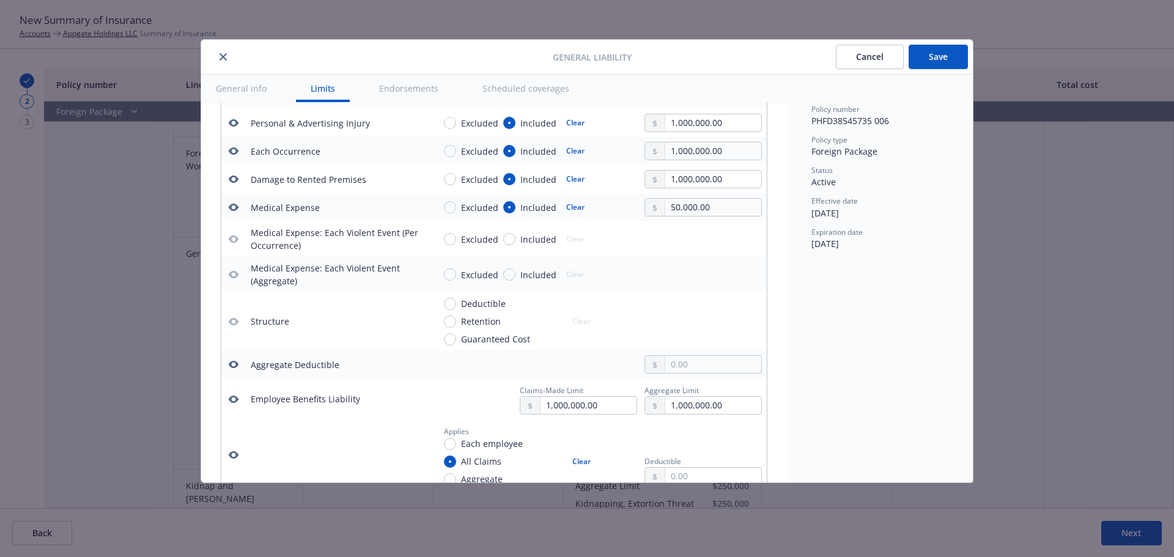
scroll to position [520, 0]
click at [231, 359] on icon "button" at bounding box center [234, 361] width 10 height 7
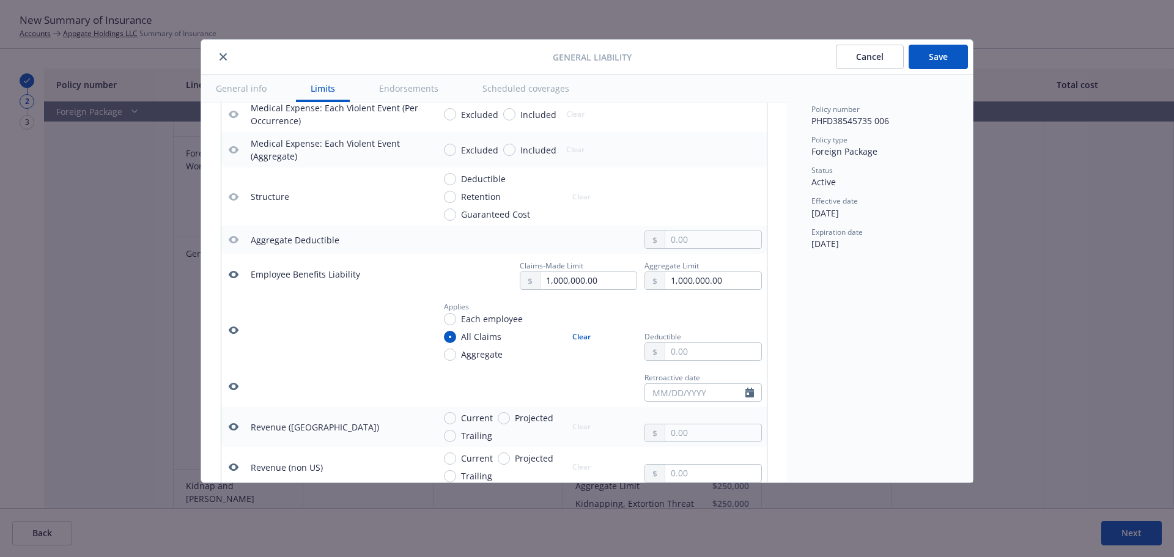
scroll to position [643, 0]
click at [230, 386] on icon "button" at bounding box center [234, 385] width 10 height 7
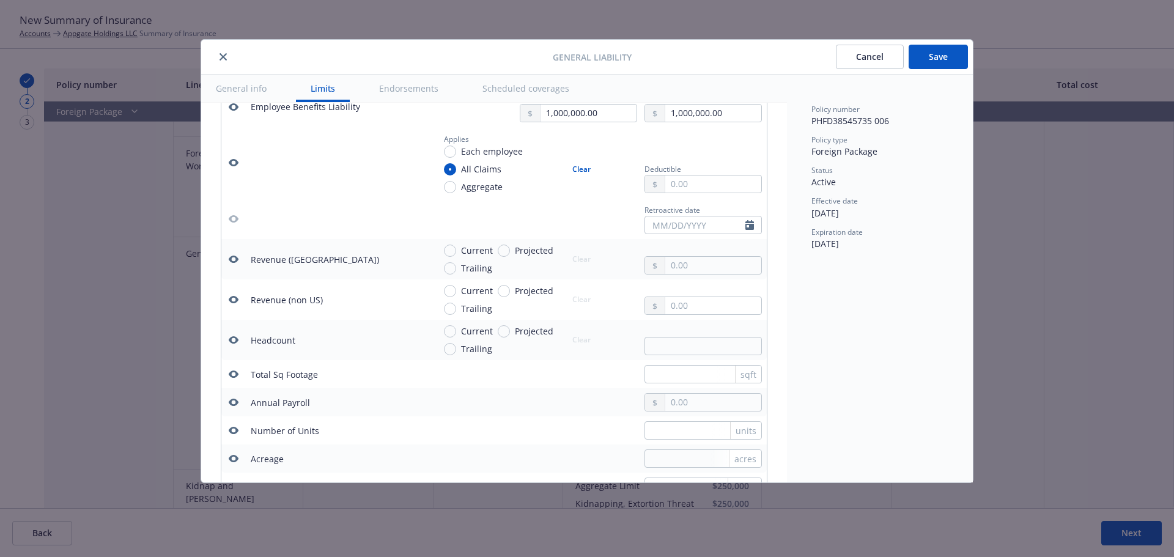
scroll to position [826, 0]
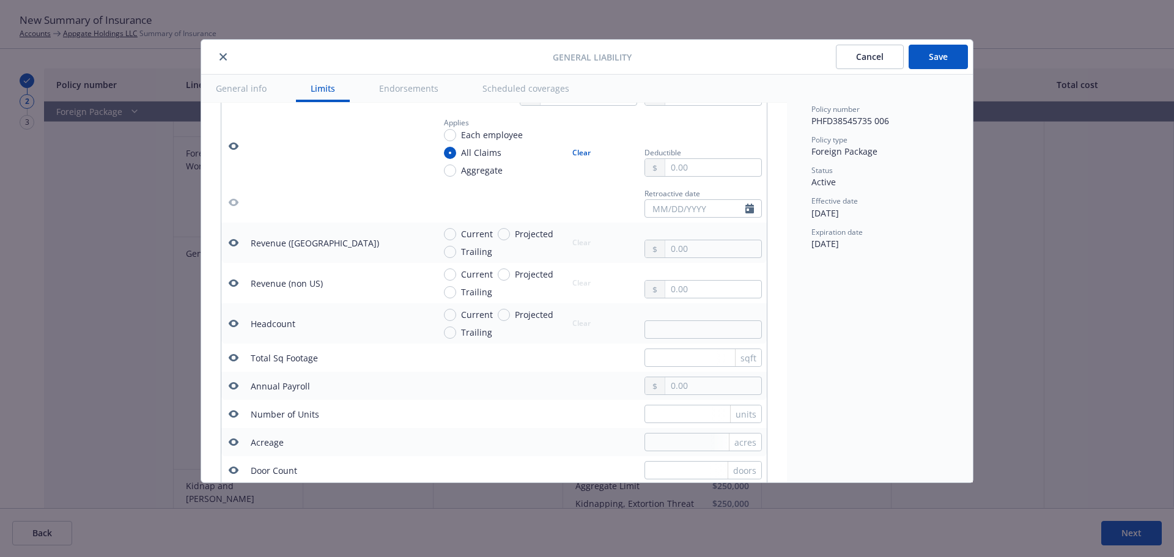
click at [235, 244] on icon "button" at bounding box center [234, 242] width 10 height 7
click at [232, 276] on button "button" at bounding box center [233, 283] width 15 height 15
click at [234, 321] on icon "button" at bounding box center [234, 323] width 10 height 7
click at [238, 358] on button "button" at bounding box center [233, 357] width 15 height 15
click at [237, 383] on icon "button" at bounding box center [234, 385] width 10 height 7
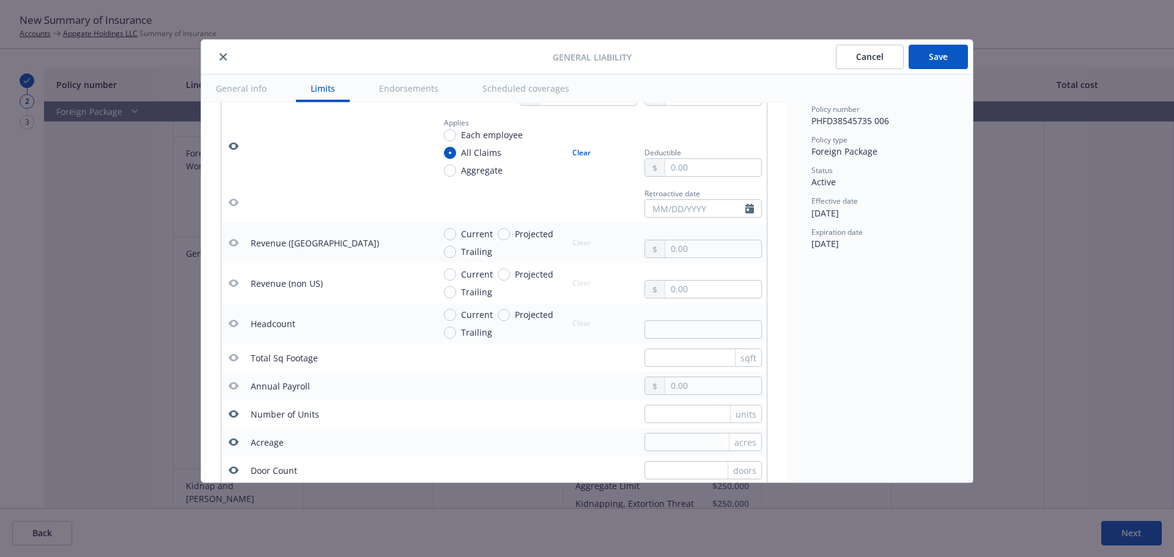
click at [236, 410] on icon "button" at bounding box center [234, 414] width 10 height 10
click at [232, 435] on button "button" at bounding box center [233, 442] width 15 height 15
click at [235, 468] on icon "button" at bounding box center [234, 469] width 10 height 7
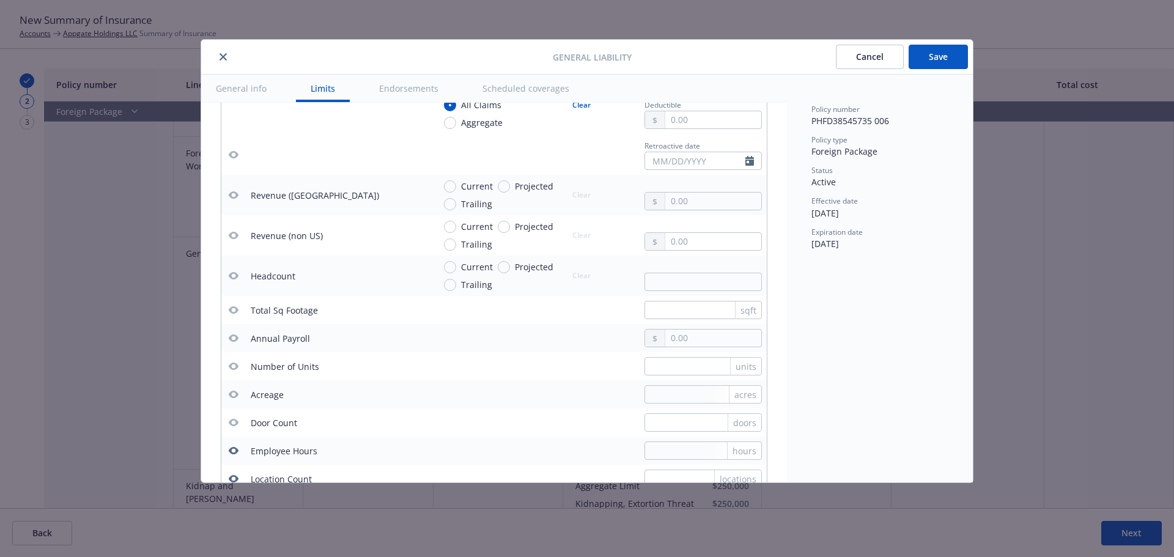
scroll to position [948, 0]
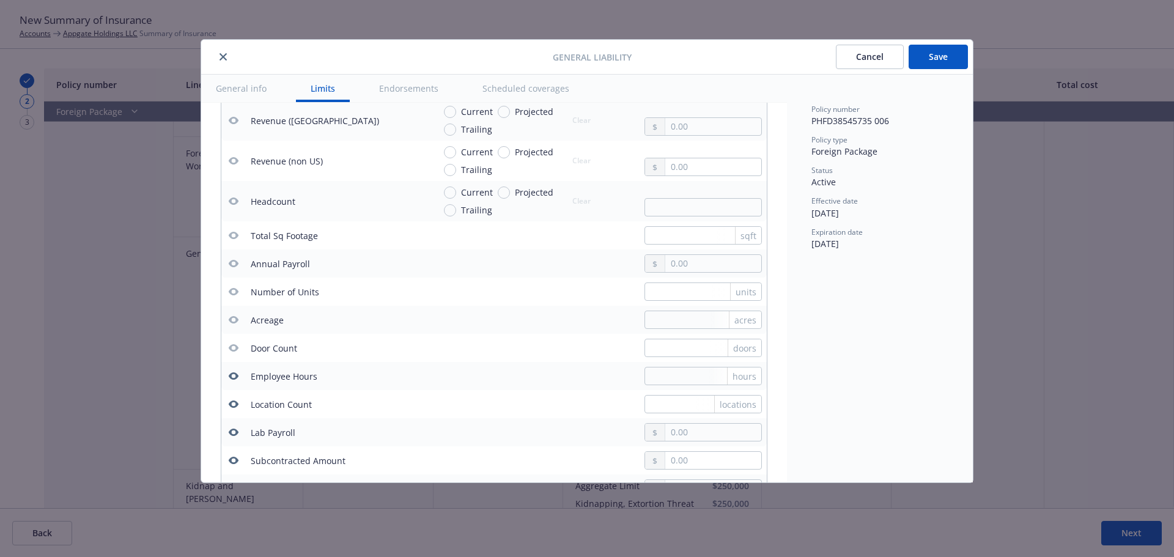
click at [232, 375] on icon "button" at bounding box center [234, 376] width 10 height 10
click at [234, 405] on icon "button" at bounding box center [234, 404] width 10 height 10
click at [234, 427] on icon "button" at bounding box center [234, 432] width 10 height 10
click at [237, 455] on button "button" at bounding box center [233, 460] width 15 height 15
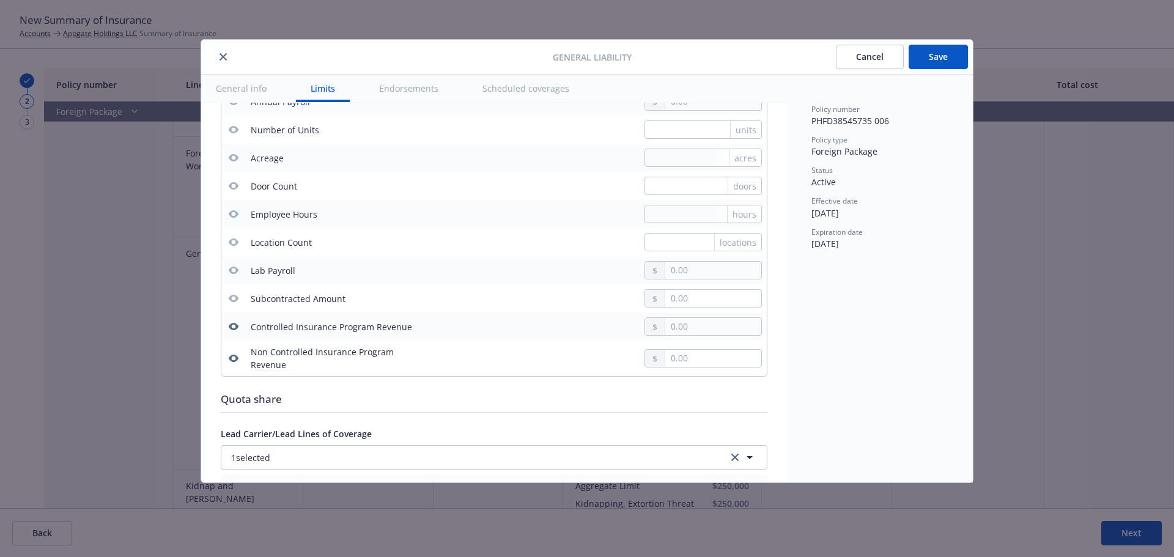
scroll to position [1132, 0]
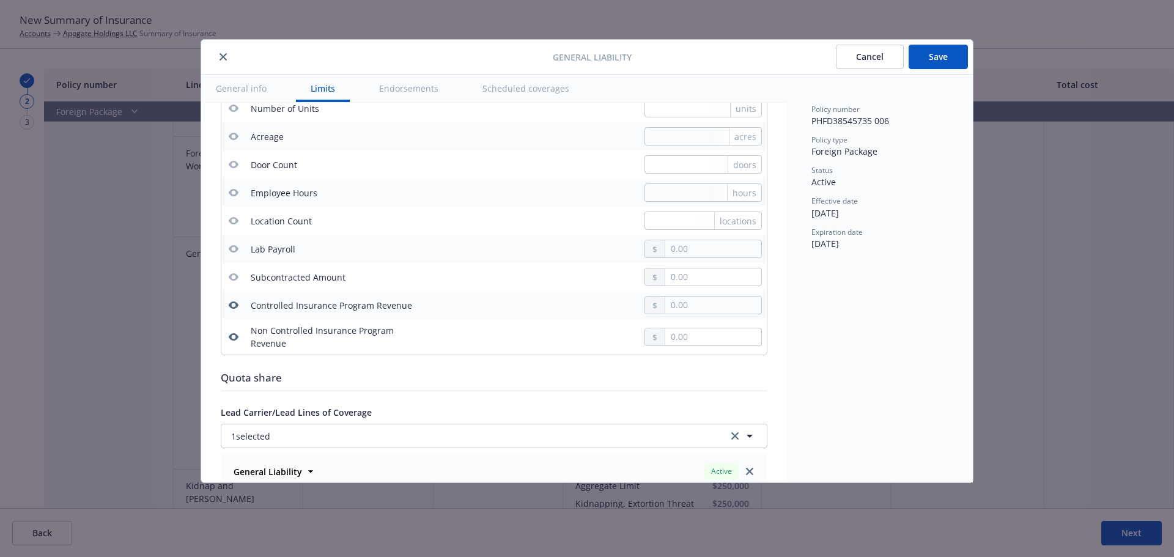
click at [234, 306] on icon "button" at bounding box center [234, 305] width 10 height 10
click at [237, 342] on button "button" at bounding box center [233, 337] width 15 height 15
click at [929, 59] on button "Save" at bounding box center [938, 57] width 59 height 24
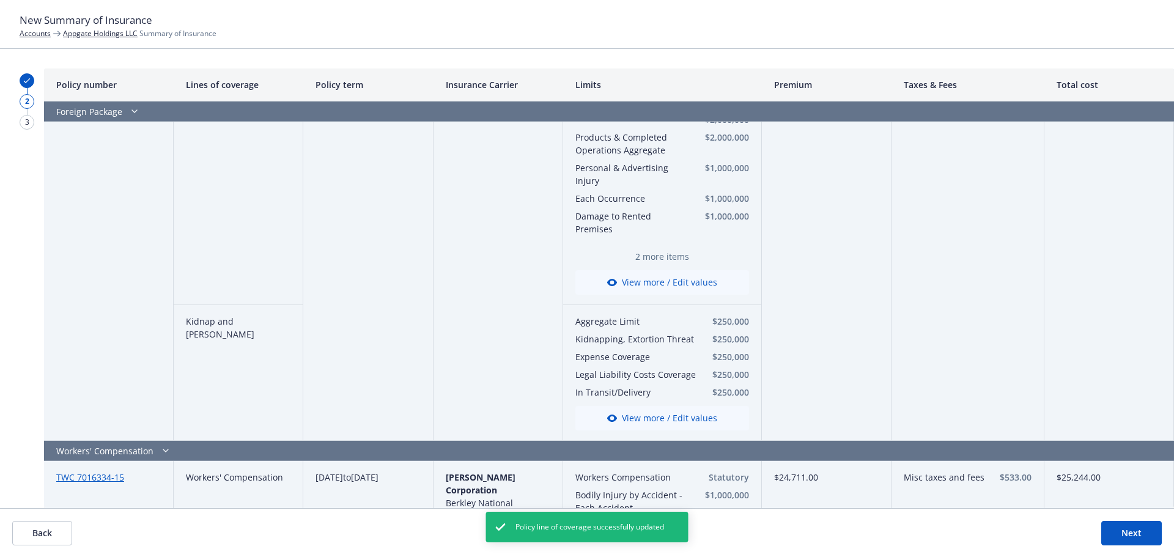
scroll to position [1590, 0]
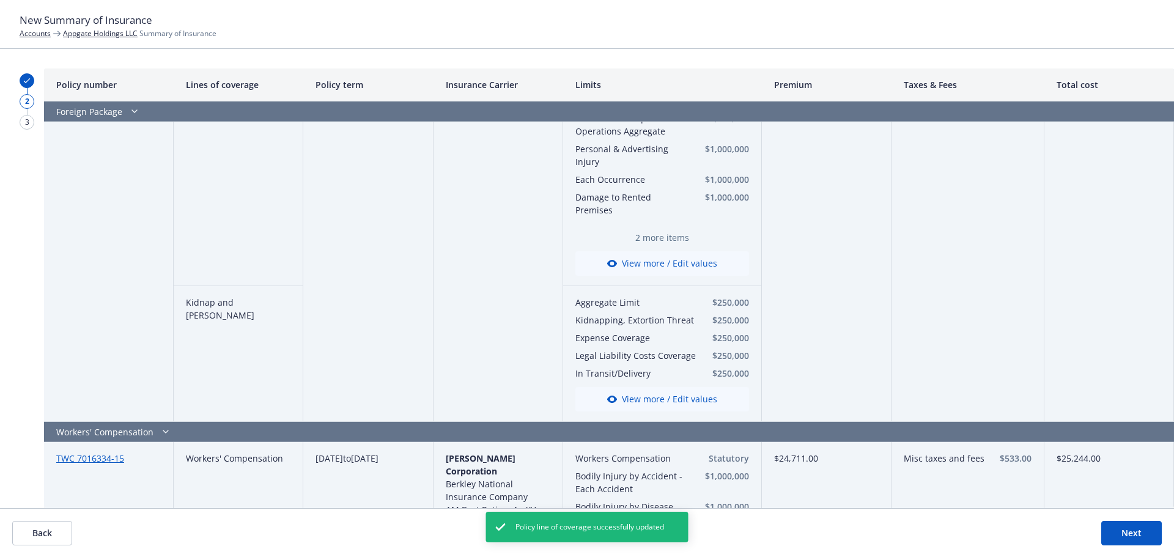
click at [639, 396] on button "View more / Edit values" at bounding box center [662, 399] width 174 height 24
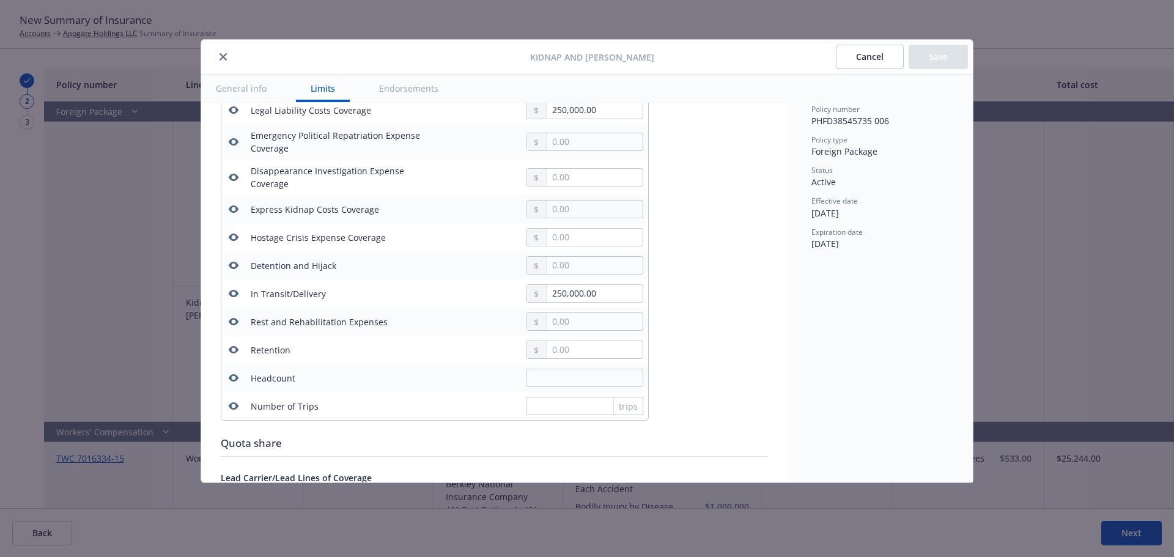
scroll to position [586, 0]
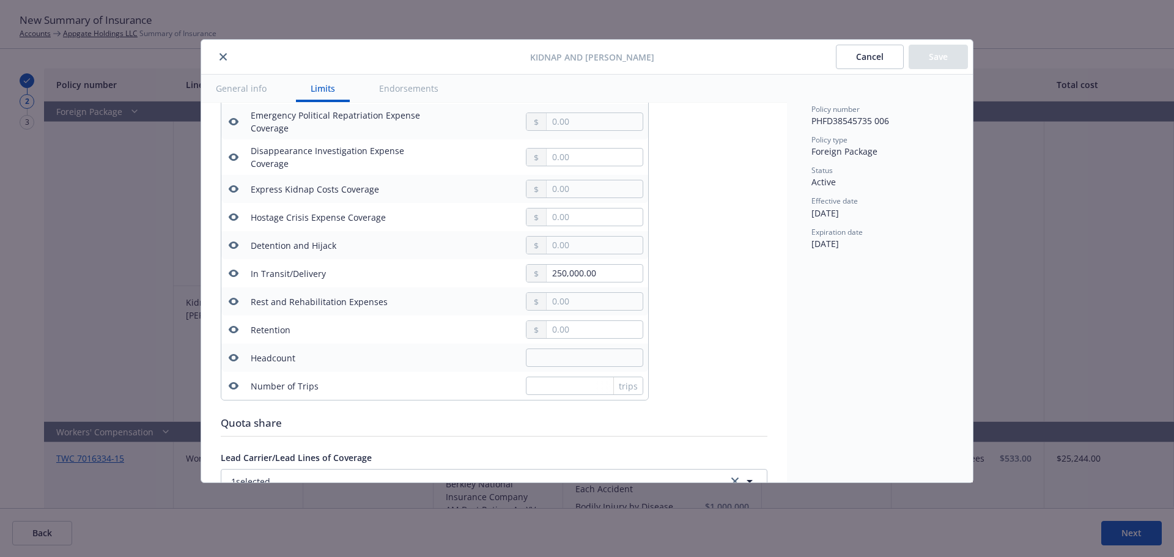
click at [230, 386] on icon "button" at bounding box center [234, 385] width 10 height 7
click at [232, 359] on icon "button" at bounding box center [234, 357] width 10 height 7
click at [230, 330] on icon "button" at bounding box center [234, 329] width 10 height 7
click at [234, 303] on icon "button" at bounding box center [234, 302] width 10 height 10
click at [235, 273] on icon "button" at bounding box center [234, 273] width 10 height 10
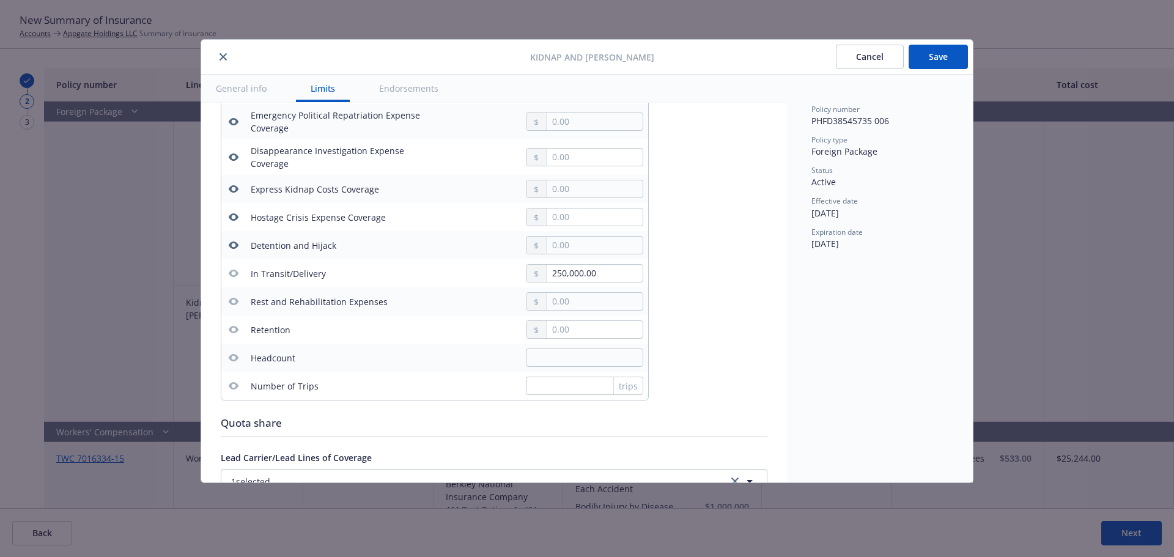
click at [234, 245] on icon "button" at bounding box center [234, 245] width 10 height 10
click at [235, 216] on icon "button" at bounding box center [234, 217] width 10 height 10
click at [234, 190] on icon "button" at bounding box center [234, 189] width 10 height 10
click at [237, 162] on button "button" at bounding box center [233, 157] width 15 height 15
click at [235, 119] on icon "button" at bounding box center [234, 121] width 10 height 7
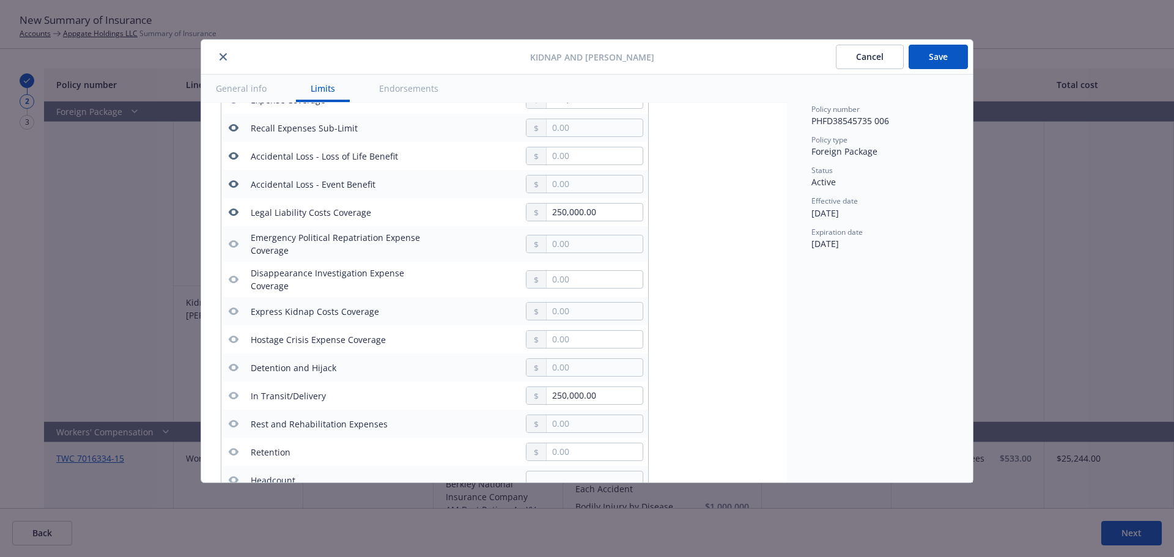
scroll to position [402, 0]
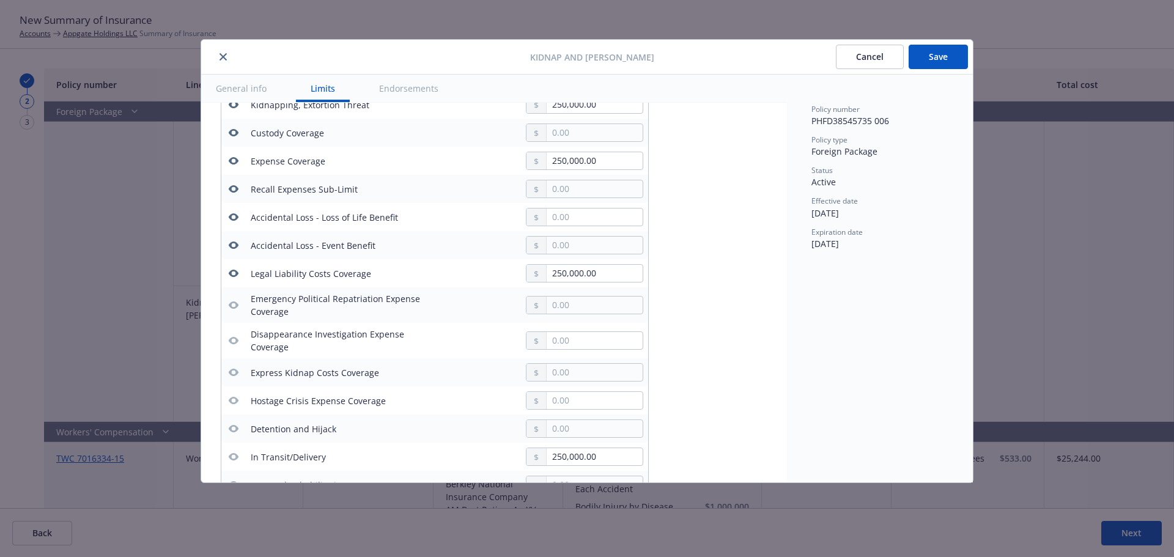
click at [232, 271] on icon "button" at bounding box center [234, 273] width 10 height 7
click at [232, 245] on icon "button" at bounding box center [234, 245] width 10 height 10
click at [234, 212] on icon "button" at bounding box center [234, 217] width 10 height 10
click at [234, 193] on icon "button" at bounding box center [234, 189] width 10 height 10
click at [234, 157] on icon "button" at bounding box center [234, 160] width 10 height 7
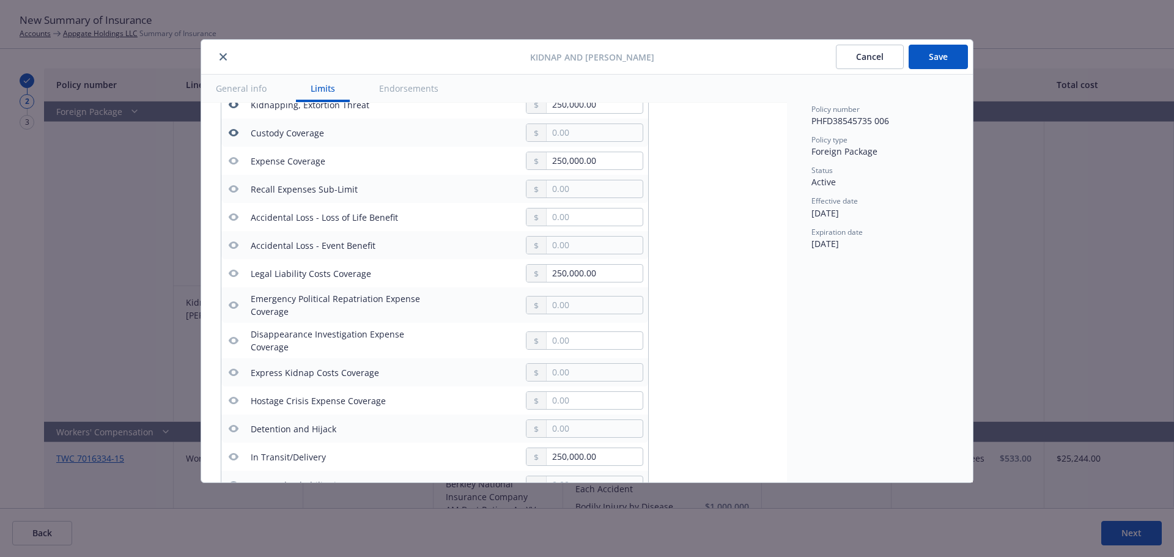
click at [237, 127] on button "button" at bounding box center [233, 132] width 15 height 15
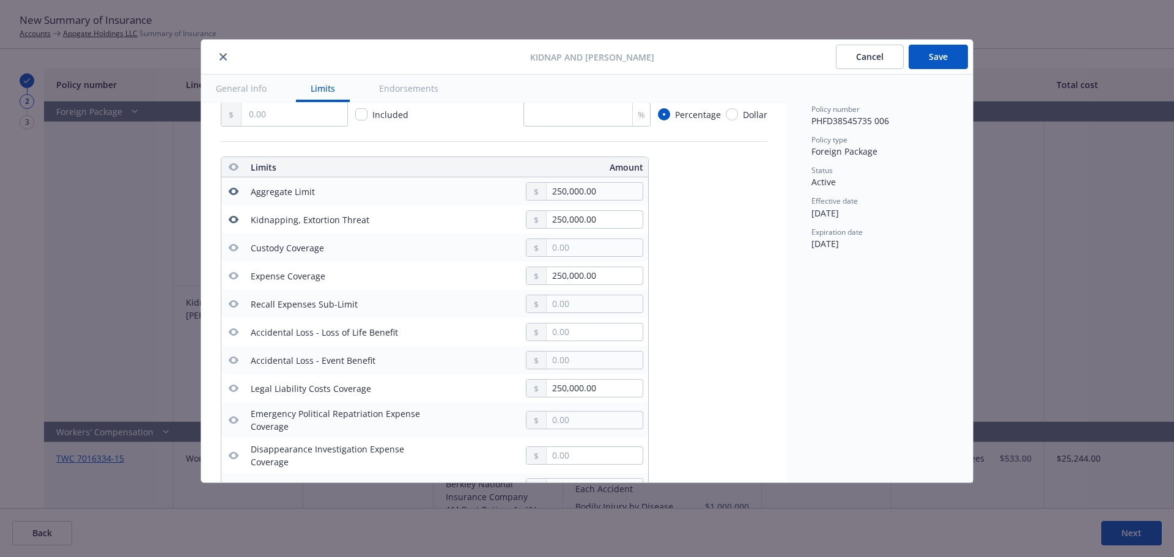
scroll to position [280, 0]
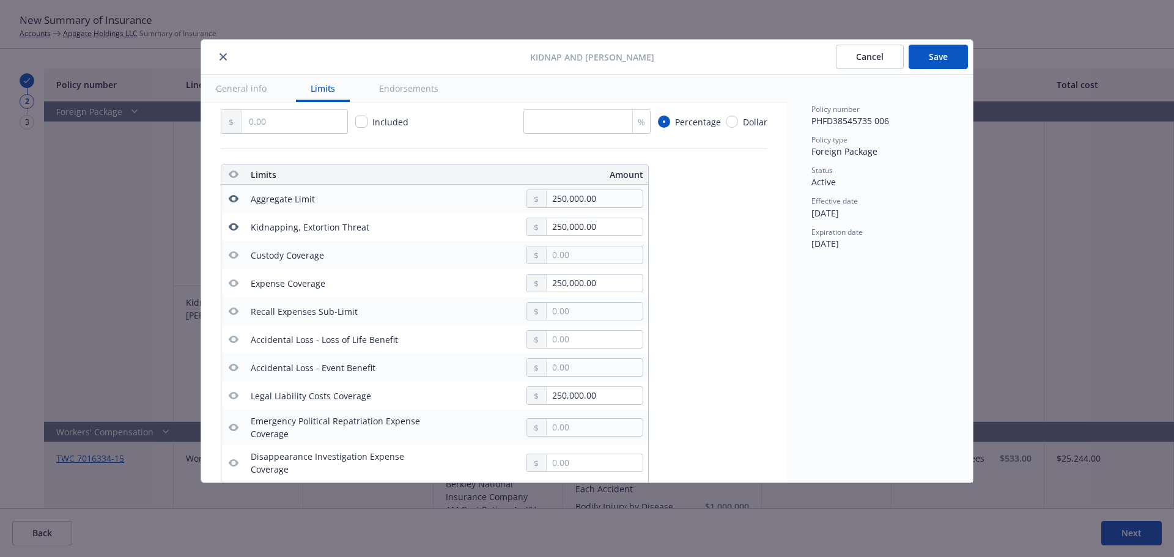
click at [233, 229] on icon "button" at bounding box center [234, 226] width 10 height 7
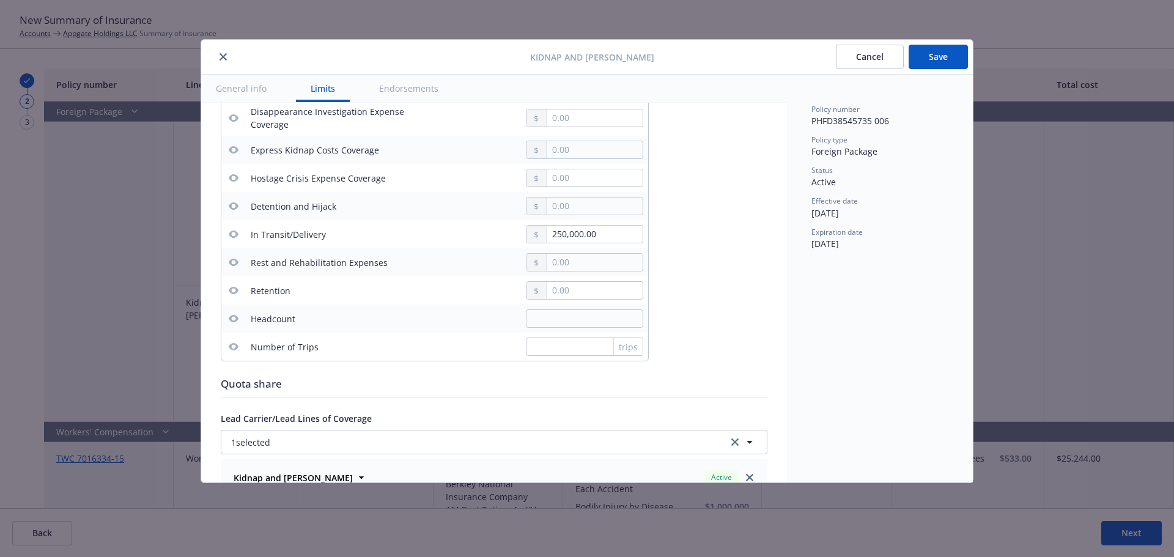
scroll to position [525, 0]
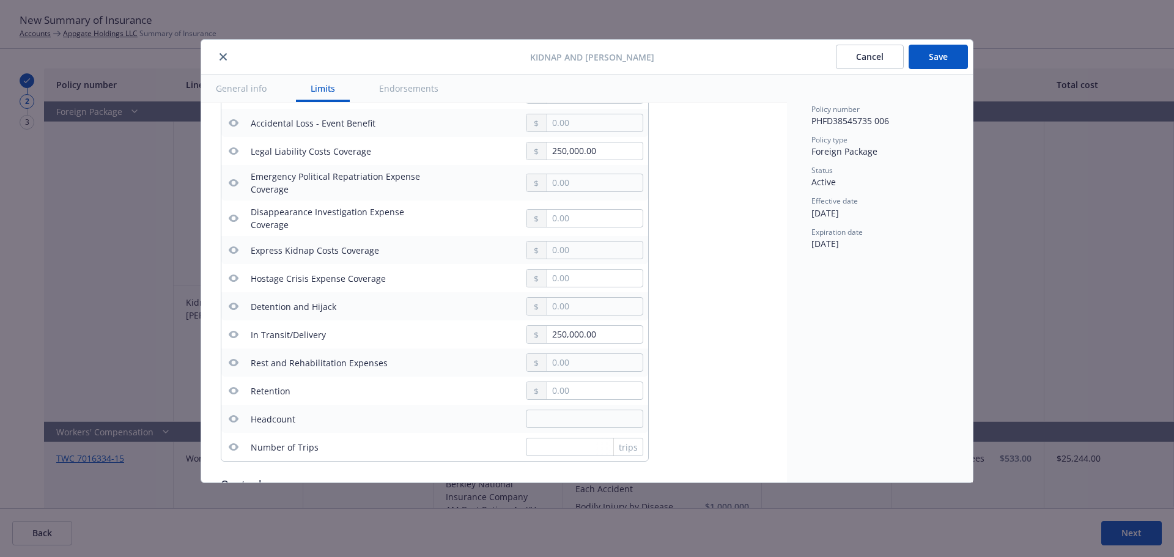
click at [938, 56] on button "Save" at bounding box center [938, 57] width 59 height 24
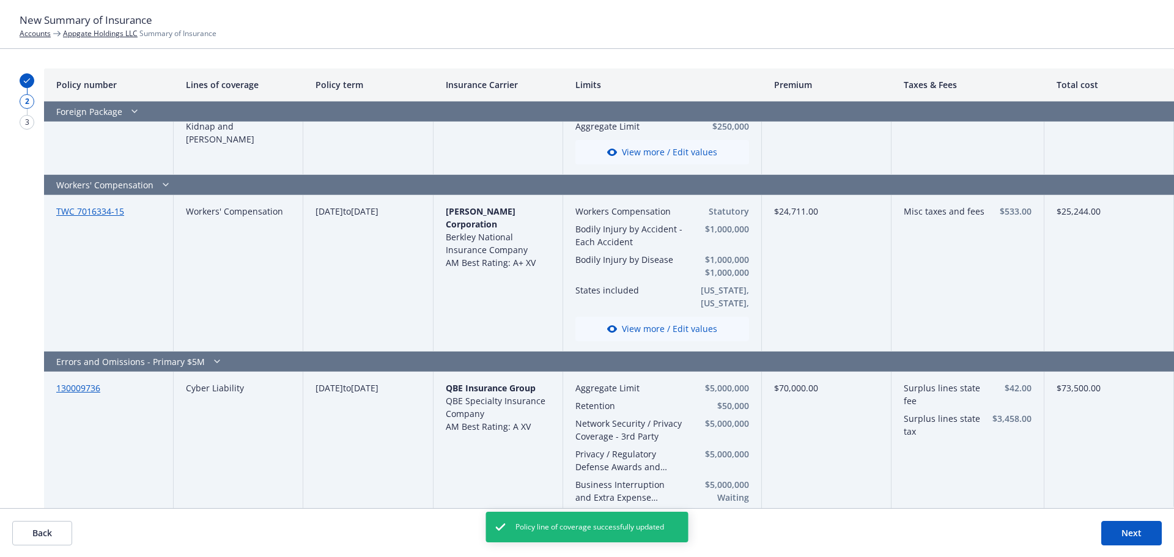
scroll to position [1773, 0]
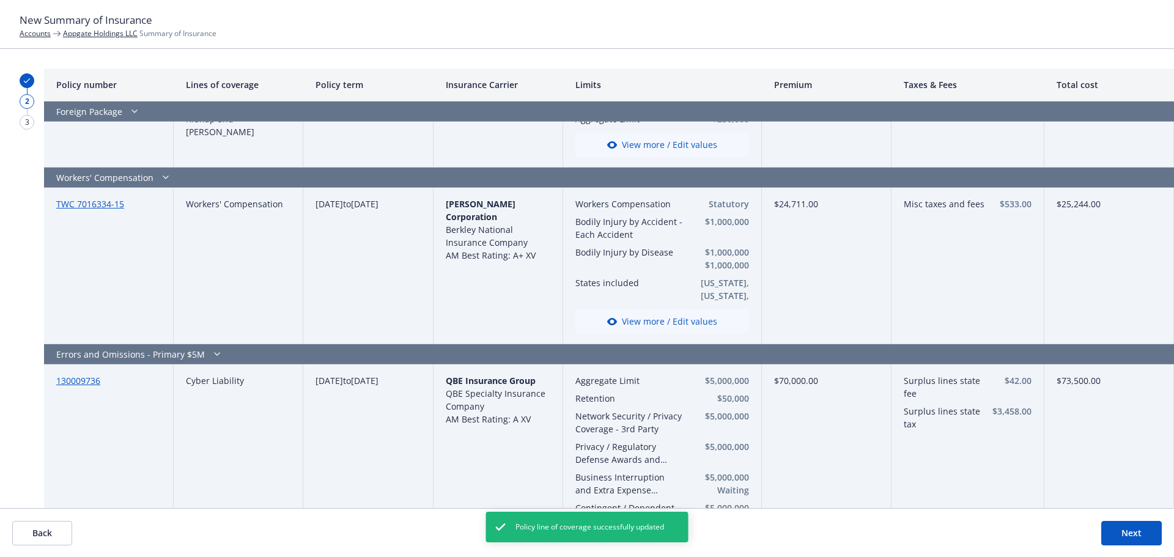
click at [632, 324] on button "View more / Edit values" at bounding box center [662, 321] width 174 height 24
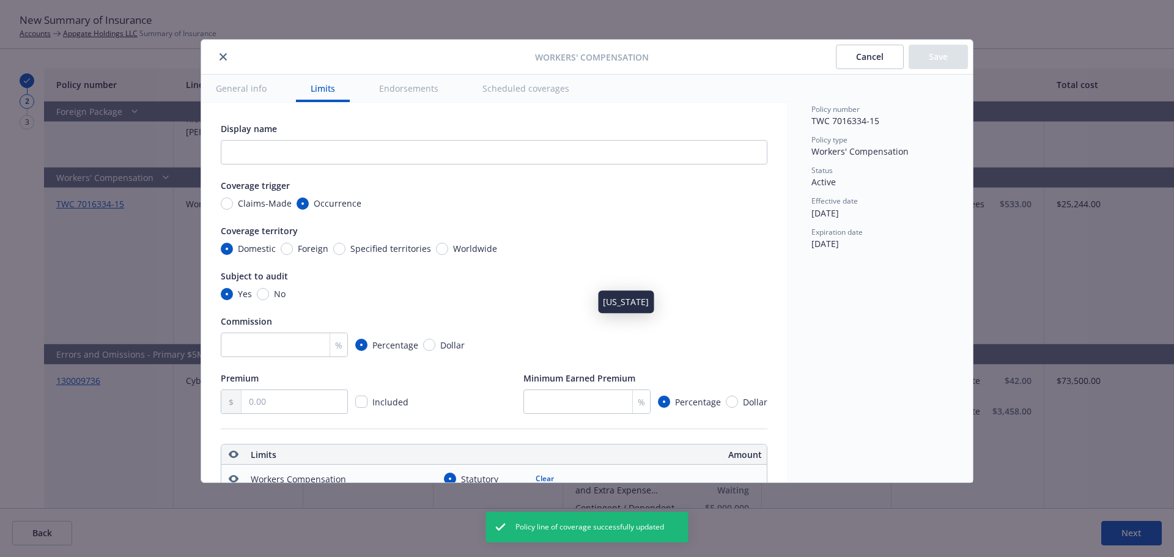
scroll to position [341, 0]
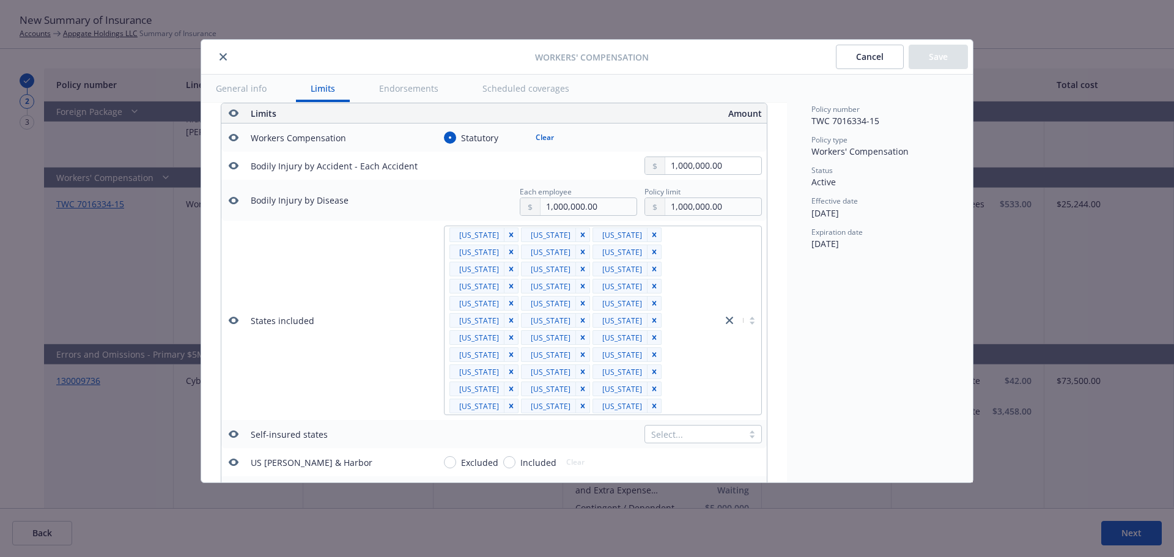
click at [233, 315] on icon "button" at bounding box center [234, 320] width 10 height 10
click at [232, 430] on icon "button" at bounding box center [234, 433] width 10 height 7
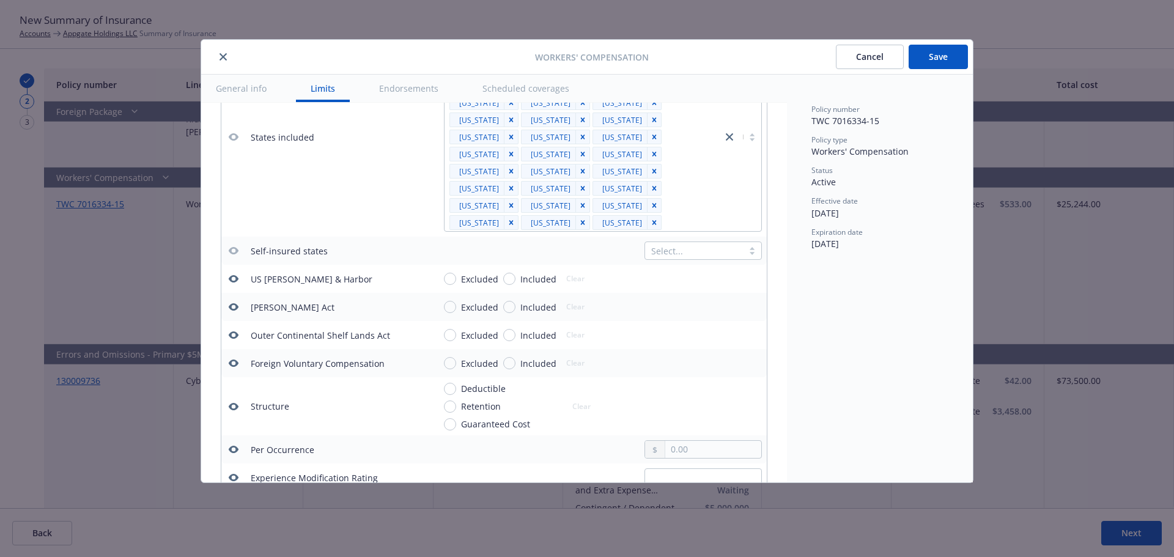
scroll to position [586, 0]
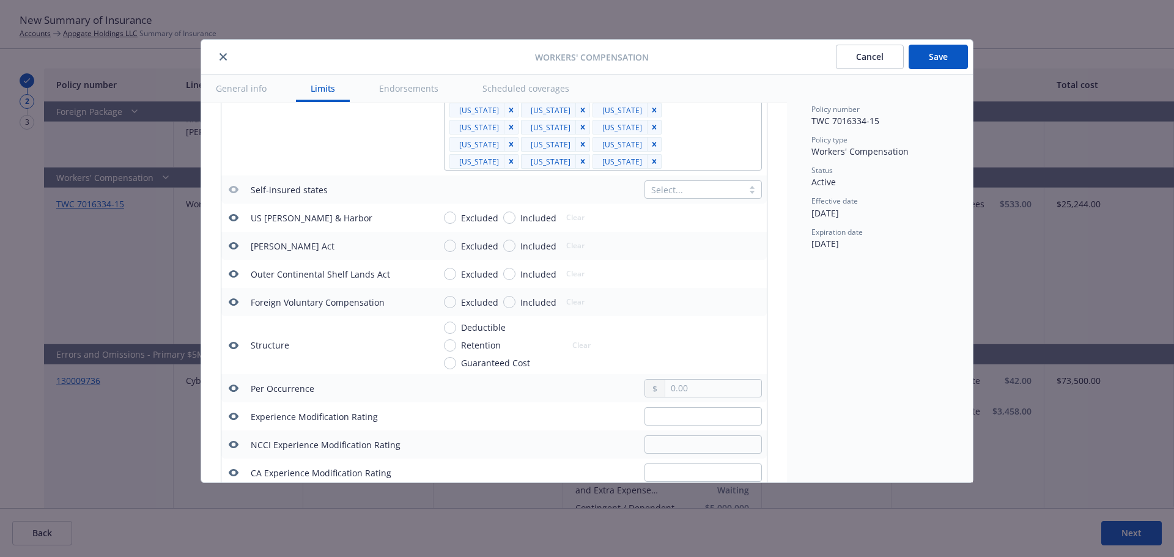
click at [231, 214] on icon "button" at bounding box center [234, 217] width 10 height 7
click at [232, 241] on icon "button" at bounding box center [234, 246] width 10 height 10
click at [232, 270] on icon "button" at bounding box center [234, 273] width 10 height 7
click at [237, 298] on icon "button" at bounding box center [234, 301] width 10 height 7
click at [232, 342] on icon "button" at bounding box center [234, 345] width 10 height 7
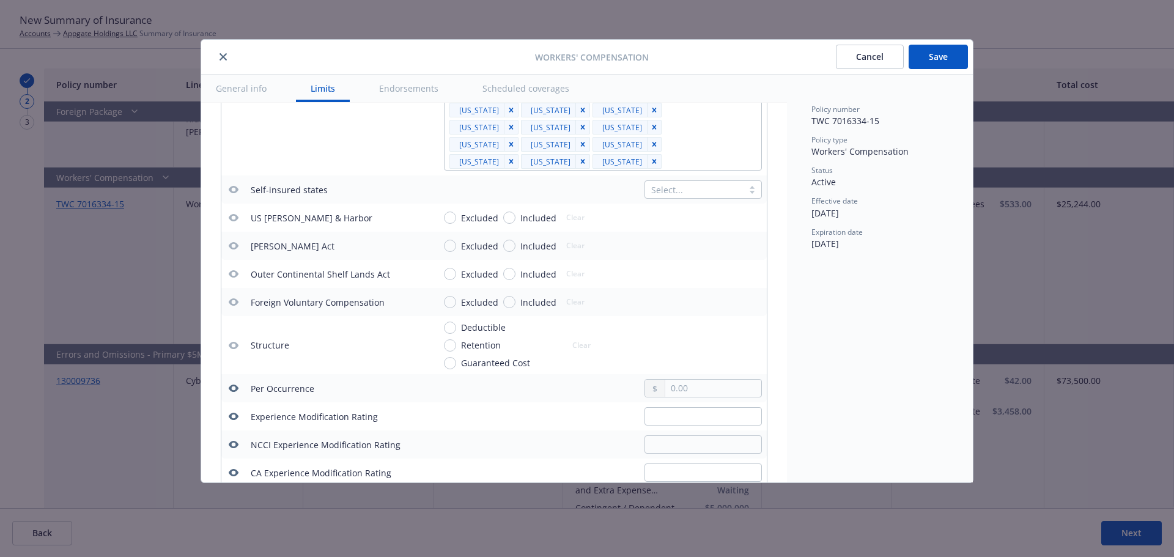
click at [233, 383] on icon "button" at bounding box center [234, 388] width 10 height 10
click at [235, 413] on icon "button" at bounding box center [234, 416] width 10 height 7
click at [236, 440] on icon "button" at bounding box center [234, 445] width 10 height 10
click at [236, 468] on icon "button" at bounding box center [234, 473] width 10 height 10
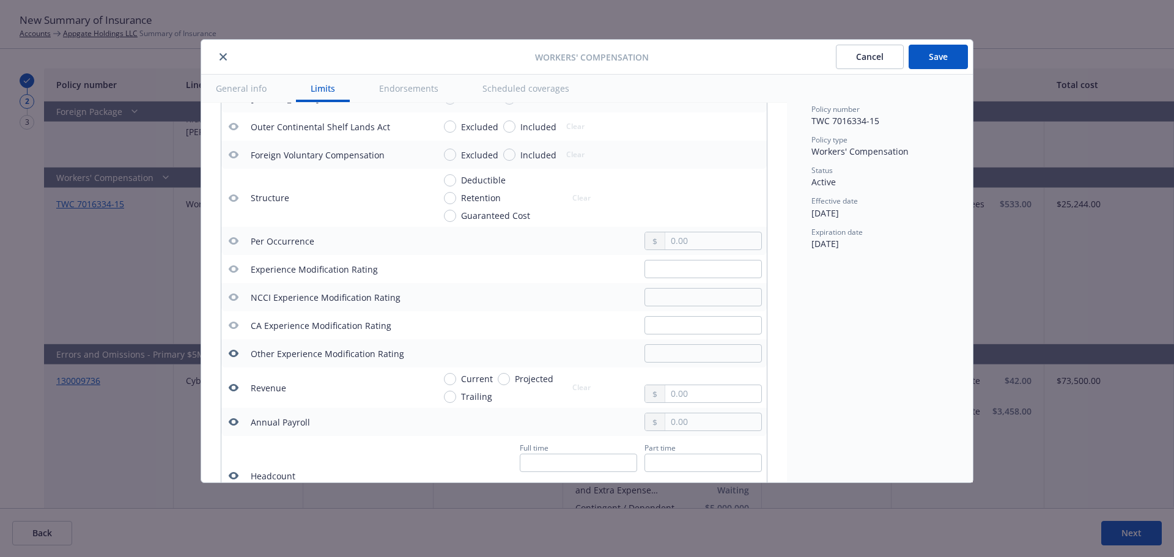
scroll to position [769, 0]
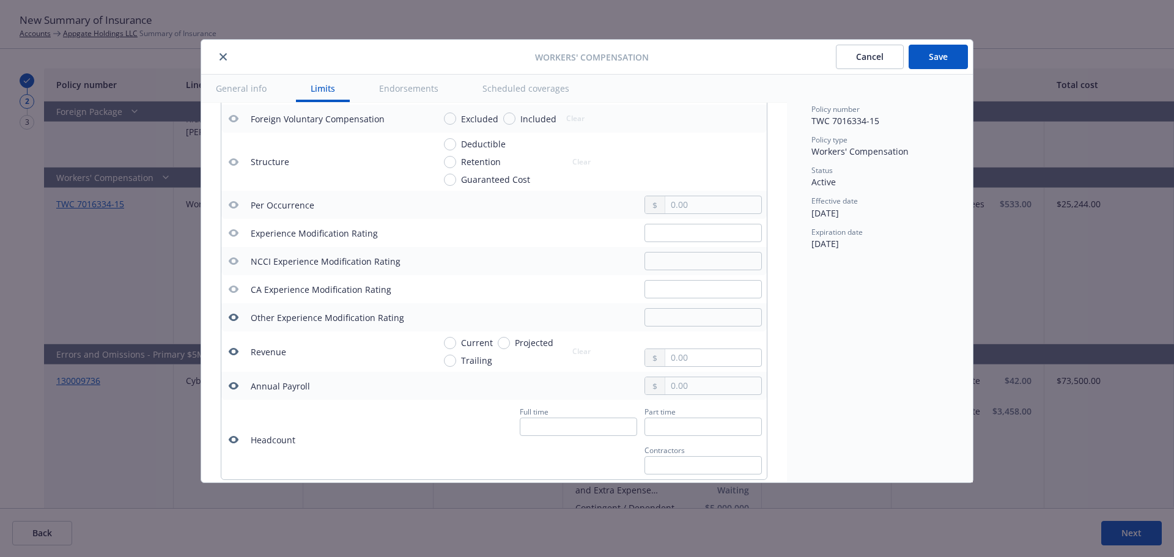
click at [232, 312] on icon "button" at bounding box center [234, 317] width 10 height 10
click at [232, 348] on icon "button" at bounding box center [234, 351] width 10 height 7
click at [233, 381] on icon "button" at bounding box center [234, 386] width 10 height 10
click at [234, 435] on icon "button" at bounding box center [234, 440] width 10 height 10
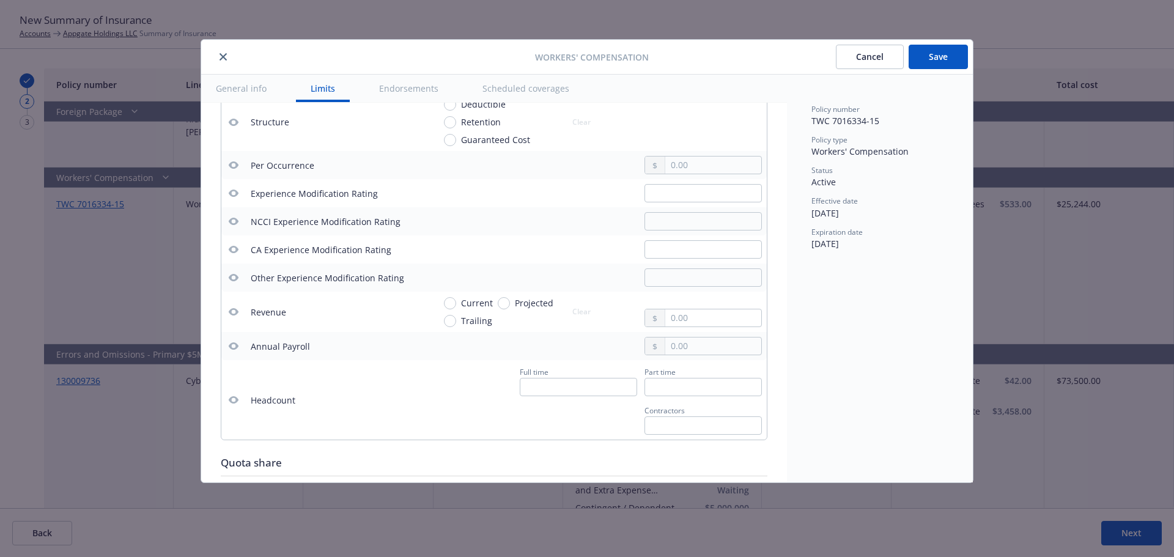
scroll to position [891, 0]
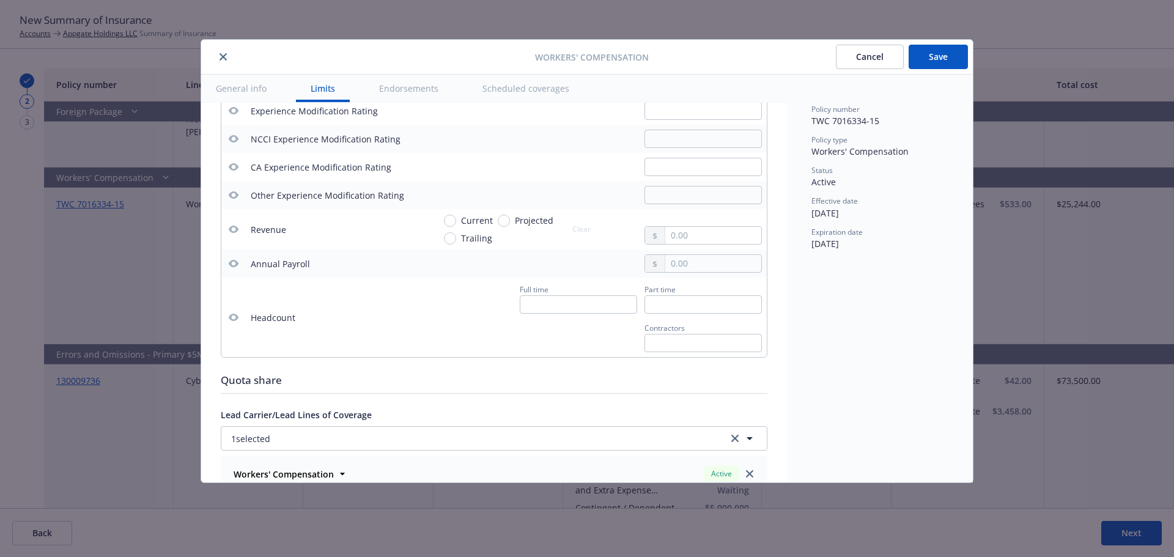
click at [941, 53] on button "Save" at bounding box center [938, 57] width 59 height 24
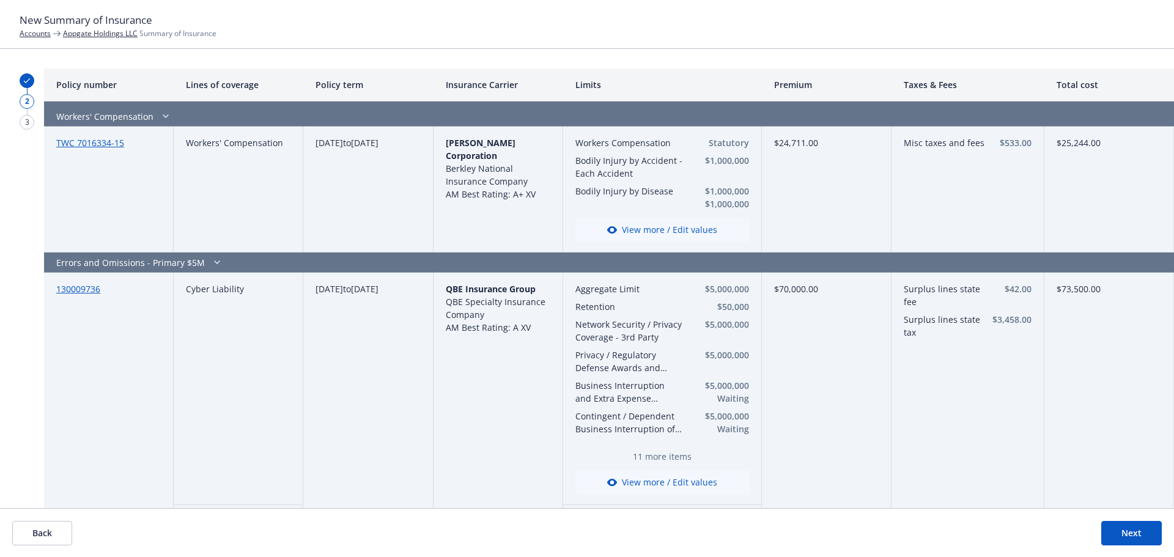
scroll to position [1895, 0]
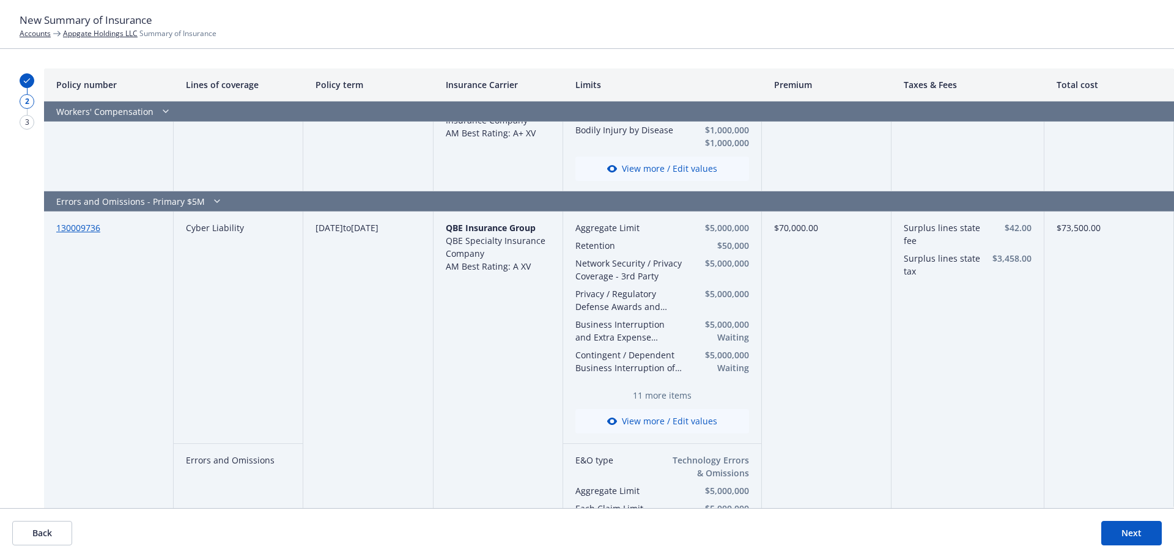
click at [654, 421] on button "View more / Edit values" at bounding box center [662, 421] width 174 height 24
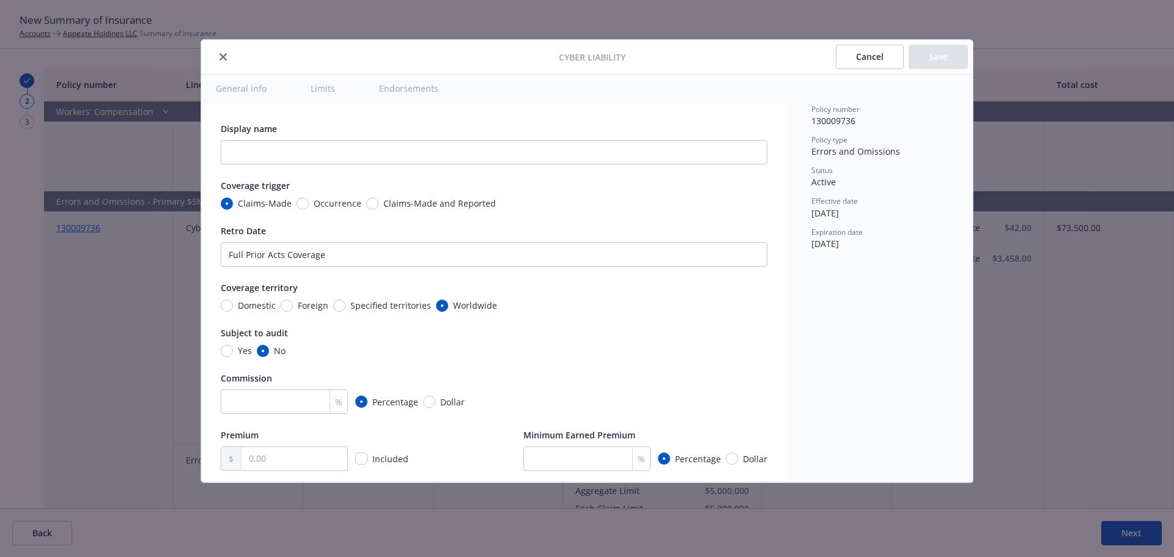
scroll to position [398, 0]
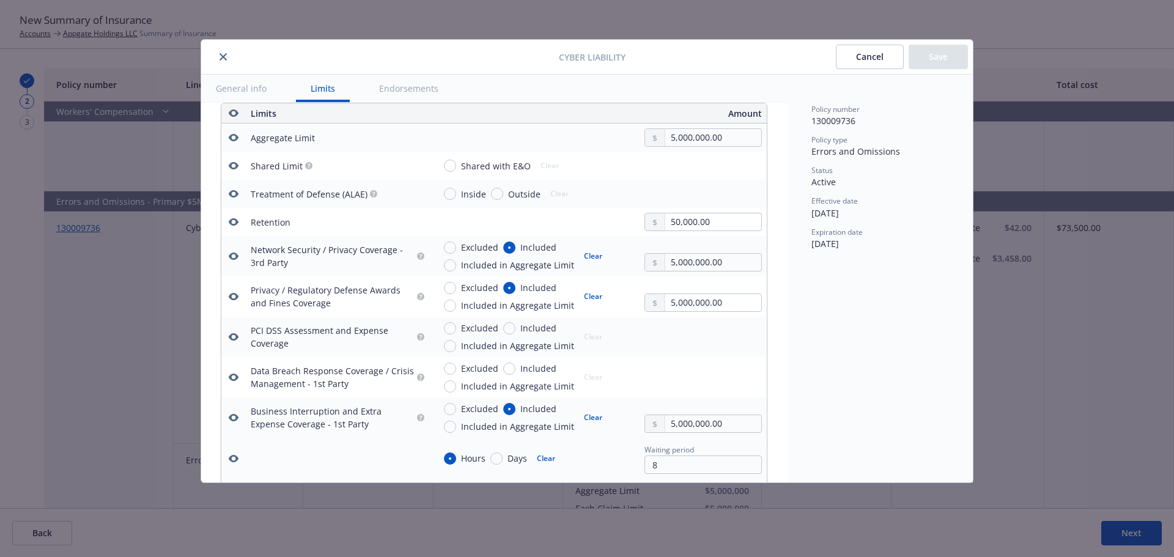
click at [169, 219] on div "Cyber Liability Cancel Save General info Limits Endorsements Display name Cover…" at bounding box center [587, 278] width 1174 height 557
click at [886, 49] on button "Cancel" at bounding box center [870, 57] width 68 height 24
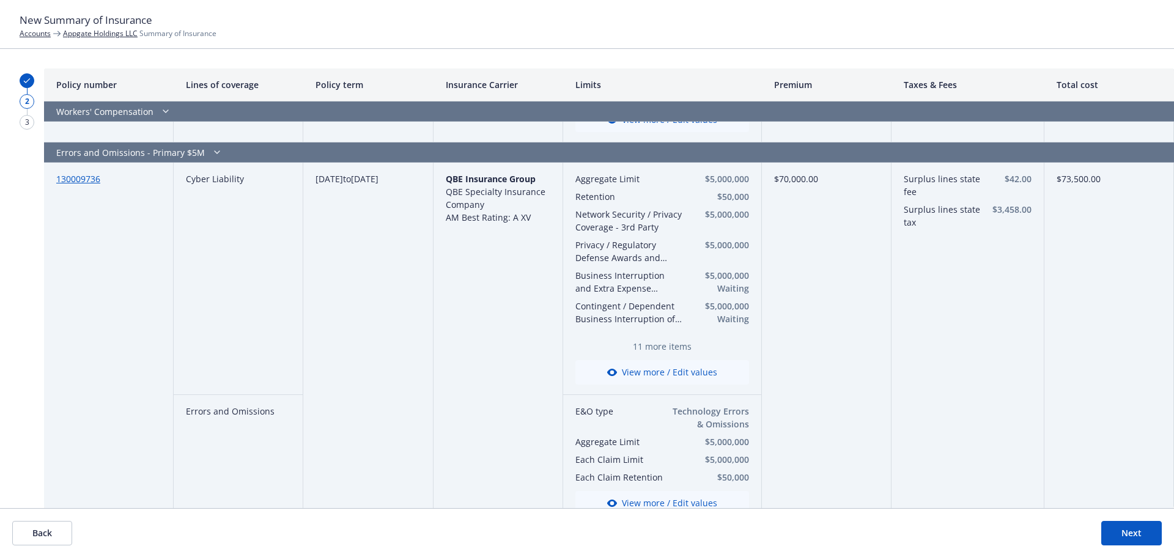
scroll to position [1956, 0]
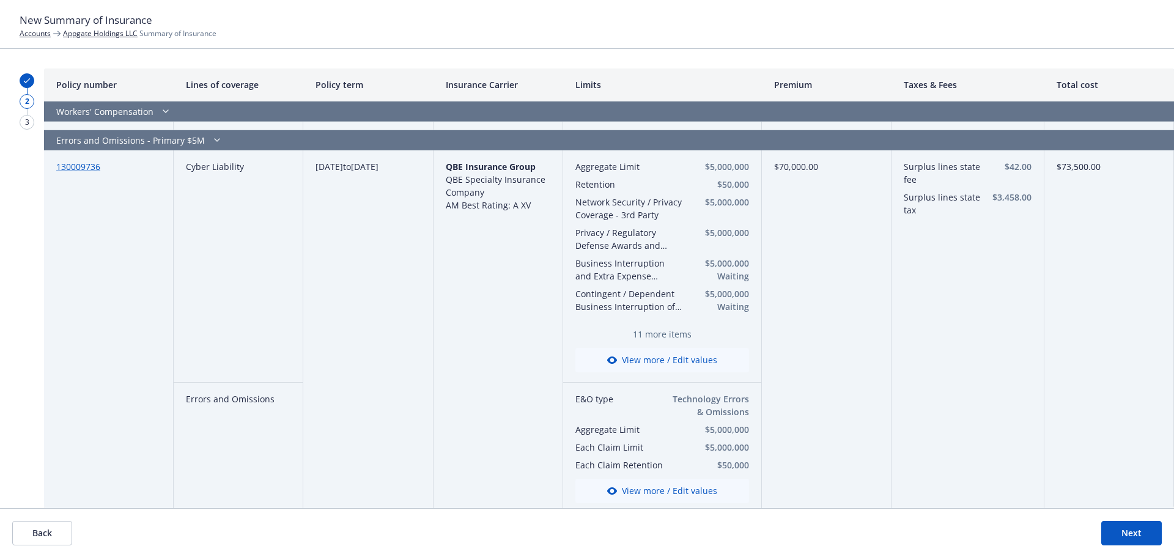
click at [674, 353] on button "View more / Edit values" at bounding box center [662, 360] width 174 height 24
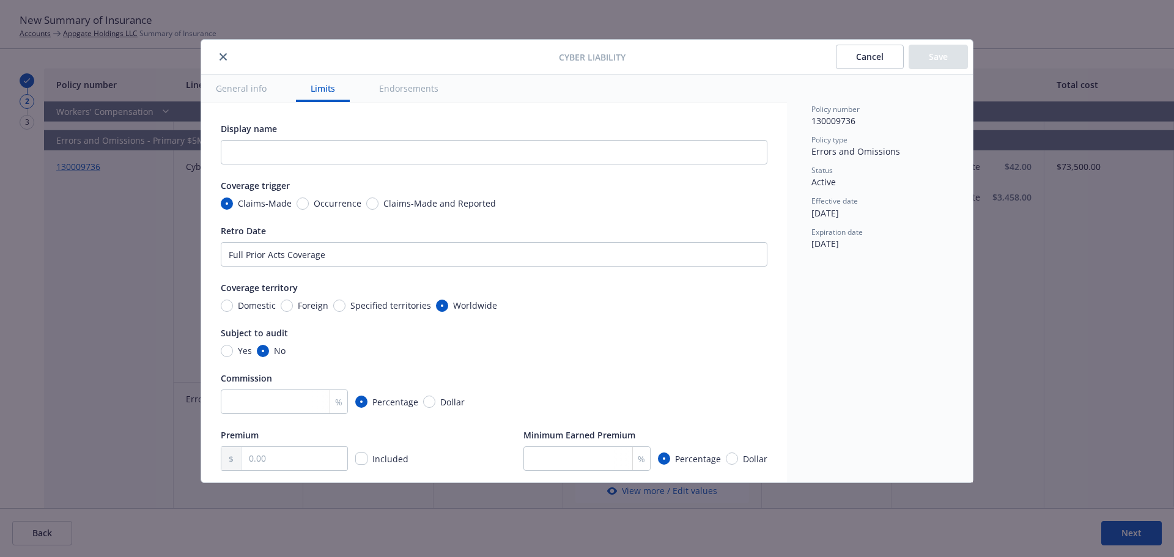
scroll to position [398, 0]
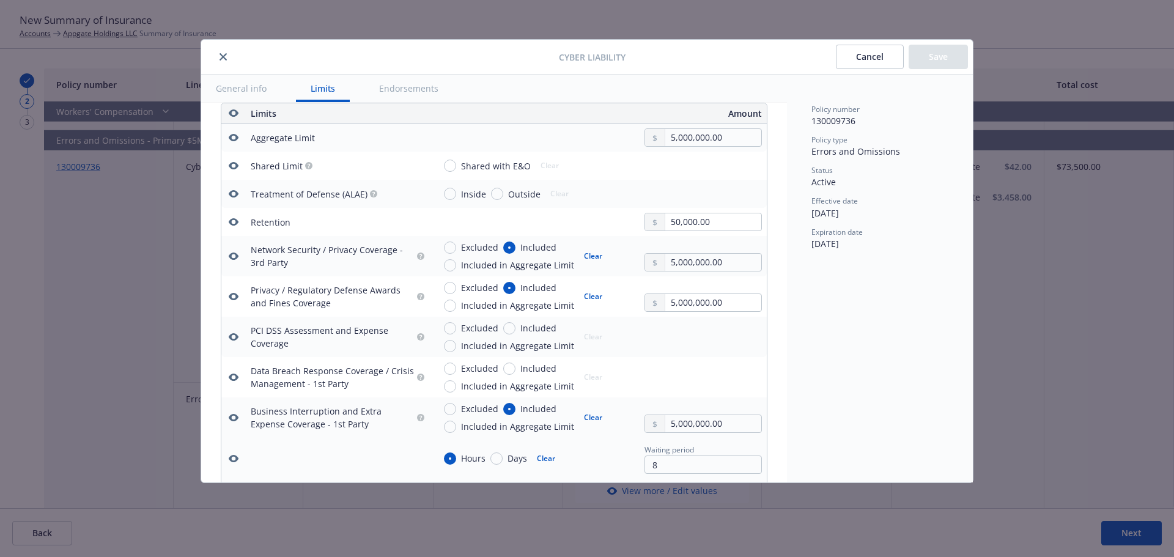
click at [236, 163] on icon "button" at bounding box center [234, 165] width 10 height 7
click at [234, 196] on icon "button" at bounding box center [234, 194] width 10 height 10
click at [240, 332] on button at bounding box center [233, 337] width 15 height 15
click at [235, 336] on icon "button" at bounding box center [234, 337] width 10 height 10
click at [237, 372] on icon "button" at bounding box center [234, 377] width 10 height 10
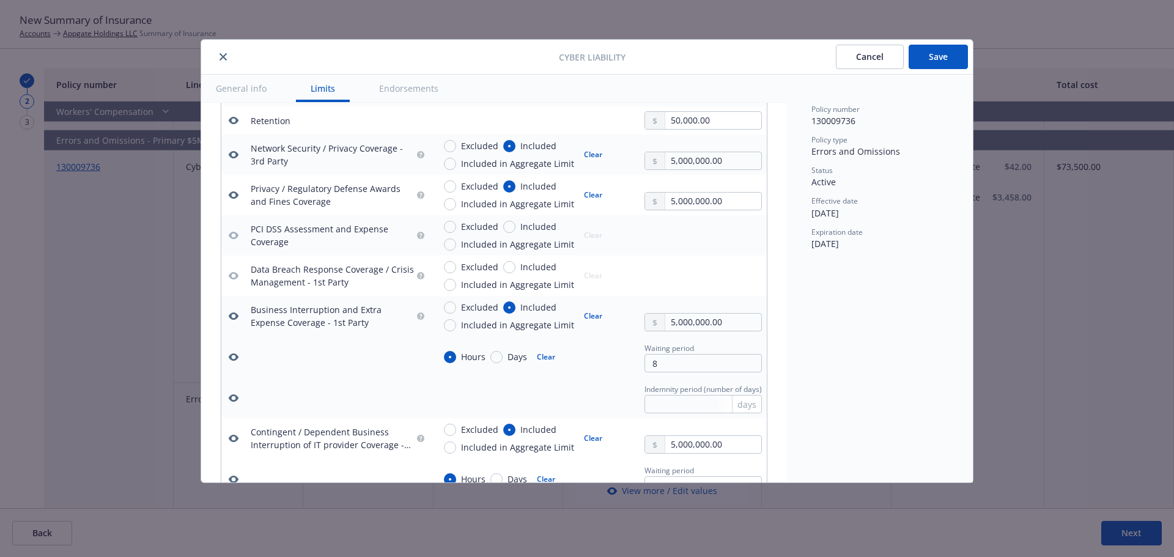
scroll to position [520, 0]
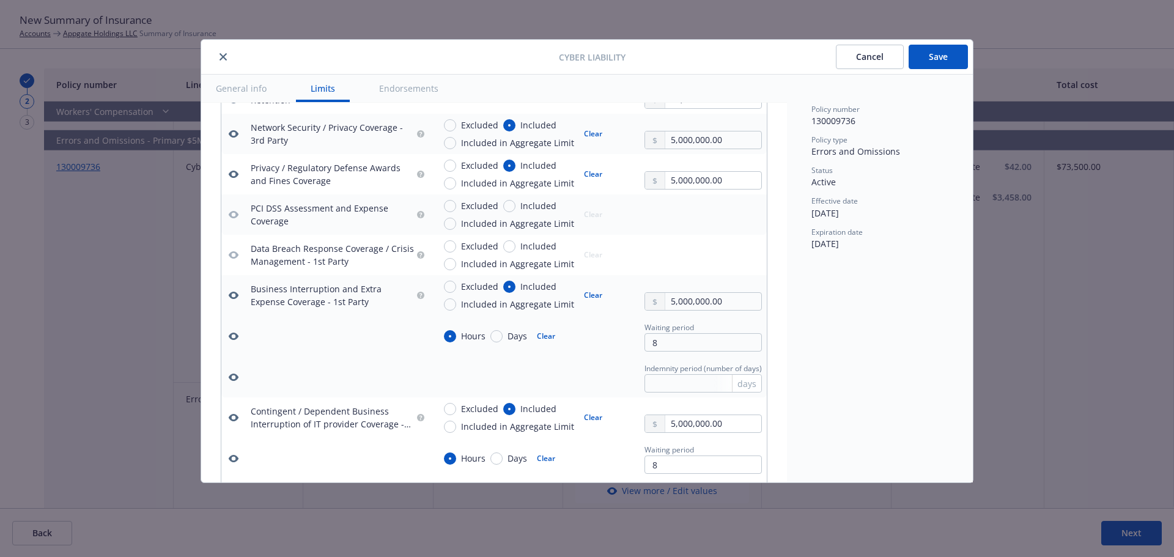
click at [230, 376] on icon "button" at bounding box center [234, 377] width 10 height 7
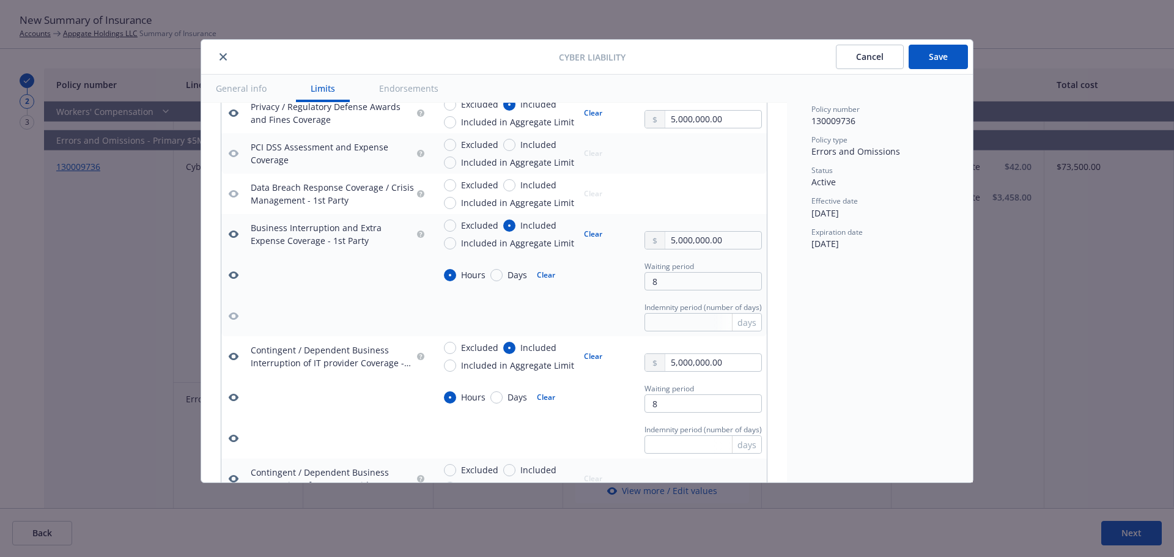
scroll to position [643, 0]
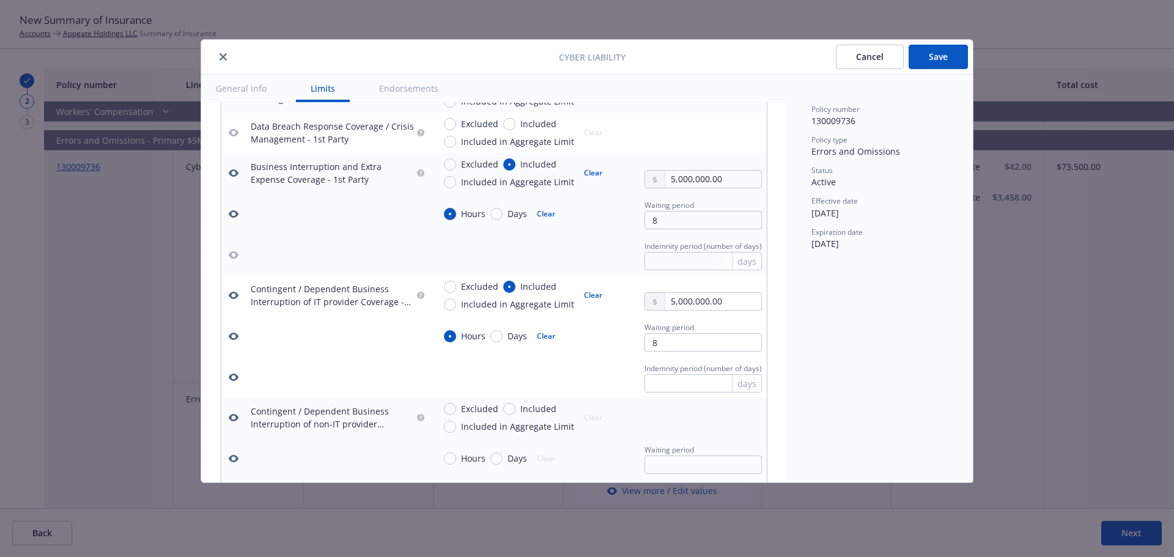
click at [227, 377] on button "button" at bounding box center [233, 377] width 15 height 15
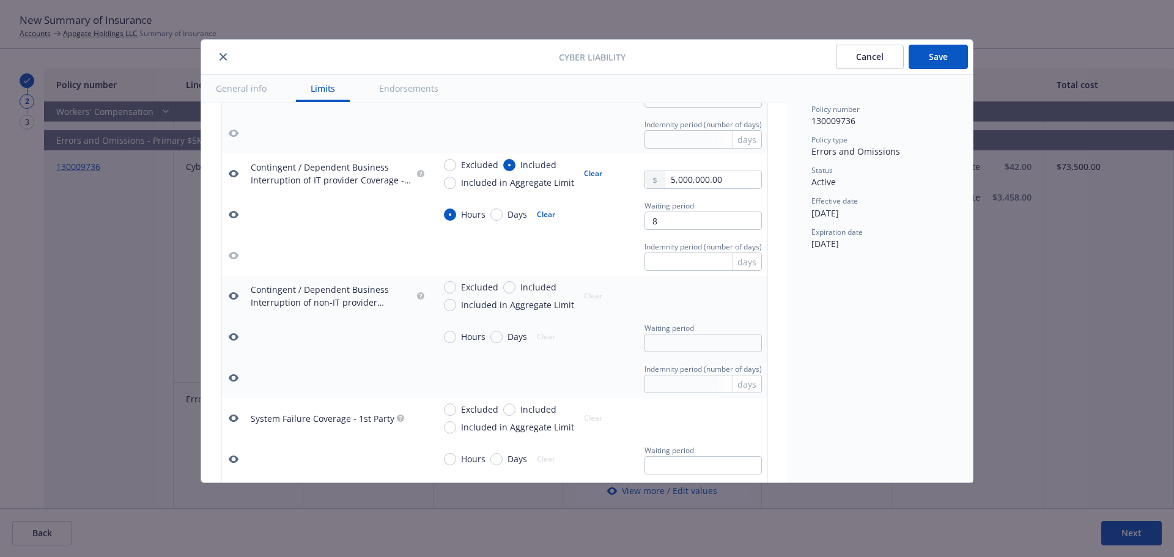
scroll to position [765, 0]
click at [235, 376] on icon "button" at bounding box center [234, 377] width 10 height 7
click at [234, 334] on icon "button" at bounding box center [234, 336] width 10 height 10
click at [234, 294] on icon "button" at bounding box center [234, 295] width 10 height 10
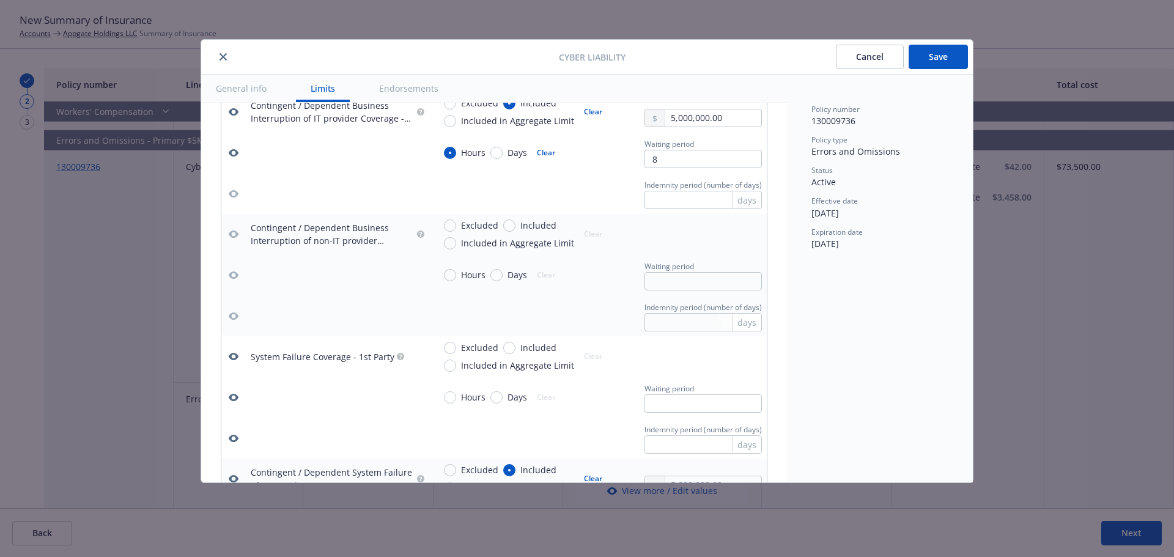
click at [232, 432] on button "button" at bounding box center [233, 438] width 15 height 15
click at [234, 397] on icon "button" at bounding box center [234, 398] width 10 height 10
click at [230, 351] on button "button" at bounding box center [233, 356] width 15 height 15
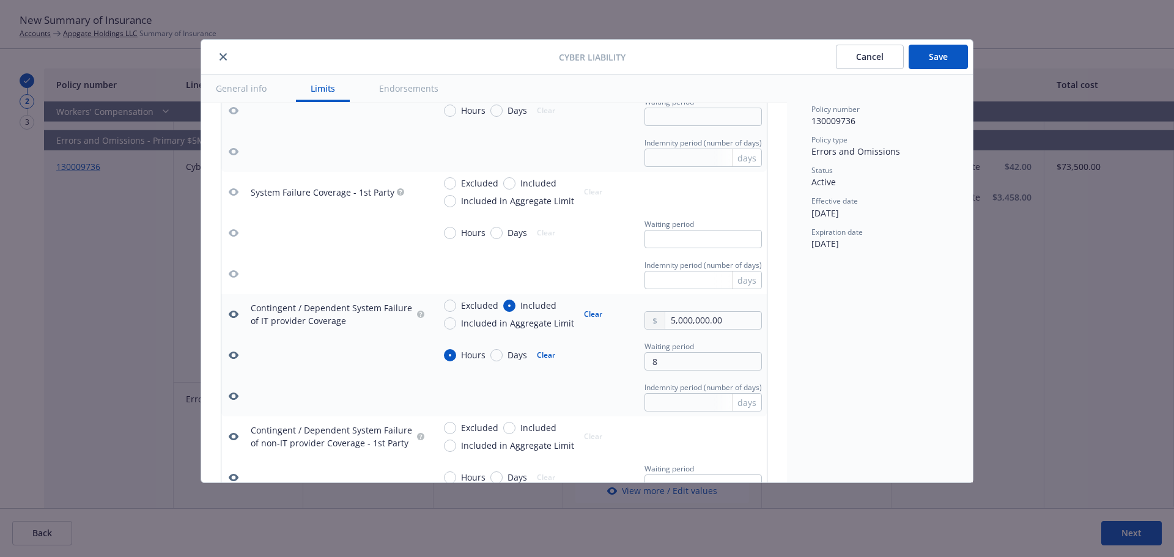
scroll to position [1009, 0]
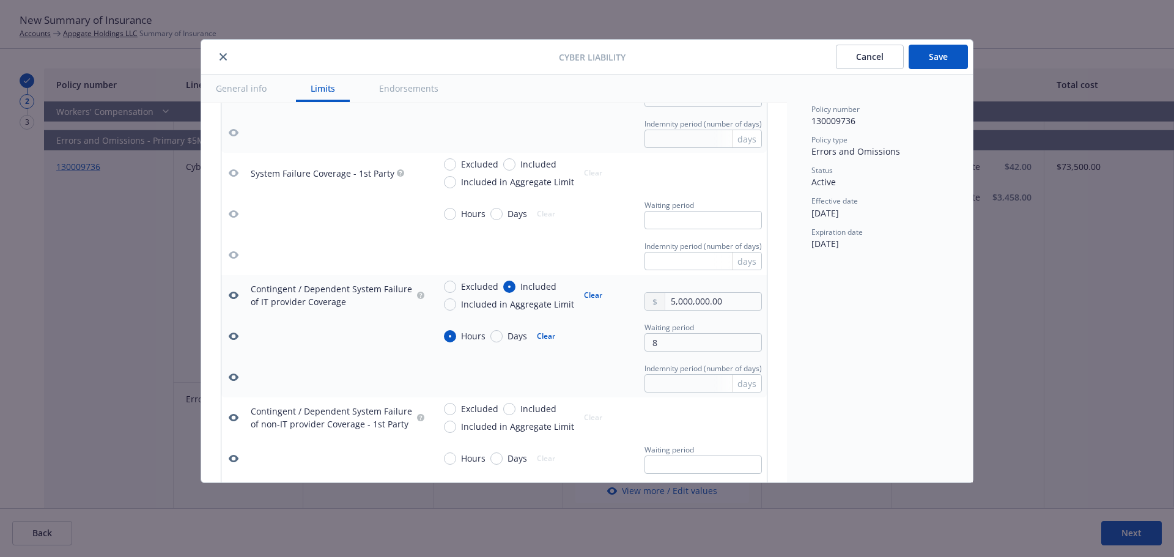
click at [230, 377] on icon "button" at bounding box center [234, 377] width 10 height 7
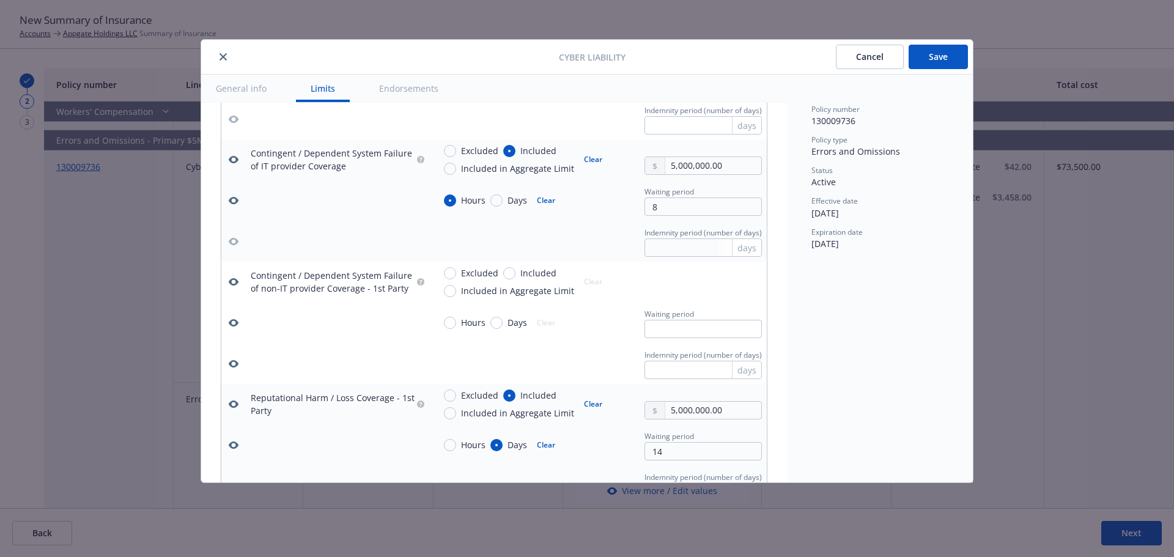
scroll to position [1193, 0]
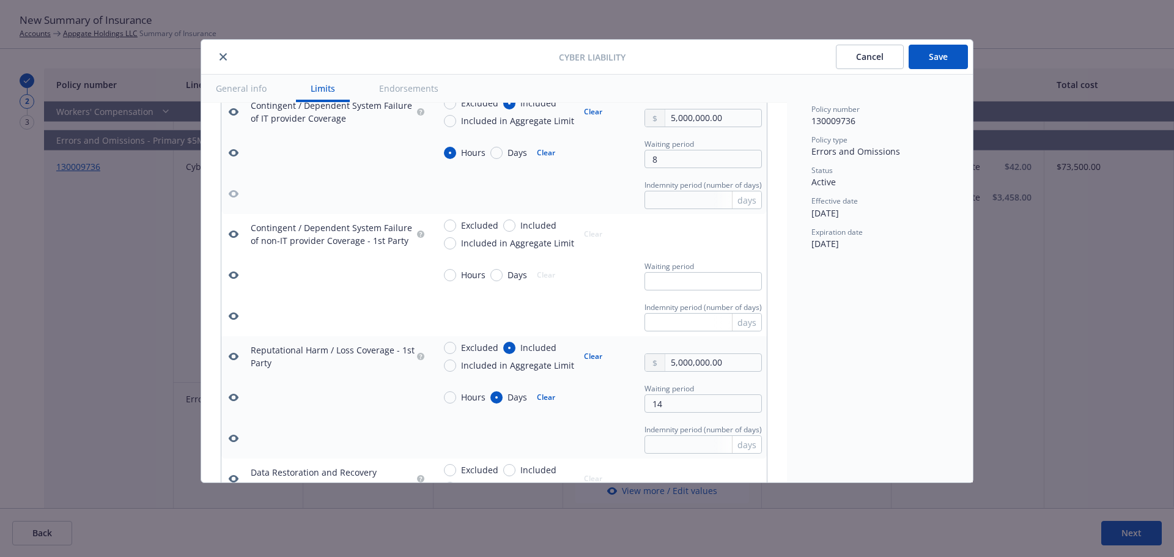
click at [234, 315] on icon "button" at bounding box center [234, 316] width 10 height 10
click at [237, 273] on icon "button" at bounding box center [234, 274] width 10 height 7
click at [235, 234] on icon "button" at bounding box center [234, 234] width 10 height 10
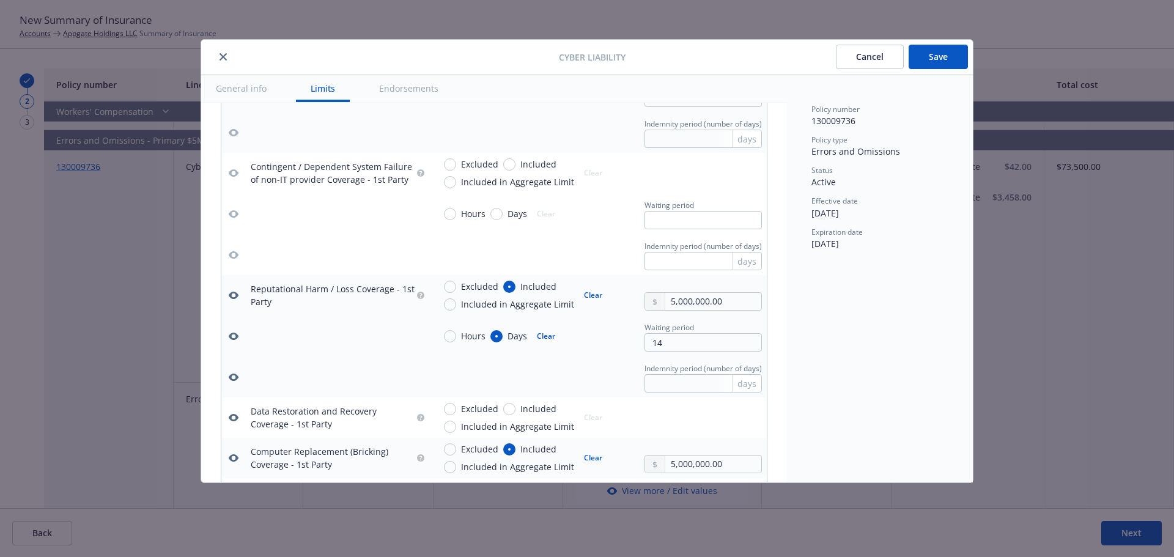
click at [232, 375] on icon "button" at bounding box center [234, 377] width 10 height 7
click at [235, 417] on icon "button" at bounding box center [234, 418] width 10 height 10
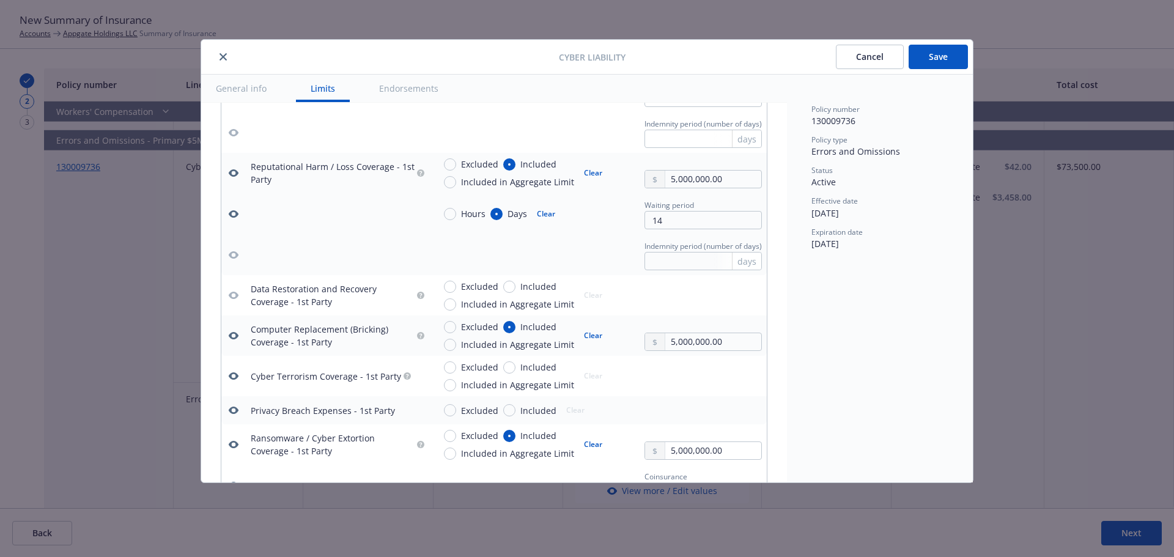
scroll to position [1437, 0]
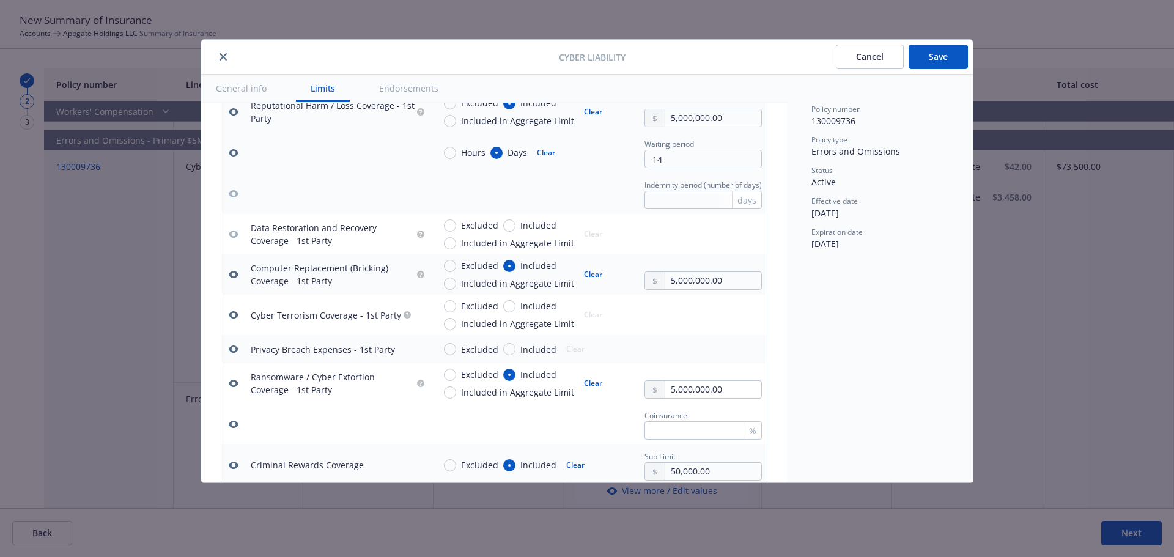
click at [231, 313] on icon "button" at bounding box center [234, 314] width 10 height 7
click at [231, 351] on icon "button" at bounding box center [234, 348] width 10 height 7
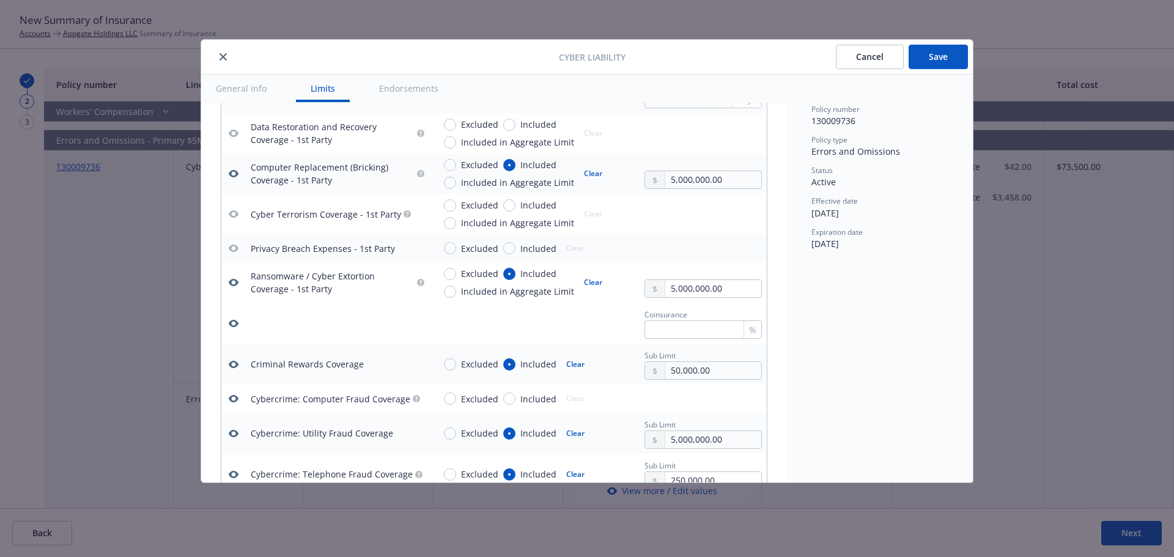
scroll to position [1560, 0]
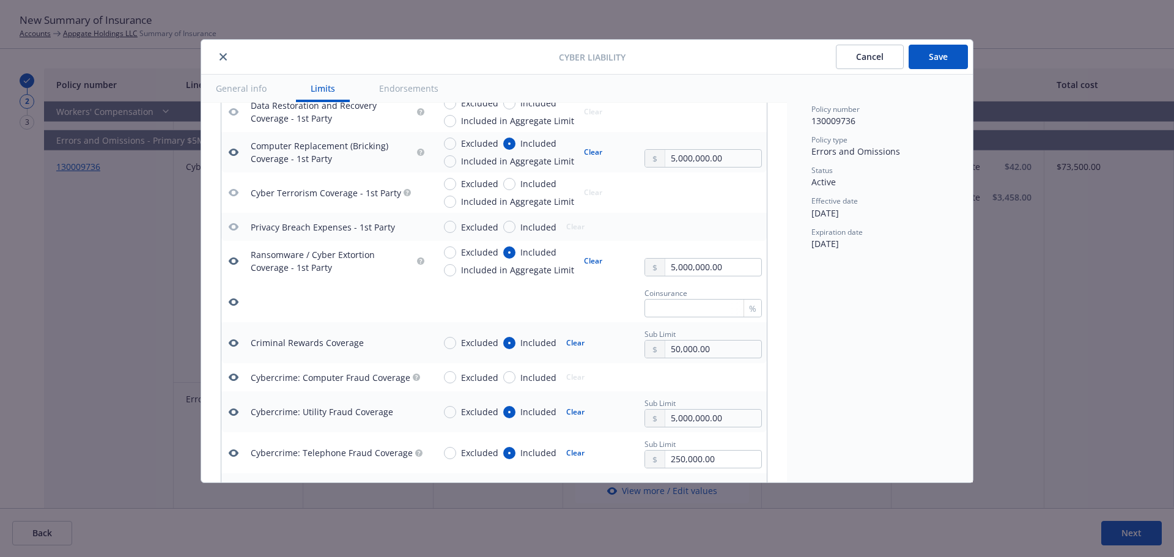
click at [232, 303] on icon "button" at bounding box center [234, 302] width 10 height 10
click at [236, 376] on icon "button" at bounding box center [234, 377] width 10 height 7
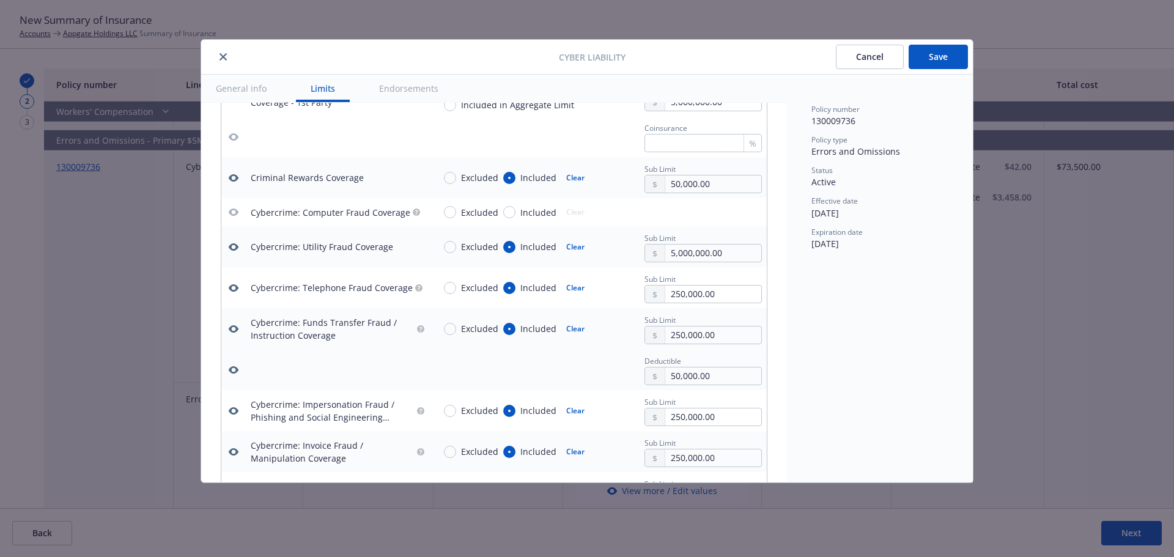
scroll to position [1743, 0]
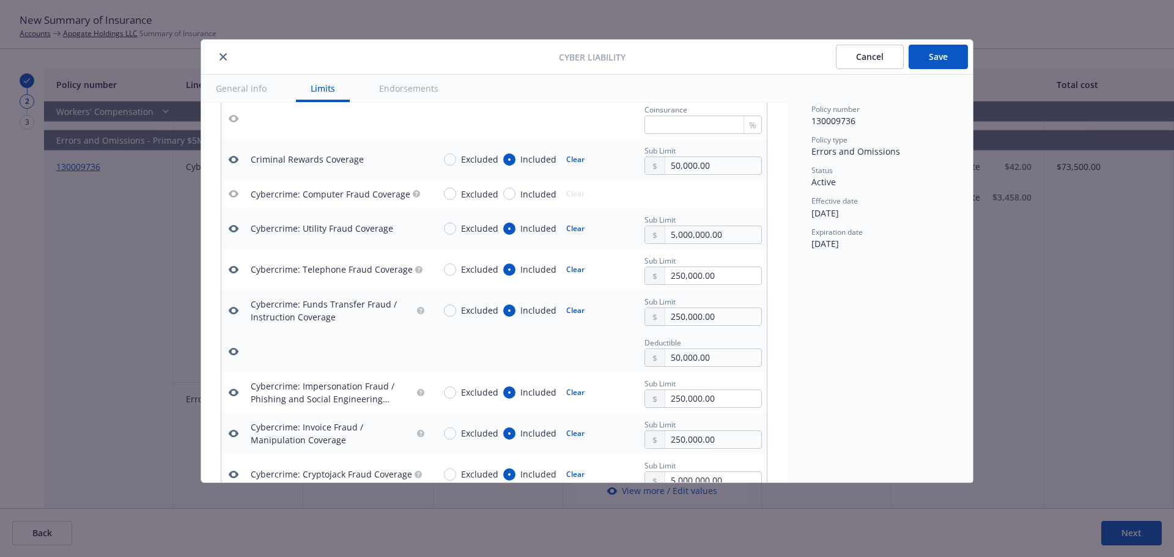
click at [232, 349] on icon "button" at bounding box center [234, 351] width 10 height 7
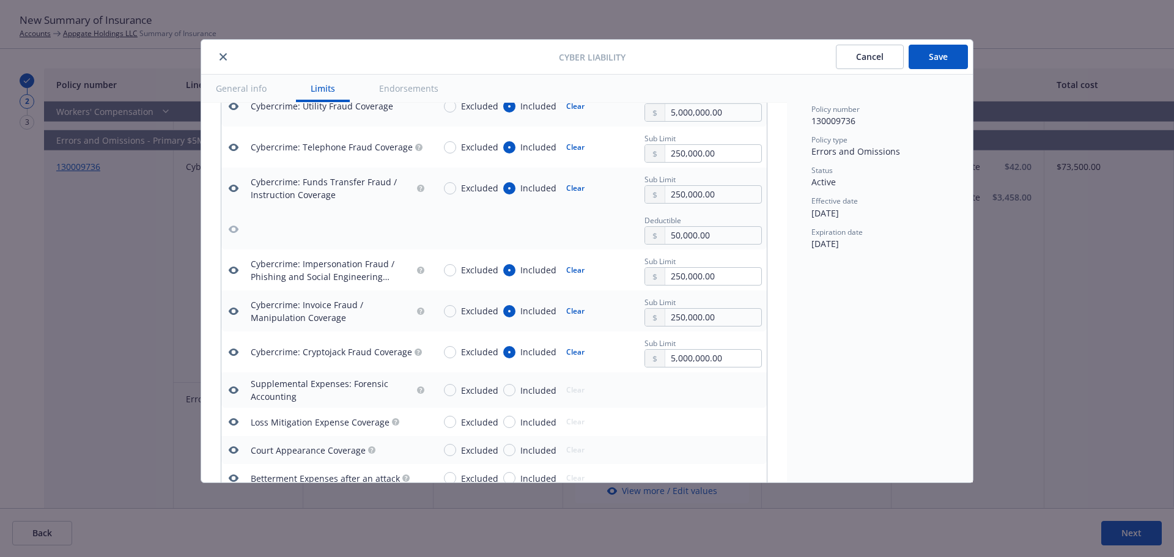
scroll to position [1927, 0]
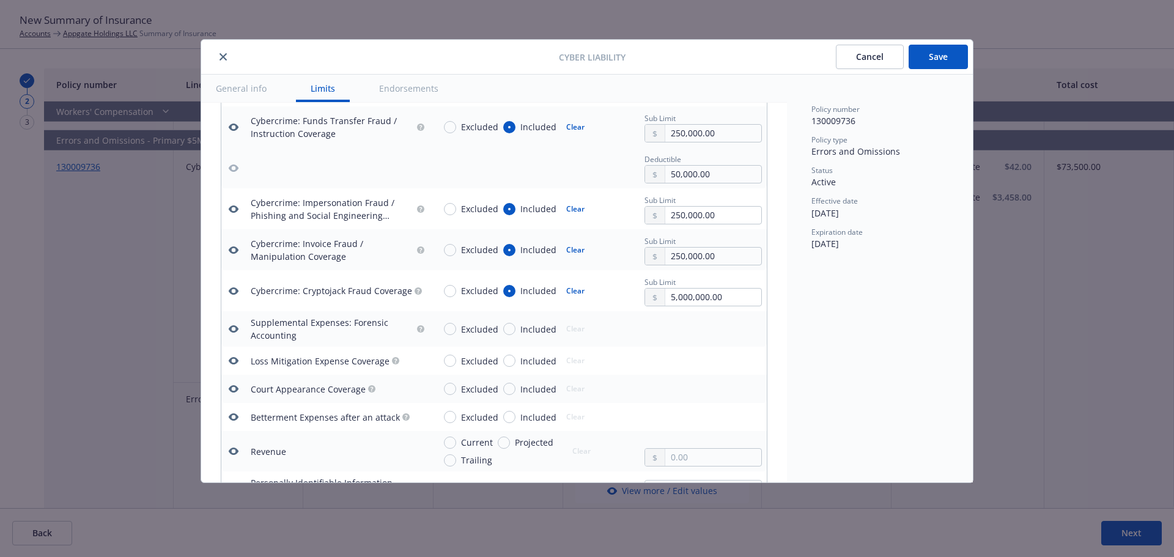
click at [231, 329] on icon "button" at bounding box center [234, 328] width 10 height 7
click at [230, 359] on icon "button" at bounding box center [234, 360] width 10 height 7
click at [230, 389] on icon "button" at bounding box center [234, 388] width 10 height 7
click at [233, 416] on icon "button" at bounding box center [234, 417] width 10 height 10
click at [229, 452] on icon "button" at bounding box center [234, 451] width 10 height 7
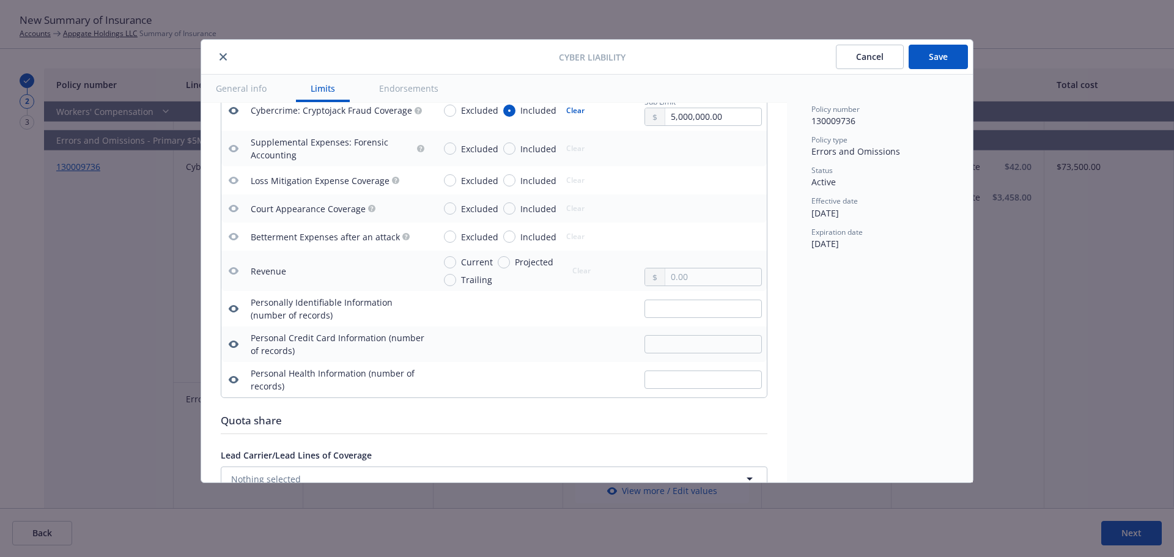
scroll to position [2110, 0]
click at [234, 303] on icon "button" at bounding box center [234, 305] width 10 height 7
click at [230, 343] on icon "button" at bounding box center [234, 340] width 10 height 7
click at [238, 381] on button "button" at bounding box center [233, 376] width 15 height 15
click at [936, 59] on button "Save" at bounding box center [938, 57] width 59 height 24
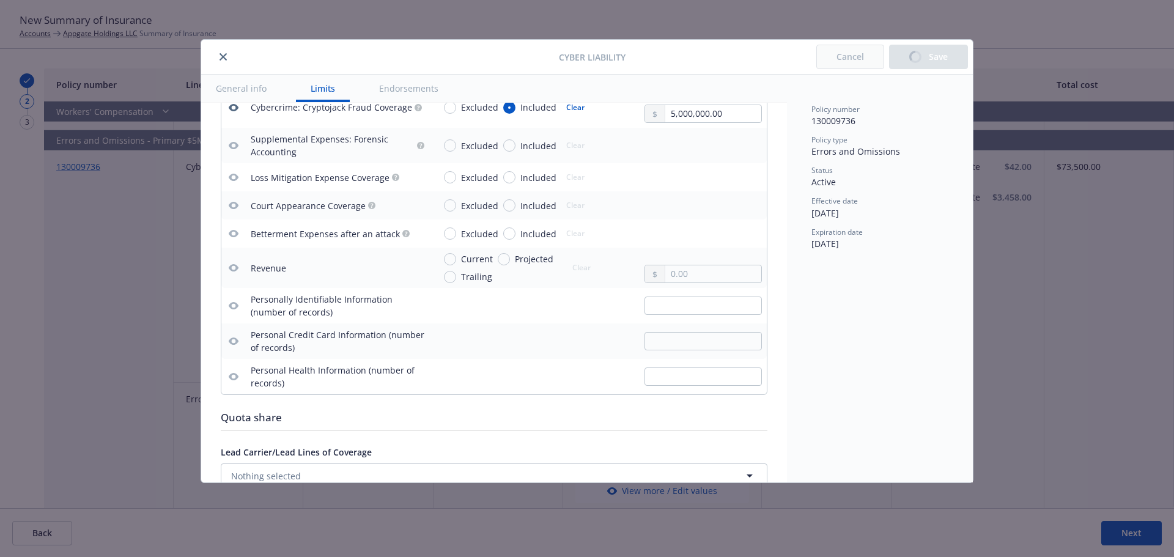
type textarea "x"
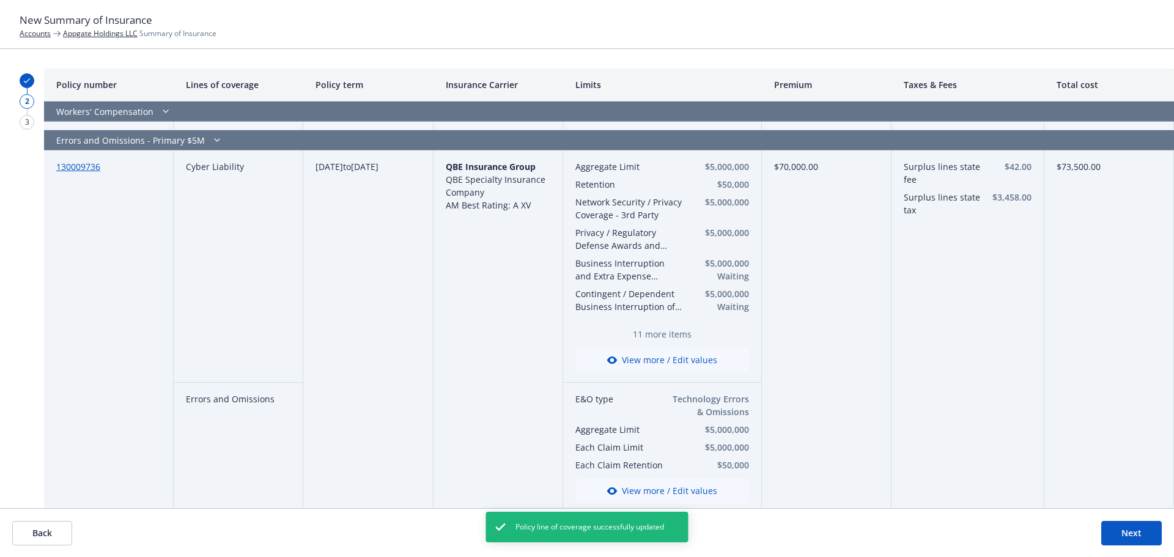
scroll to position [2018, 0]
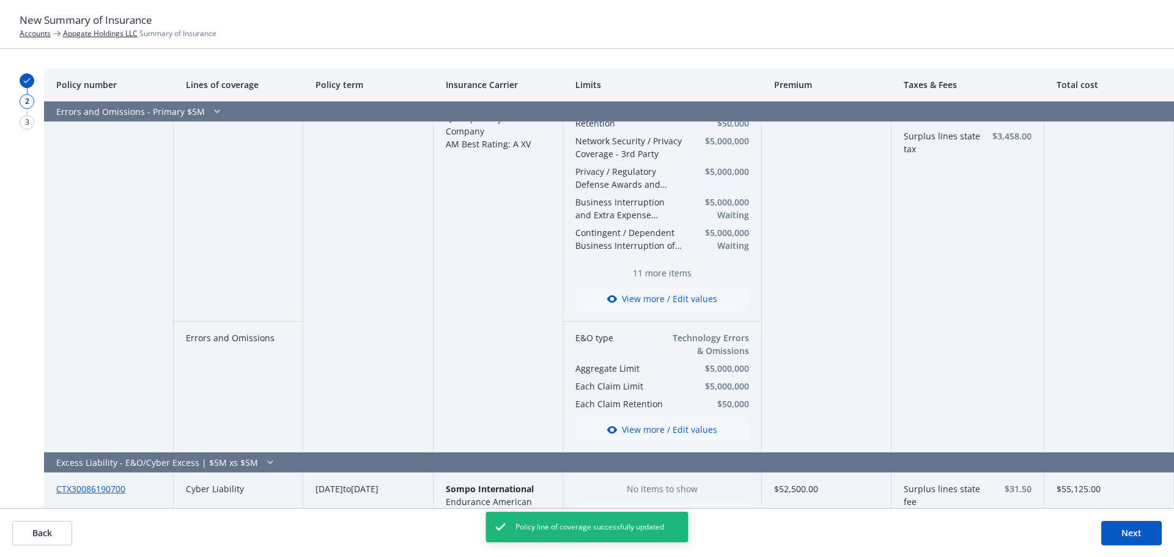
click at [655, 435] on button "View more / Edit values" at bounding box center [662, 430] width 174 height 24
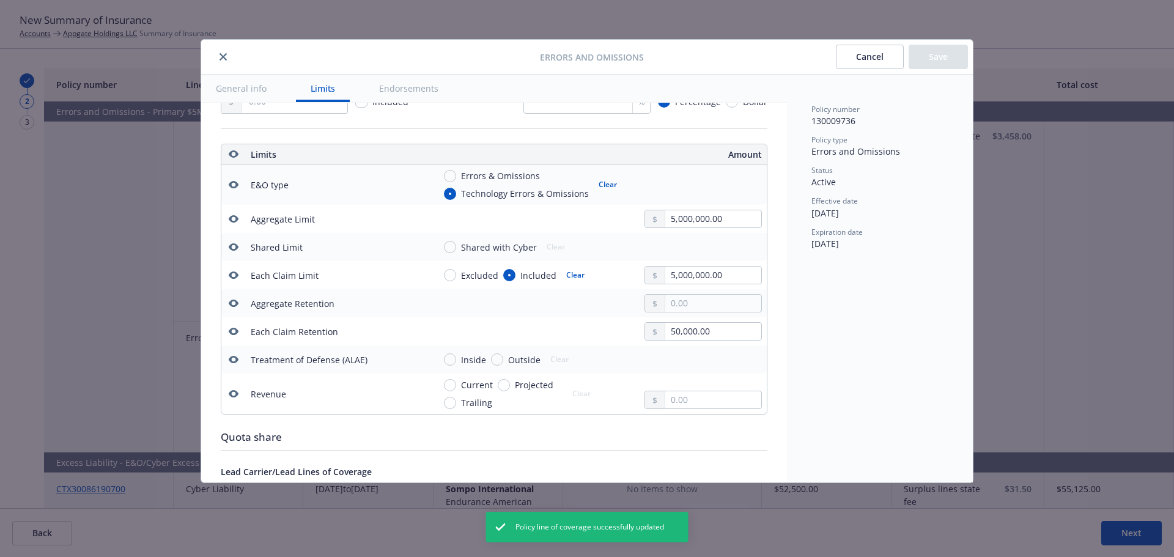
scroll to position [337, 0]
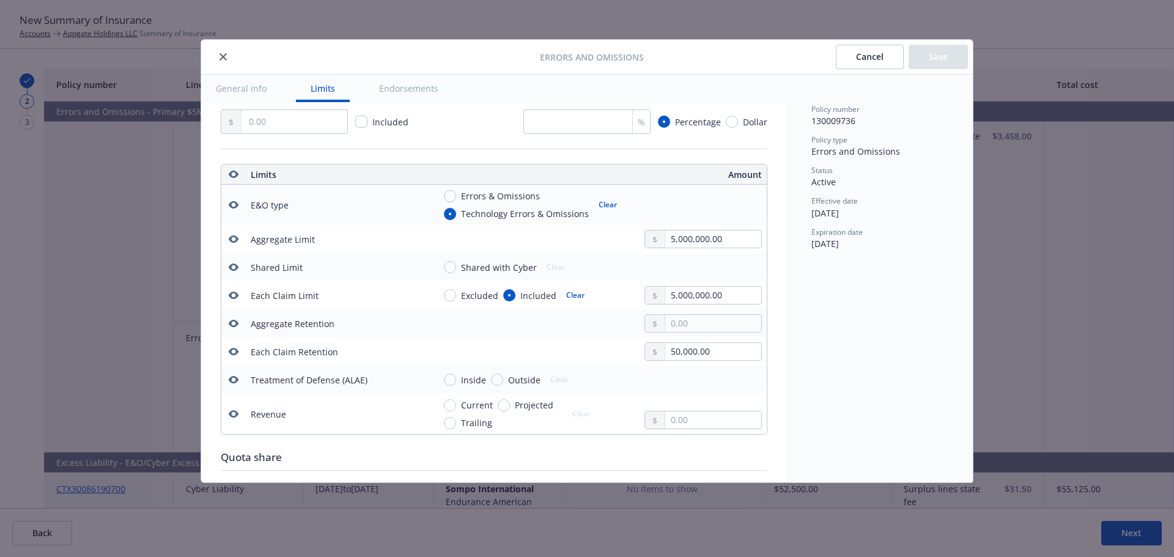
click at [232, 267] on icon "button" at bounding box center [234, 267] width 10 height 10
click at [233, 322] on icon "button" at bounding box center [234, 324] width 10 height 10
click at [235, 372] on button "button" at bounding box center [233, 379] width 15 height 15
click at [232, 410] on icon "button" at bounding box center [234, 414] width 10 height 10
click at [932, 64] on button "Save" at bounding box center [938, 57] width 59 height 24
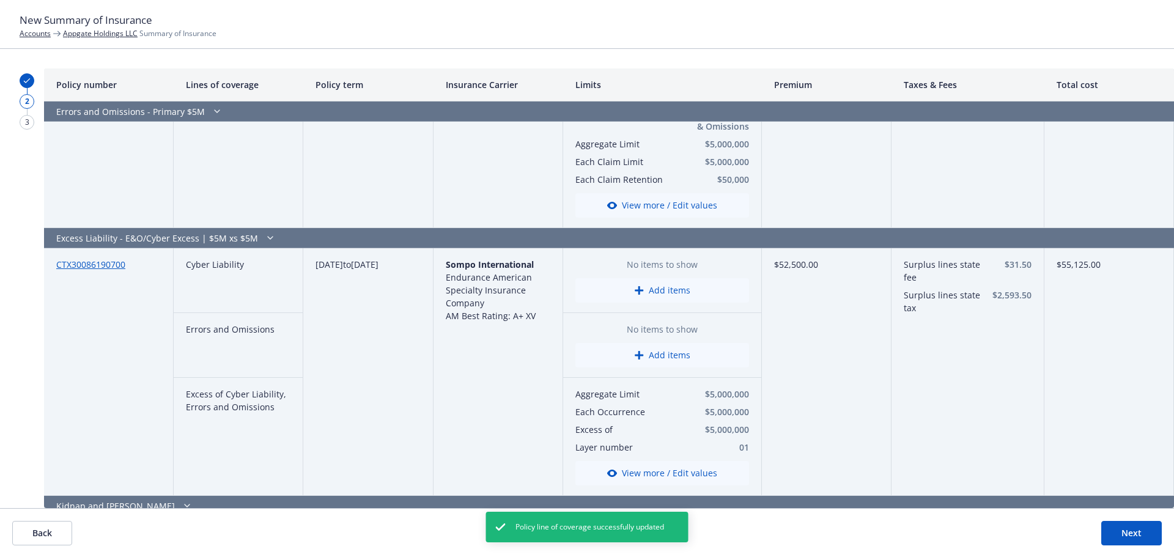
scroll to position [2262, 0]
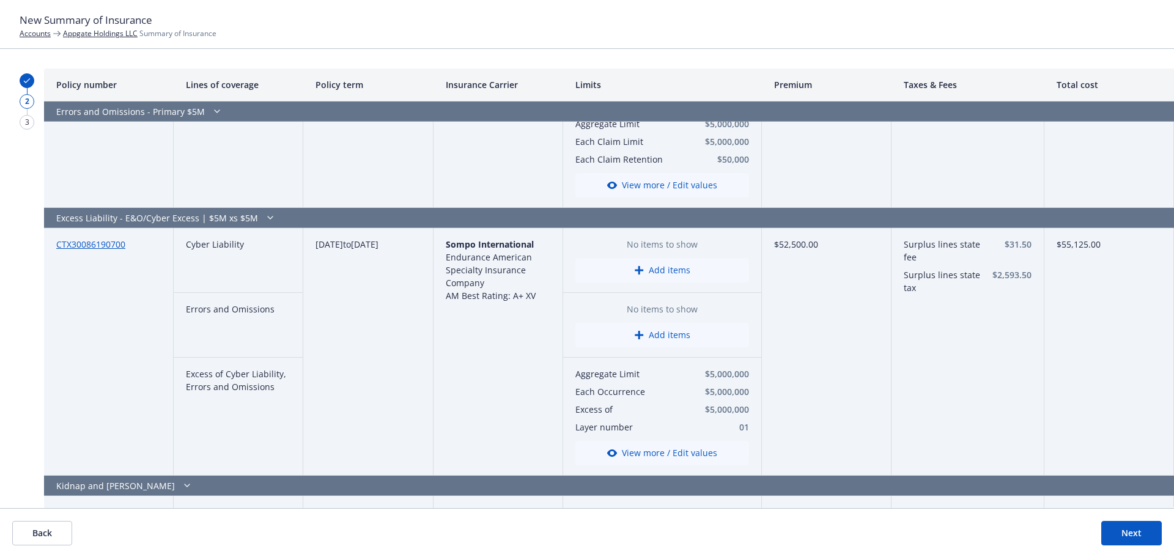
click at [643, 448] on button "View more / Edit values" at bounding box center [662, 453] width 174 height 24
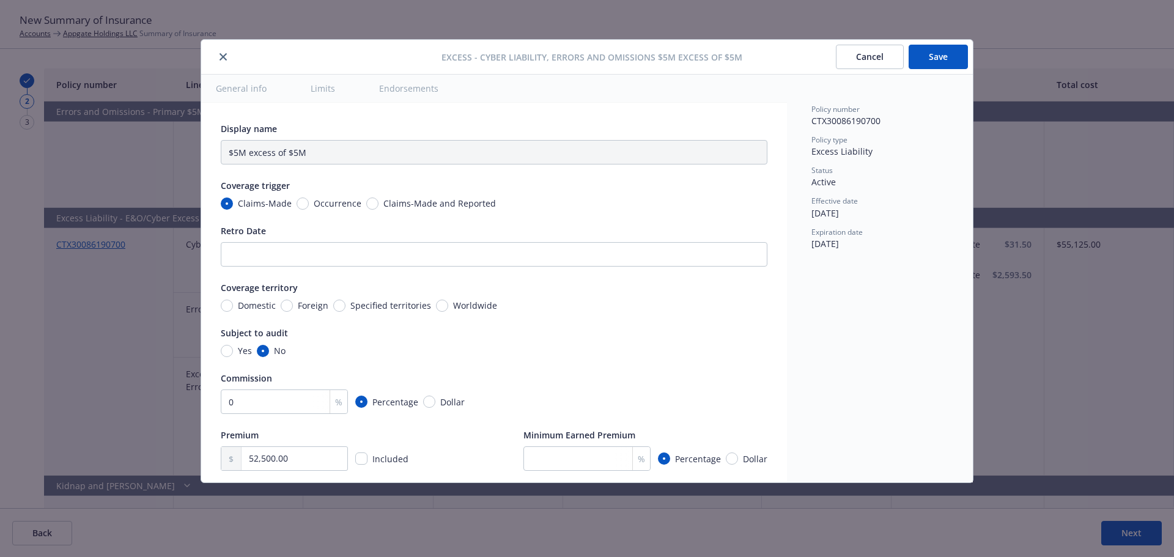
type input "Cyber Liability, Errors and Omissions $5M excess of $5M"
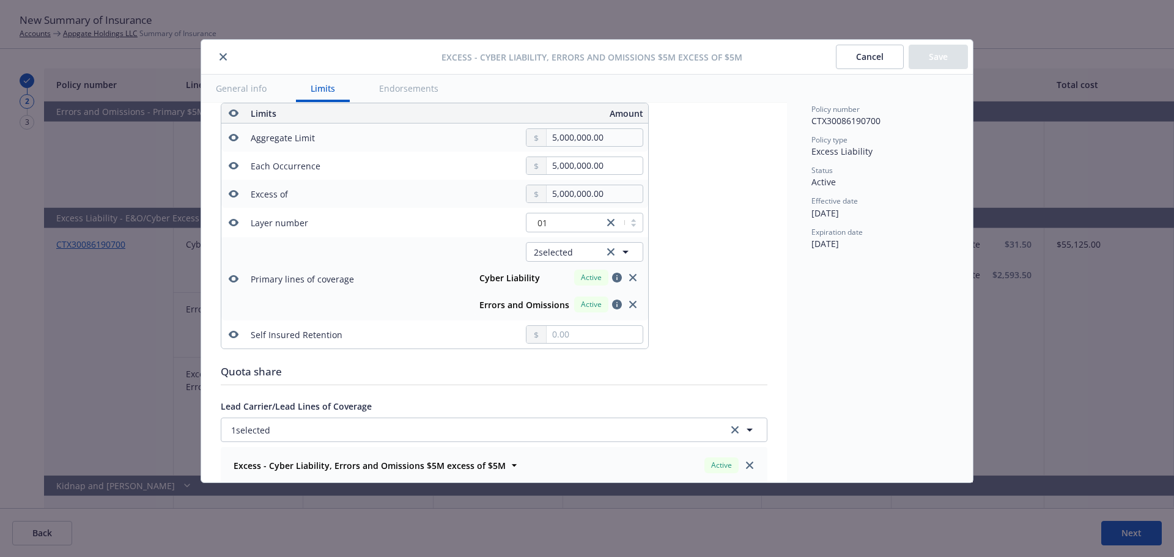
click at [234, 166] on icon "button" at bounding box center [234, 166] width 10 height 10
click at [238, 277] on icon "button" at bounding box center [234, 279] width 10 height 10
click at [235, 334] on icon "button" at bounding box center [234, 335] width 10 height 10
click at [946, 51] on button "Save" at bounding box center [938, 57] width 59 height 24
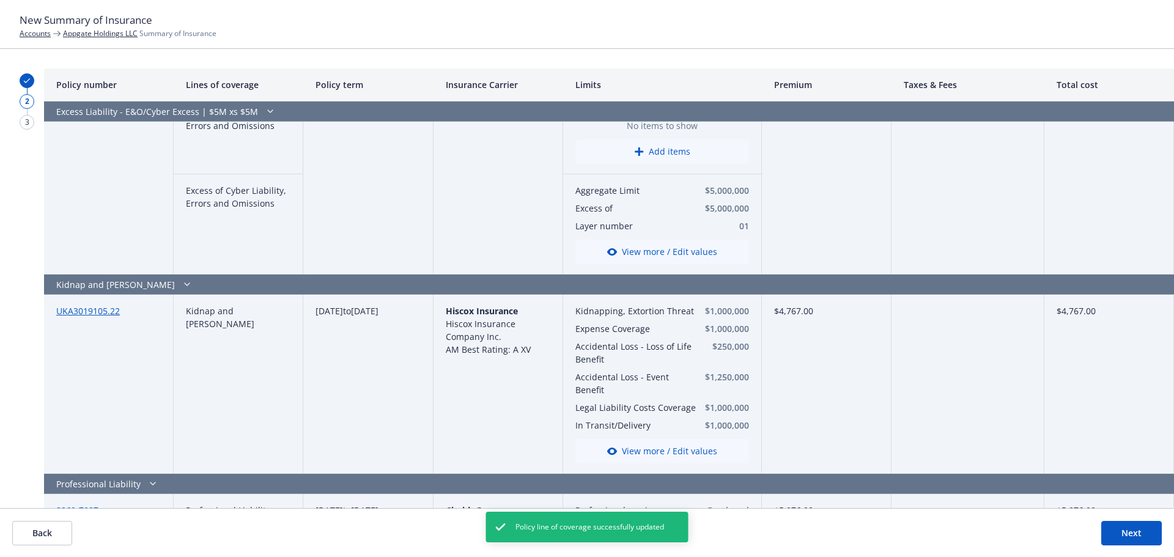
scroll to position [2507, 0]
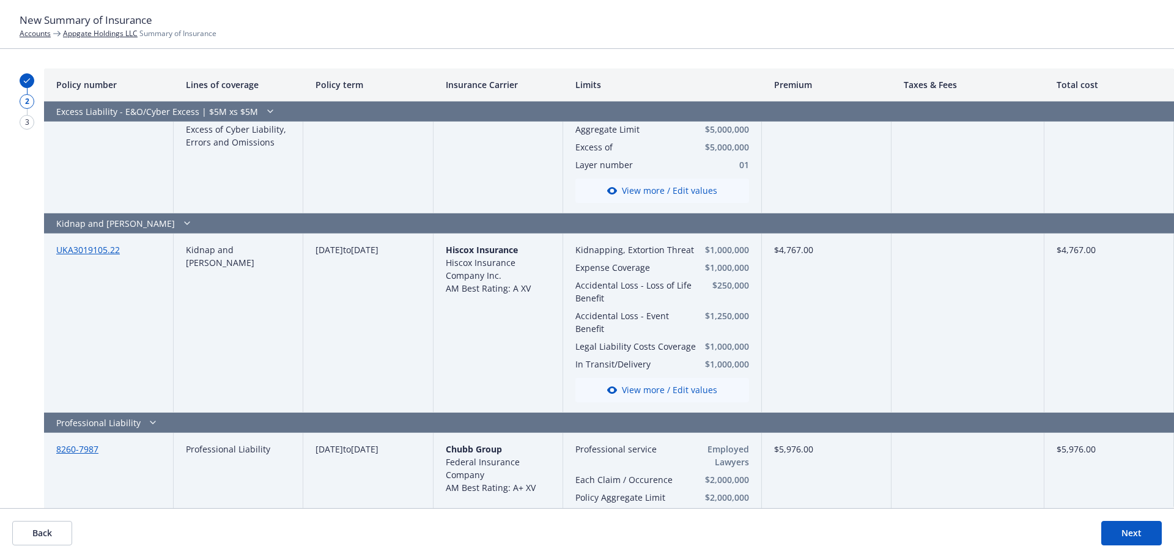
click at [652, 385] on button "View more / Edit values" at bounding box center [662, 390] width 174 height 24
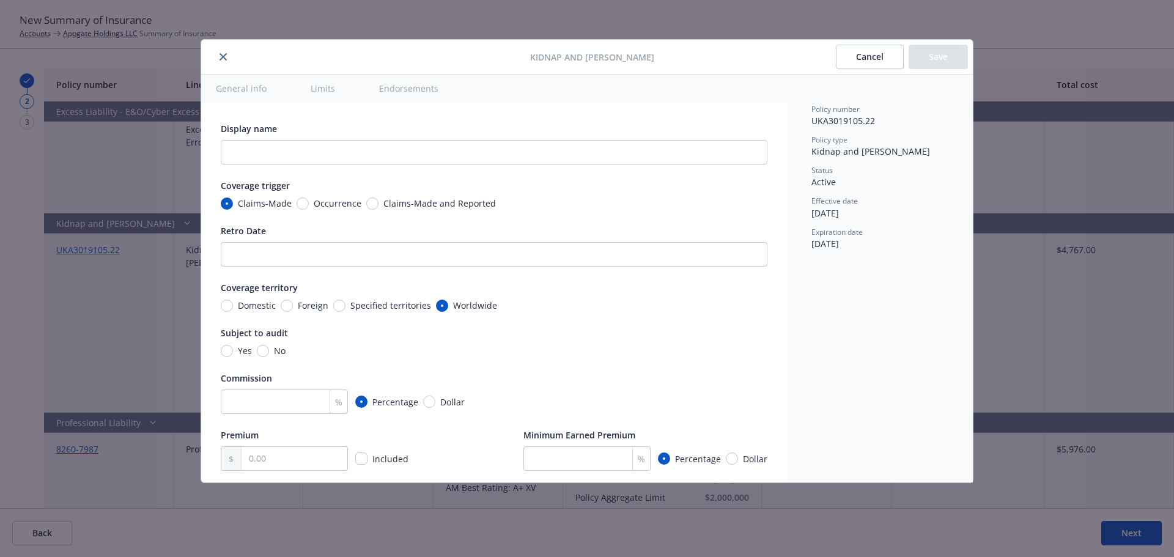
scroll to position [398, 0]
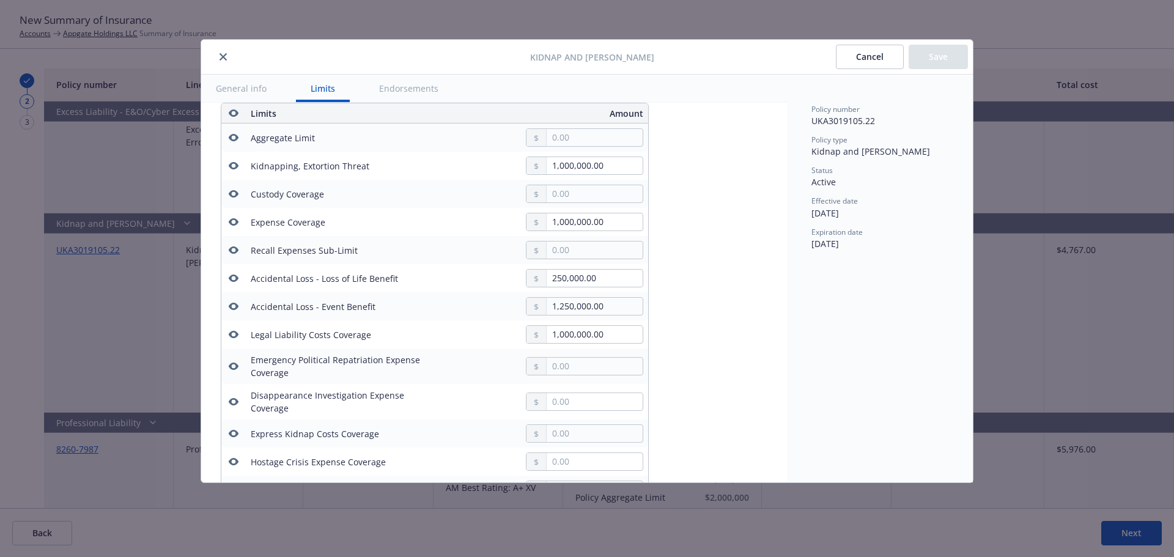
click at [230, 135] on icon "button" at bounding box center [234, 137] width 10 height 7
click at [235, 192] on icon "button" at bounding box center [234, 193] width 10 height 7
click at [233, 216] on button "button" at bounding box center [233, 222] width 15 height 15
click at [235, 248] on icon "button" at bounding box center [234, 249] width 10 height 7
click at [234, 334] on icon "button" at bounding box center [234, 335] width 10 height 10
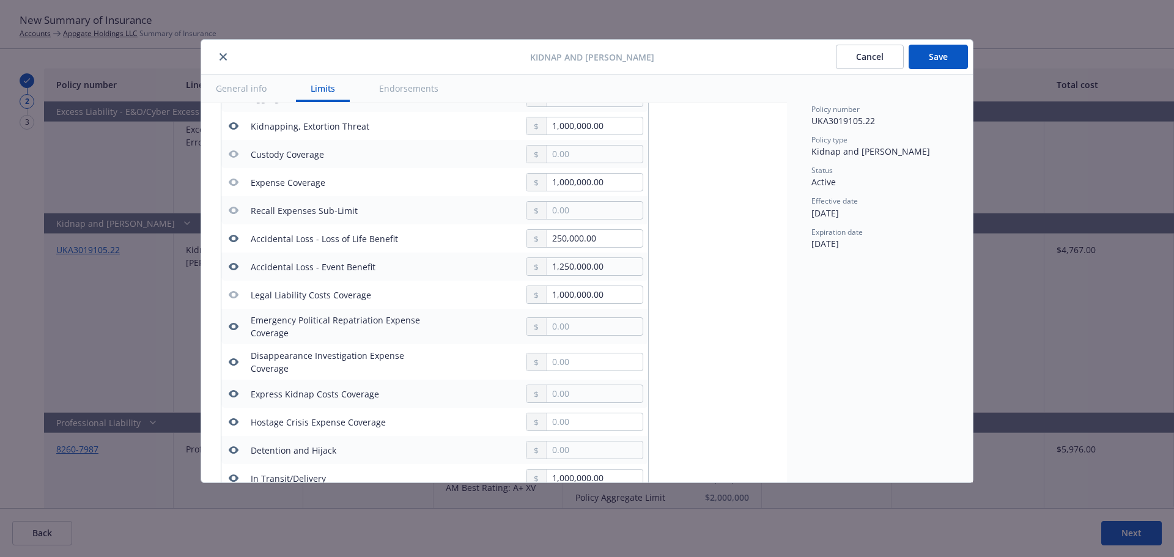
scroll to position [459, 0]
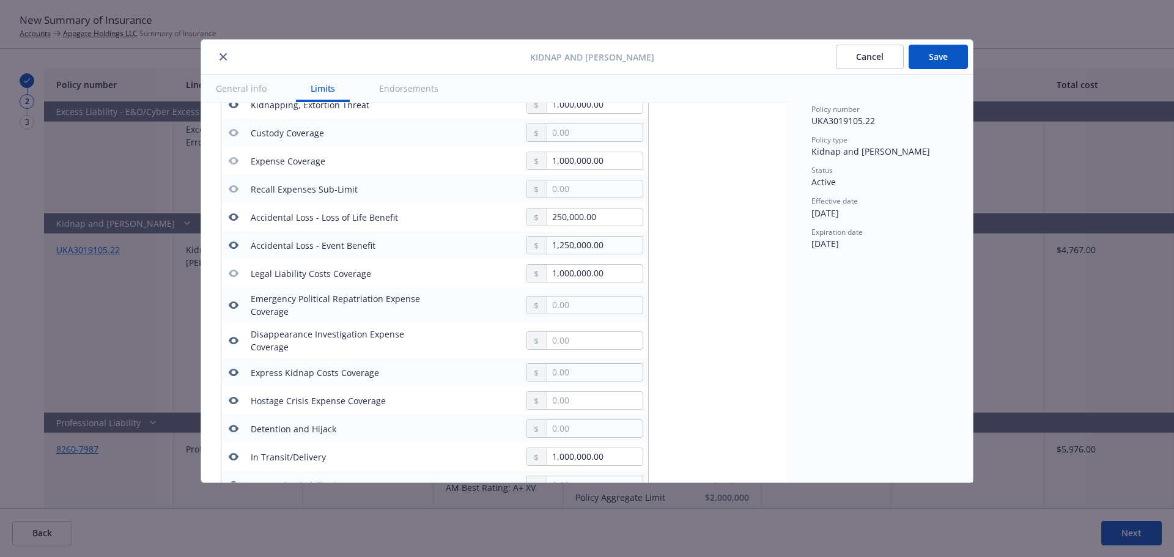
click at [237, 306] on icon "button" at bounding box center [234, 304] width 10 height 7
click at [235, 338] on icon "button" at bounding box center [234, 340] width 10 height 7
click at [234, 367] on icon "button" at bounding box center [234, 372] width 10 height 10
click at [234, 399] on icon "button" at bounding box center [234, 401] width 10 height 10
click at [236, 429] on icon "button" at bounding box center [234, 428] width 10 height 7
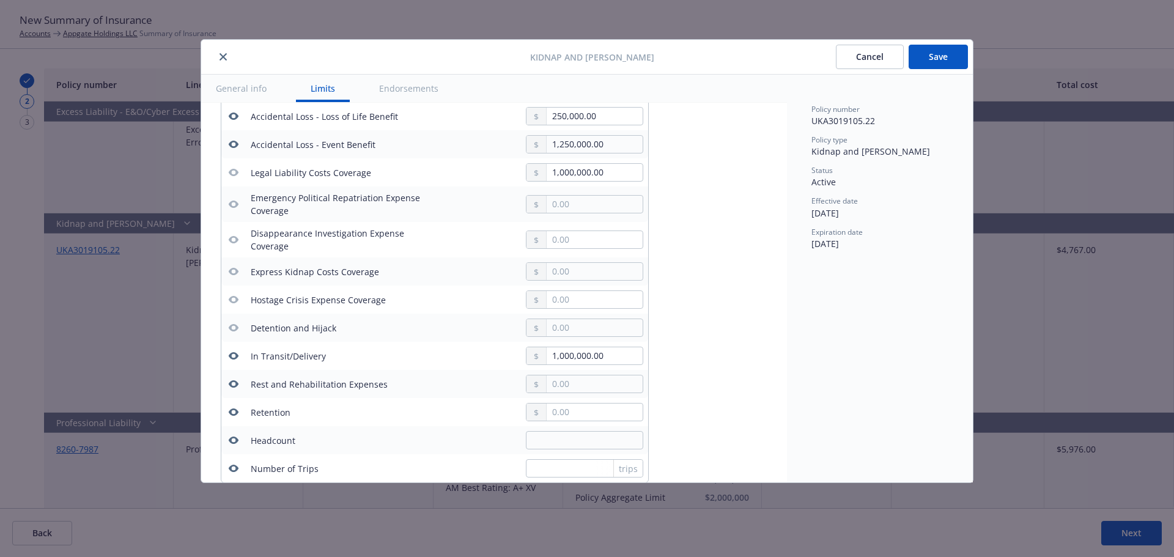
scroll to position [581, 0]
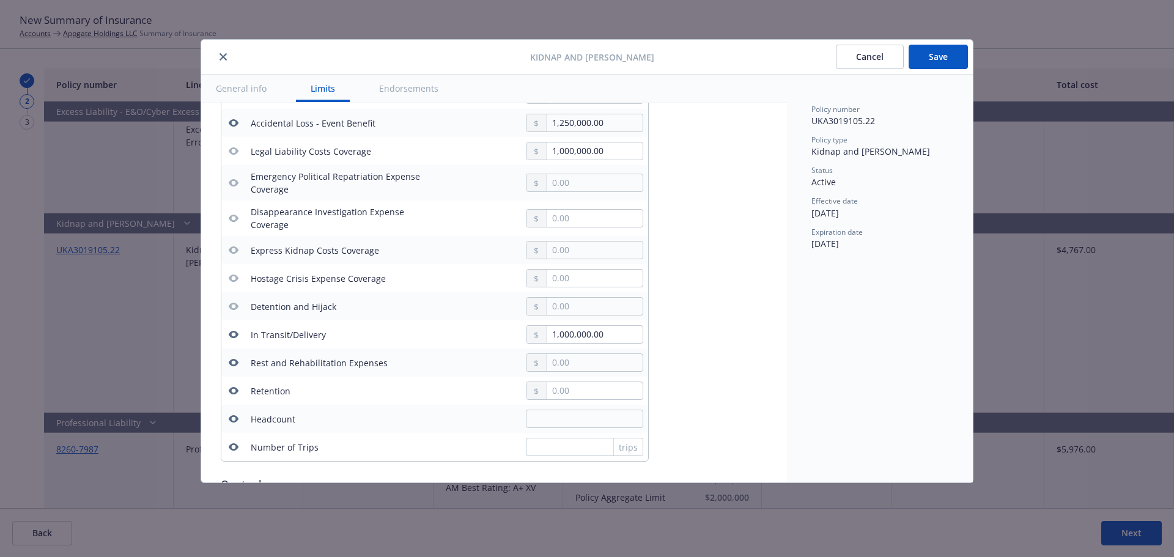
click at [237, 361] on icon "button" at bounding box center [234, 362] width 10 height 7
click at [236, 391] on icon "button" at bounding box center [234, 390] width 10 height 7
click at [235, 415] on icon "button" at bounding box center [234, 419] width 10 height 10
click at [233, 442] on icon "button" at bounding box center [234, 447] width 10 height 10
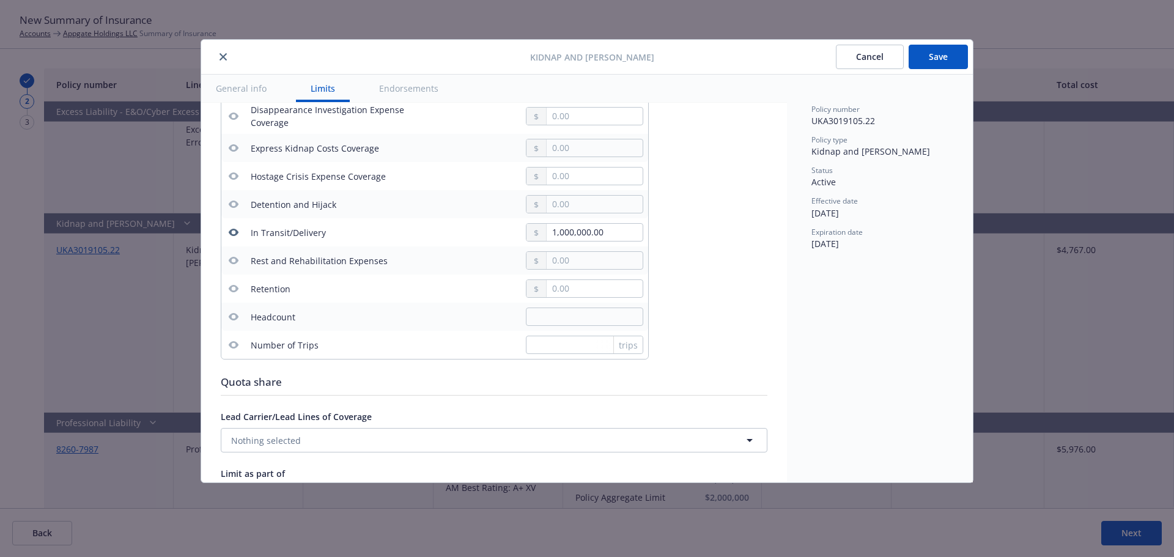
scroll to position [704, 0]
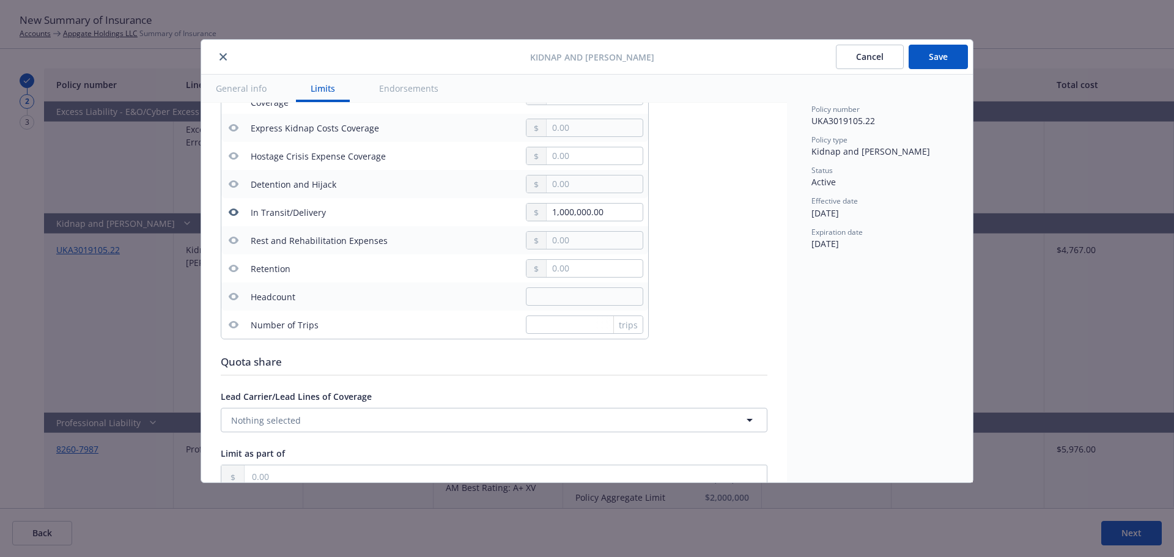
click at [941, 57] on button "Save" at bounding box center [938, 57] width 59 height 24
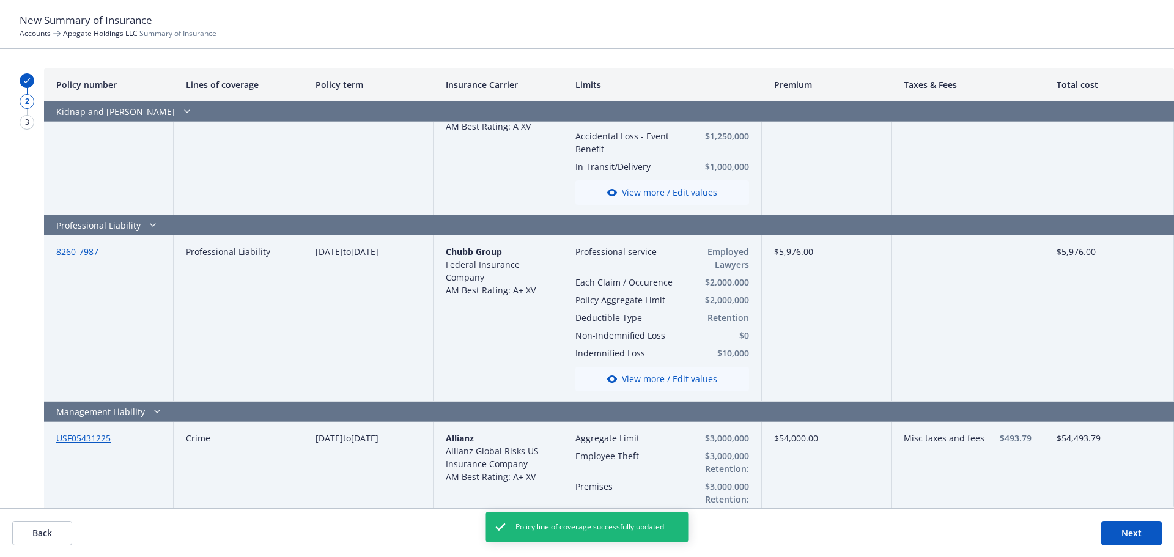
scroll to position [2690, 0]
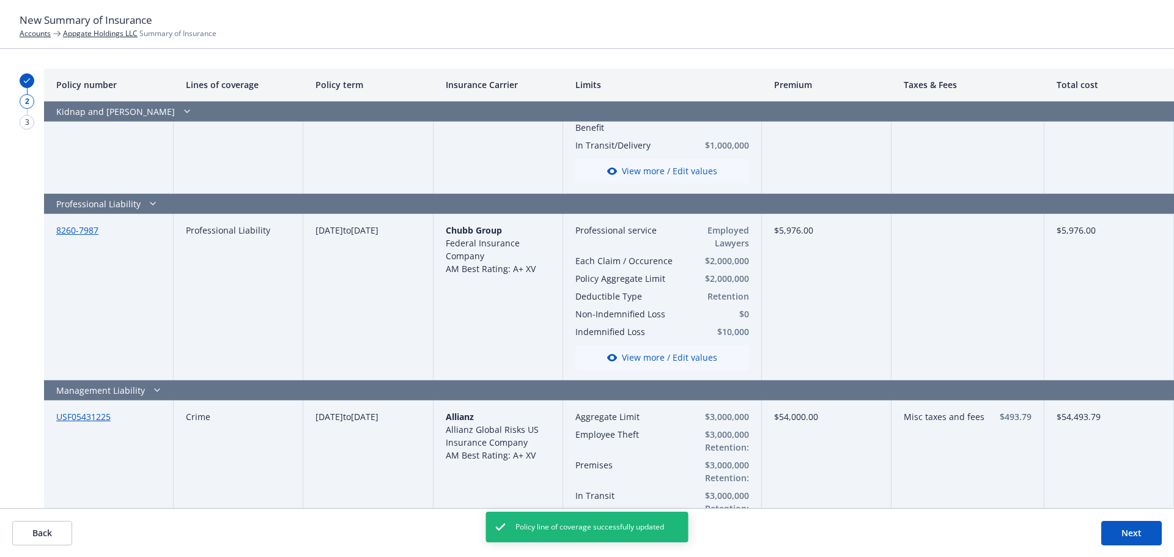
click at [663, 349] on button "View more / Edit values" at bounding box center [662, 357] width 174 height 24
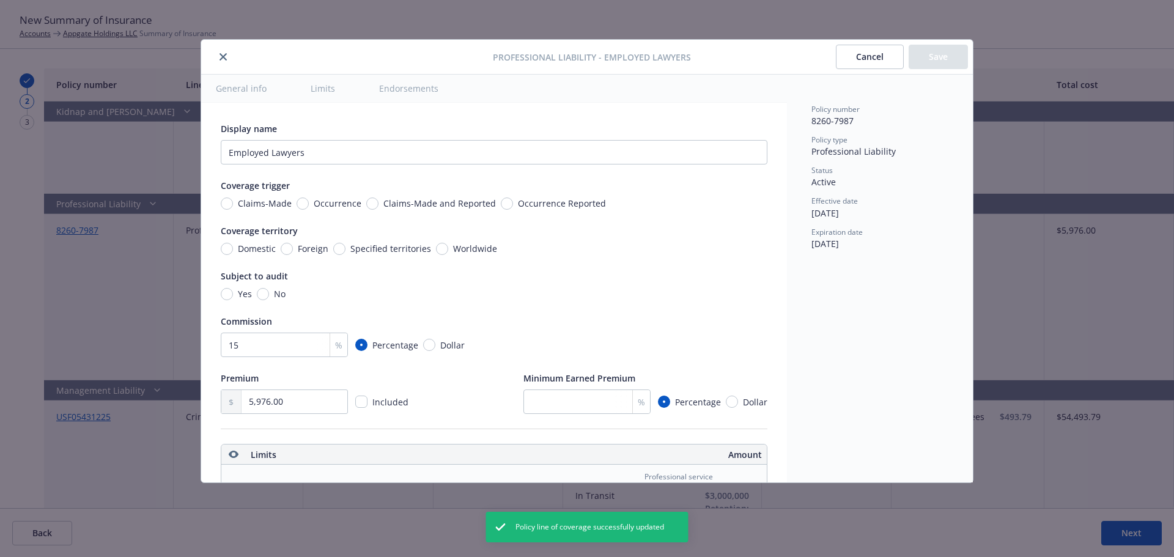
scroll to position [341, 0]
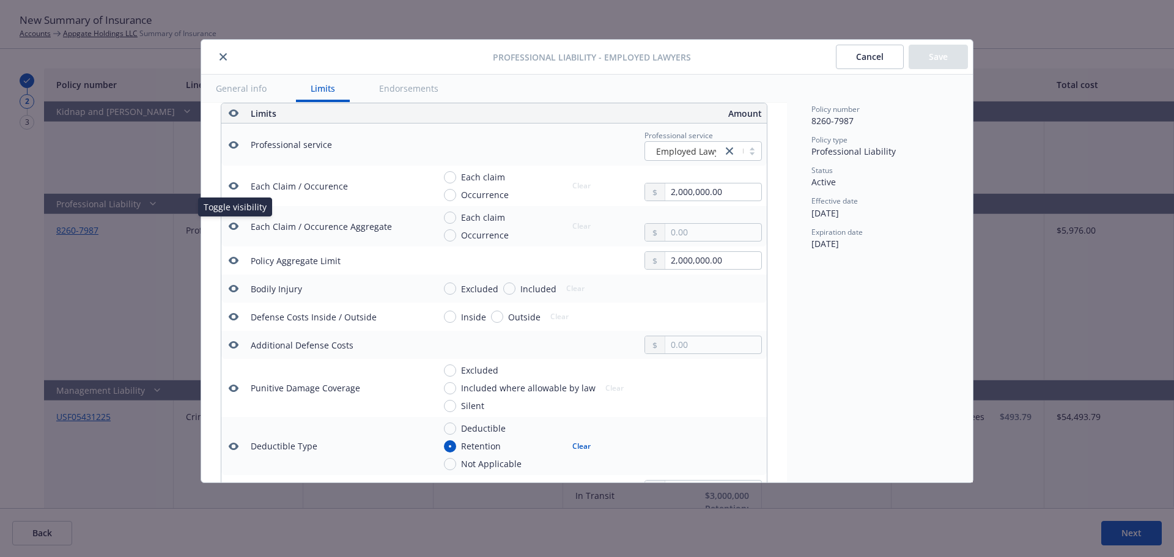
click at [231, 224] on icon "button" at bounding box center [234, 226] width 10 height 7
click at [235, 287] on icon "button" at bounding box center [234, 288] width 10 height 7
click at [232, 316] on icon "button" at bounding box center [234, 317] width 10 height 10
click at [234, 341] on icon "button" at bounding box center [234, 344] width 10 height 7
click at [234, 389] on icon "button" at bounding box center [234, 388] width 10 height 10
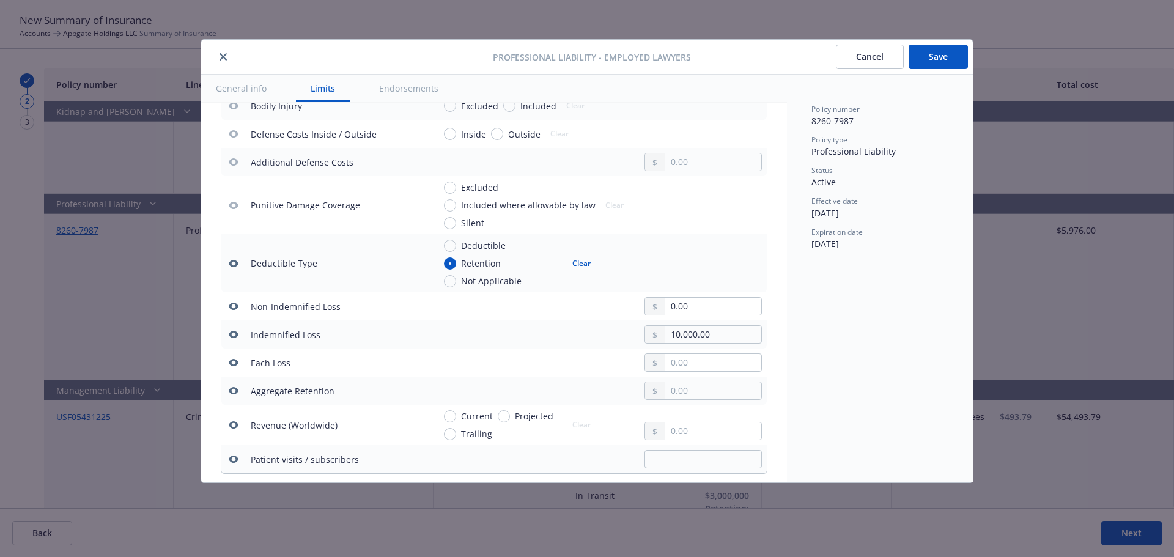
scroll to position [525, 0]
drag, startPoint x: 235, startPoint y: 359, endPoint x: 231, endPoint y: 388, distance: 29.0
click at [235, 360] on icon "button" at bounding box center [234, 361] width 10 height 7
click at [231, 389] on icon "button" at bounding box center [234, 389] width 10 height 7
click at [233, 419] on button "button" at bounding box center [233, 424] width 15 height 15
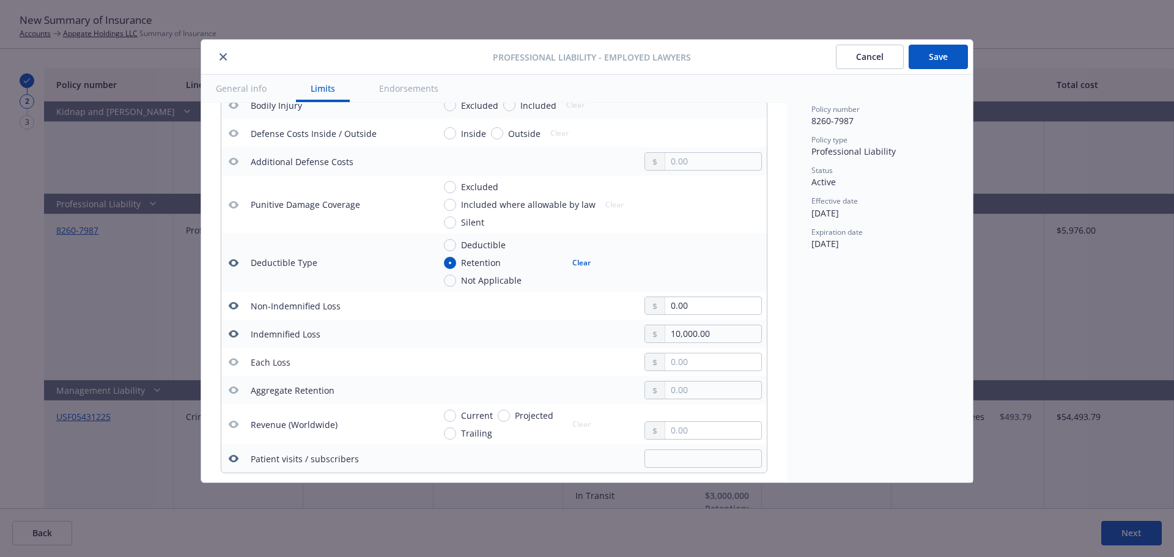
click at [232, 457] on icon "button" at bounding box center [234, 458] width 10 height 7
click at [943, 61] on button "Save" at bounding box center [938, 57] width 59 height 24
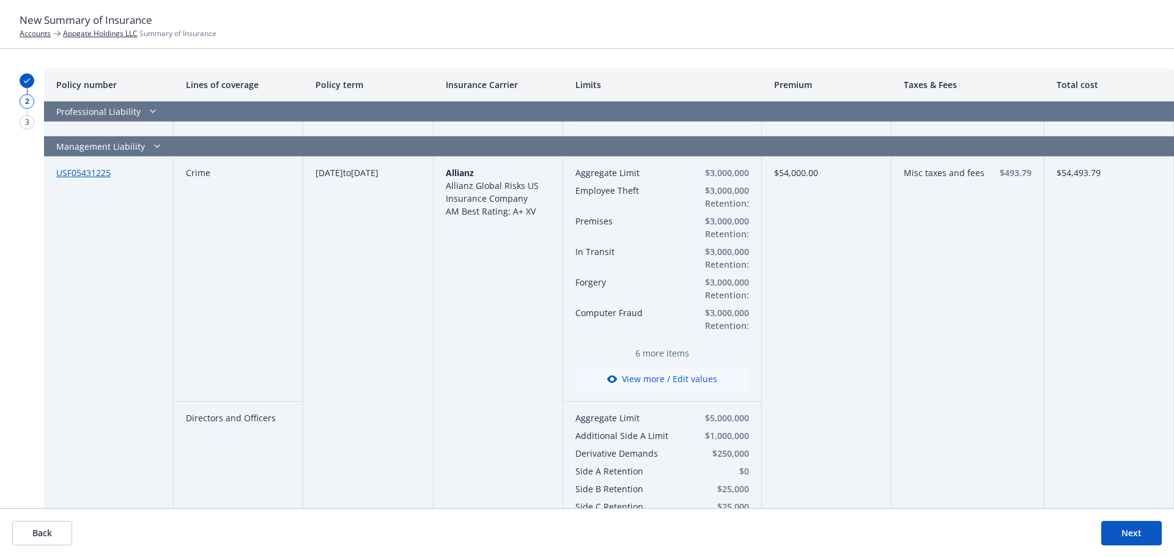
scroll to position [2869, 0]
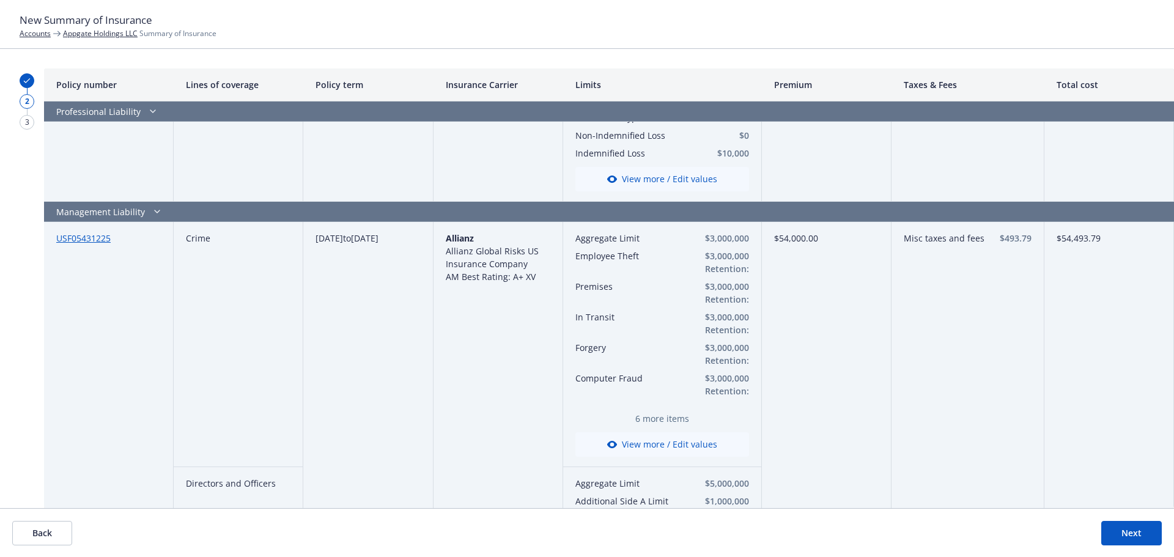
click at [652, 434] on button "View more / Edit values" at bounding box center [662, 444] width 174 height 24
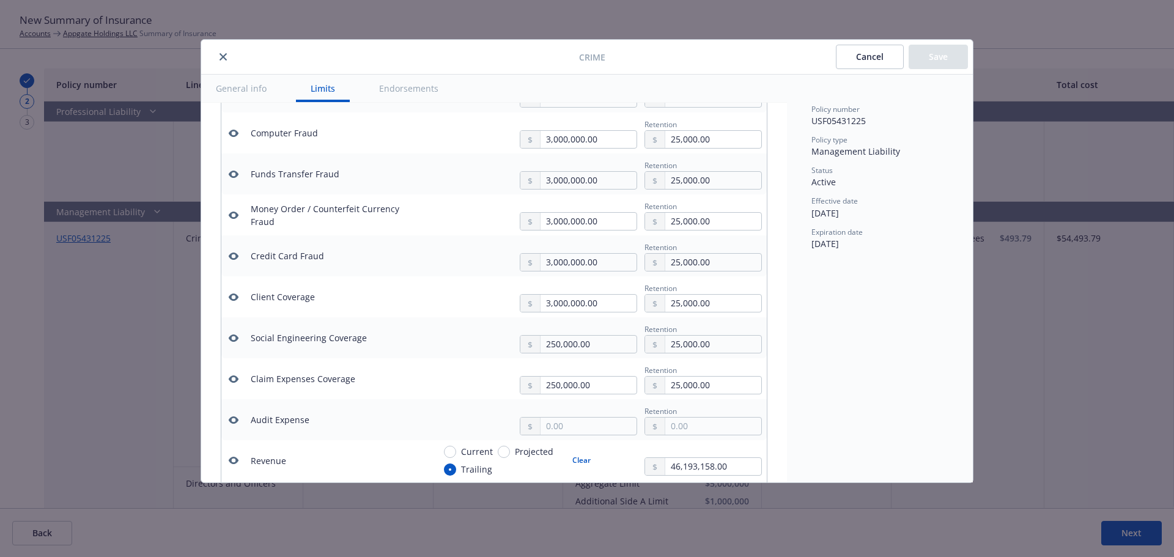
scroll to position [586, 0]
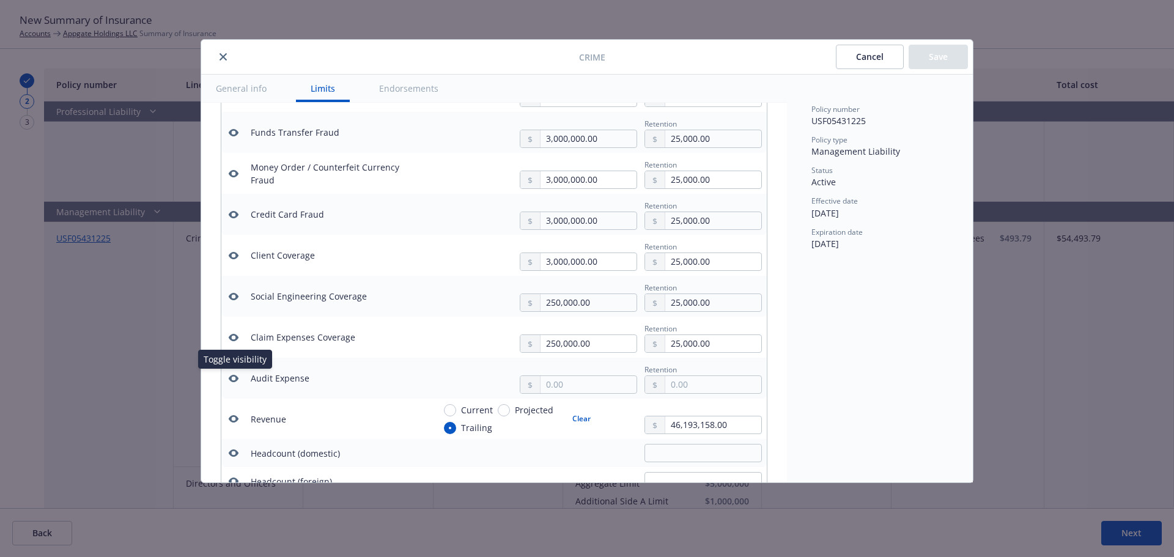
click at [232, 378] on icon "button" at bounding box center [234, 379] width 10 height 10
click at [236, 421] on icon "button" at bounding box center [234, 418] width 10 height 7
click at [234, 447] on button "button" at bounding box center [233, 453] width 15 height 15
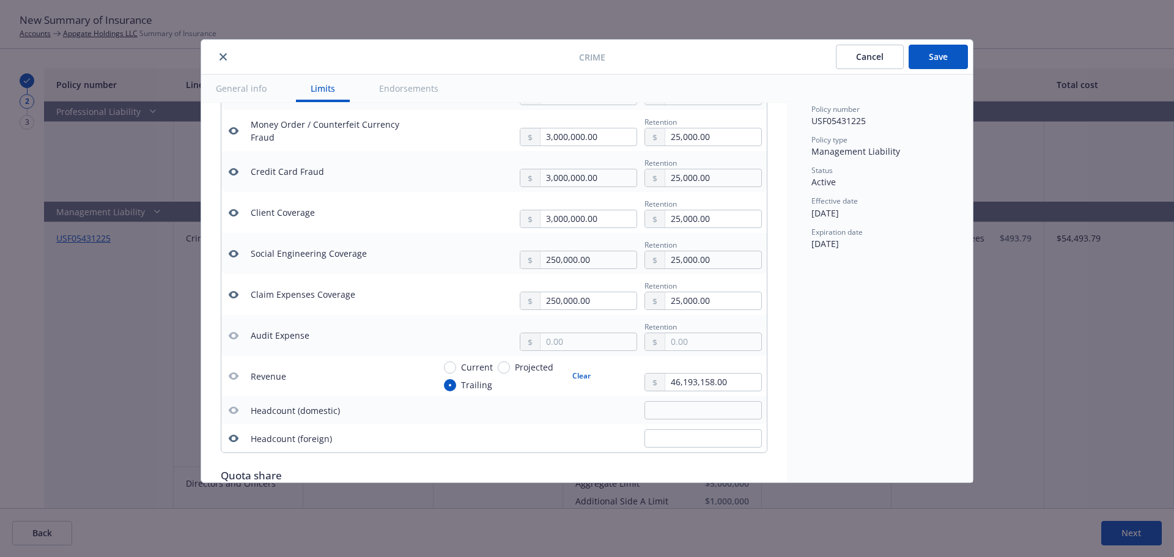
scroll to position [708, 0]
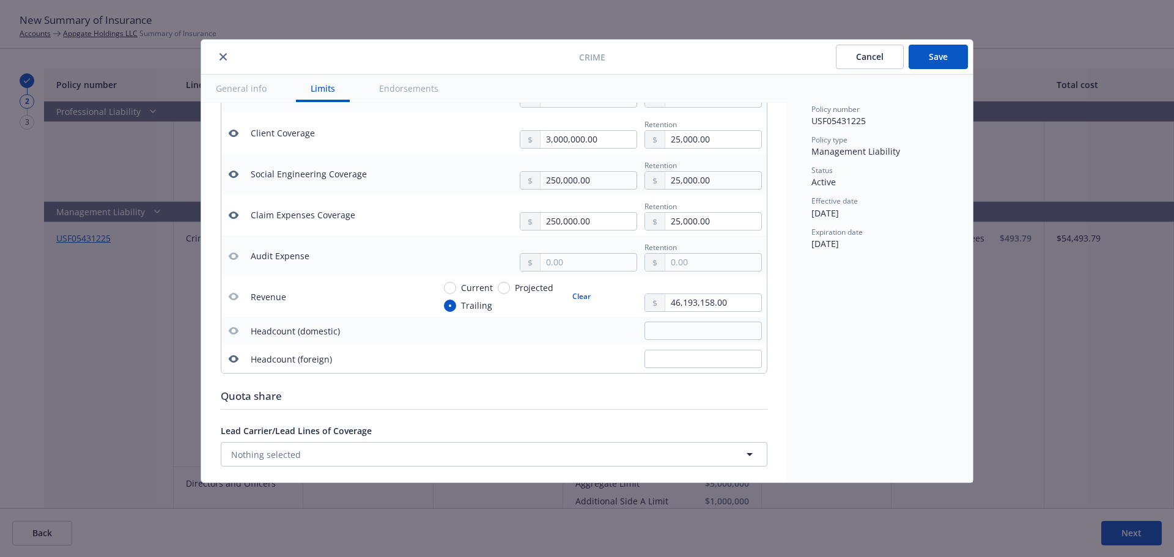
click at [232, 356] on icon "button" at bounding box center [234, 358] width 10 height 7
click at [942, 59] on button "Save" at bounding box center [938, 57] width 59 height 24
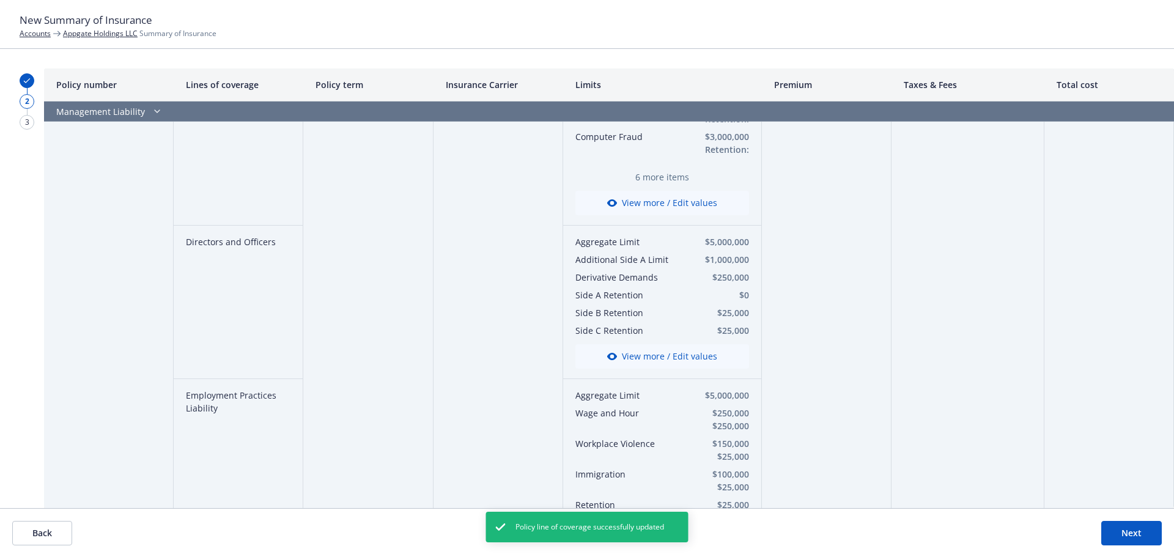
scroll to position [3113, 0]
click at [634, 341] on button "View more / Edit values" at bounding box center [662, 353] width 174 height 24
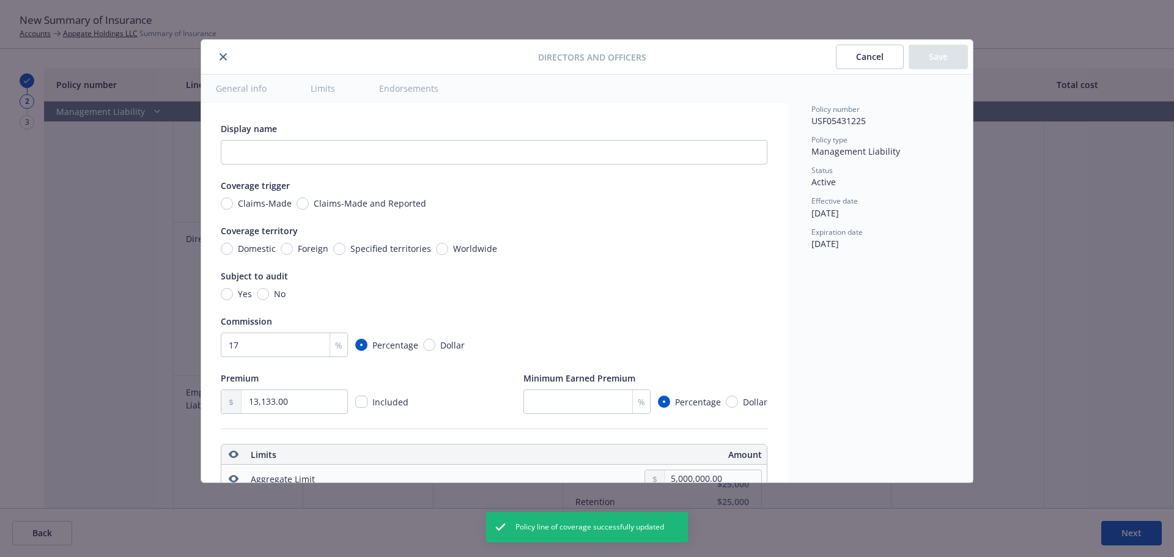
scroll to position [341, 0]
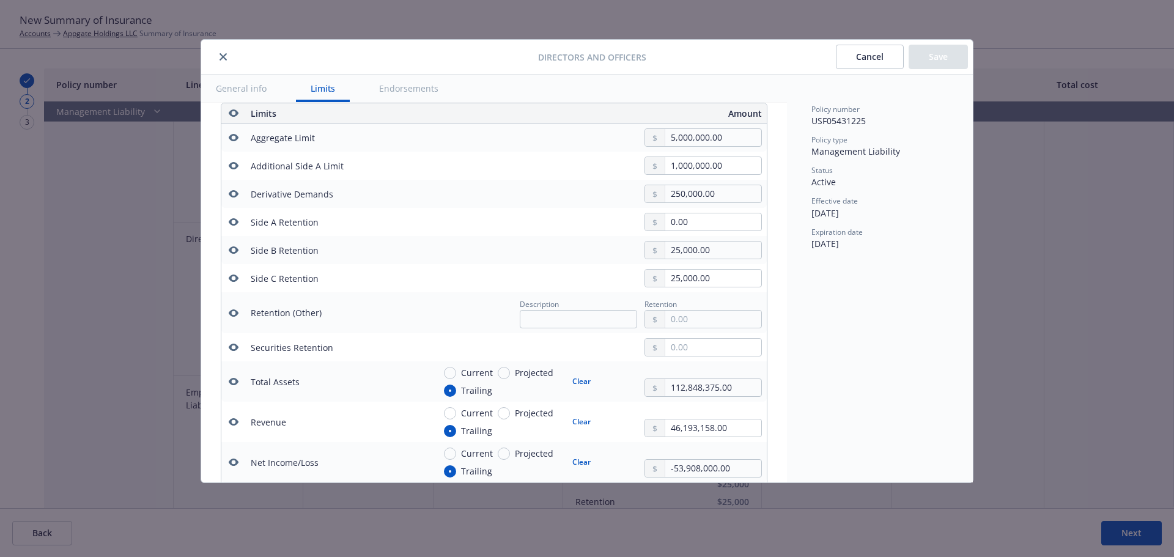
click at [230, 313] on icon "button" at bounding box center [234, 312] width 10 height 7
click at [234, 343] on icon "button" at bounding box center [234, 347] width 10 height 10
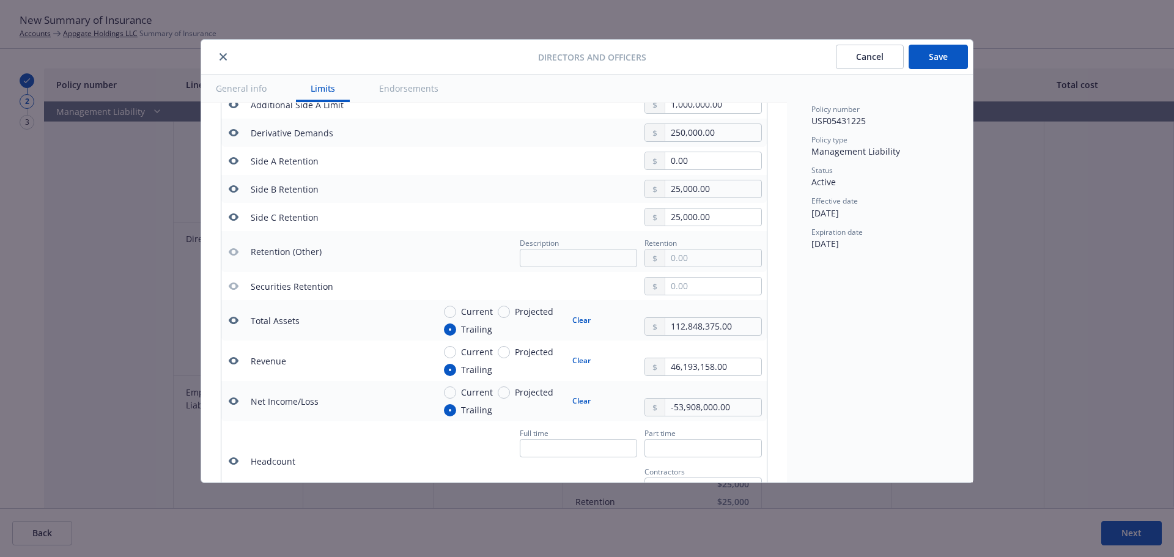
scroll to position [463, 0]
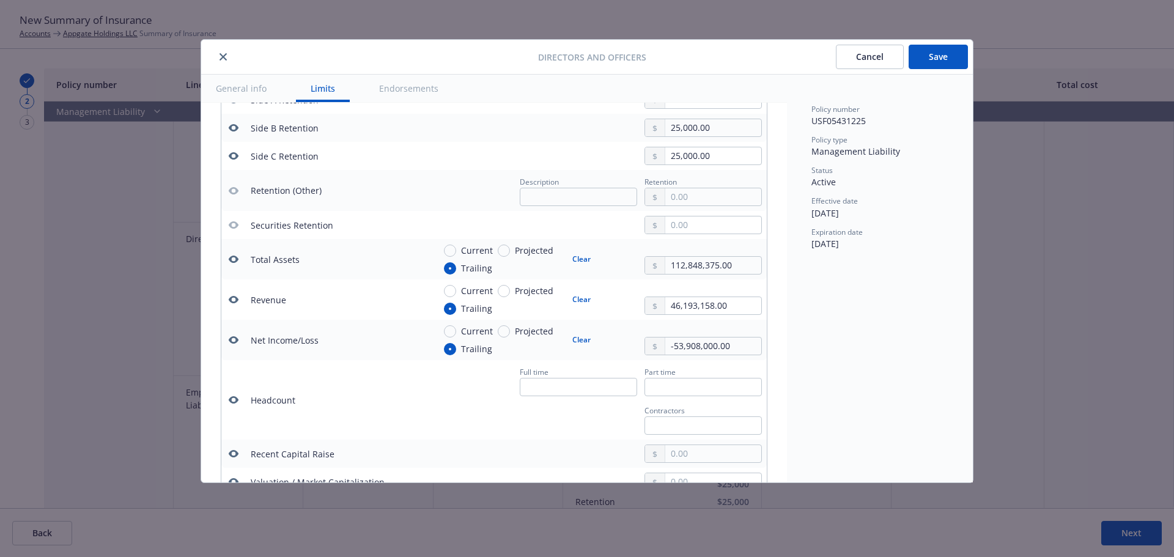
click at [232, 258] on icon "button" at bounding box center [234, 259] width 10 height 7
click at [233, 300] on icon "button" at bounding box center [234, 300] width 10 height 10
click at [232, 341] on icon "button" at bounding box center [234, 340] width 10 height 10
click at [234, 395] on icon "button" at bounding box center [234, 400] width 10 height 10
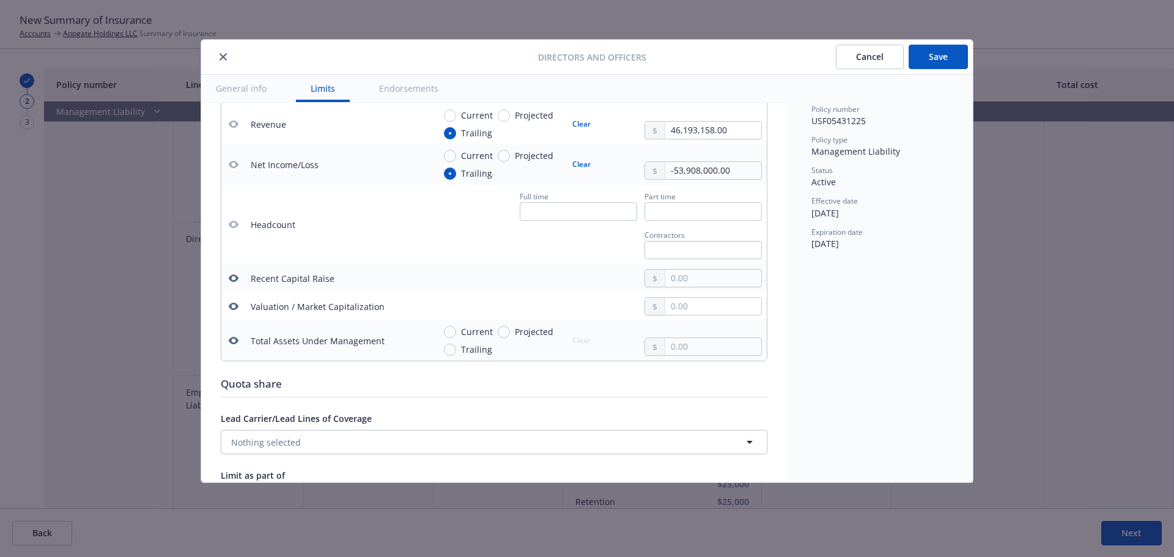
scroll to position [647, 0]
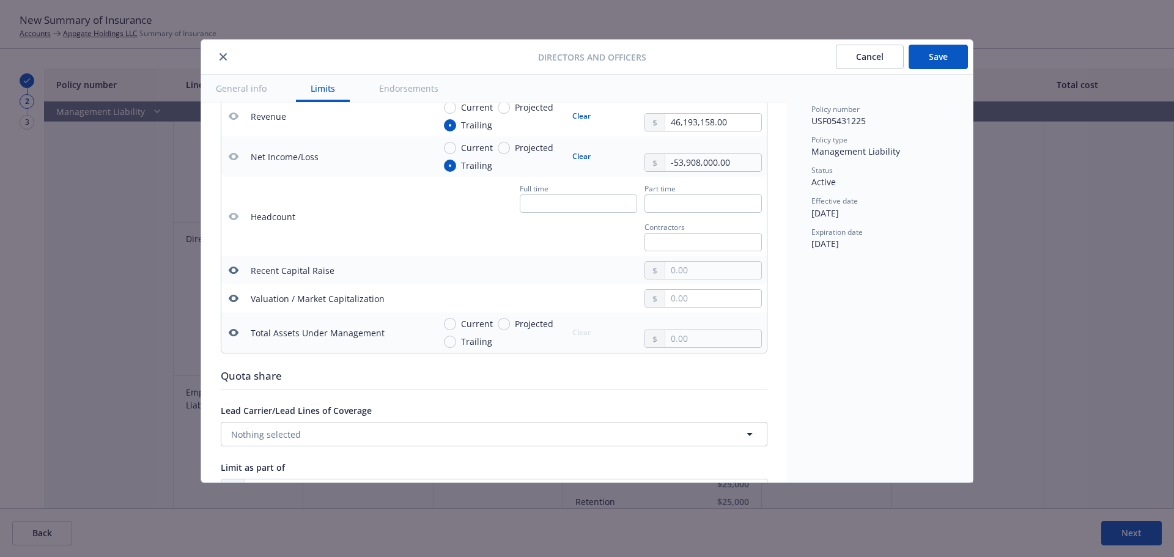
click at [233, 331] on icon "button" at bounding box center [234, 333] width 10 height 10
drag, startPoint x: 229, startPoint y: 300, endPoint x: 234, endPoint y: 289, distance: 12.0
click at [229, 300] on icon "button" at bounding box center [234, 298] width 10 height 10
click at [232, 267] on icon "button" at bounding box center [234, 270] width 10 height 7
click at [931, 61] on button "Save" at bounding box center [938, 57] width 59 height 24
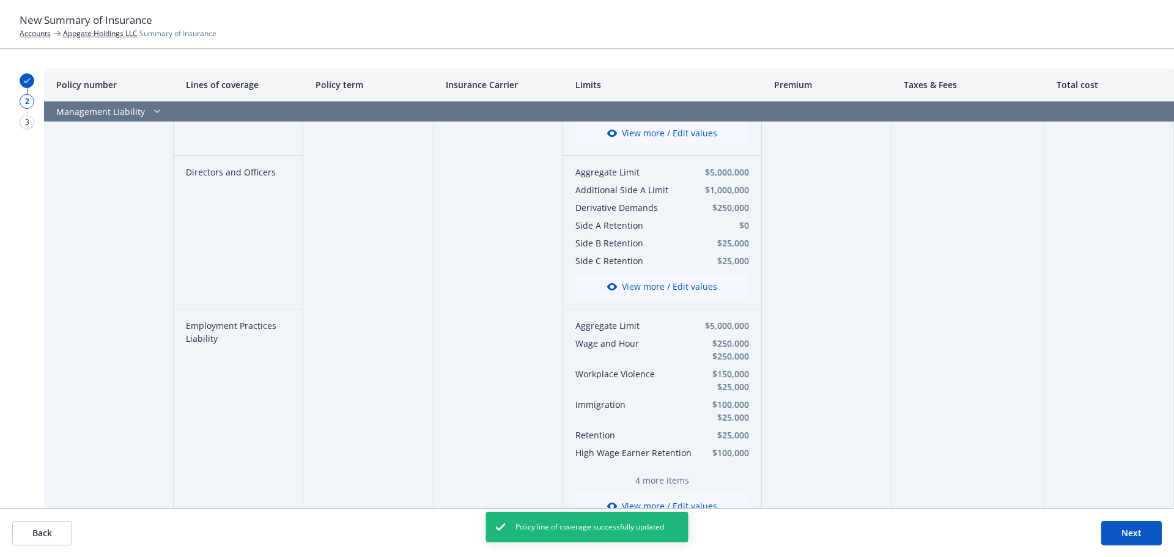
scroll to position [3235, 0]
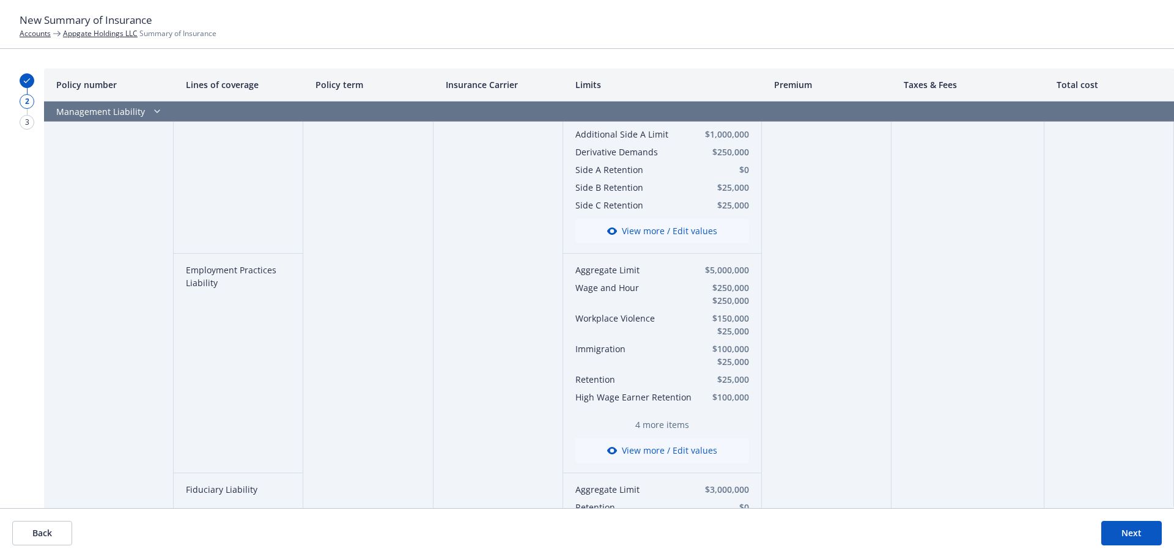
click at [644, 444] on button "View more / Edit values" at bounding box center [662, 450] width 174 height 24
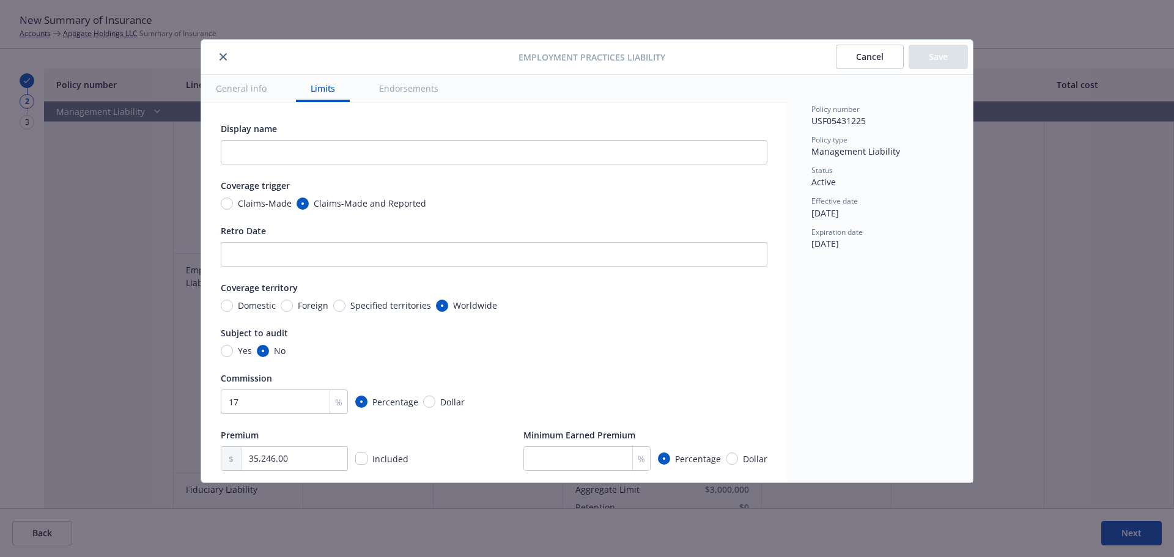
scroll to position [398, 0]
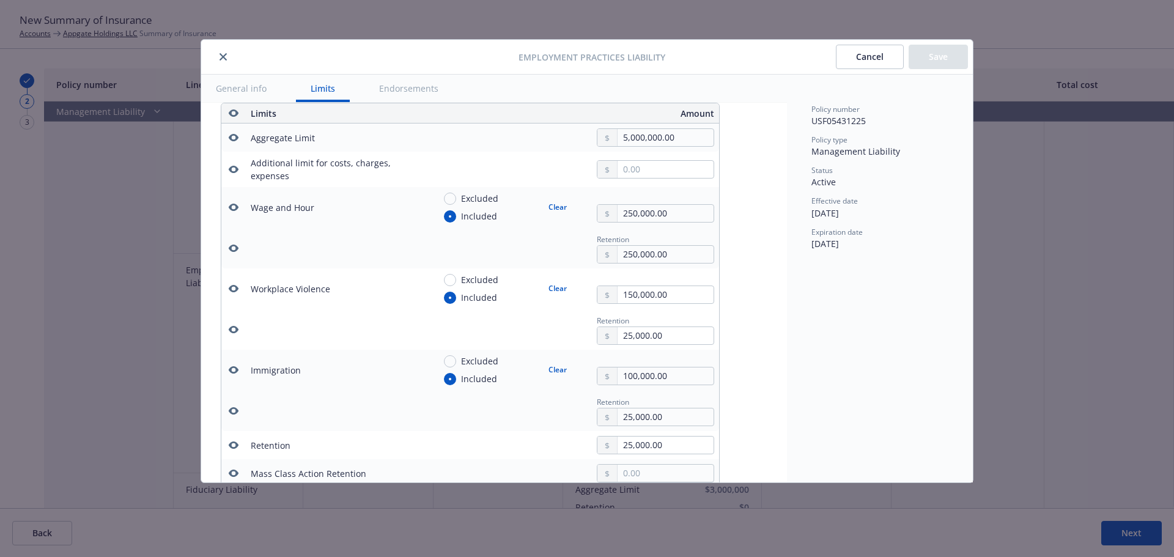
click at [232, 170] on icon "button" at bounding box center [234, 169] width 10 height 10
click at [234, 202] on icon "button" at bounding box center [234, 207] width 10 height 10
click at [235, 246] on icon "button" at bounding box center [234, 248] width 10 height 10
click at [232, 411] on icon "button" at bounding box center [234, 411] width 10 height 10
click at [230, 368] on icon "button" at bounding box center [234, 369] width 10 height 7
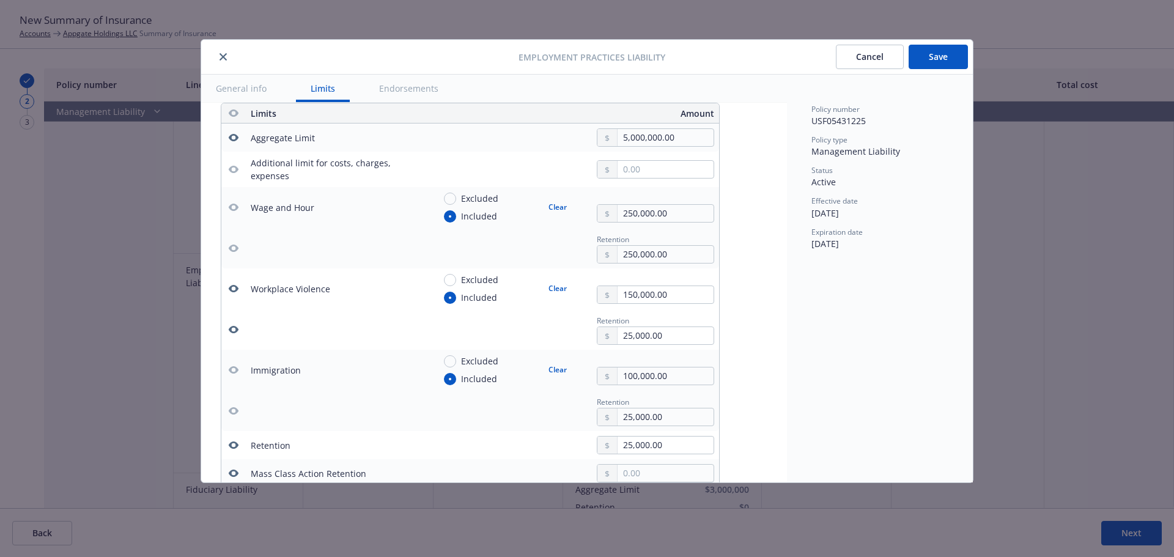
click at [232, 331] on icon "button" at bounding box center [234, 330] width 10 height 10
click at [232, 289] on icon "button" at bounding box center [234, 289] width 10 height 10
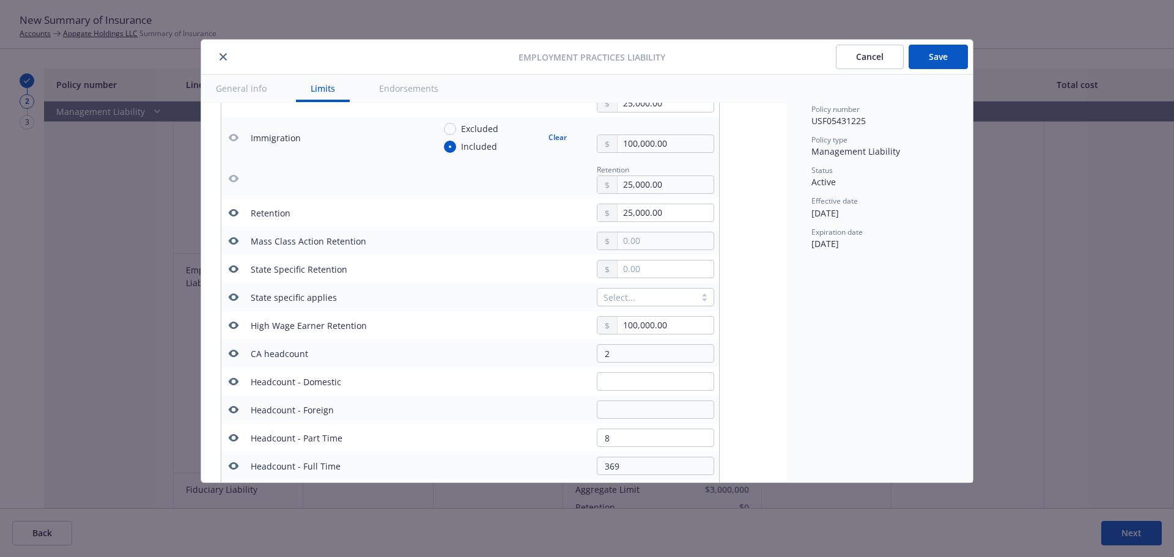
scroll to position [643, 0]
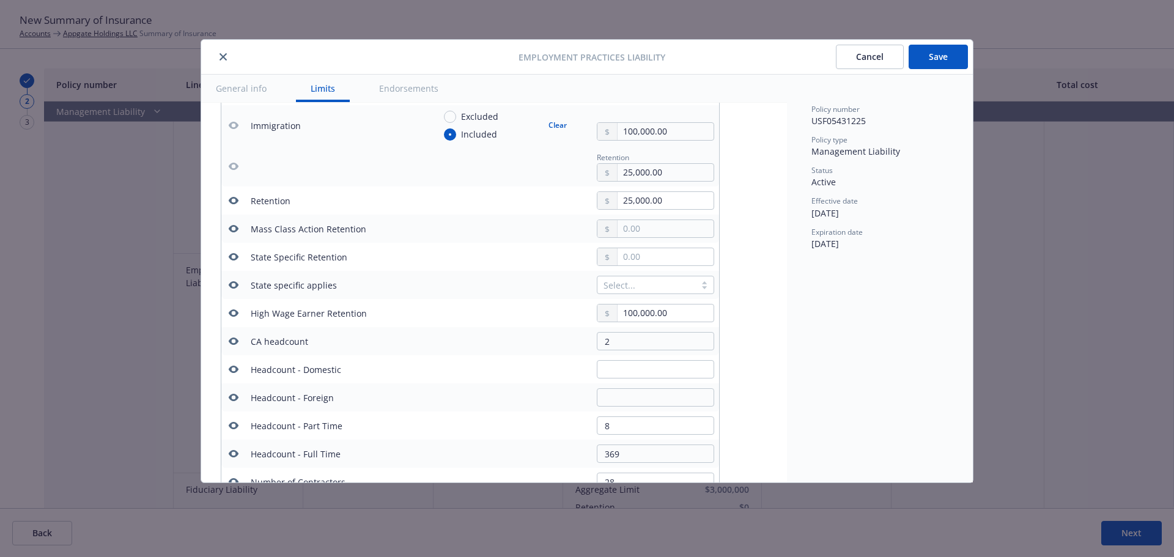
click at [235, 226] on icon "button" at bounding box center [234, 228] width 10 height 7
click at [231, 255] on icon "button" at bounding box center [234, 256] width 10 height 7
click at [234, 282] on icon "button" at bounding box center [234, 284] width 10 height 7
click at [234, 311] on icon "button" at bounding box center [234, 313] width 10 height 10
drag, startPoint x: 231, startPoint y: 340, endPoint x: 232, endPoint y: 348, distance: 8.0
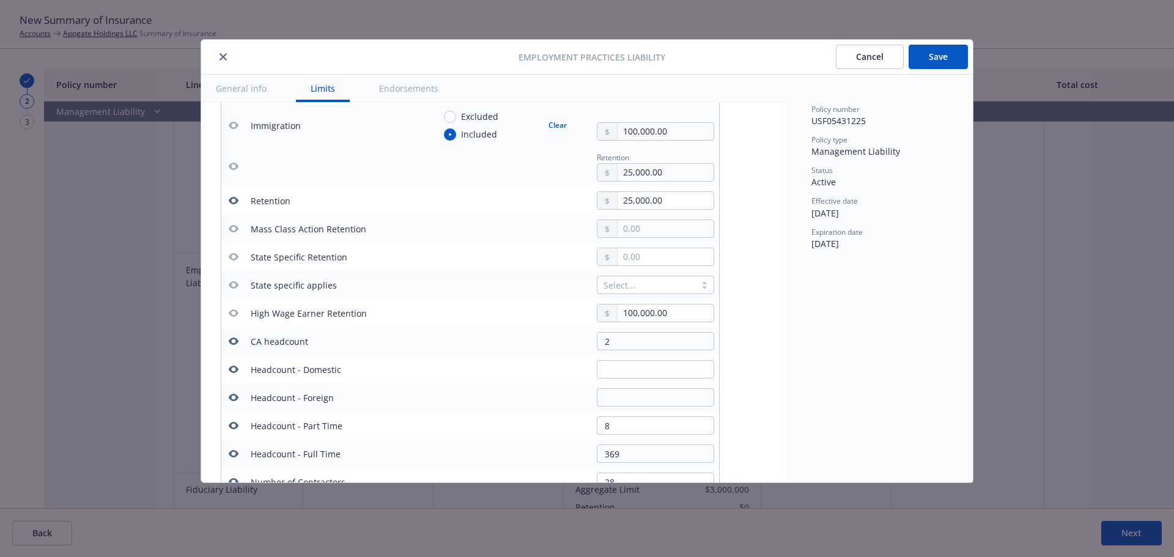
click at [232, 340] on icon "button" at bounding box center [234, 340] width 10 height 7
click at [236, 365] on icon "button" at bounding box center [234, 369] width 10 height 10
click at [234, 393] on icon "button" at bounding box center [234, 398] width 10 height 10
click at [238, 427] on icon "button" at bounding box center [234, 425] width 10 height 7
click at [234, 448] on button "button" at bounding box center [233, 453] width 15 height 15
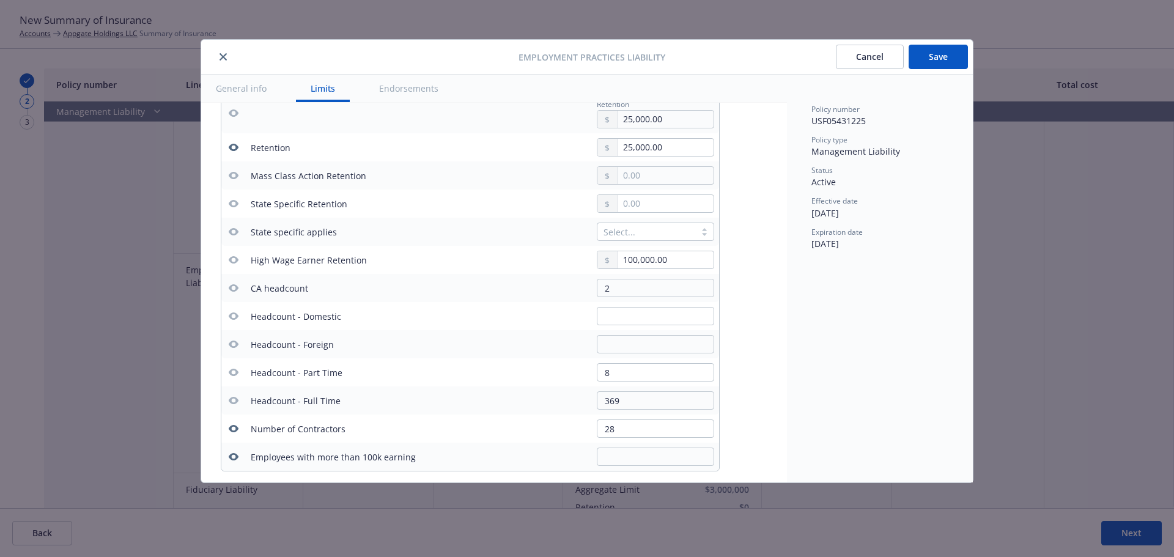
scroll to position [765, 0]
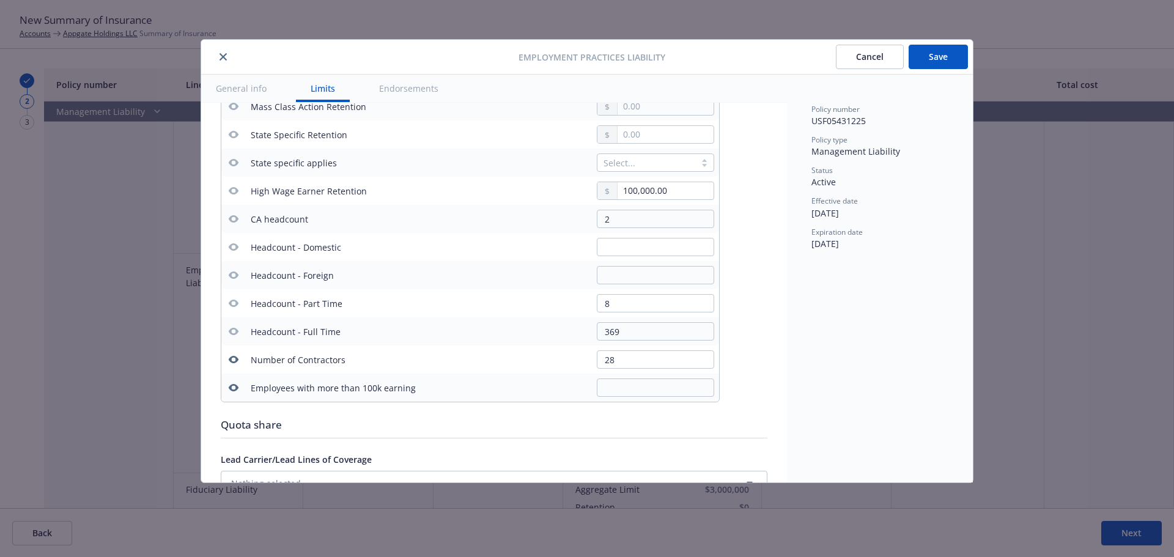
click at [233, 359] on icon "button" at bounding box center [234, 360] width 10 height 10
click at [234, 391] on icon "button" at bounding box center [234, 387] width 10 height 7
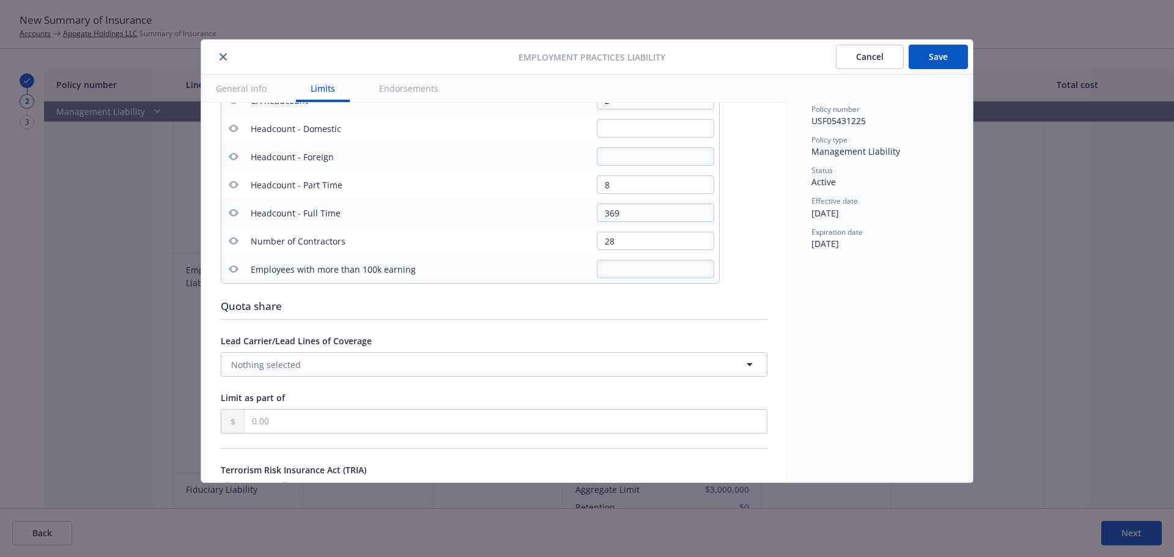
scroll to position [887, 0]
click at [934, 56] on button "Save" at bounding box center [938, 57] width 59 height 24
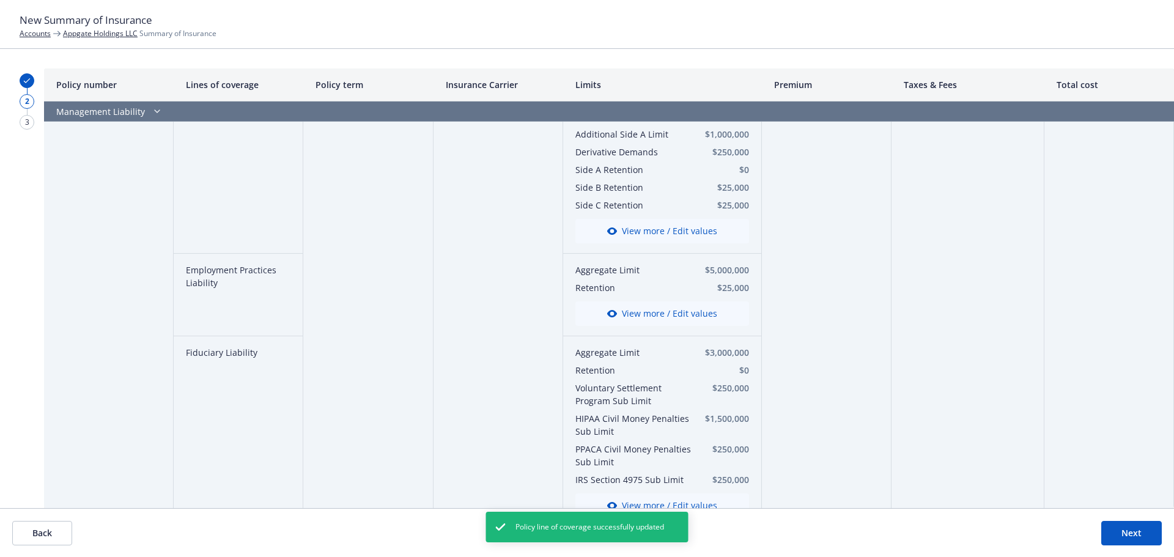
scroll to position [3297, 0]
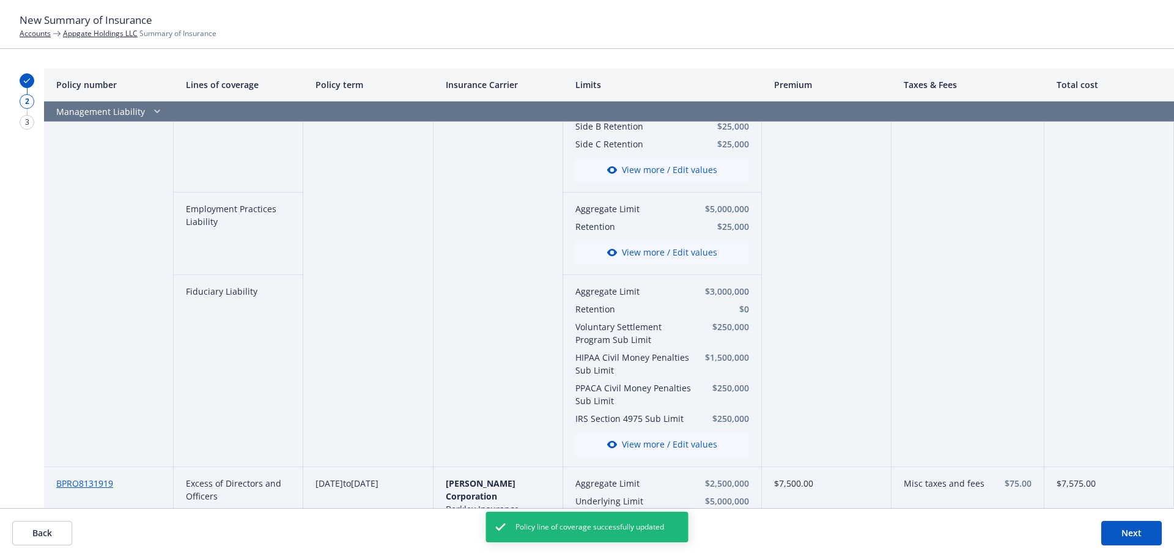
click at [676, 434] on button "View more / Edit values" at bounding box center [662, 444] width 174 height 24
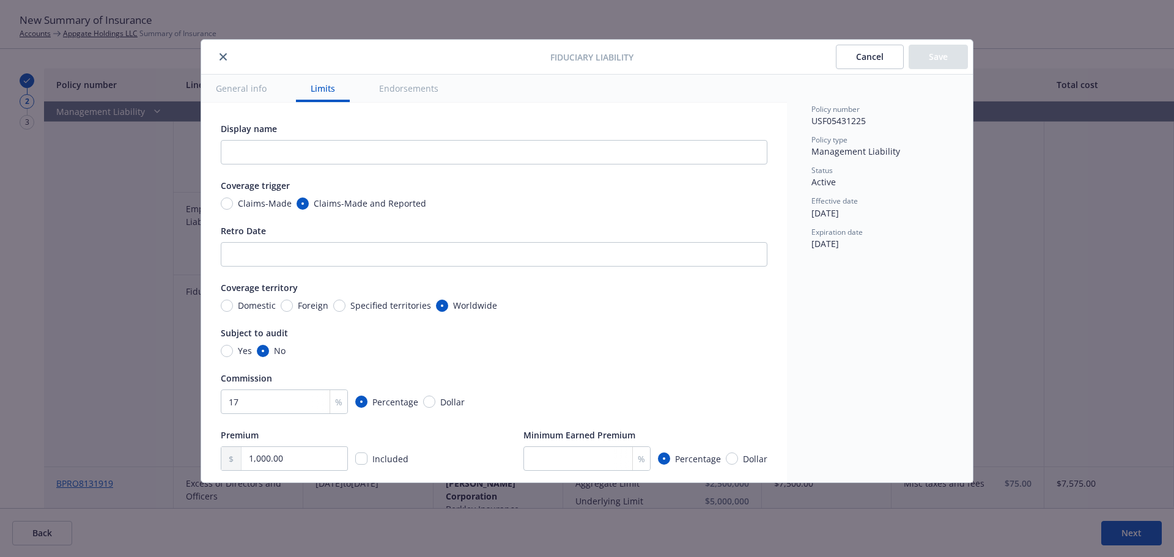
scroll to position [398, 0]
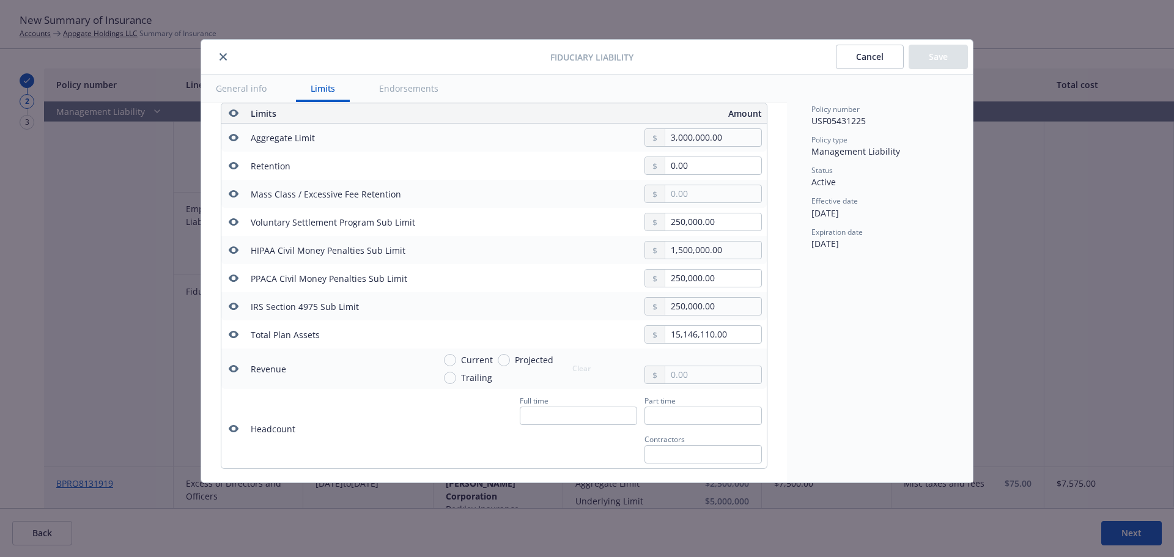
click at [237, 193] on icon "button" at bounding box center [234, 193] width 10 height 7
click at [235, 221] on icon "button" at bounding box center [234, 221] width 10 height 7
click at [233, 246] on icon "button" at bounding box center [234, 250] width 10 height 10
drag, startPoint x: 235, startPoint y: 275, endPoint x: 250, endPoint y: 307, distance: 35.6
click at [235, 275] on icon "button" at bounding box center [234, 278] width 10 height 10
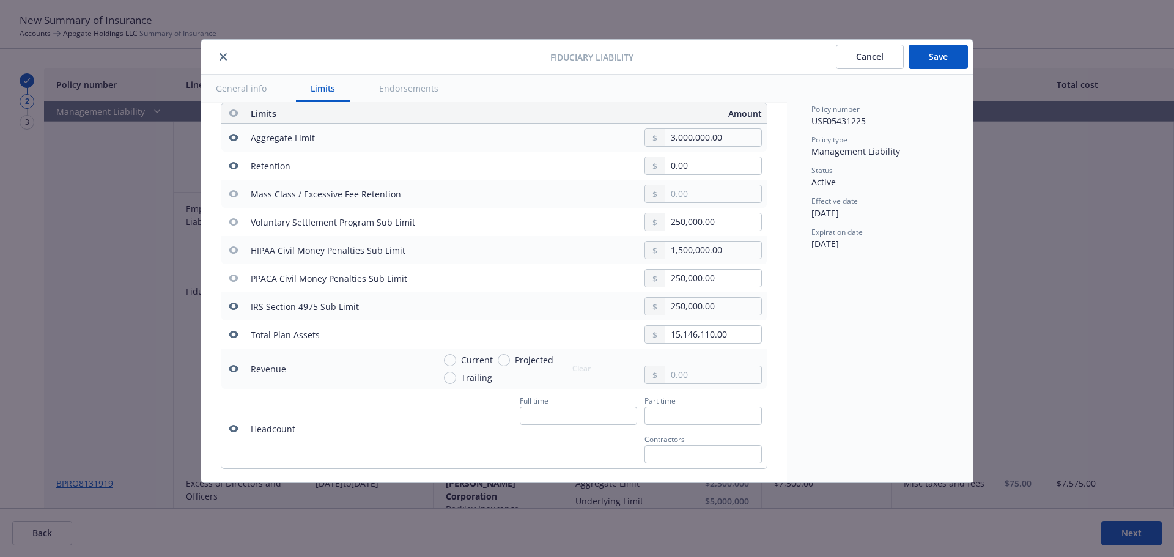
click at [236, 306] on icon "button" at bounding box center [234, 306] width 10 height 7
click at [234, 330] on icon "button" at bounding box center [234, 335] width 10 height 10
click at [232, 363] on button "button" at bounding box center [233, 368] width 15 height 15
click at [237, 427] on icon "button" at bounding box center [234, 428] width 10 height 7
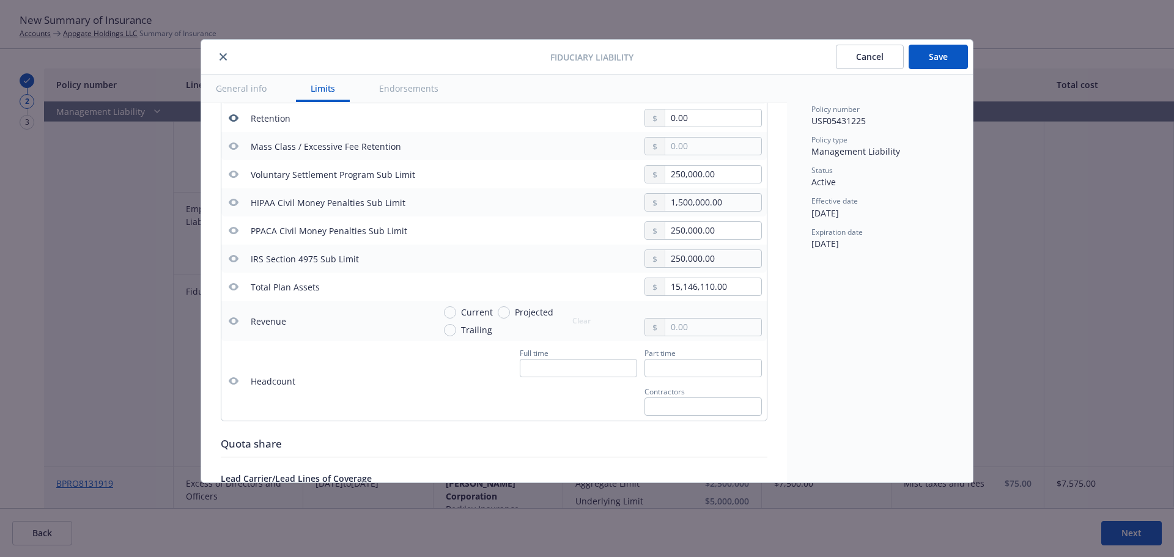
scroll to position [459, 0]
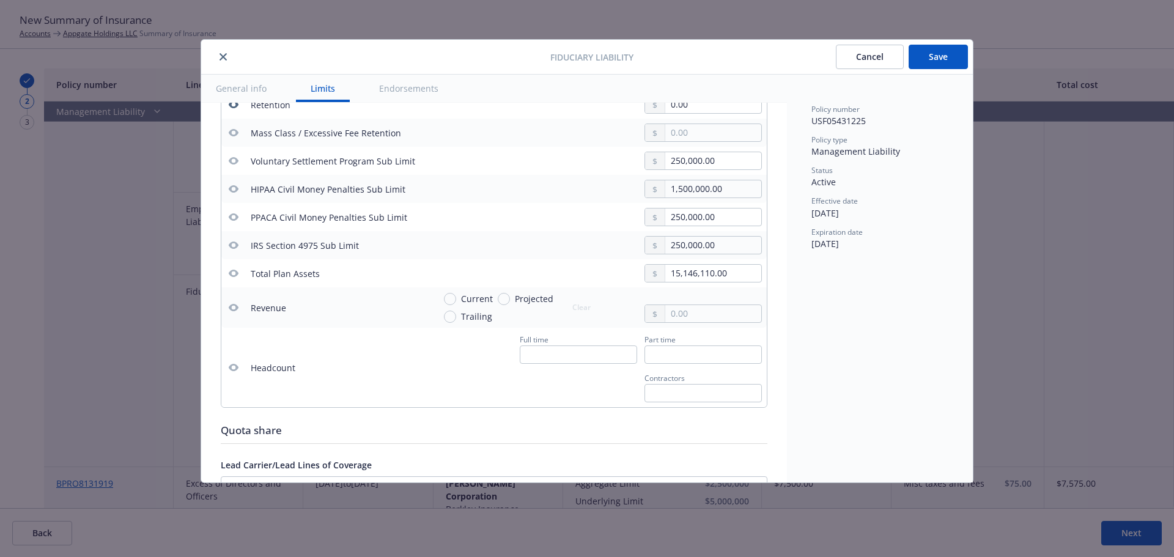
click at [964, 55] on button "Save" at bounding box center [938, 57] width 59 height 24
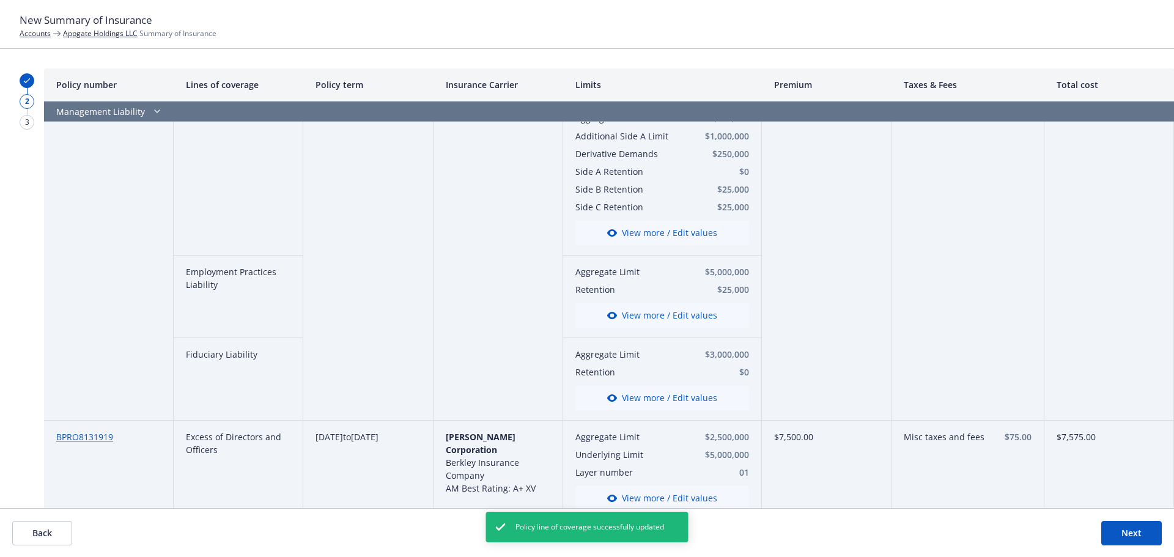
click at [671, 486] on button "View more / Edit values" at bounding box center [662, 498] width 174 height 24
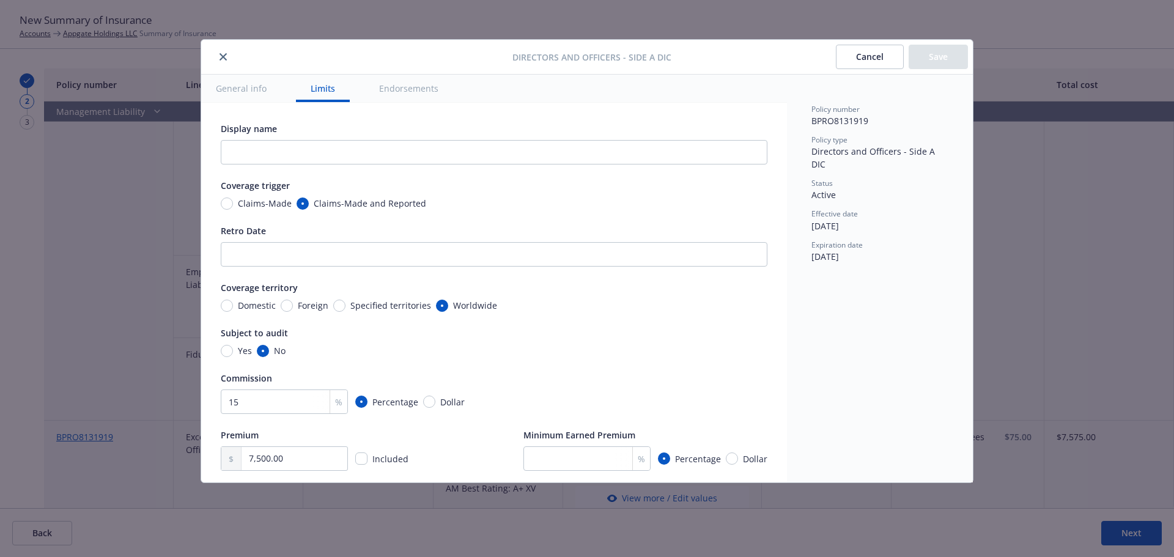
scroll to position [398, 0]
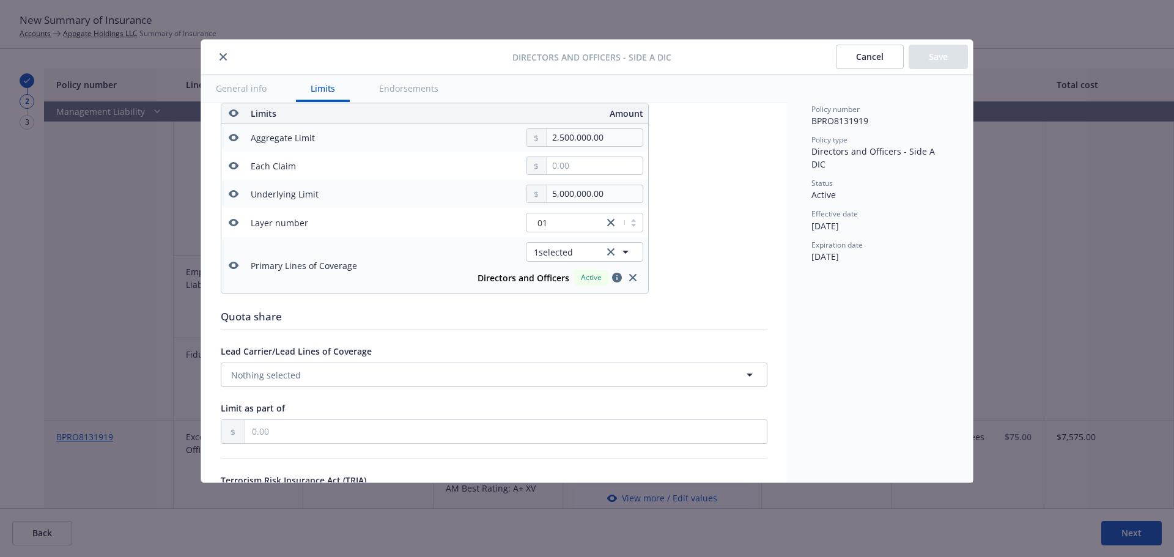
click at [236, 223] on icon "button" at bounding box center [234, 222] width 10 height 7
click at [231, 166] on icon "button" at bounding box center [234, 165] width 10 height 7
click at [227, 268] on button "button" at bounding box center [233, 265] width 15 height 15
click at [950, 61] on button "Save" at bounding box center [938, 57] width 59 height 24
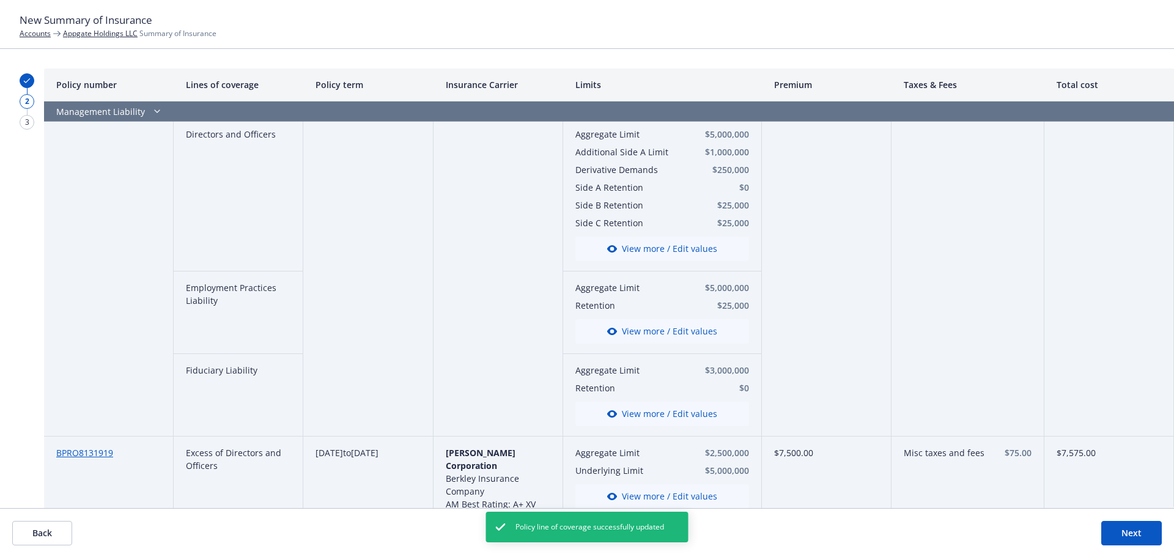
click at [1121, 529] on button "Next" at bounding box center [1131, 533] width 61 height 24
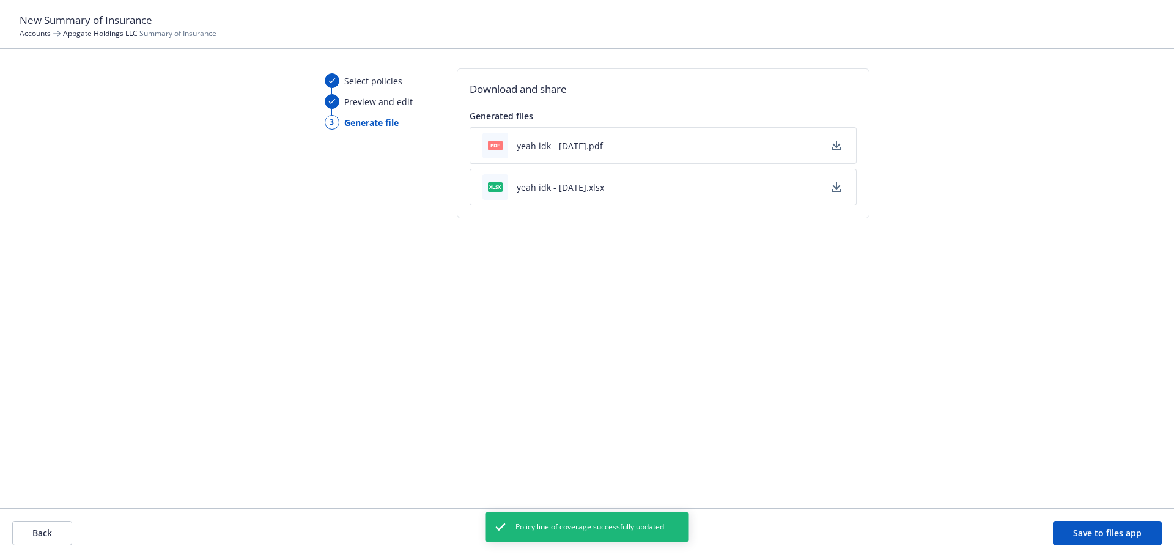
click at [836, 147] on icon "button" at bounding box center [836, 144] width 8 height 7
click at [835, 190] on icon "button" at bounding box center [836, 187] width 10 height 10
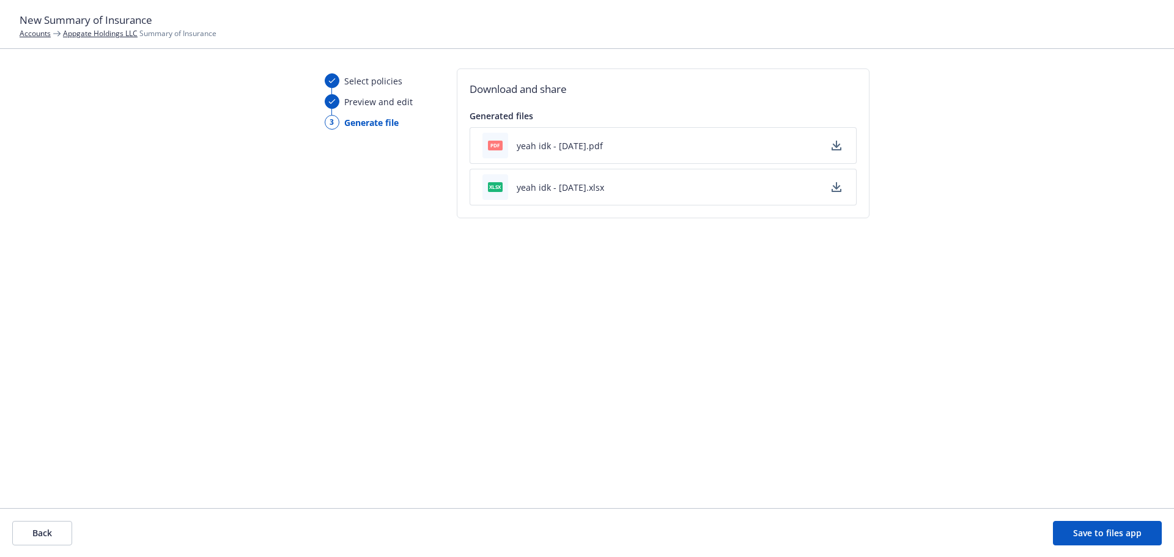
click at [48, 537] on button "Back" at bounding box center [42, 533] width 60 height 24
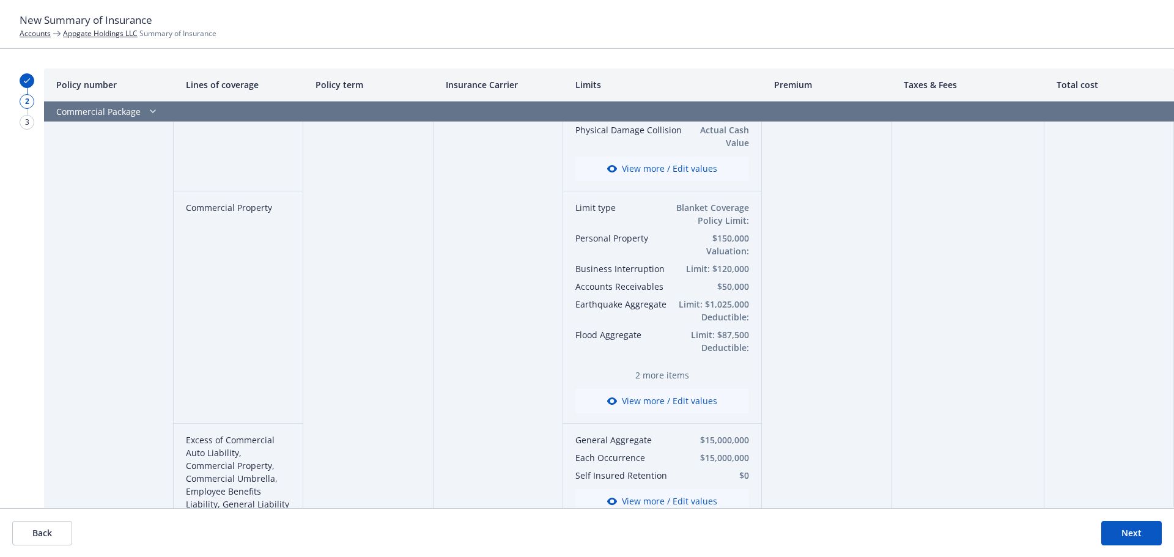
scroll to position [122, 0]
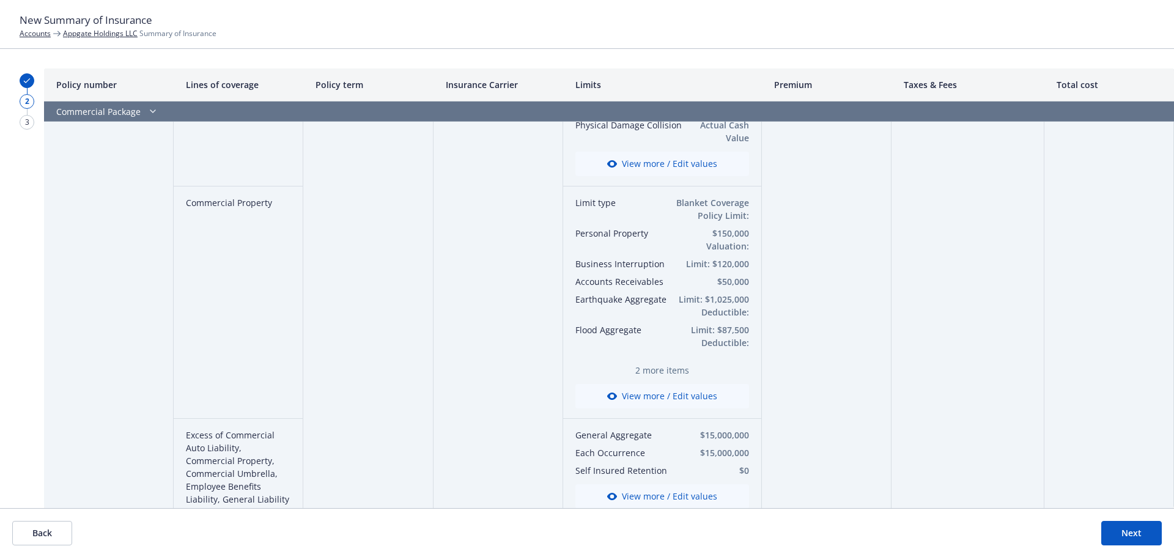
click at [642, 391] on button "View more / Edit values" at bounding box center [662, 396] width 174 height 24
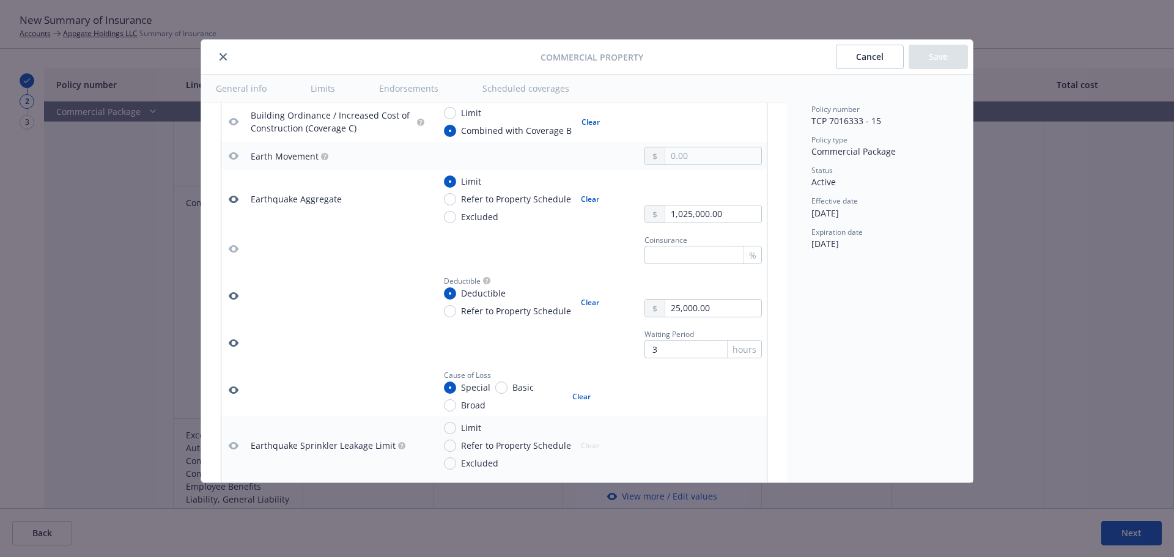
scroll to position [1528, 0]
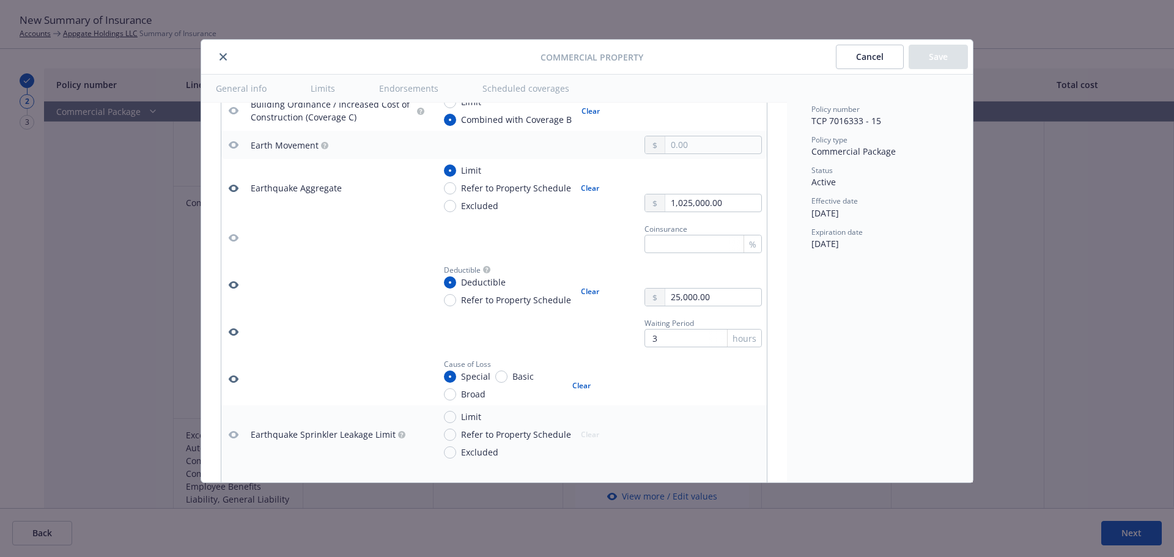
click at [233, 381] on icon "button" at bounding box center [234, 378] width 10 height 7
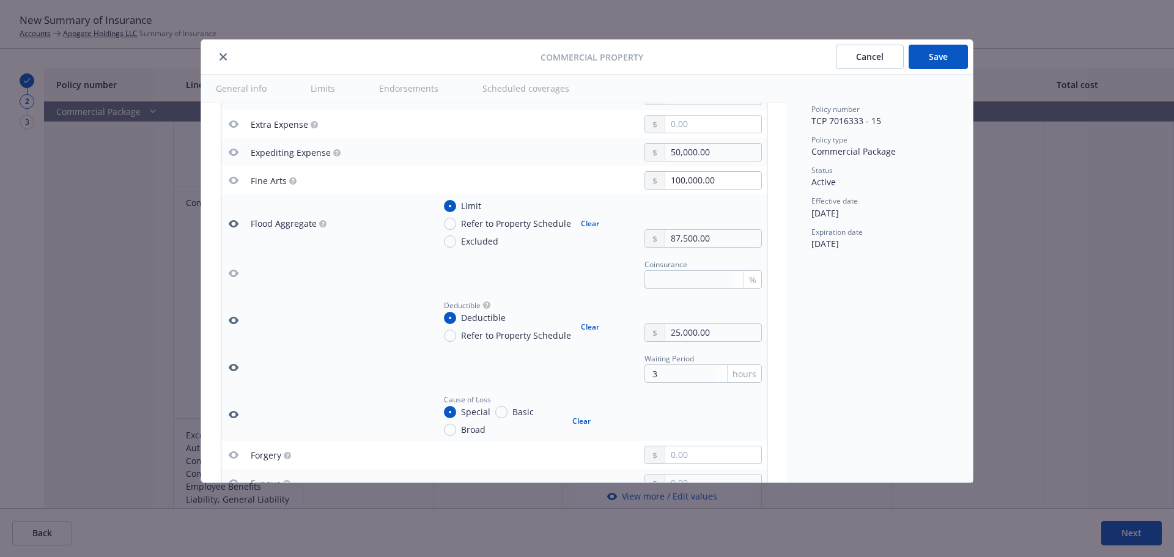
scroll to position [2140, 0]
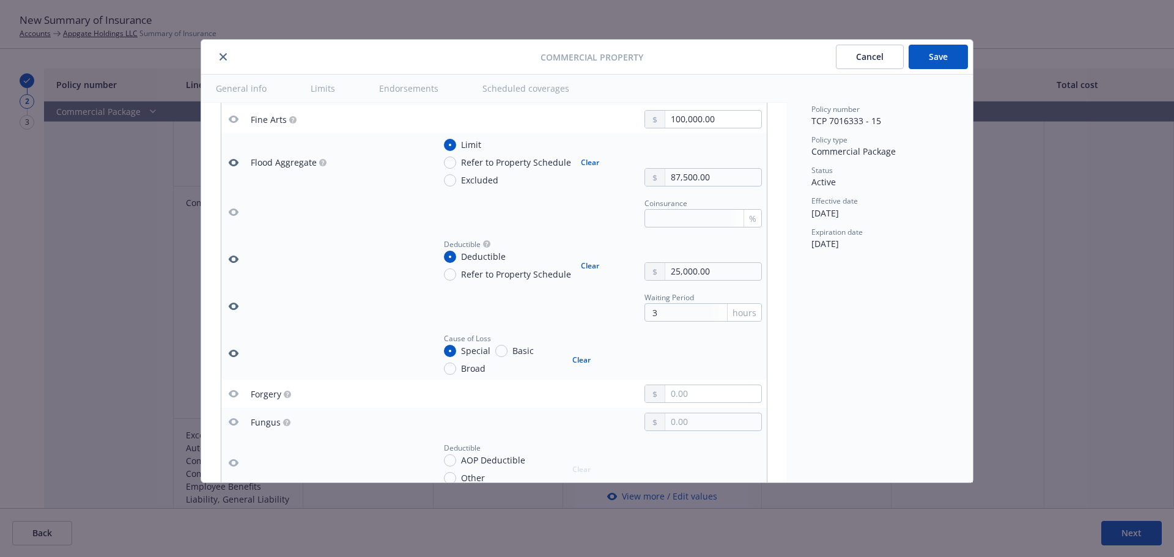
click at [234, 352] on icon "button" at bounding box center [234, 353] width 10 height 10
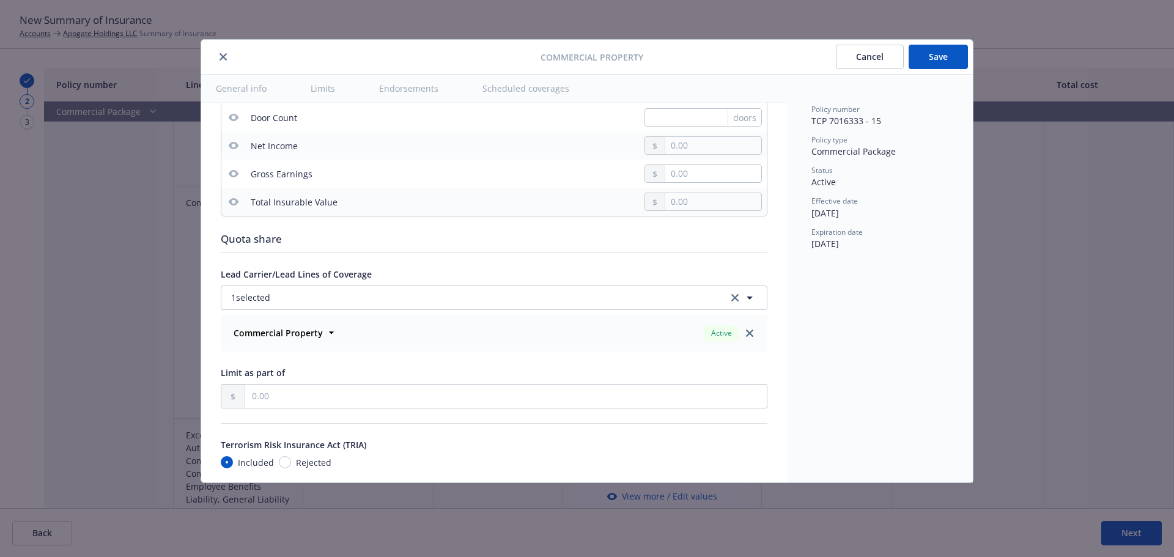
scroll to position [4157, 0]
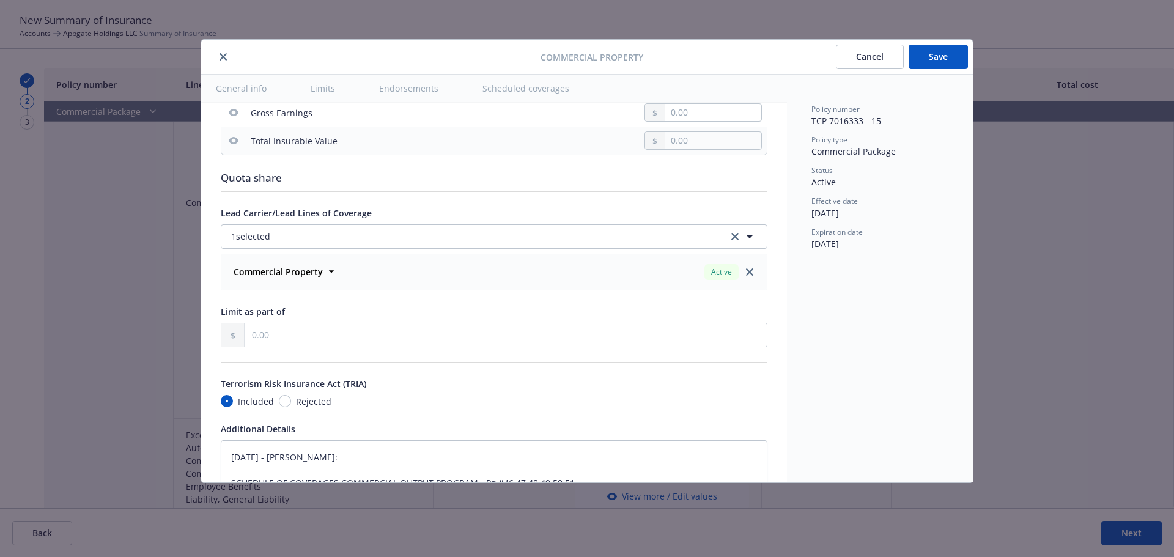
click at [938, 56] on button "Save" at bounding box center [938, 57] width 59 height 24
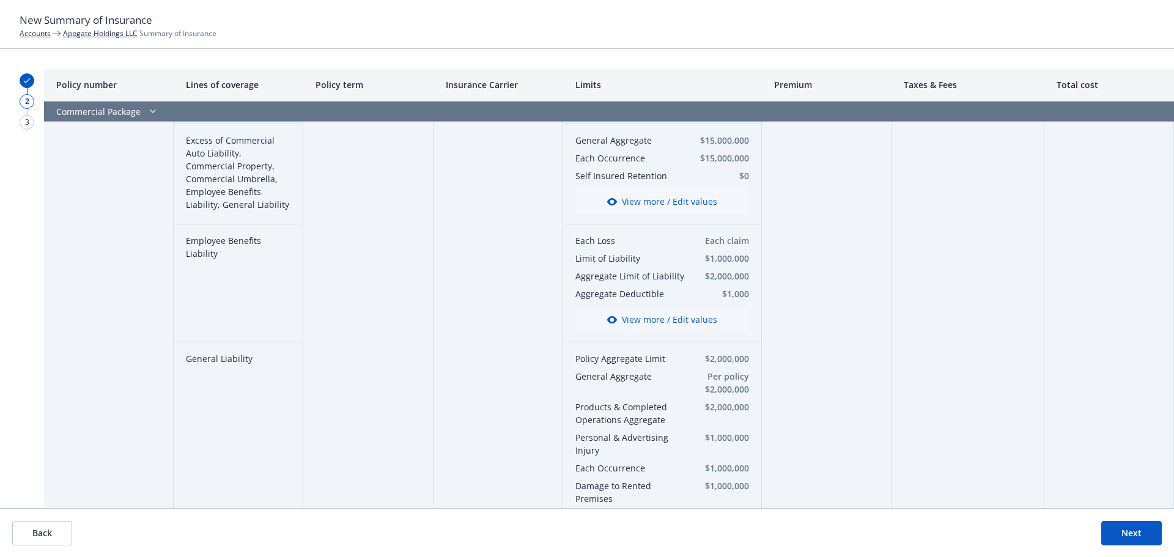
scroll to position [489, 0]
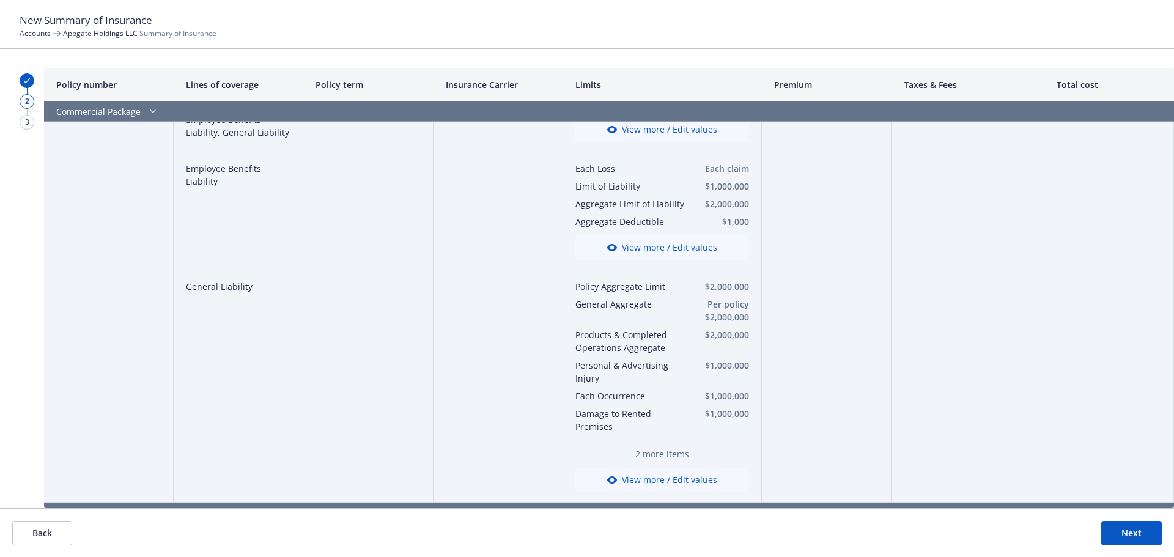
click at [658, 479] on button "View more / Edit values" at bounding box center [662, 480] width 174 height 24
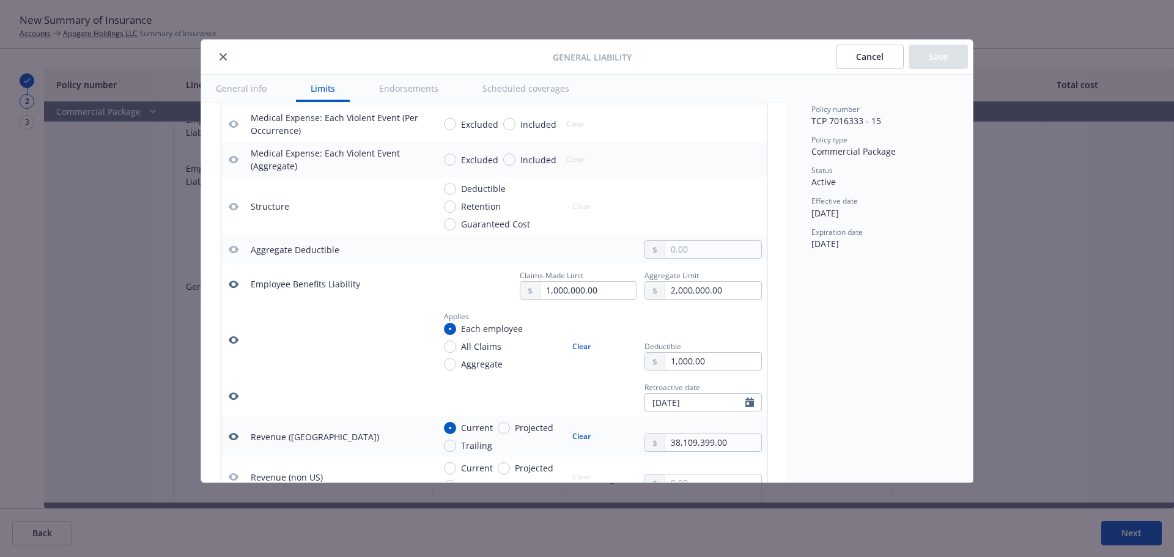
scroll to position [586, 0]
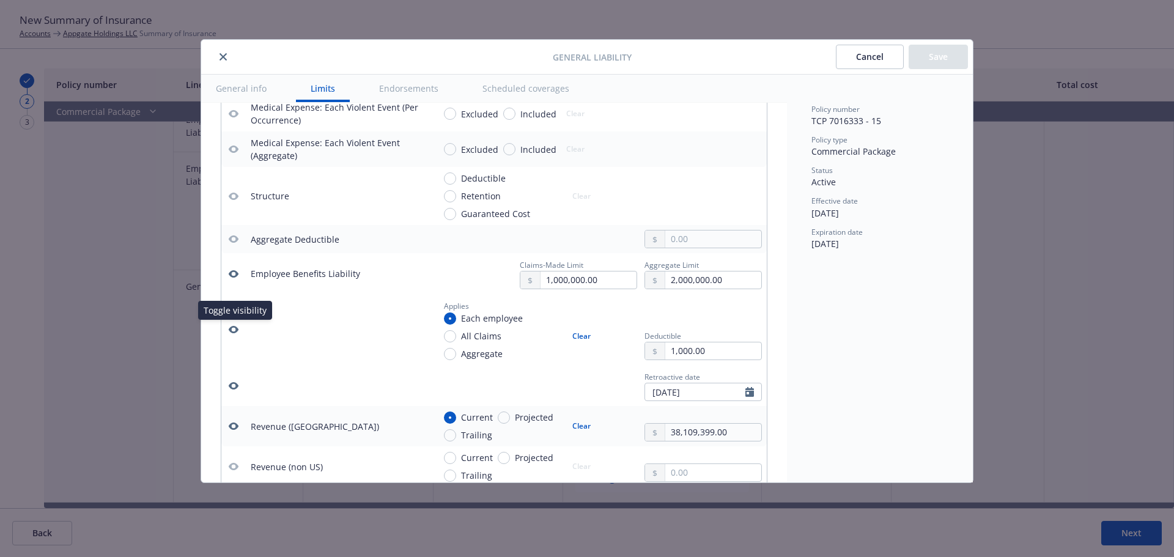
click at [238, 328] on icon "button" at bounding box center [234, 329] width 10 height 7
click at [232, 330] on icon "button" at bounding box center [234, 330] width 10 height 10
click at [860, 57] on button "Cancel" at bounding box center [870, 57] width 68 height 24
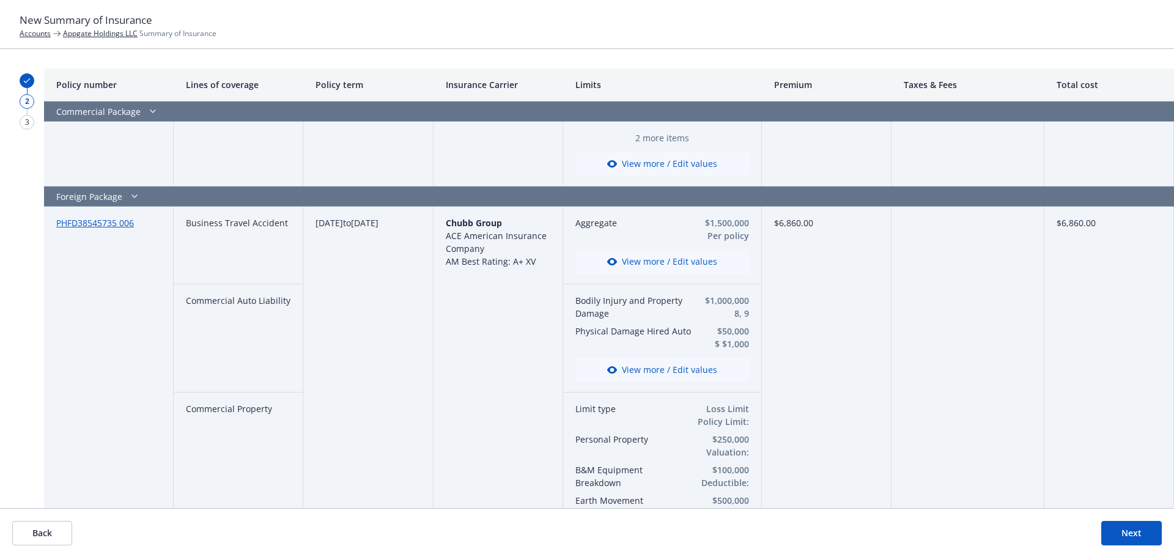
scroll to position [856, 0]
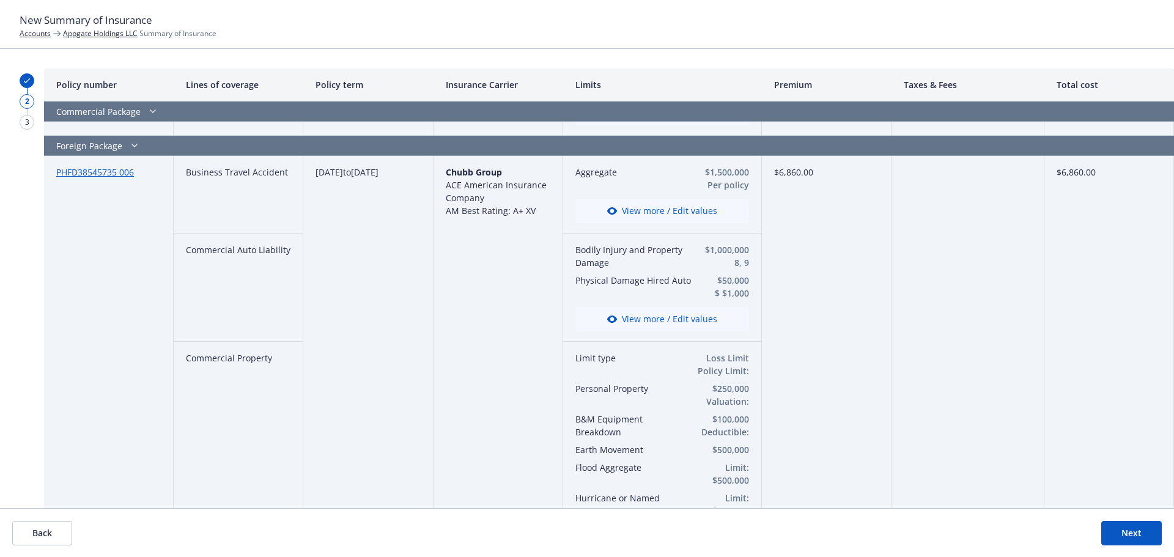
click at [618, 328] on button "View more / Edit values" at bounding box center [662, 319] width 174 height 24
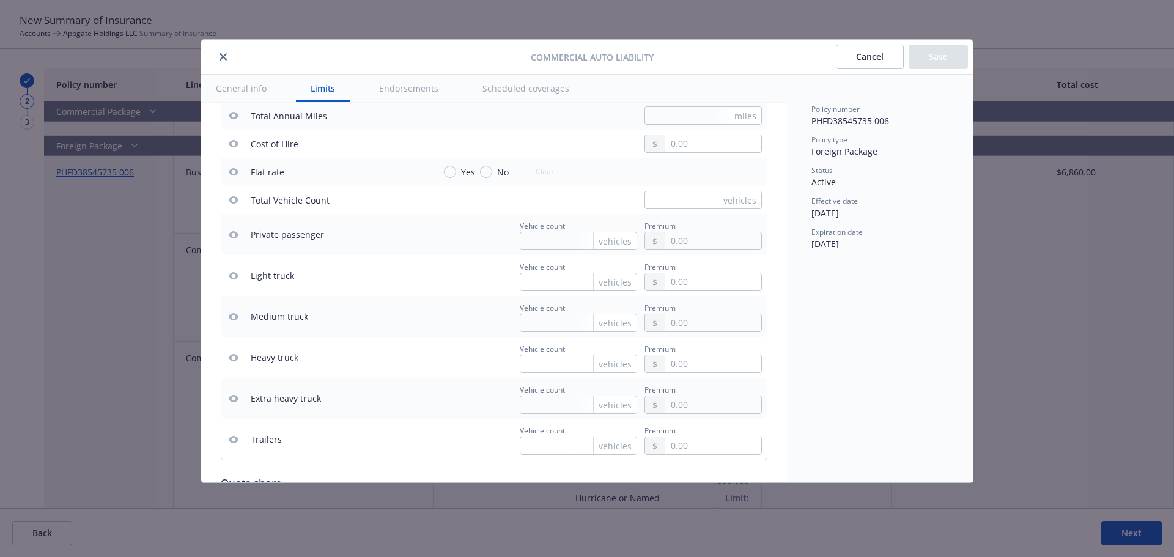
scroll to position [1870, 0]
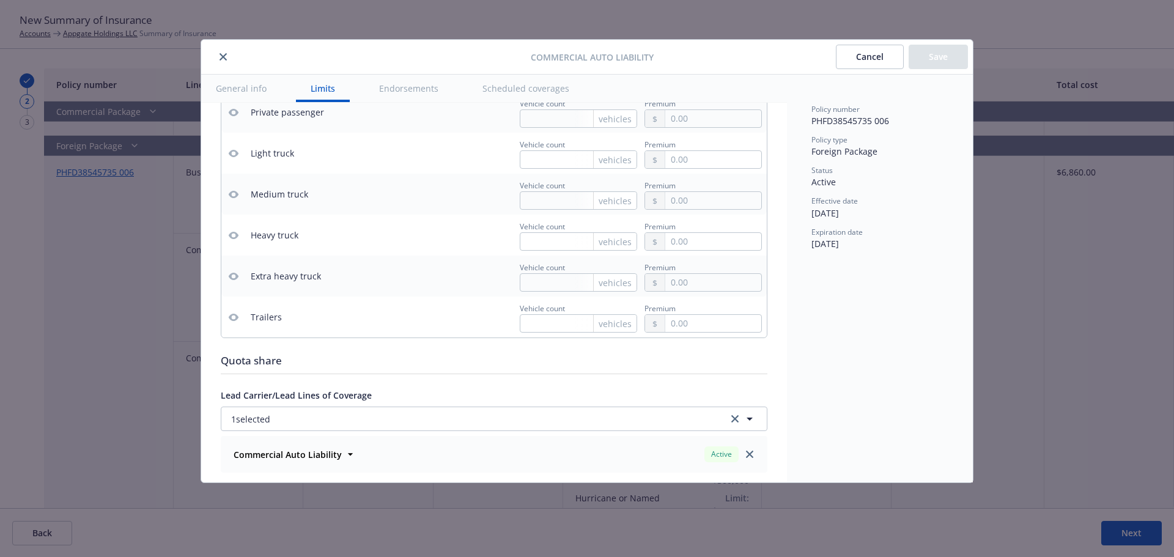
click at [868, 59] on button "Cancel" at bounding box center [870, 57] width 68 height 24
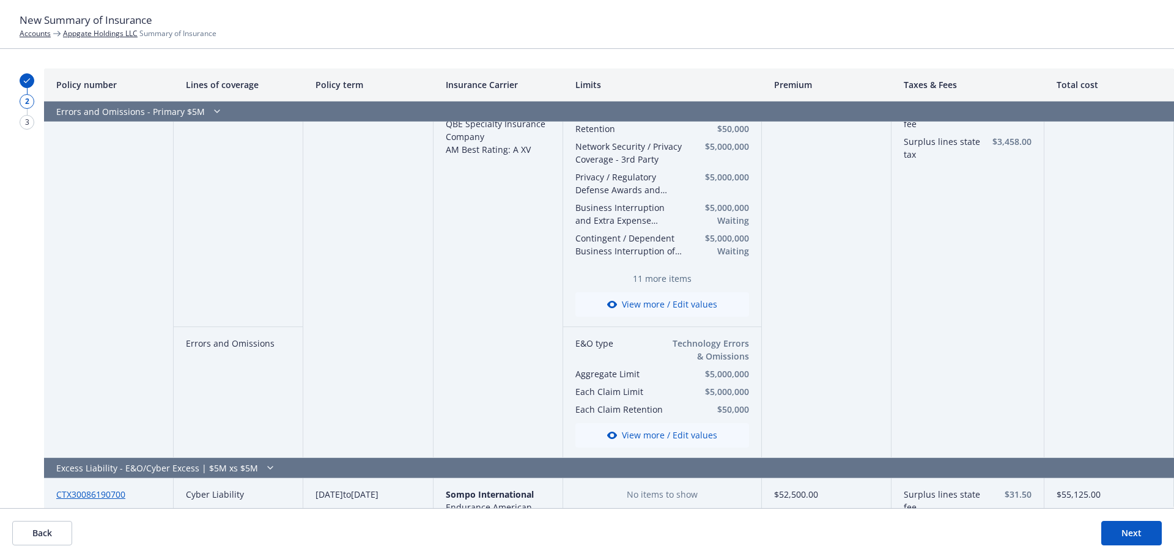
scroll to position [2018, 0]
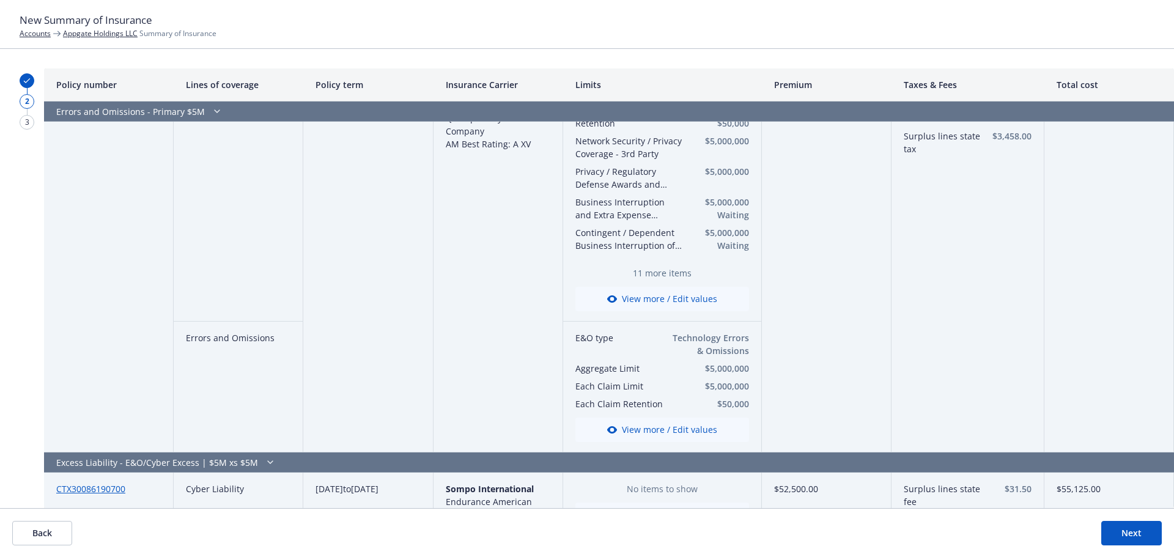
click at [650, 297] on button "View more / Edit values" at bounding box center [662, 299] width 174 height 24
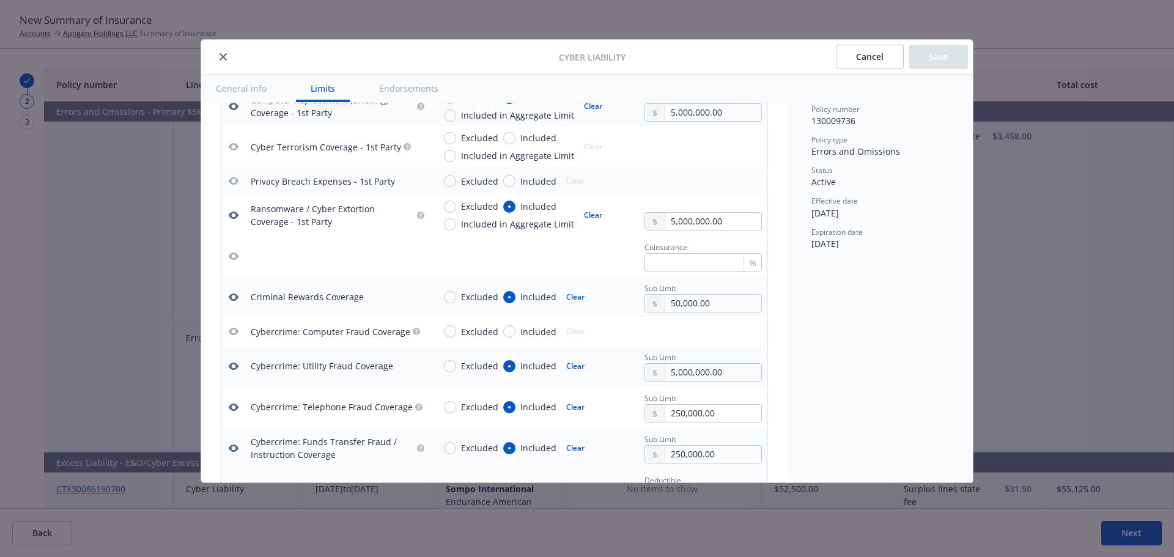
scroll to position [1682, 0]
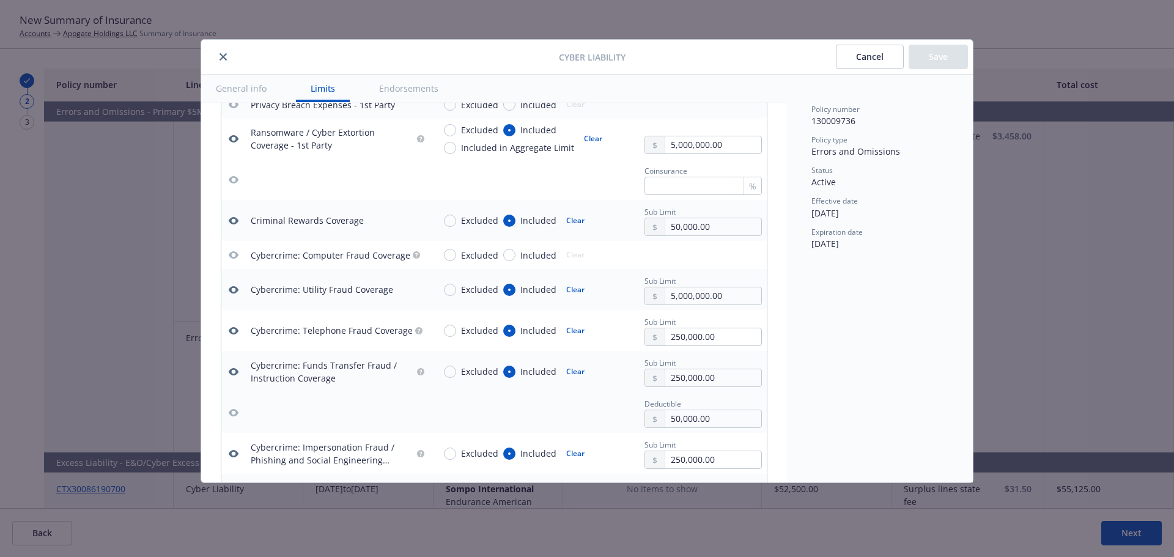
click at [235, 290] on icon "button" at bounding box center [234, 290] width 10 height 10
click at [233, 330] on icon "button" at bounding box center [234, 331] width 10 height 10
click at [231, 368] on icon "button" at bounding box center [234, 372] width 10 height 10
click at [231, 452] on icon "button" at bounding box center [234, 453] width 10 height 7
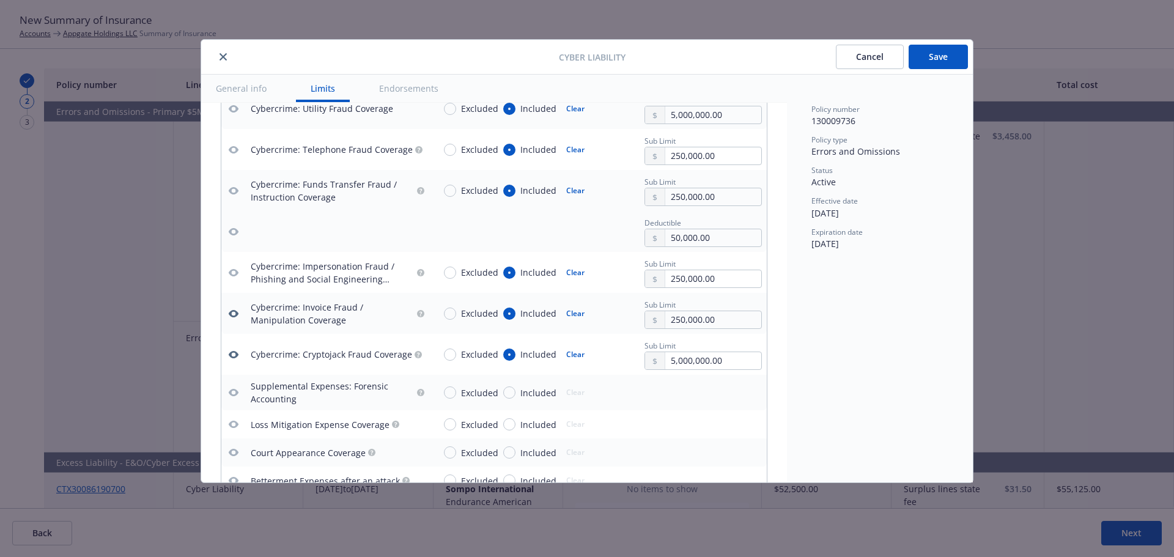
scroll to position [1865, 0]
click at [235, 352] on icon "button" at bounding box center [234, 352] width 10 height 10
click at [235, 312] on icon "button" at bounding box center [234, 311] width 10 height 10
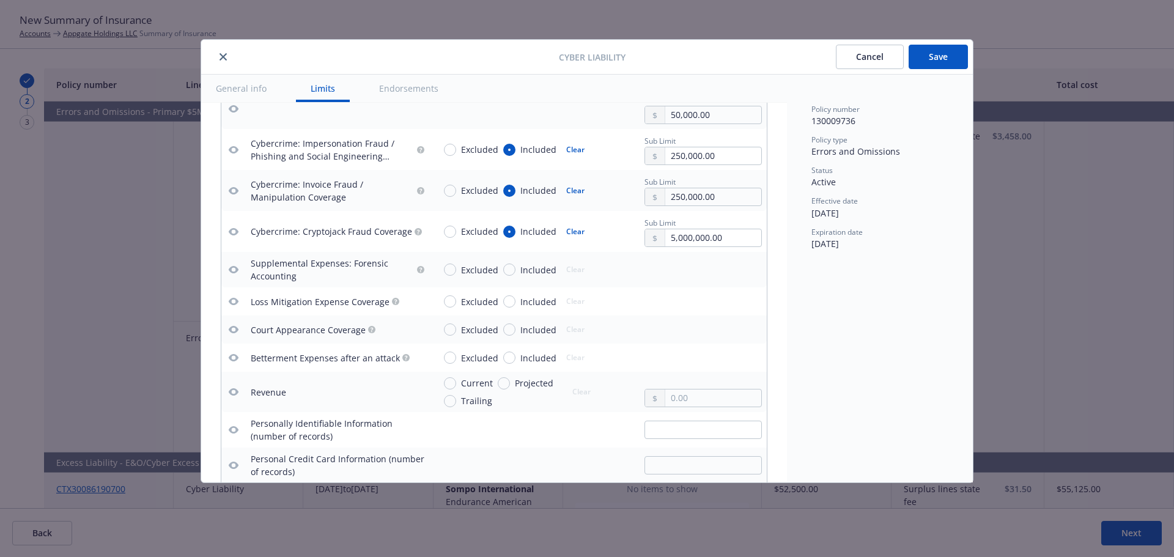
scroll to position [1988, 0]
click at [943, 59] on button "Save" at bounding box center [938, 57] width 59 height 24
type textarea "x"
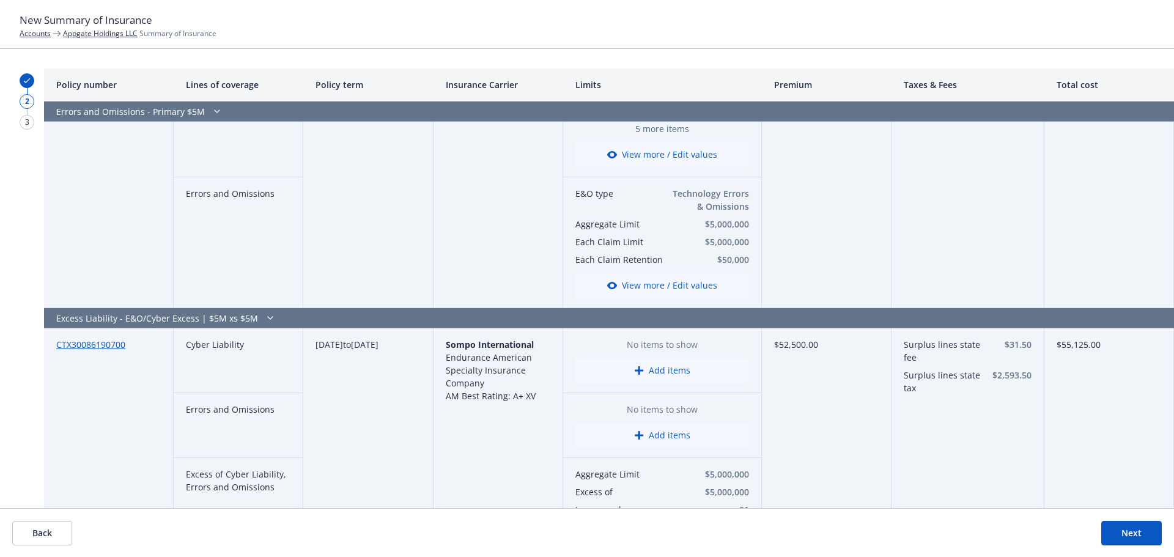
scroll to position [2201, 0]
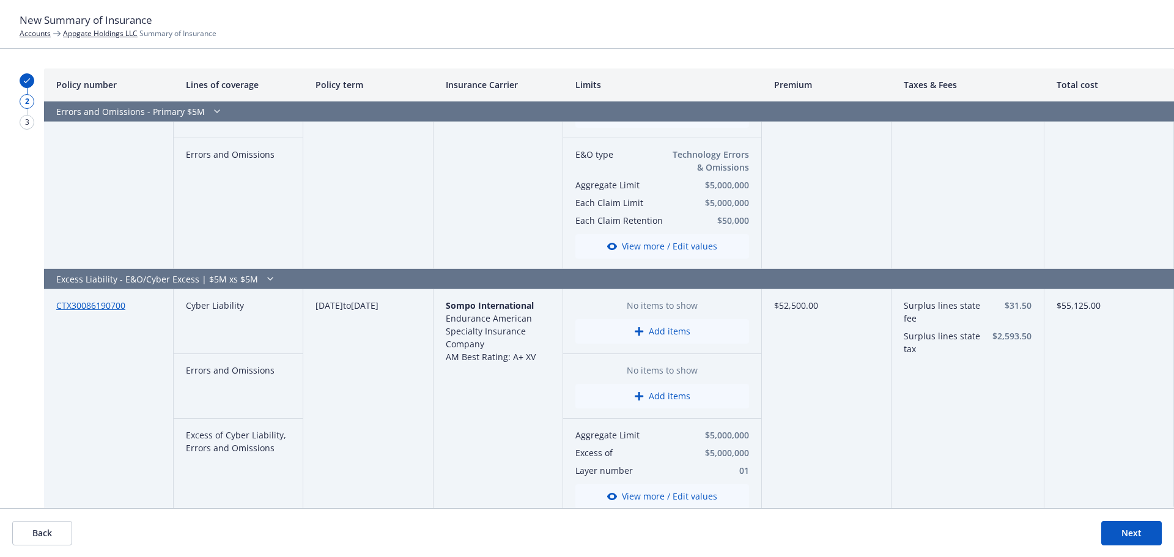
click at [651, 503] on button "View more / Edit values" at bounding box center [662, 496] width 174 height 24
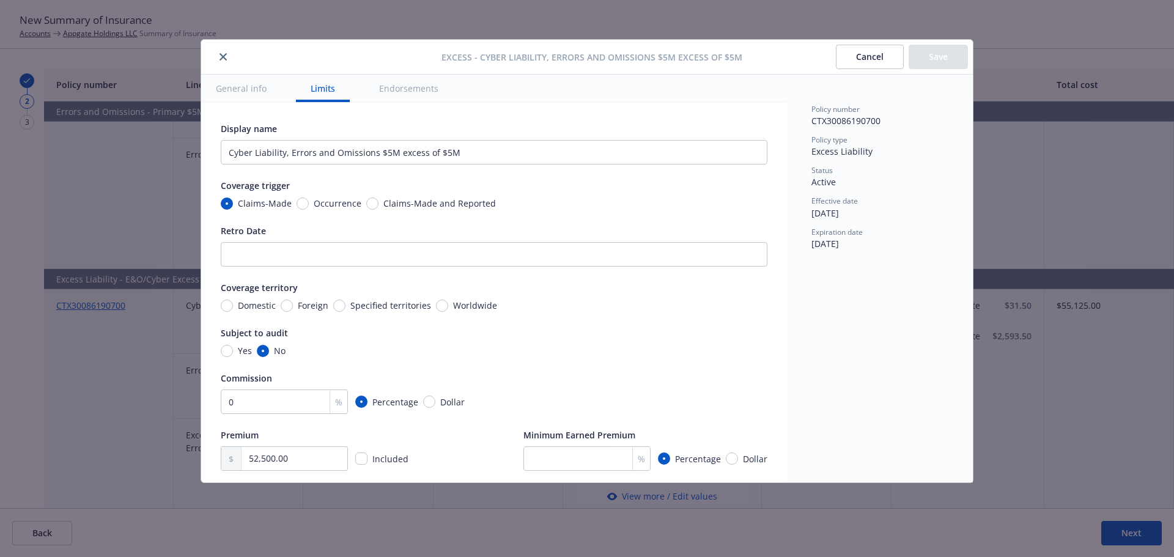
scroll to position [398, 0]
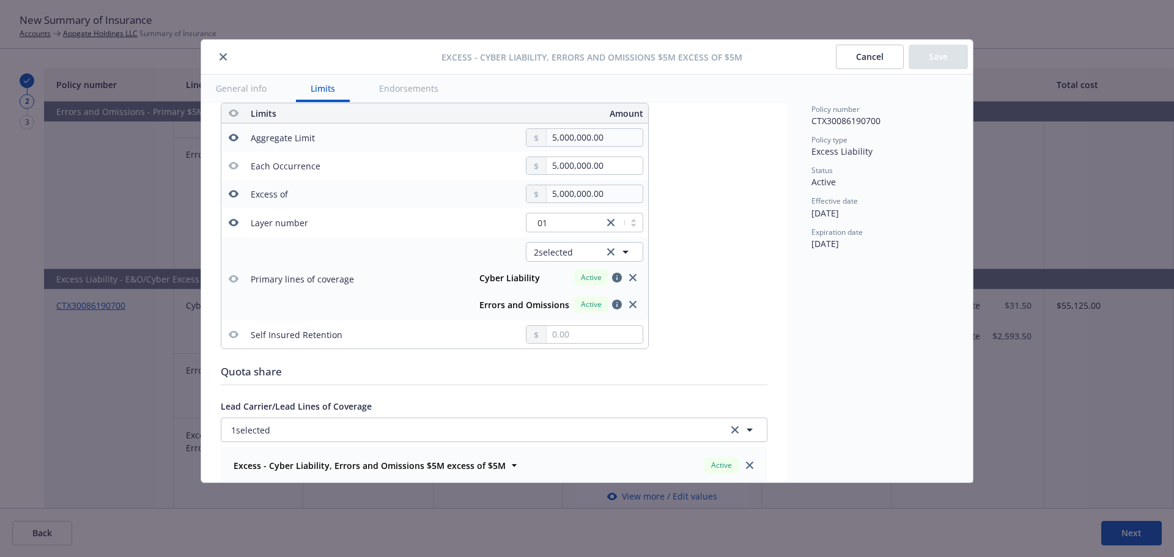
click at [232, 223] on icon "button" at bounding box center [234, 223] width 10 height 10
click at [937, 63] on button "Save" at bounding box center [938, 57] width 59 height 24
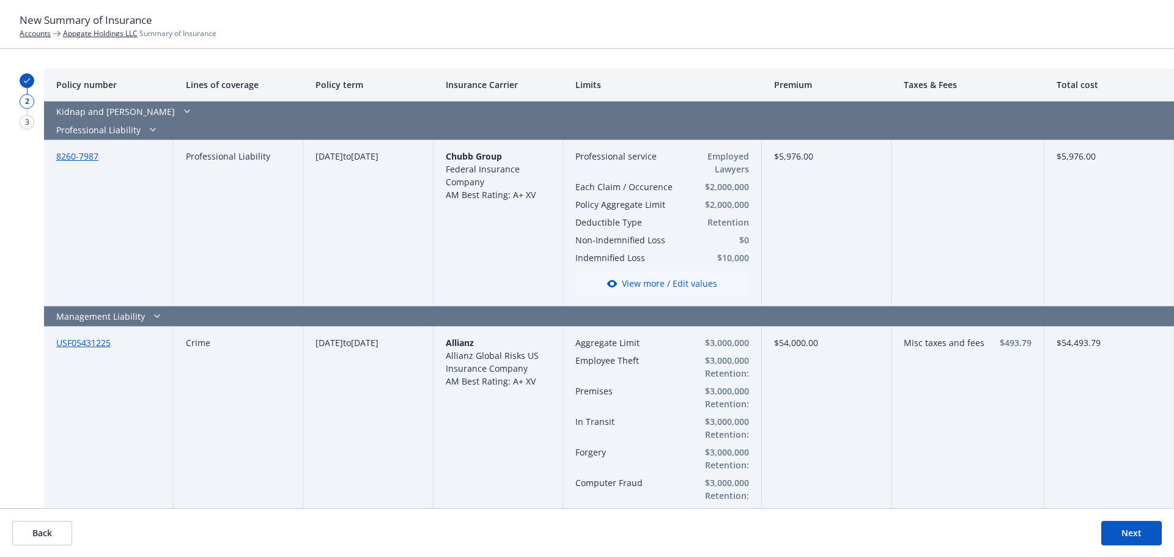
scroll to position [2751, 0]
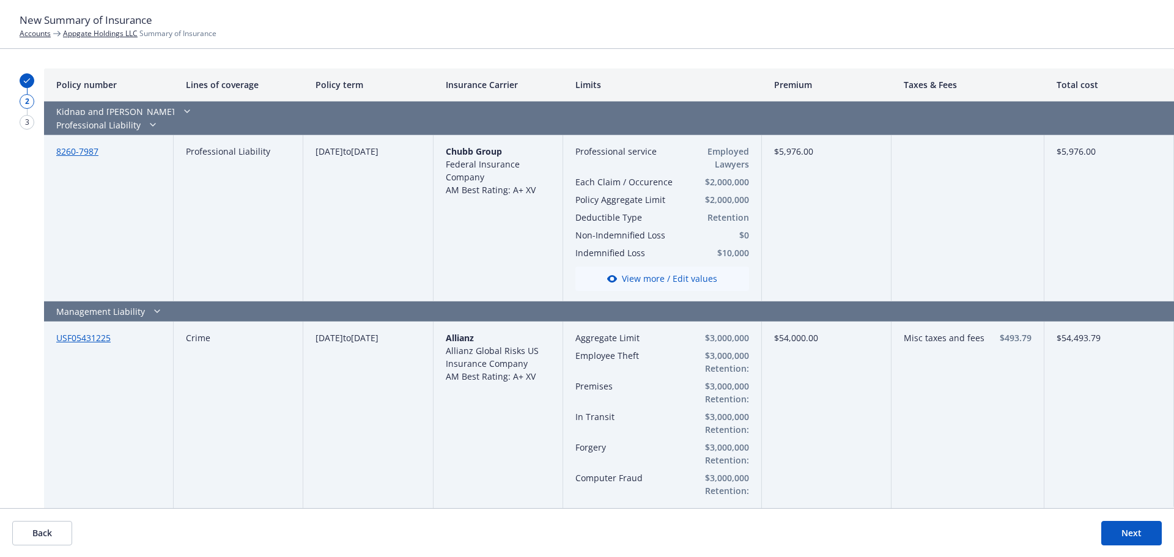
click at [1140, 536] on button "Next" at bounding box center [1131, 533] width 61 height 24
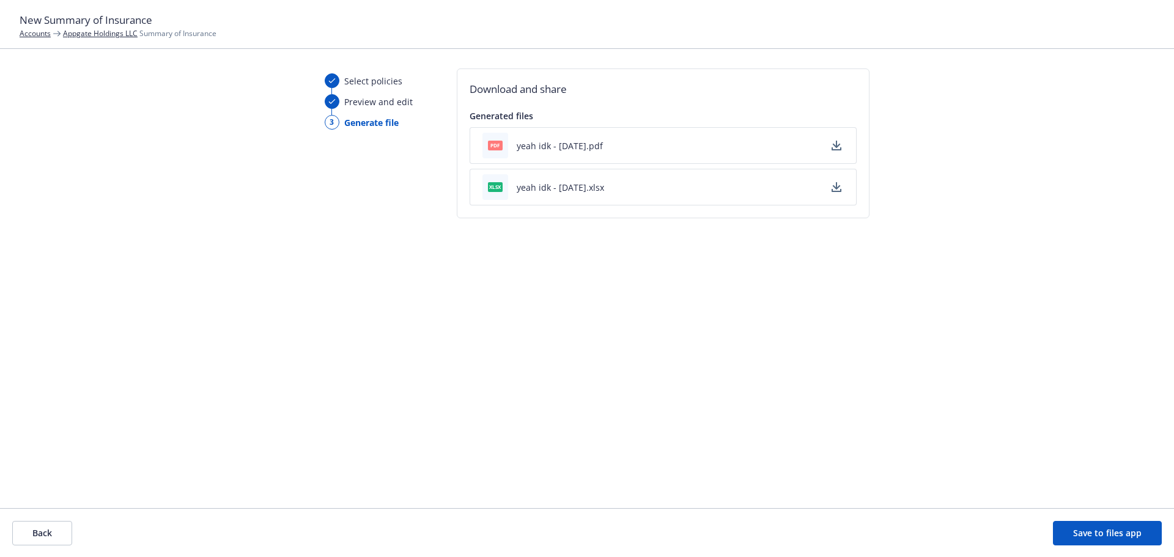
click at [839, 149] on icon "button" at bounding box center [836, 148] width 10 height 3
click at [838, 185] on icon "button" at bounding box center [836, 187] width 10 height 10
